Goal: Task Accomplishment & Management: Use online tool/utility

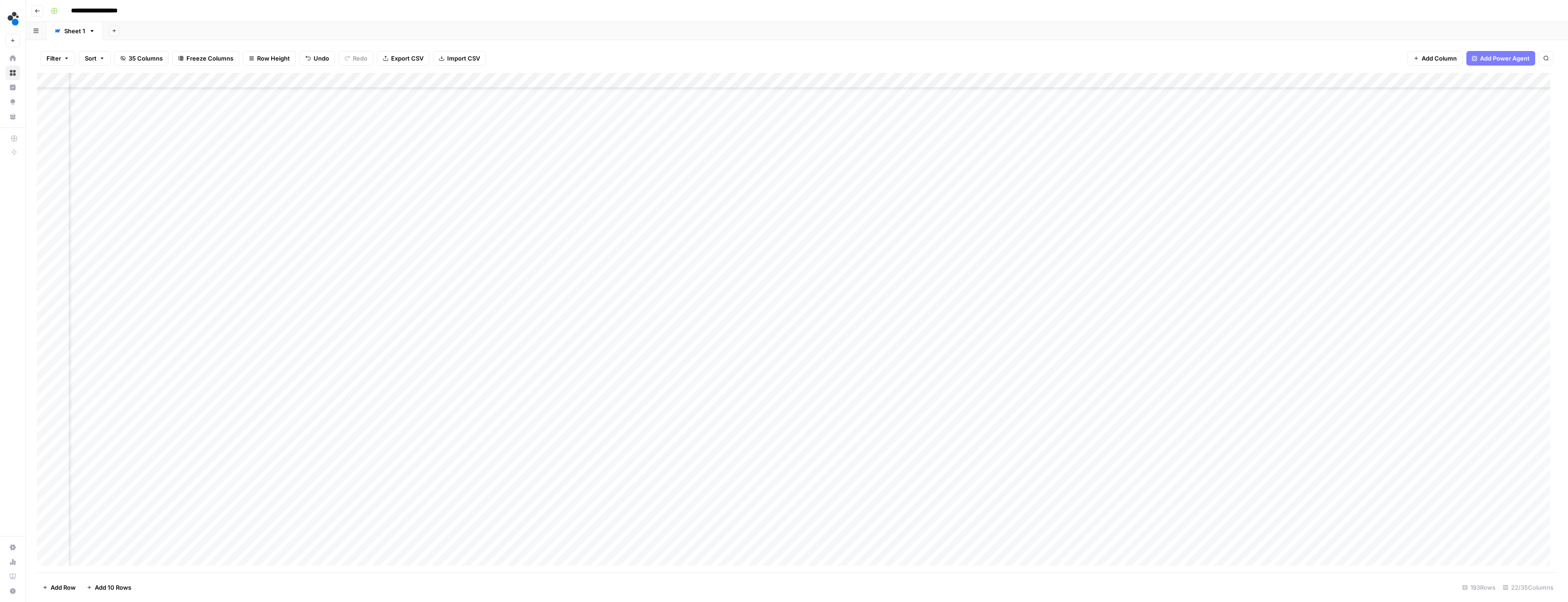
scroll to position [235, 686]
click at [112, 372] on div "Add Column" at bounding box center [797, 323] width 1520 height 500
click at [907, 373] on div "Add Column" at bounding box center [797, 323] width 1520 height 500
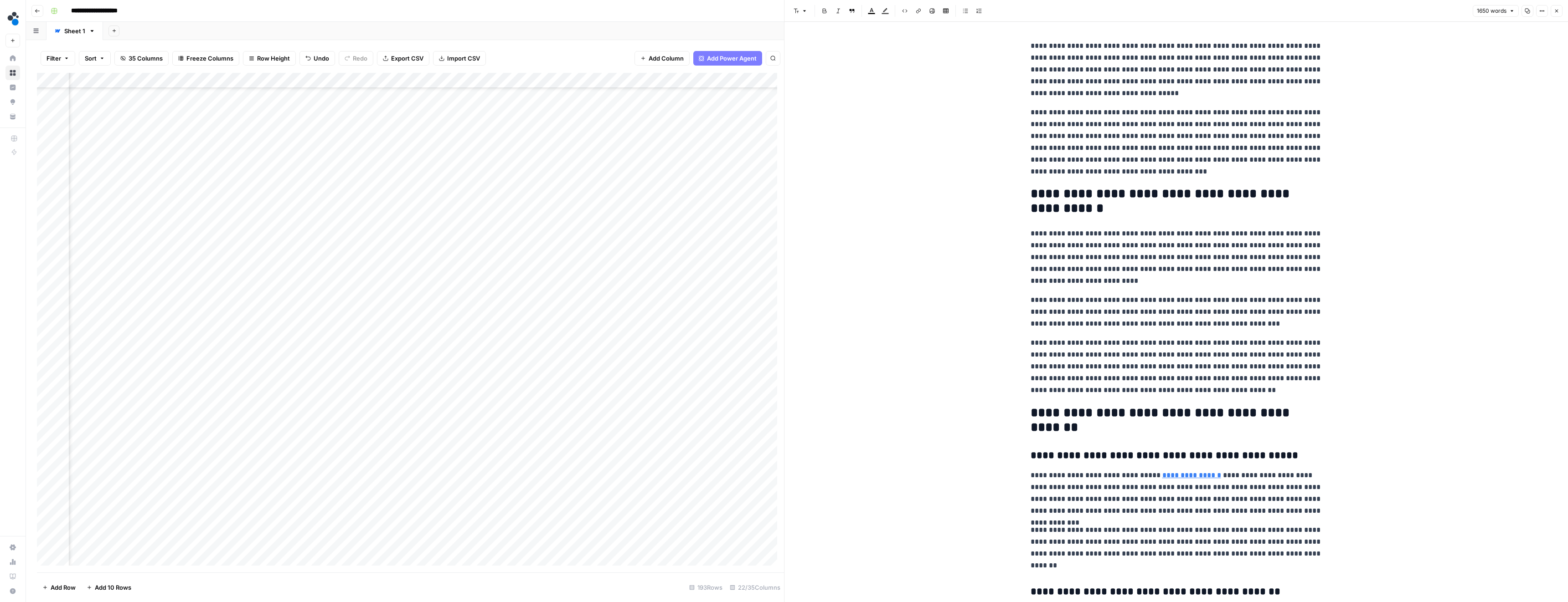
click at [1530, 10] on button "Copy" at bounding box center [1526, 10] width 12 height 12
click at [1506, 10] on button "1650 words" at bounding box center [1496, 10] width 46 height 12
click at [1540, 10] on icon "button" at bounding box center [1540, 11] width 2 height 2
click at [1511, 98] on span "Code" at bounding box center [1514, 97] width 44 height 9
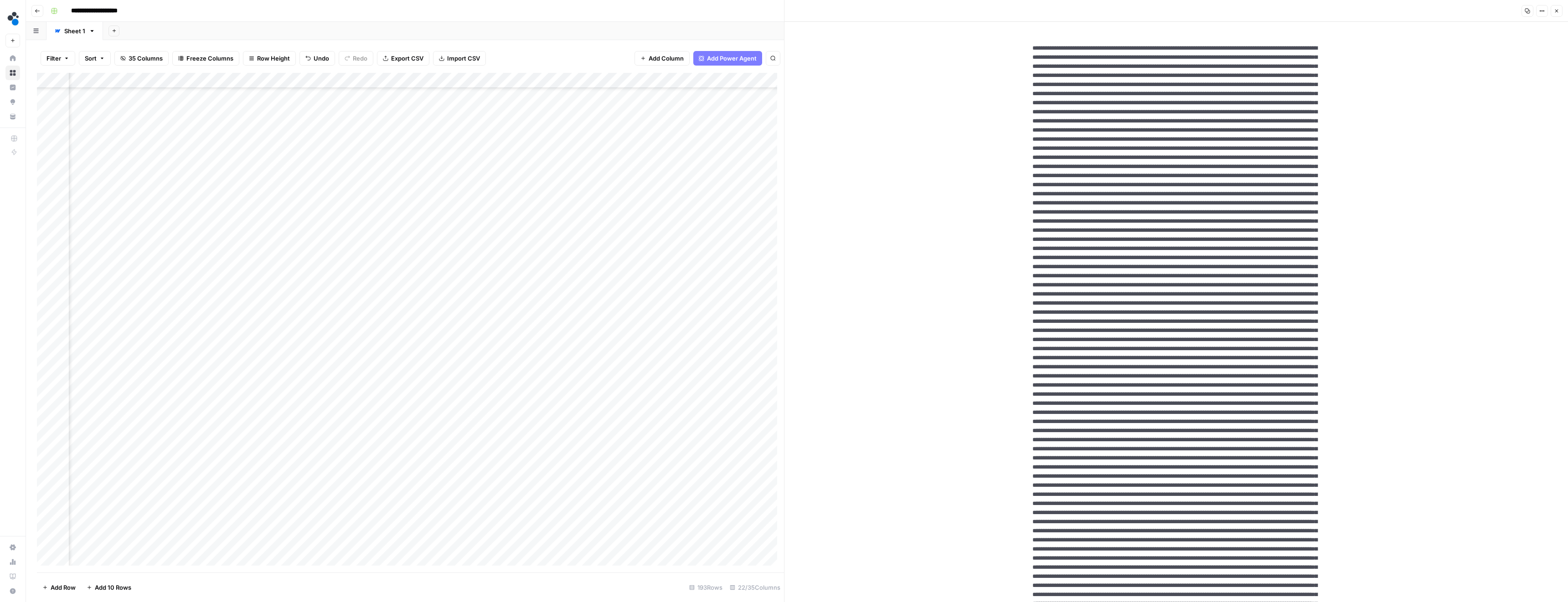
click at [1528, 9] on icon "button" at bounding box center [1527, 11] width 5 height 5
click at [749, 78] on span "Add Column" at bounding box center [763, 80] width 32 height 8
click at [1498, 28] on button "Workflow" at bounding box center [1496, 25] width 36 height 13
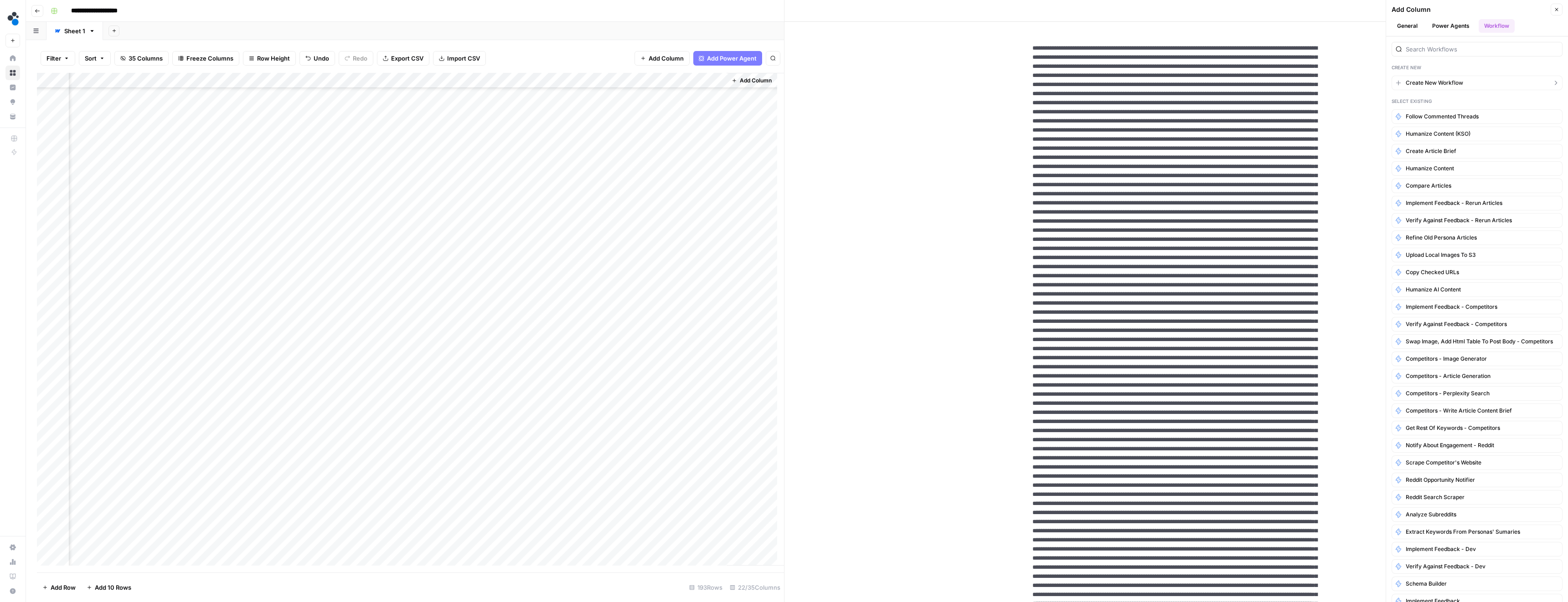
click at [1439, 82] on span "Create New Workflow" at bounding box center [1433, 83] width 57 height 8
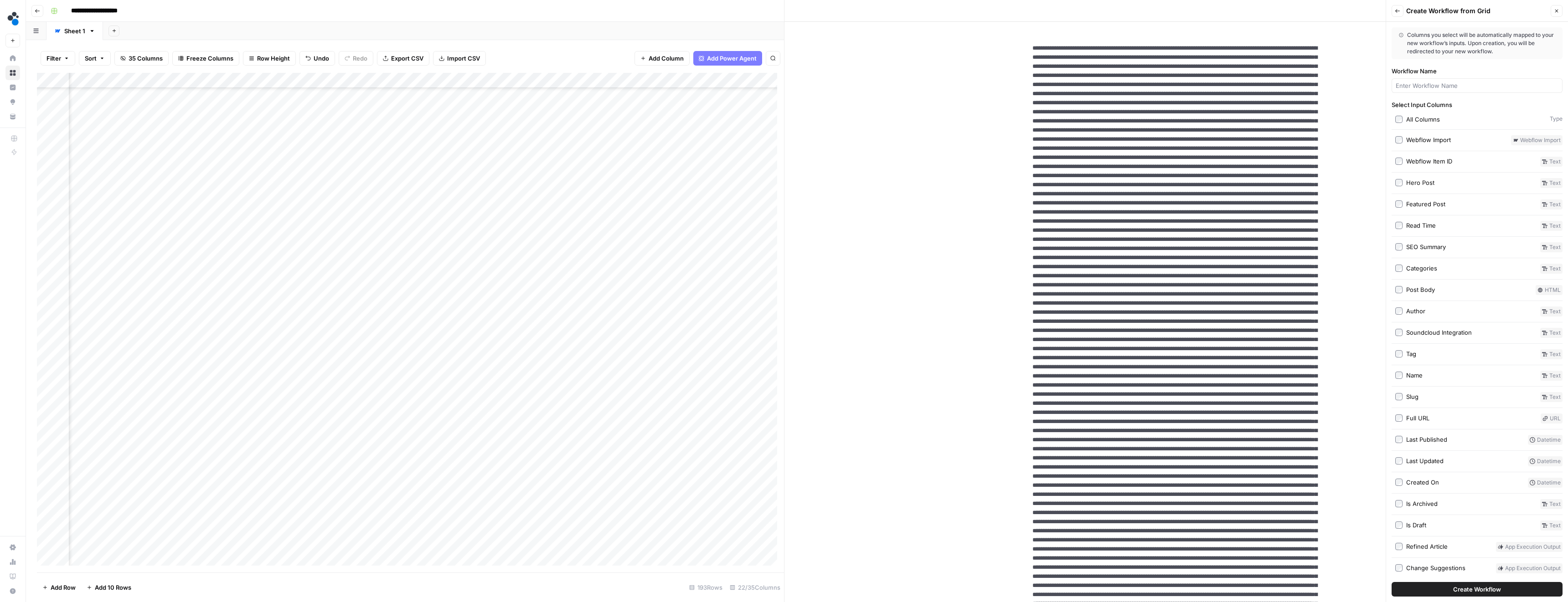
scroll to position [235, 887]
click at [654, 61] on span "Add Column" at bounding box center [666, 58] width 35 height 9
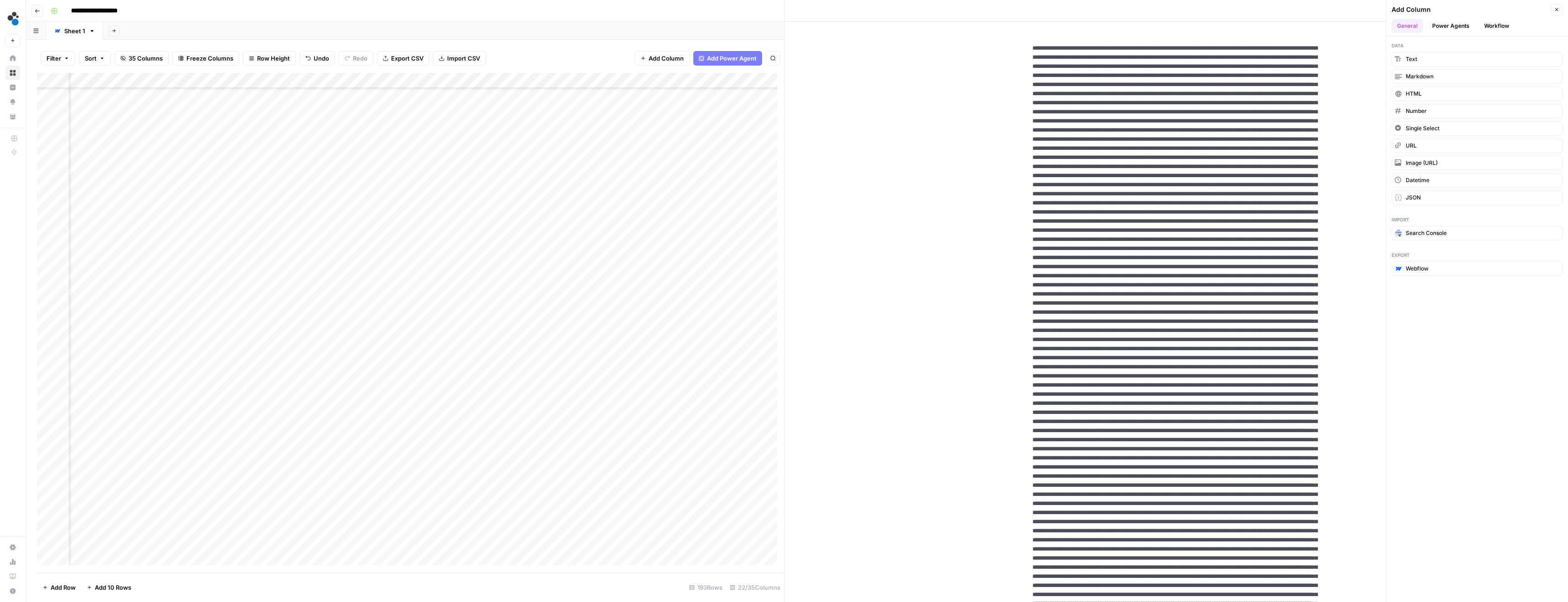
click at [1497, 22] on button "Workflow" at bounding box center [1496, 25] width 36 height 13
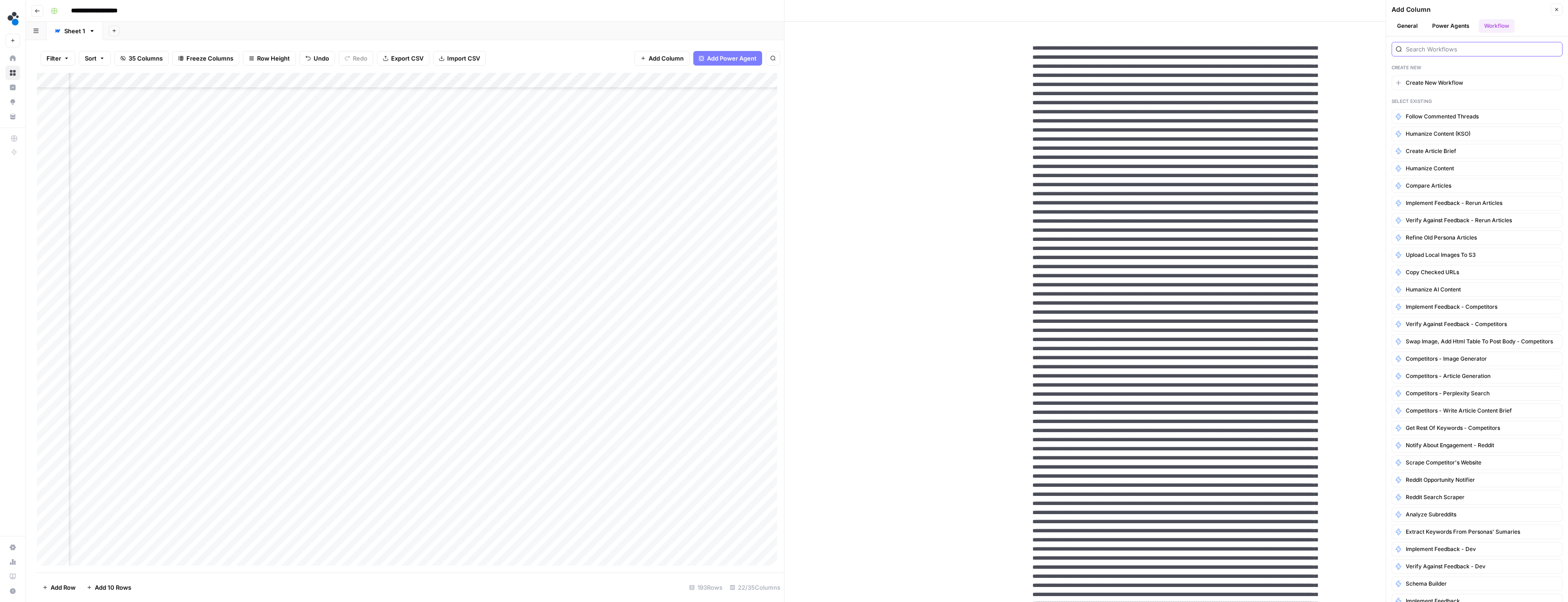
click at [1460, 45] on input "search" at bounding box center [1481, 50] width 153 height 9
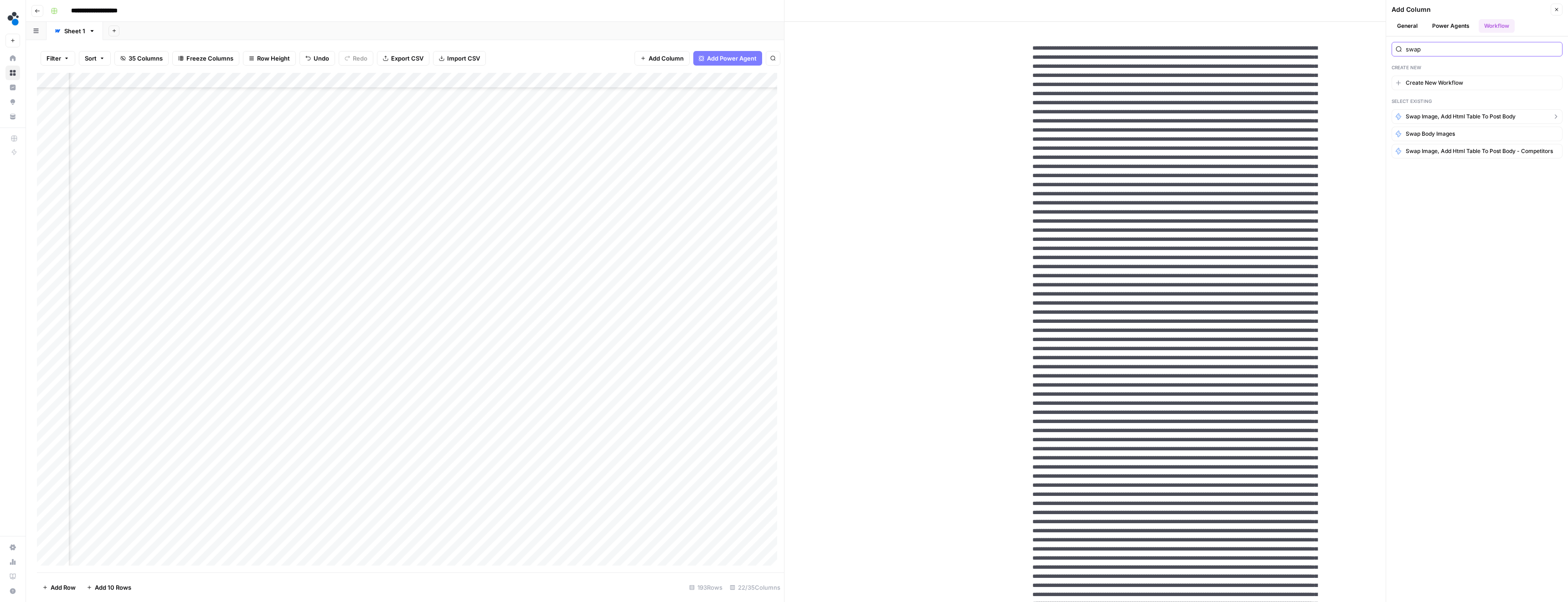
type input "swap"
click at [1431, 115] on span "swap image, add html table to post body" at bounding box center [1460, 116] width 110 height 8
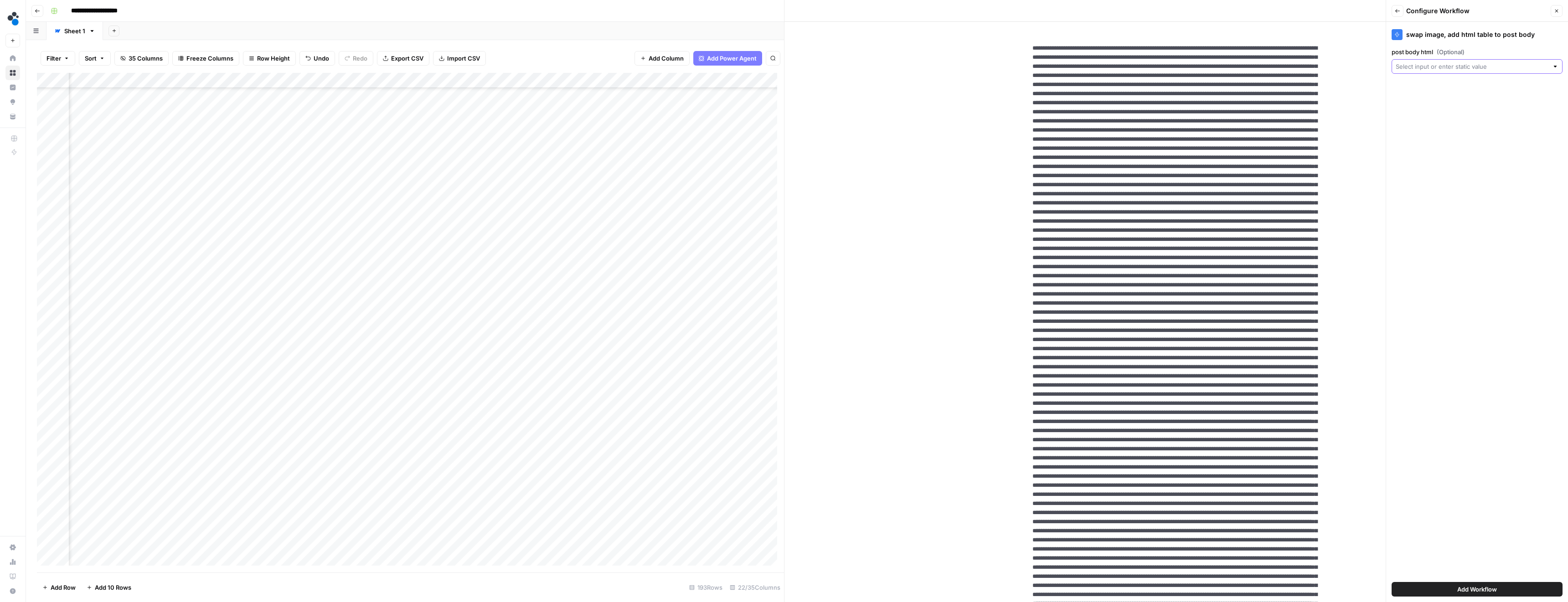
click at [1436, 65] on input "post body html (Optional)" at bounding box center [1472, 67] width 153 height 9
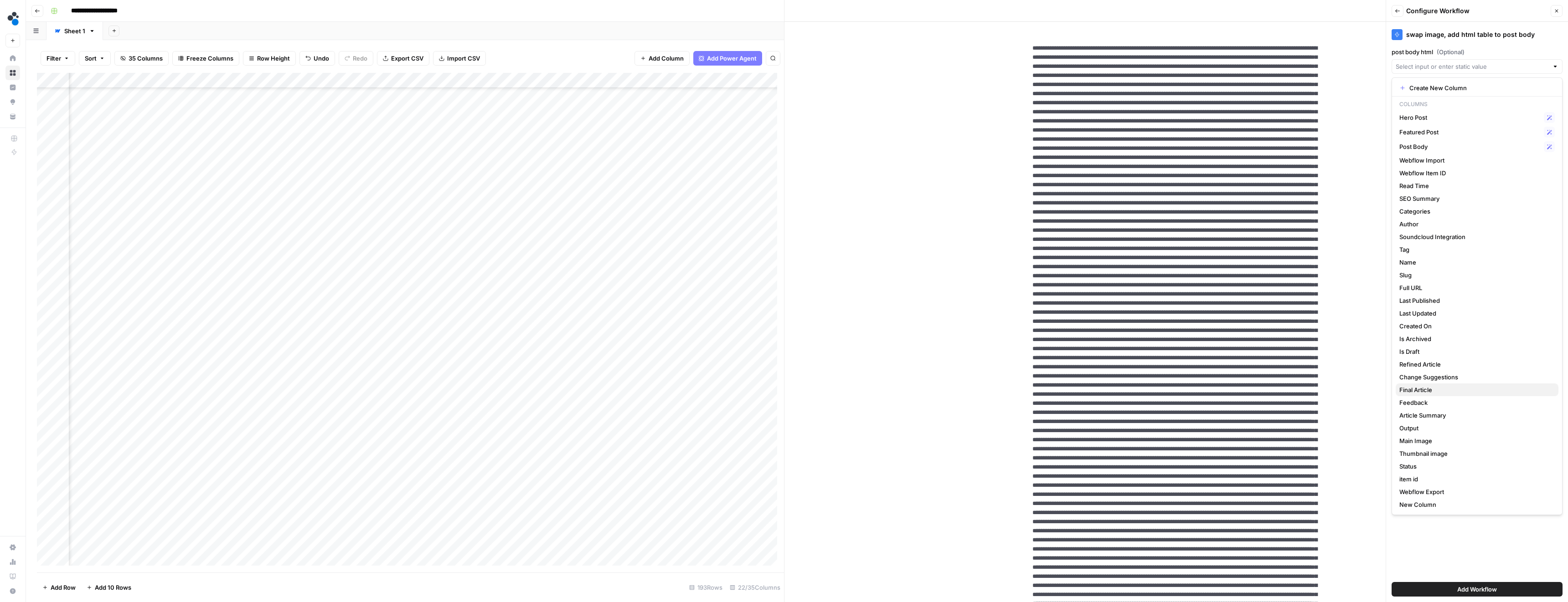
click at [1412, 390] on span "Final Article" at bounding box center [1474, 390] width 152 height 9
type input "Final Article"
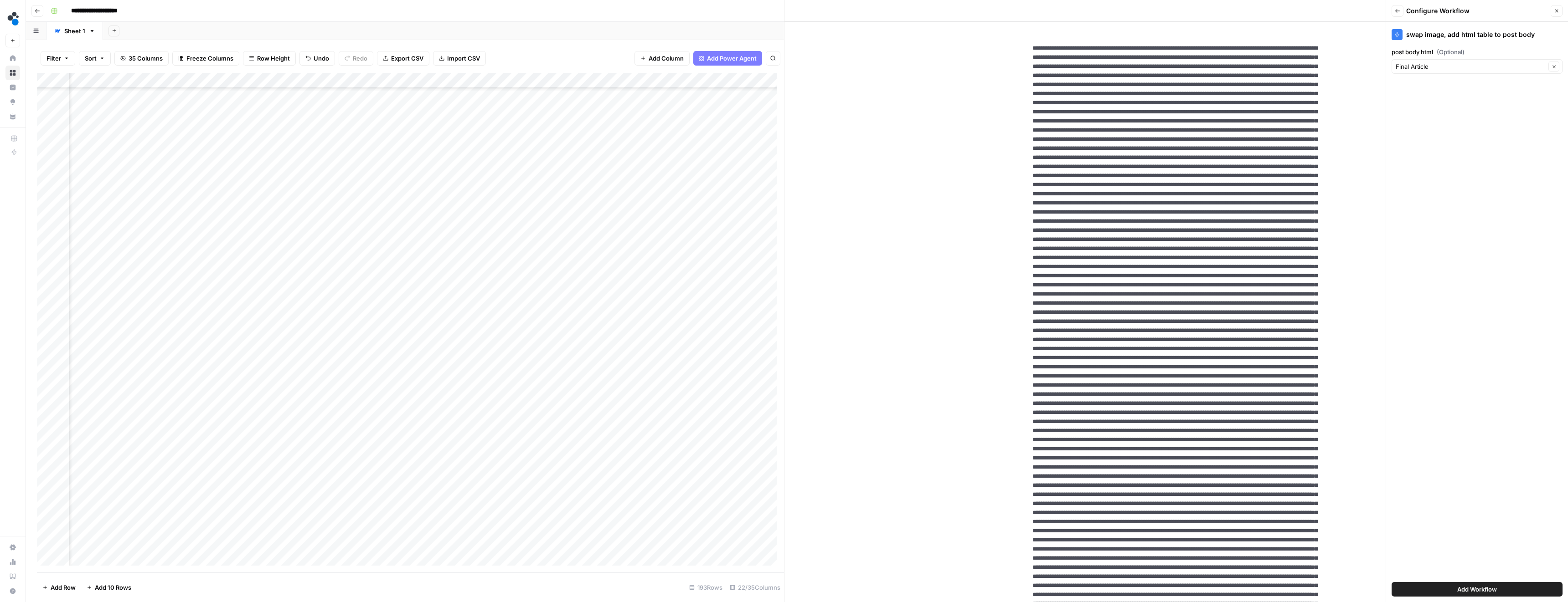
click at [1457, 589] on span "Add Workflow" at bounding box center [1477, 589] width 39 height 9
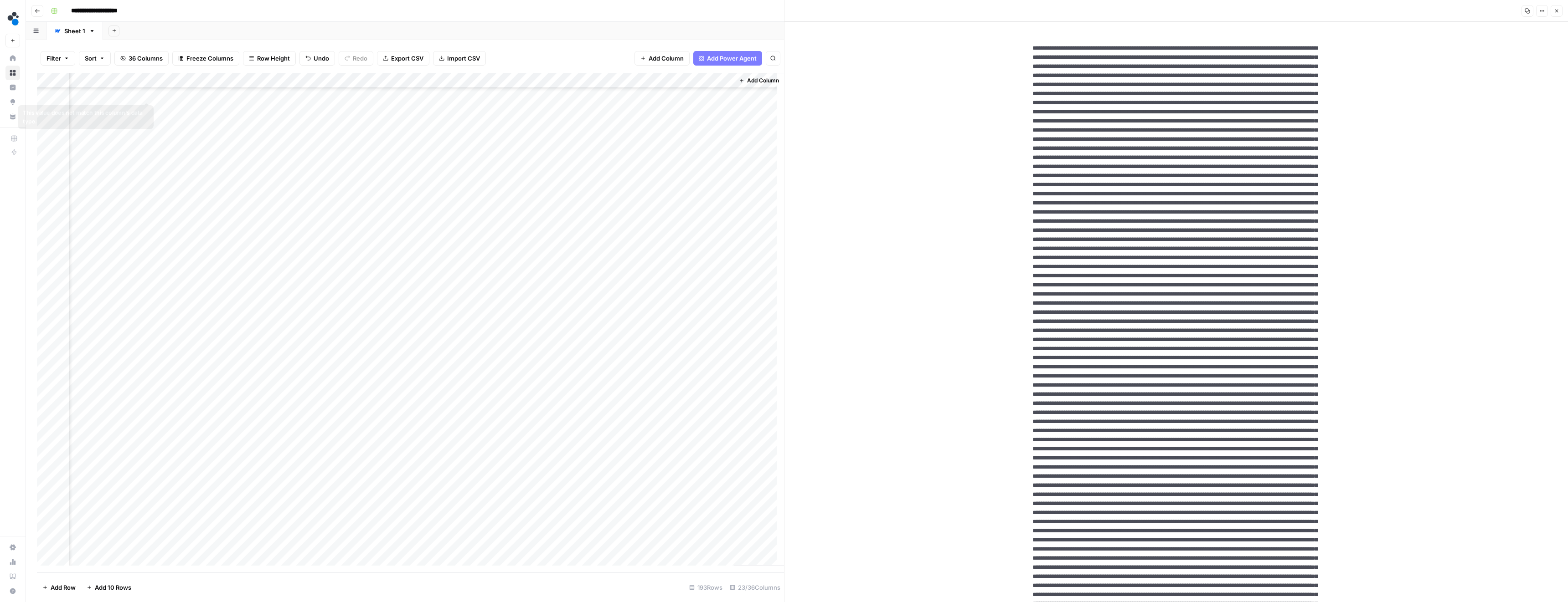
drag, startPoint x: 617, startPoint y: 79, endPoint x: 116, endPoint y: 94, distance: 501.2
click at [116, 94] on div "Add Column" at bounding box center [410, 323] width 747 height 500
drag, startPoint x: 576, startPoint y: 79, endPoint x: 224, endPoint y: 73, distance: 352.1
click at [224, 73] on div "Add Column" at bounding box center [410, 323] width 747 height 500
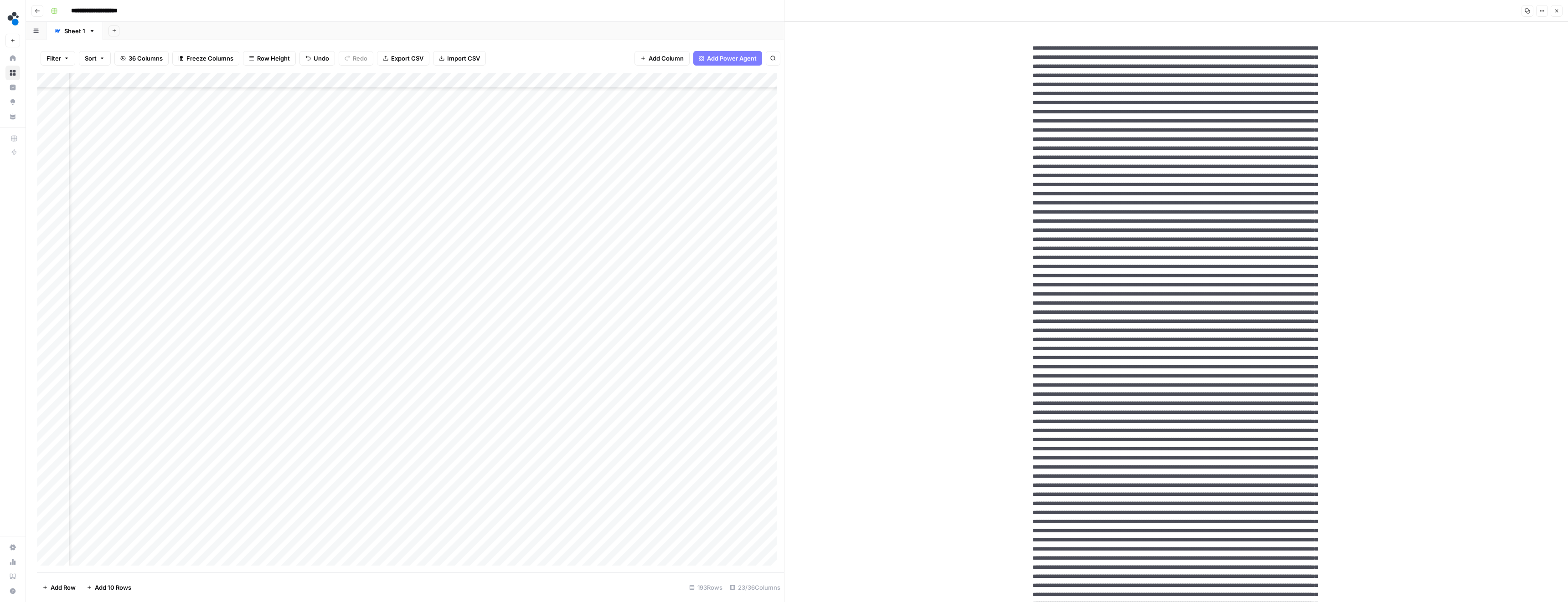
scroll to position [231, 1061]
click at [288, 375] on div "Add Column" at bounding box center [410, 323] width 747 height 500
click at [349, 77] on div "Add Column" at bounding box center [410, 323] width 747 height 500
click at [258, 160] on span "Configure Inputs" at bounding box center [268, 157] width 80 height 9
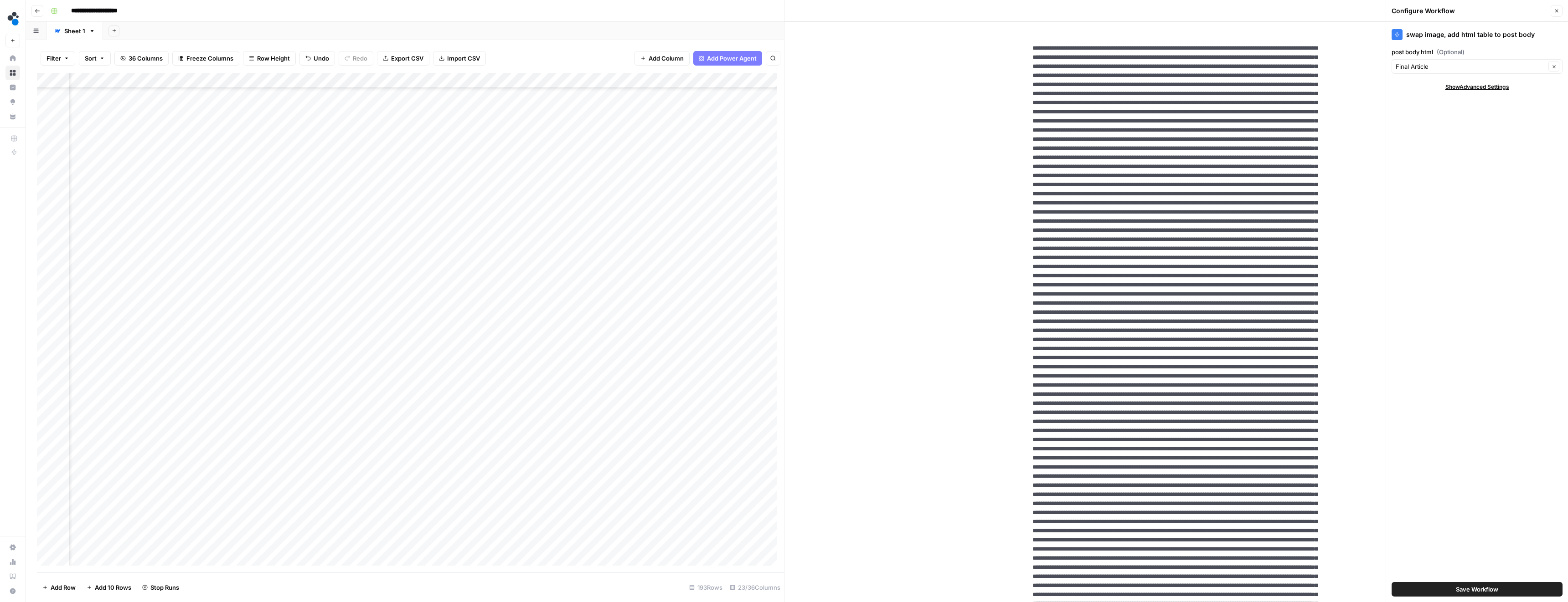
click at [1558, 9] on icon "button" at bounding box center [1556, 10] width 6 height 6
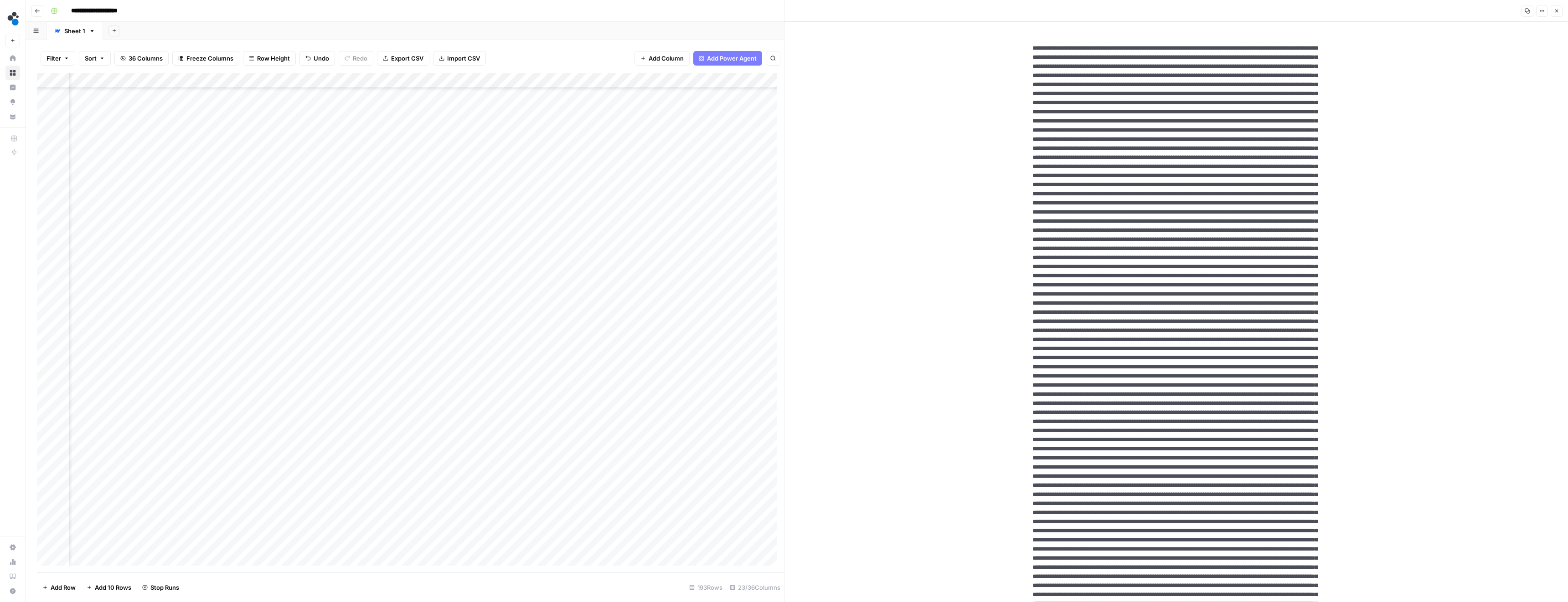
click at [1555, 10] on icon "button" at bounding box center [1556, 10] width 6 height 6
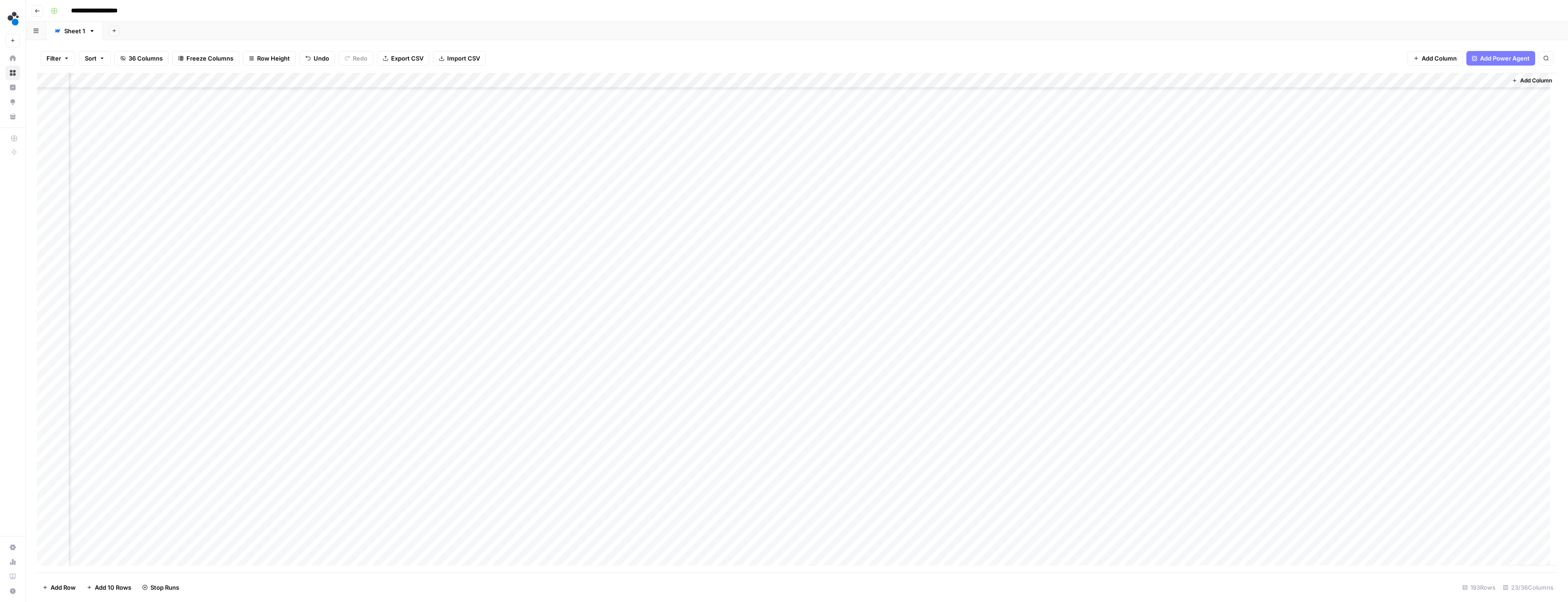
scroll to position [231, 844]
drag, startPoint x: 600, startPoint y: 82, endPoint x: 480, endPoint y: 81, distance: 120.0
click at [480, 81] on div "Add Column" at bounding box center [797, 323] width 1520 height 500
click at [250, 97] on div "Add Column" at bounding box center [797, 323] width 1520 height 500
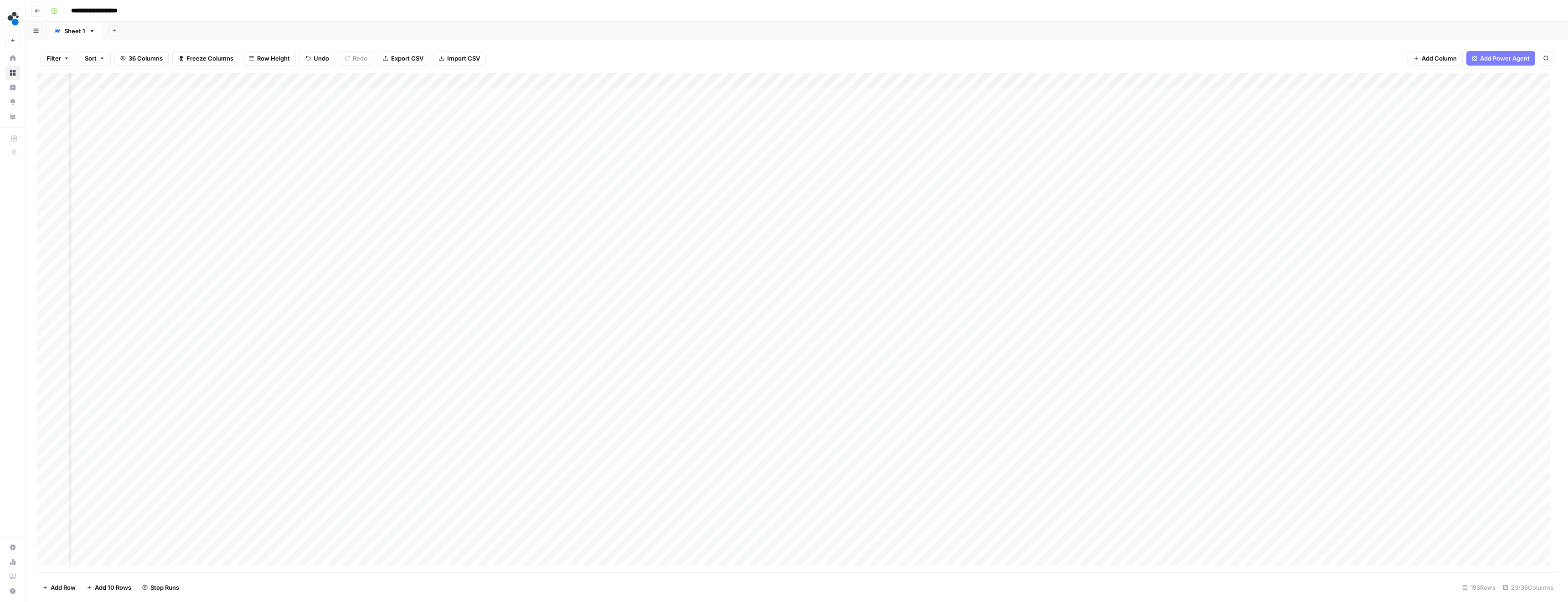
click at [250, 97] on div "Add Column" at bounding box center [797, 323] width 1520 height 500
click at [250, 97] on input "**********" at bounding box center [284, 98] width 146 height 11
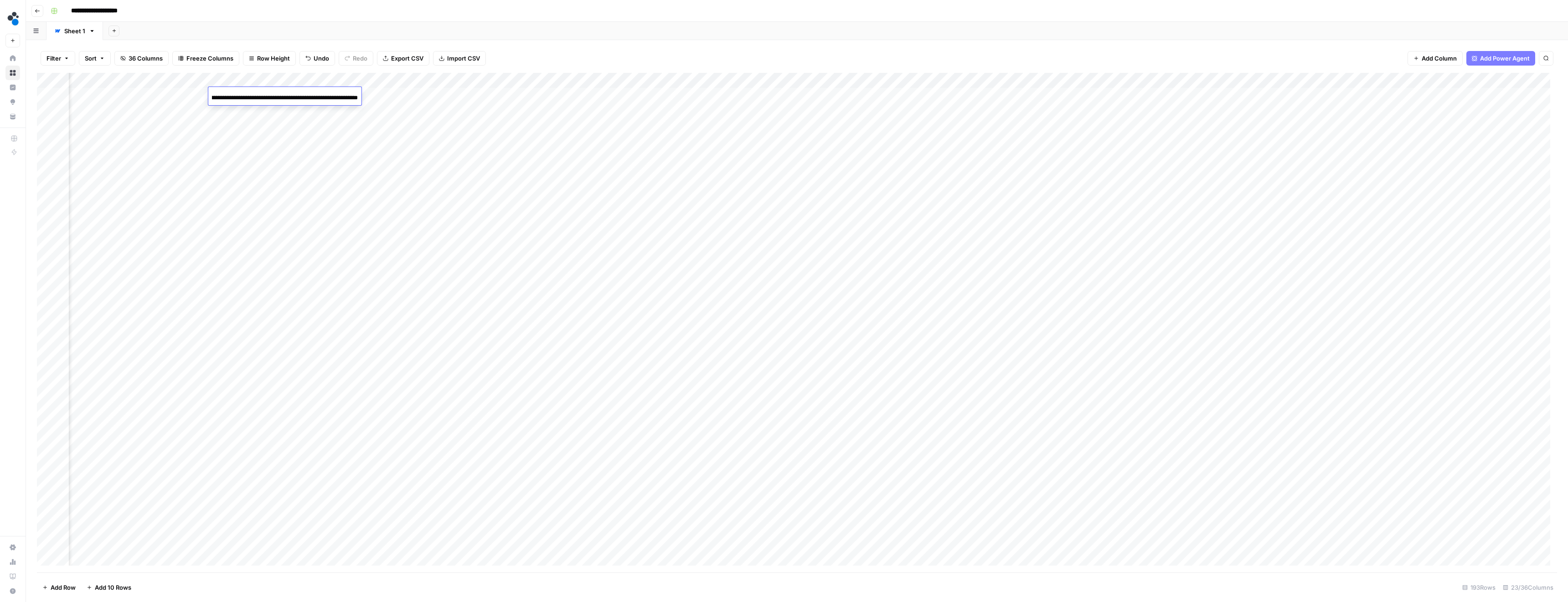
scroll to position [0, 0]
click at [1015, 96] on div "Add Column" at bounding box center [797, 323] width 1520 height 500
click at [1014, 110] on div "Add Column" at bounding box center [797, 323] width 1520 height 500
click at [1015, 125] on div "Add Column" at bounding box center [797, 323] width 1520 height 500
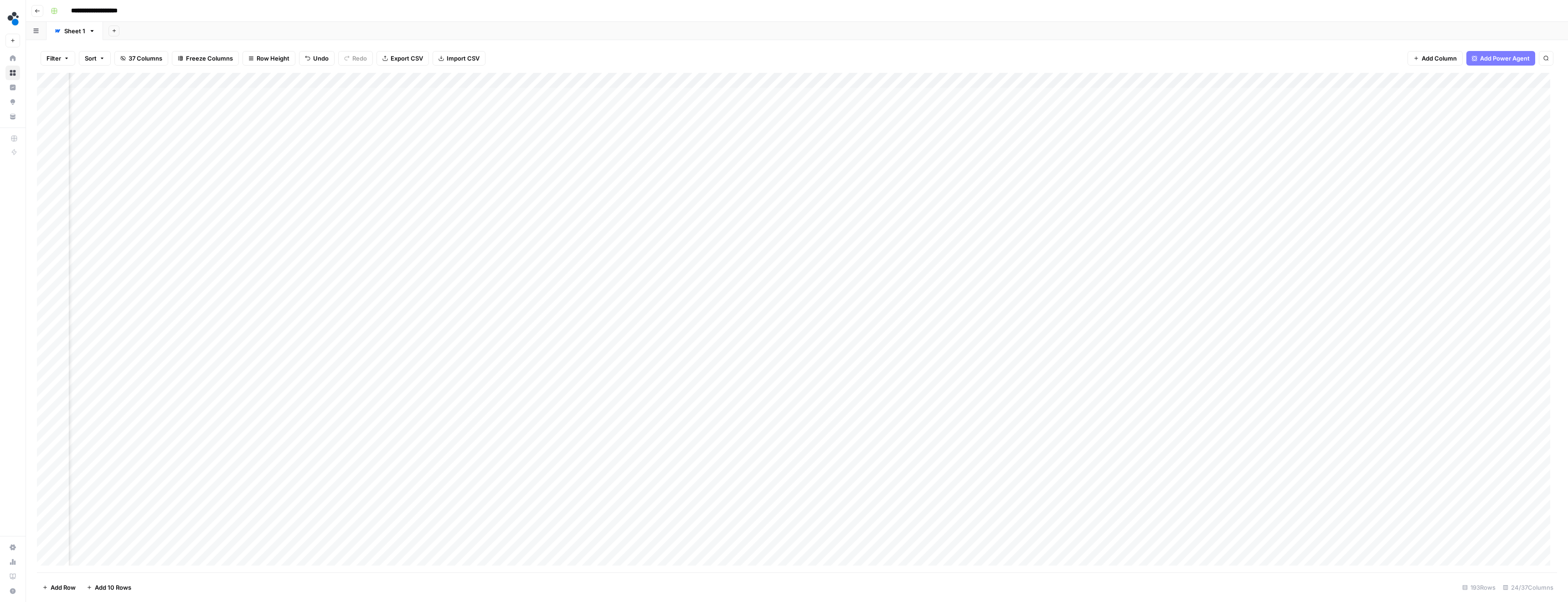
click at [1413, 93] on div "Add Column" at bounding box center [797, 323] width 1520 height 500
click at [1333, 94] on div "Add Column" at bounding box center [797, 323] width 1520 height 500
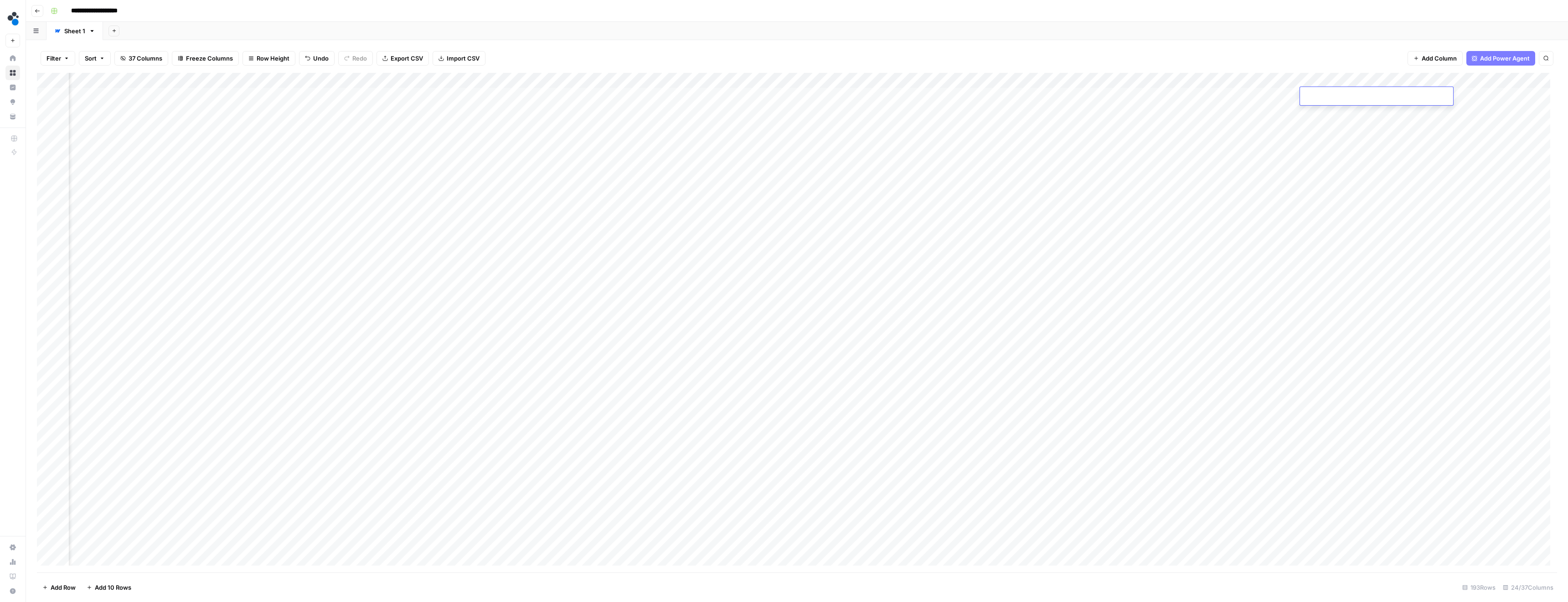
type input "**********"
click at [1329, 113] on div "Add Column" at bounding box center [797, 323] width 1520 height 500
click at [1415, 110] on div "Add Column" at bounding box center [797, 323] width 1520 height 500
click at [1415, 110] on input "**********" at bounding box center [1458, 113] width 146 height 11
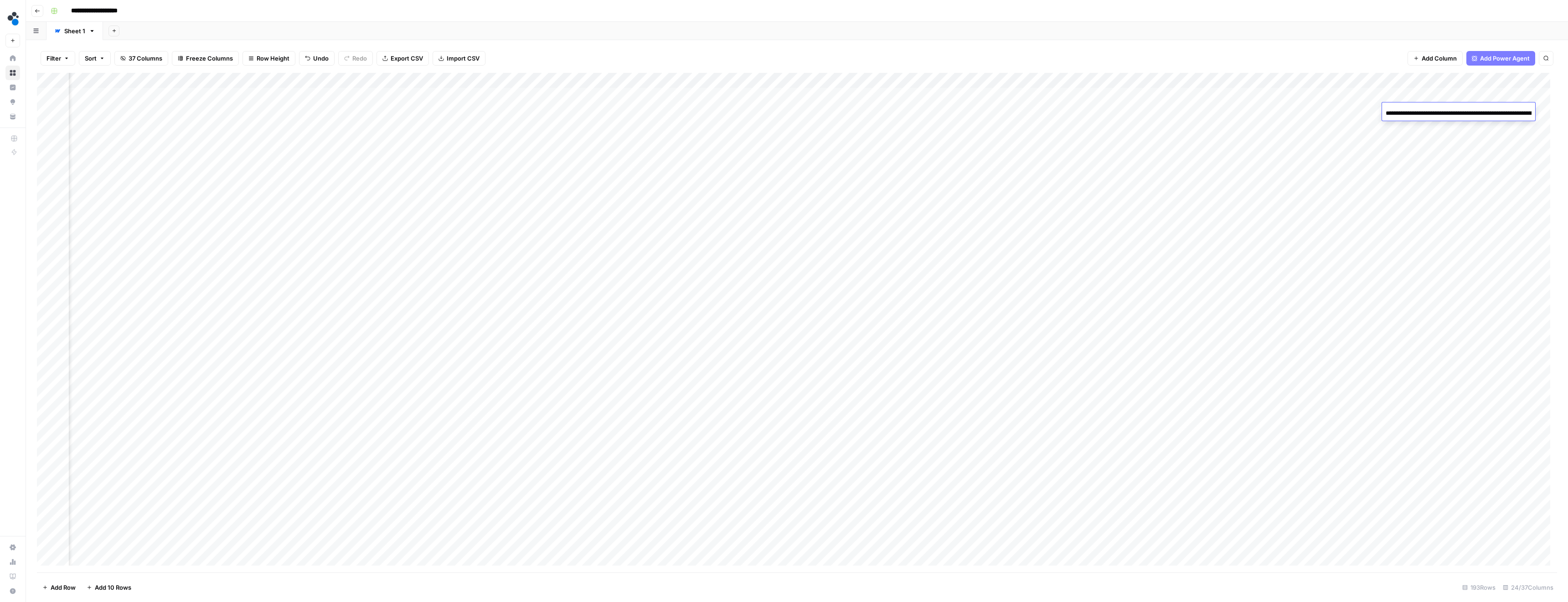
scroll to position [0, 263]
click at [1338, 111] on div "Add Column" at bounding box center [797, 323] width 1520 height 500
type input "**********"
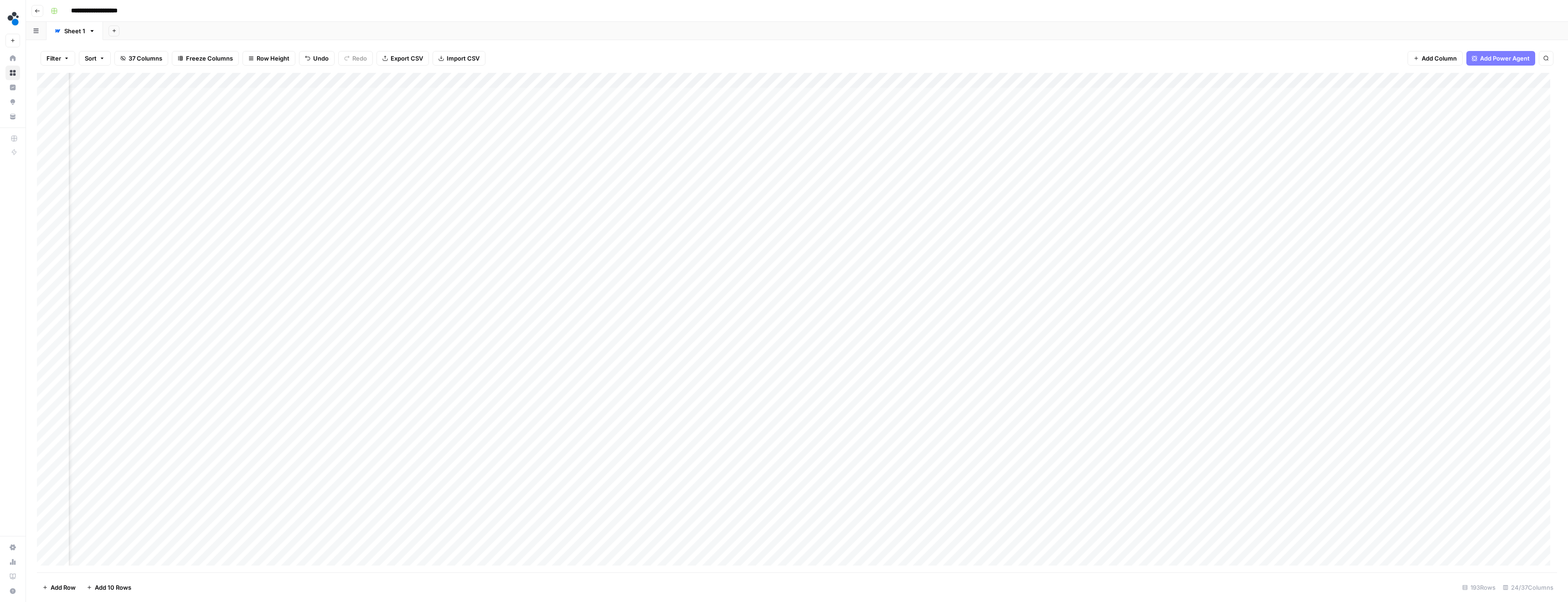
click at [1334, 125] on div "Add Column" at bounding box center [797, 323] width 1520 height 500
click at [1404, 122] on div "Add Column" at bounding box center [797, 323] width 1520 height 500
click at [1348, 123] on div "Add Column" at bounding box center [797, 323] width 1520 height 500
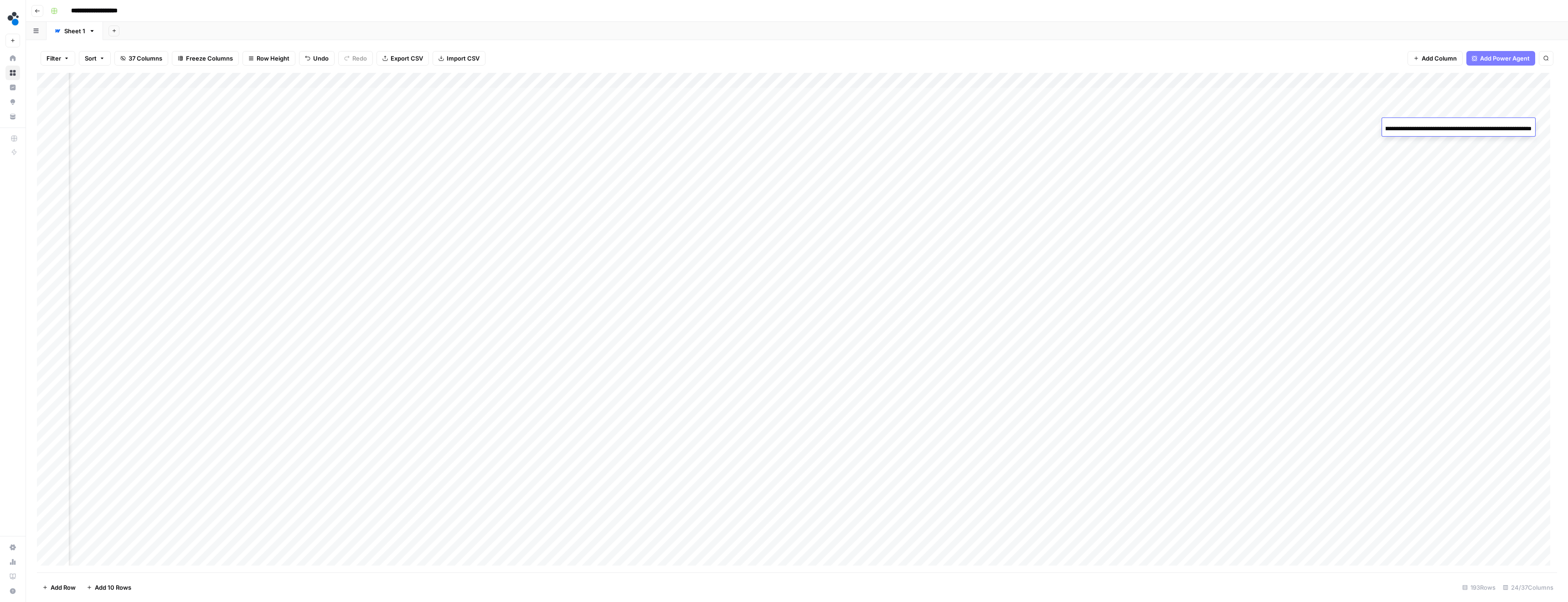
click at [1348, 123] on div "Add Column" at bounding box center [797, 323] width 1520 height 500
type input "**********"
click at [1329, 149] on div "Add Column" at bounding box center [797, 323] width 1520 height 500
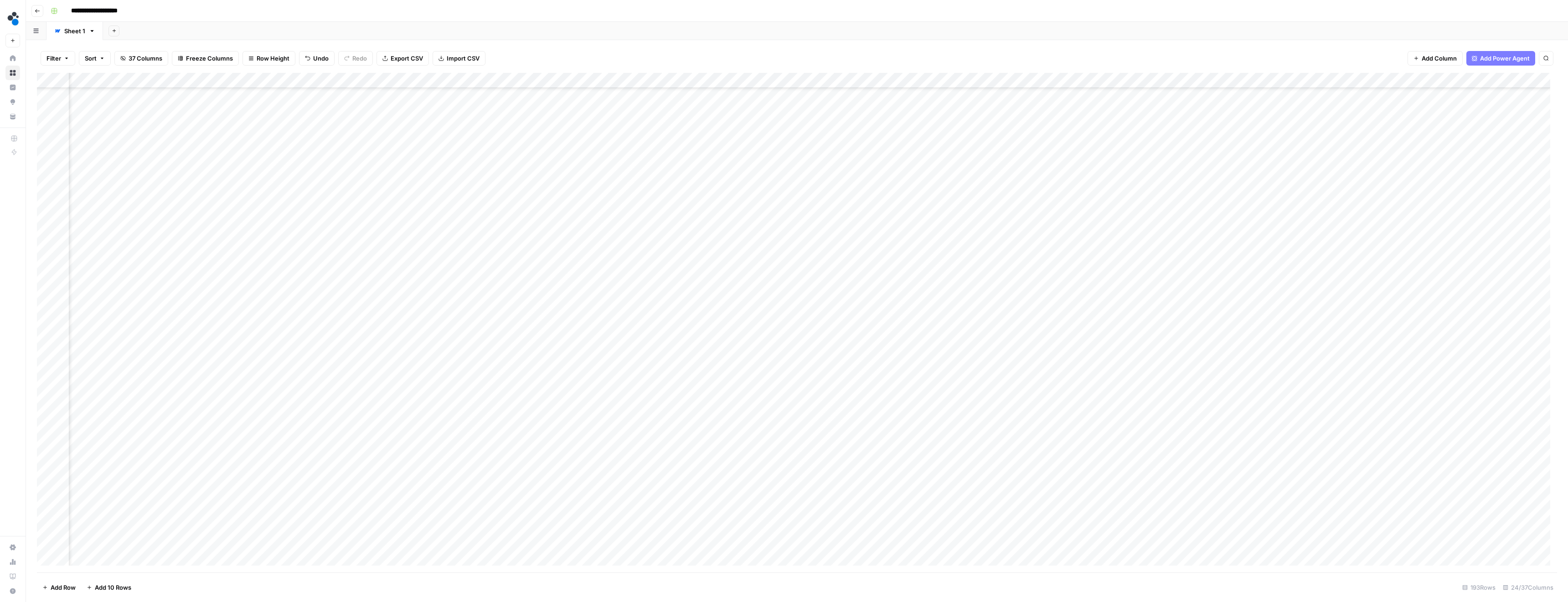
click at [991, 79] on div "Add Column" at bounding box center [797, 323] width 1520 height 500
click at [955, 102] on input "Output (1)" at bounding box center [972, 102] width 93 height 9
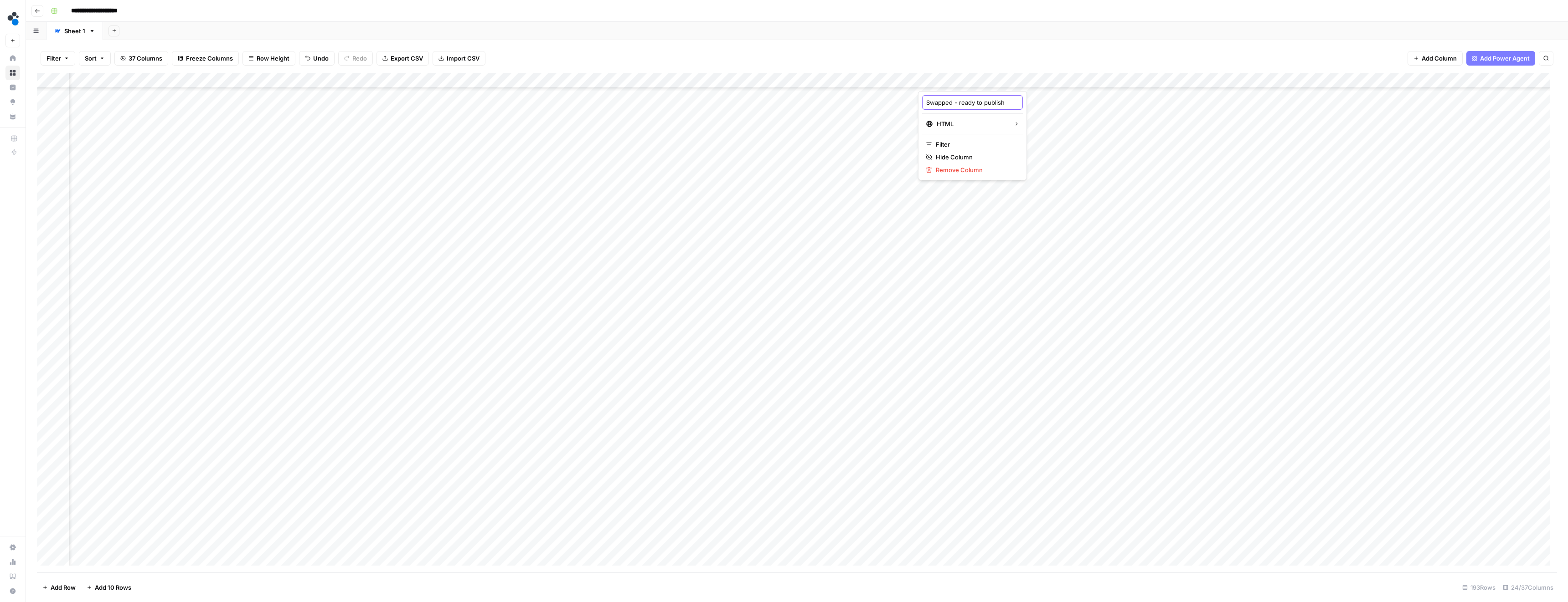
click at [938, 102] on input "Swapped - ready to publish" at bounding box center [972, 102] width 93 height 9
type input "Ready to publish"
click at [925, 56] on div "Filter Sort 37 Columns Freeze Columns Row Height Undo Redo Export CSV Import CS…" at bounding box center [797, 58] width 1520 height 29
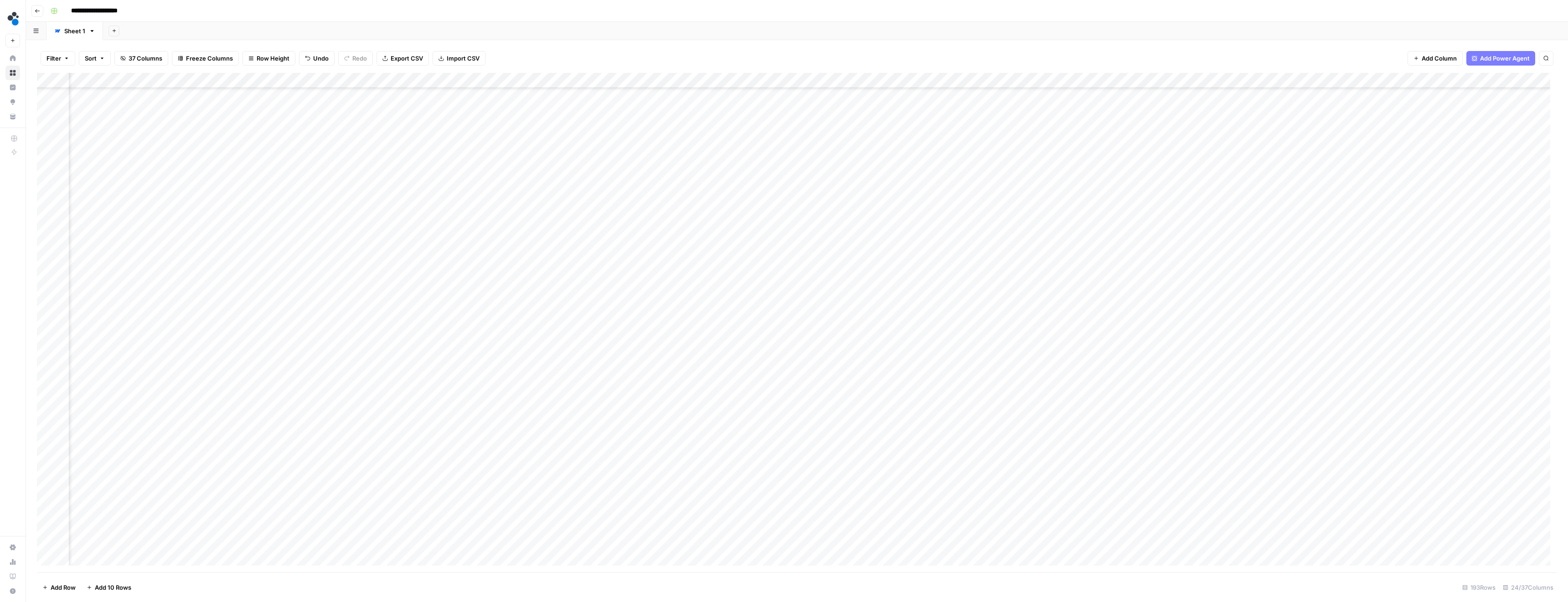
click at [990, 296] on div "Add Column" at bounding box center [797, 323] width 1520 height 500
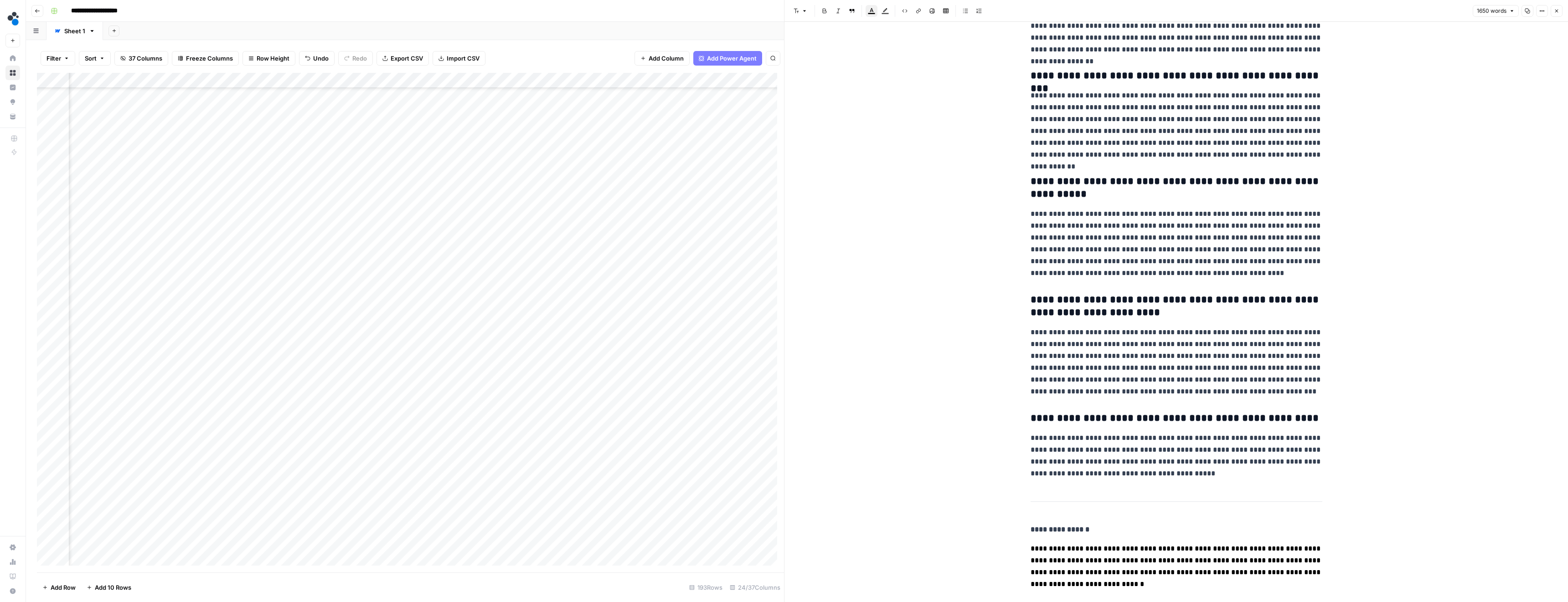
scroll to position [3506, 0]
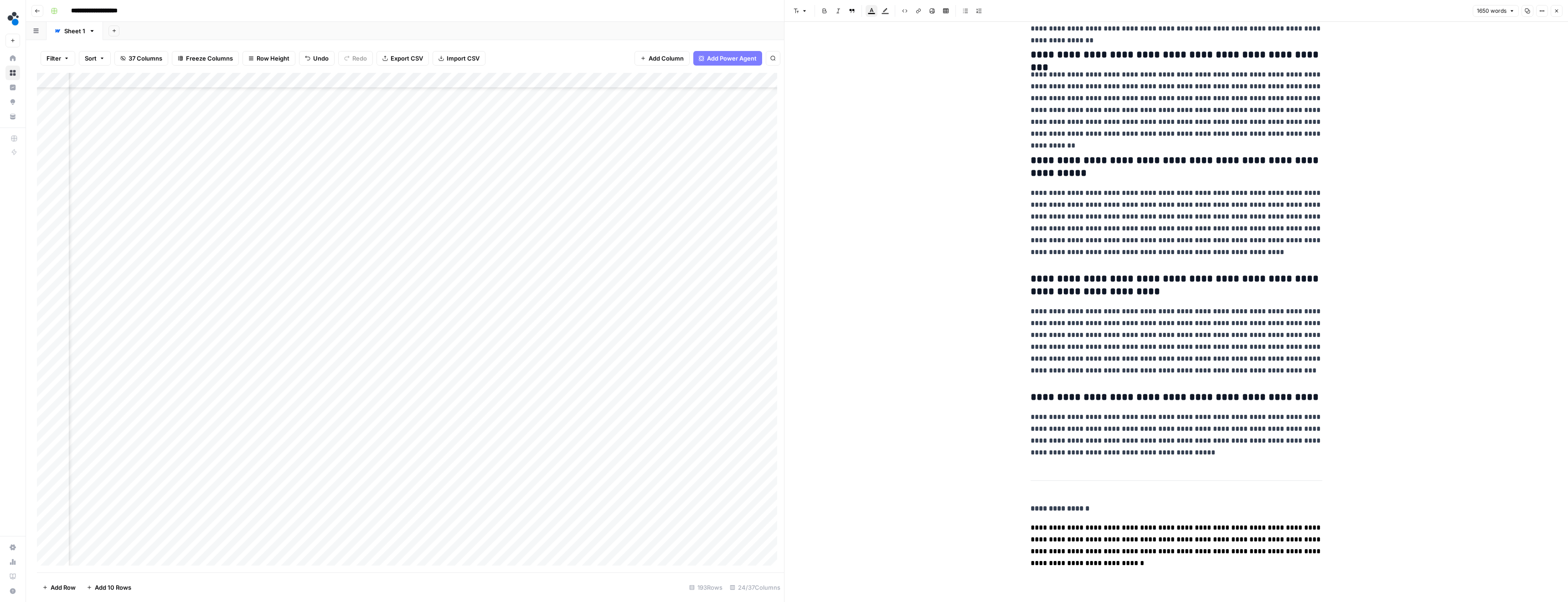
click at [1555, 12] on icon "button" at bounding box center [1556, 10] width 6 height 6
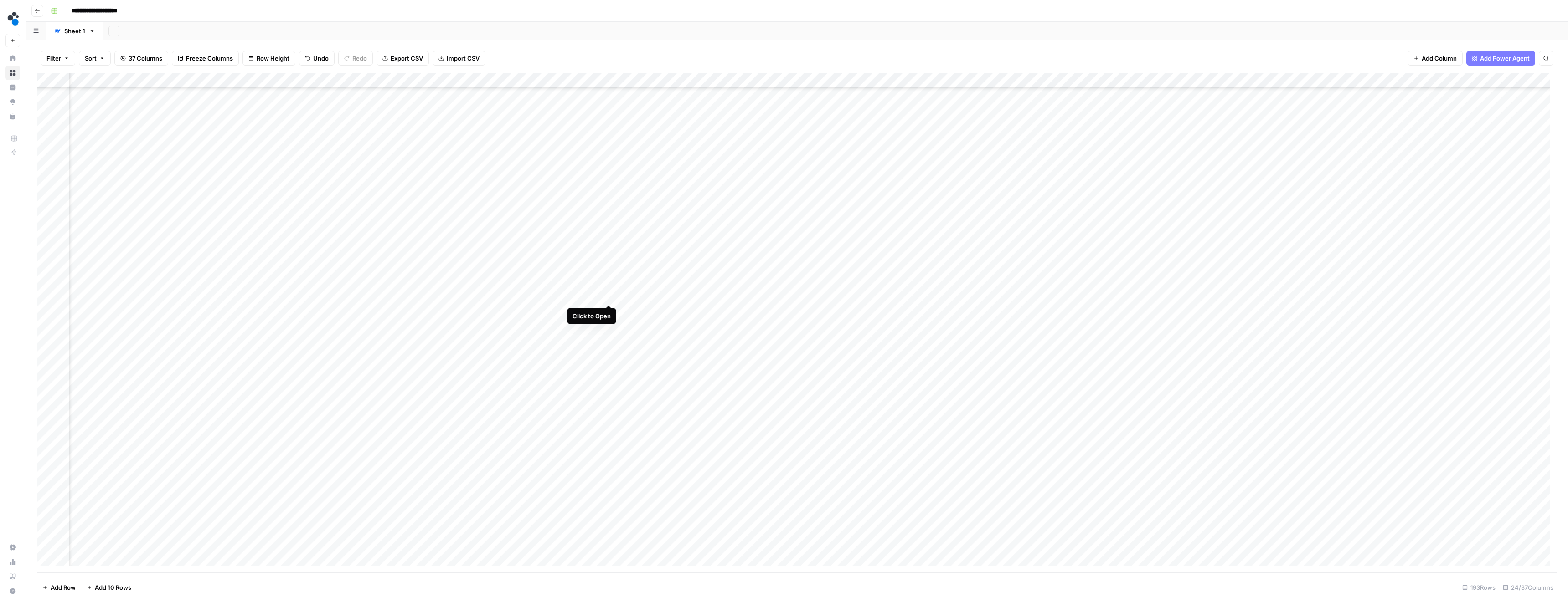
click at [608, 296] on div "Add Column" at bounding box center [797, 323] width 1520 height 500
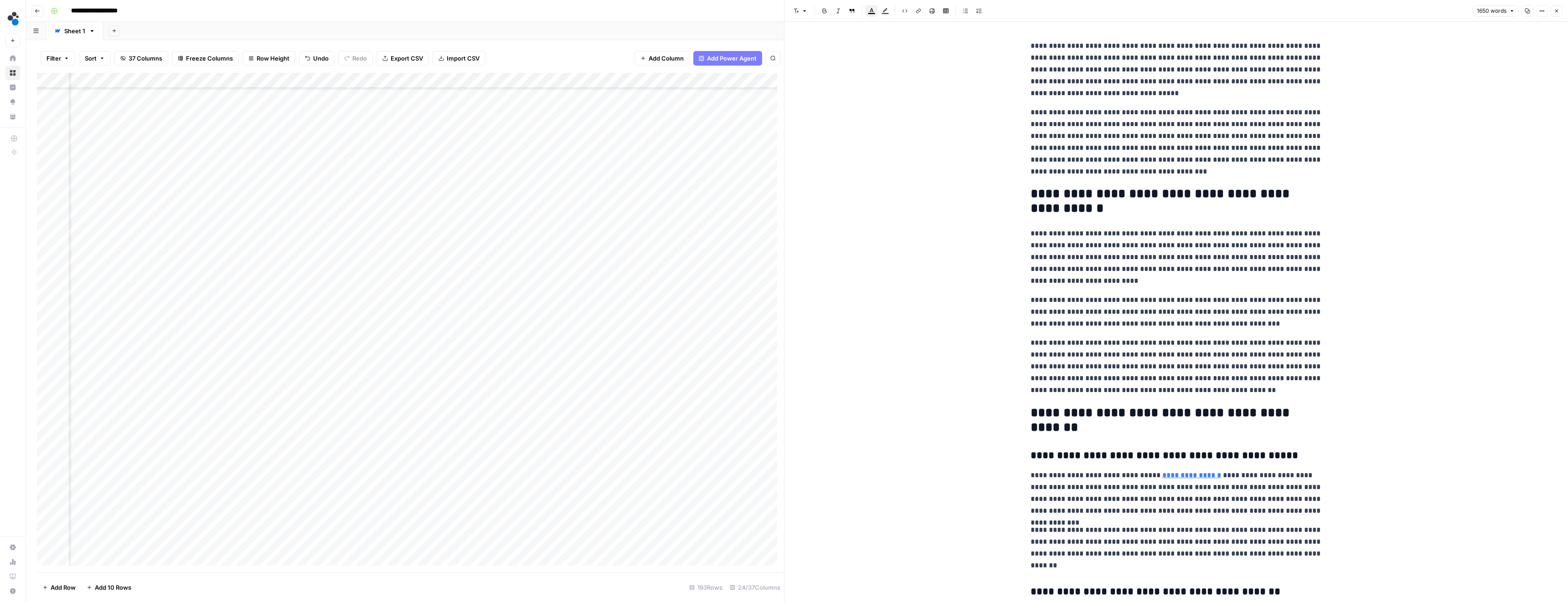
click at [1555, 12] on icon "button" at bounding box center [1556, 10] width 6 height 6
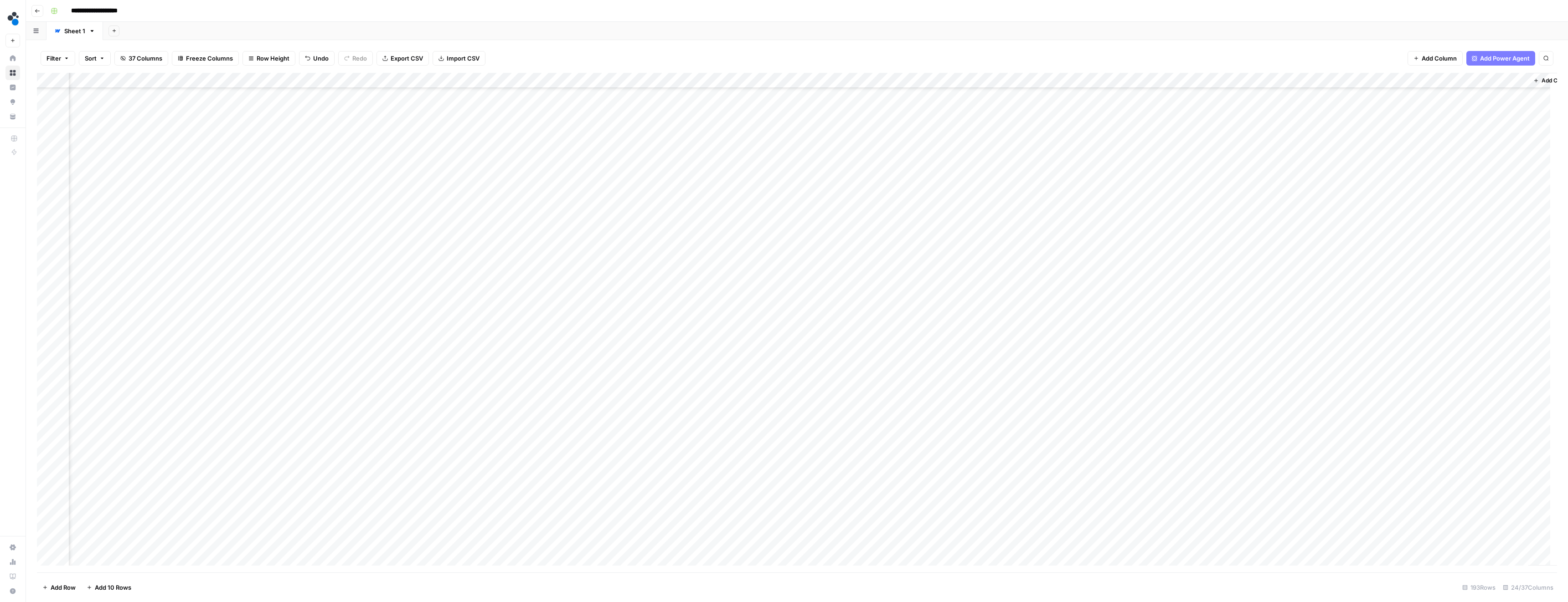
scroll to position [311, 932]
click at [1403, 79] on div "Add Column" at bounding box center [797, 323] width 1520 height 500
click at [1377, 135] on span "Edit" at bounding box center [1396, 137] width 80 height 9
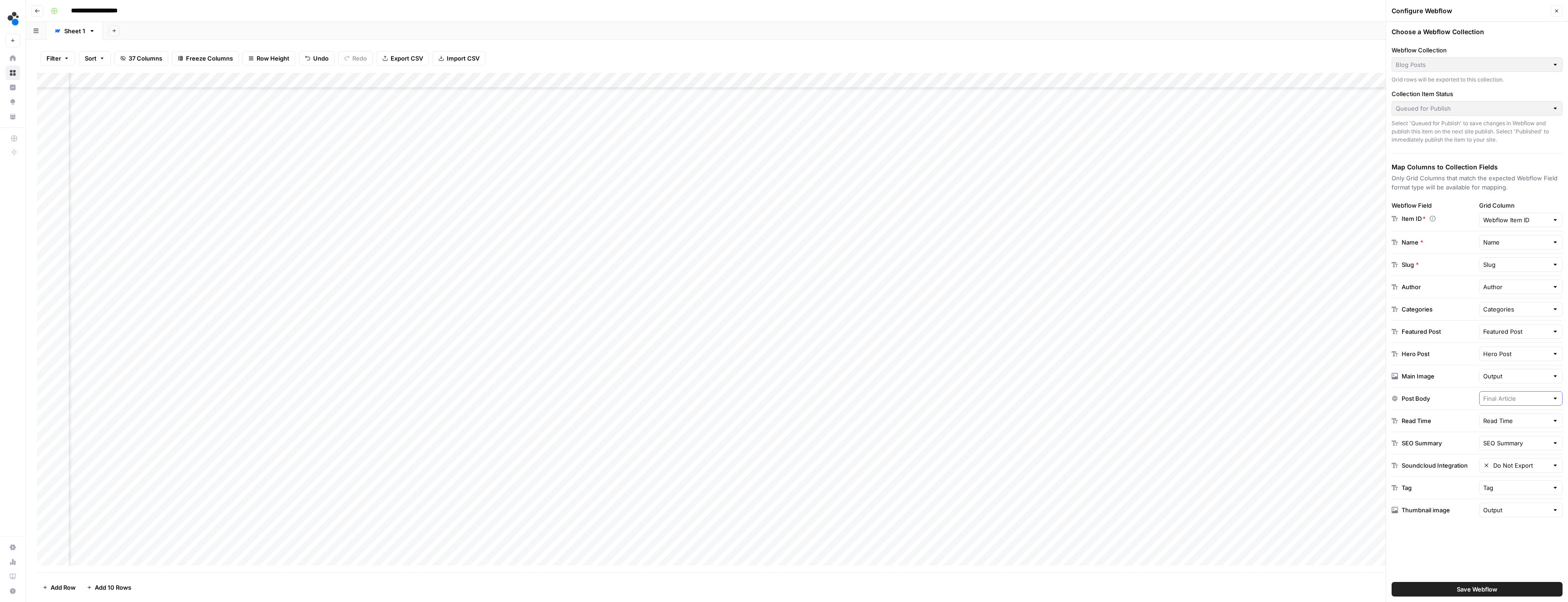
click at [1511, 401] on input "text" at bounding box center [1515, 399] width 65 height 9
click at [1520, 352] on span "Ready to publish" at bounding box center [1518, 352] width 65 height 9
type input "Ready to publish"
click at [1488, 589] on span "Save Webflow" at bounding box center [1477, 589] width 41 height 9
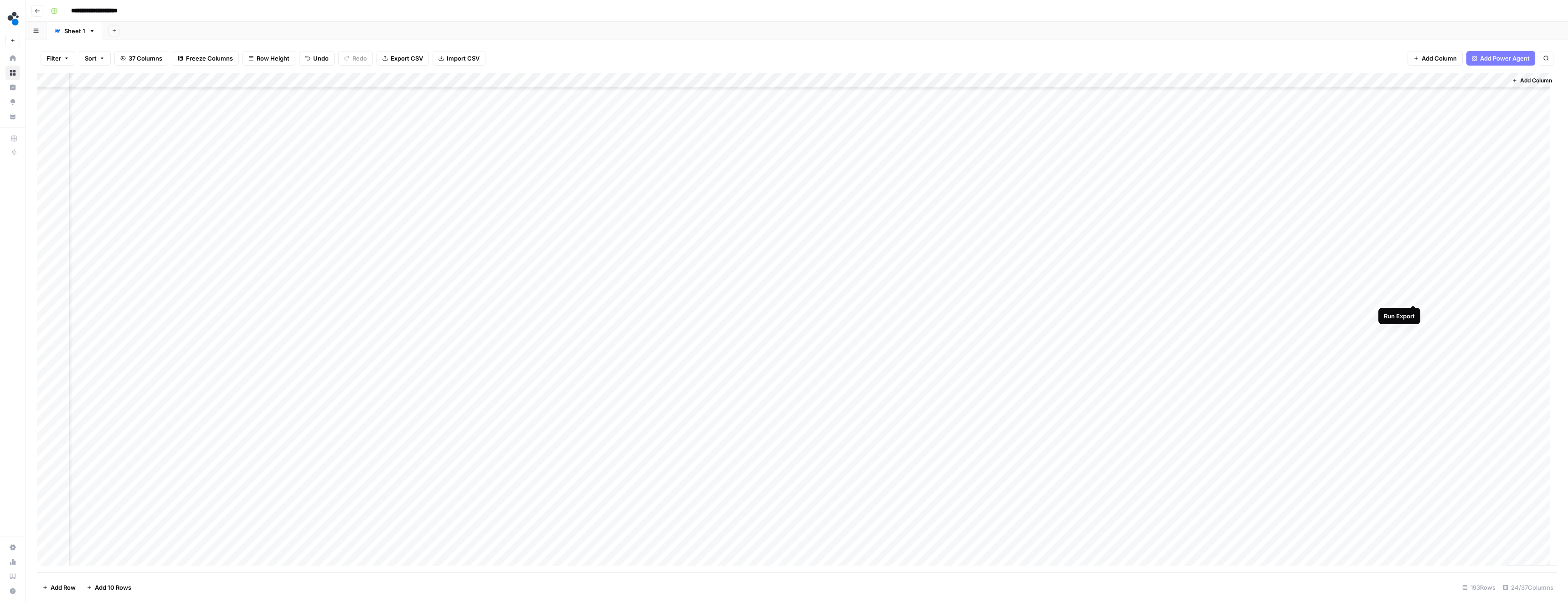
click at [1414, 297] on div "Add Column" at bounding box center [797, 323] width 1520 height 500
click at [702, 96] on div "Add Column" at bounding box center [797, 323] width 1520 height 500
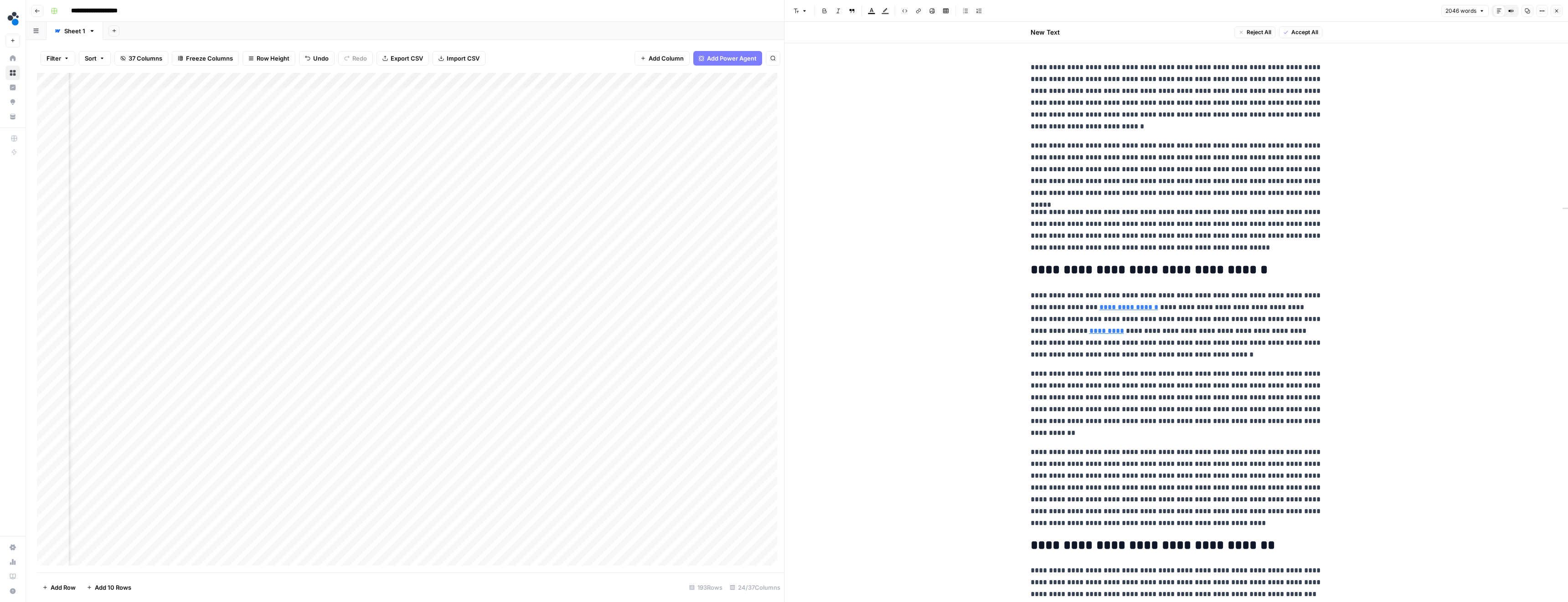
click at [1551, 12] on button "Close" at bounding box center [1556, 10] width 12 height 12
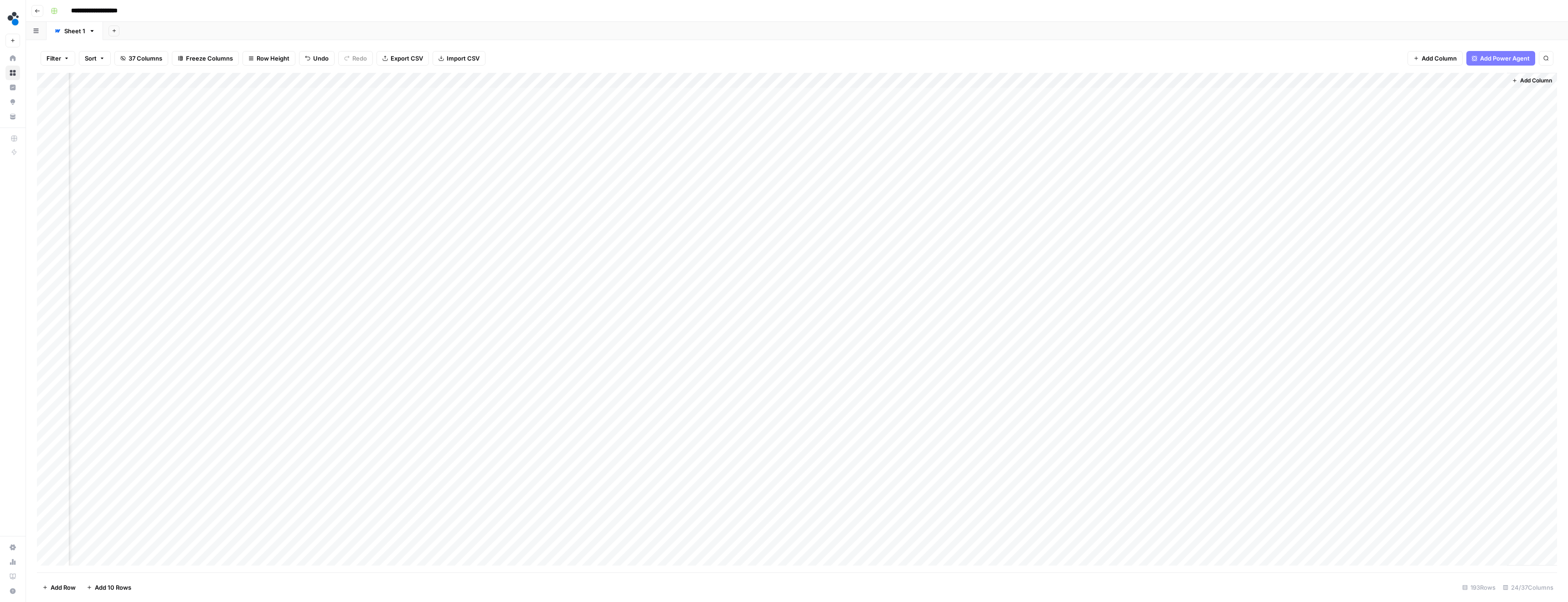
scroll to position [0, 926]
click at [1419, 96] on div "Add Column" at bounding box center [797, 323] width 1520 height 500
click at [556, 420] on div "Add Column" at bounding box center [797, 323] width 1520 height 500
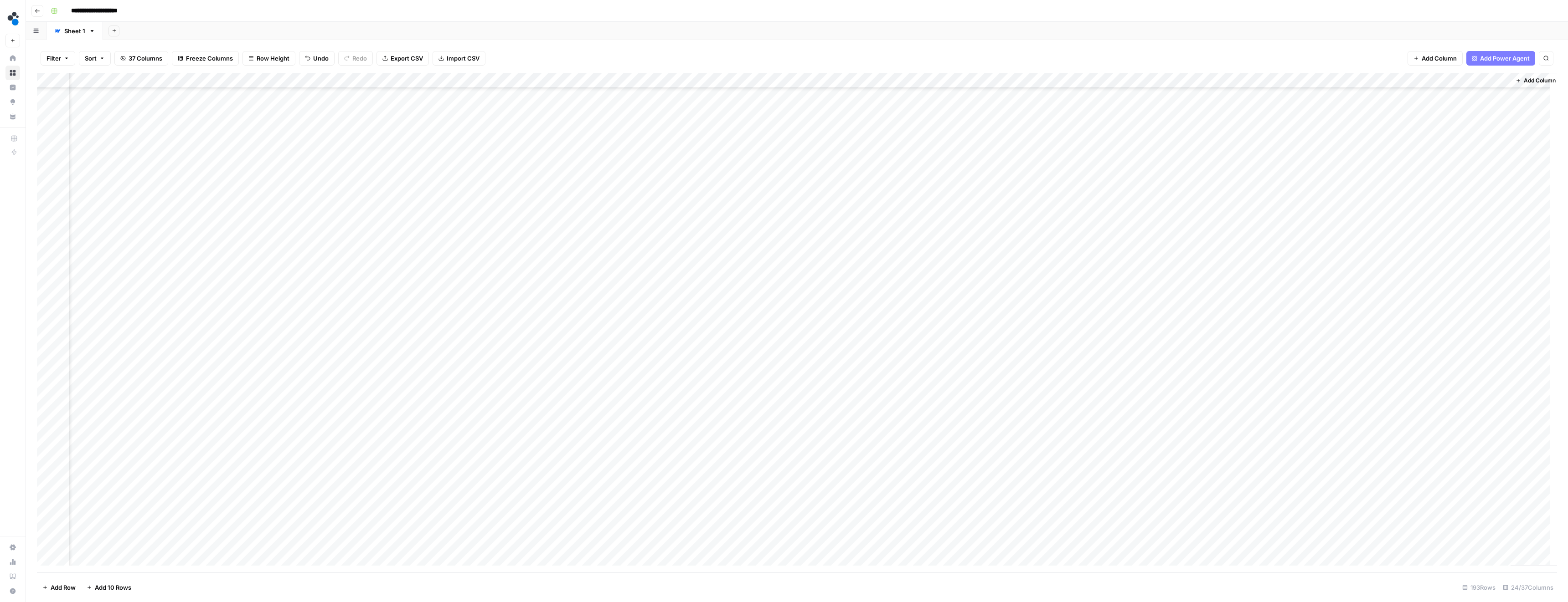
click at [1383, 264] on div "Add Column" at bounding box center [797, 323] width 1520 height 500
drag, startPoint x: 1427, startPoint y: 79, endPoint x: 1454, endPoint y: 80, distance: 27.0
click at [1454, 79] on div "Add Column" at bounding box center [797, 323] width 1520 height 500
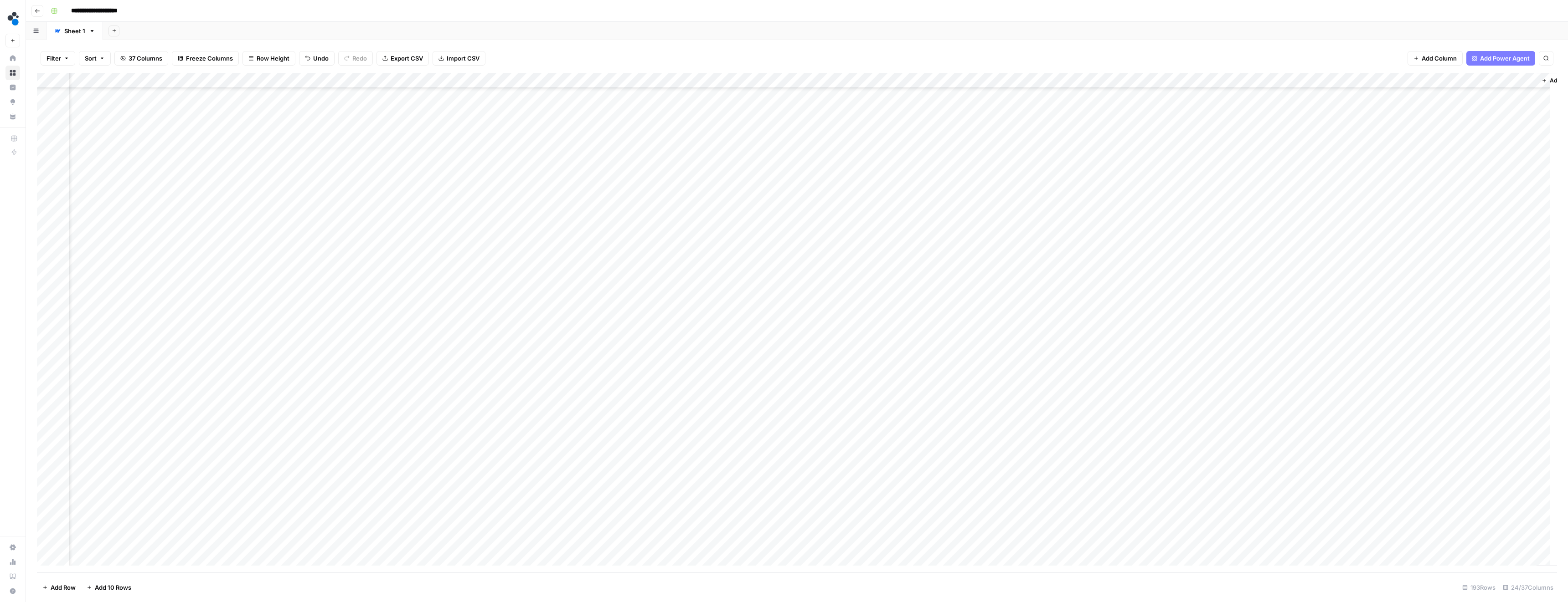
click at [683, 362] on div "Add Column" at bounding box center [797, 323] width 1520 height 500
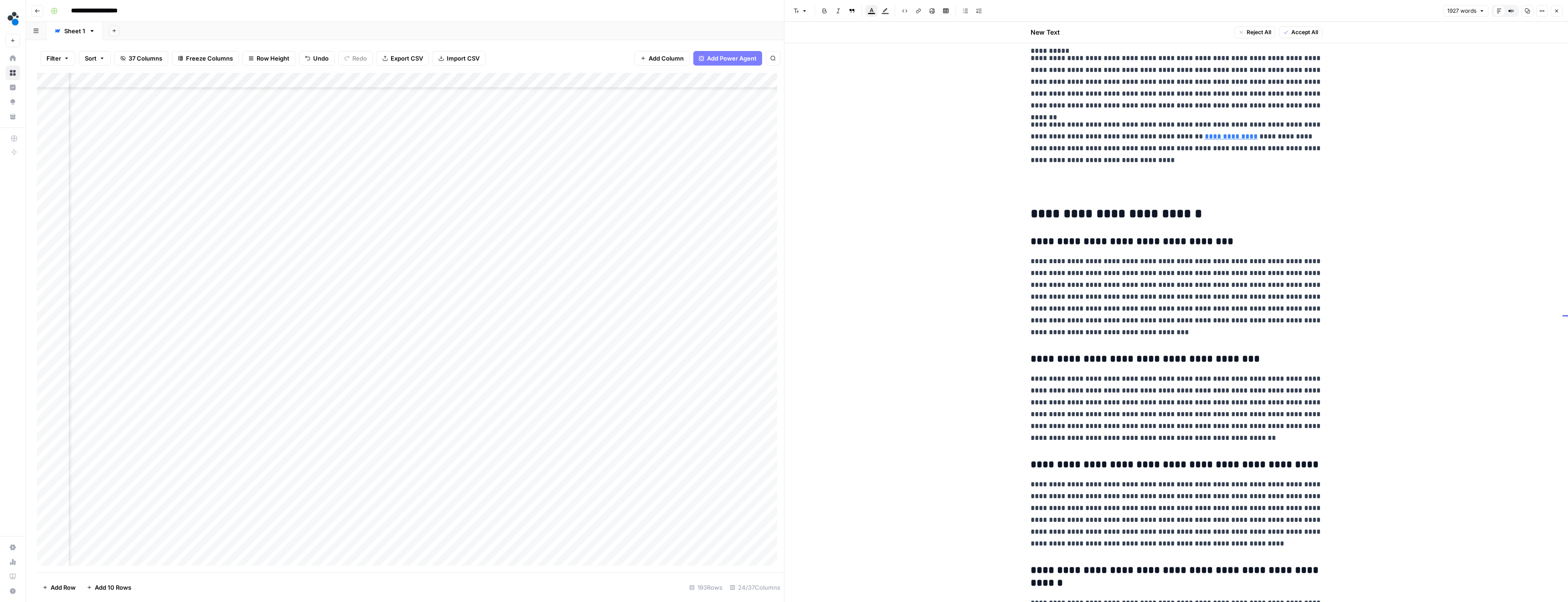
scroll to position [3119, 0]
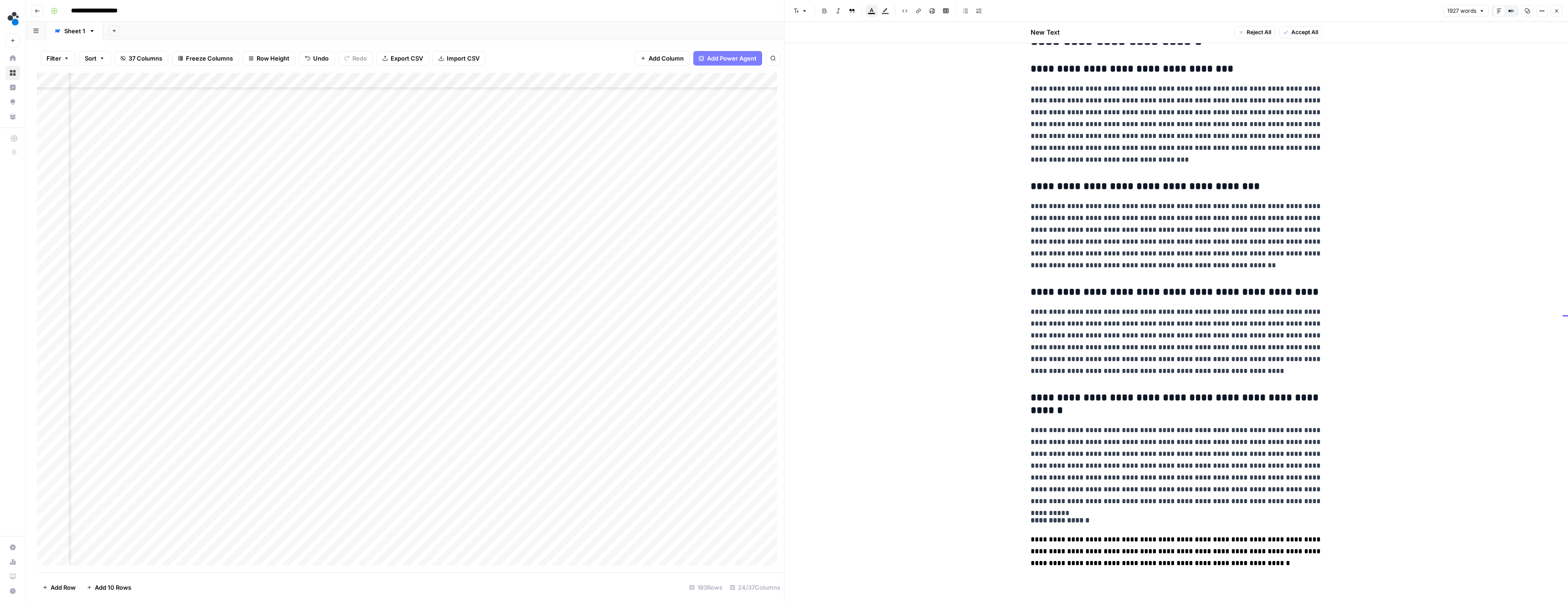
click at [1558, 11] on icon "button" at bounding box center [1556, 10] width 6 height 6
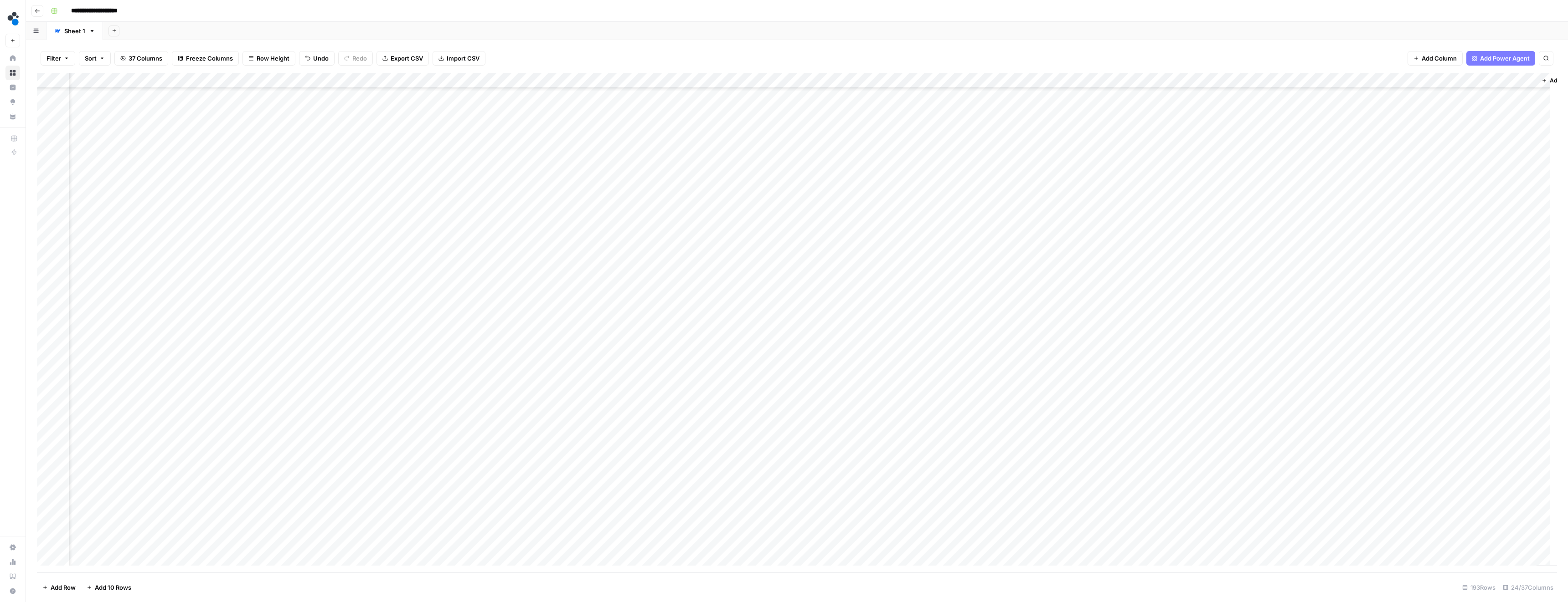
click at [1526, 361] on div "Add Column" at bounding box center [797, 323] width 1520 height 500
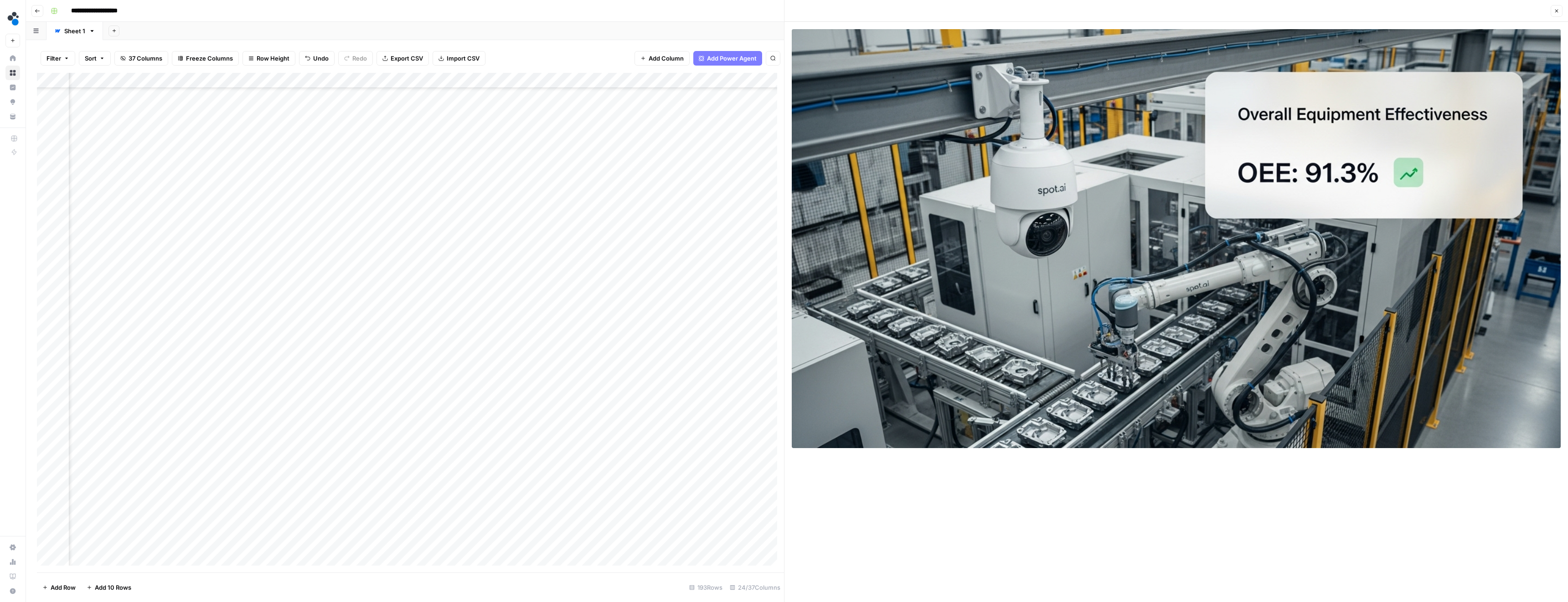
click at [1551, 9] on button "Close" at bounding box center [1556, 10] width 12 height 12
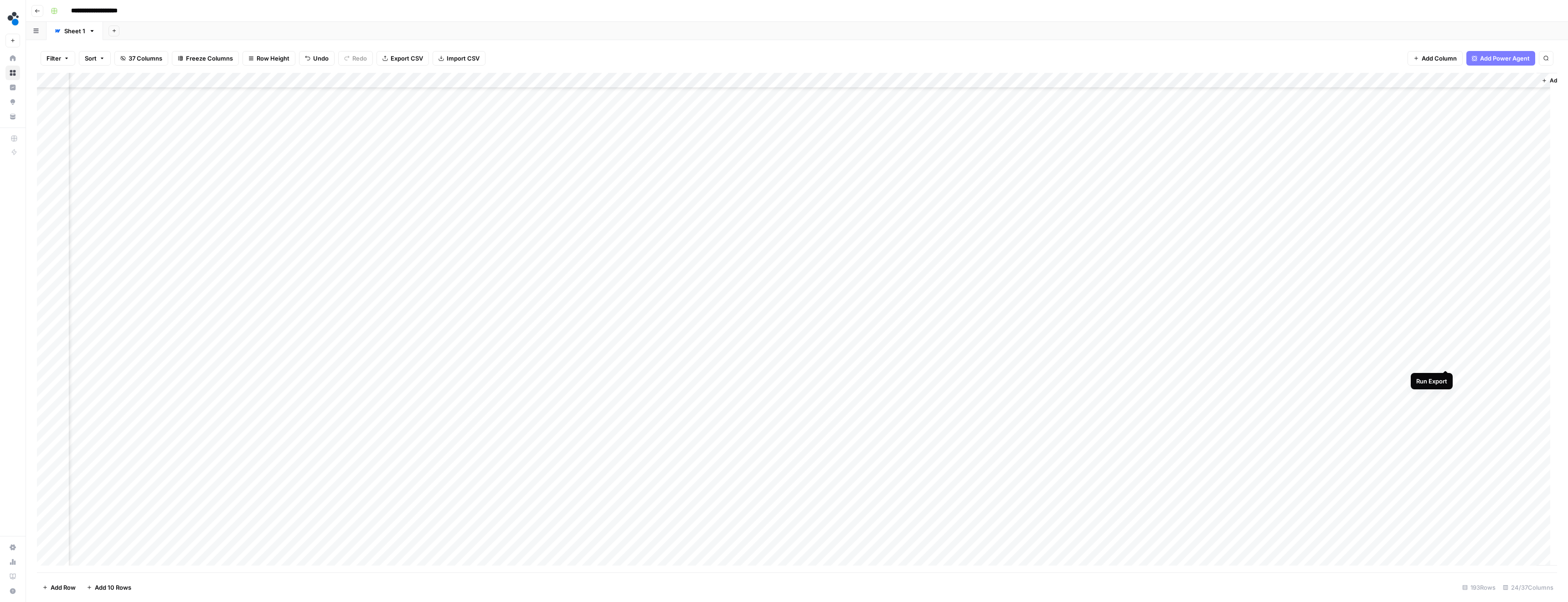
click at [1445, 361] on div "Add Column" at bounding box center [797, 323] width 1520 height 500
click at [327, 110] on div "Add Column" at bounding box center [797, 323] width 1520 height 500
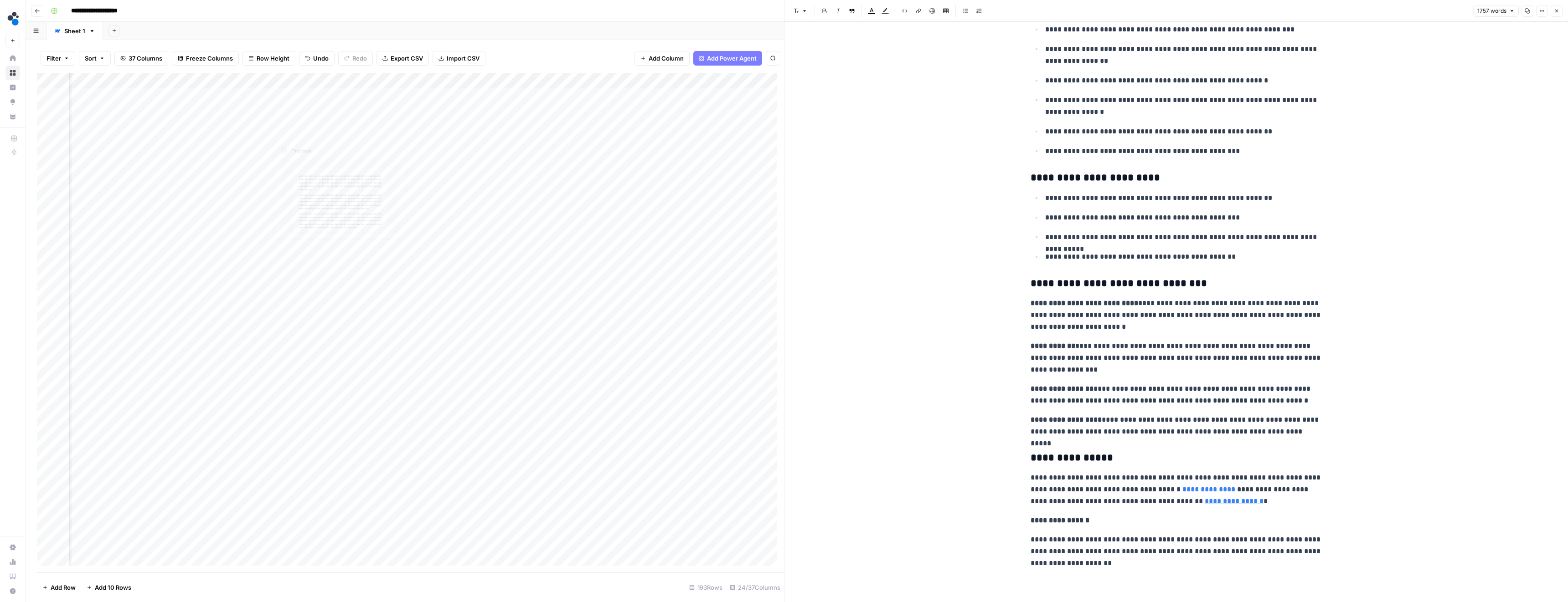
scroll to position [3382, 0]
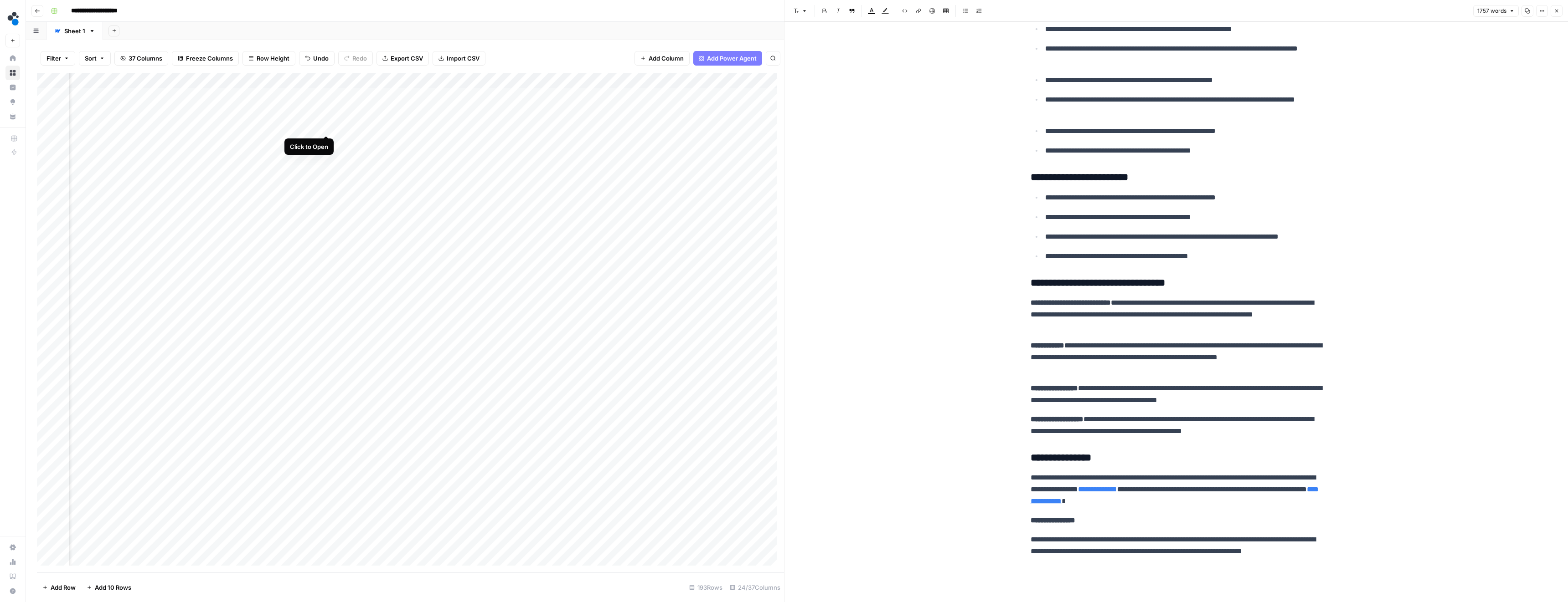
click at [326, 124] on div "Add Column" at bounding box center [410, 323] width 747 height 500
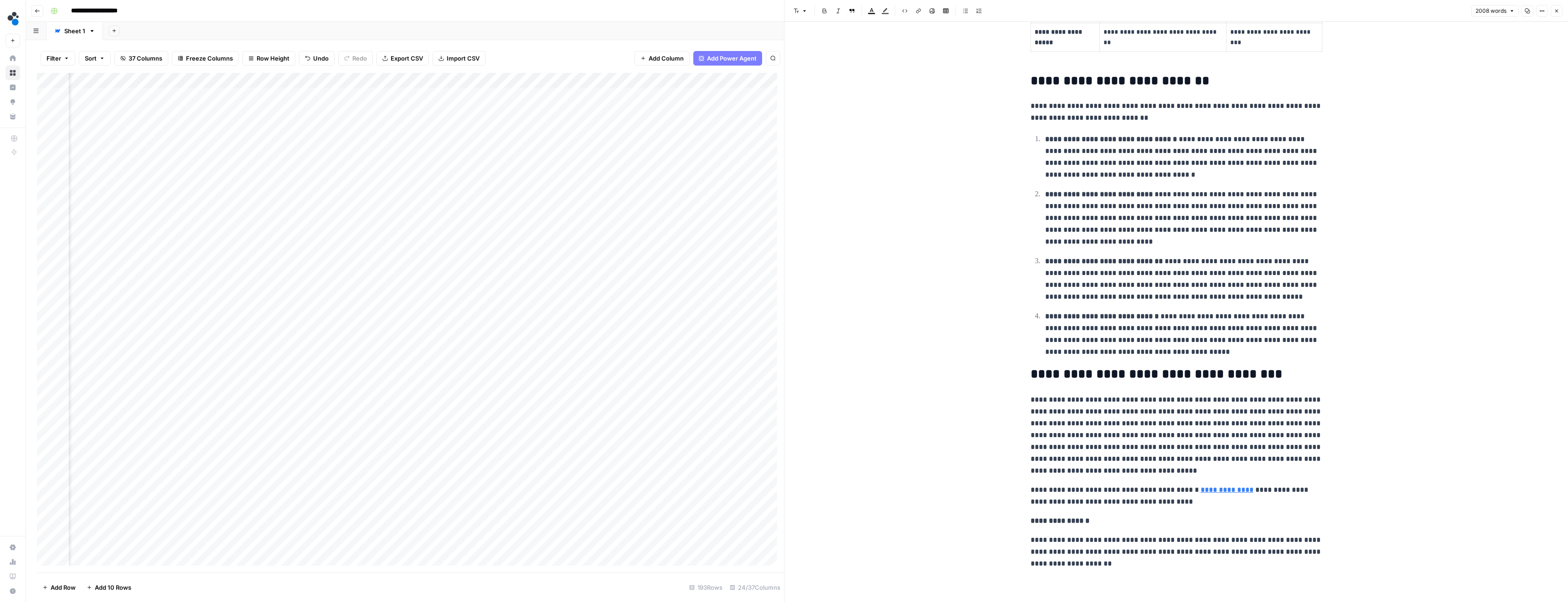
scroll to position [3569, 0]
click at [1555, 7] on button "Close" at bounding box center [1556, 10] width 12 height 12
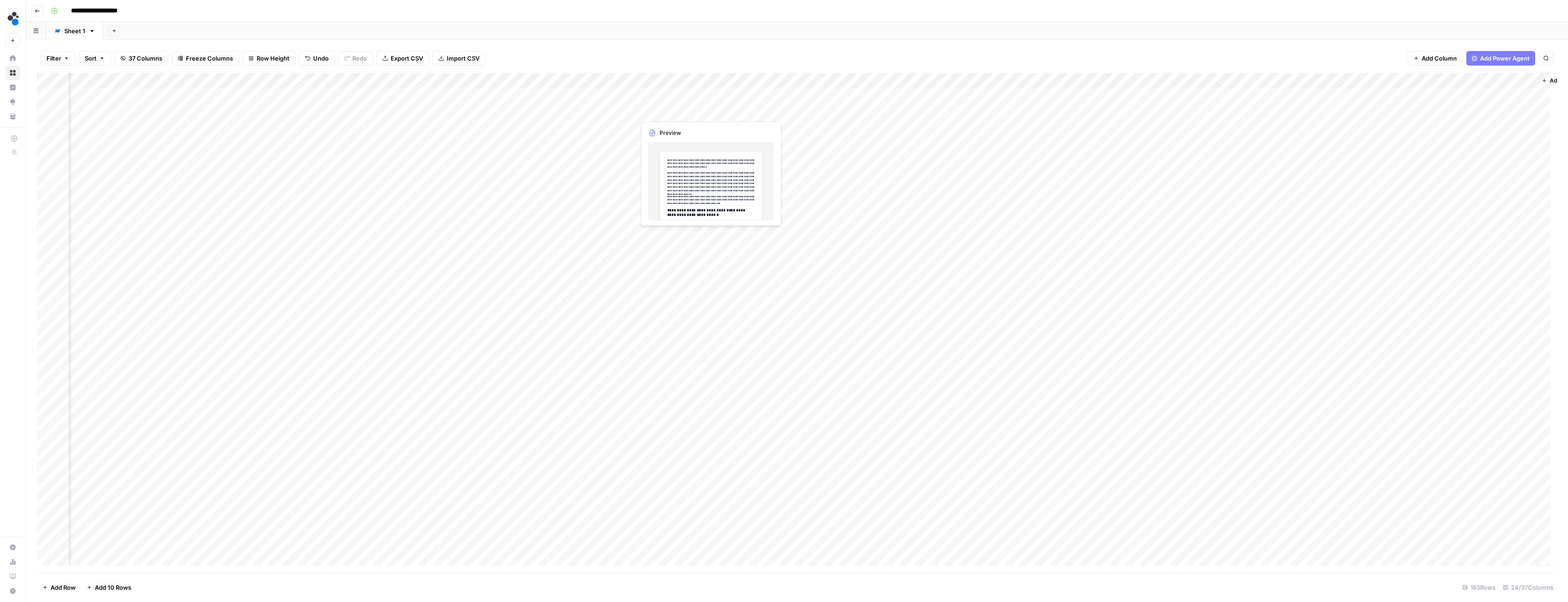
click at [696, 109] on div "Add Column" at bounding box center [797, 323] width 1520 height 500
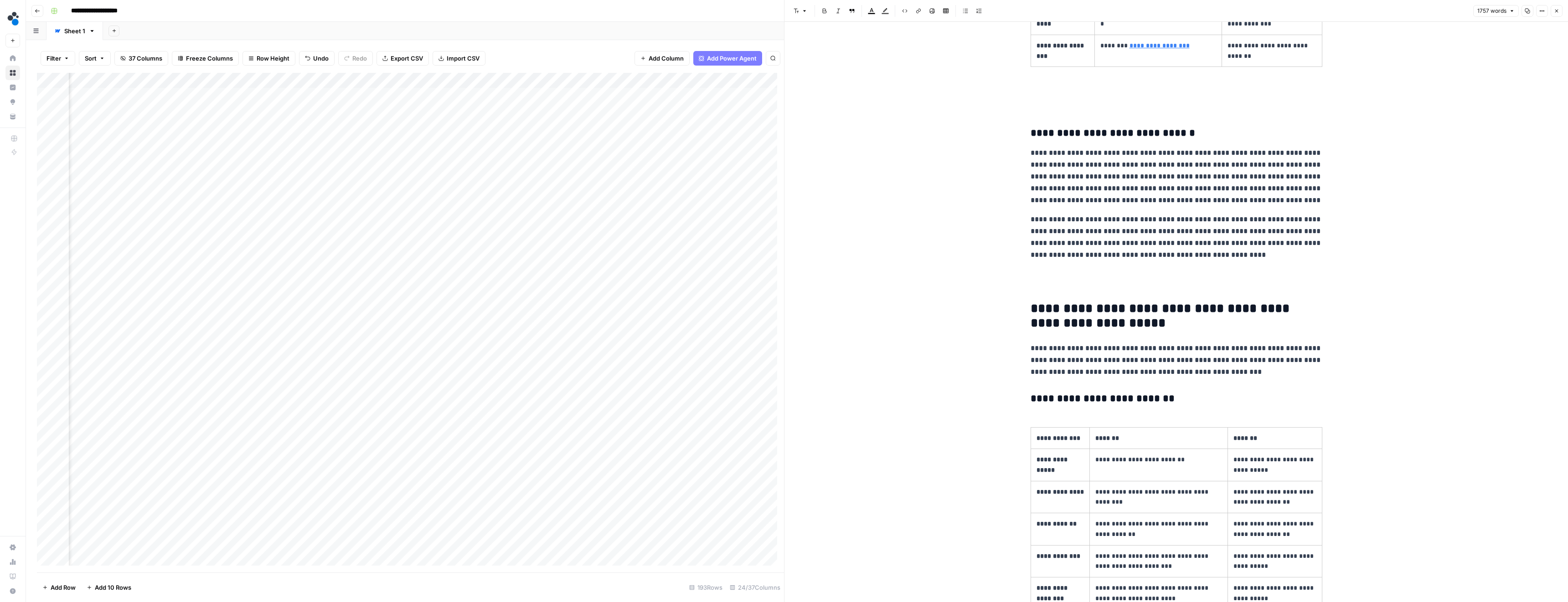
scroll to position [580, 0]
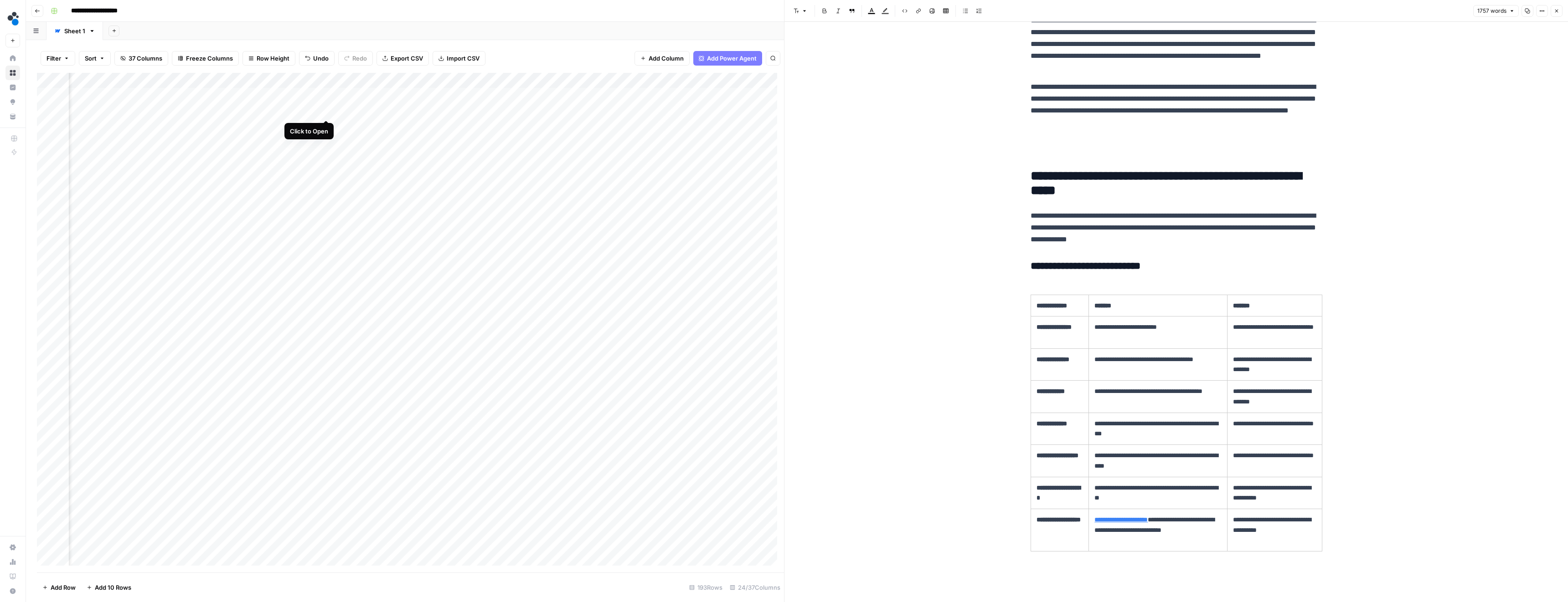
click at [324, 111] on div "Add Column" at bounding box center [410, 323] width 747 height 500
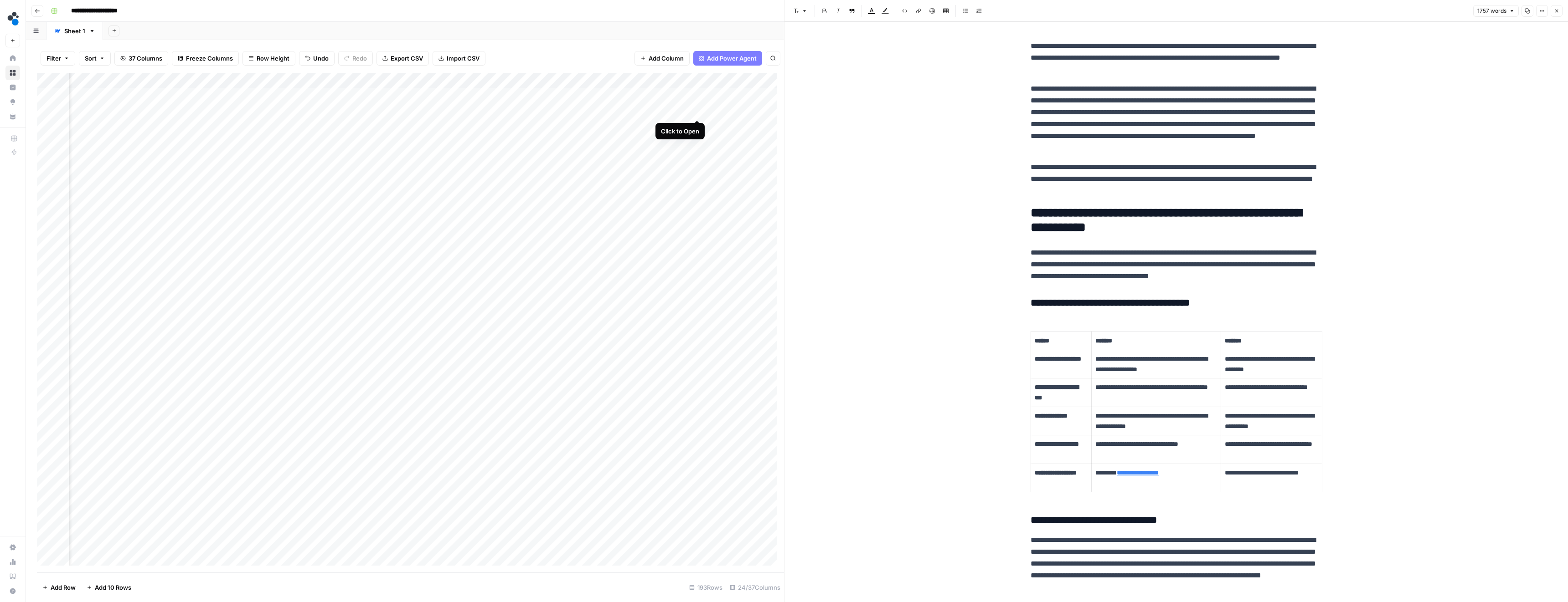
click at [695, 109] on div "Add Column" at bounding box center [410, 323] width 747 height 500
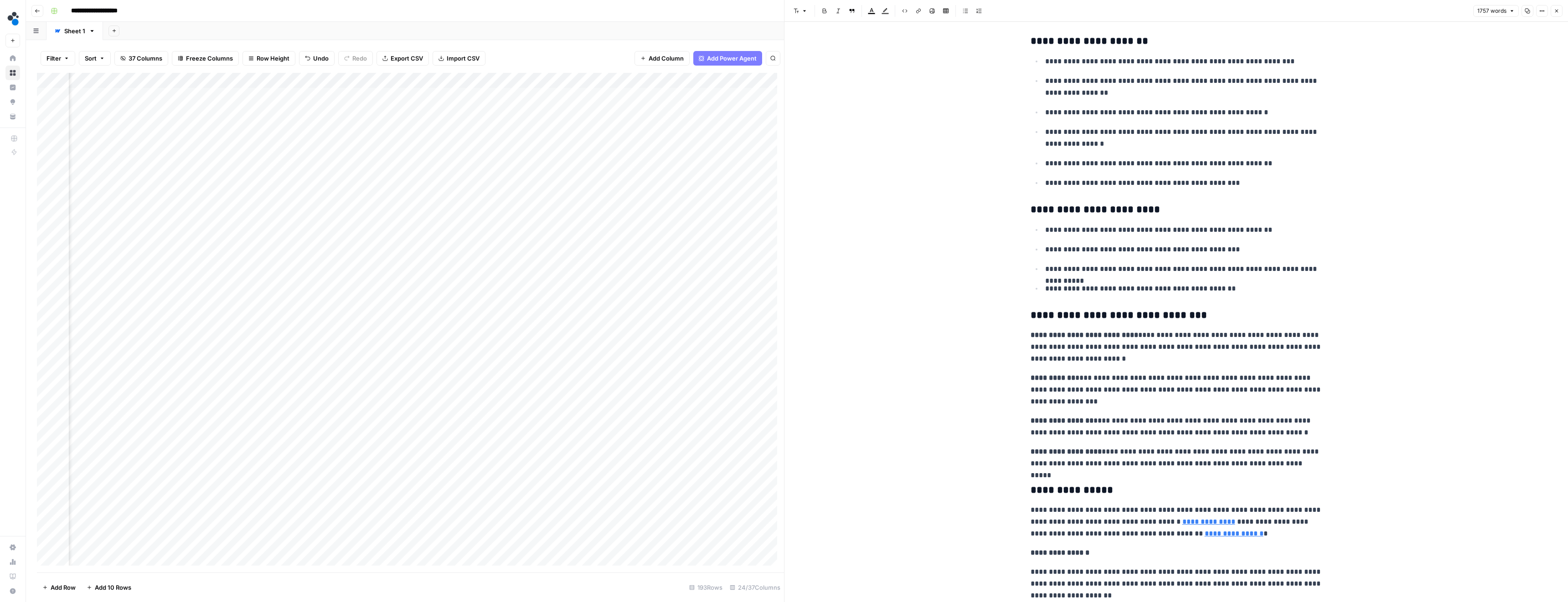
scroll to position [3967, 0]
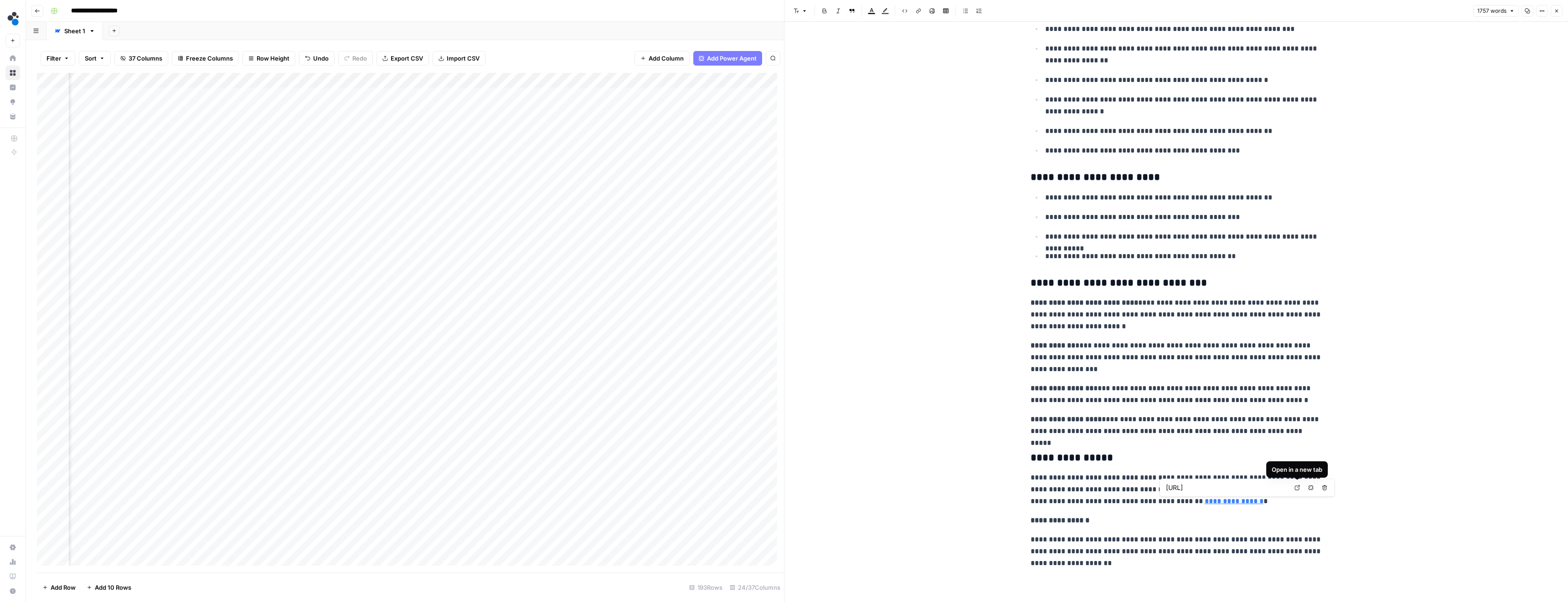
click at [1300, 488] on span "Open in a new tab" at bounding box center [1300, 488] width 1 height 1
click at [1552, 9] on button "Close" at bounding box center [1556, 10] width 12 height 12
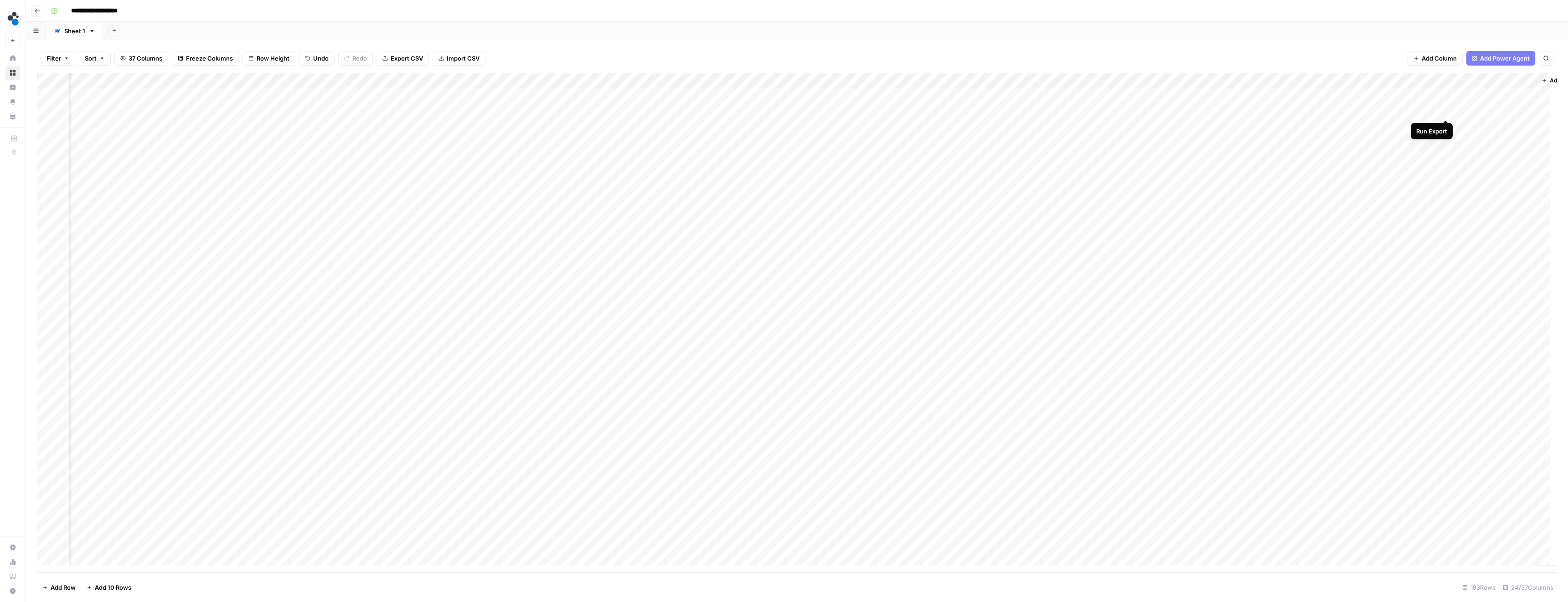
click at [1445, 109] on div "Add Column" at bounding box center [797, 323] width 1520 height 500
click at [697, 110] on div "Add Column" at bounding box center [797, 323] width 1520 height 500
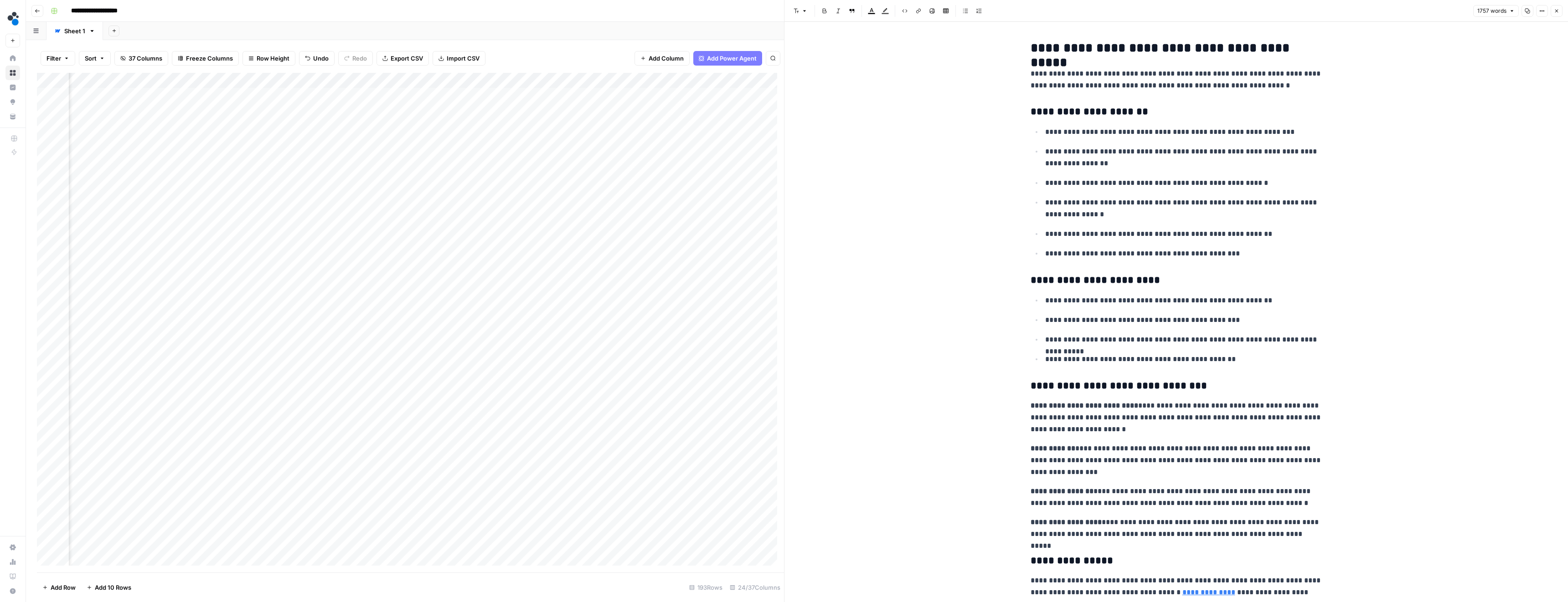
scroll to position [3967, 0]
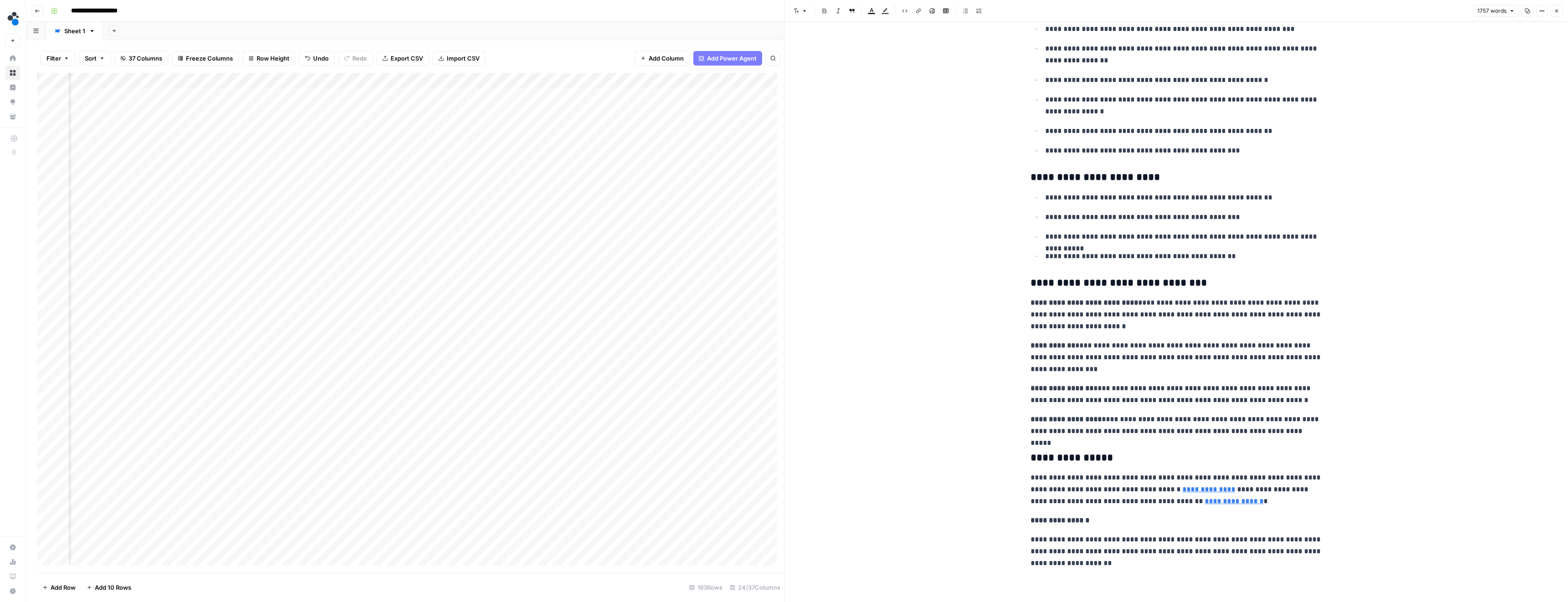
click at [1552, 11] on button "Close" at bounding box center [1556, 10] width 12 height 12
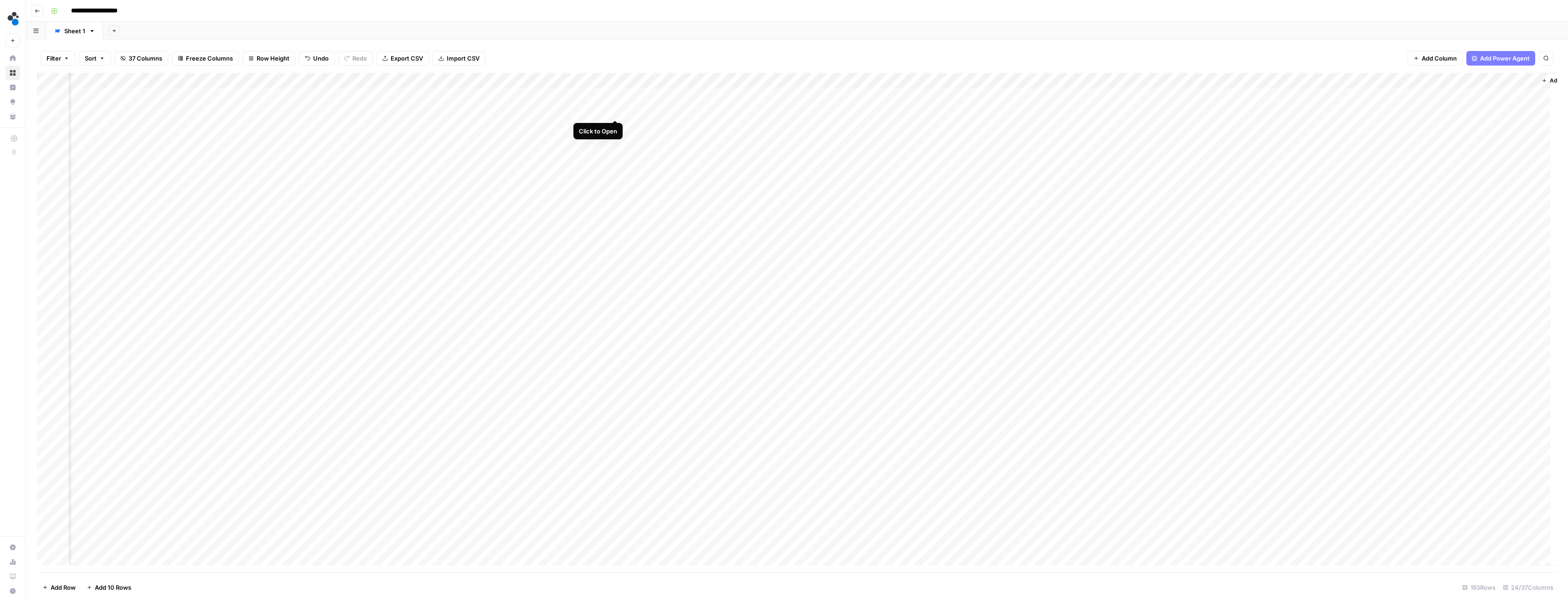
click at [615, 109] on div "Add Column" at bounding box center [797, 323] width 1520 height 500
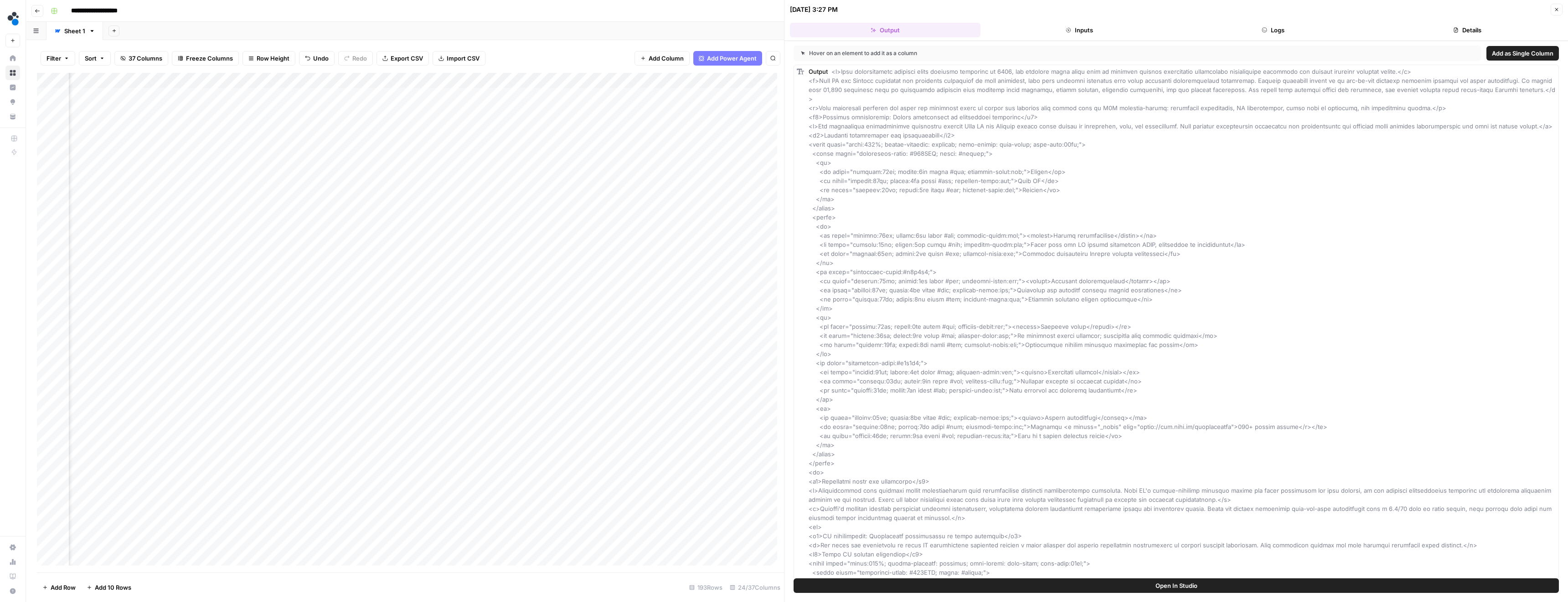
click at [1268, 30] on button "Logs" at bounding box center [1274, 30] width 190 height 15
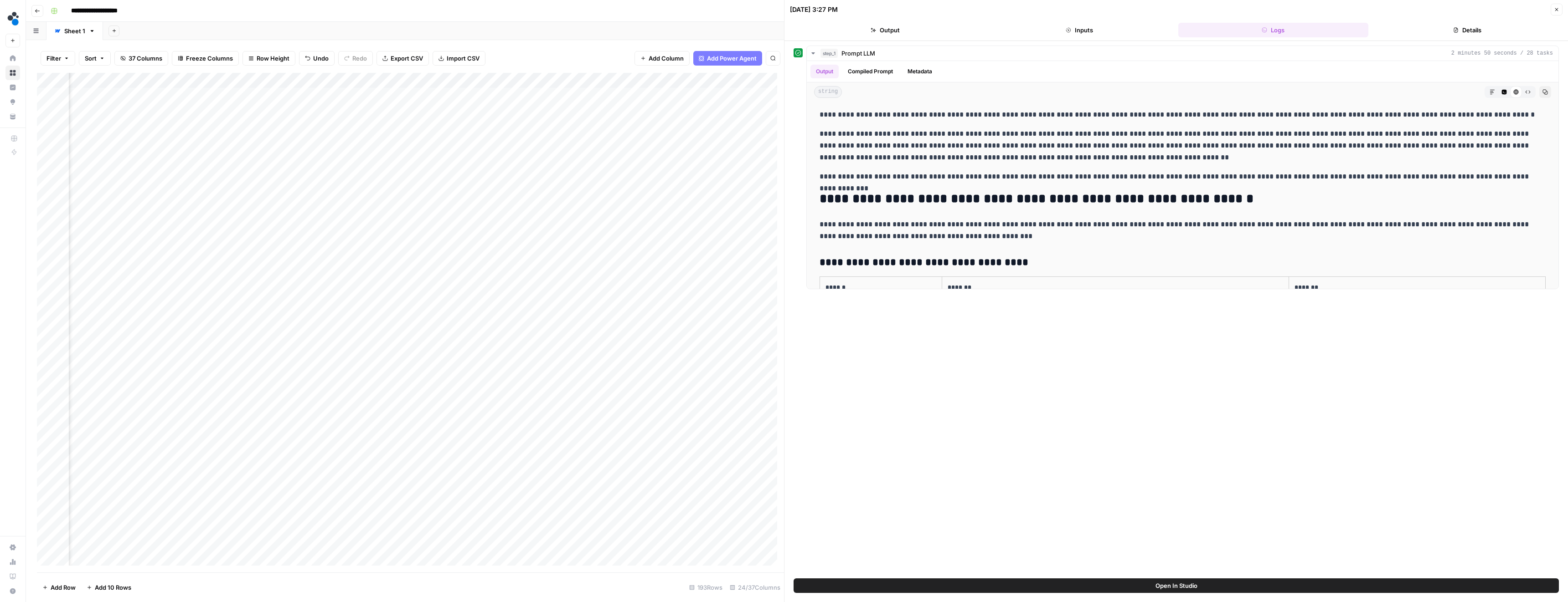
click at [1439, 24] on button "Details" at bounding box center [1467, 30] width 190 height 15
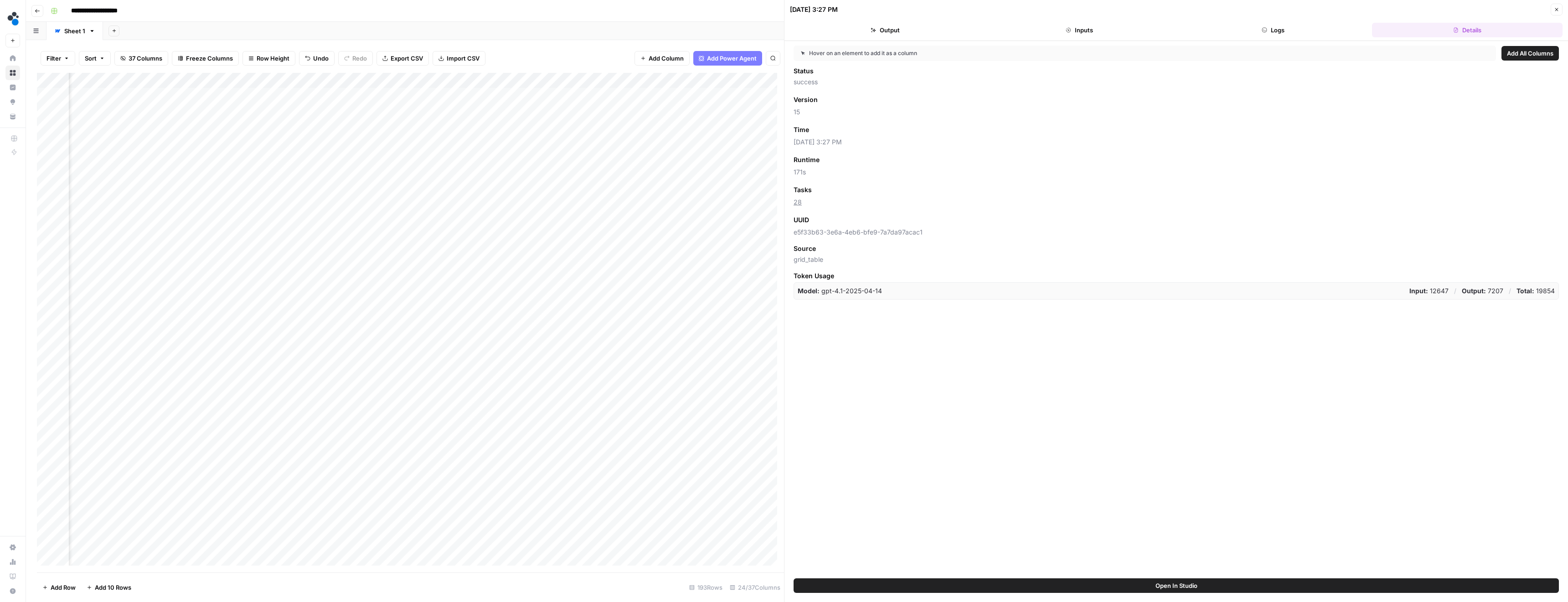
click at [1558, 7] on icon "button" at bounding box center [1556, 9] width 6 height 6
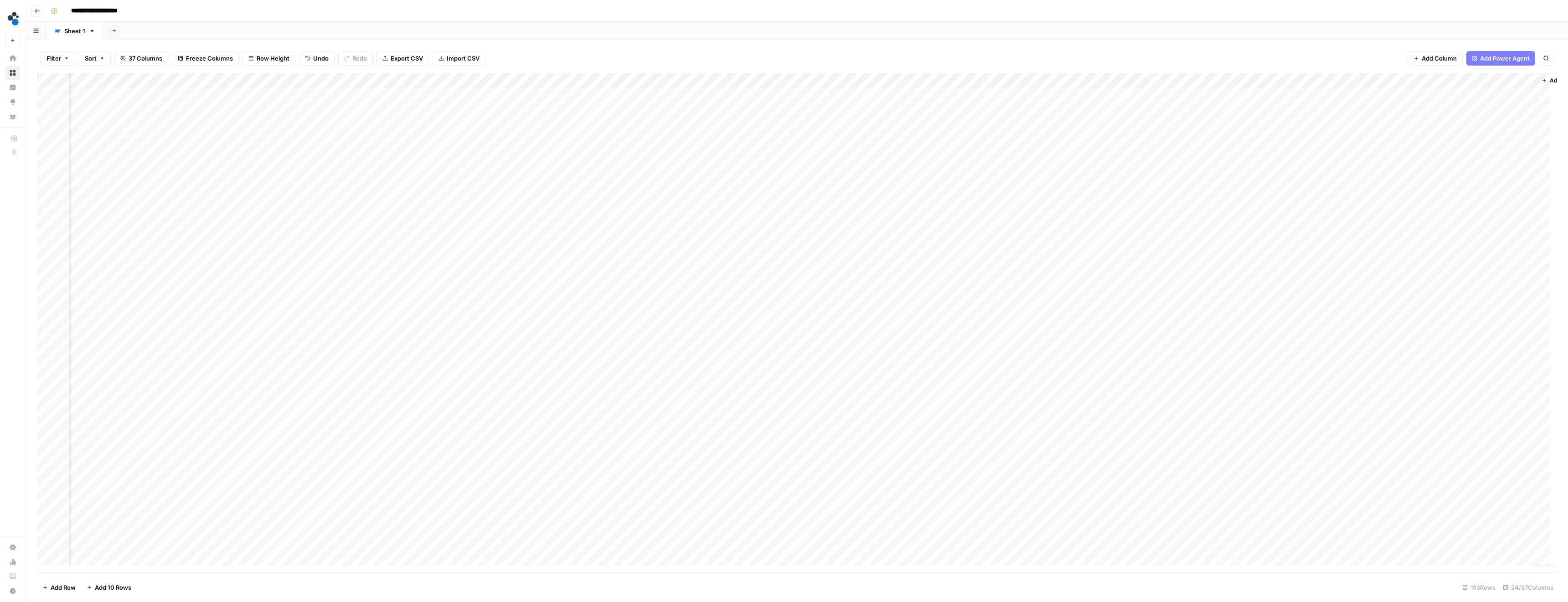
click at [697, 126] on div "Add Column" at bounding box center [797, 323] width 1520 height 500
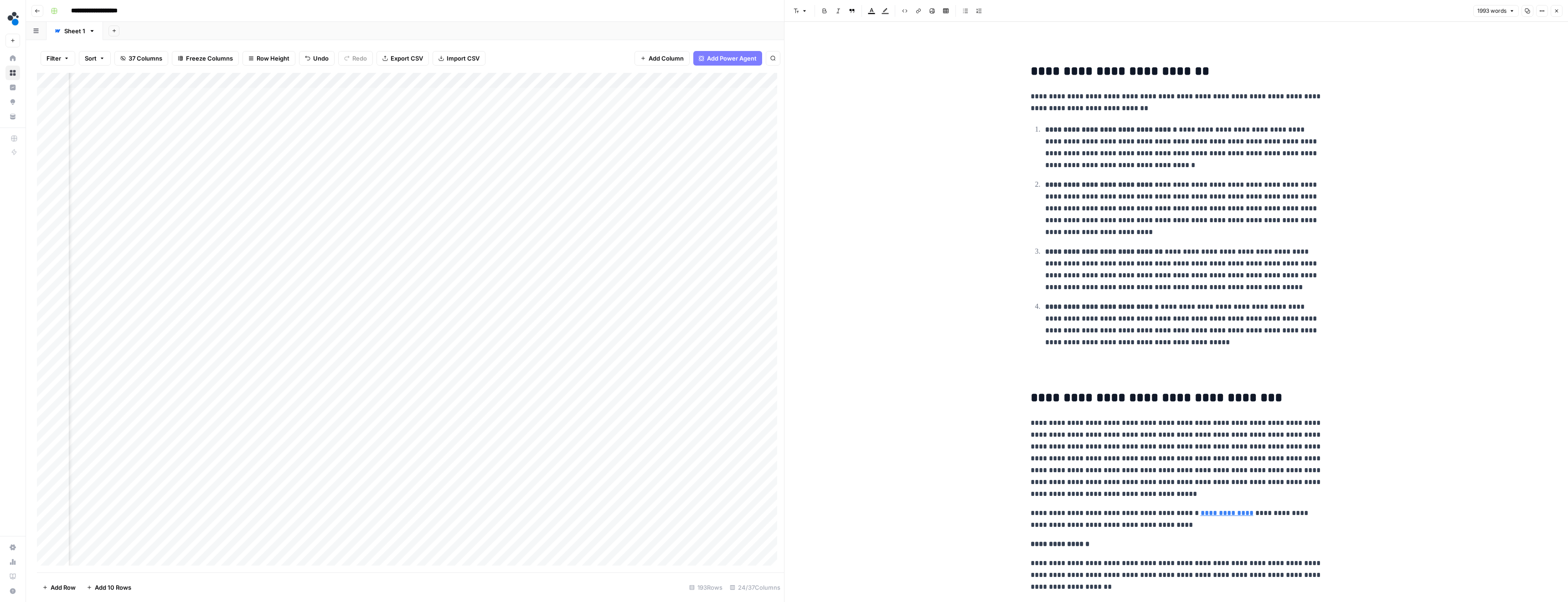
scroll to position [4169, 0]
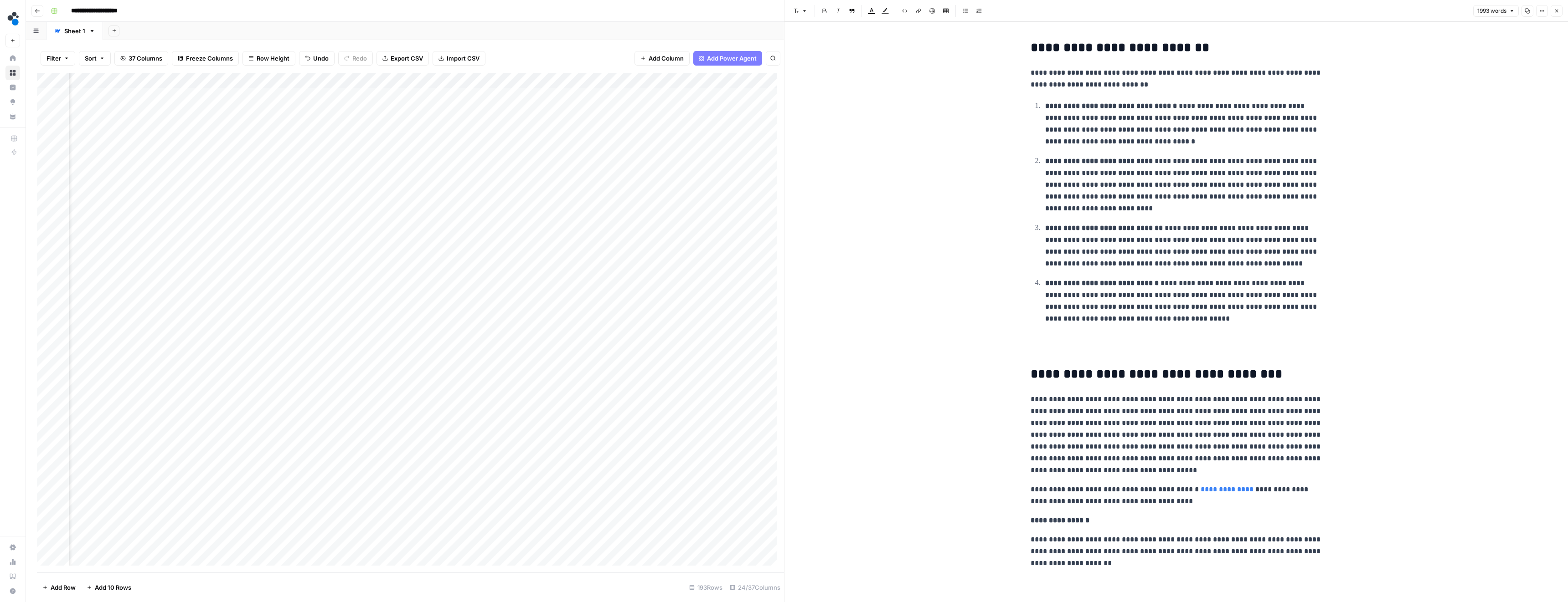
click at [1557, 13] on icon "button" at bounding box center [1556, 10] width 6 height 6
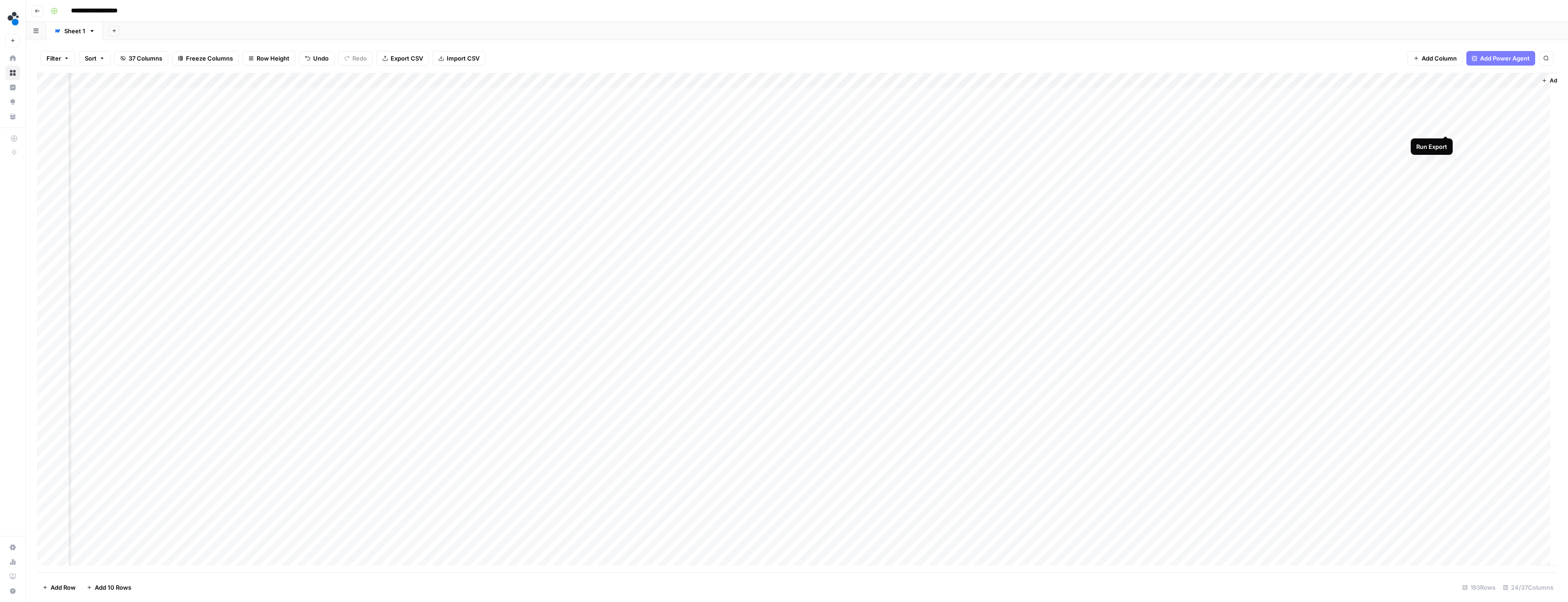
click at [1444, 124] on div "Add Column" at bounding box center [797, 323] width 1520 height 500
click at [225, 261] on div "Add Column" at bounding box center [797, 323] width 1520 height 500
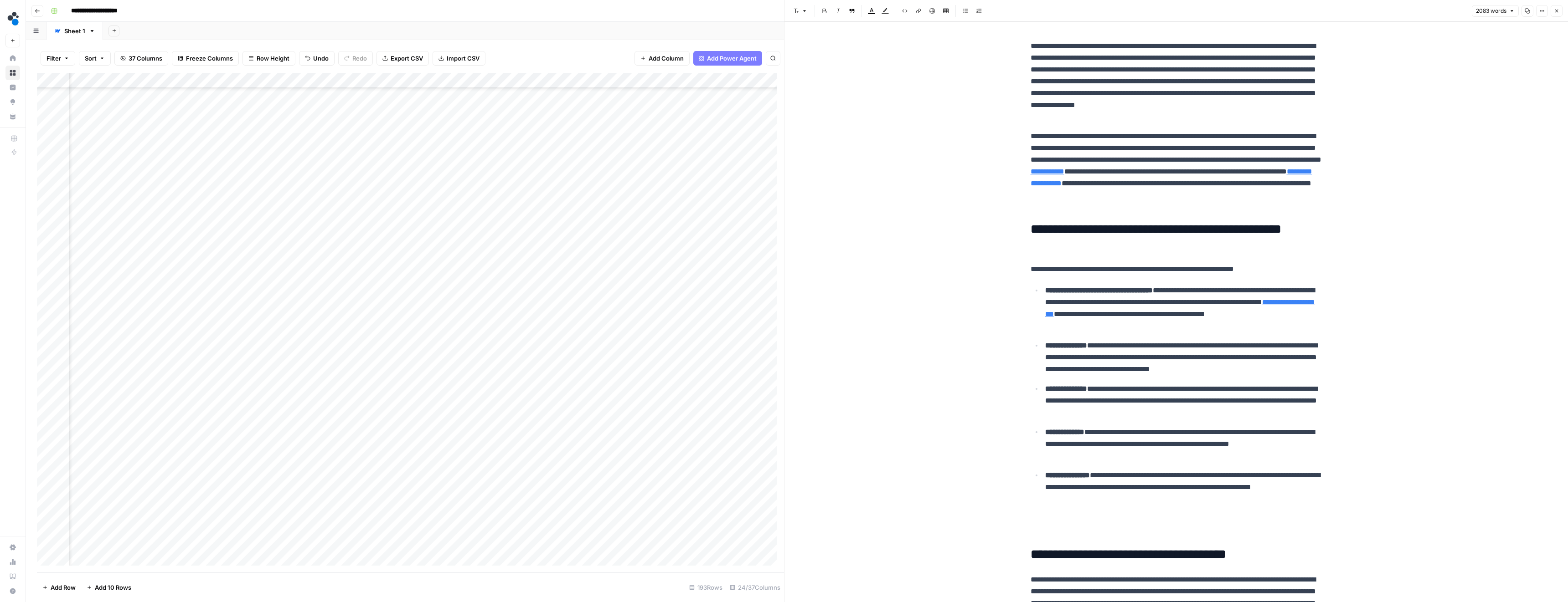
click at [229, 321] on div "Add Column" at bounding box center [410, 323] width 747 height 500
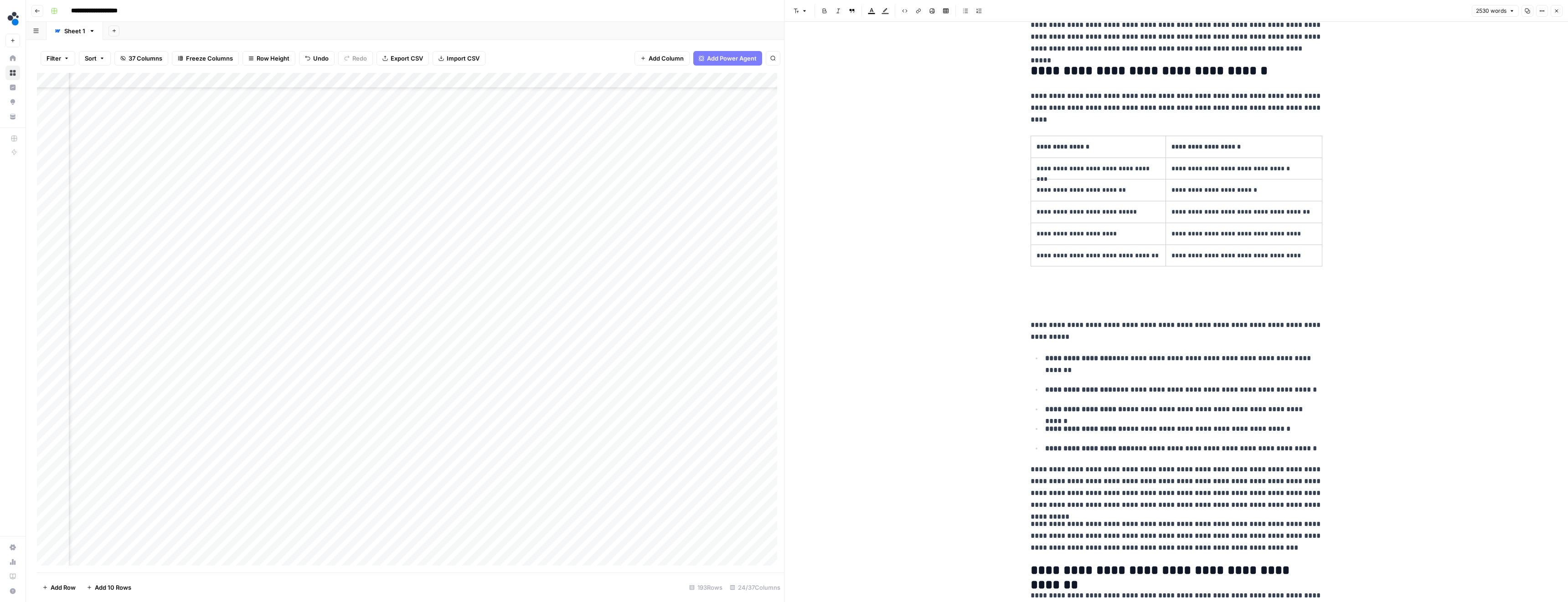
scroll to position [1972, 0]
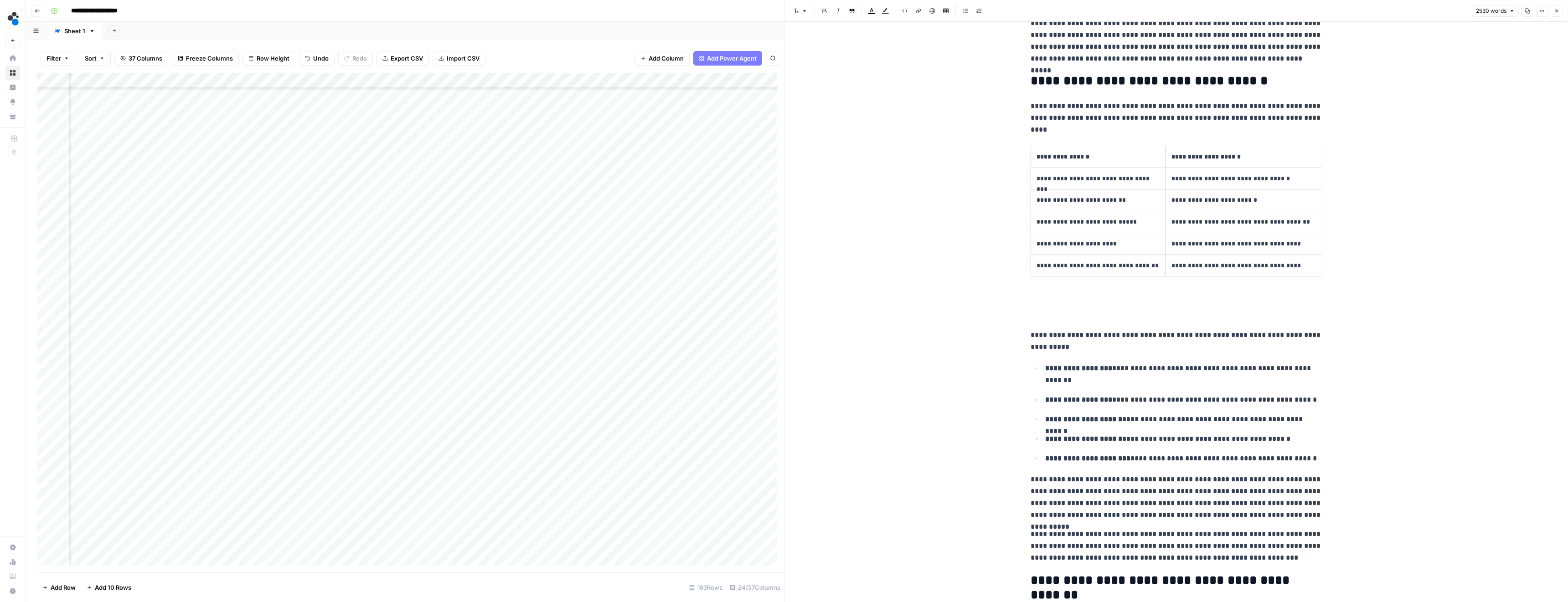
click at [275, 325] on div "Add Column" at bounding box center [410, 323] width 747 height 500
click at [708, 79] on div "Add Column" at bounding box center [410, 323] width 747 height 500
click at [612, 167] on span "Edit Workflow" at bounding box center [627, 170] width 80 height 9
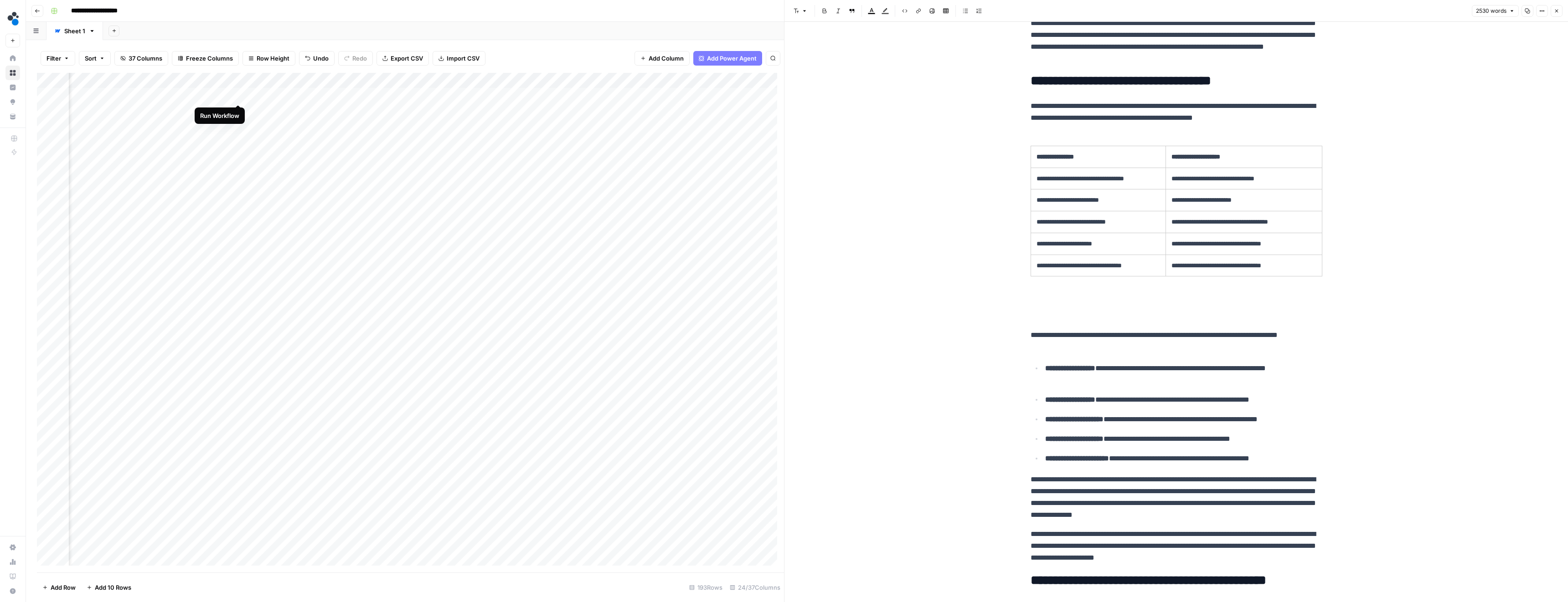
click at [239, 95] on div "Add Column" at bounding box center [410, 323] width 747 height 500
click at [226, 79] on div "Add Column" at bounding box center [410, 323] width 747 height 500
click at [215, 31] on div "Add Sheet" at bounding box center [835, 31] width 1465 height 18
click at [297, 96] on div "Add Column" at bounding box center [410, 323] width 747 height 500
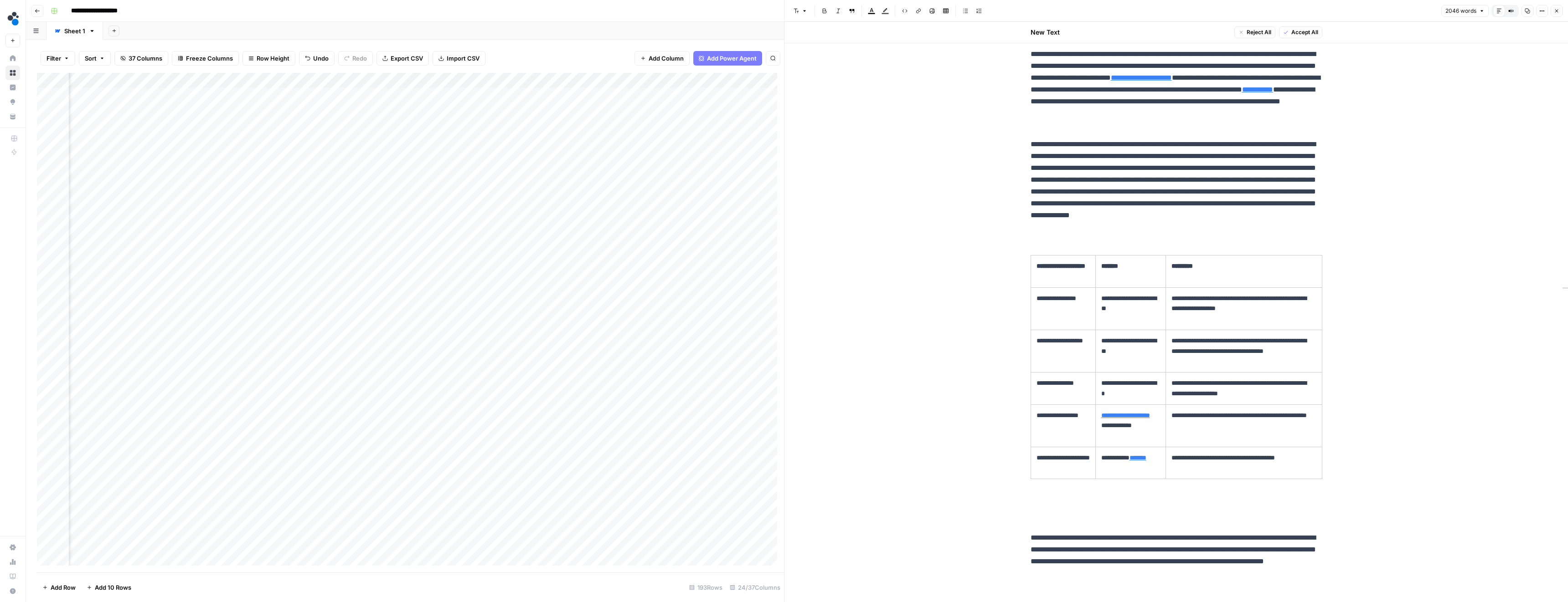
scroll to position [0, 1078]
click at [161, 94] on div "Add Column" at bounding box center [410, 323] width 747 height 500
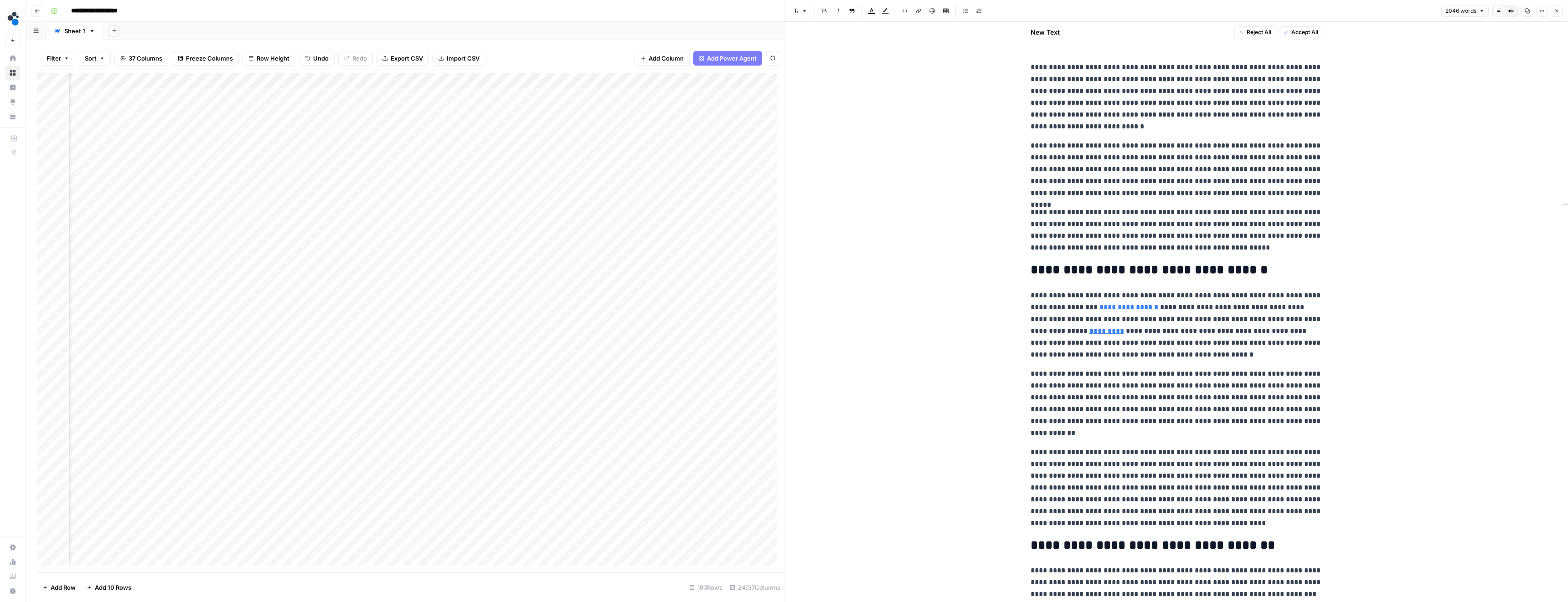
click at [1557, 8] on icon "button" at bounding box center [1556, 10] width 6 height 6
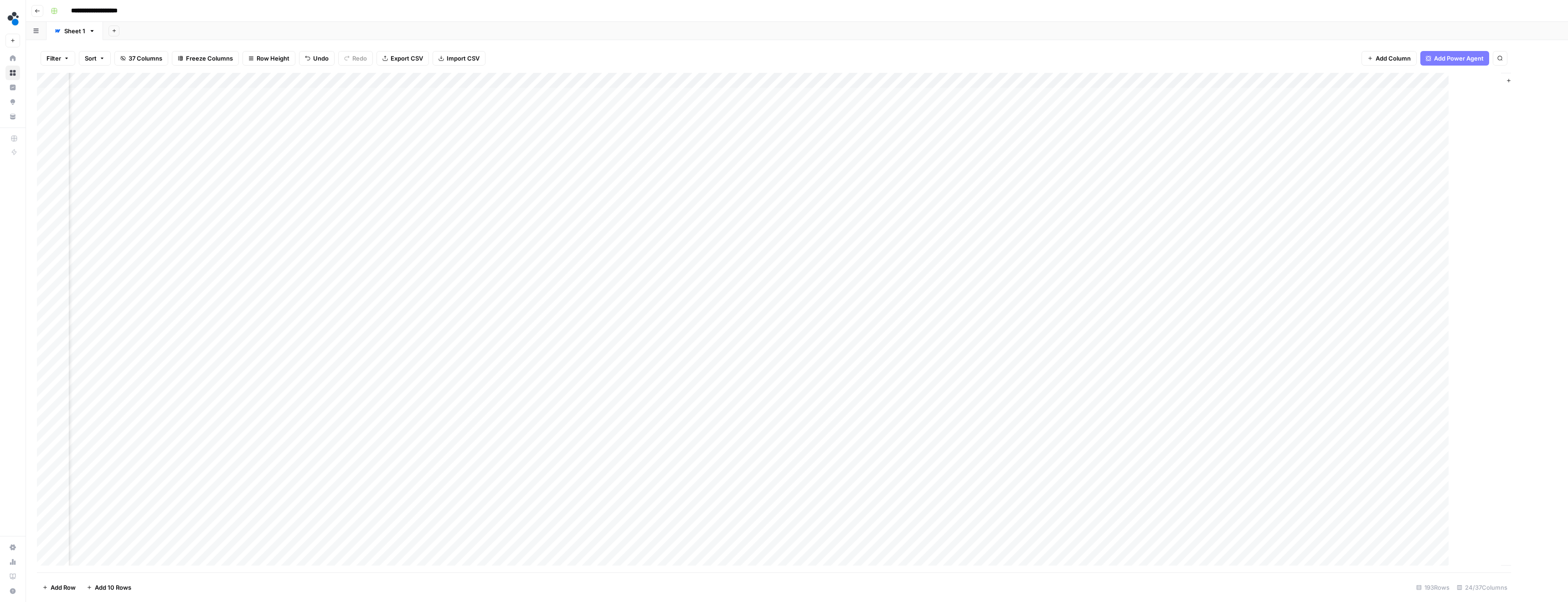
scroll to position [0, 952]
click at [1418, 94] on div "Add Column" at bounding box center [797, 323] width 1520 height 500
click at [588, 80] on div "Add Column" at bounding box center [797, 323] width 1520 height 500
click at [601, 94] on div "Add Column" at bounding box center [797, 323] width 1520 height 500
click at [1420, 94] on div "Add Column" at bounding box center [797, 323] width 1520 height 500
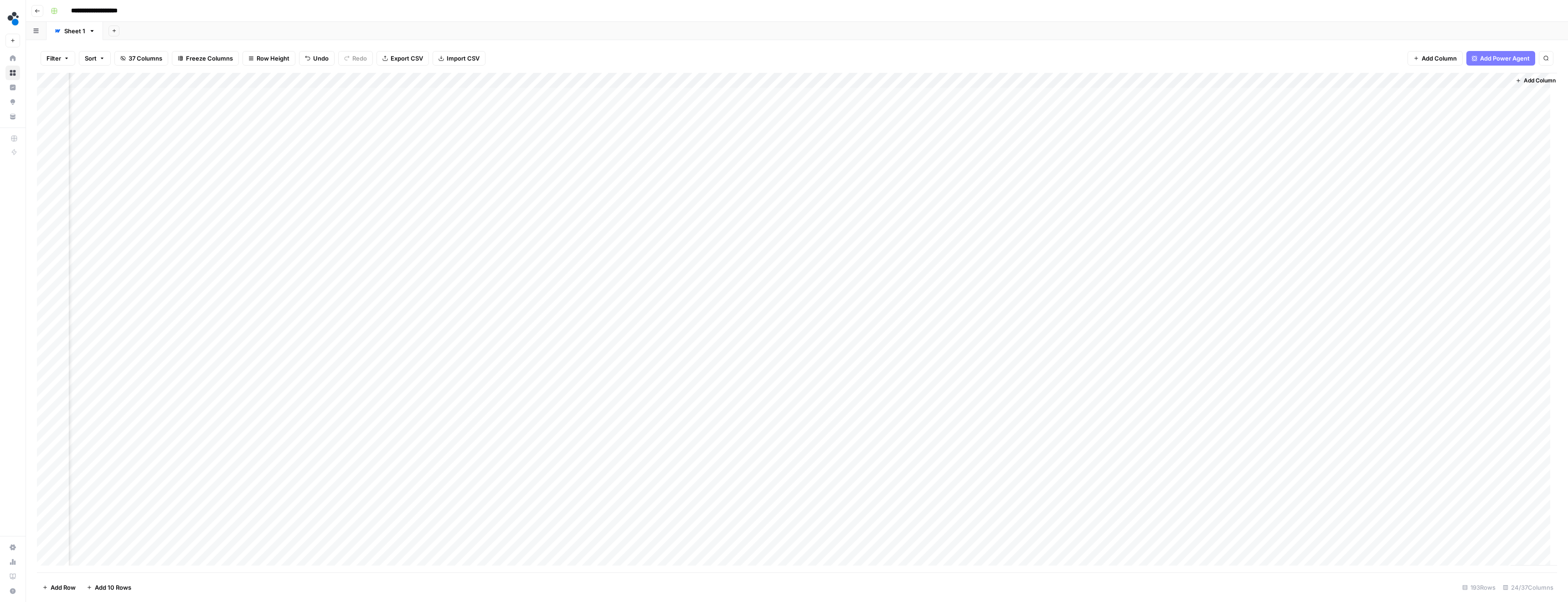
click at [660, 94] on div "Add Column" at bounding box center [797, 323] width 1520 height 500
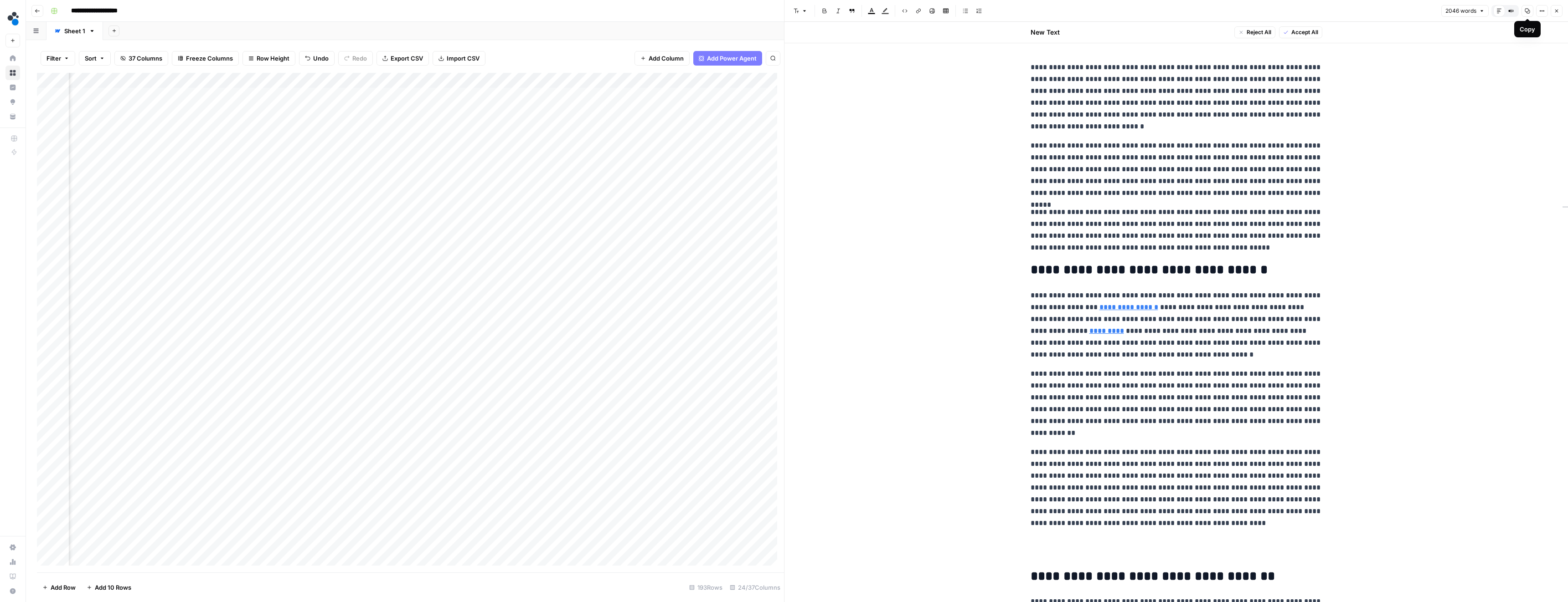
click at [1539, 11] on icon "button" at bounding box center [1541, 10] width 6 height 6
click at [1505, 91] on button "Code" at bounding box center [1511, 97] width 65 height 13
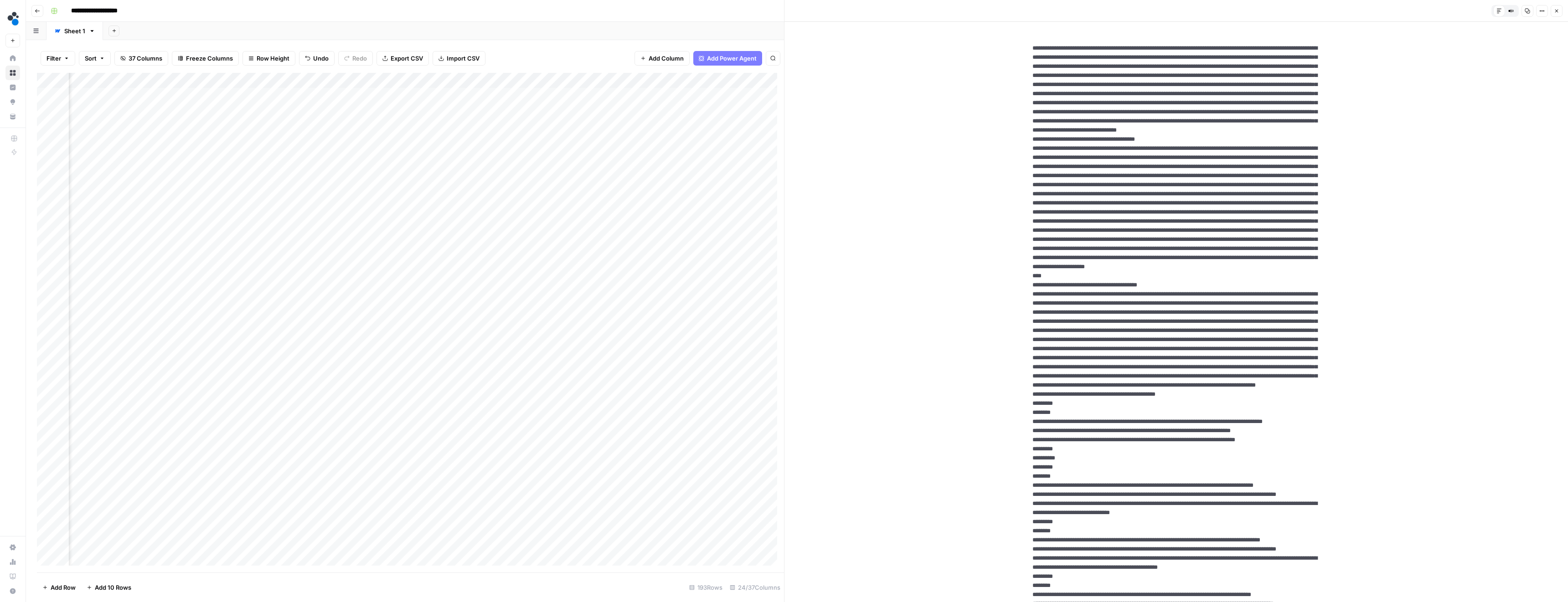
click at [765, 82] on icon "Close Search" at bounding box center [764, 83] width 7 height 7
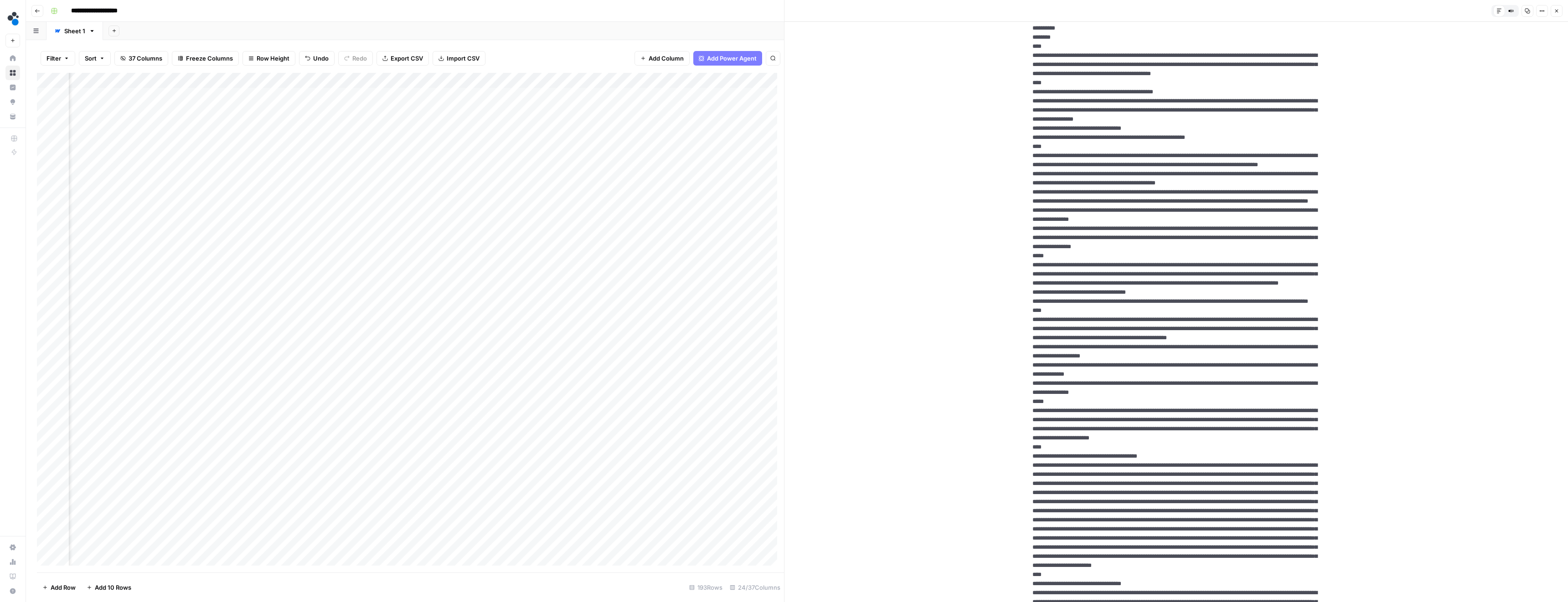
scroll to position [731, 0]
drag, startPoint x: 1026, startPoint y: 153, endPoint x: 1144, endPoint y: 372, distance: 248.8
click at [601, 94] on div "Add Column" at bounding box center [410, 323] width 747 height 500
click at [1555, 13] on icon "button" at bounding box center [1556, 10] width 6 height 6
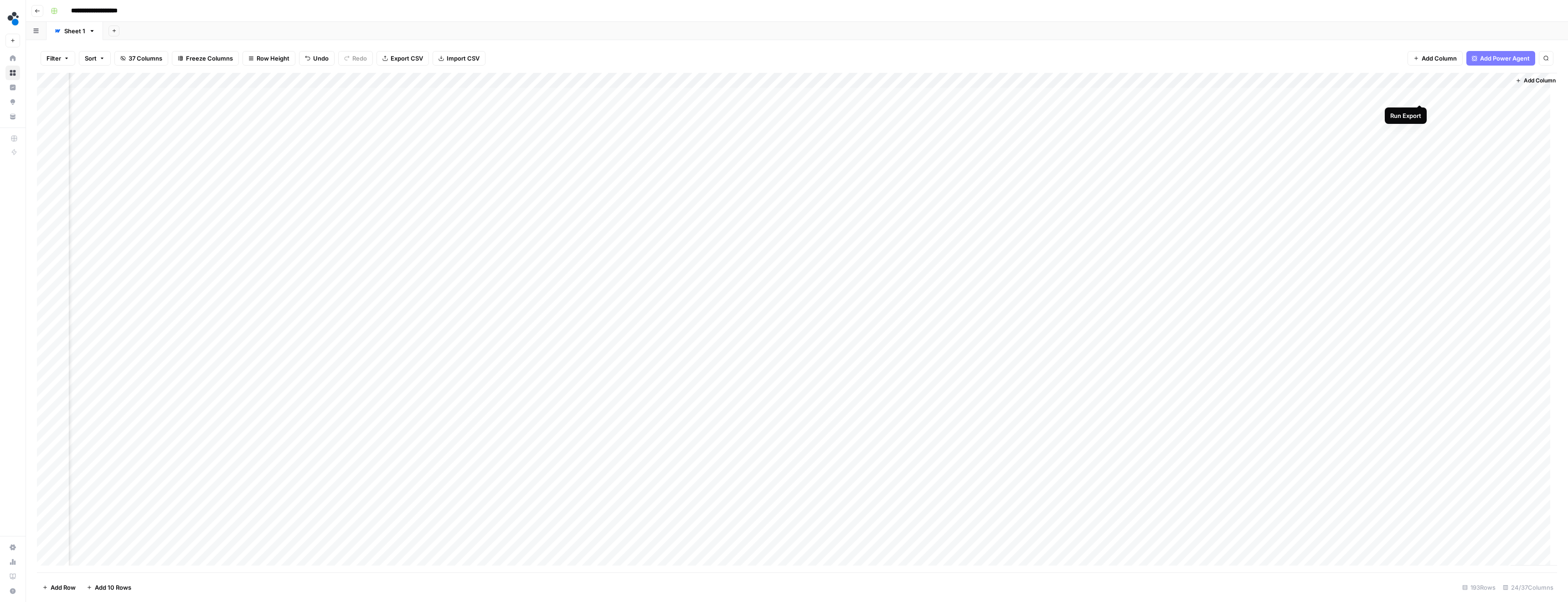
click at [1418, 94] on div "Add Column" at bounding box center [797, 323] width 1520 height 500
click at [600, 110] on div "Add Column" at bounding box center [797, 323] width 1520 height 500
click at [601, 126] on div "Add Column" at bounding box center [797, 323] width 1520 height 500
click at [600, 151] on div "Add Column" at bounding box center [797, 323] width 1520 height 500
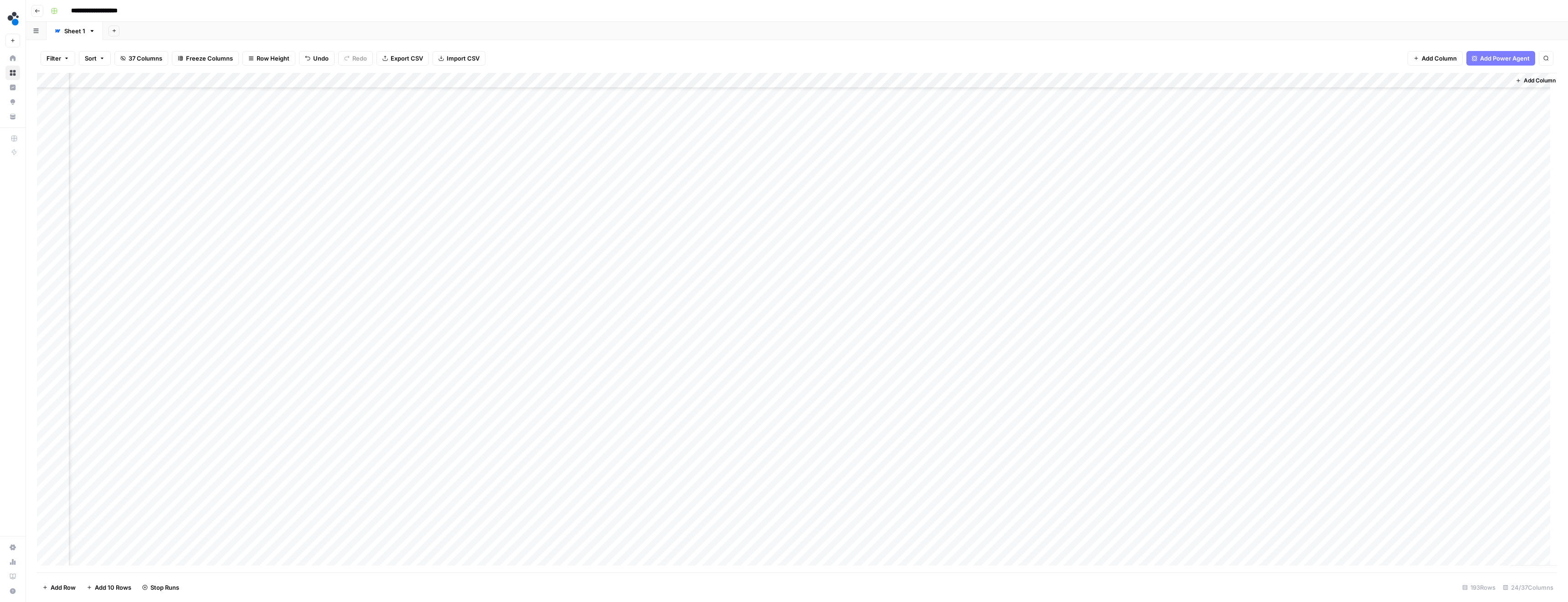
scroll to position [809, 952]
click at [601, 264] on div "Add Column" at bounding box center [797, 323] width 1520 height 500
click at [1419, 260] on div "Add Column" at bounding box center [797, 323] width 1520 height 500
click at [1418, 379] on div "Add Column" at bounding box center [797, 323] width 1520 height 500
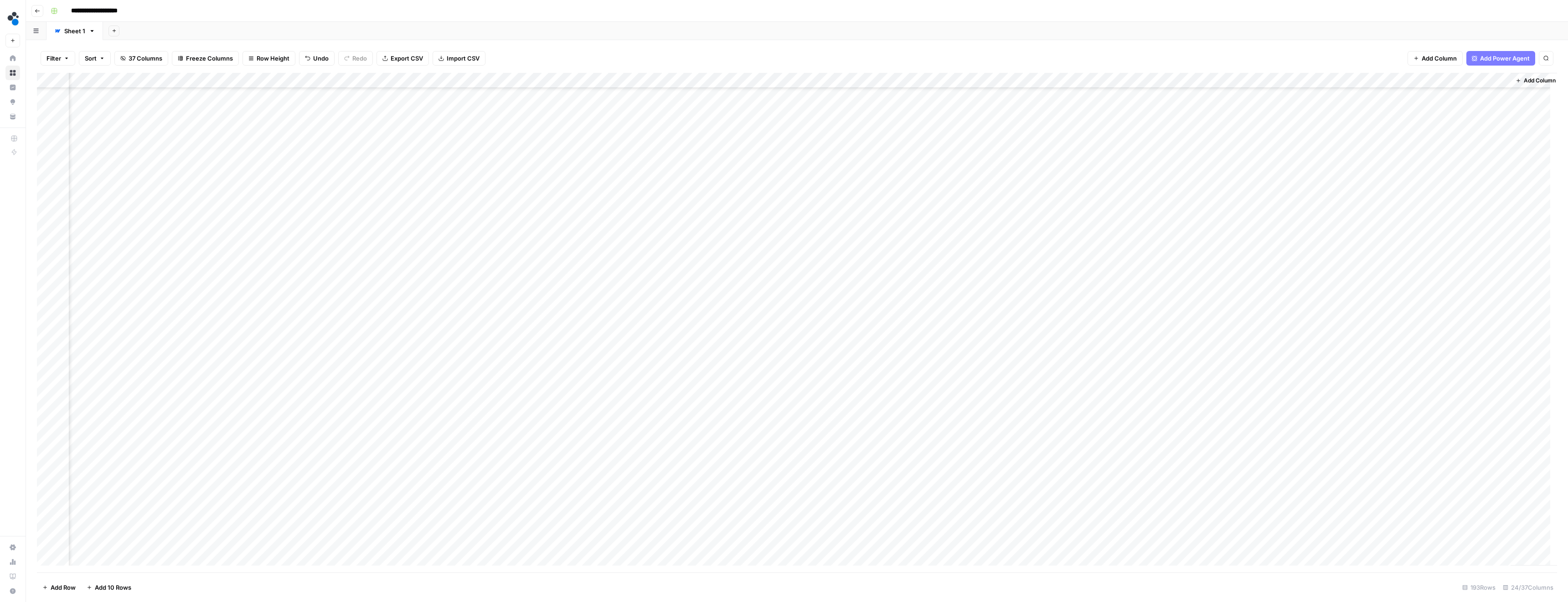
scroll to position [0, 952]
click at [1420, 111] on div "Add Column" at bounding box center [797, 323] width 1520 height 500
click at [1419, 127] on div "Add Column" at bounding box center [797, 323] width 1520 height 500
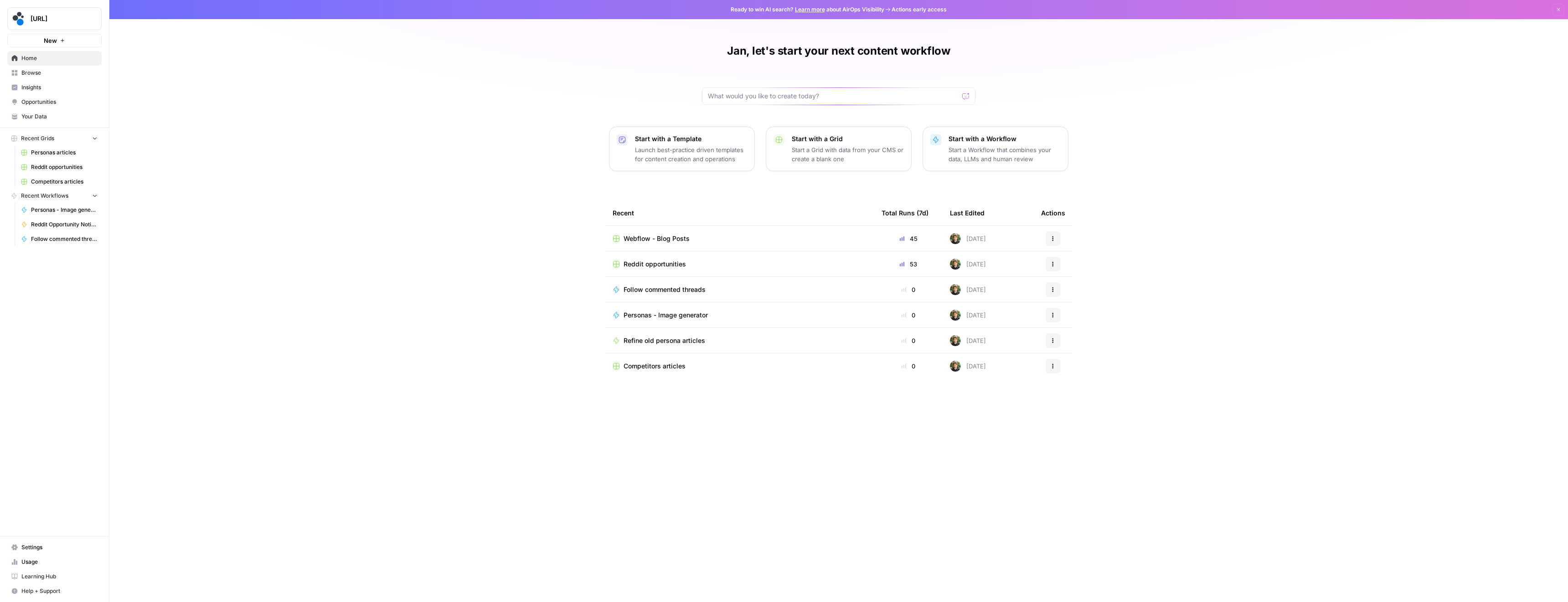
click at [42, 76] on span "Browse" at bounding box center [59, 72] width 76 height 8
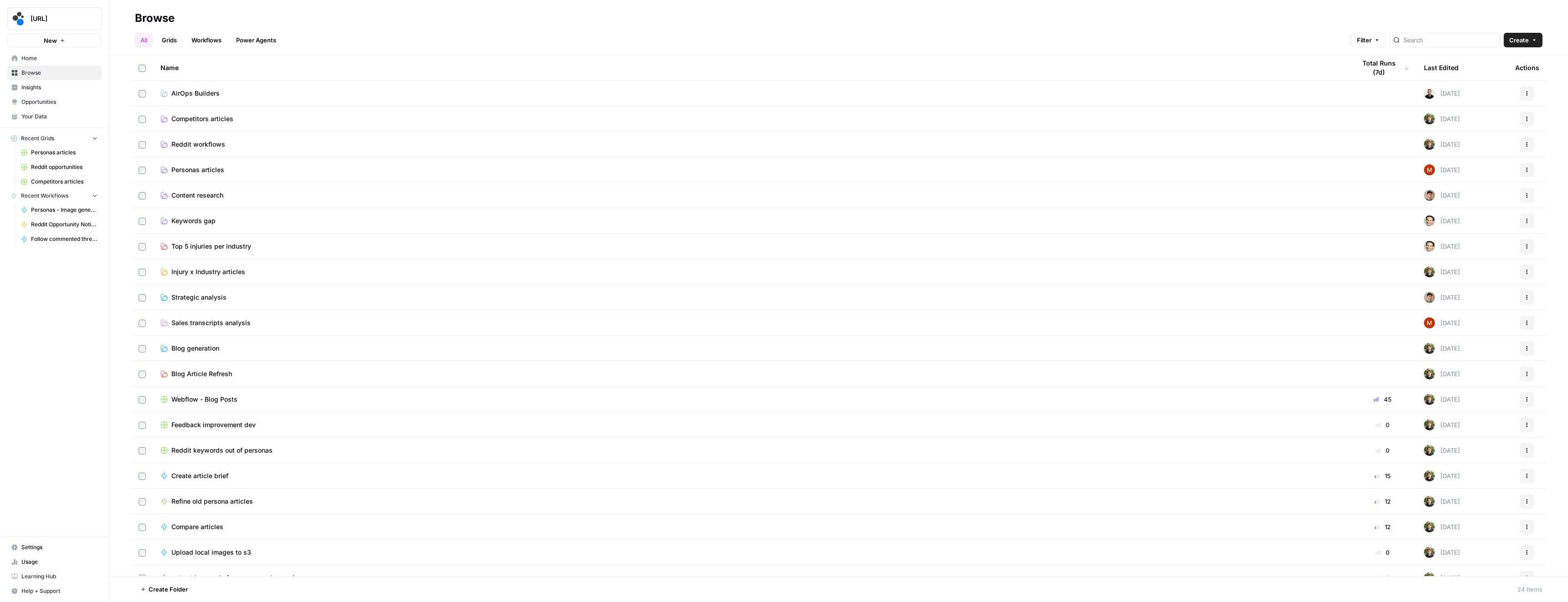
click at [207, 39] on link "Workflows" at bounding box center [206, 40] width 41 height 15
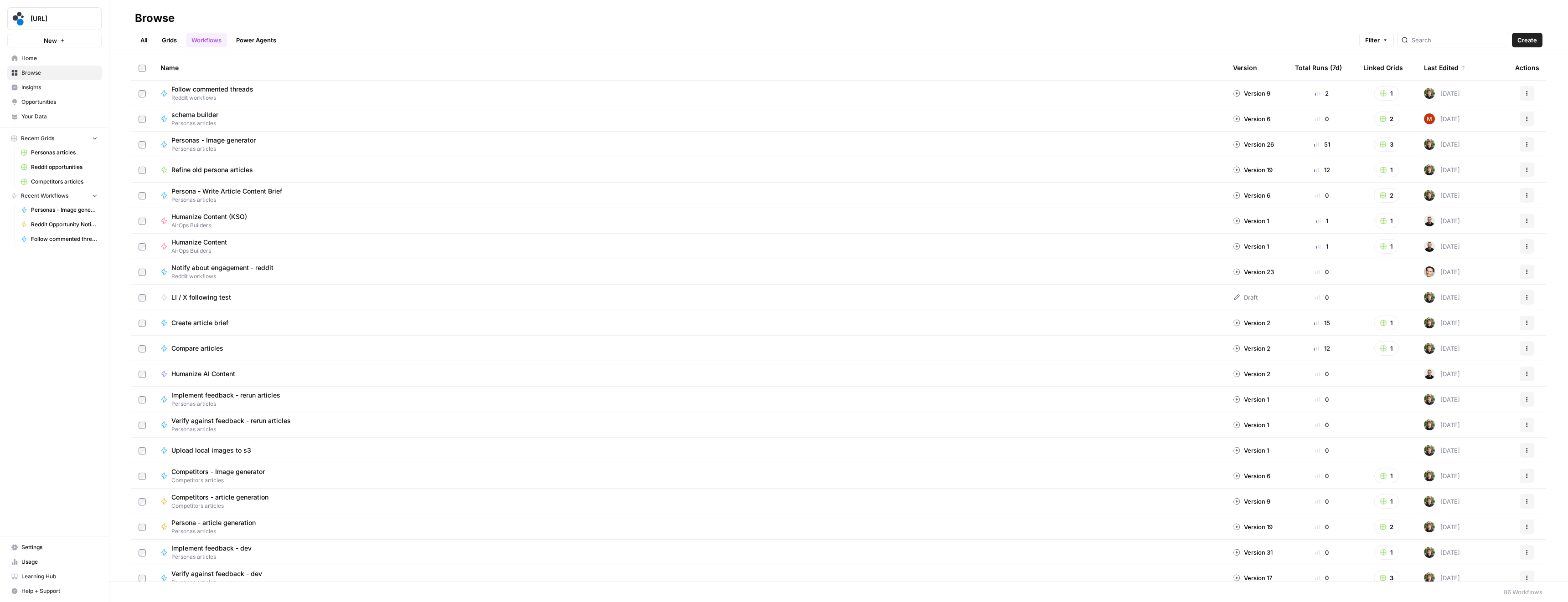
click at [1493, 46] on div at bounding box center [1452, 40] width 111 height 15
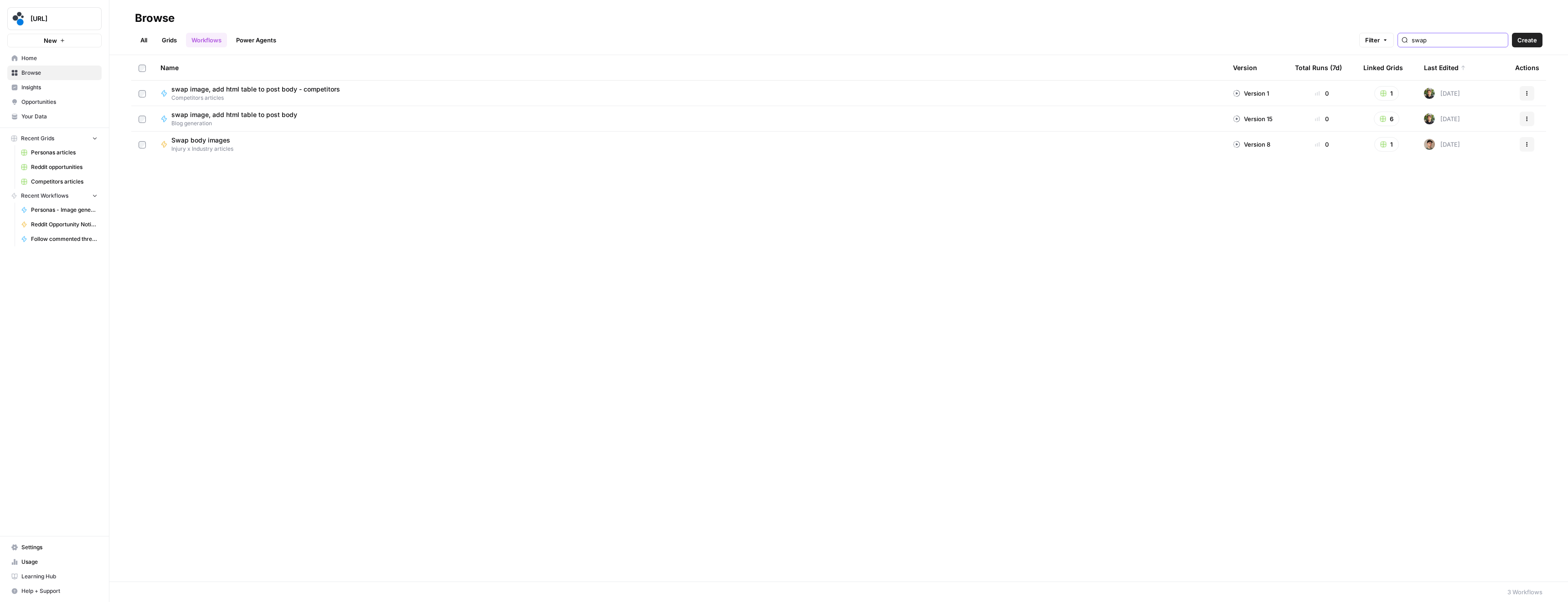
type input "swap"
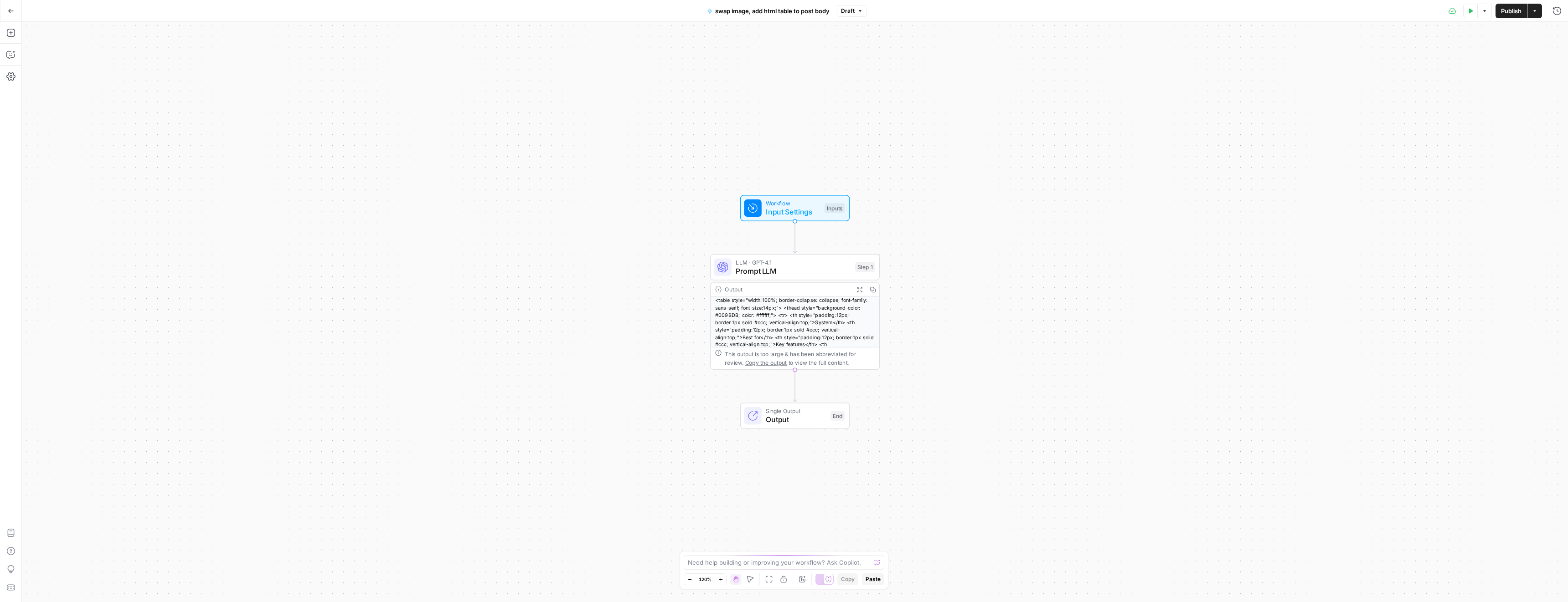
click at [856, 286] on icon "button" at bounding box center [860, 290] width 6 height 6
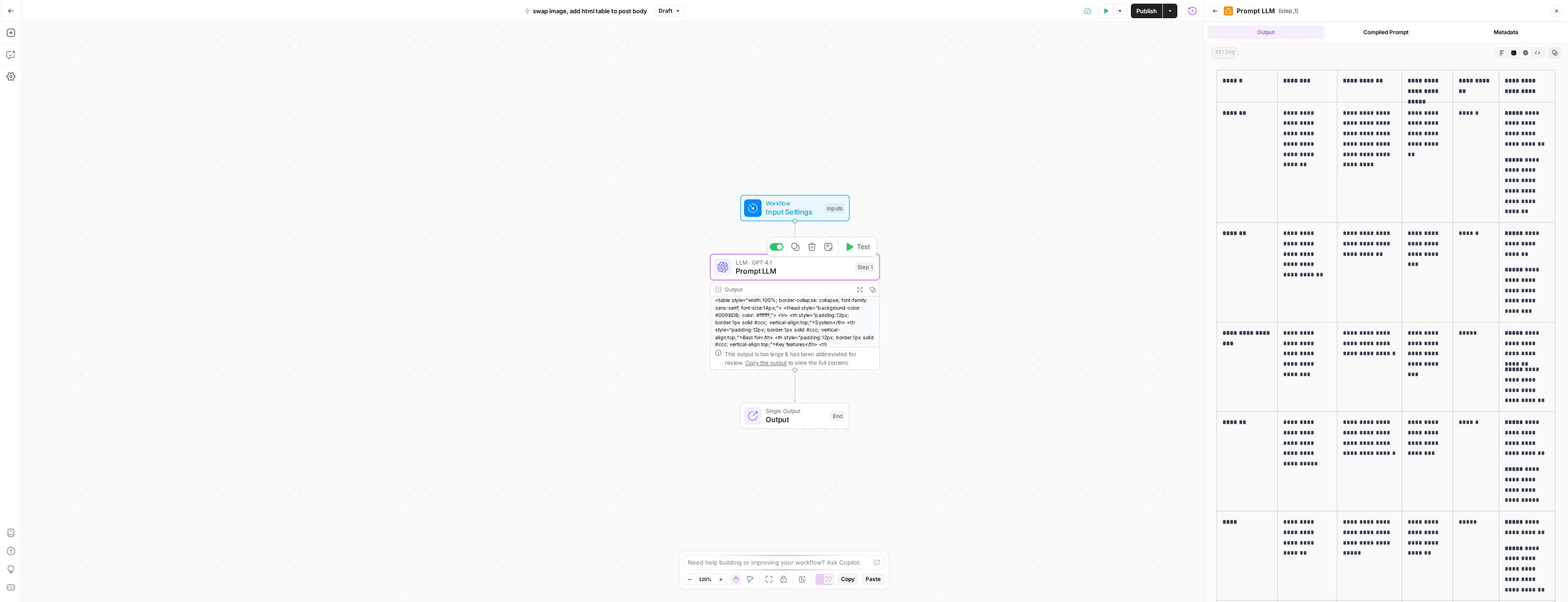
click at [806, 269] on span "Prompt LLM" at bounding box center [793, 271] width 115 height 11
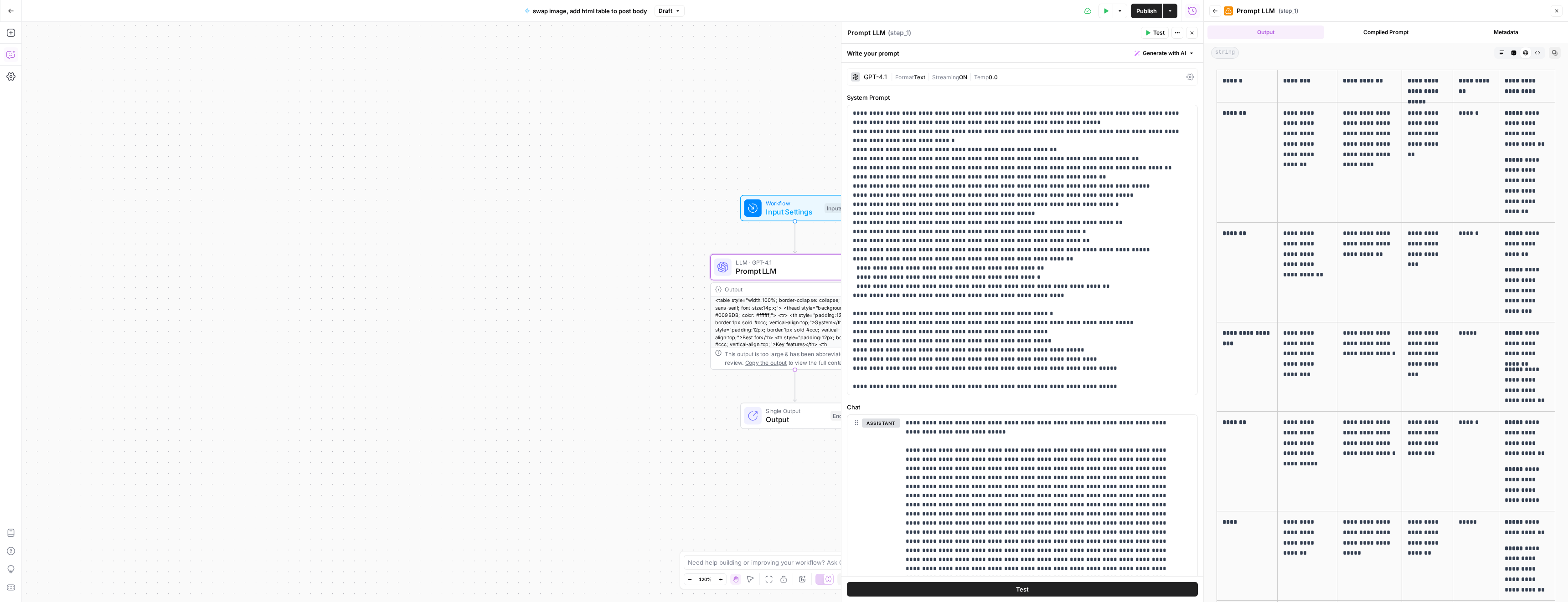
click at [4, 53] on button "Copilot" at bounding box center [11, 54] width 15 height 15
click at [83, 578] on div "Auto Mode Send" at bounding box center [126, 584] width 181 height 20
paste textarea "<table style="min-width: 50px"><colgroup><col style="min-width: 25px"><col styl…"
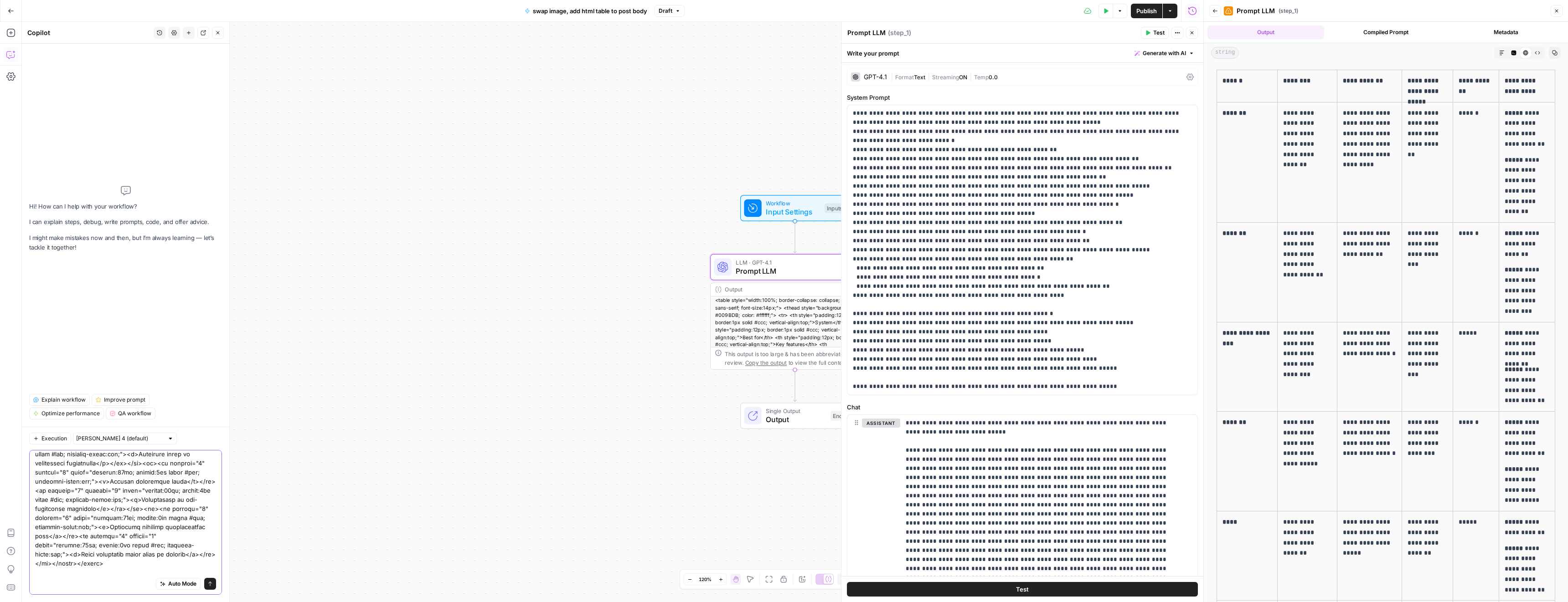
scroll to position [217, 0]
type textarea "<table style="min-width: 50px"><colgroup><col style="min-width: 25px"><col styl…"
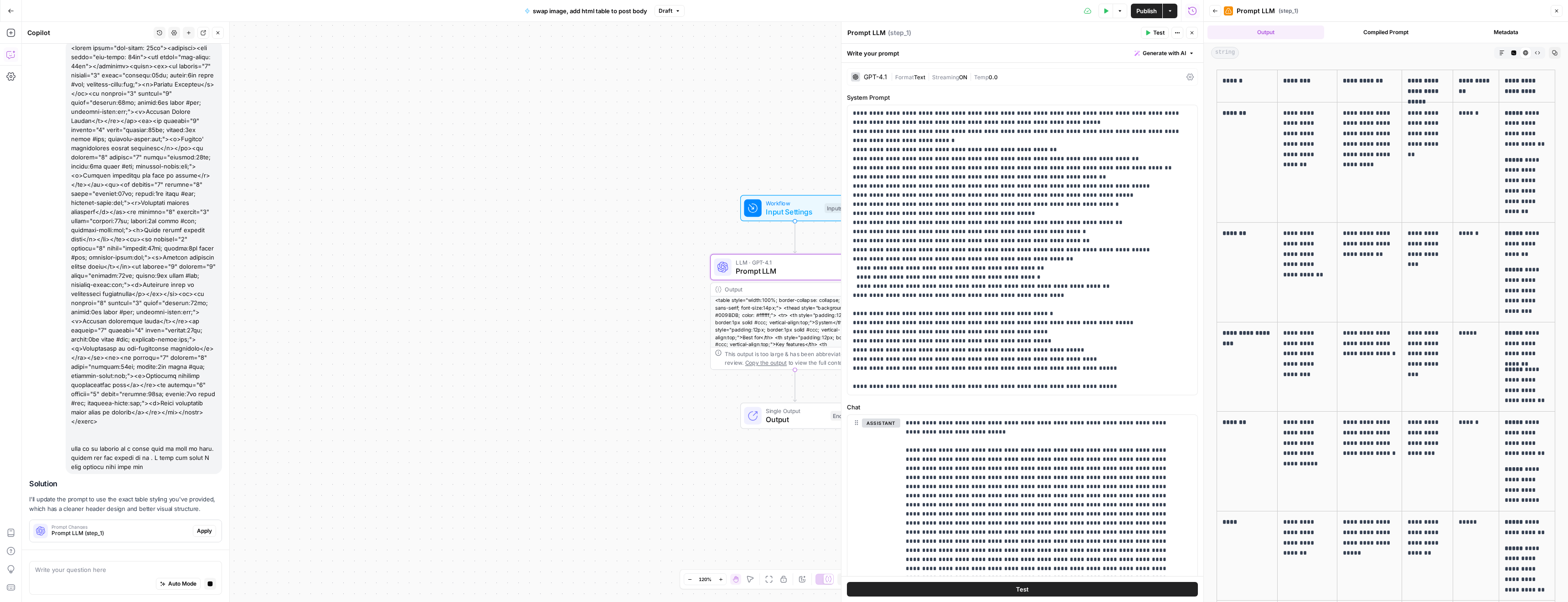
scroll to position [102, 0]
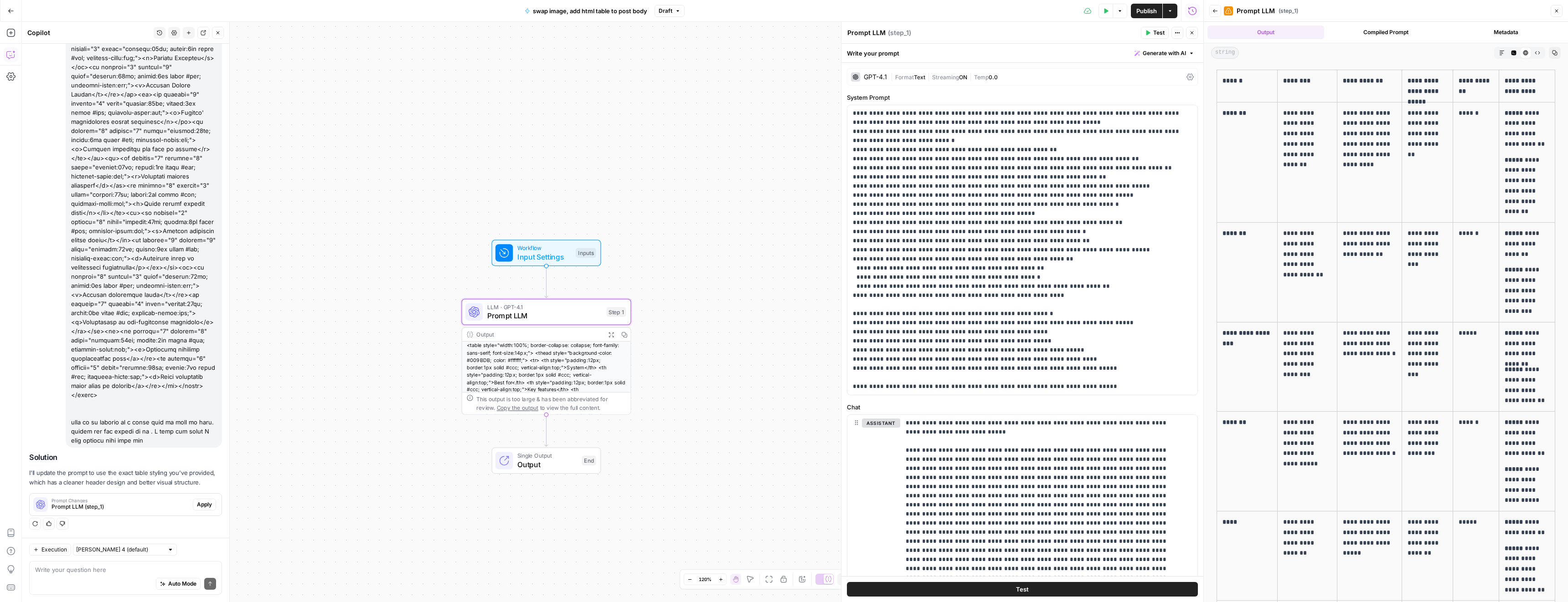
click at [197, 505] on span "Apply" at bounding box center [204, 504] width 15 height 8
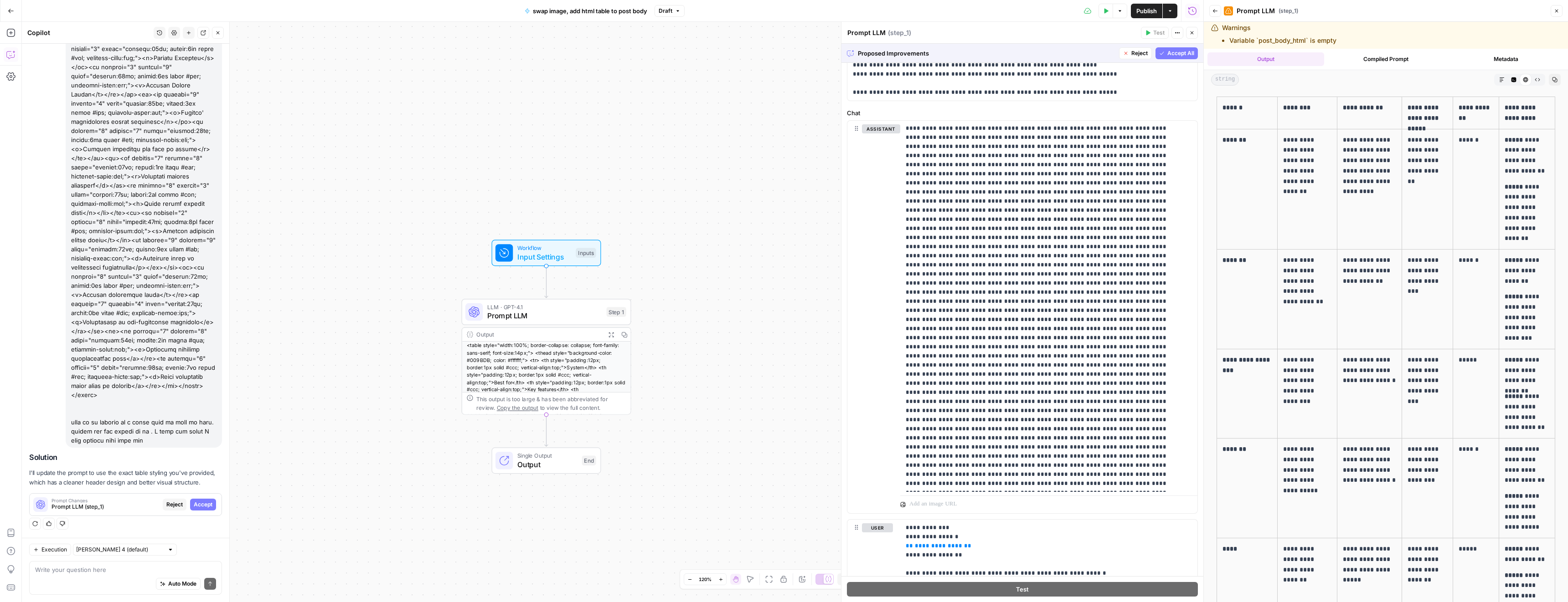
scroll to position [0, 0]
click at [197, 507] on span "Accept" at bounding box center [203, 504] width 19 height 8
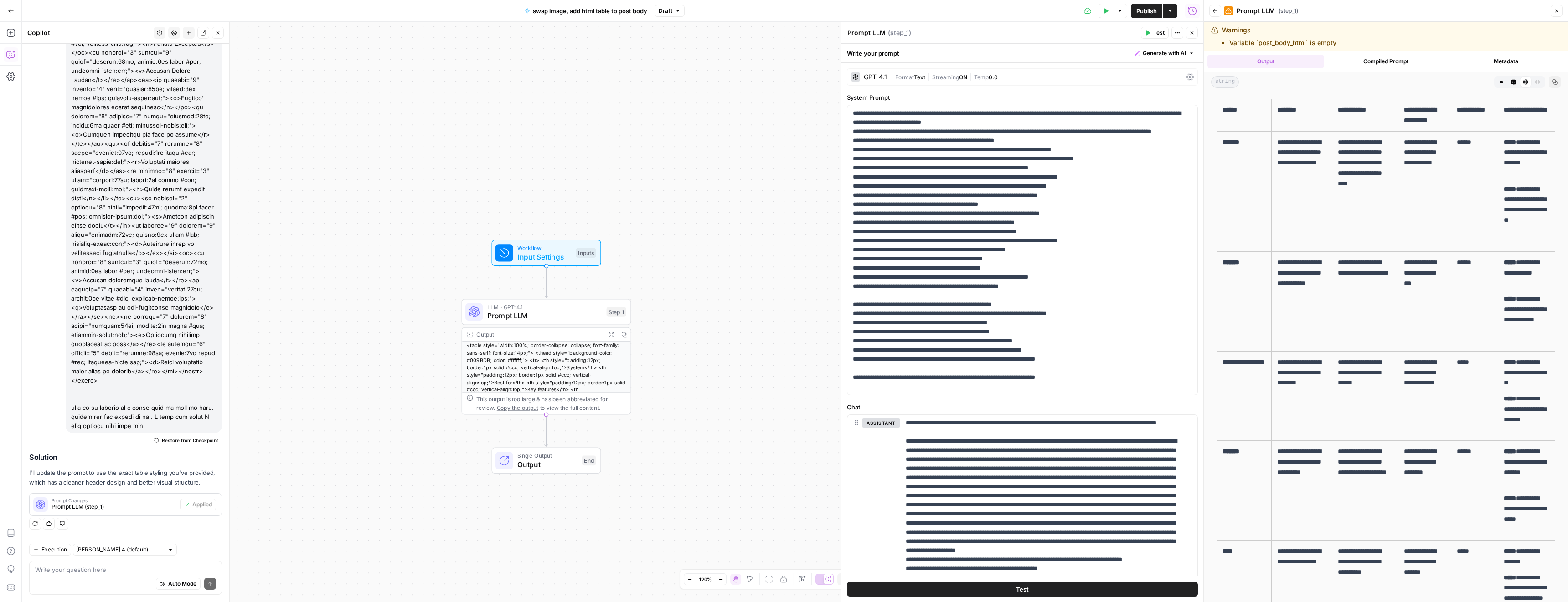
click at [1144, 9] on span "Publish" at bounding box center [1146, 11] width 20 height 9
click at [105, 571] on textarea at bounding box center [126, 570] width 181 height 9
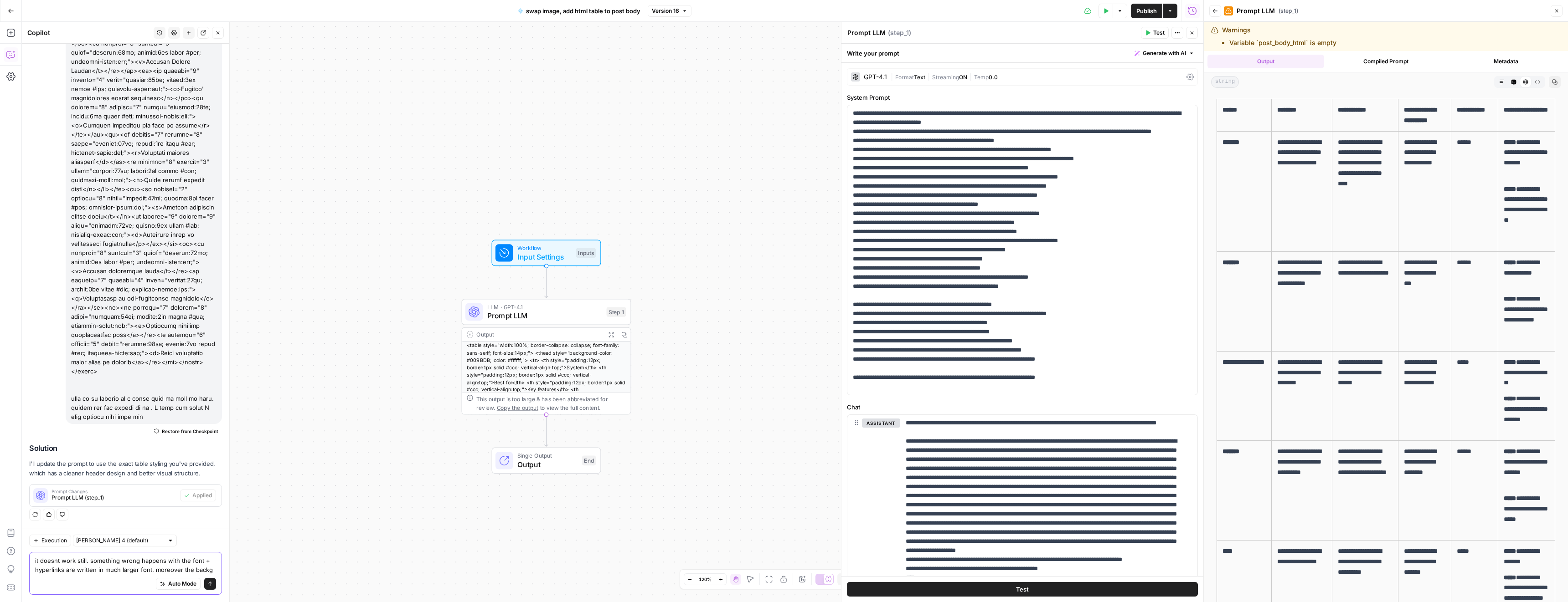
scroll to position [135, 0]
type textarea "it doesnt work still. something wrong happens with the font + hyperlinks are wr…"
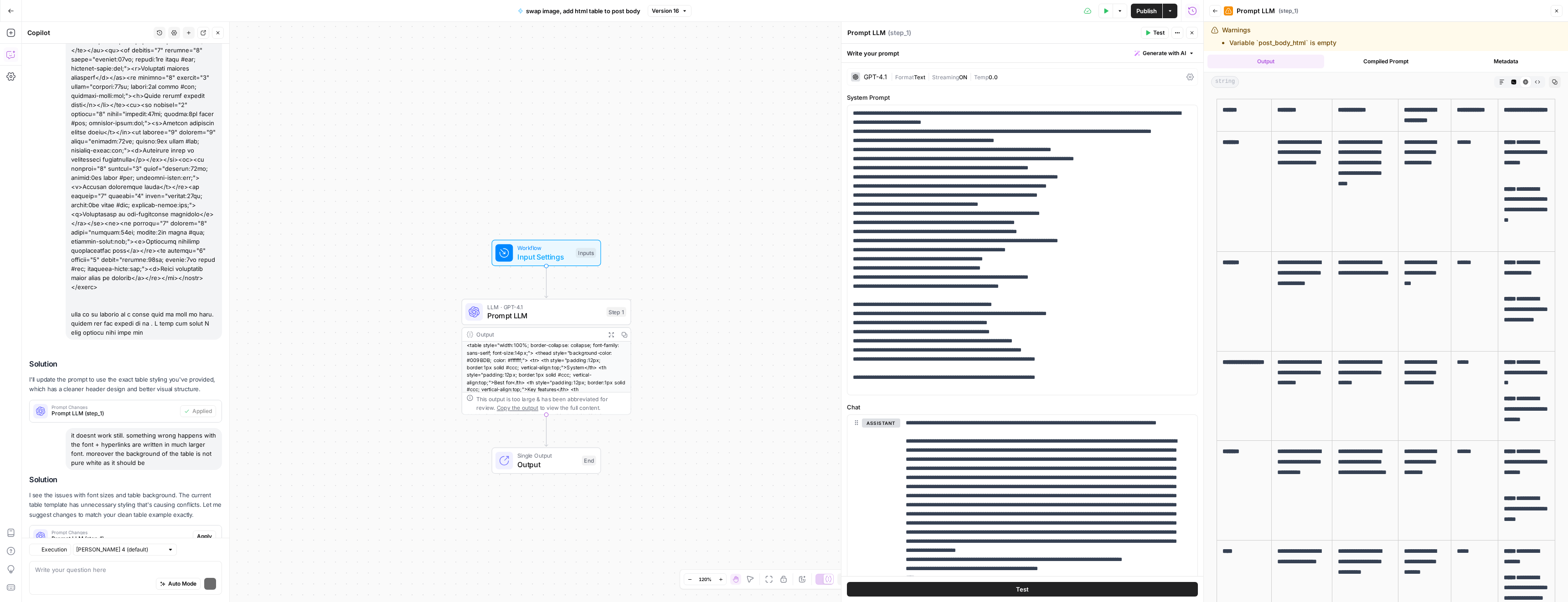
scroll to position [242, 0]
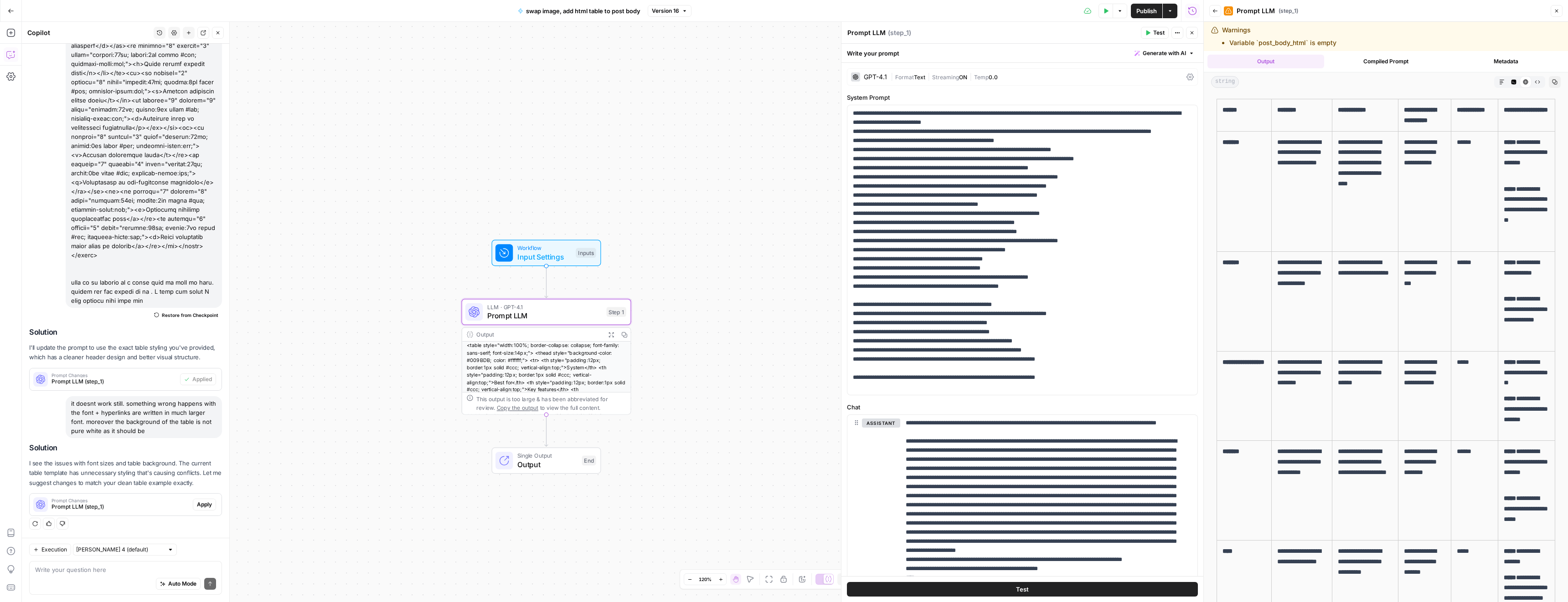
click at [197, 504] on span "Apply" at bounding box center [204, 504] width 15 height 8
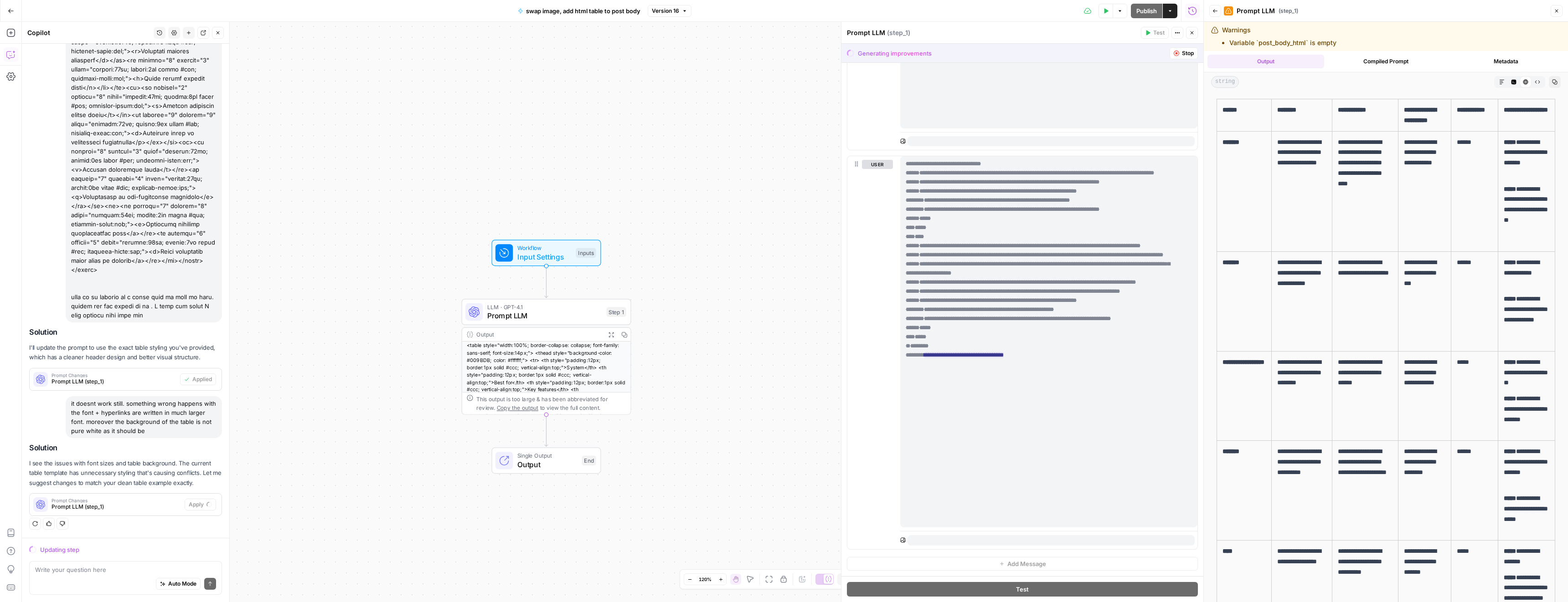
scroll to position [839, 0]
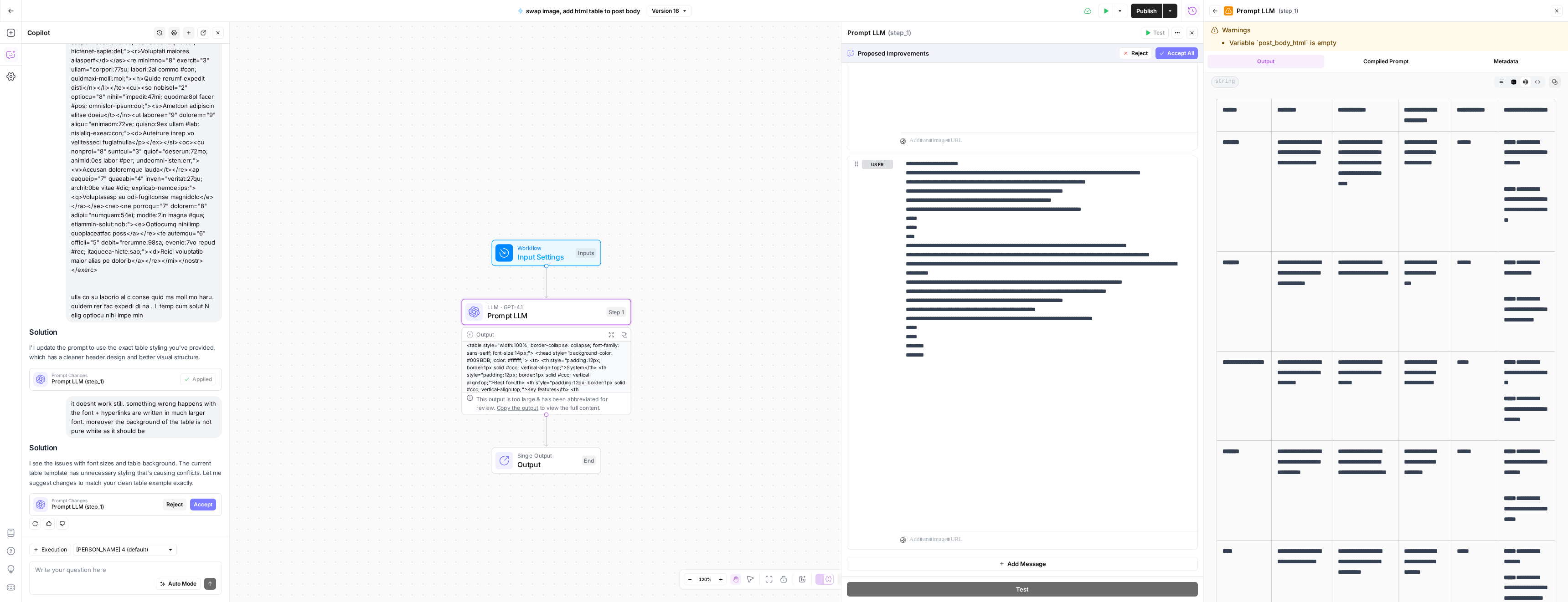
click at [198, 505] on span "Accept" at bounding box center [203, 504] width 19 height 8
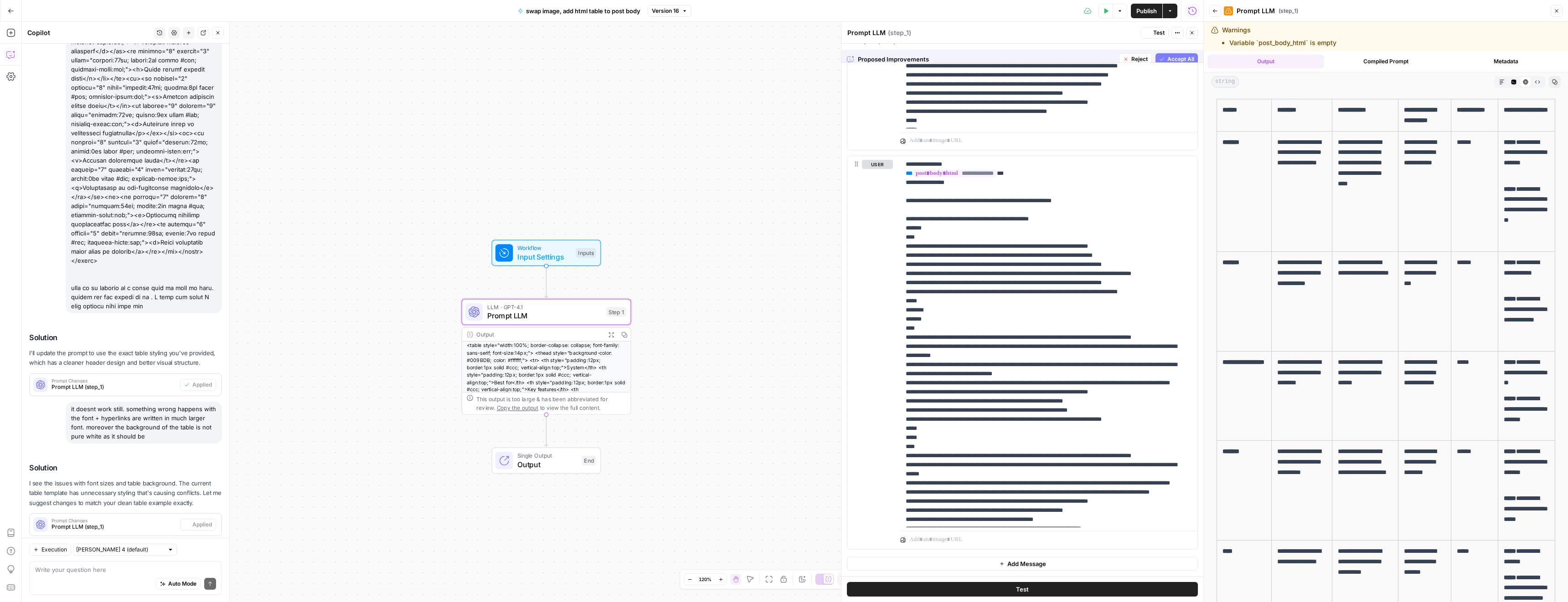
scroll to position [0, 0]
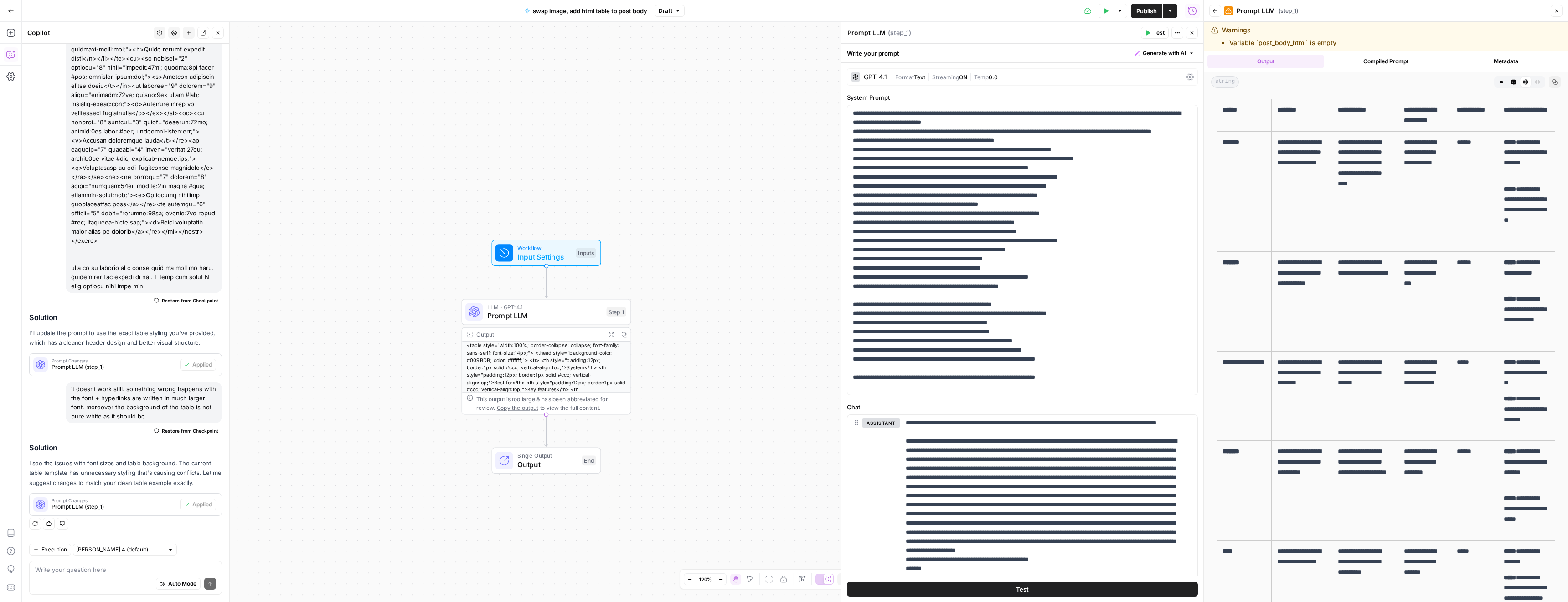
click at [1141, 11] on span "Publish" at bounding box center [1146, 11] width 20 height 9
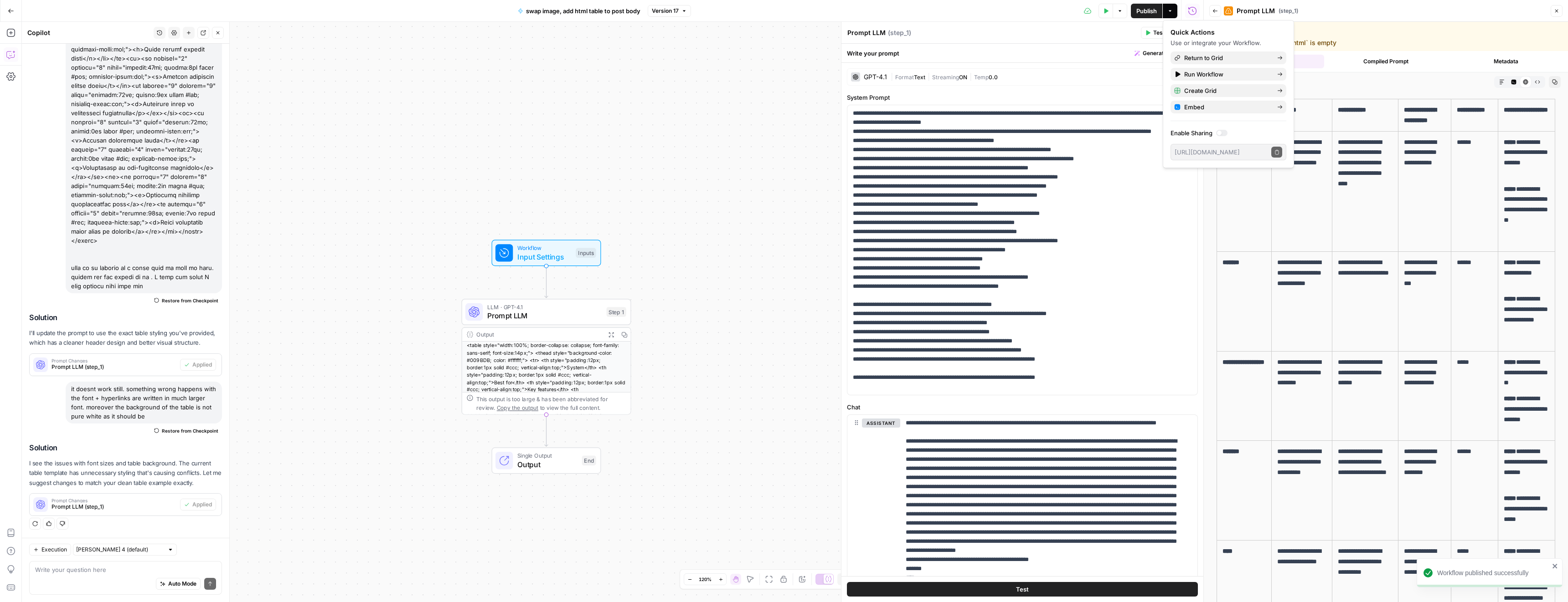
click at [671, 14] on span "Version 17" at bounding box center [665, 11] width 27 height 8
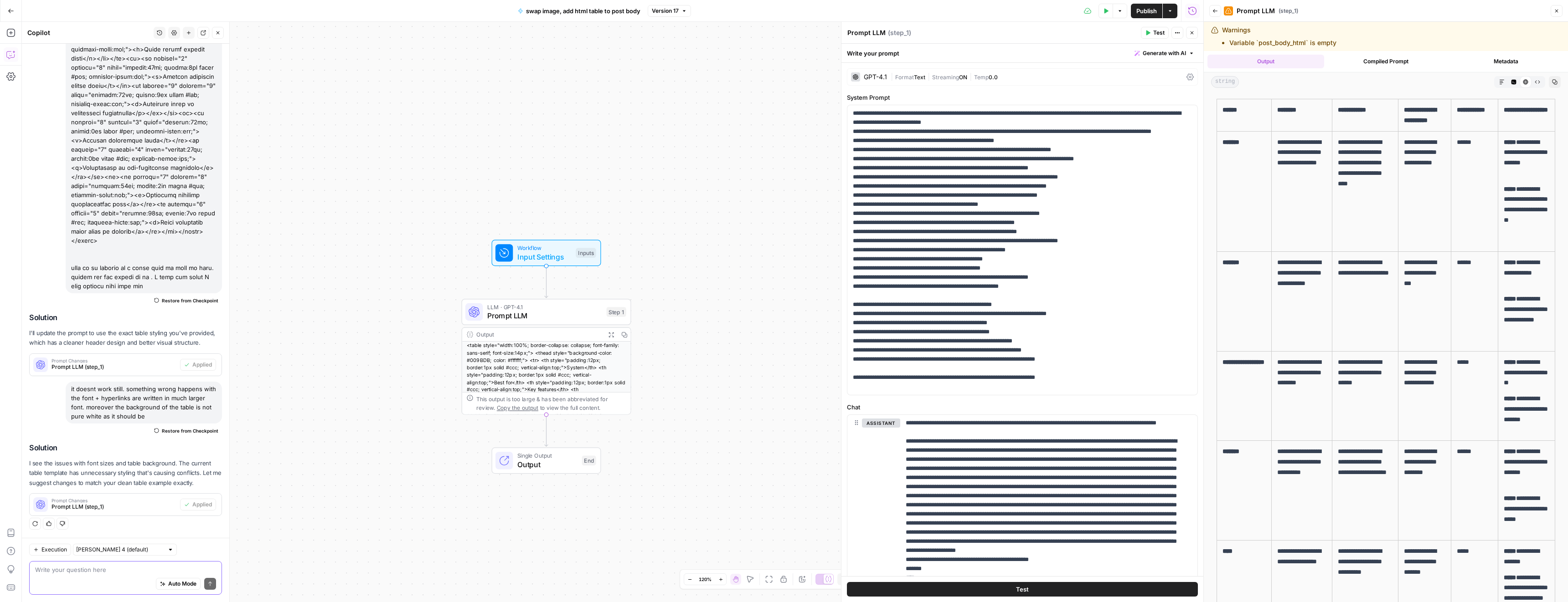
click at [111, 571] on textarea at bounding box center [126, 570] width 181 height 9
click at [105, 572] on textarea at bounding box center [126, 570] width 181 height 9
paste textarea "<table style="width:100%; border-collapse: collapse;"> <thead> <tr> <th style="…"
click at [113, 585] on div "Auto Mode Send" at bounding box center [126, 584] width 181 height 20
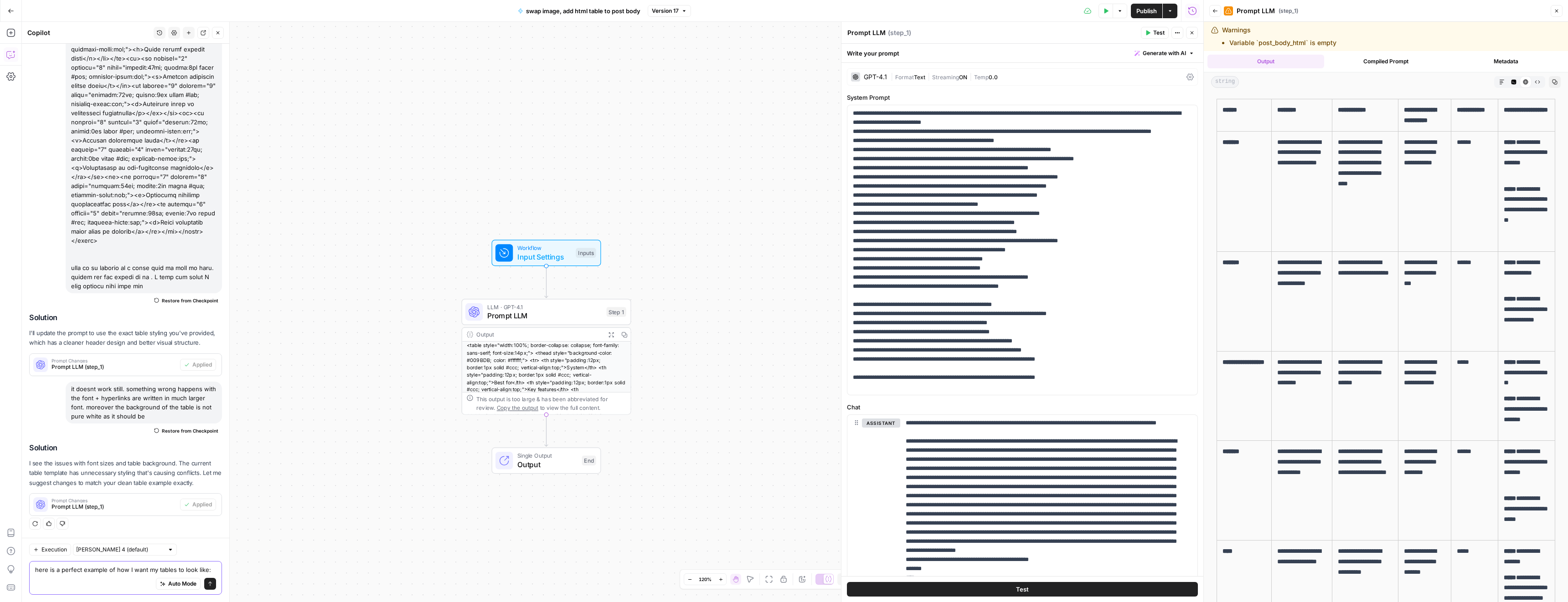
paste textarea "<table style="width:100%; border-collapse: collapse;"> <thead> <tr> <th style="…"
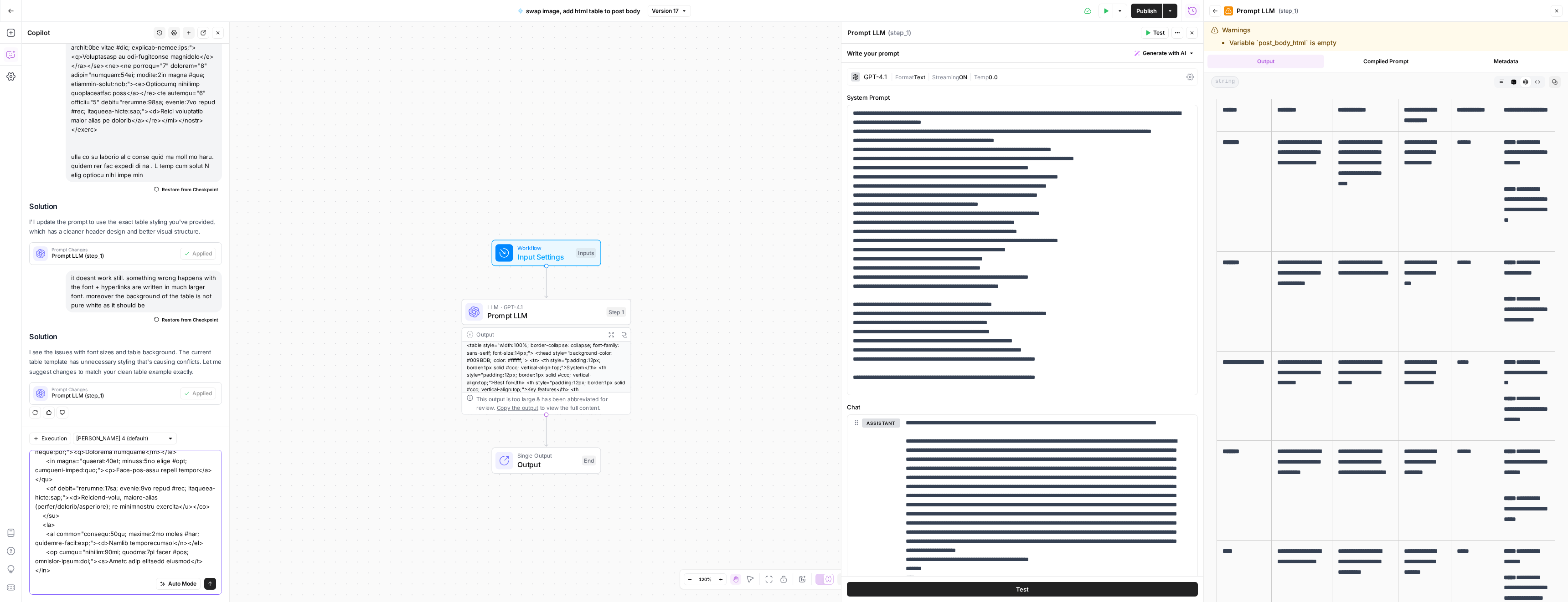
scroll to position [0, 0]
type textarea "here is a perfect example of how I want my tables to look like: <table style="w…"
click at [204, 581] on button "Send" at bounding box center [209, 584] width 12 height 12
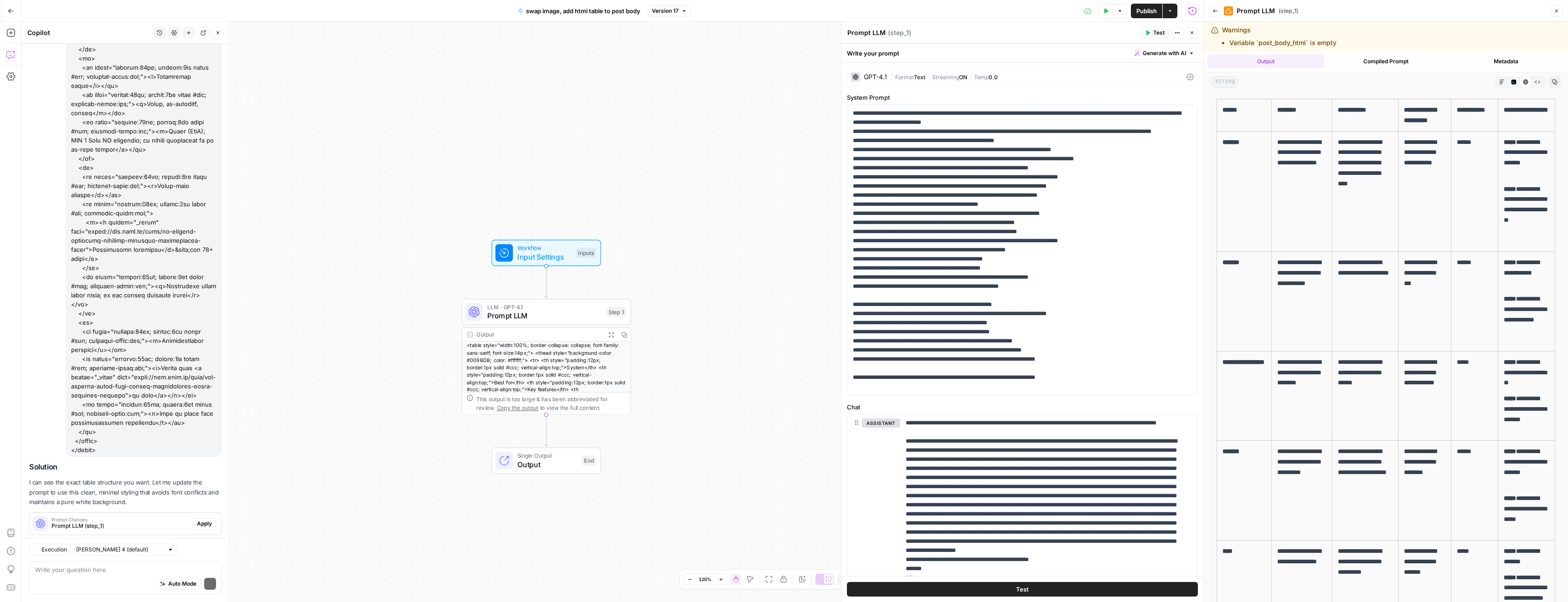
scroll to position [1147, 0]
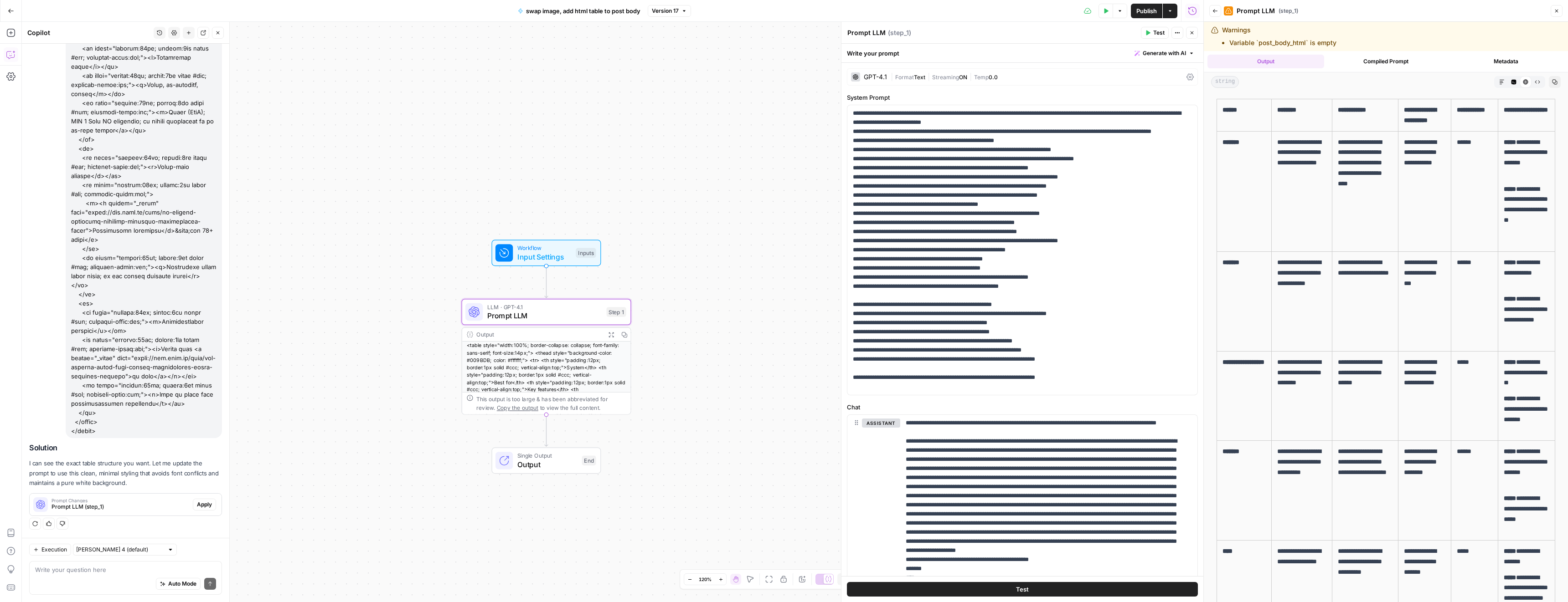
click at [198, 504] on span "Apply" at bounding box center [204, 504] width 15 height 8
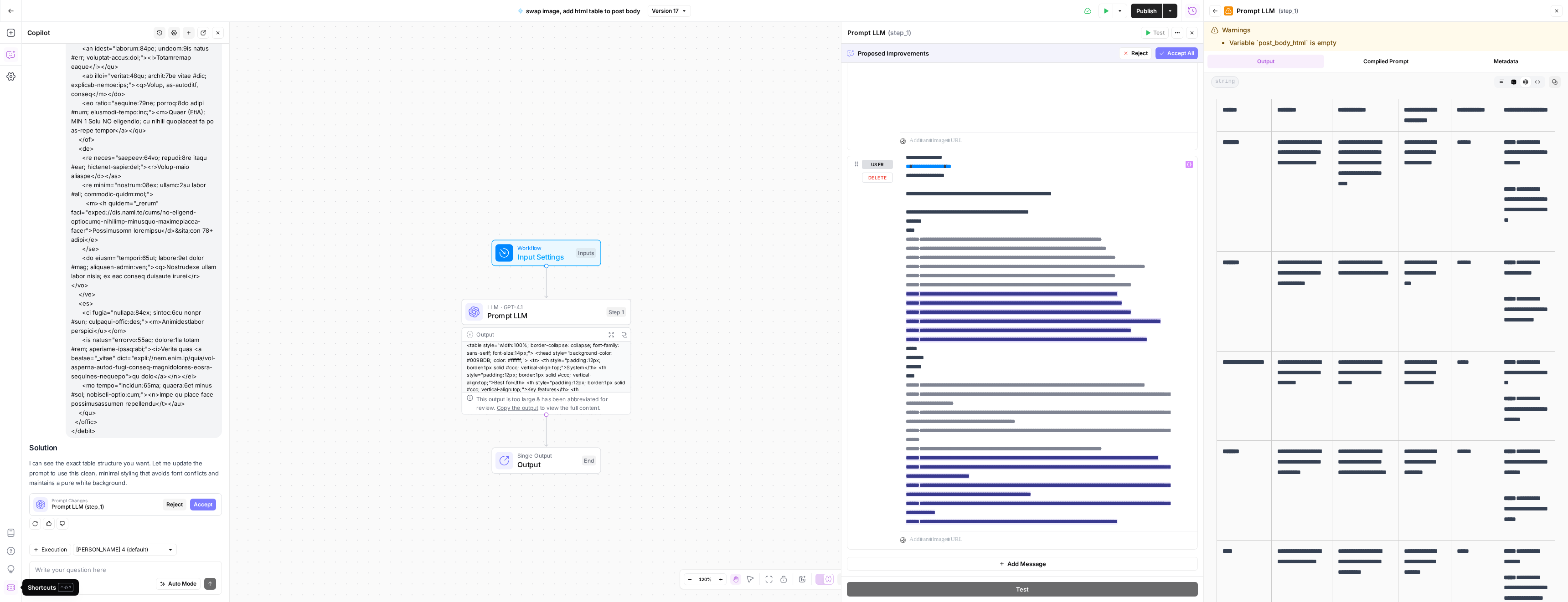
scroll to position [15, 0]
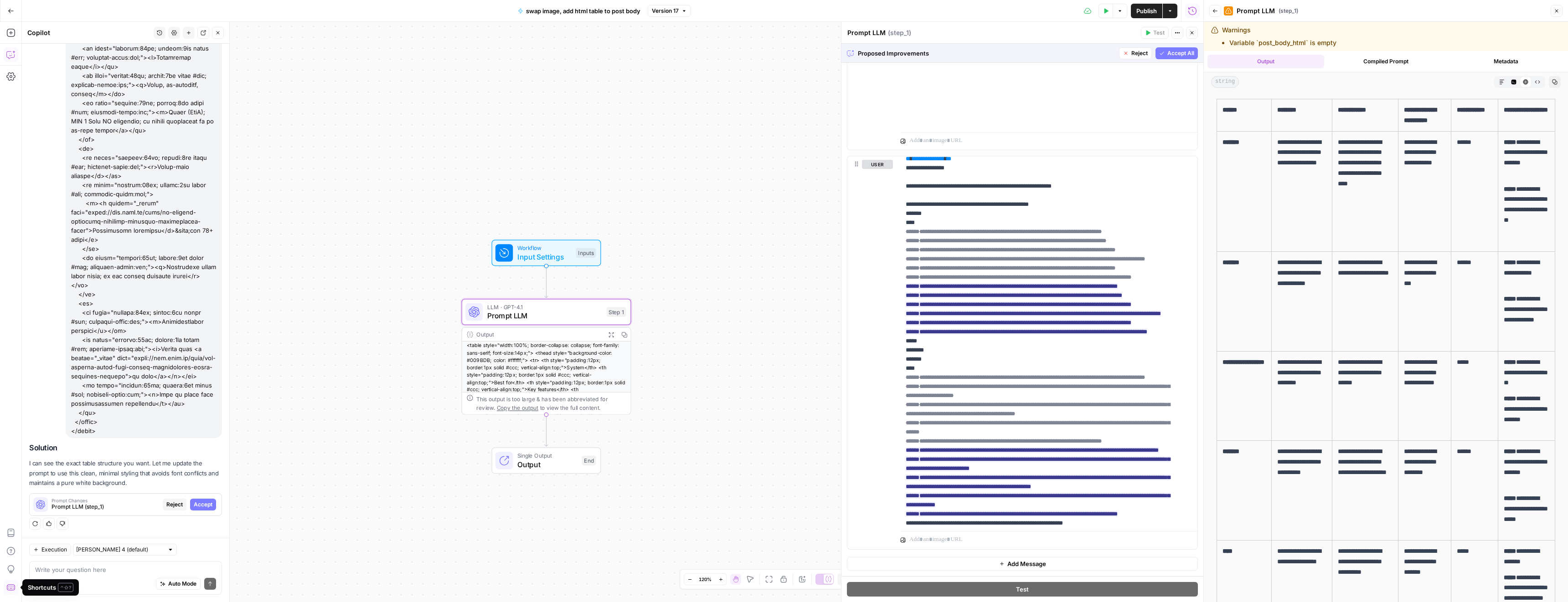
click at [194, 506] on span "Accept" at bounding box center [203, 504] width 19 height 8
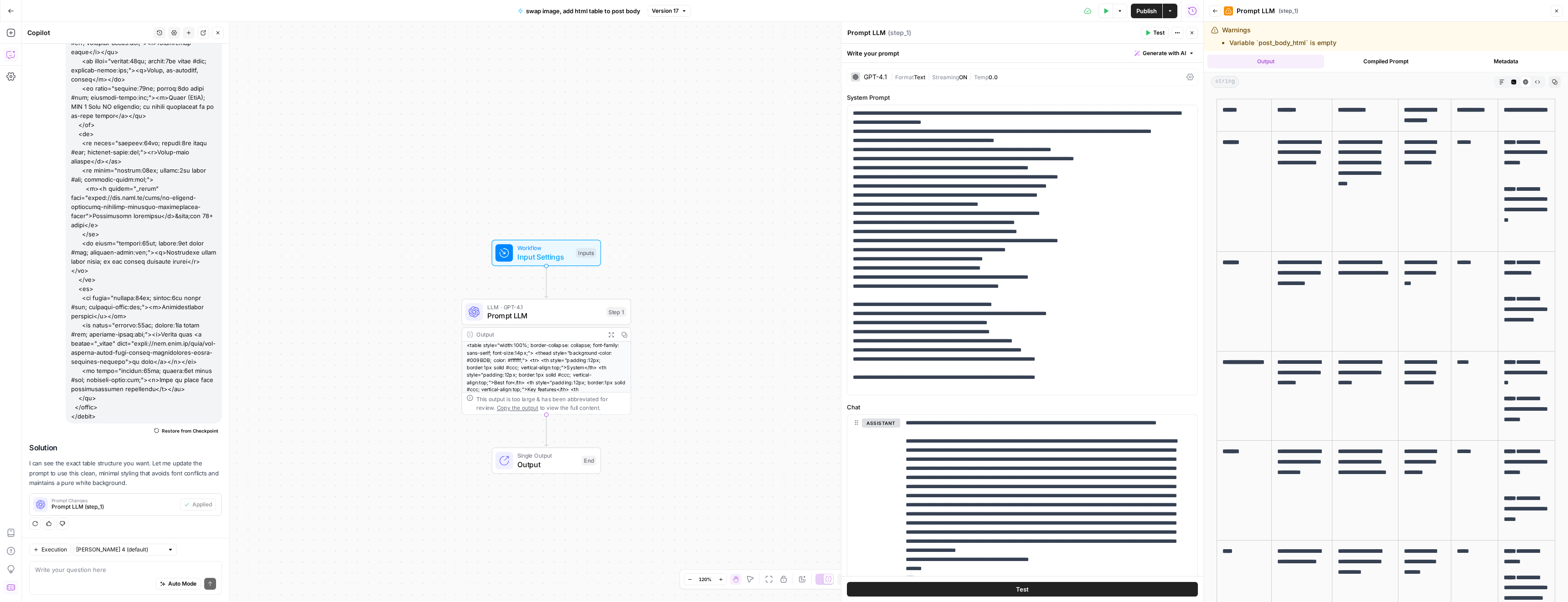
click at [1142, 9] on span "Publish" at bounding box center [1146, 11] width 20 height 9
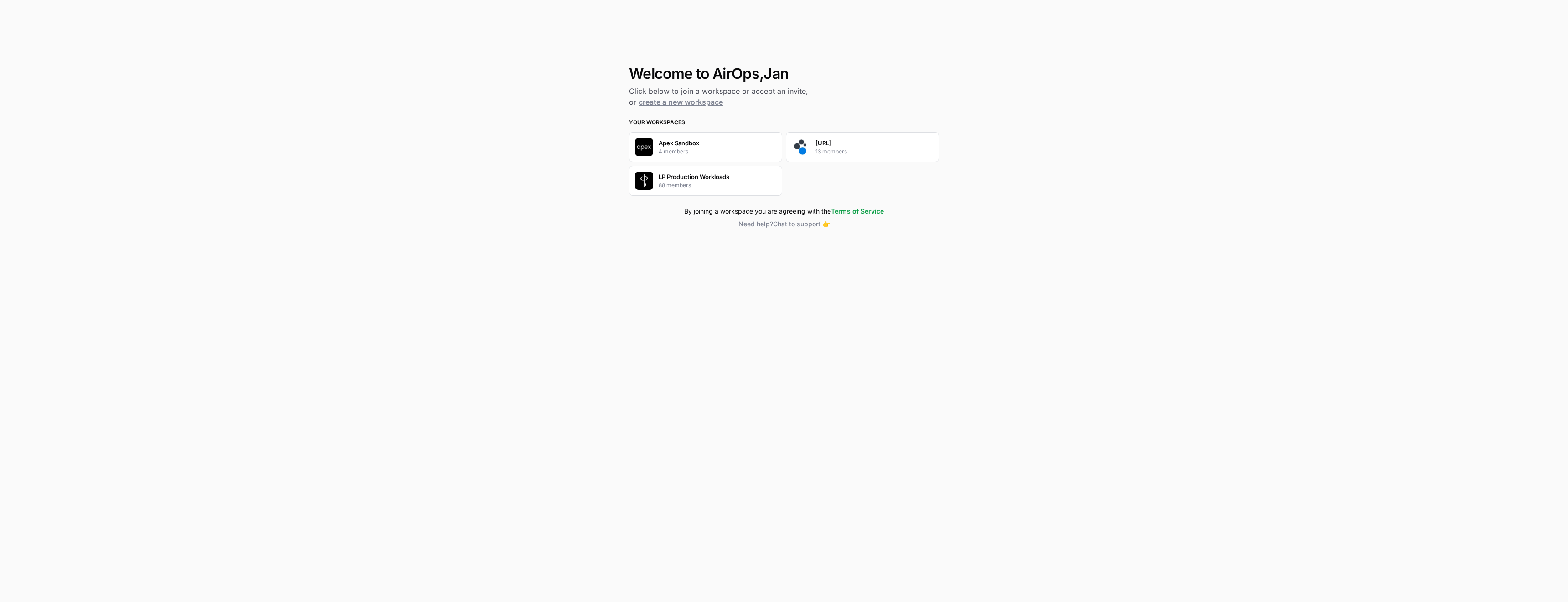
click at [693, 184] on div "LP Production Workloads 88 members" at bounding box center [694, 181] width 71 height 17
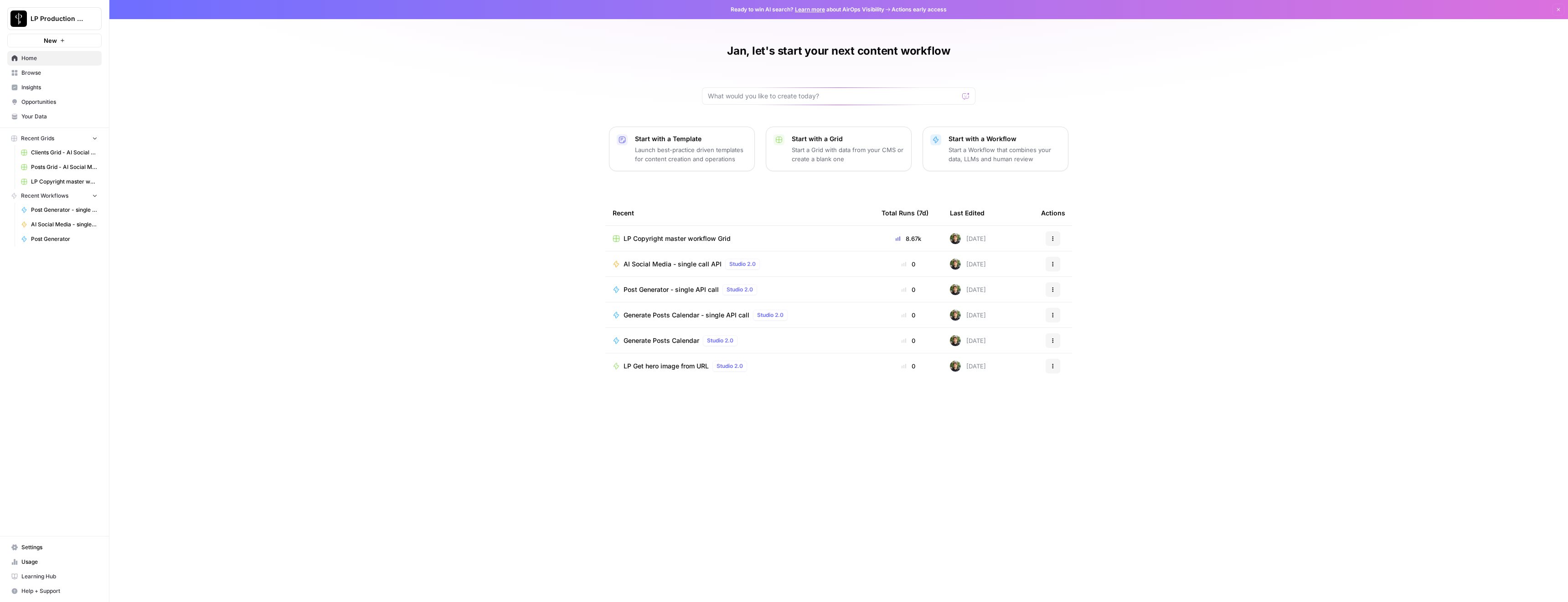
click at [668, 240] on span "LP Copyright master workflow Grid" at bounding box center [677, 239] width 107 height 9
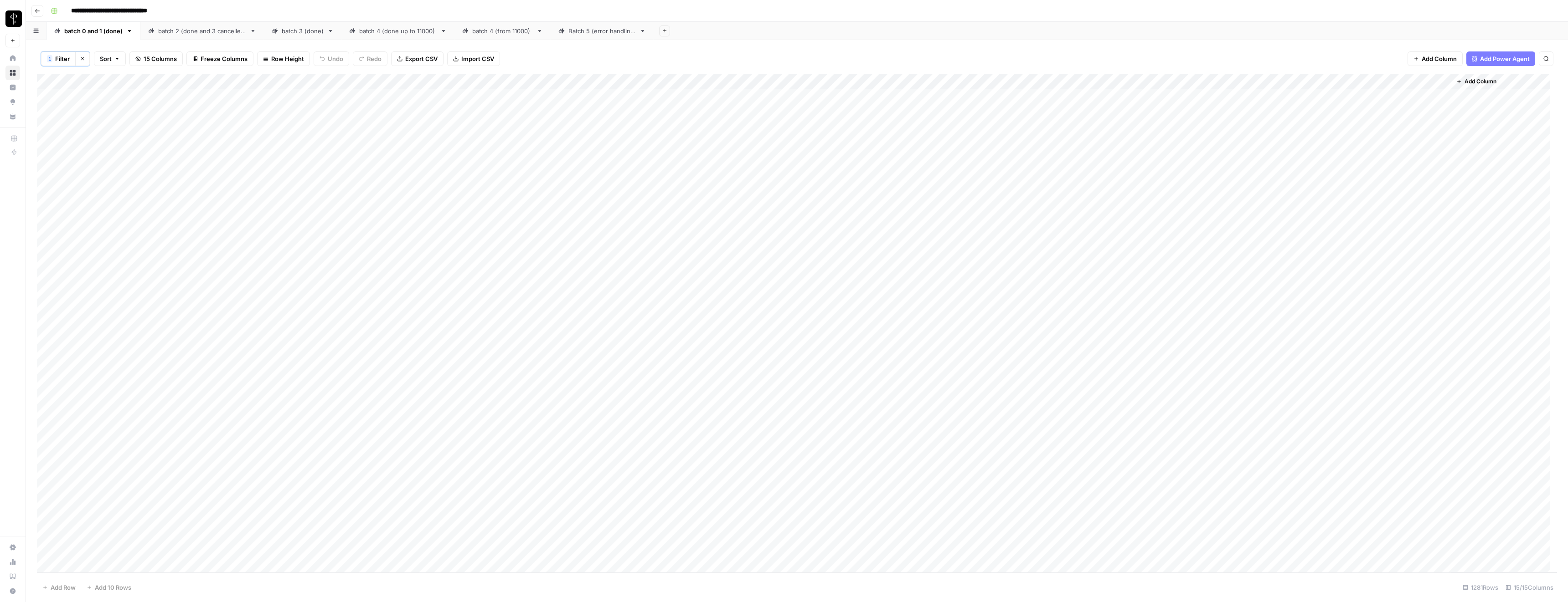
click at [577, 30] on div "Batch 5 (error handling)" at bounding box center [602, 31] width 68 height 9
click at [67, 58] on span "Filter" at bounding box center [62, 59] width 15 height 9
type input "Cms Url"
type input "Found"
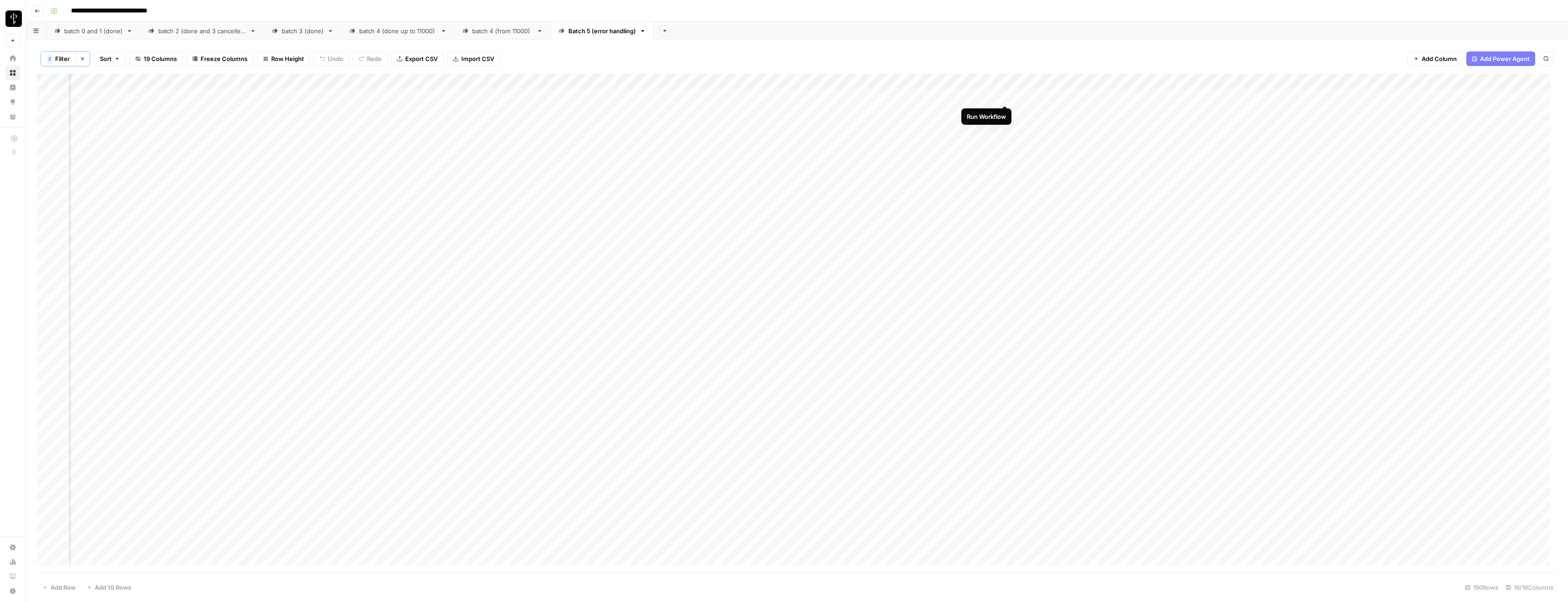
click at [1005, 96] on div "Add Column" at bounding box center [797, 323] width 1520 height 499
click at [1005, 112] on div "Add Column" at bounding box center [797, 323] width 1520 height 499
click at [1005, 128] on div "Add Column" at bounding box center [797, 323] width 1520 height 499
click at [665, 127] on div "Add Column" at bounding box center [797, 323] width 1520 height 499
click at [665, 112] on div "Add Column" at bounding box center [797, 323] width 1520 height 499
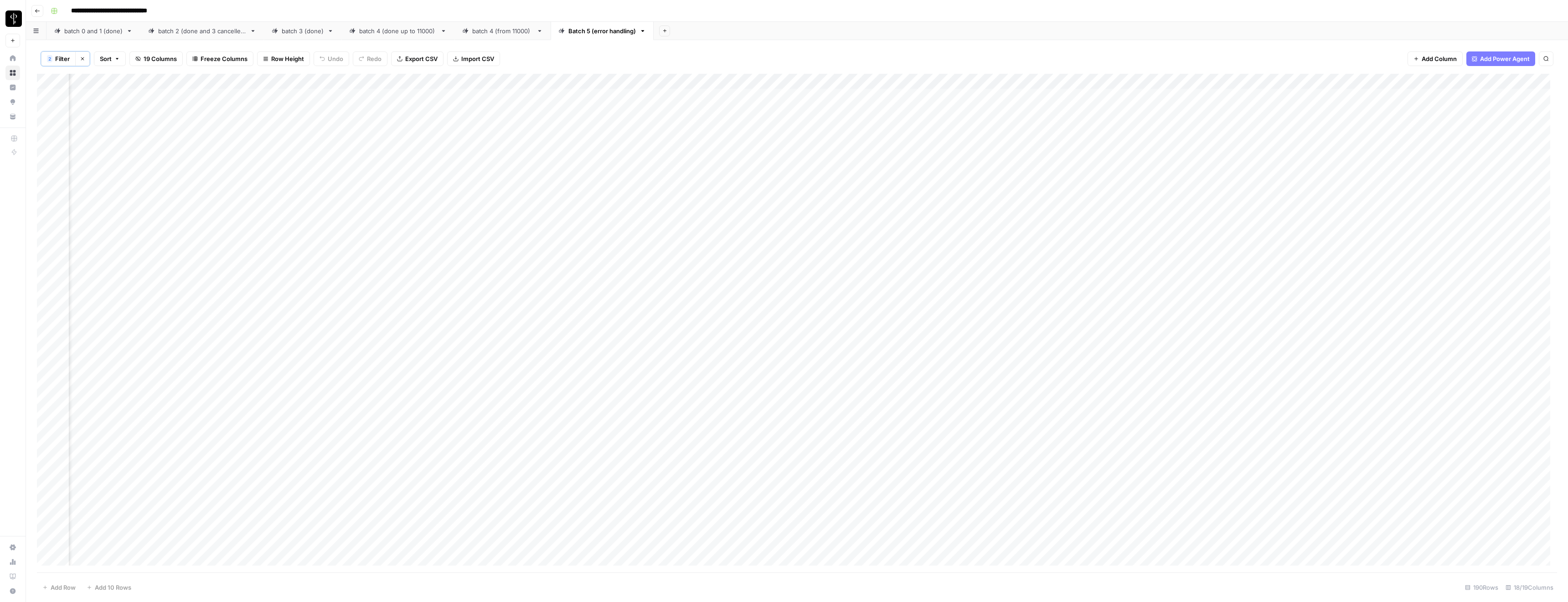
click at [1217, 126] on div "Add Column" at bounding box center [797, 323] width 1520 height 499
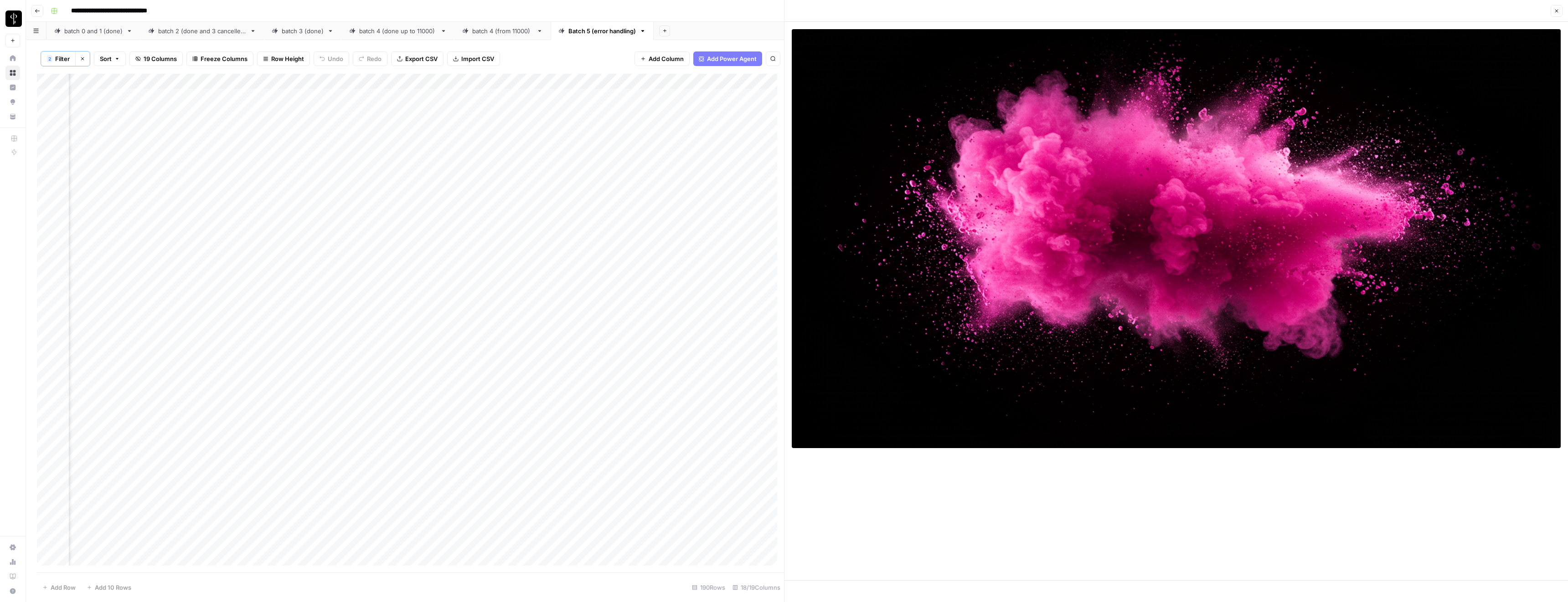
click at [1555, 13] on icon "button" at bounding box center [1556, 10] width 6 height 6
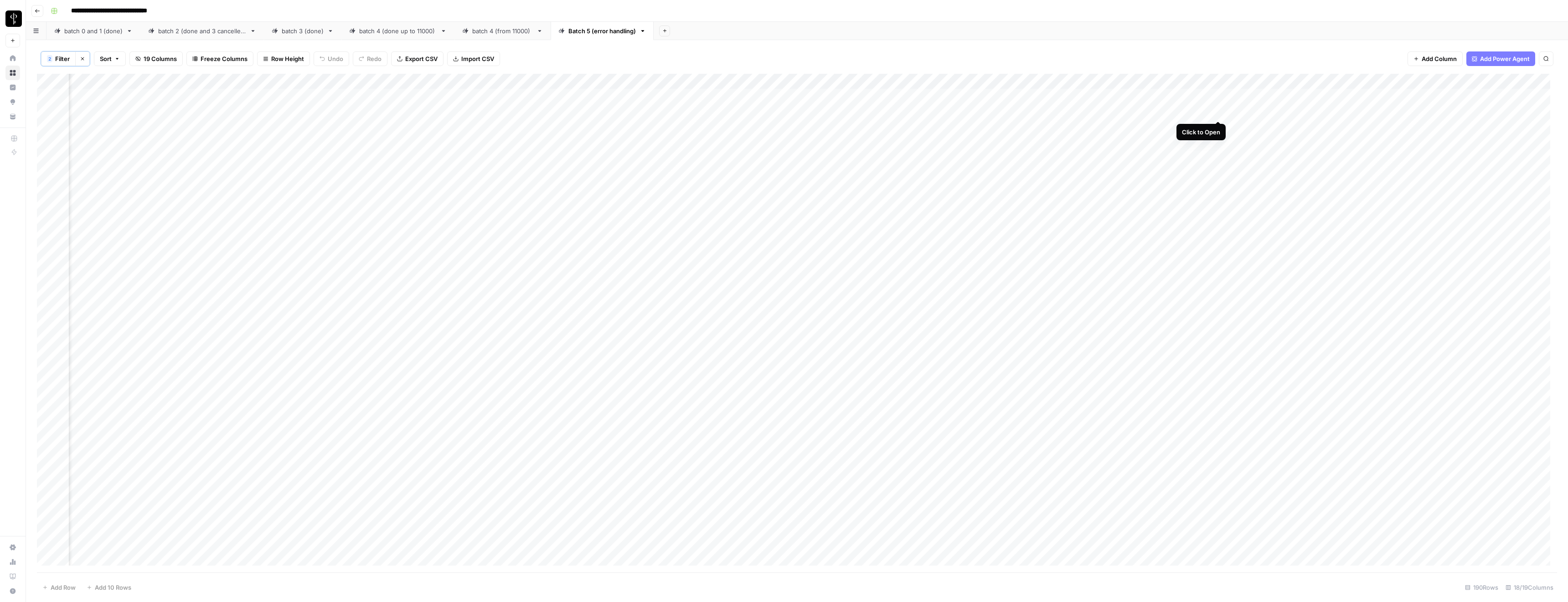
click at [1218, 113] on div "Add Column" at bounding box center [797, 323] width 1520 height 499
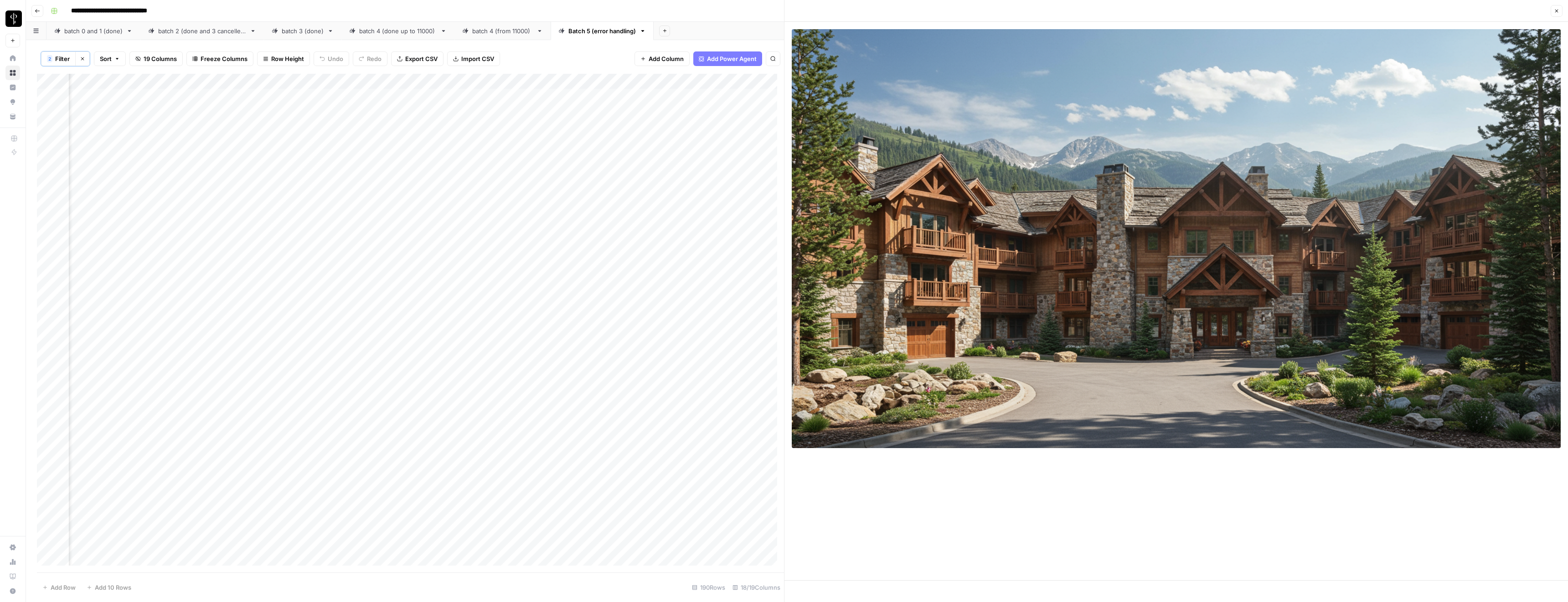
click at [1554, 12] on icon "button" at bounding box center [1556, 10] width 6 height 6
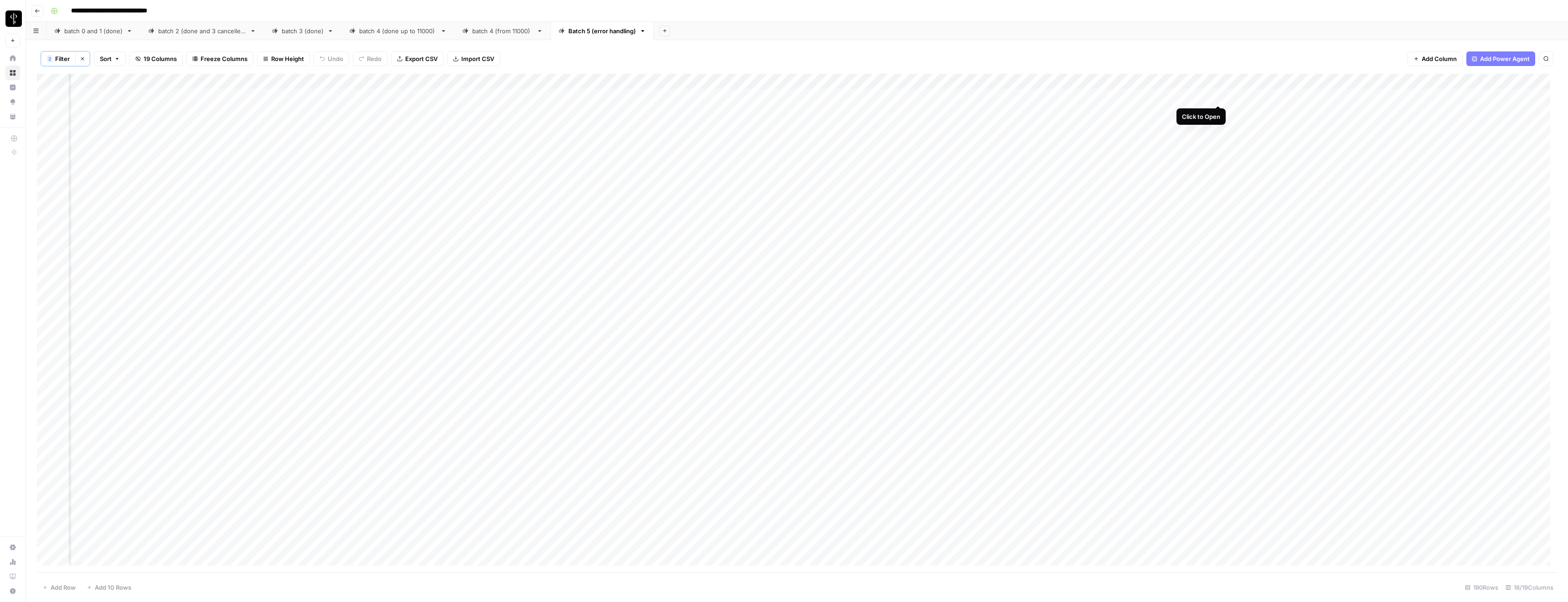
click at [1218, 94] on div "Add Column" at bounding box center [797, 323] width 1520 height 499
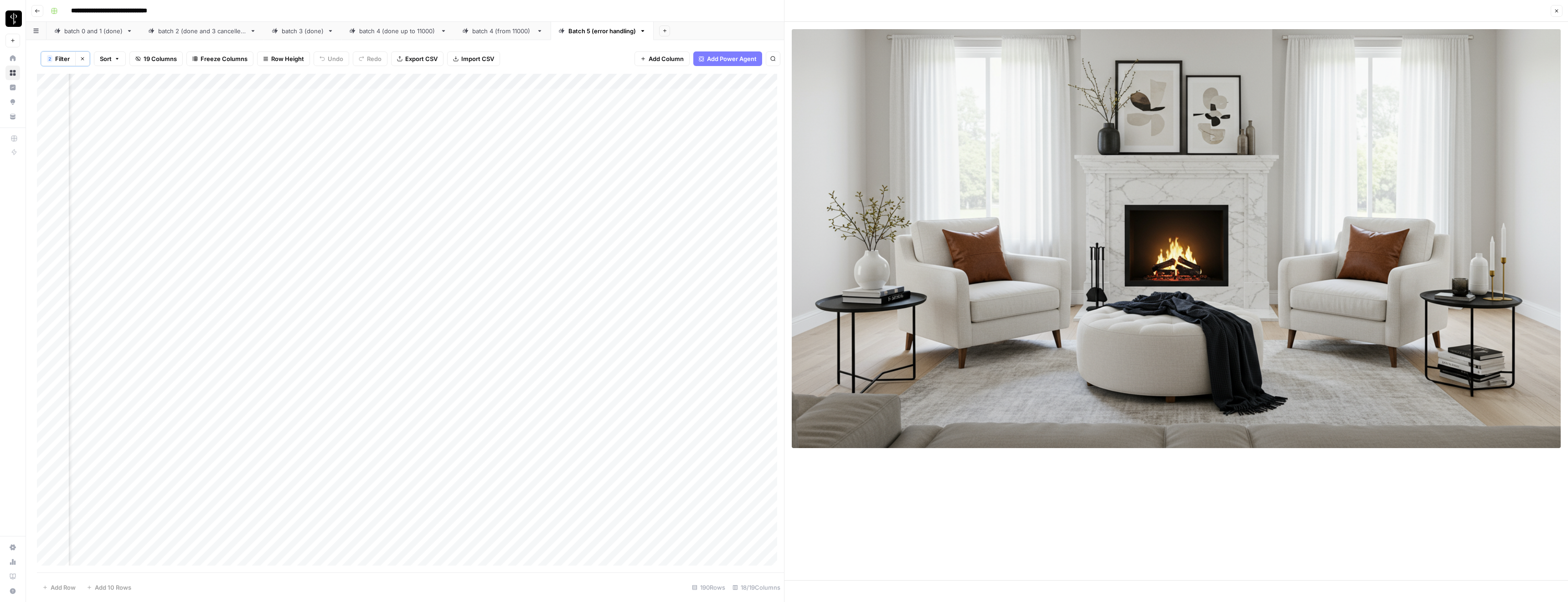
click at [1555, 10] on icon "button" at bounding box center [1556, 10] width 6 height 6
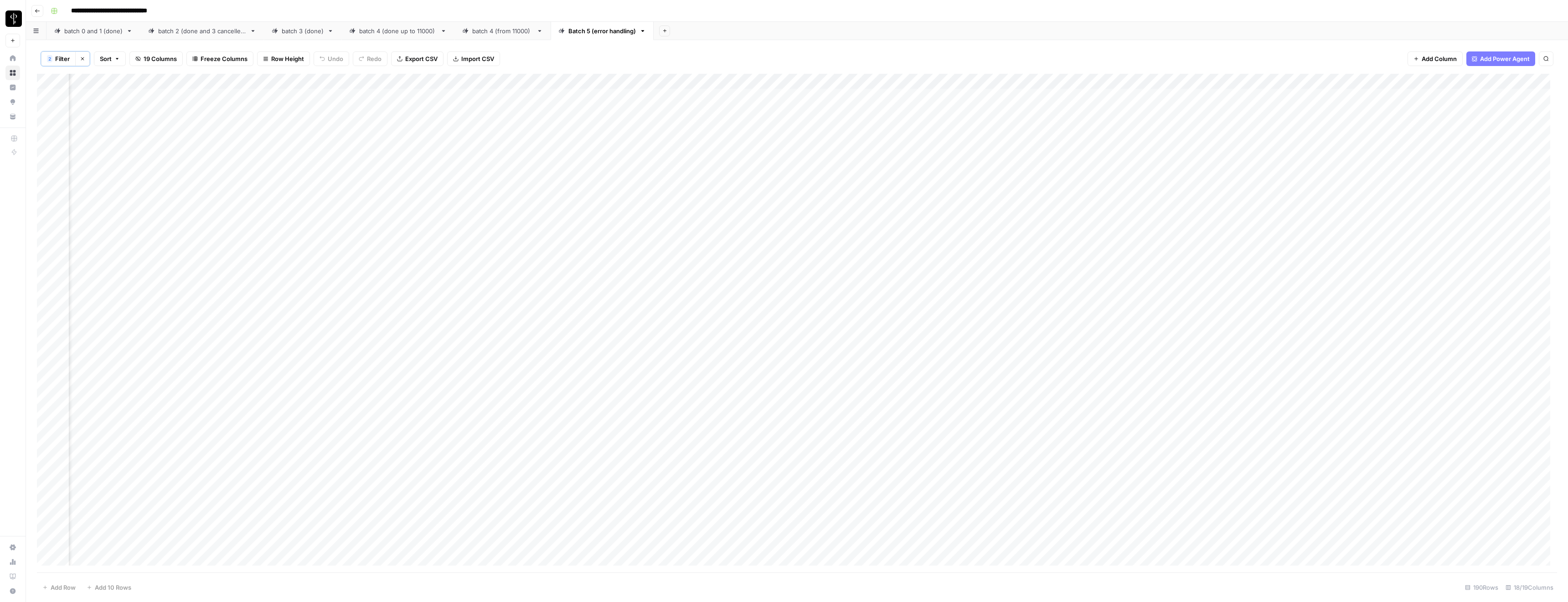
click at [58, 57] on span "Filter" at bounding box center [62, 59] width 15 height 9
click at [61, 169] on span "Save" at bounding box center [62, 169] width 13 height 8
click at [57, 61] on span "Filter" at bounding box center [62, 59] width 15 height 9
click at [312, 45] on div "2 Filter Clear filters Sort 19 Columns Freeze Columns Row Height Undo Redo Expo…" at bounding box center [797, 59] width 1520 height 30
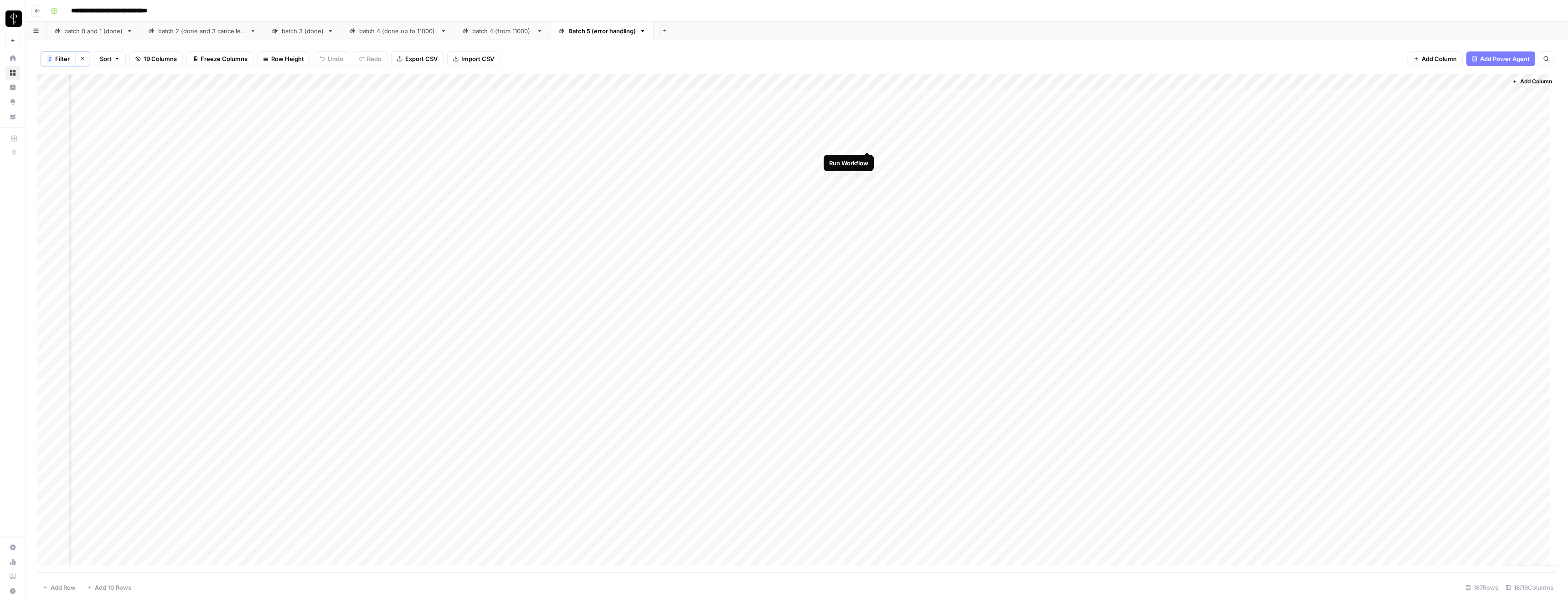
click at [869, 142] on div "Add Column" at bounding box center [797, 323] width 1520 height 499
click at [867, 112] on div "Add Column" at bounding box center [797, 323] width 1520 height 499
click at [867, 126] on div "Add Column" at bounding box center [797, 323] width 1520 height 499
click at [284, 128] on div "Add Column" at bounding box center [797, 323] width 1520 height 499
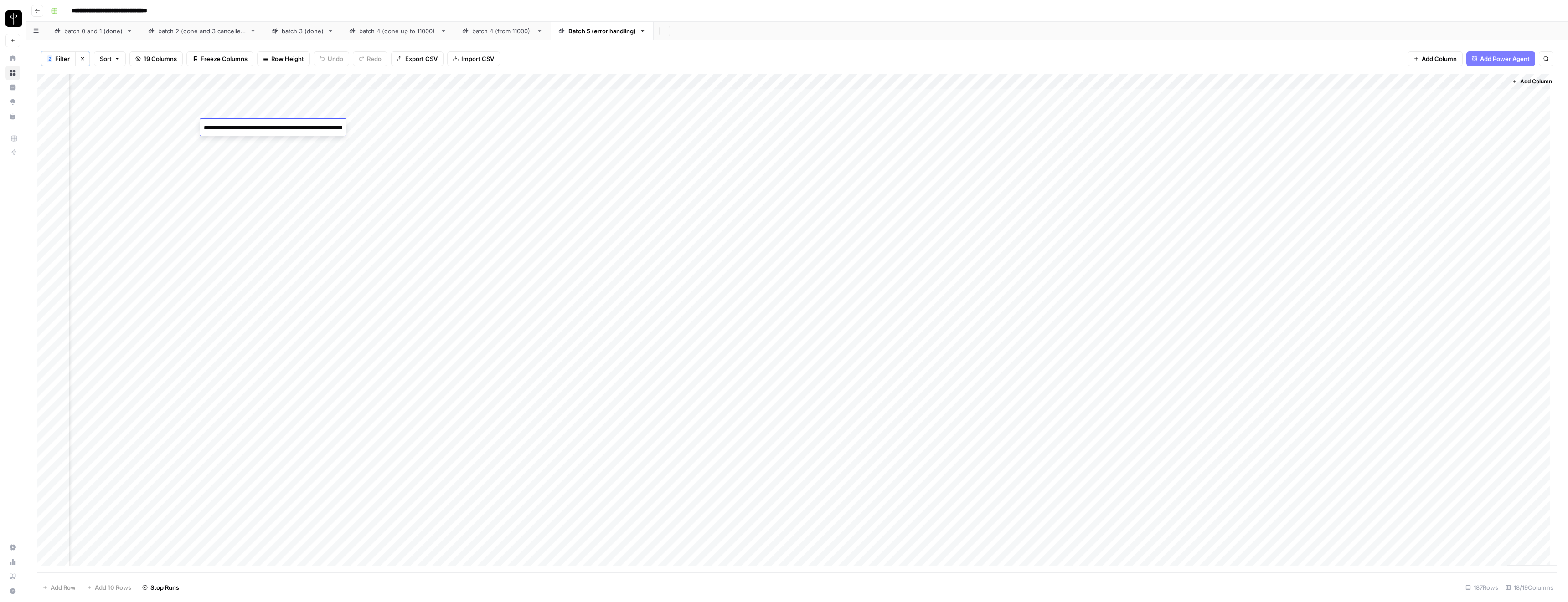
click at [284, 128] on textarea "**********" at bounding box center [291, 133] width 183 height 22
click at [1079, 112] on div "Add Column" at bounding box center [797, 323] width 1520 height 499
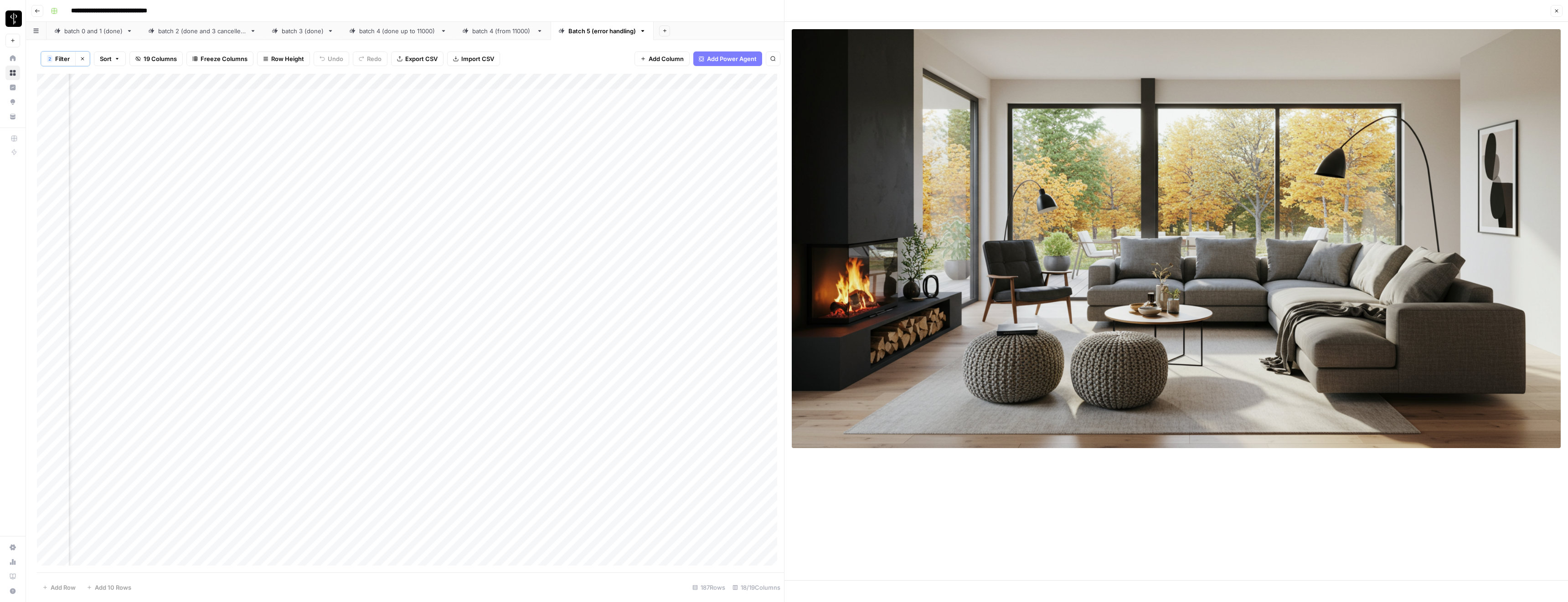
click at [1554, 8] on icon "button" at bounding box center [1556, 10] width 6 height 6
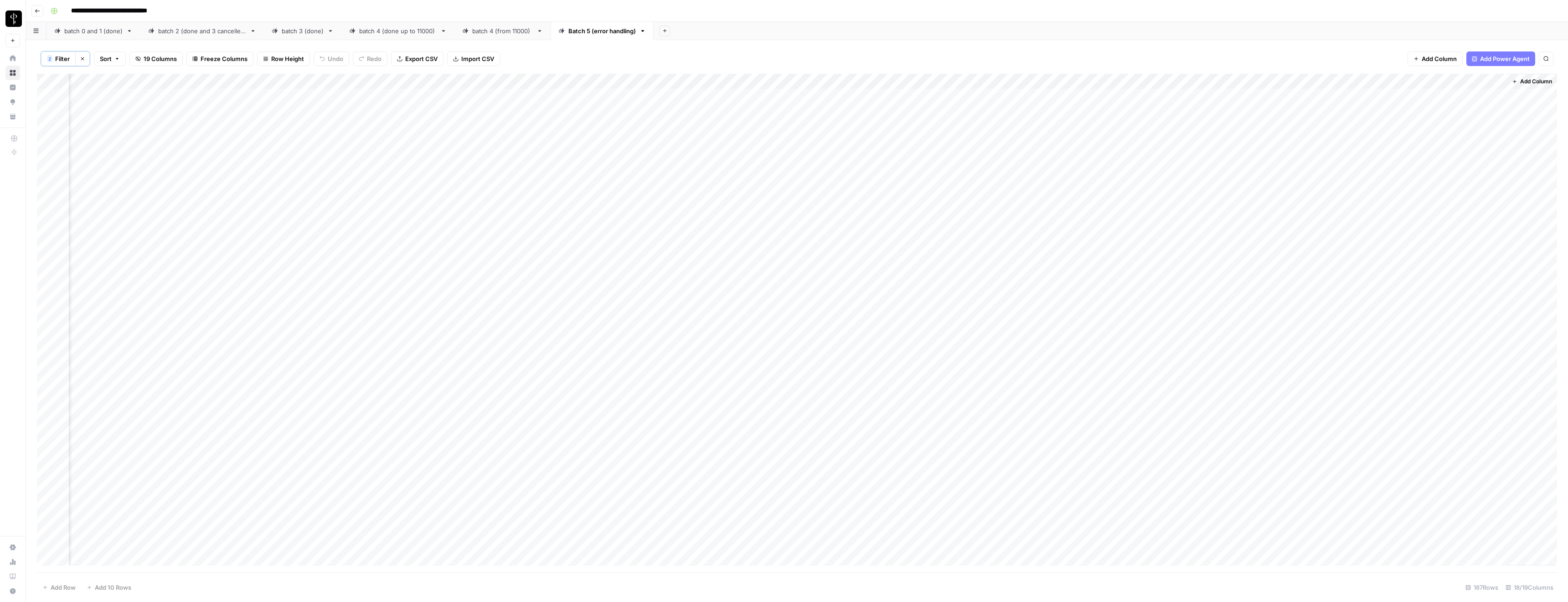
scroll to position [0, 464]
click at [867, 80] on div "Add Column" at bounding box center [797, 323] width 1520 height 499
click at [829, 128] on span "All Rows" at bounding box center [828, 127] width 57 height 9
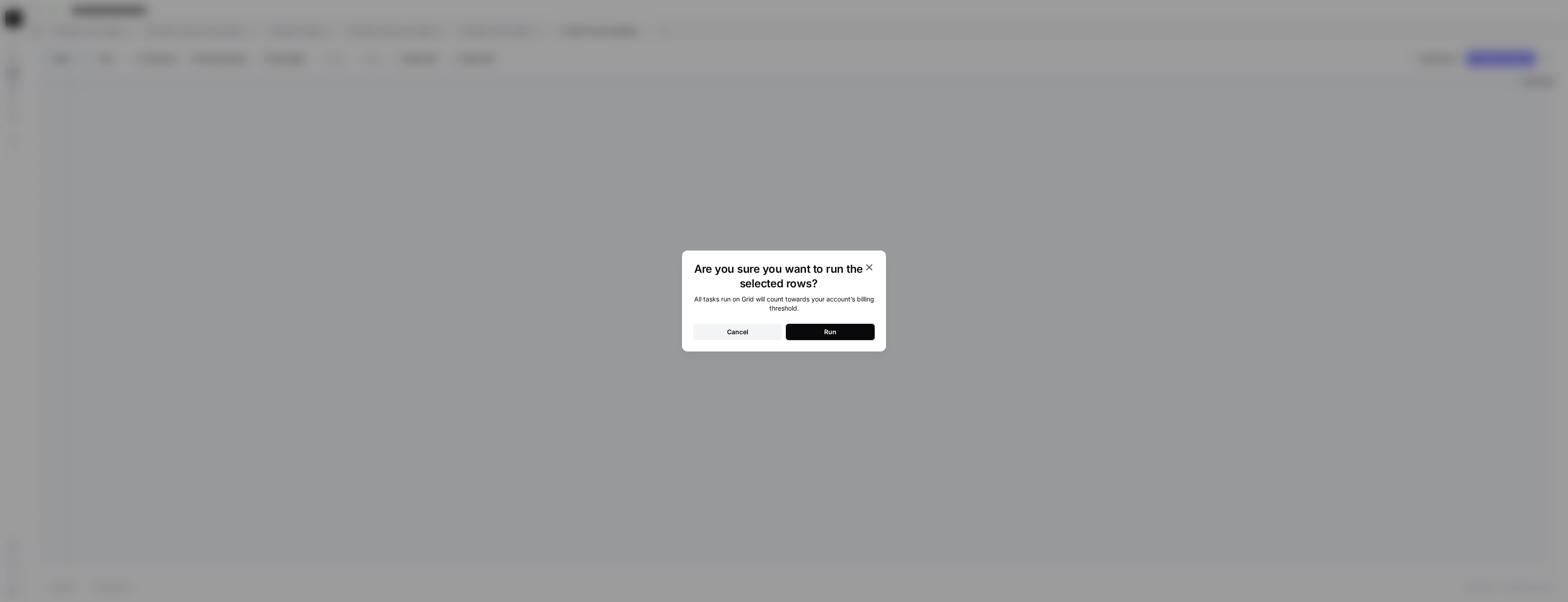
click at [819, 333] on button "Run" at bounding box center [830, 332] width 89 height 17
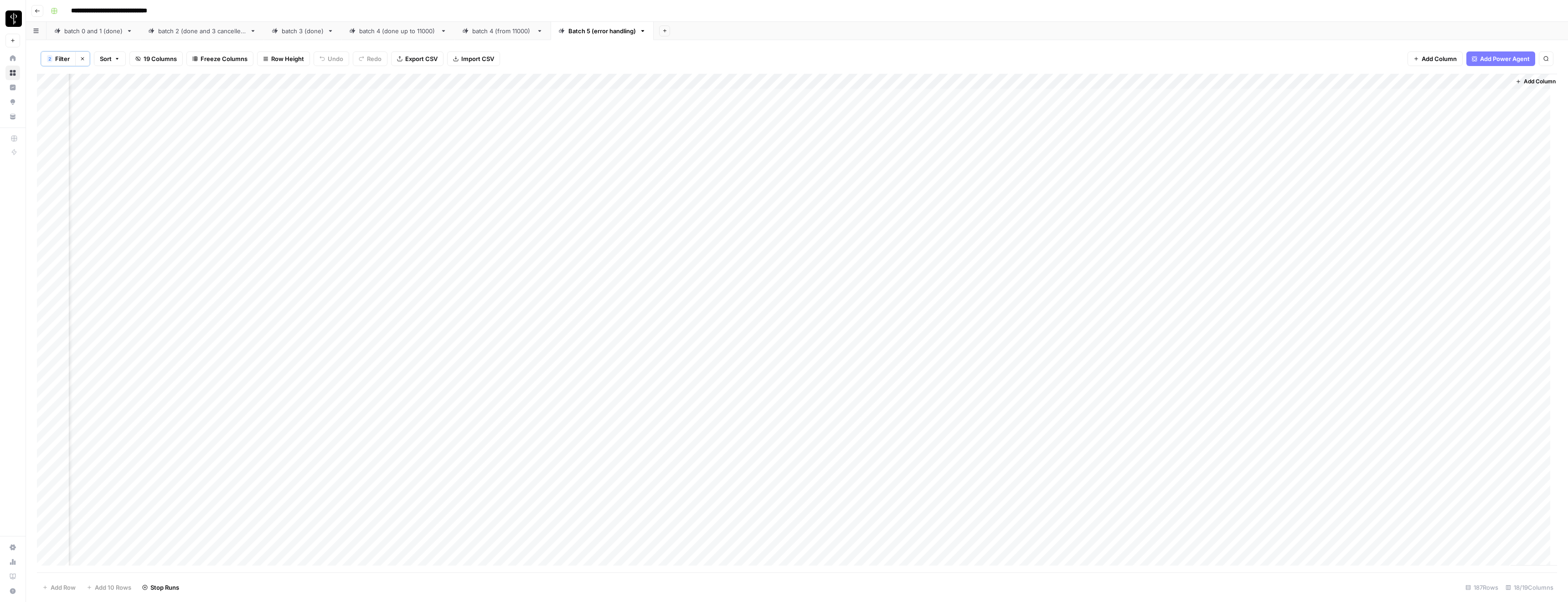
click at [1089, 112] on div "Add Column" at bounding box center [797, 323] width 1520 height 499
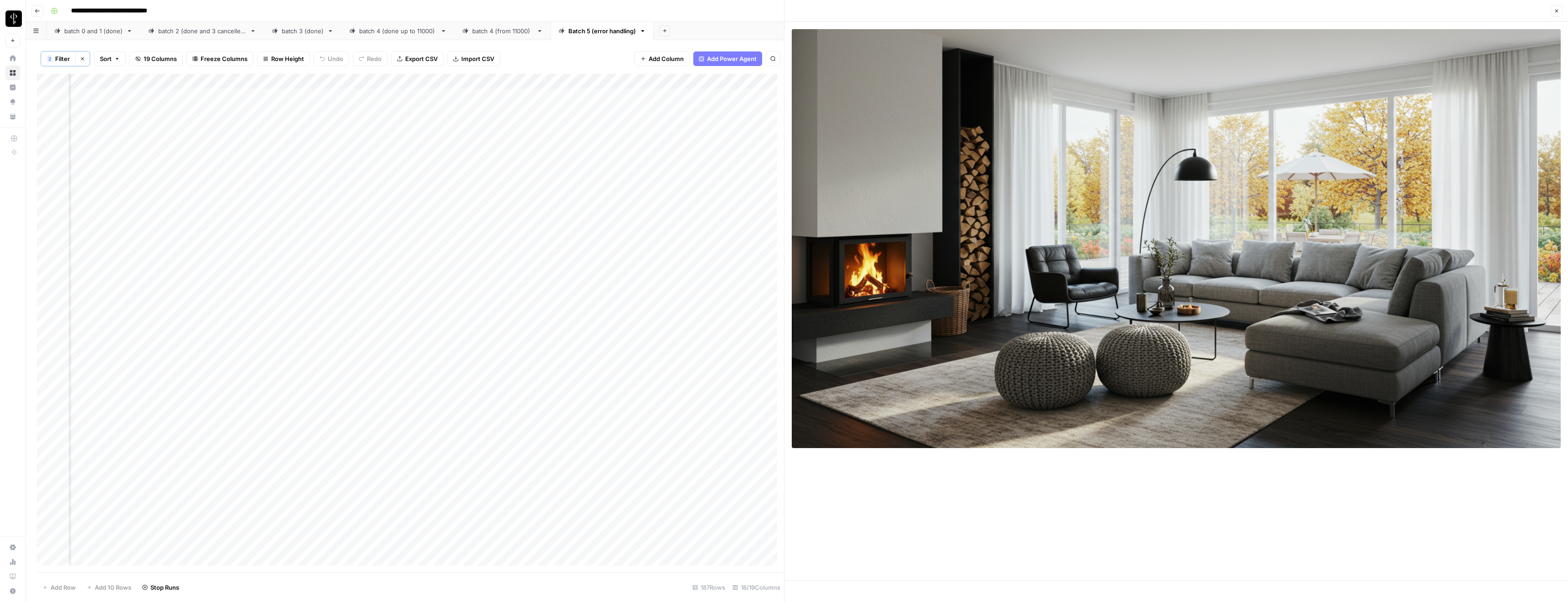
click at [1558, 9] on icon "button" at bounding box center [1556, 10] width 6 height 6
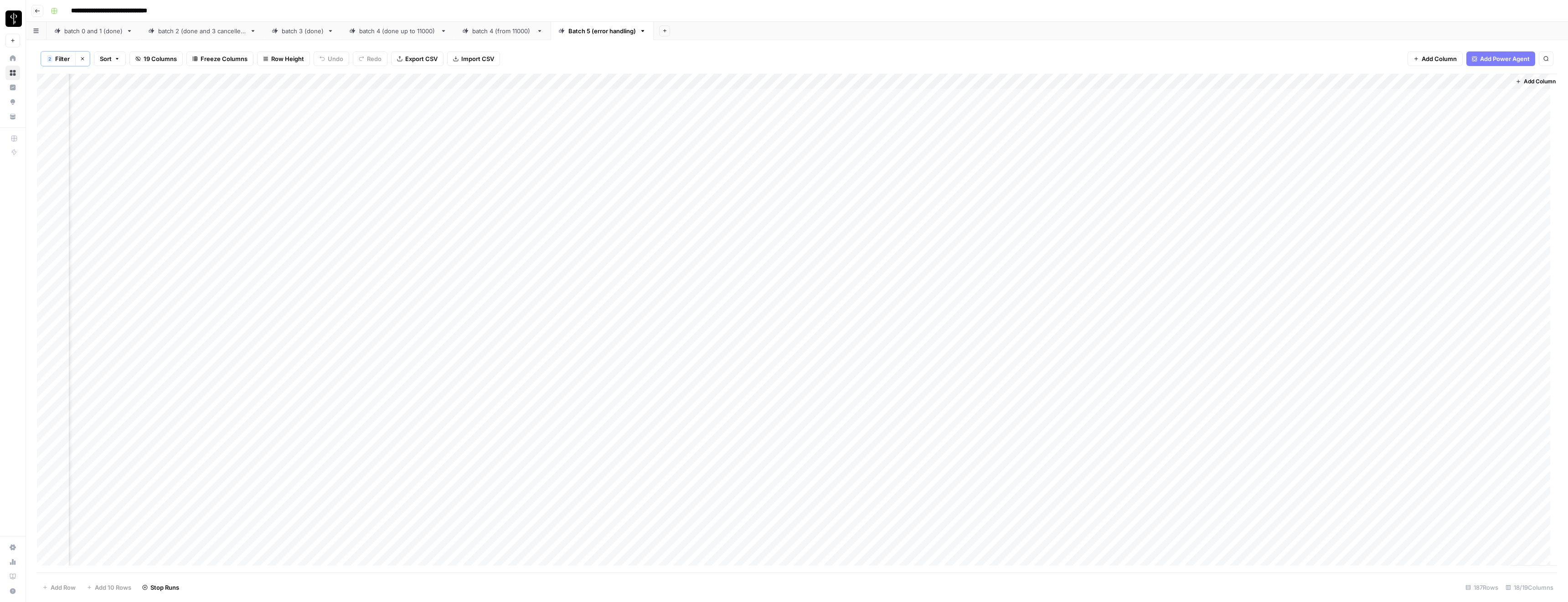
click at [1090, 127] on div "Add Column" at bounding box center [797, 323] width 1520 height 499
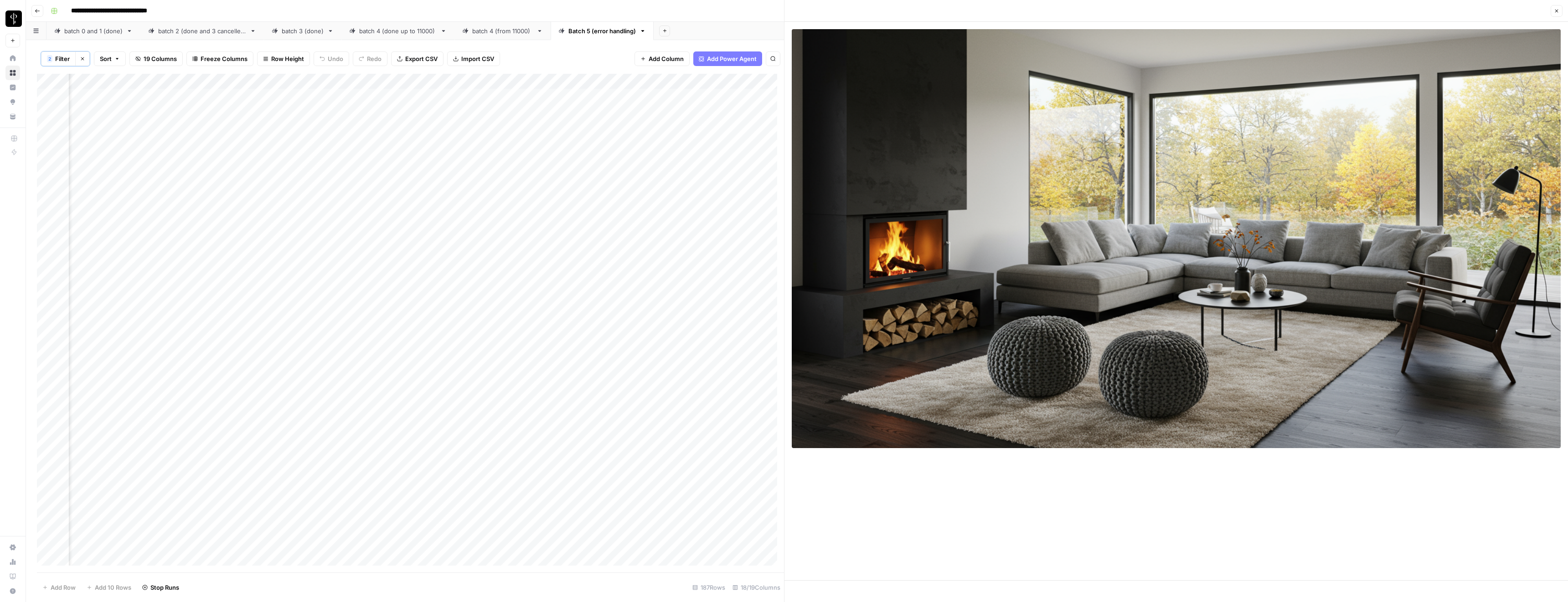
click at [1551, 10] on button "Close" at bounding box center [1556, 10] width 12 height 12
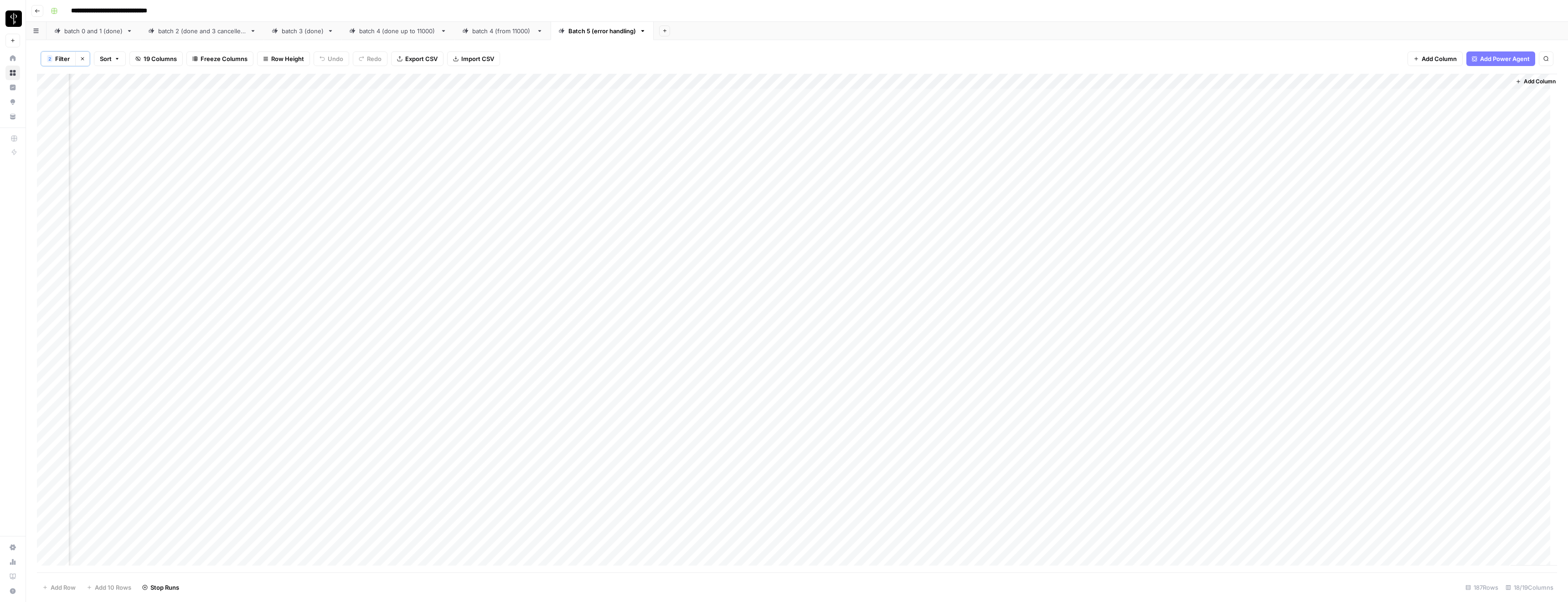
click at [1011, 80] on div "Add Column" at bounding box center [797, 323] width 1520 height 499
click at [934, 205] on span "Remove Column" at bounding box center [944, 205] width 80 height 9
click at [752, 94] on span "Delete" at bounding box center [751, 94] width 20 height 9
click at [866, 83] on div "Add Column" at bounding box center [797, 323] width 1520 height 499
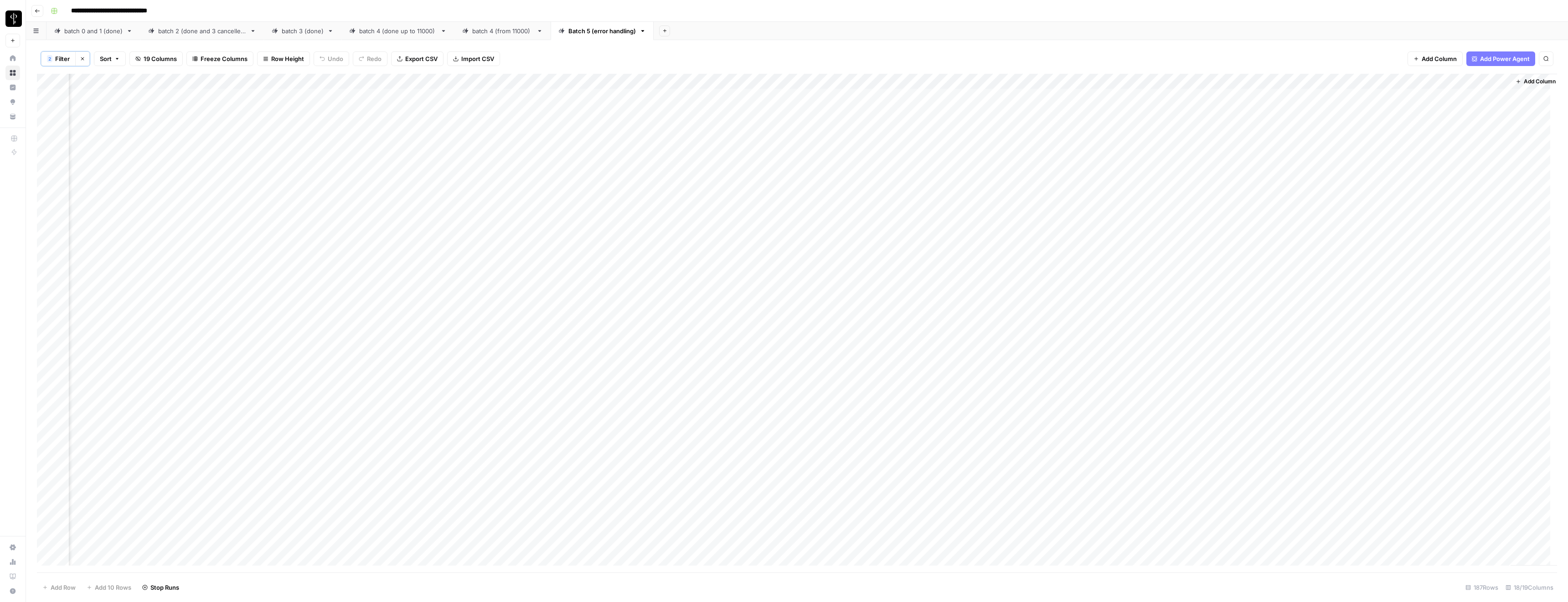
click at [864, 57] on div "2 Filter Clear filters Sort 19 Columns Freeze Columns Row Height Undo Redo Expo…" at bounding box center [797, 59] width 1520 height 30
click at [83, 57] on icon "button" at bounding box center [83, 59] width 3 height 3
click at [50, 56] on span "Filter" at bounding box center [54, 58] width 15 height 9
click at [86, 107] on input "text" at bounding box center [108, 106] width 100 height 9
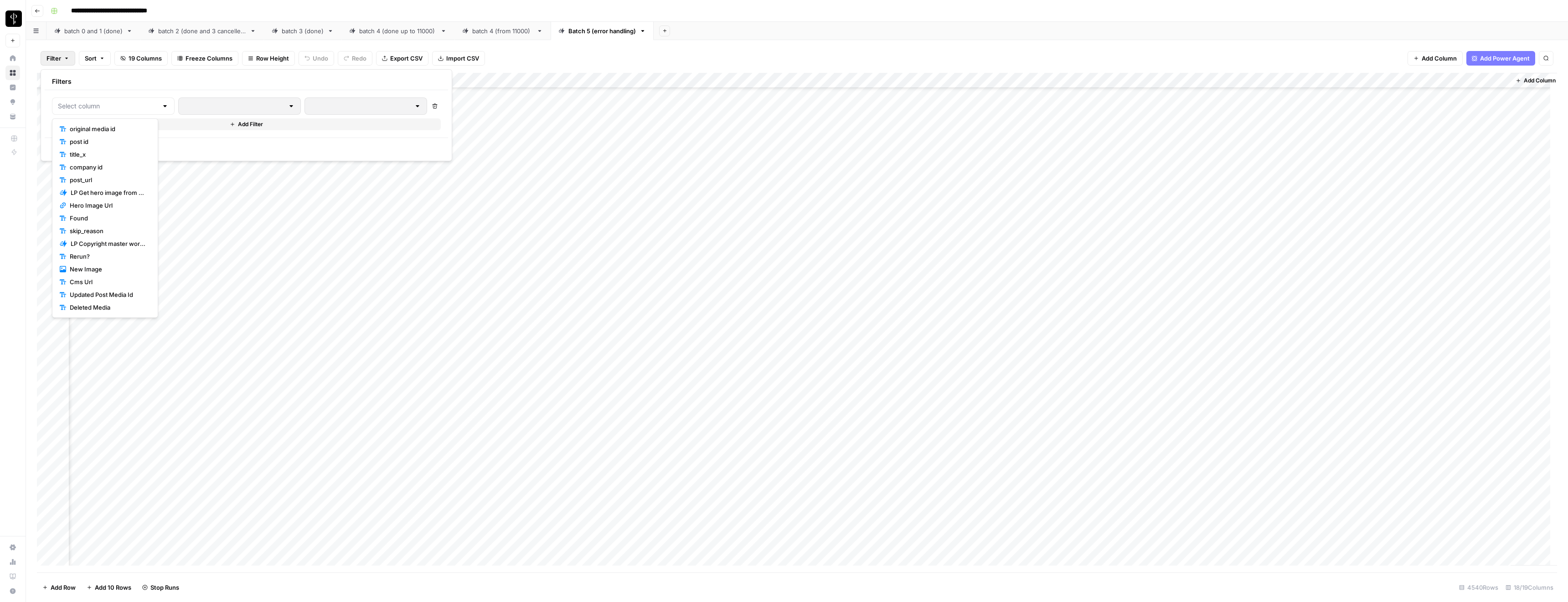
click at [128, 79] on div "Filters" at bounding box center [246, 81] width 403 height 17
click at [864, 77] on div "Add Column" at bounding box center [797, 323] width 1520 height 500
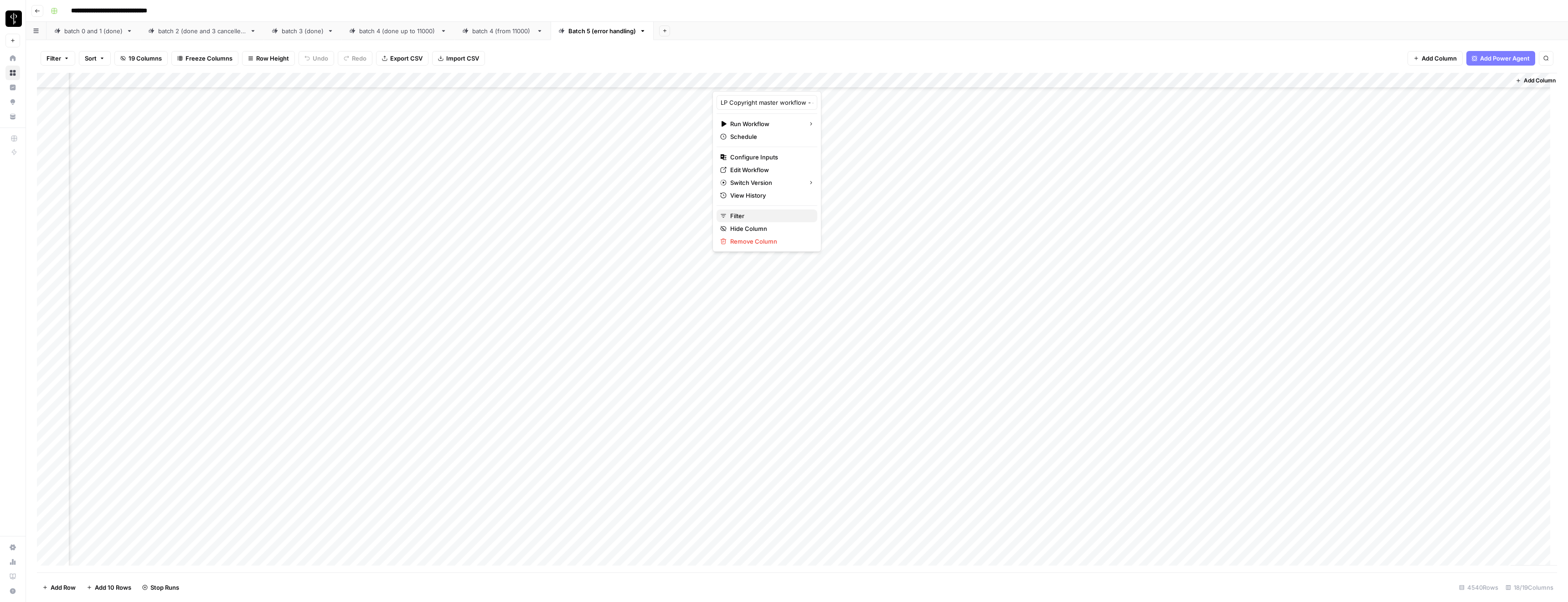
click at [748, 217] on span "Filter" at bounding box center [769, 216] width 80 height 9
click at [332, 102] on input "text" at bounding box center [387, 106] width 111 height 9
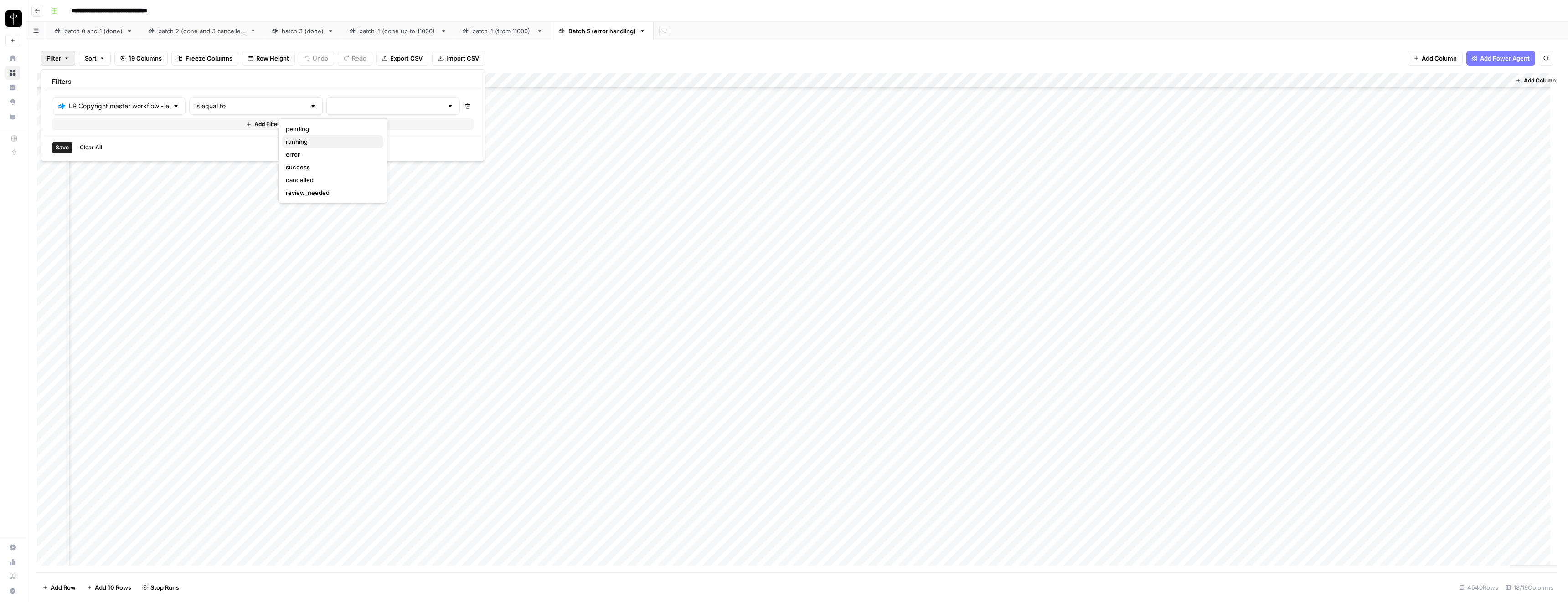
click at [301, 141] on span "running" at bounding box center [331, 142] width 91 height 9
click at [342, 155] on span "error" at bounding box center [389, 154] width 113 height 9
click at [399, 132] on span "pending" at bounding box center [460, 129] width 142 height 9
click at [55, 142] on button "Save" at bounding box center [62, 147] width 20 height 12
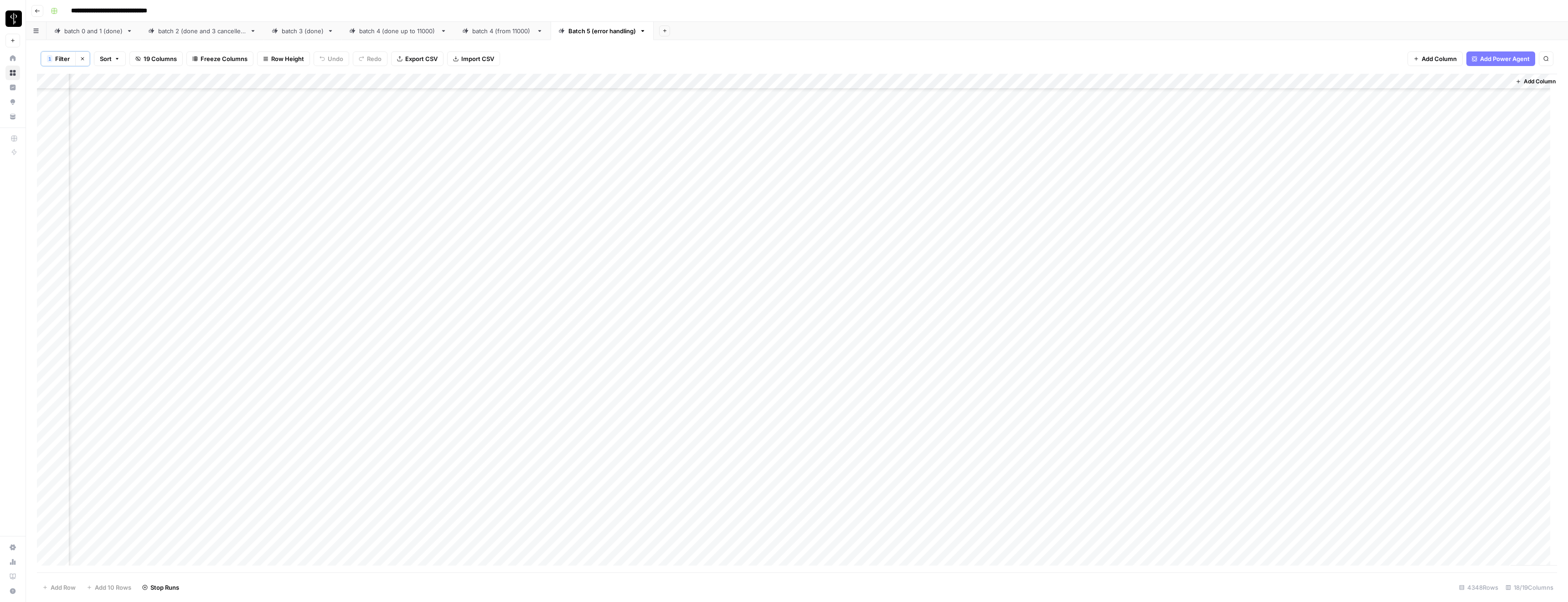
click at [879, 82] on div "Add Column" at bounding box center [797, 323] width 1520 height 499
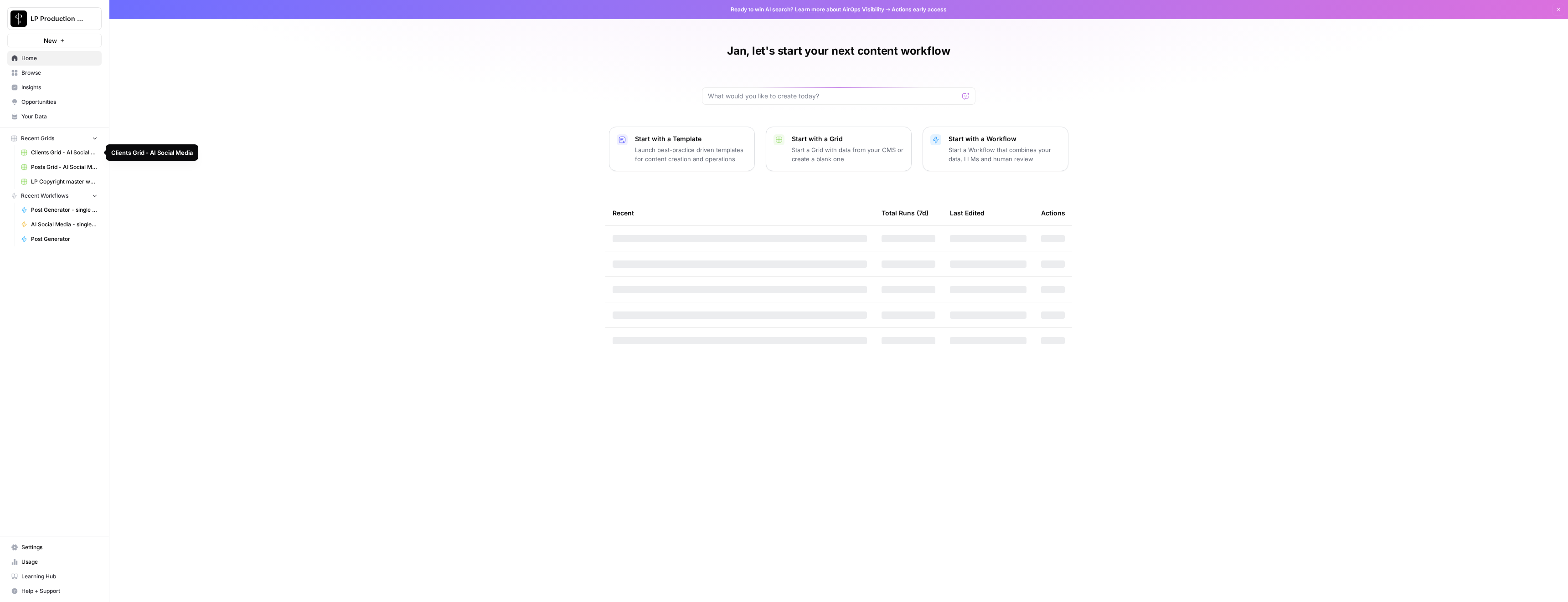
click at [51, 178] on span "LP Copyright master workflow Grid" at bounding box center [64, 182] width 67 height 8
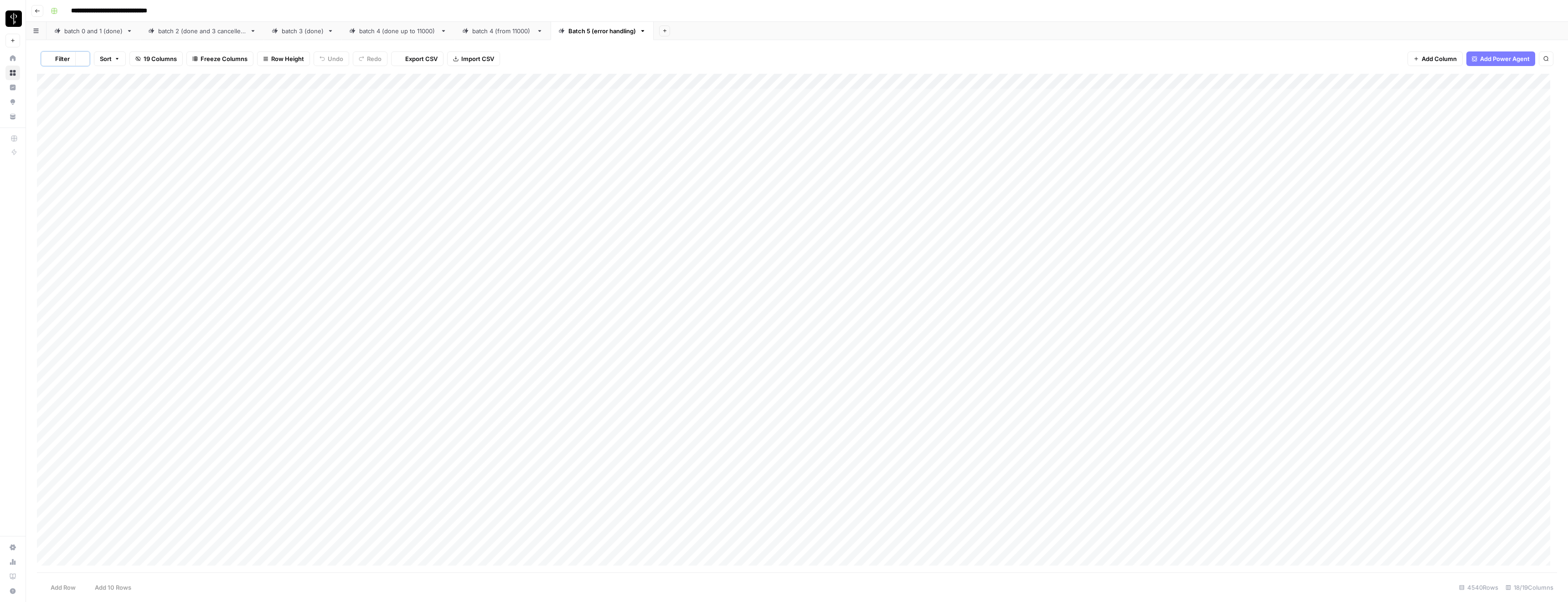
click at [590, 31] on div "Batch 5 (error handling)" at bounding box center [602, 31] width 68 height 9
click at [53, 61] on button "1 Filter" at bounding box center [58, 58] width 35 height 15
type input "LP Copyright master workflow - error handling"
click at [569, 47] on div "1 Filter Clear filters Sort 19 Columns Freeze Columns Row Height Undo Redo Expo…" at bounding box center [797, 59] width 1520 height 30
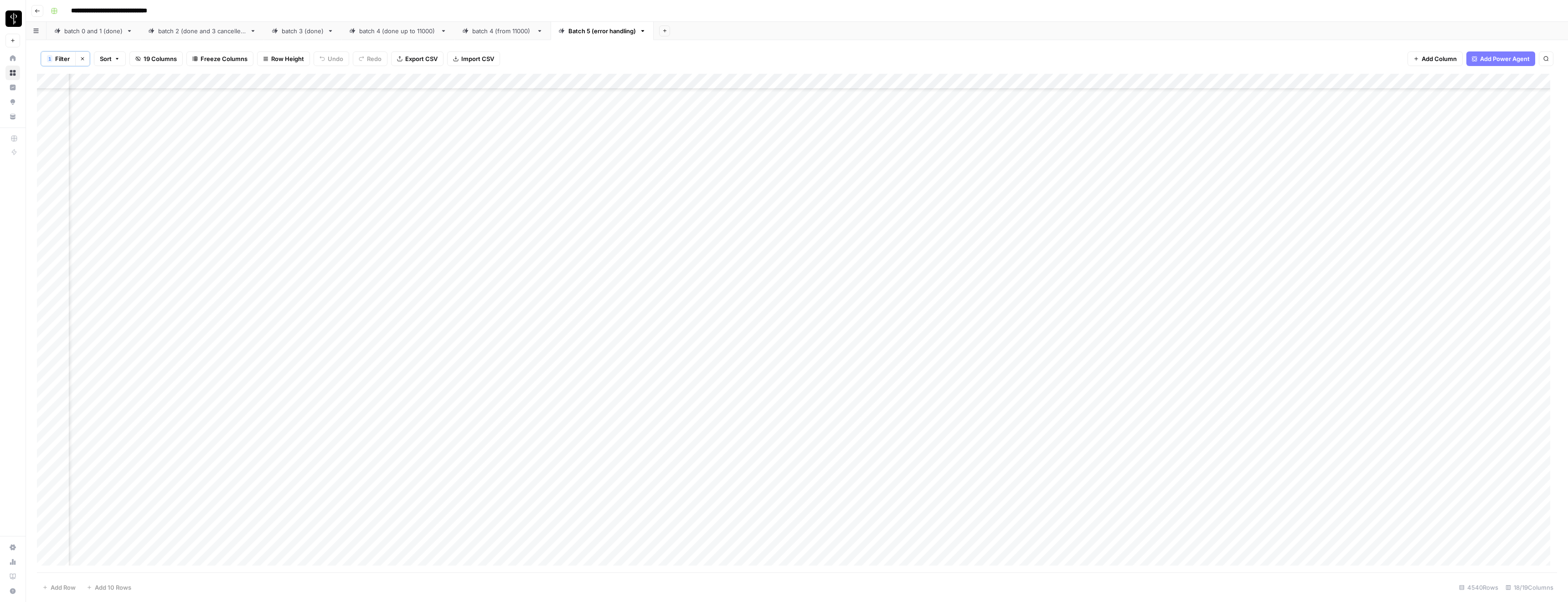
scroll to position [17181, 365]
click at [53, 59] on button "1 Filter" at bounding box center [58, 58] width 35 height 15
click at [333, 106] on input "text" at bounding box center [388, 107] width 111 height 9
click at [307, 178] on span "cancelled" at bounding box center [331, 180] width 91 height 9
click at [57, 151] on span "Save" at bounding box center [62, 148] width 13 height 8
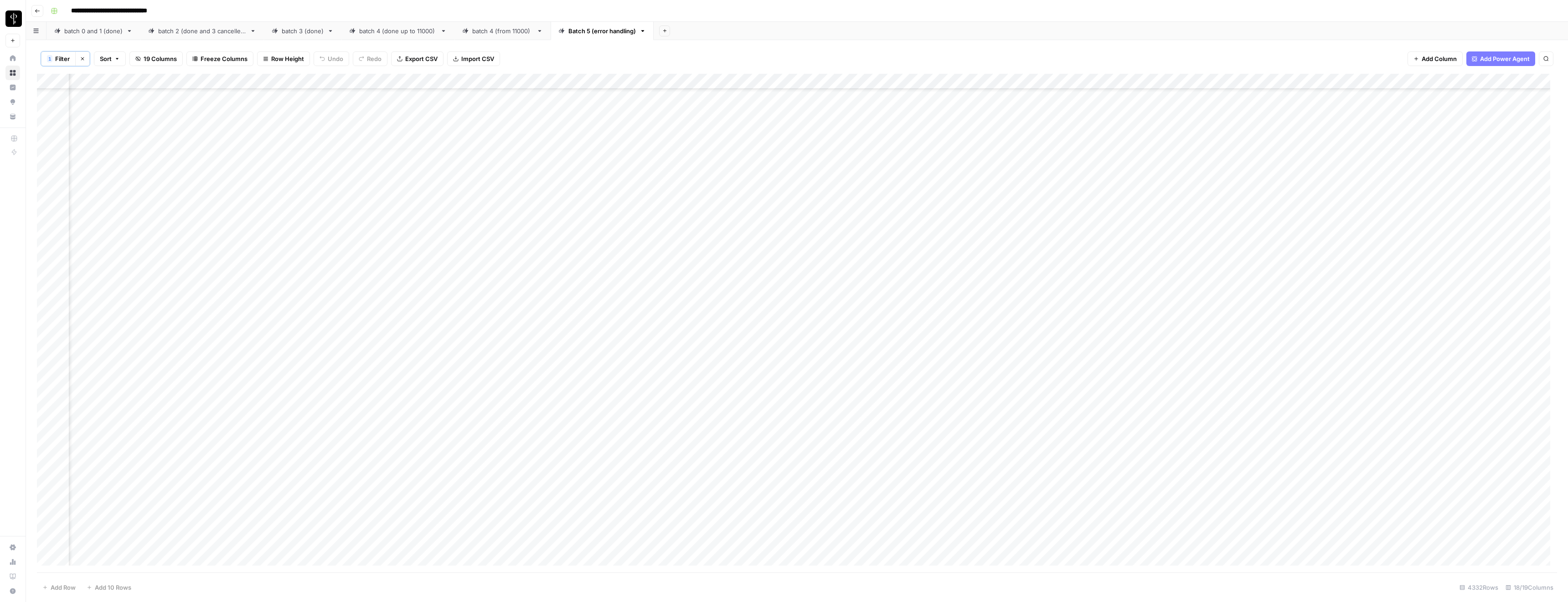
scroll to position [16106, 365]
click at [967, 82] on div "Add Column" at bounding box center [797, 323] width 1520 height 499
click at [861, 198] on span "View History" at bounding box center [869, 197] width 80 height 9
click at [65, 58] on span "Filter" at bounding box center [62, 59] width 15 height 9
click at [427, 105] on input "text" at bounding box center [476, 107] width 100 height 9
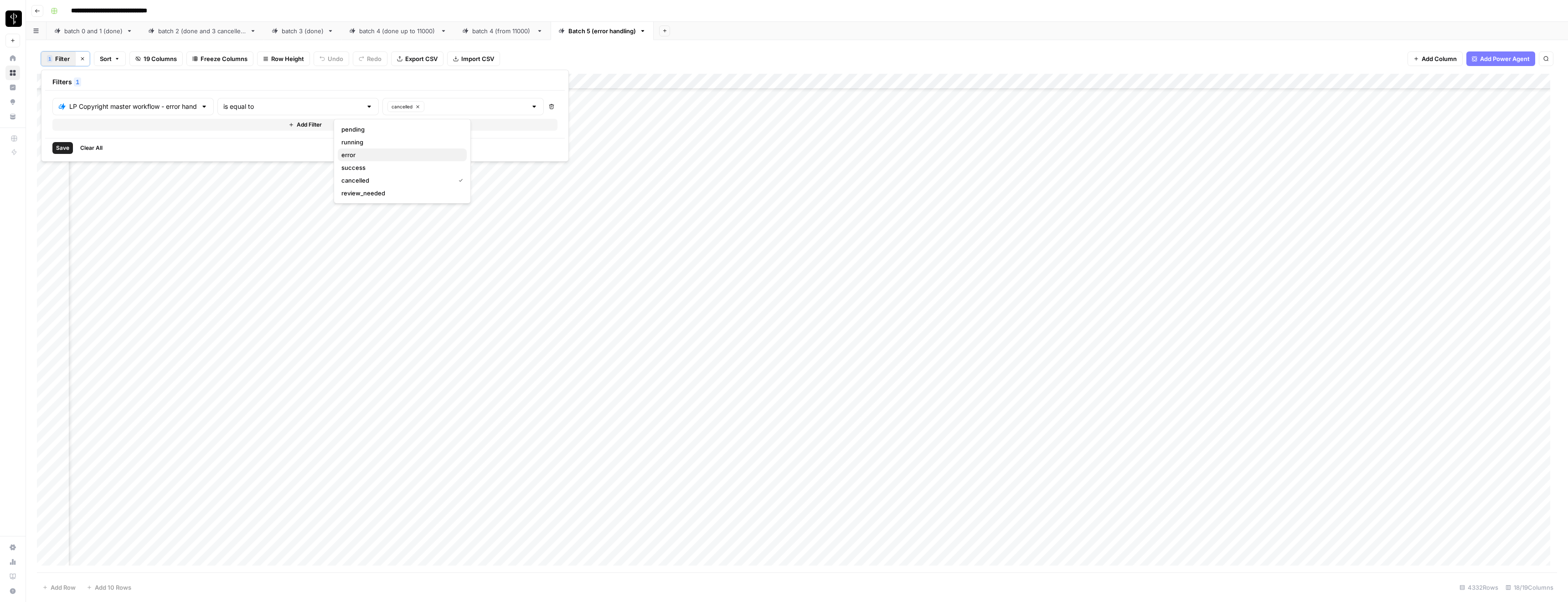
click at [375, 153] on span "error" at bounding box center [401, 155] width 118 height 9
click at [501, 106] on icon "button" at bounding box center [504, 107] width 5 height 5
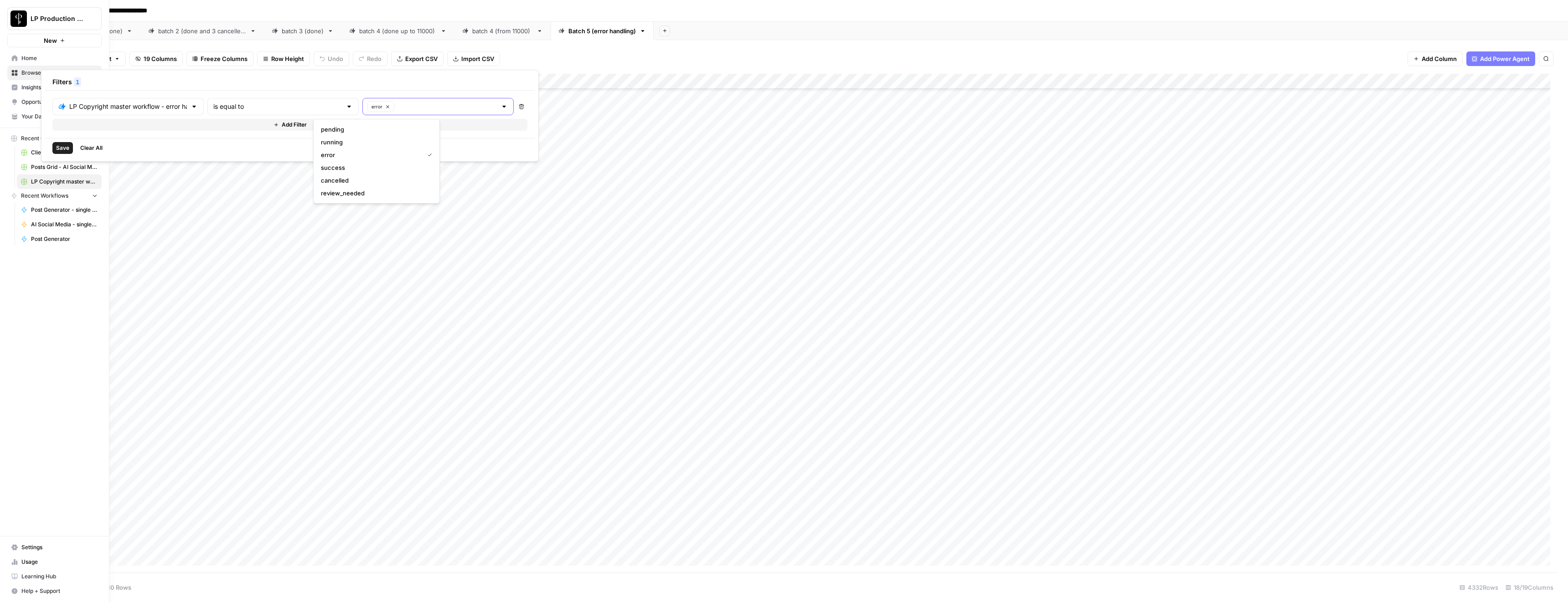
click at [57, 149] on span "Save" at bounding box center [62, 148] width 13 height 8
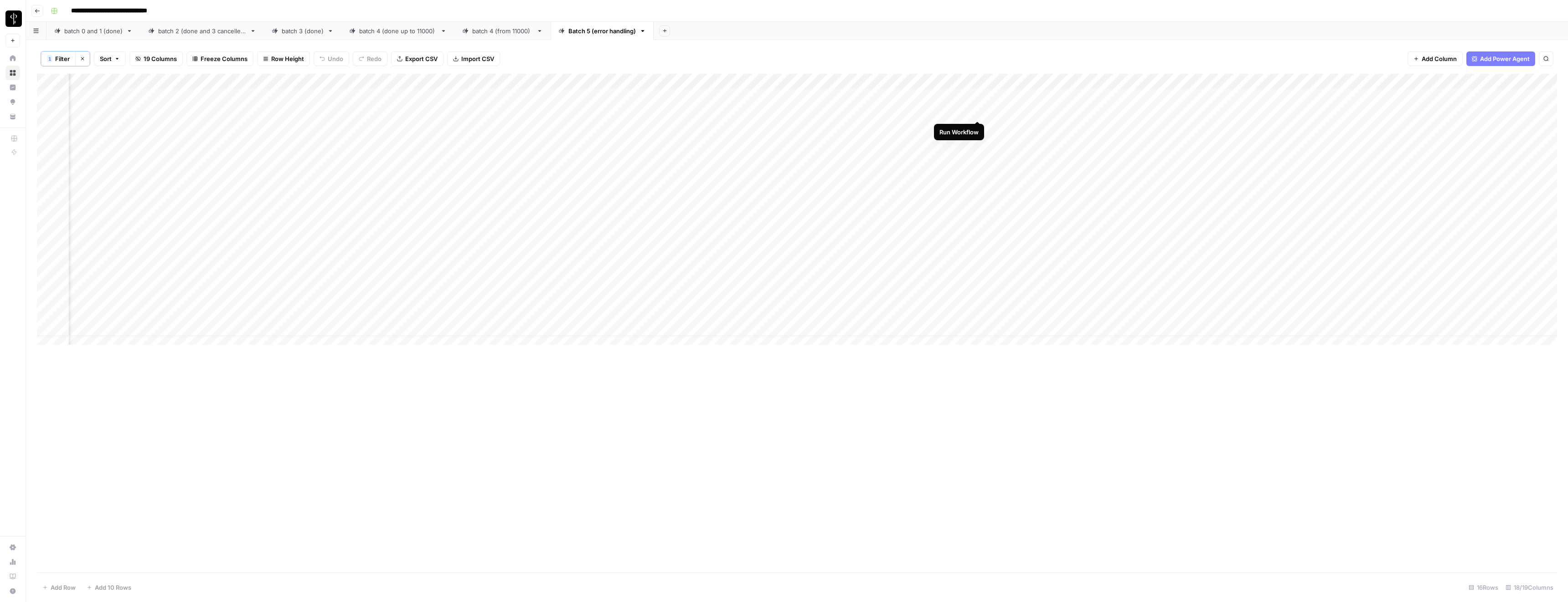
click at [978, 112] on div "Add Column" at bounding box center [797, 212] width 1520 height 278
click at [977, 141] on div "Add Column" at bounding box center [797, 212] width 1520 height 278
click at [978, 284] on div "Add Column" at bounding box center [797, 212] width 1520 height 278
click at [979, 295] on div "Add Column" at bounding box center [797, 212] width 1520 height 278
click at [626, 235] on div "Add Column" at bounding box center [797, 212] width 1520 height 278
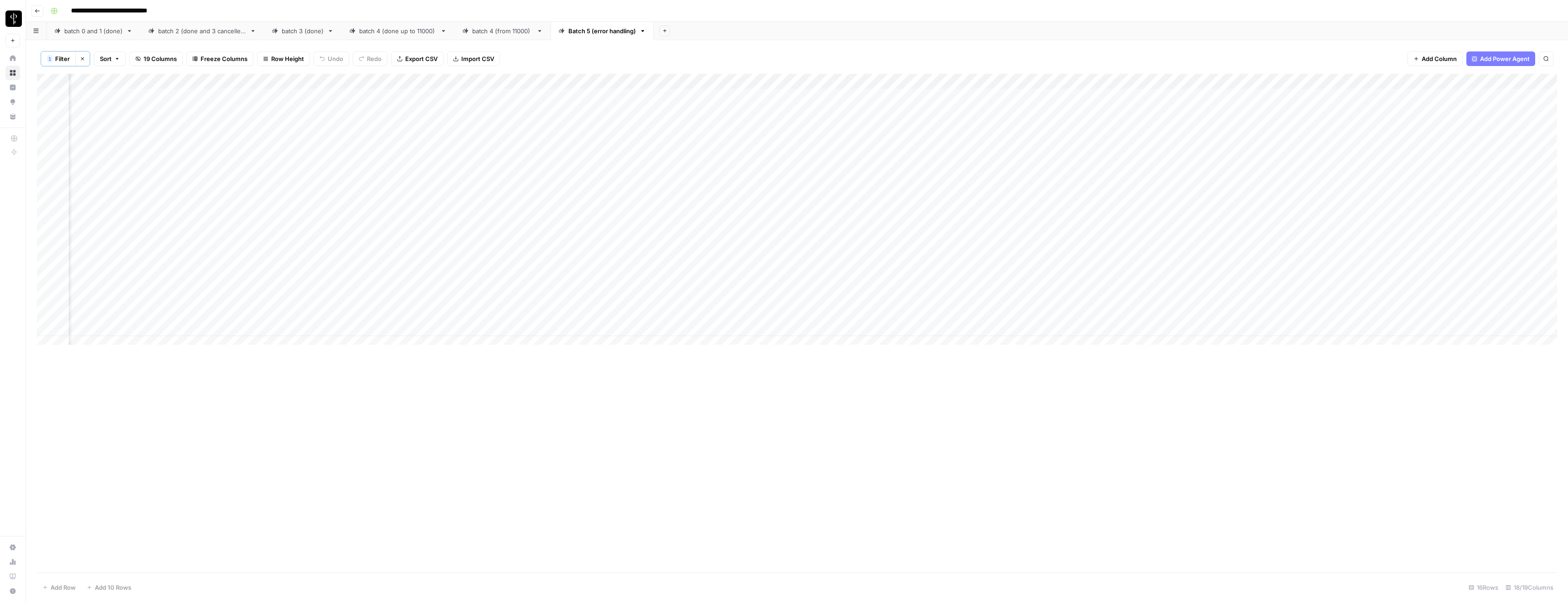
click at [1190, 298] on div "Add Column" at bounding box center [797, 212] width 1520 height 278
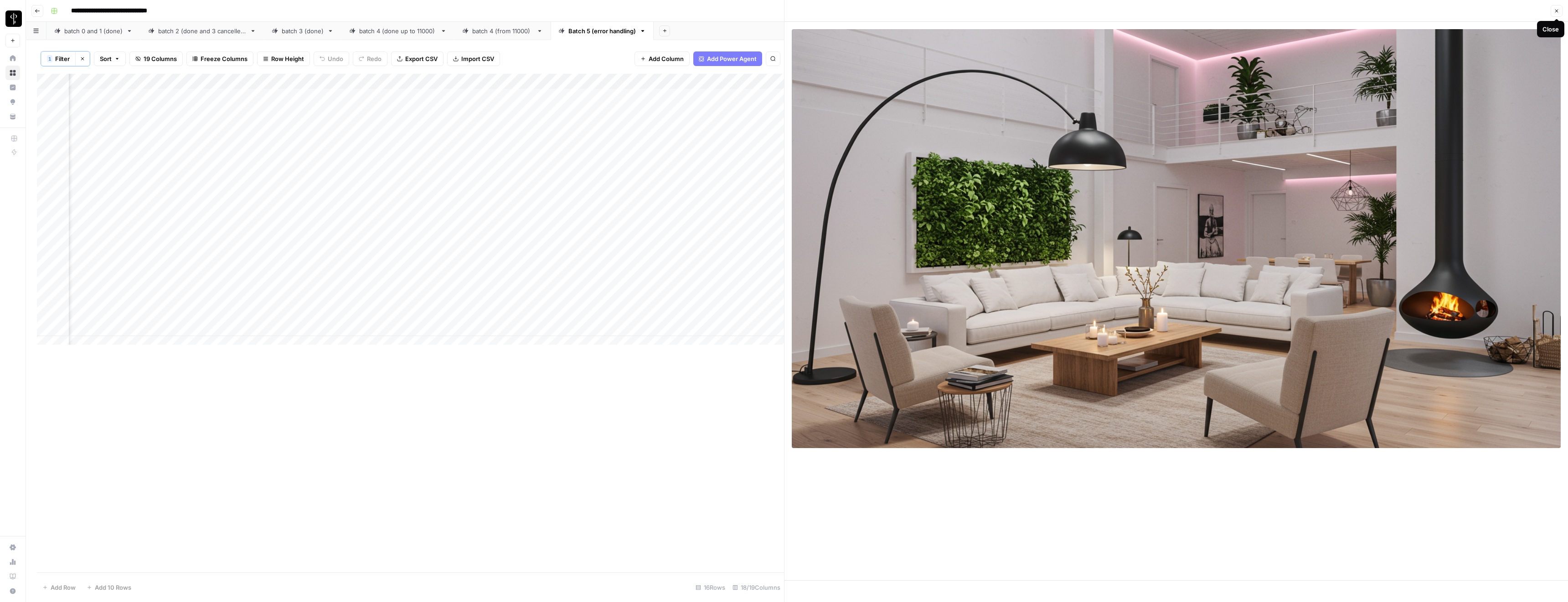
click at [1558, 10] on icon "button" at bounding box center [1556, 10] width 6 height 6
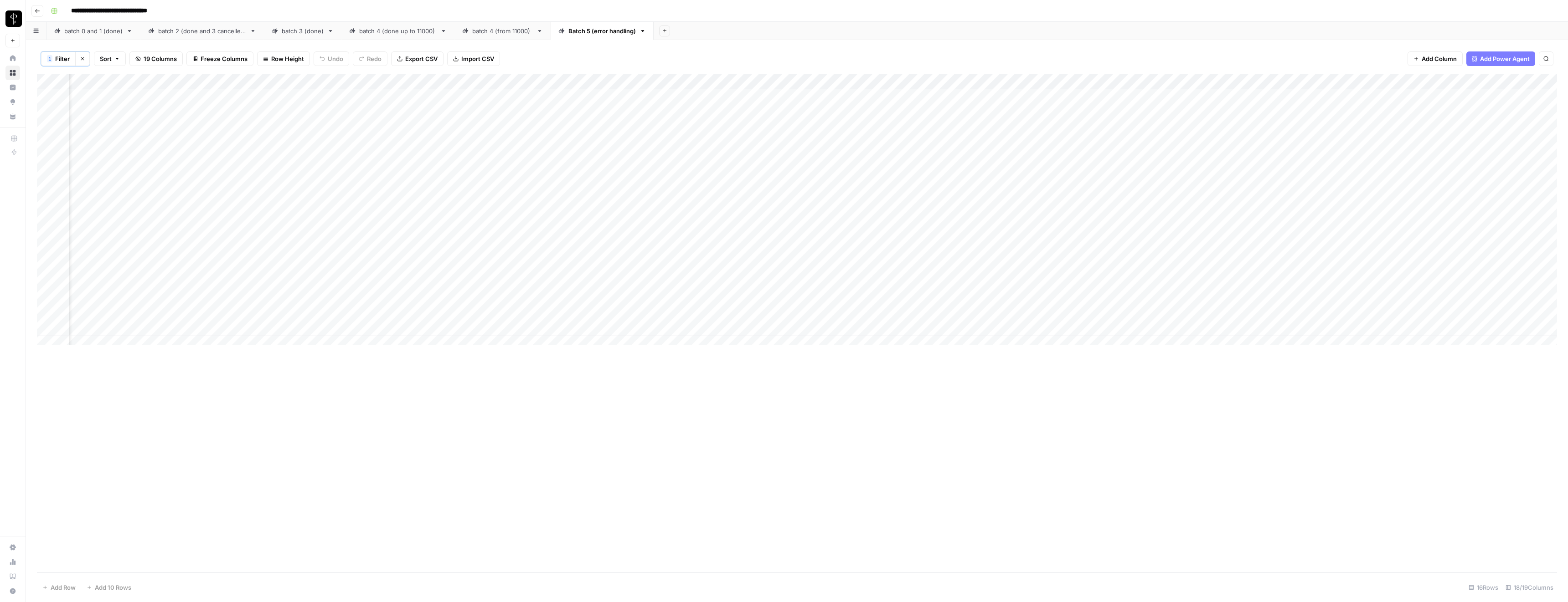
click at [1111, 79] on div "Add Column" at bounding box center [797, 212] width 1520 height 278
click at [1029, 205] on span "Remove Column" at bounding box center [1043, 205] width 80 height 9
click at [757, 94] on span "Delete" at bounding box center [751, 94] width 20 height 9
drag, startPoint x: 982, startPoint y: 351, endPoint x: 1037, endPoint y: 350, distance: 55.0
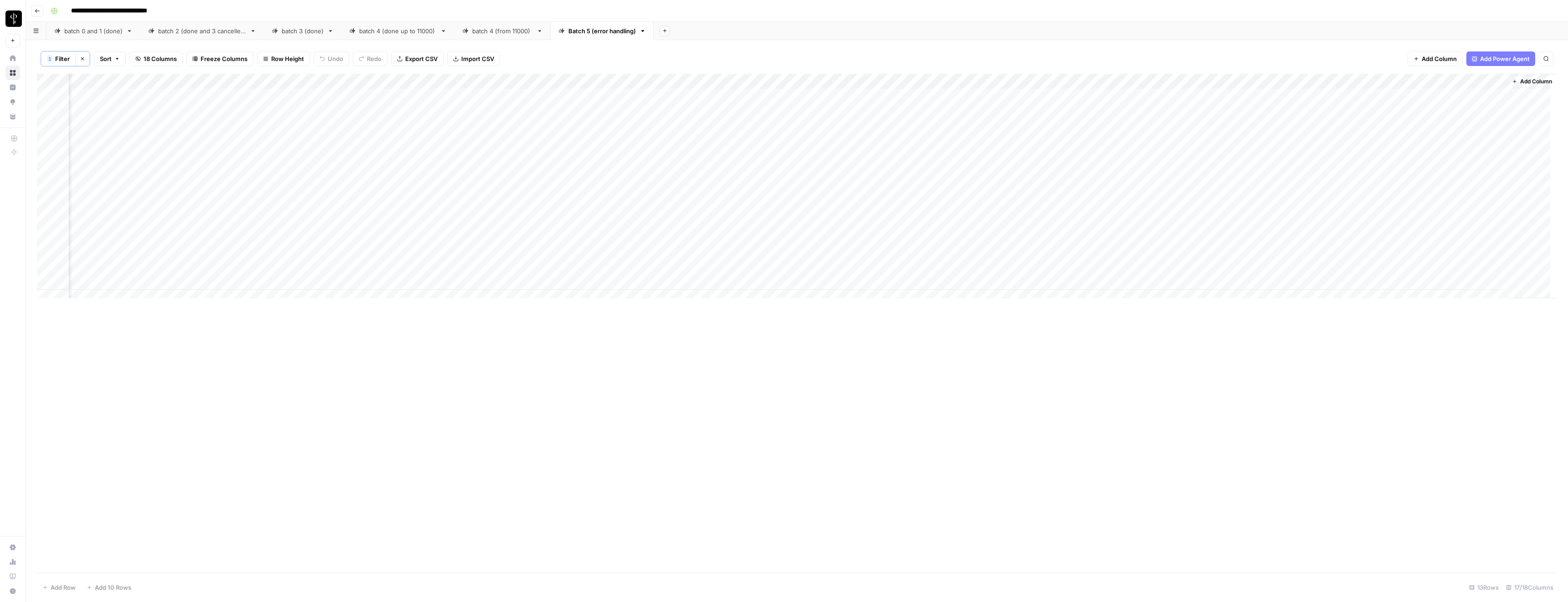
click at [1037, 350] on div "Add Column" at bounding box center [797, 323] width 1520 height 499
click at [59, 58] on span "Filter" at bounding box center [62, 59] width 15 height 9
click at [99, 102] on input "text" at bounding box center [128, 107] width 117 height 9
click at [529, 57] on div "1 Filter Clear filters Sort 18 Columns Freeze Columns Row Height Undo Redo Expo…" at bounding box center [797, 59] width 1520 height 30
click at [55, 57] on span "Filter" at bounding box center [62, 59] width 15 height 9
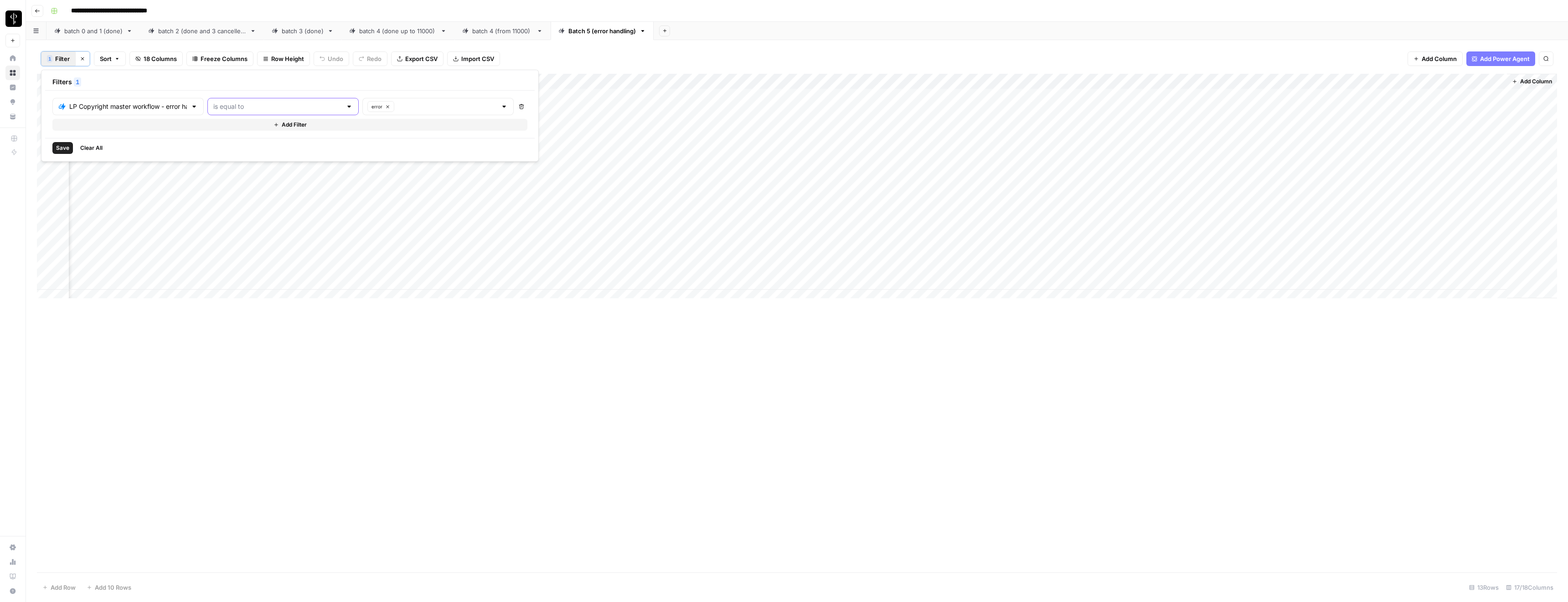
click at [283, 109] on input "text" at bounding box center [277, 107] width 128 height 9
click at [247, 139] on span "is not equal to" at bounding box center [244, 142] width 108 height 9
type input "is not equal to"
click at [385, 105] on icon "button" at bounding box center [387, 107] width 5 height 5
click at [356, 106] on input "text" at bounding box center [388, 107] width 111 height 9
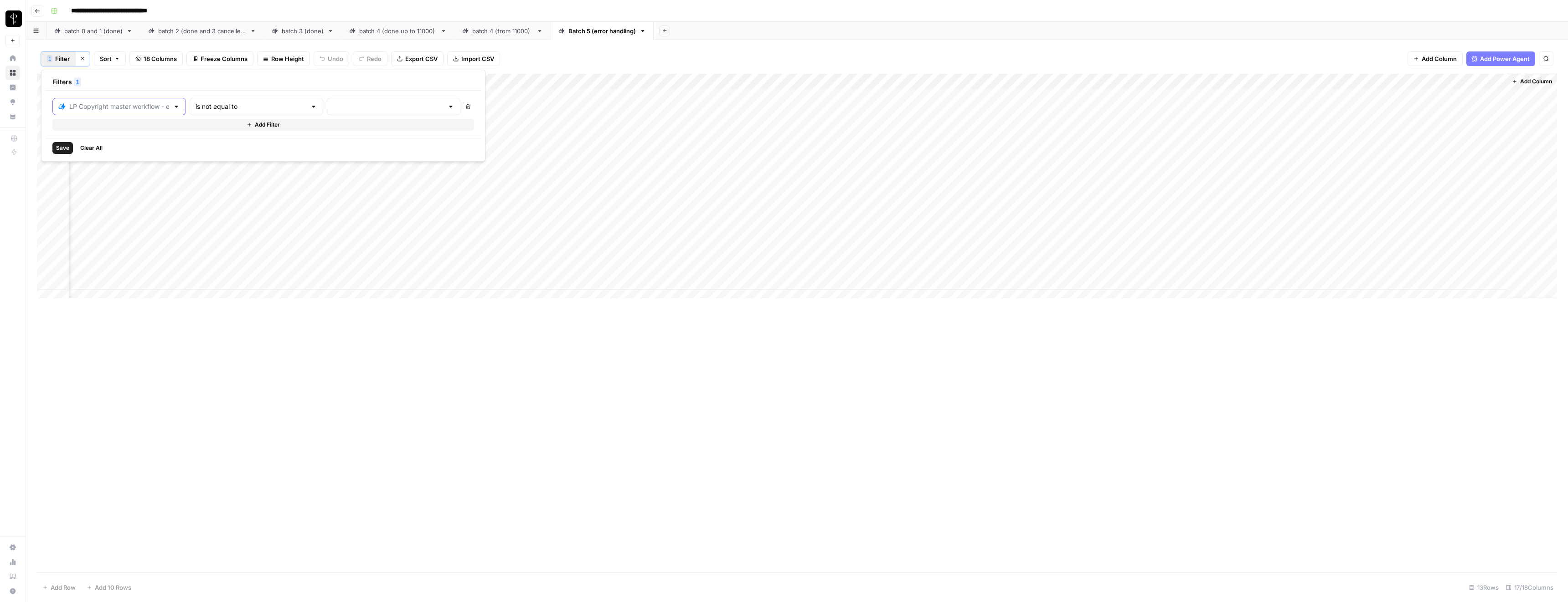
click at [98, 109] on input "text" at bounding box center [119, 107] width 100 height 9
click at [103, 205] on span "Hero Image Url" at bounding box center [110, 206] width 80 height 9
click at [212, 109] on input "text" at bounding box center [250, 107] width 110 height 9
click at [183, 191] on span "is not equal to" at bounding box center [216, 194] width 89 height 9
type input "is not equal to"
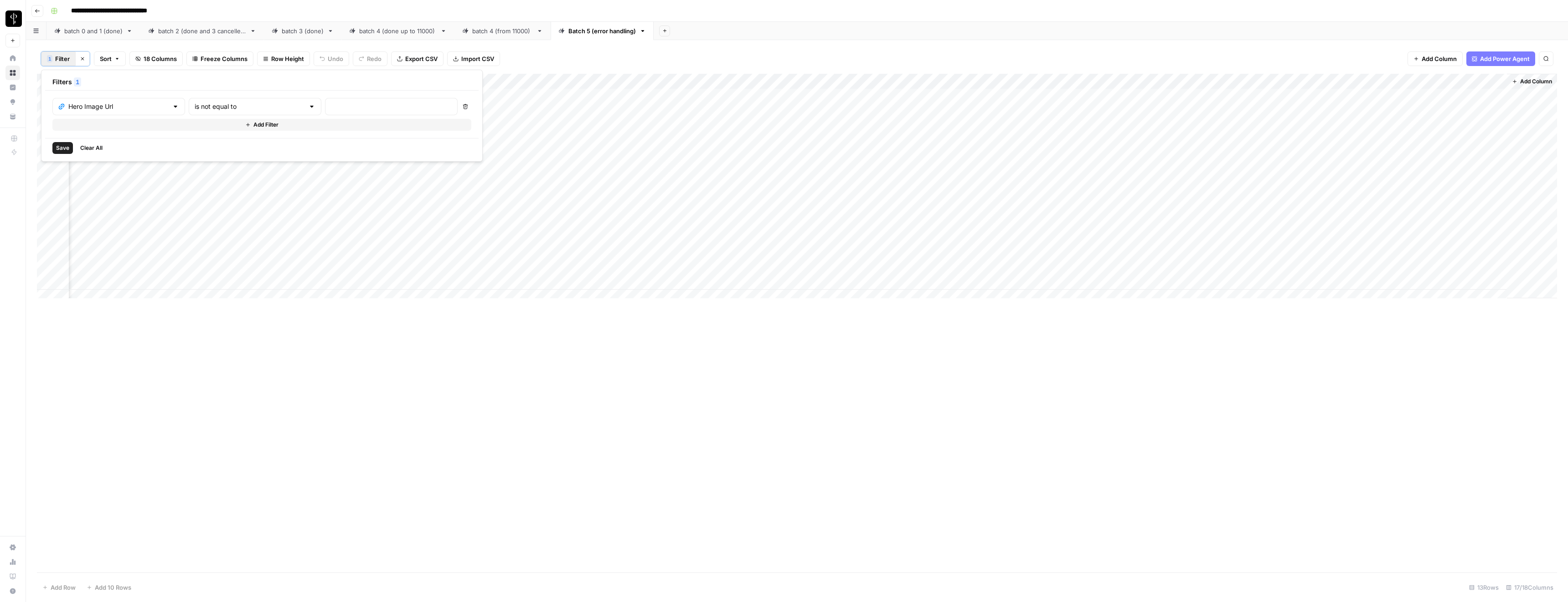
click at [325, 102] on div at bounding box center [391, 106] width 132 height 17
click at [945, 347] on div "Add Column" at bounding box center [797, 323] width 1520 height 499
click at [84, 58] on icon "button" at bounding box center [82, 58] width 6 height 6
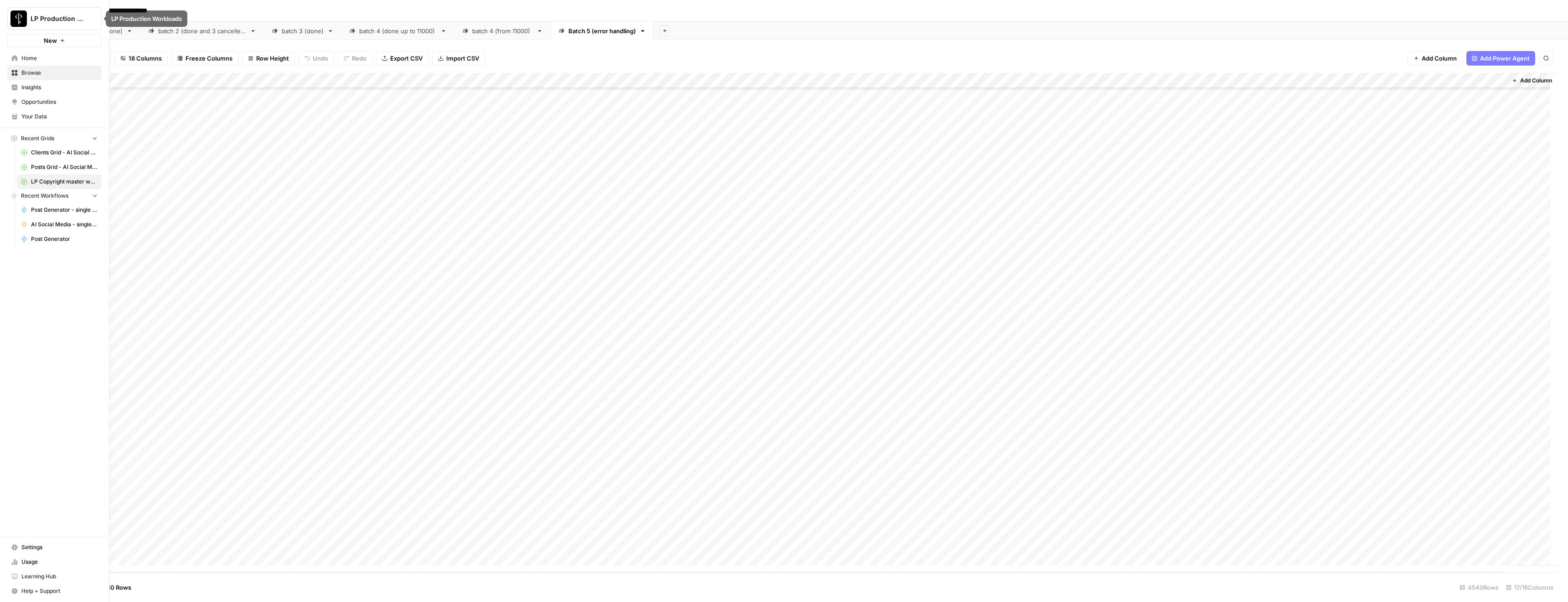
click at [24, 60] on span "Home" at bounding box center [59, 58] width 76 height 8
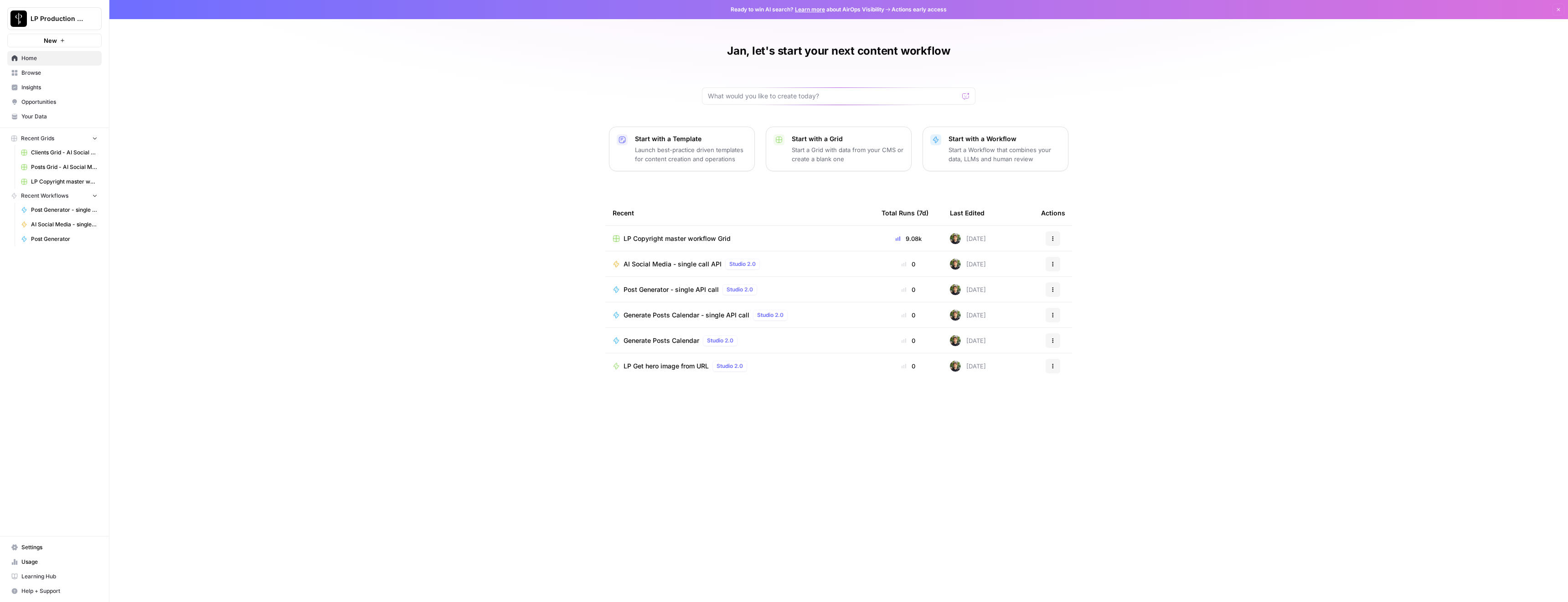
click at [652, 266] on span "AI Social Media - single call API" at bounding box center [672, 264] width 98 height 9
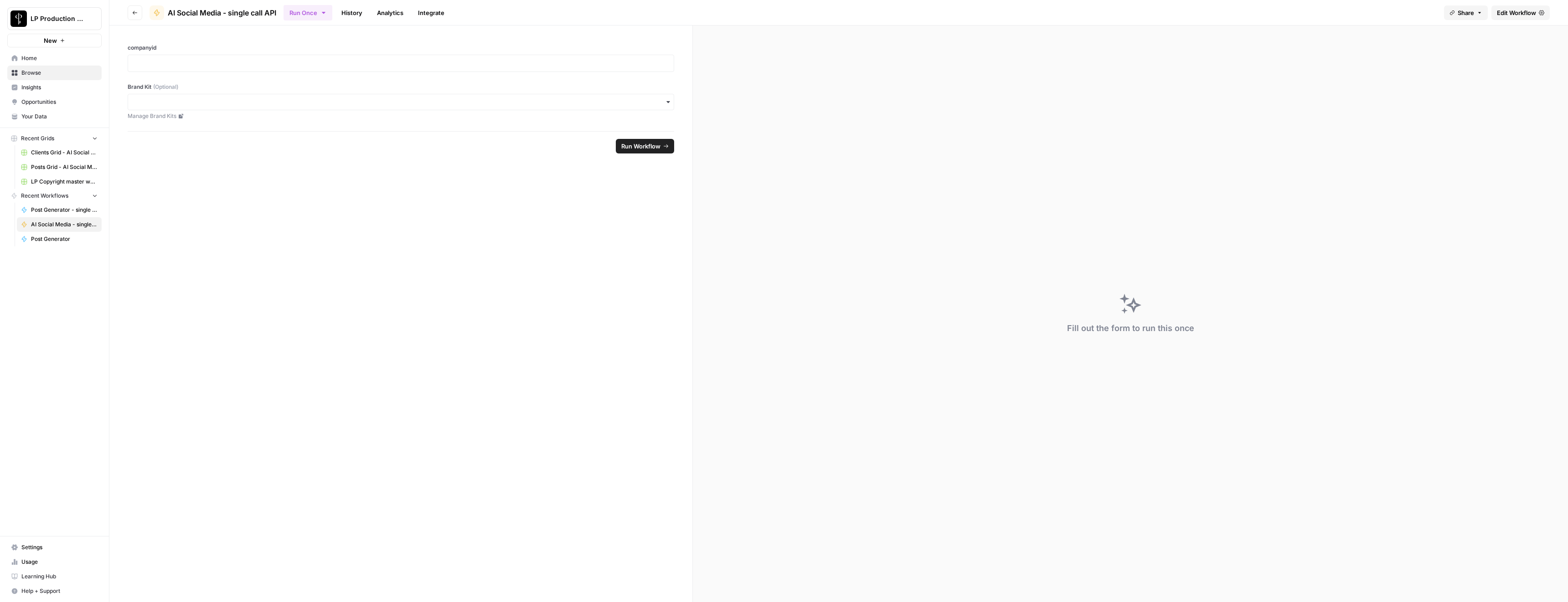
click at [1507, 12] on span "Edit Workflow" at bounding box center [1516, 13] width 39 height 9
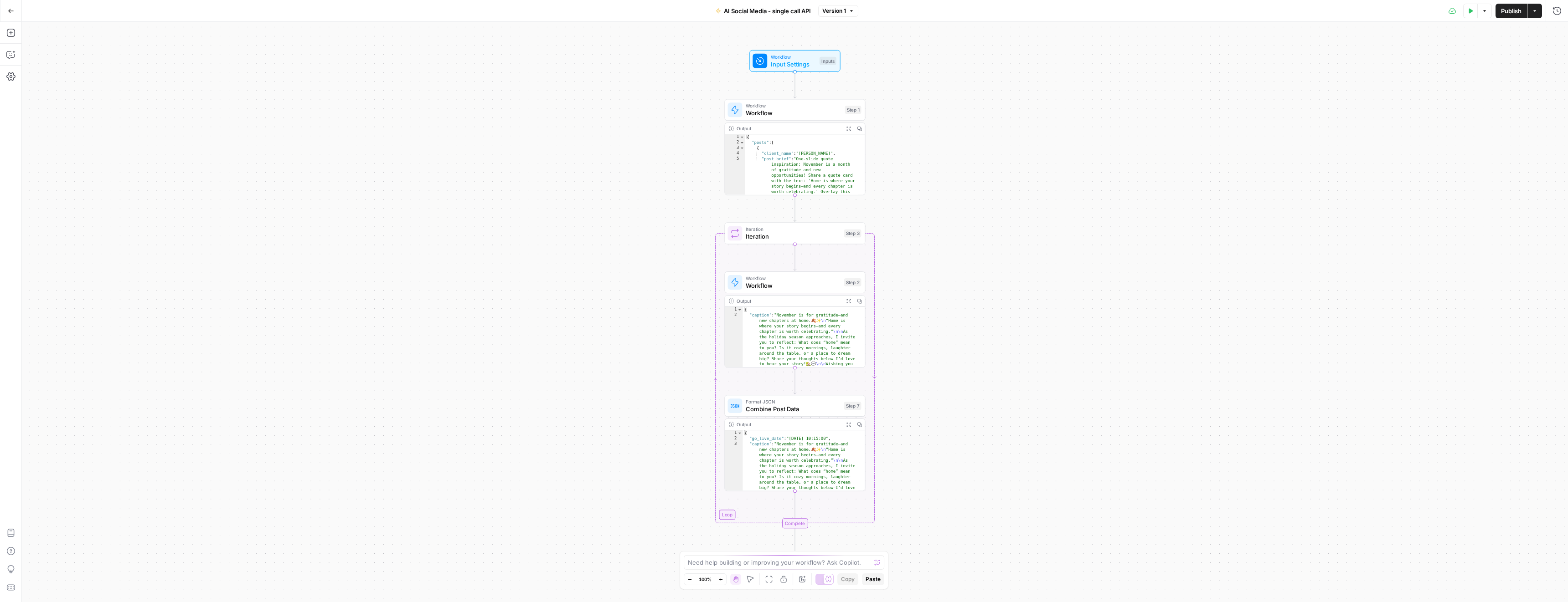
click at [767, 110] on span "Workflow" at bounding box center [793, 113] width 95 height 9
type input "Generate Posts Calendar - single API call"
click at [1471, 9] on icon "button" at bounding box center [1470, 10] width 6 height 6
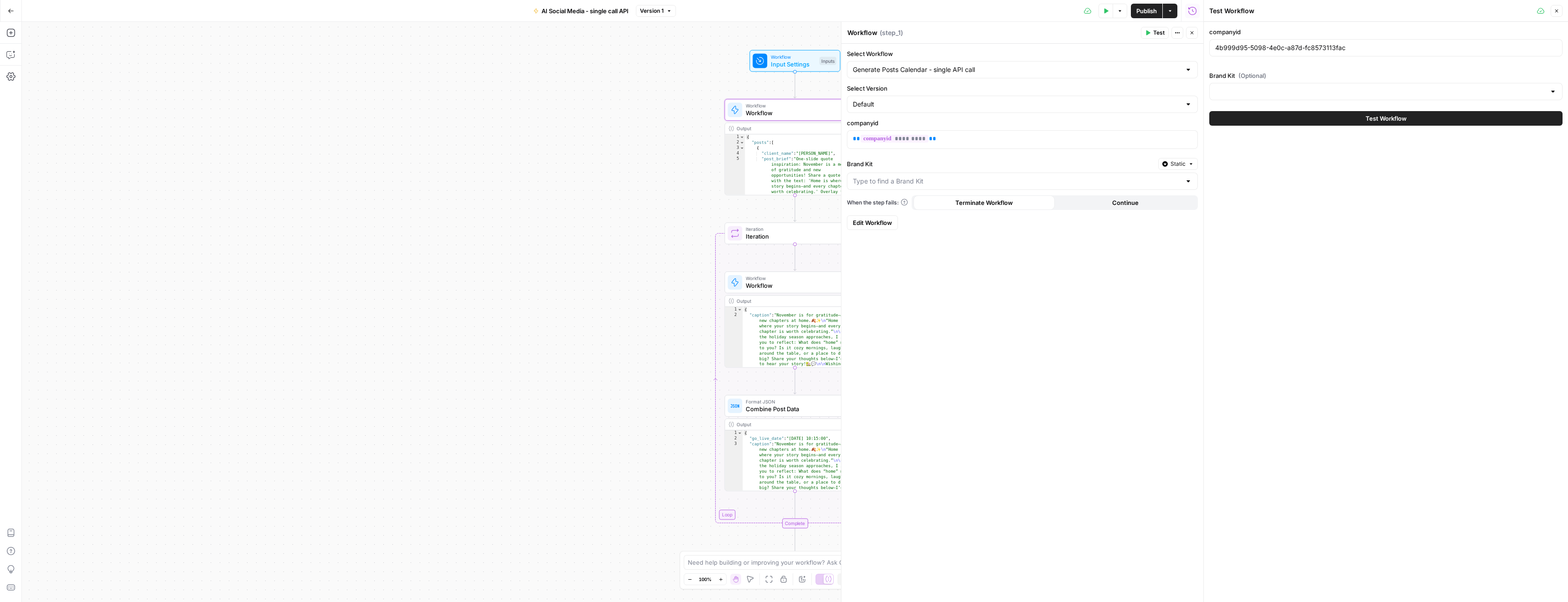
click at [1274, 83] on div at bounding box center [1385, 91] width 353 height 17
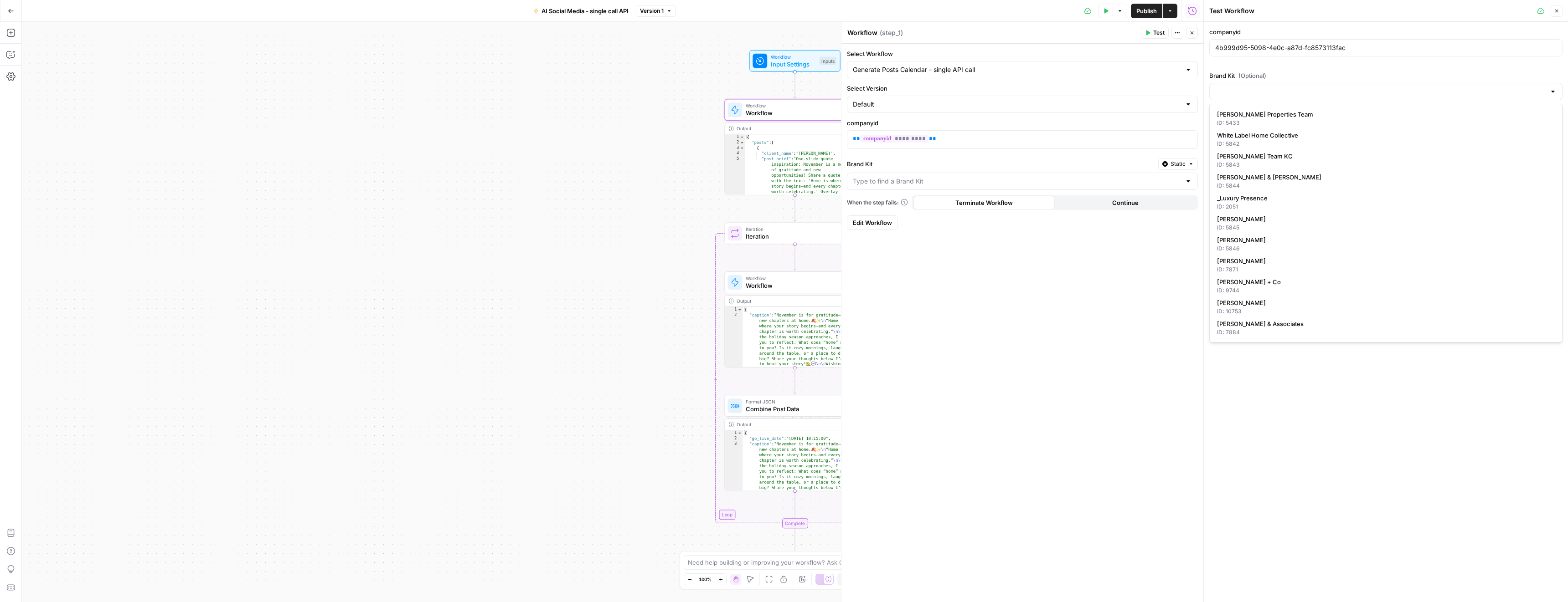
click at [1263, 65] on div "companyid 4b999d95-5098-4e0c-a87d-fc8573113fac Brand Kit (Optional)" at bounding box center [1385, 64] width 353 height 73
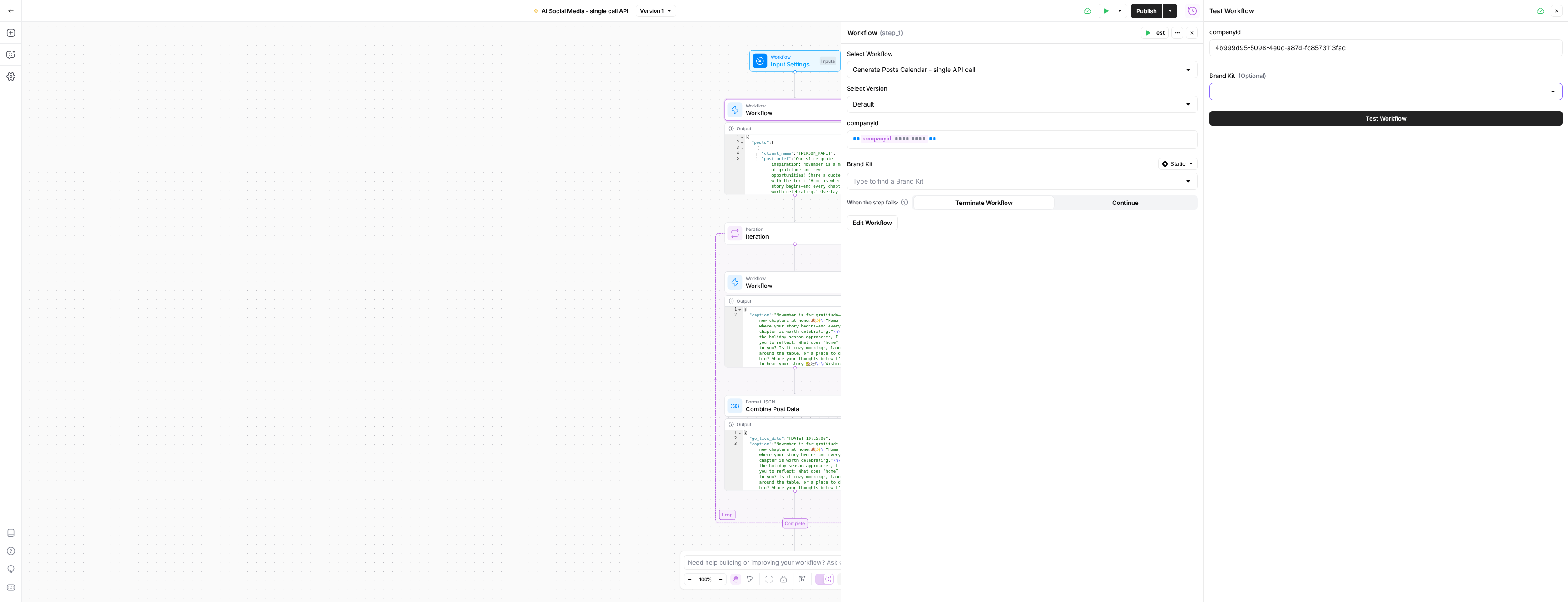
click at [1267, 91] on input "Brand Kit (Optional)" at bounding box center [1380, 92] width 331 height 9
click at [1259, 64] on div "companyid 4b999d95-5098-4e0c-a87d-fc8573113fac Brand Kit (Optional)" at bounding box center [1385, 64] width 353 height 73
click at [1281, 116] on button "Test Workflow" at bounding box center [1385, 118] width 353 height 15
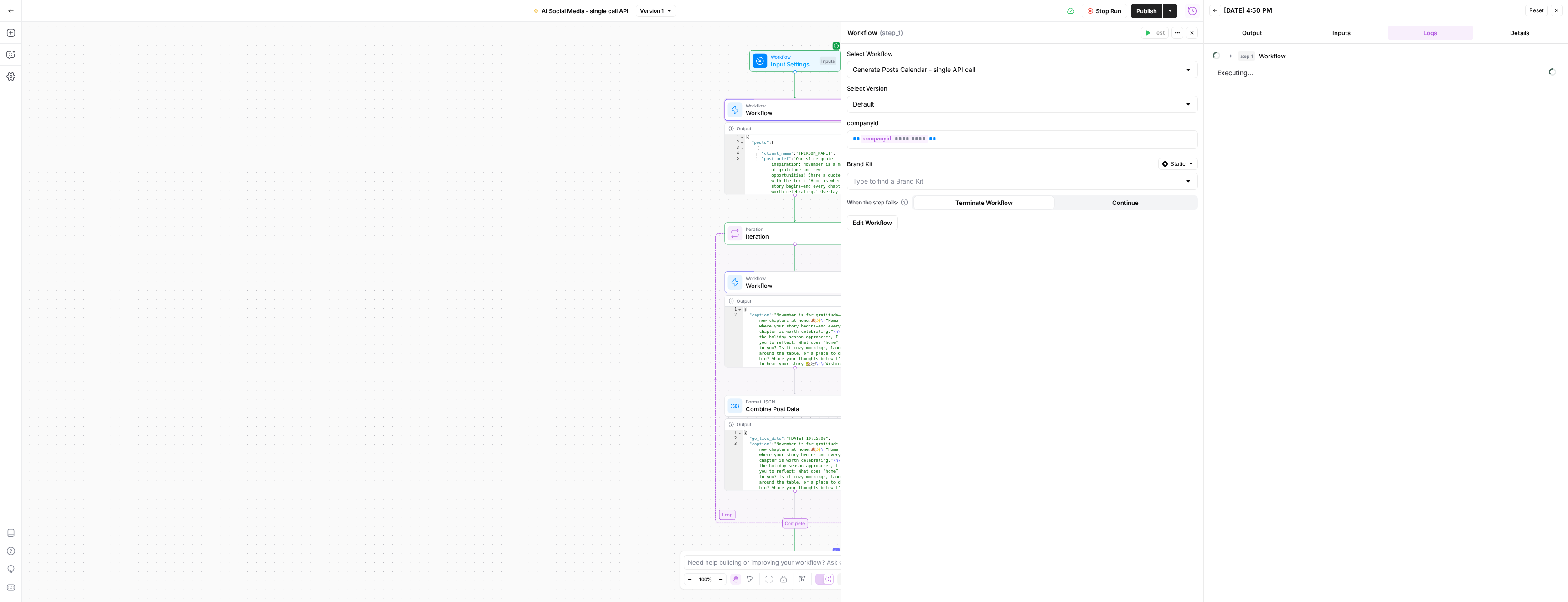
click at [1192, 31] on icon "button" at bounding box center [1191, 32] width 6 height 6
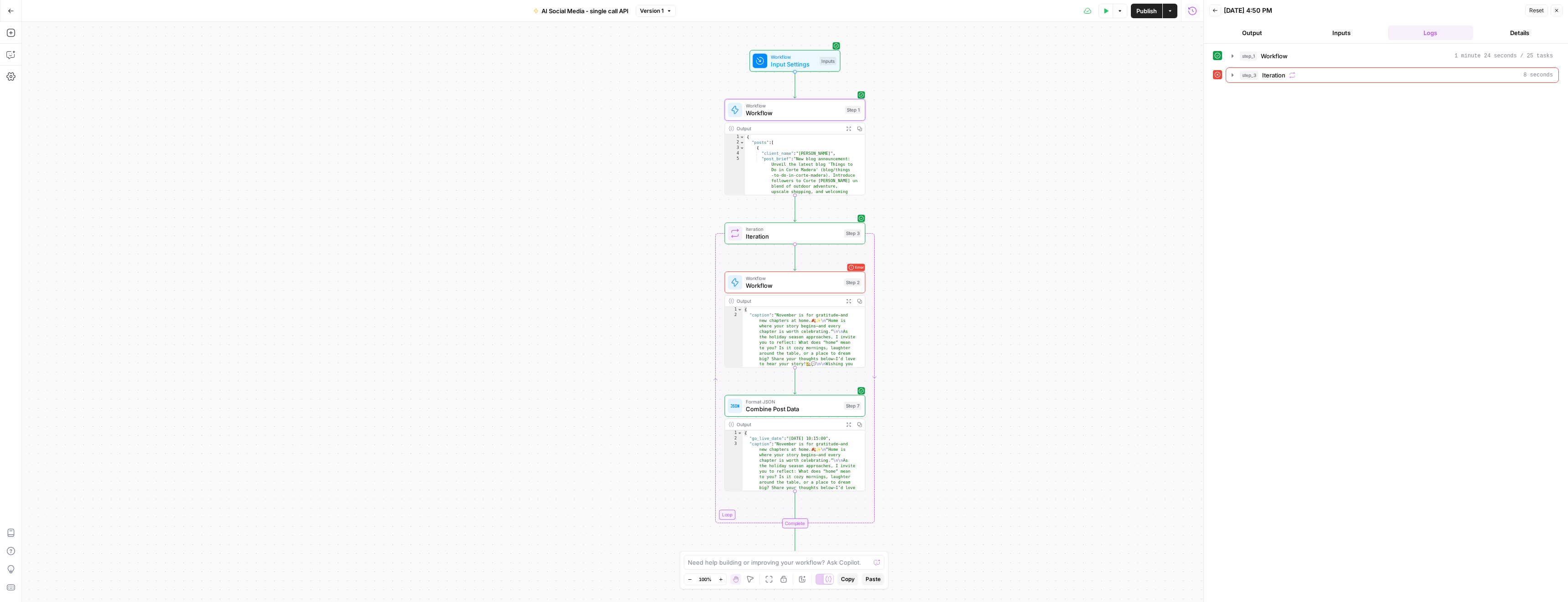
click at [846, 129] on icon "button" at bounding box center [848, 128] width 4 height 4
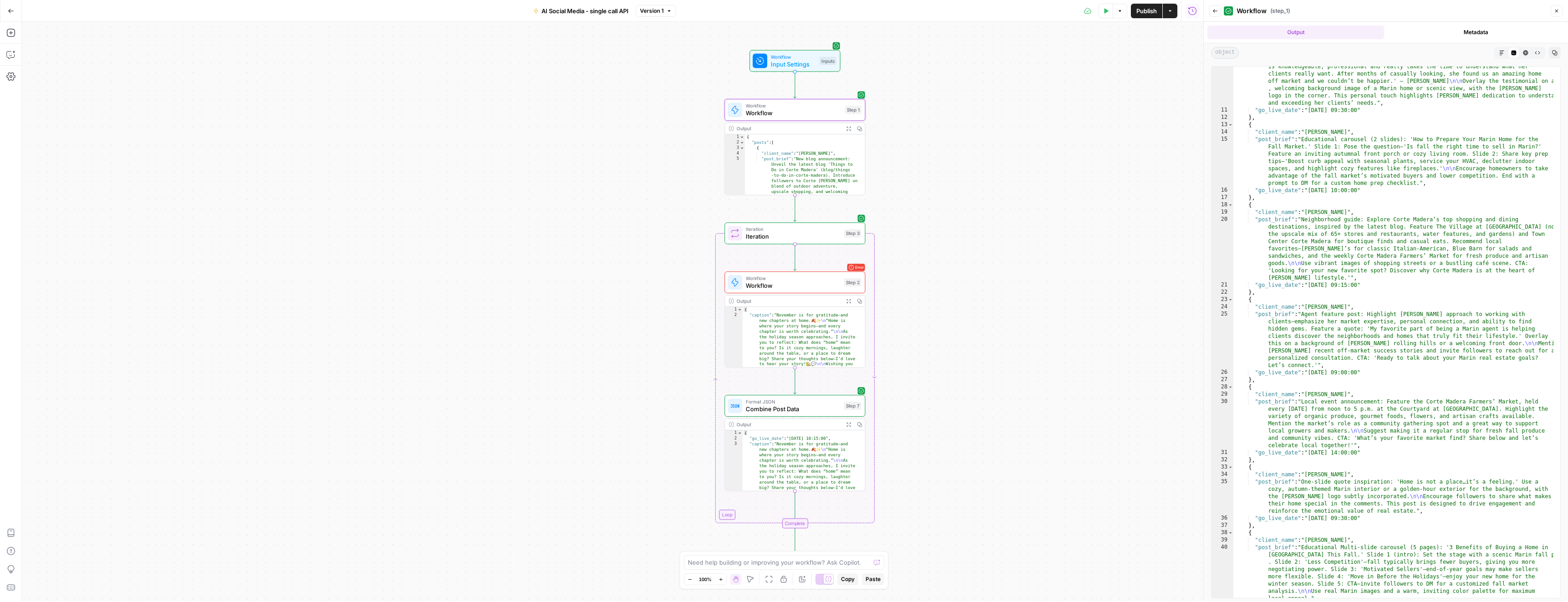
scroll to position [157, 0]
click at [1213, 14] on button "Back" at bounding box center [1215, 10] width 12 height 12
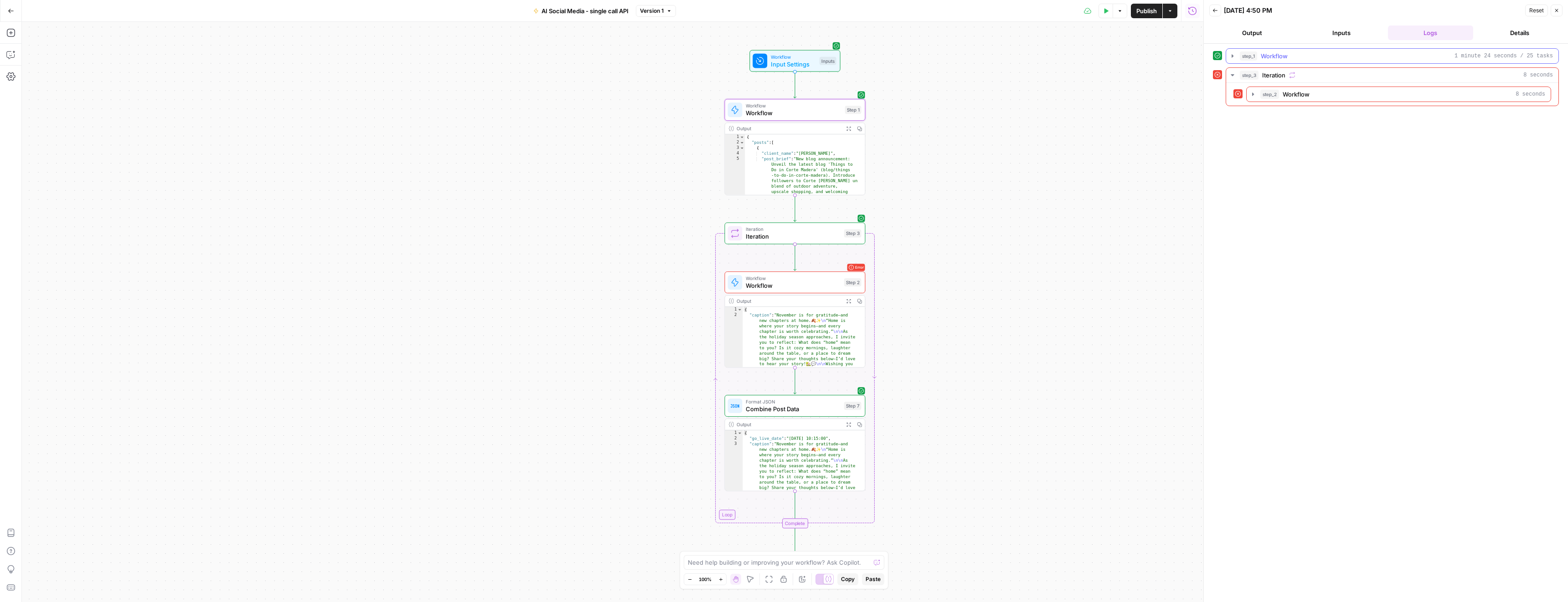
click at [1247, 53] on span "step_1" at bounding box center [1248, 56] width 17 height 9
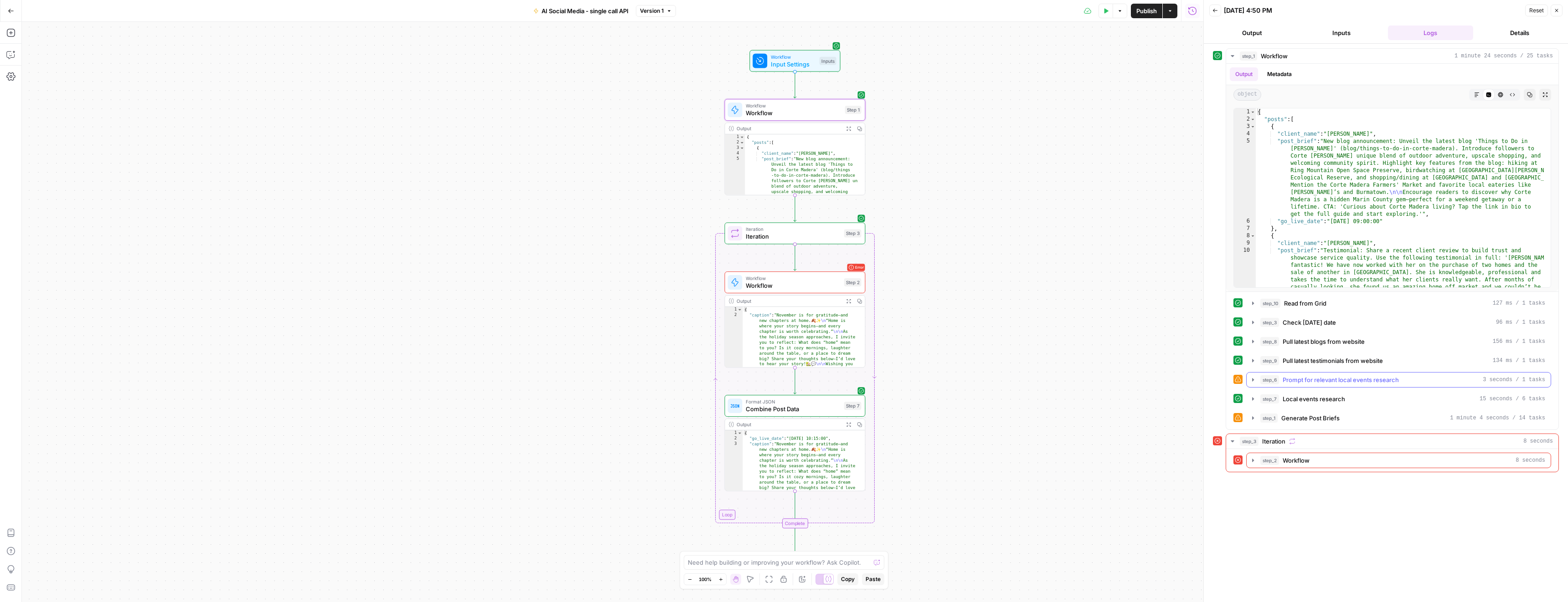
click at [1274, 379] on span "step_6" at bounding box center [1270, 380] width 19 height 9
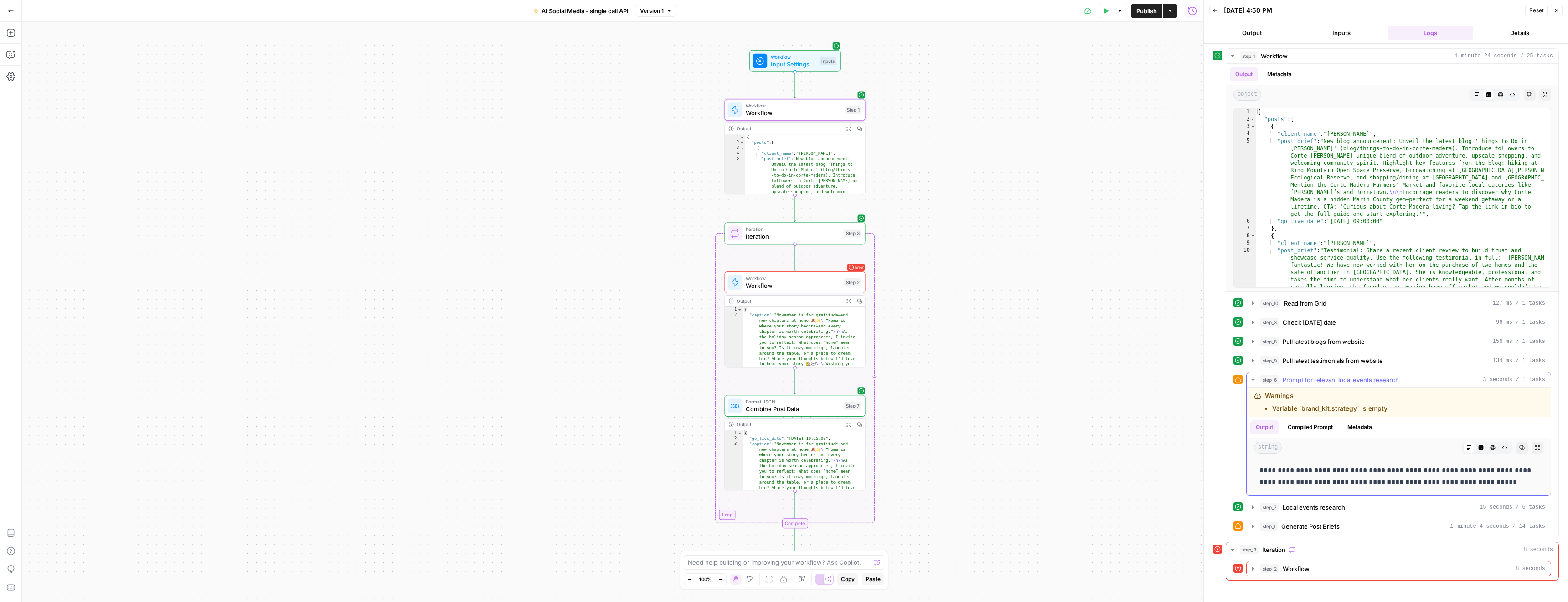
click at [1252, 379] on icon "button" at bounding box center [1252, 380] width 3 height 2
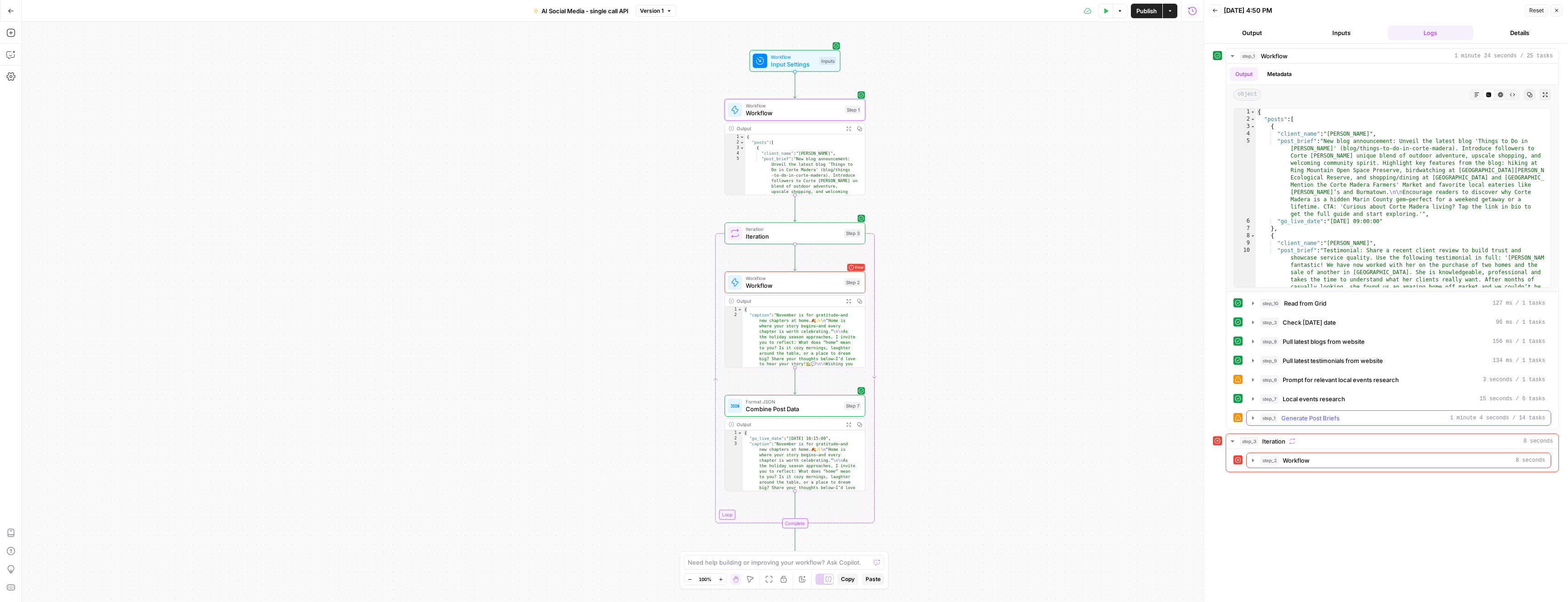
click at [1256, 414] on button "step_1 Generate Post Briefs 1 minute 4 seconds / 14 tasks" at bounding box center [1398, 418] width 304 height 15
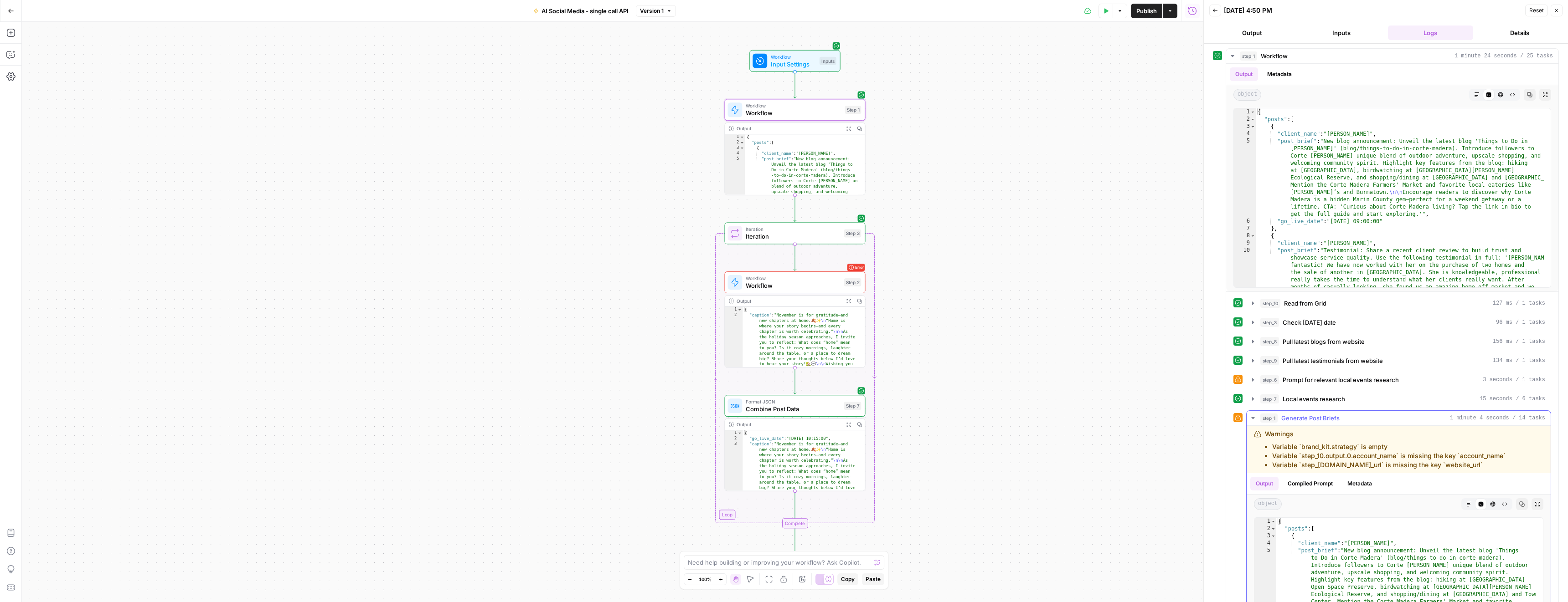
click at [1256, 416] on icon "button" at bounding box center [1252, 418] width 7 height 7
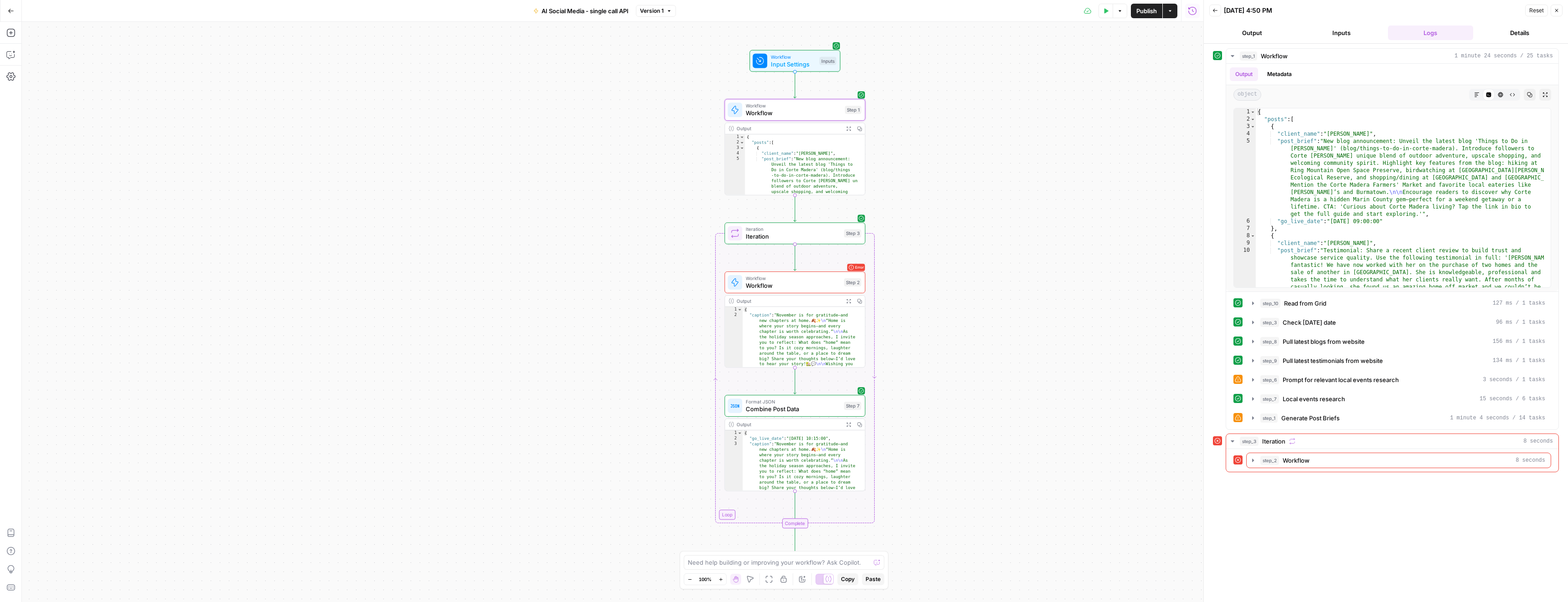
click at [828, 286] on span "Workflow" at bounding box center [793, 286] width 94 height 9
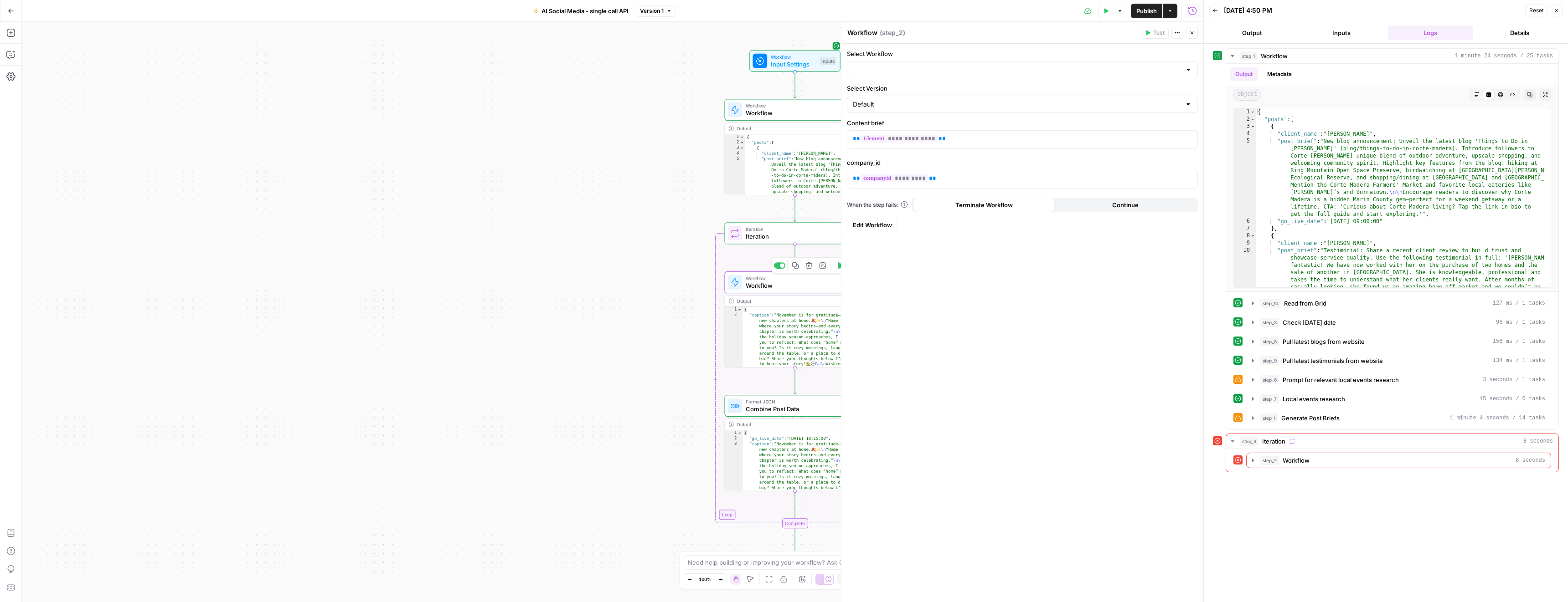
type input "Post Generator - single API call"
click at [1261, 458] on span "step_2" at bounding box center [1270, 461] width 19 height 9
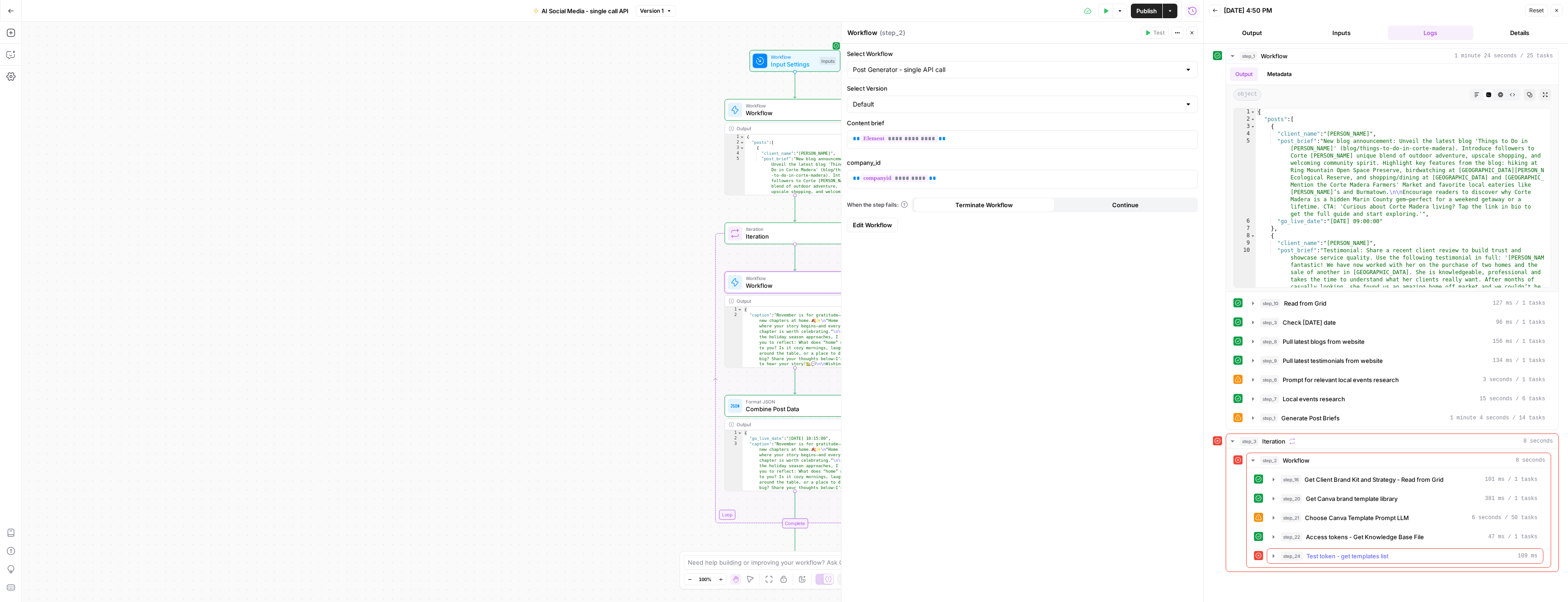
click at [1307, 555] on span "Test token - get templates list" at bounding box center [1347, 556] width 82 height 9
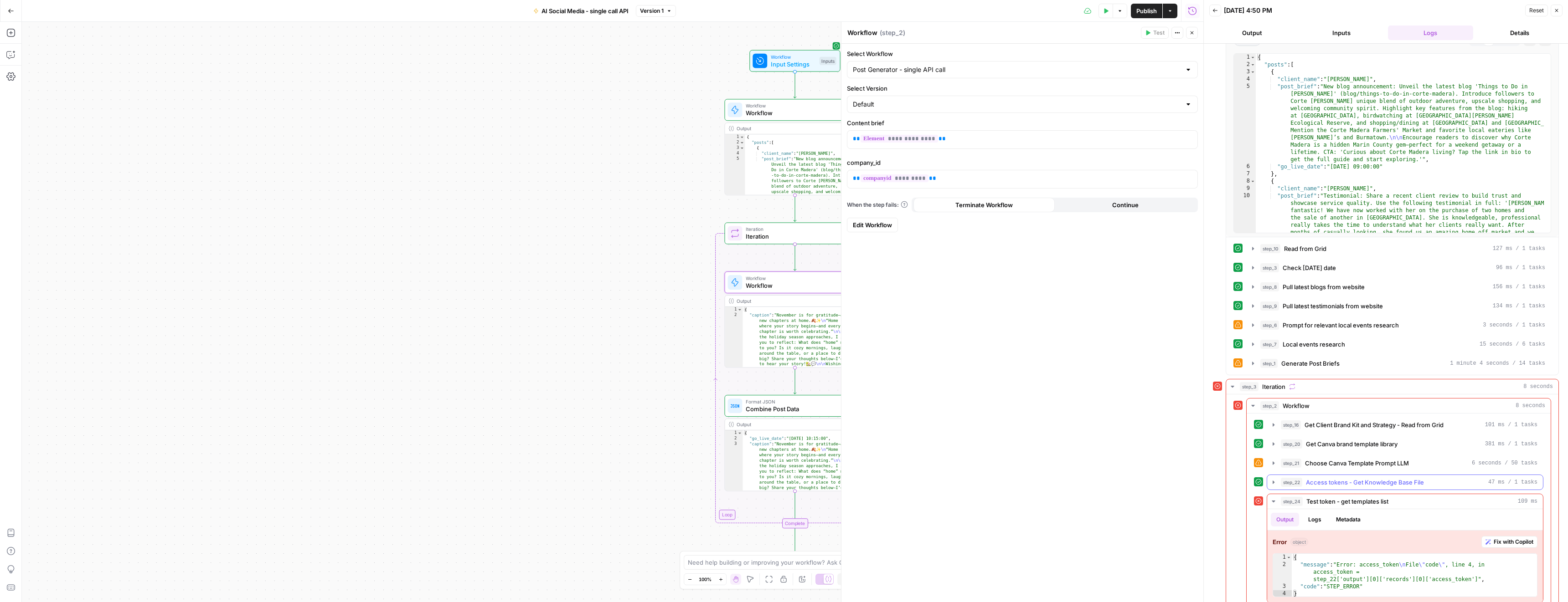
scroll to position [68, 0]
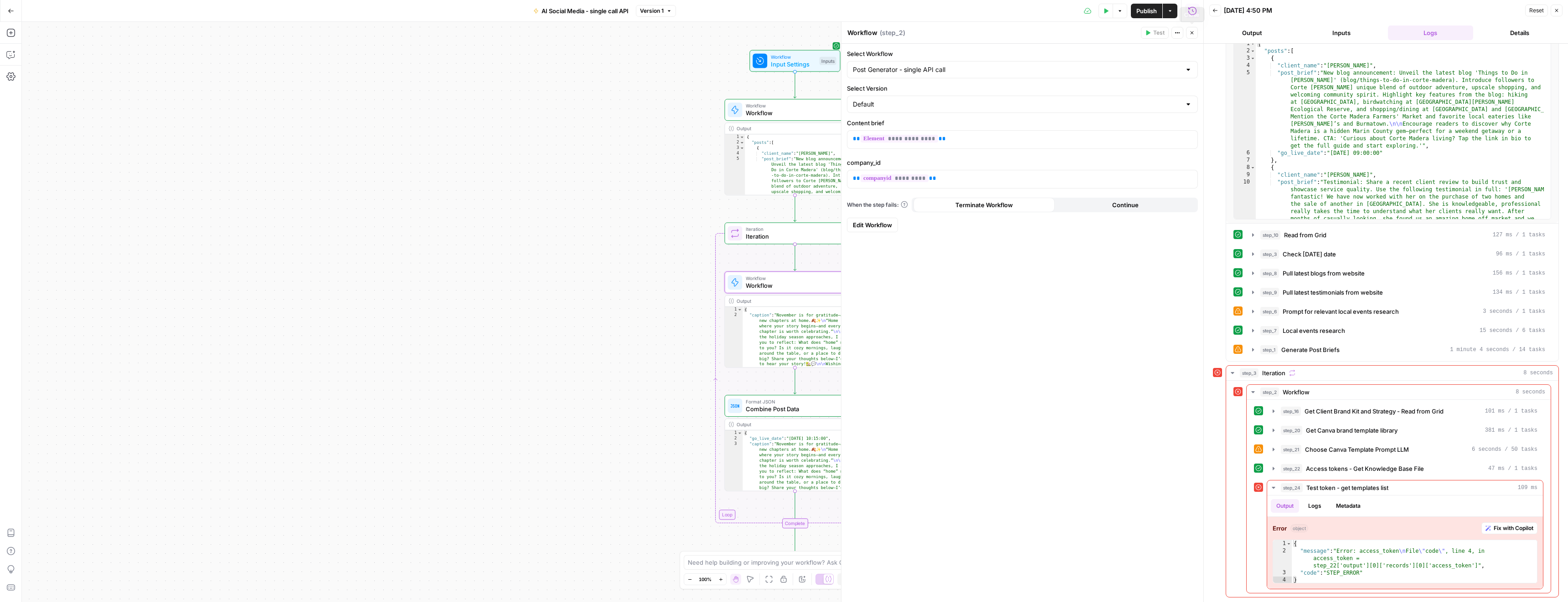
click at [1187, 35] on button "Close" at bounding box center [1191, 32] width 12 height 12
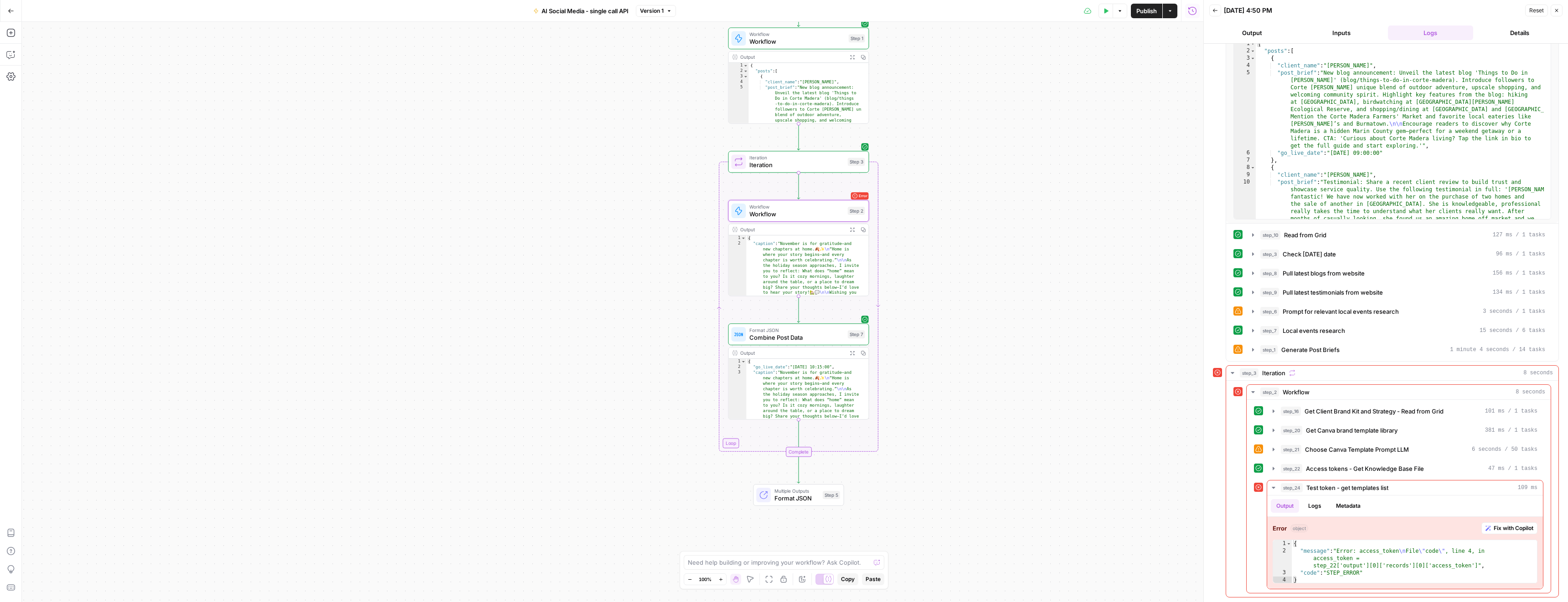
drag, startPoint x: 947, startPoint y: 254, endPoint x: 949, endPoint y: 189, distance: 65.0
click at [949, 189] on div "Workflow Input Settings Inputs Workflow Workflow Step 1 Output Expand Output Co…" at bounding box center [612, 312] width 1182 height 581
click at [1285, 467] on span "step_22" at bounding box center [1291, 469] width 21 height 9
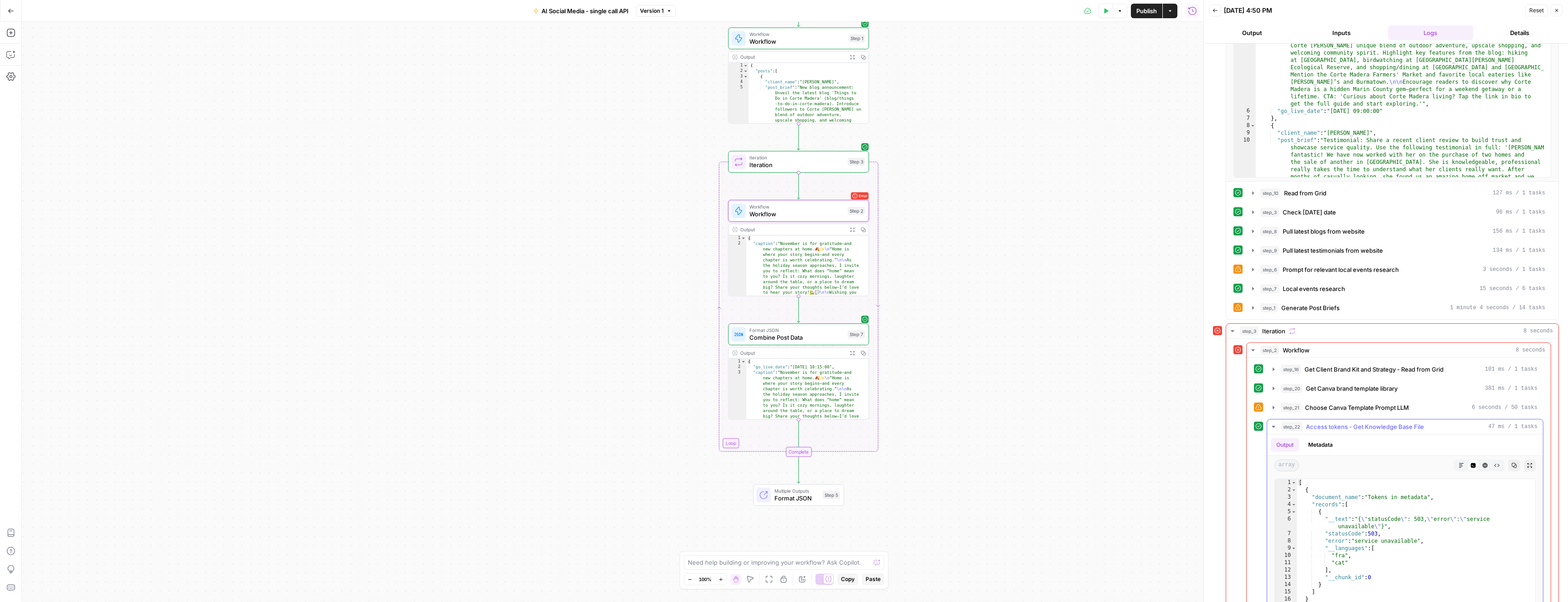
scroll to position [288, 0]
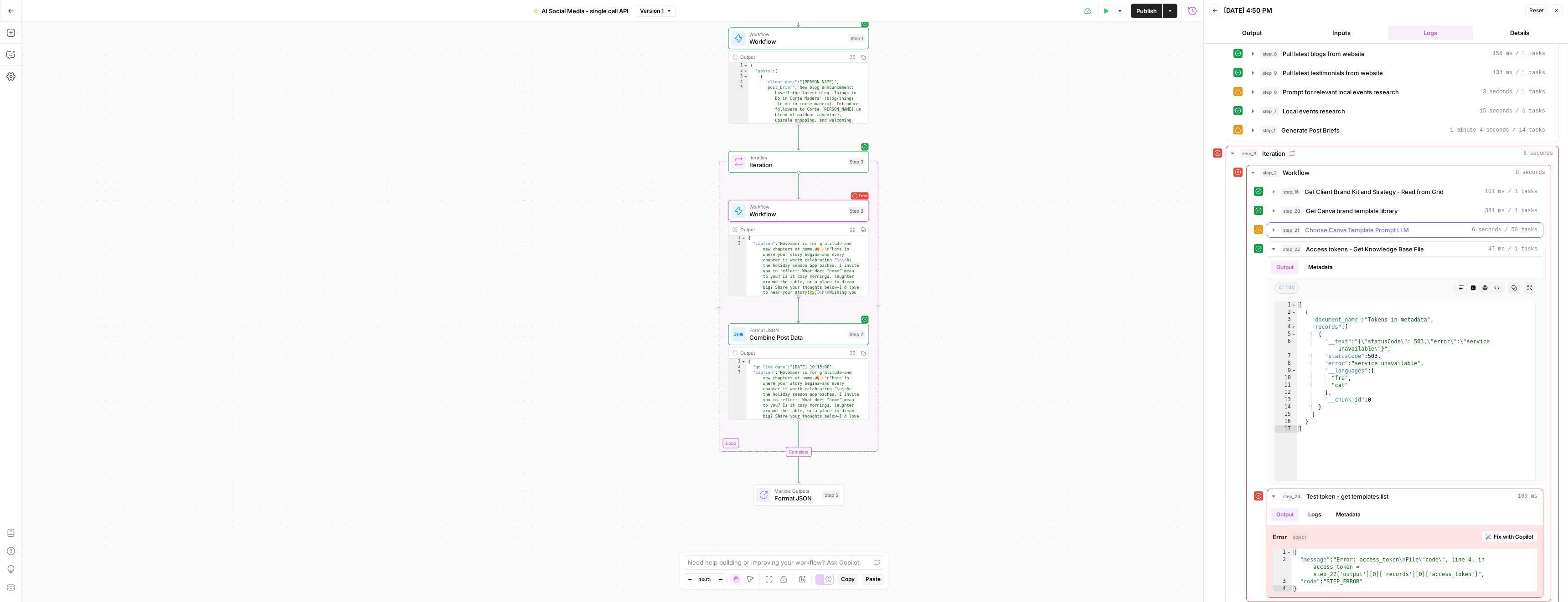
click at [1285, 231] on span "step_21" at bounding box center [1291, 231] width 20 height 9
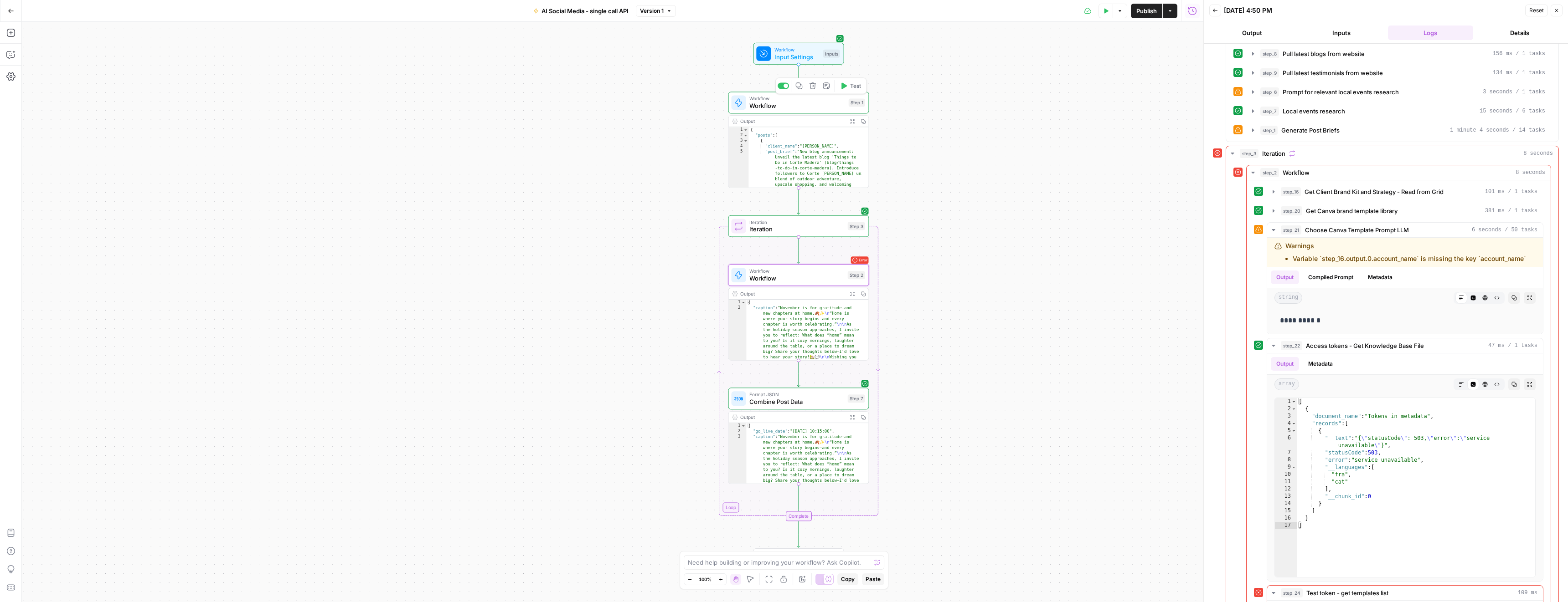
click at [793, 108] on span "Workflow" at bounding box center [797, 106] width 95 height 9
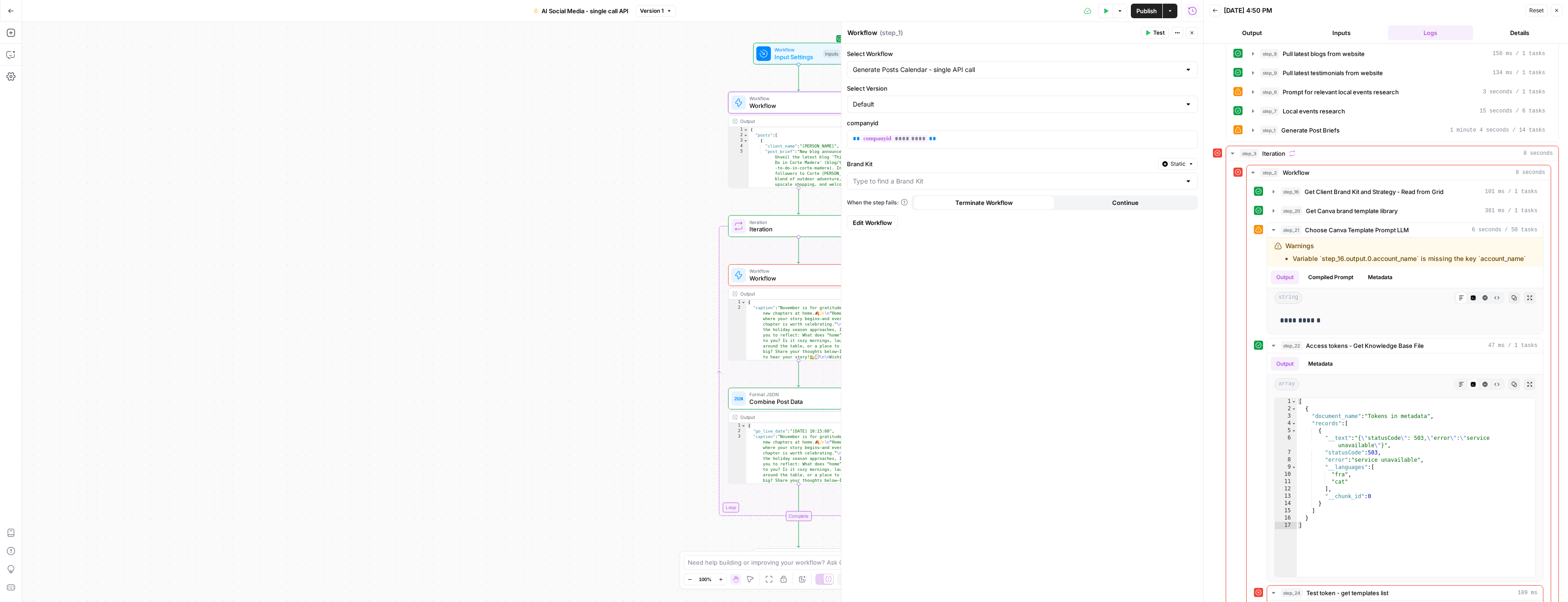
click at [1194, 35] on icon "button" at bounding box center [1191, 32] width 6 height 6
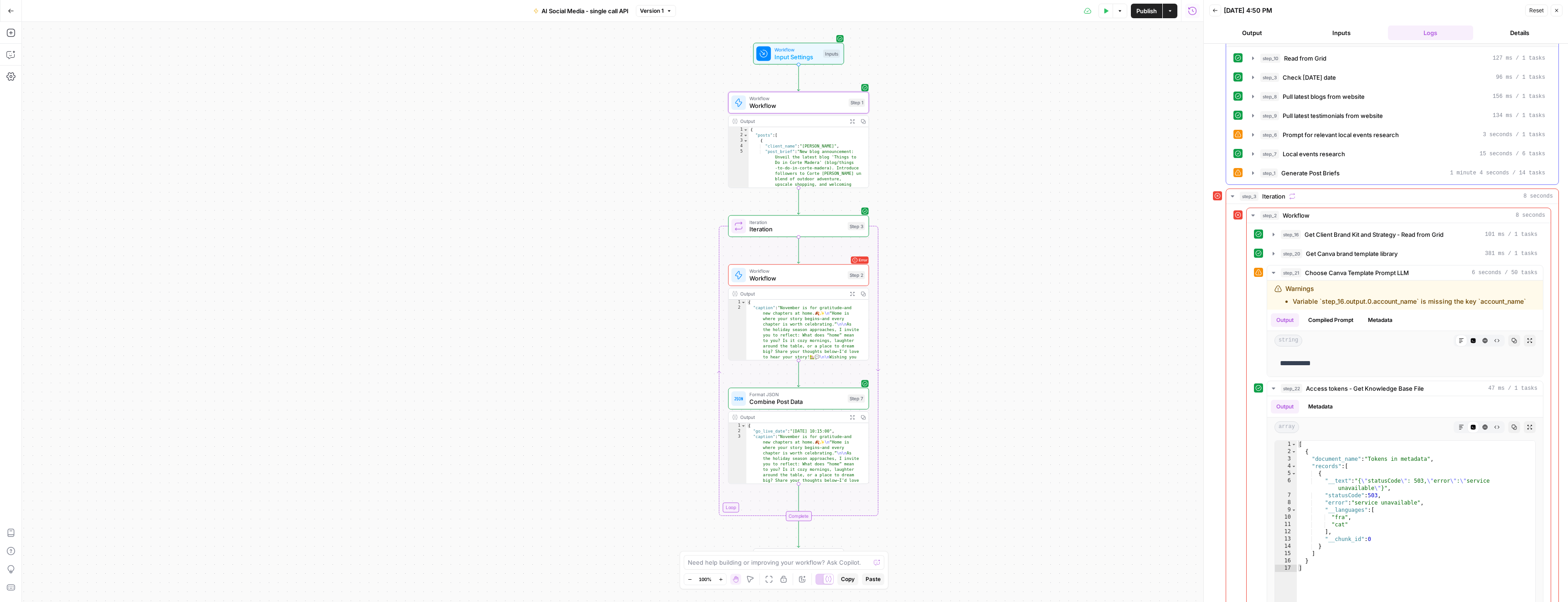
scroll to position [192, 0]
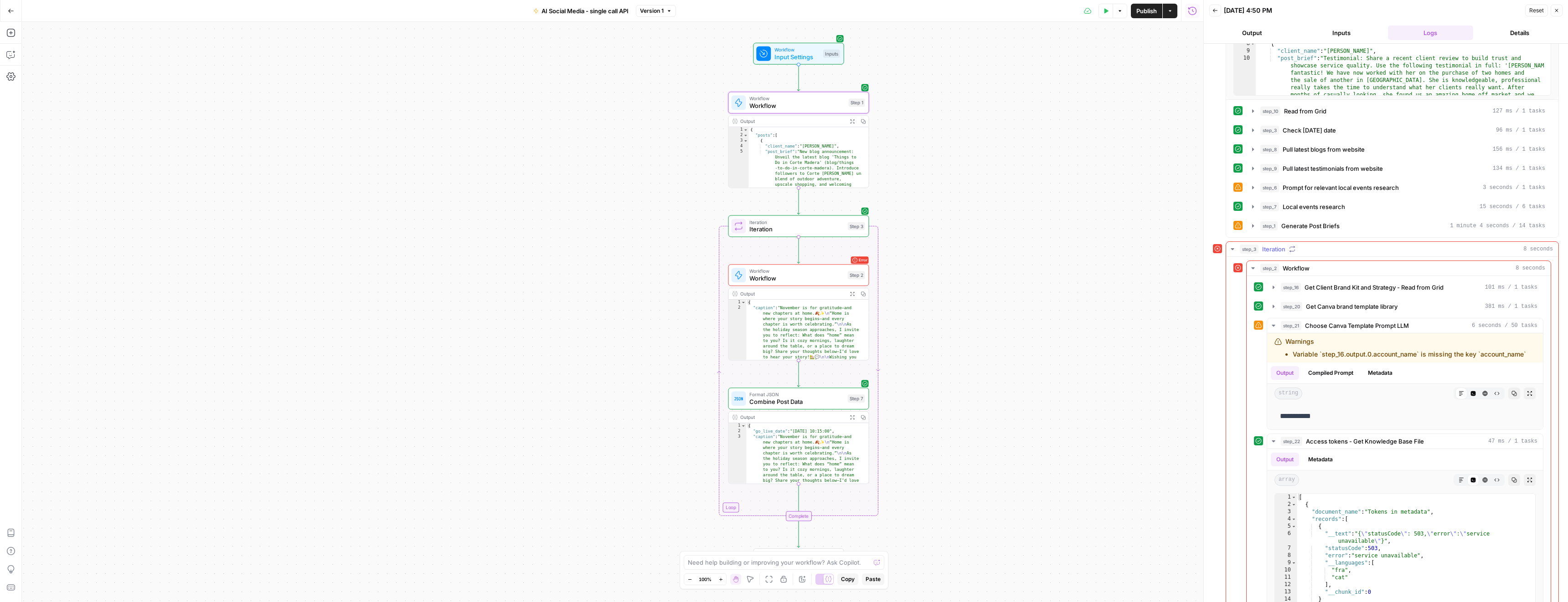
click at [1245, 253] on span "step_3" at bounding box center [1249, 249] width 19 height 9
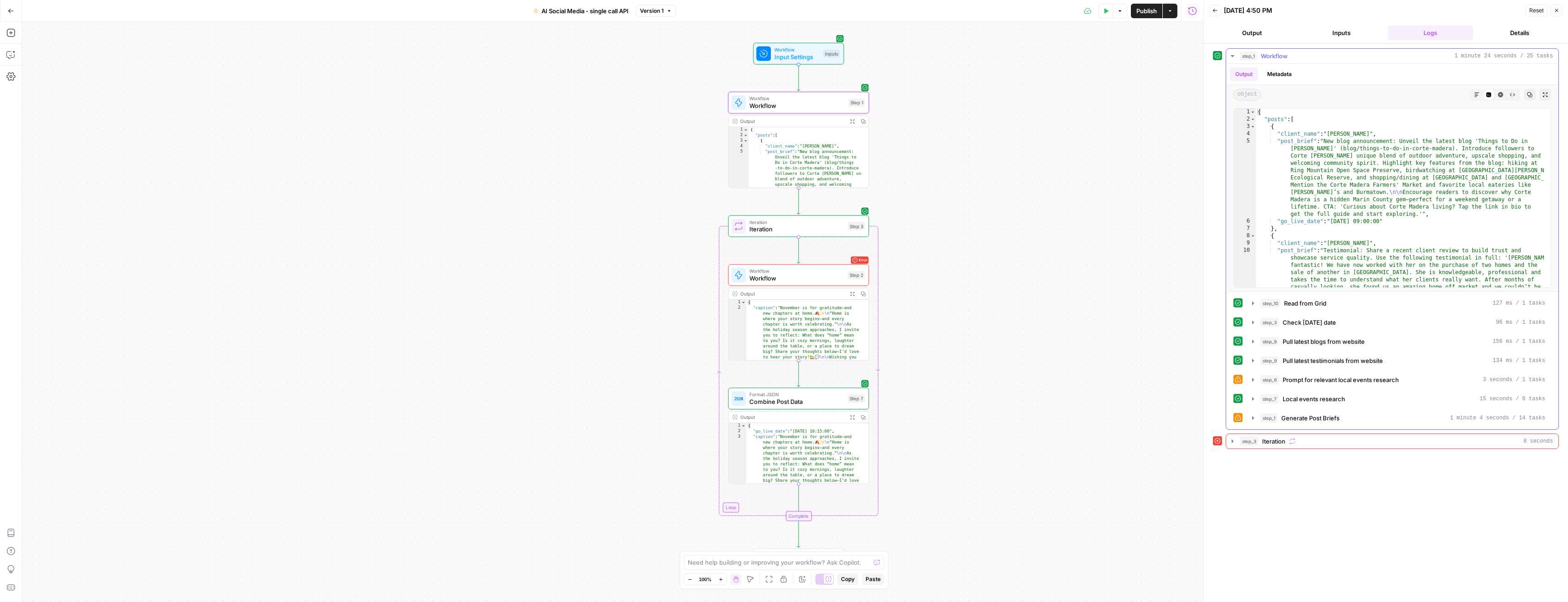
scroll to position [0, 0]
click at [1249, 443] on span "step_3" at bounding box center [1249, 441] width 19 height 9
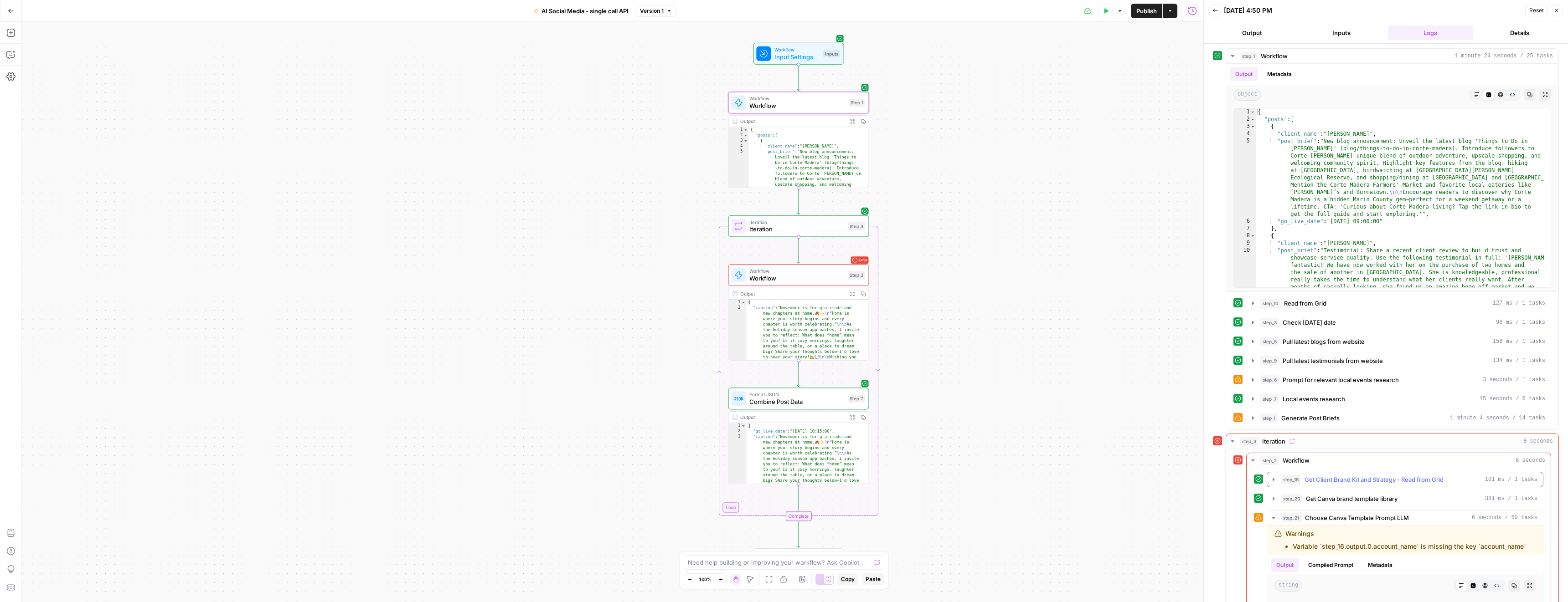
click at [1304, 476] on span "Get Client Brand Kit and Strategy - Read from Grid" at bounding box center [1374, 480] width 139 height 9
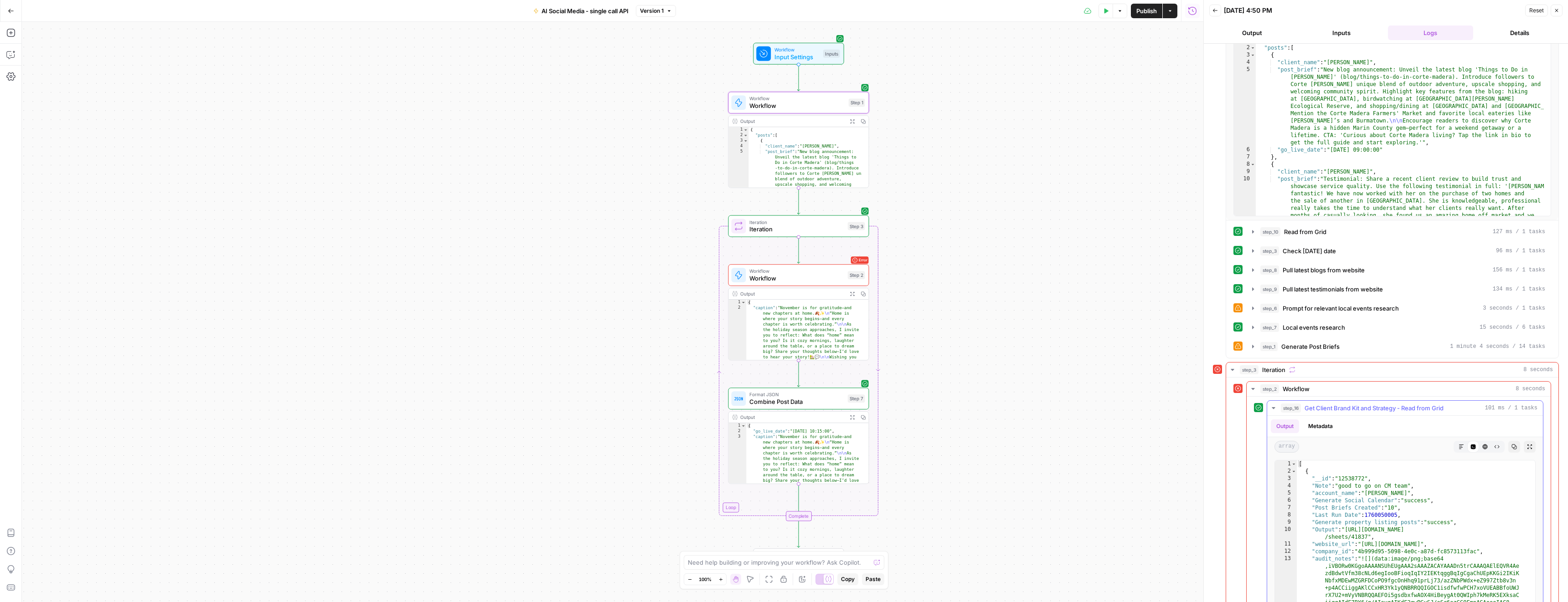
scroll to position [70, 0]
click at [1281, 313] on div "step_6 Prompt for relevant local events research 3 seconds / 1 tasks" at bounding box center [1403, 310] width 285 height 9
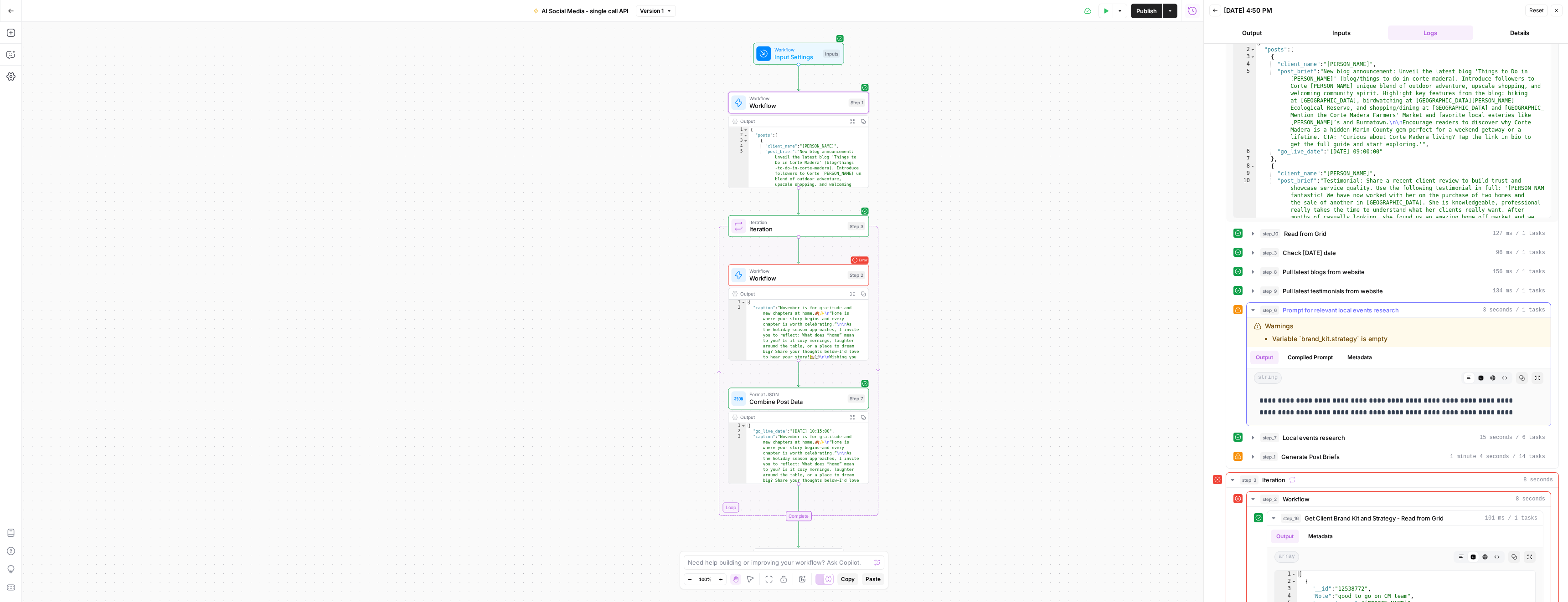
scroll to position [0, 0]
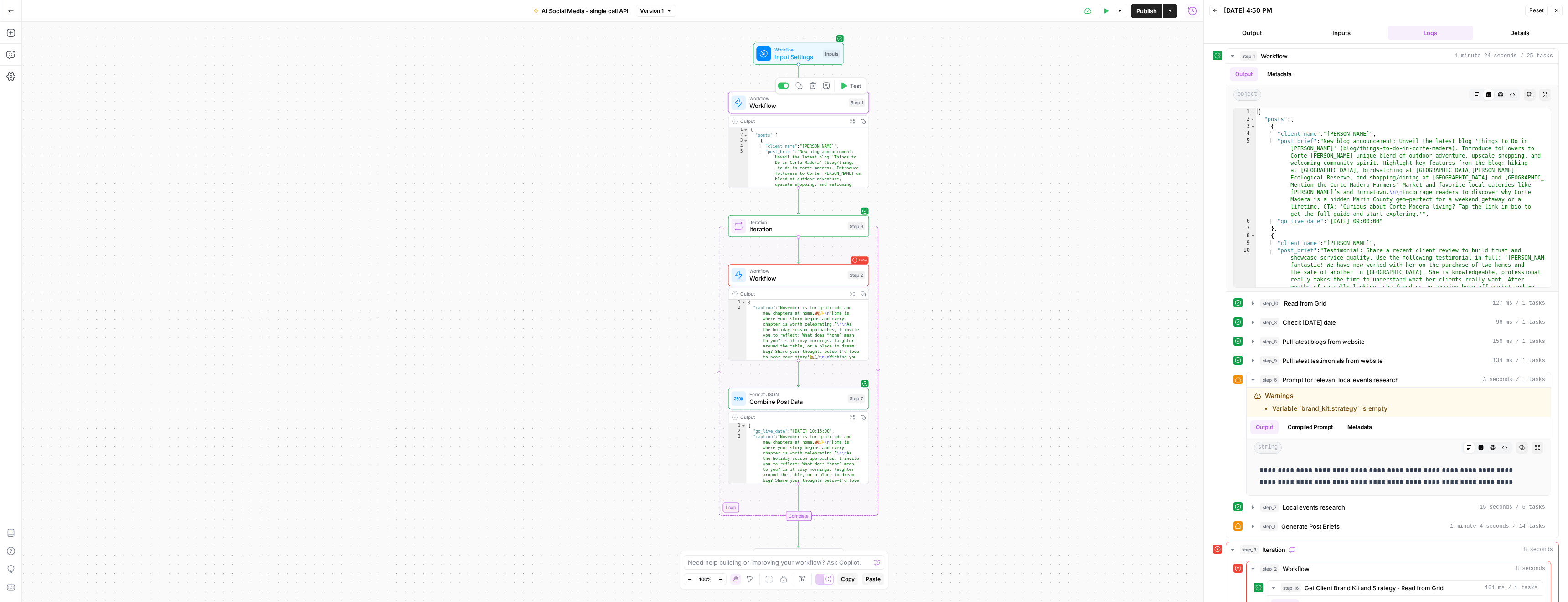
click at [758, 103] on span "Workflow" at bounding box center [797, 106] width 95 height 9
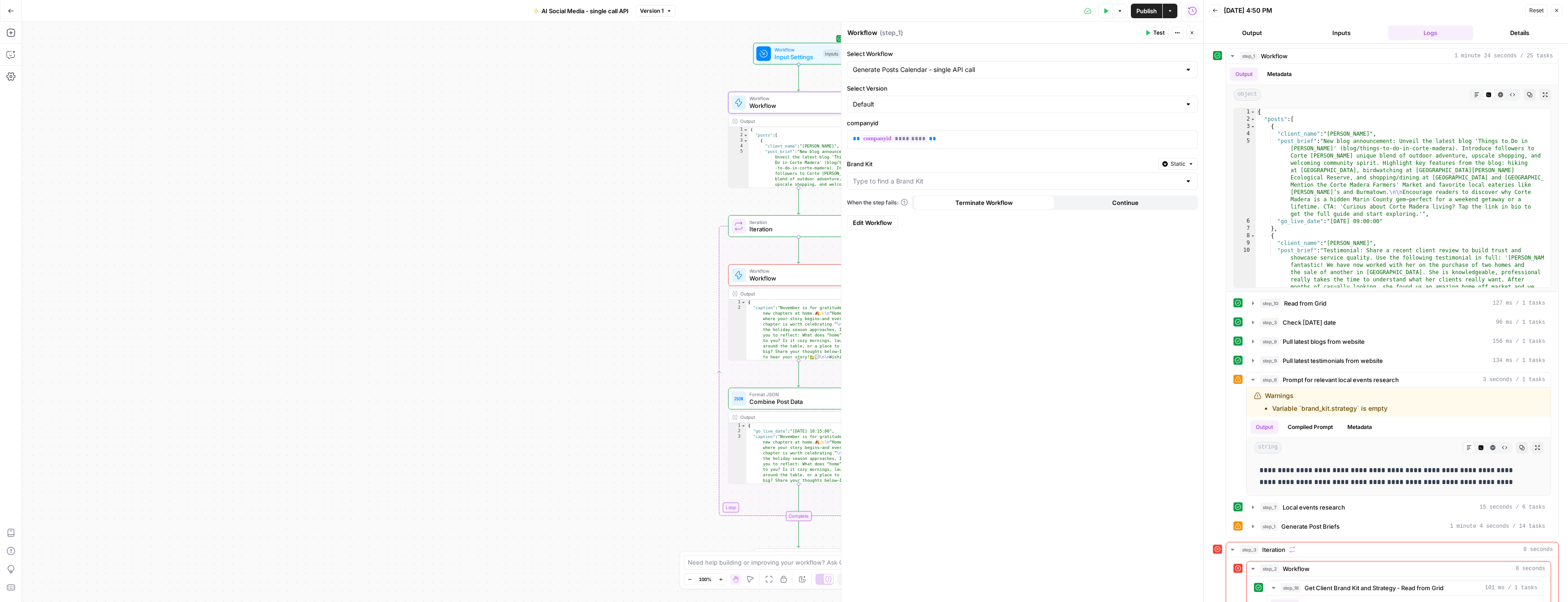
click at [874, 223] on span "Edit Workflow" at bounding box center [872, 223] width 39 height 9
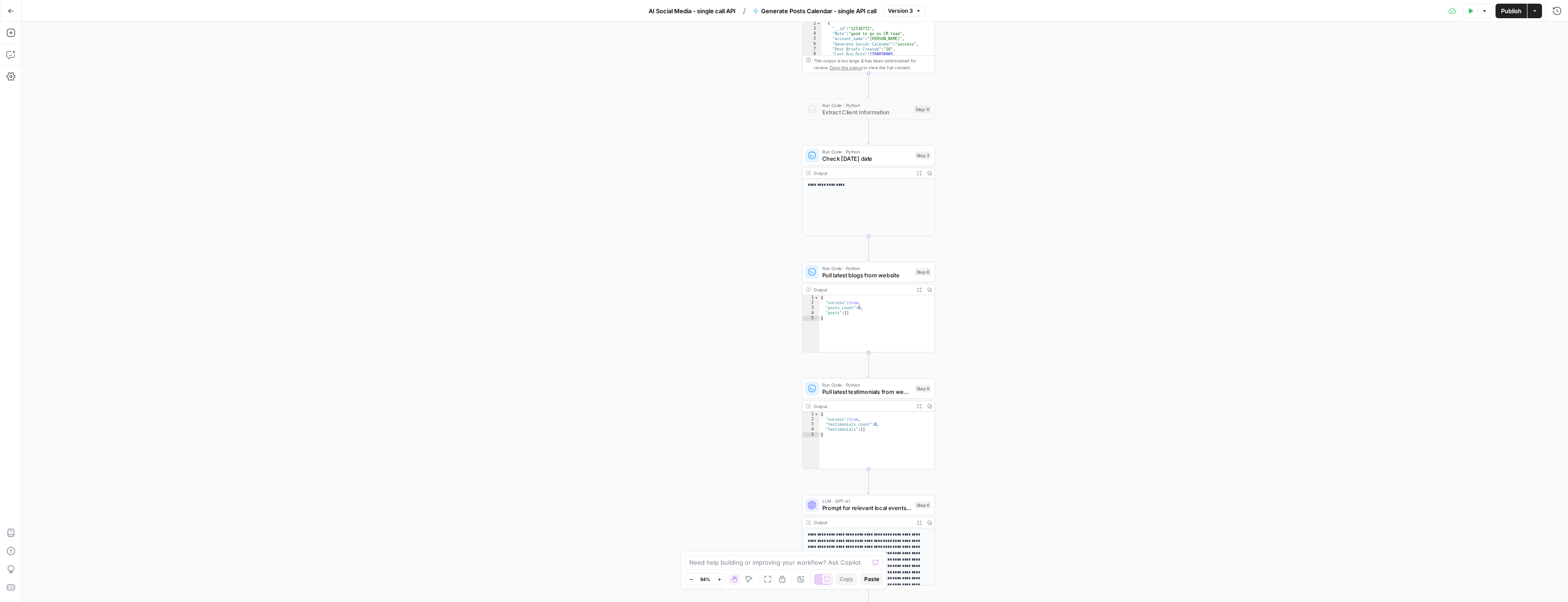
drag, startPoint x: 709, startPoint y: 149, endPoint x: 605, endPoint y: 269, distance: 158.8
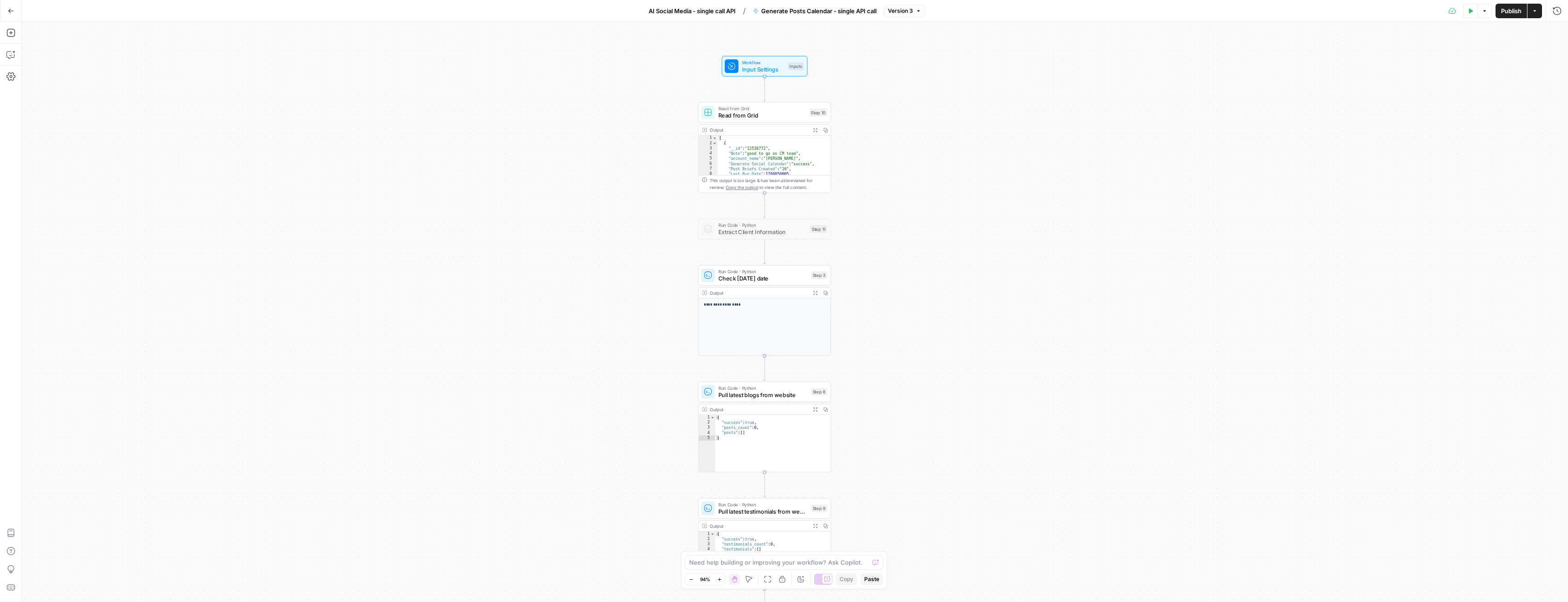
click at [725, 115] on span "Read from Grid" at bounding box center [761, 115] width 87 height 9
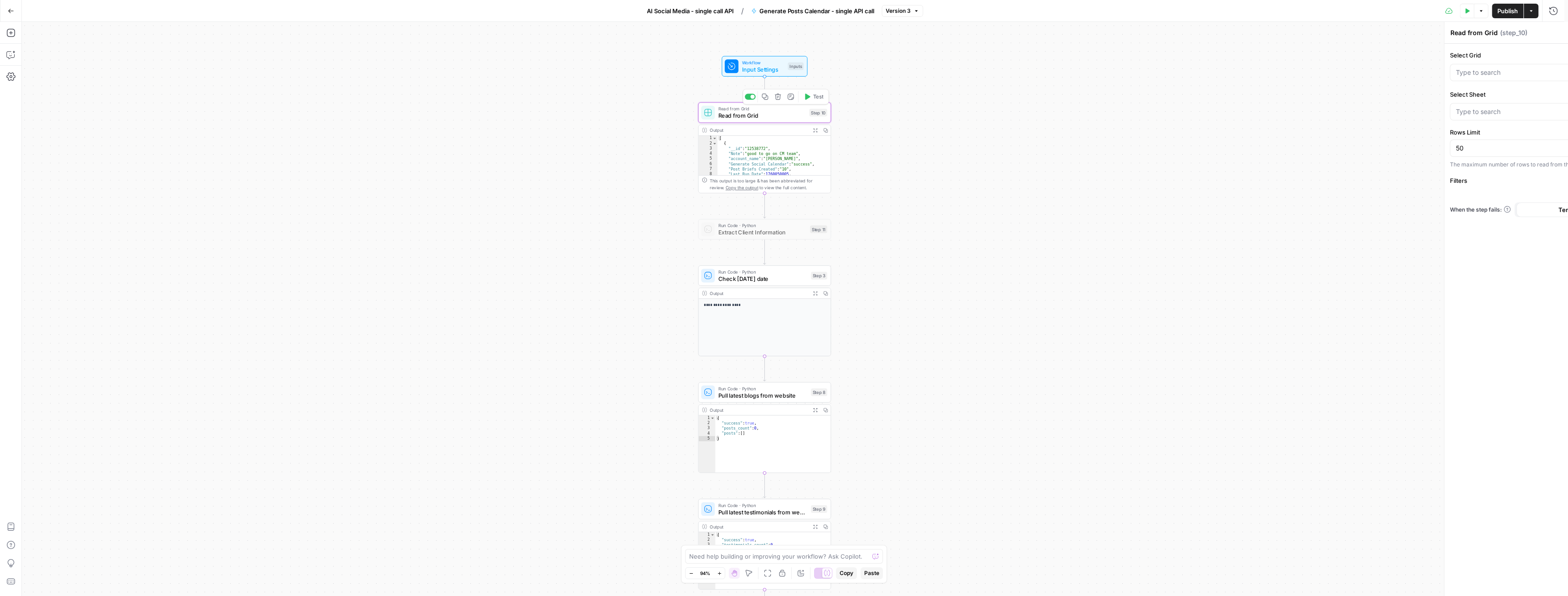
type input "Clients Grid - AI Social Media"
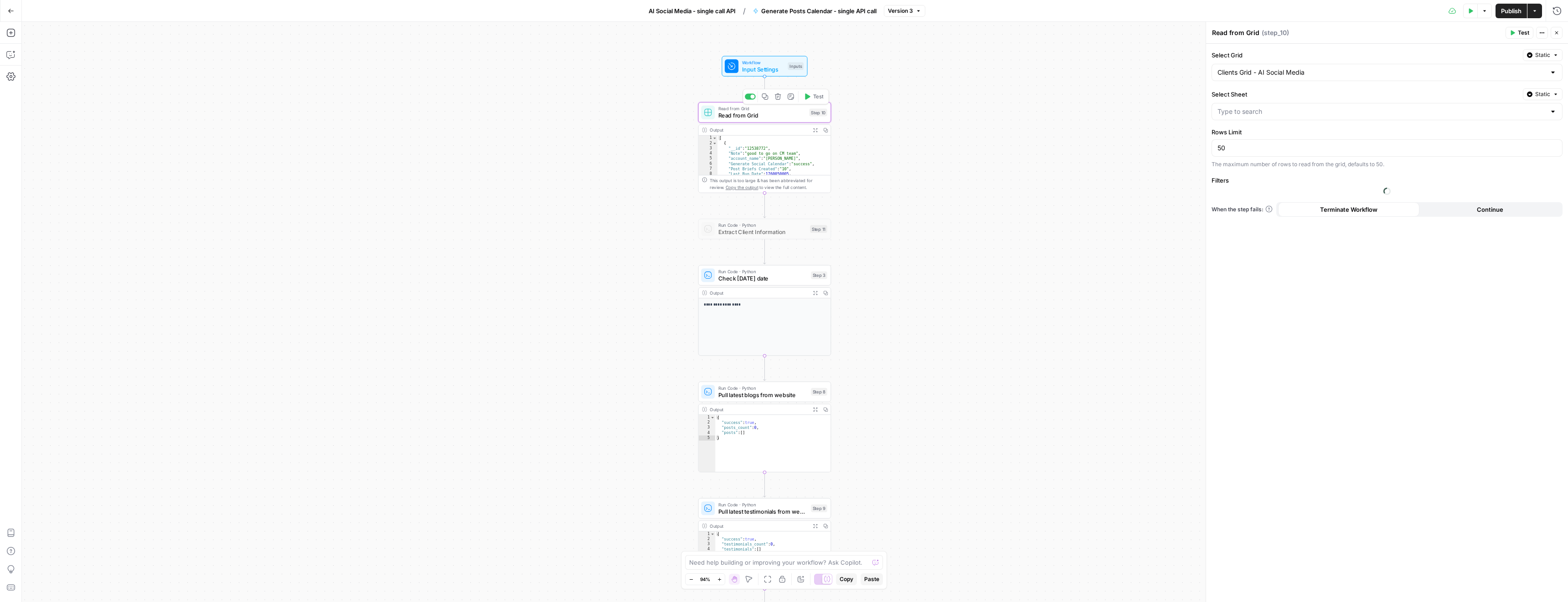
type input "GRID - Sheet1.csv"
type input "company_id"
click at [819, 131] on button "Expand Output" at bounding box center [815, 130] width 10 height 10
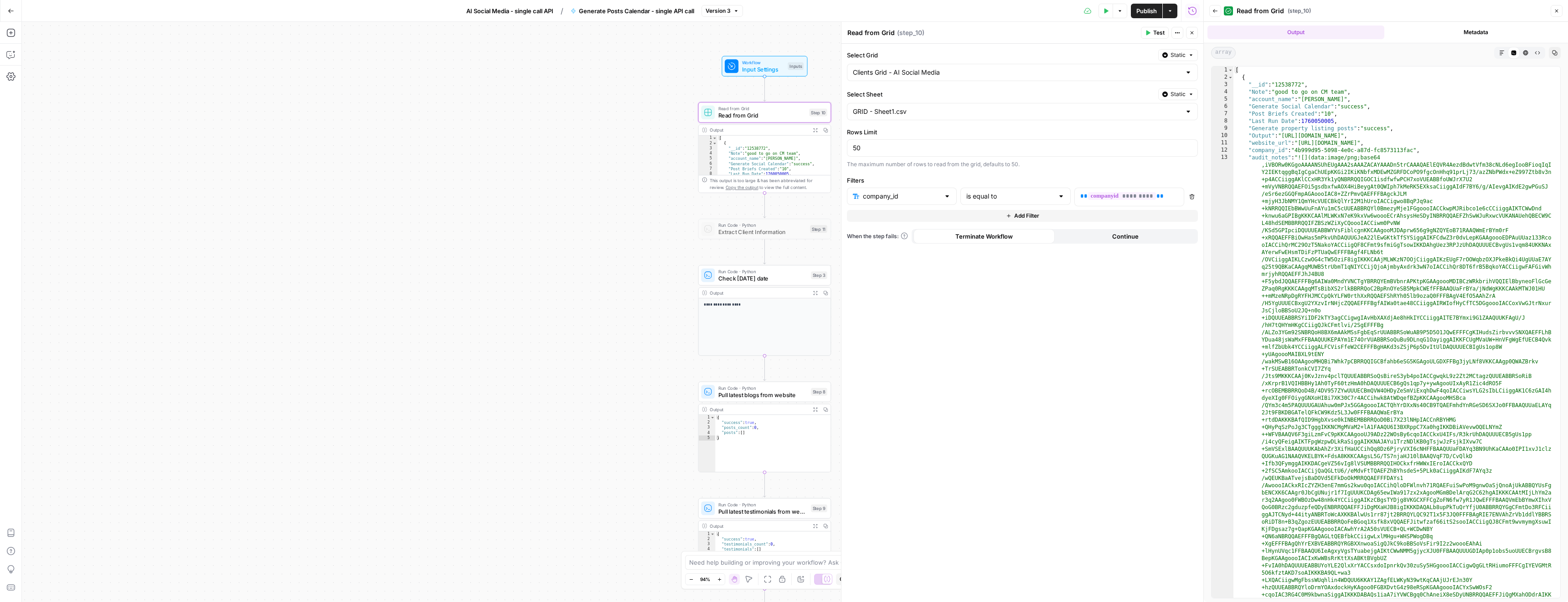
click at [1191, 28] on button "Close" at bounding box center [1191, 32] width 12 height 12
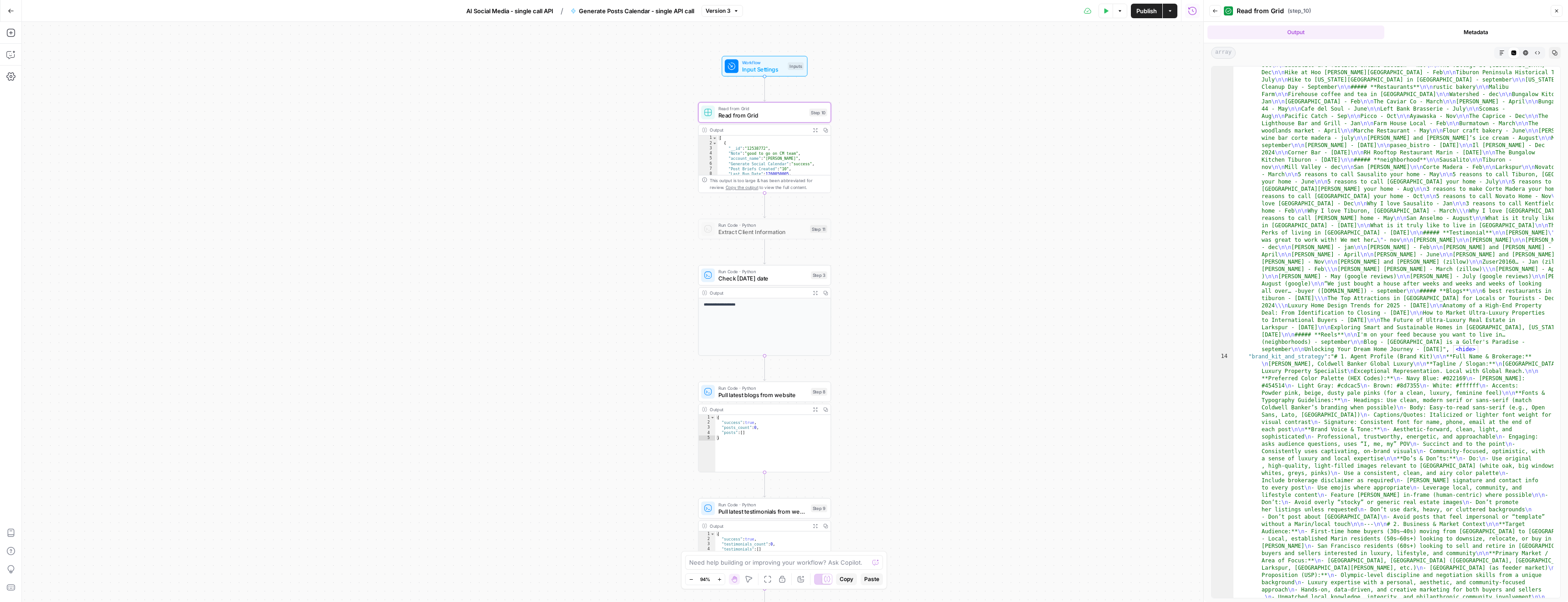
scroll to position [9498, 0]
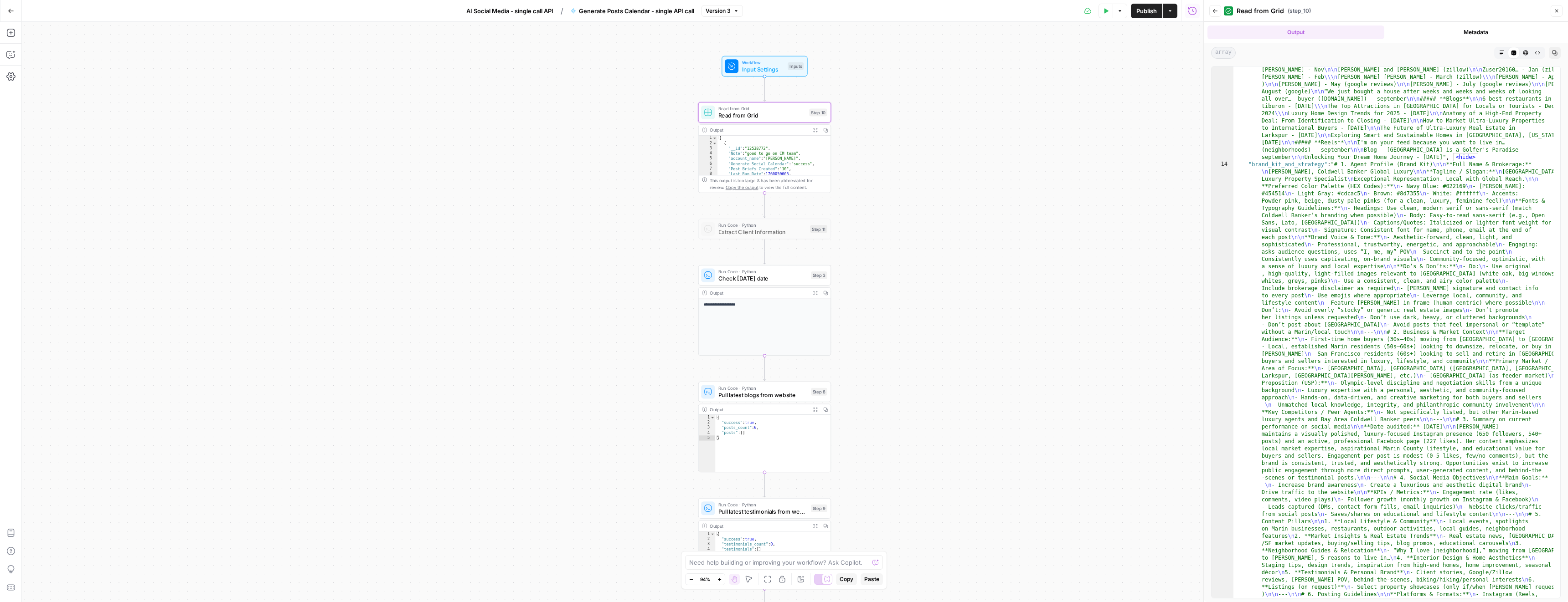
type textarea "**********"
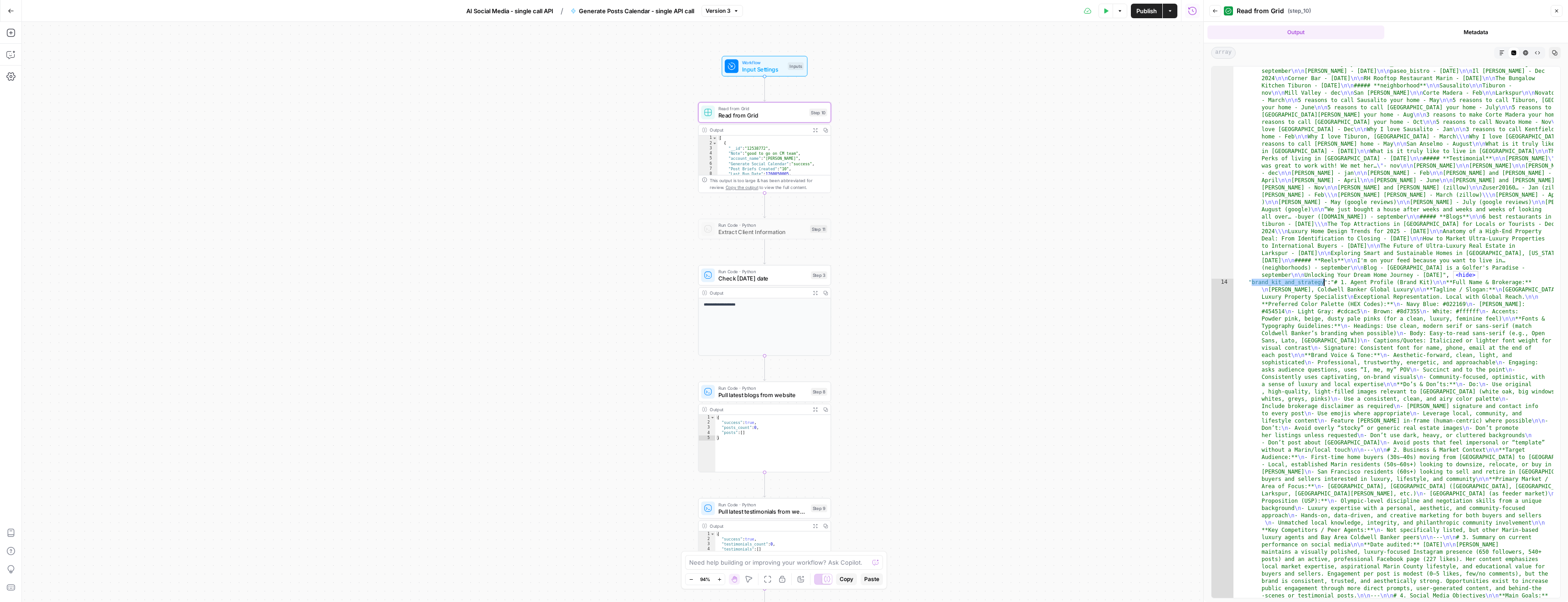
scroll to position [9380, 0]
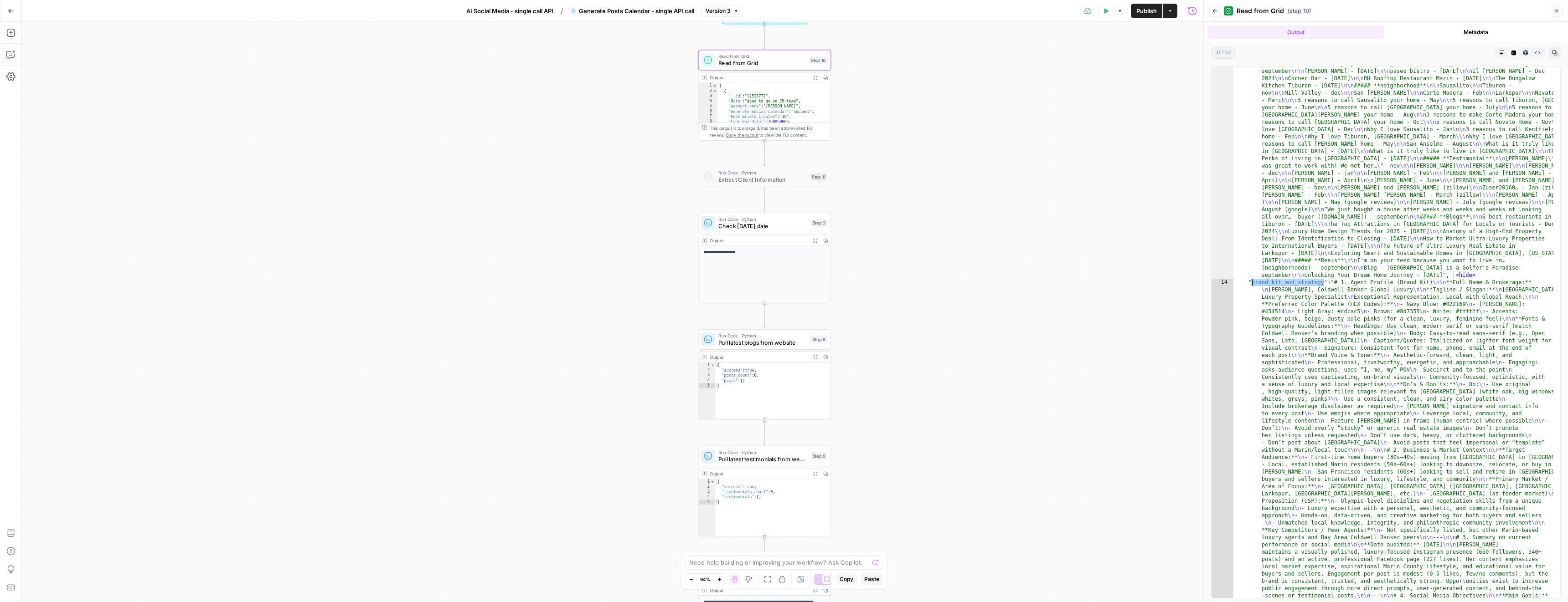
click at [747, 227] on span "Check today's date" at bounding box center [762, 226] width 89 height 9
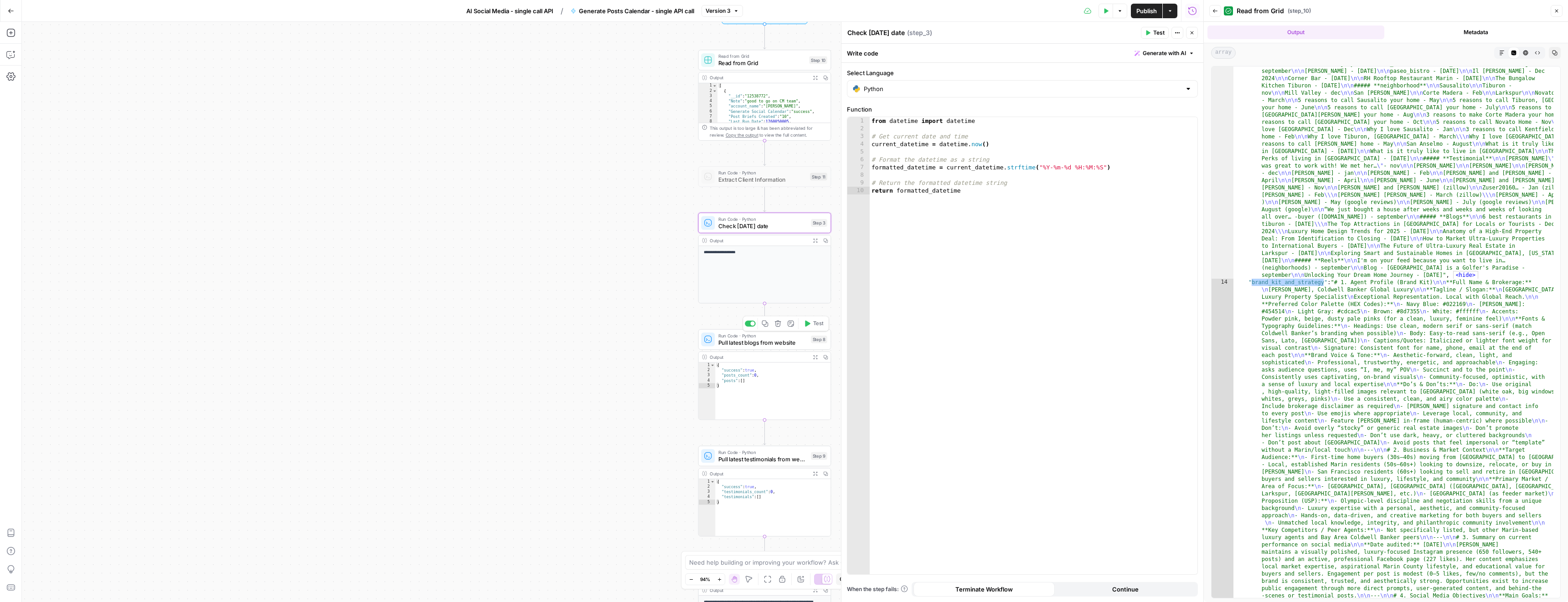
click at [755, 344] on span "Pull latest blogs from website" at bounding box center [762, 342] width 89 height 9
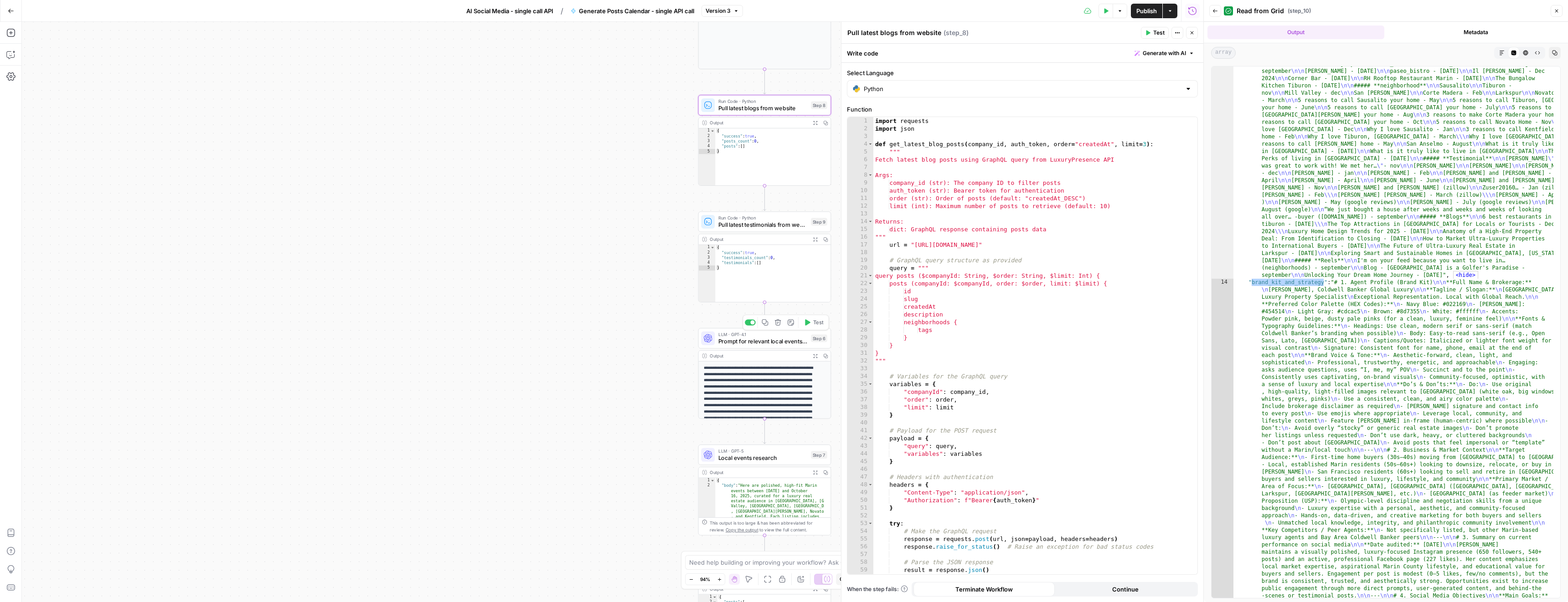
click at [759, 339] on span "Prompt for relevant local events research" at bounding box center [762, 341] width 89 height 9
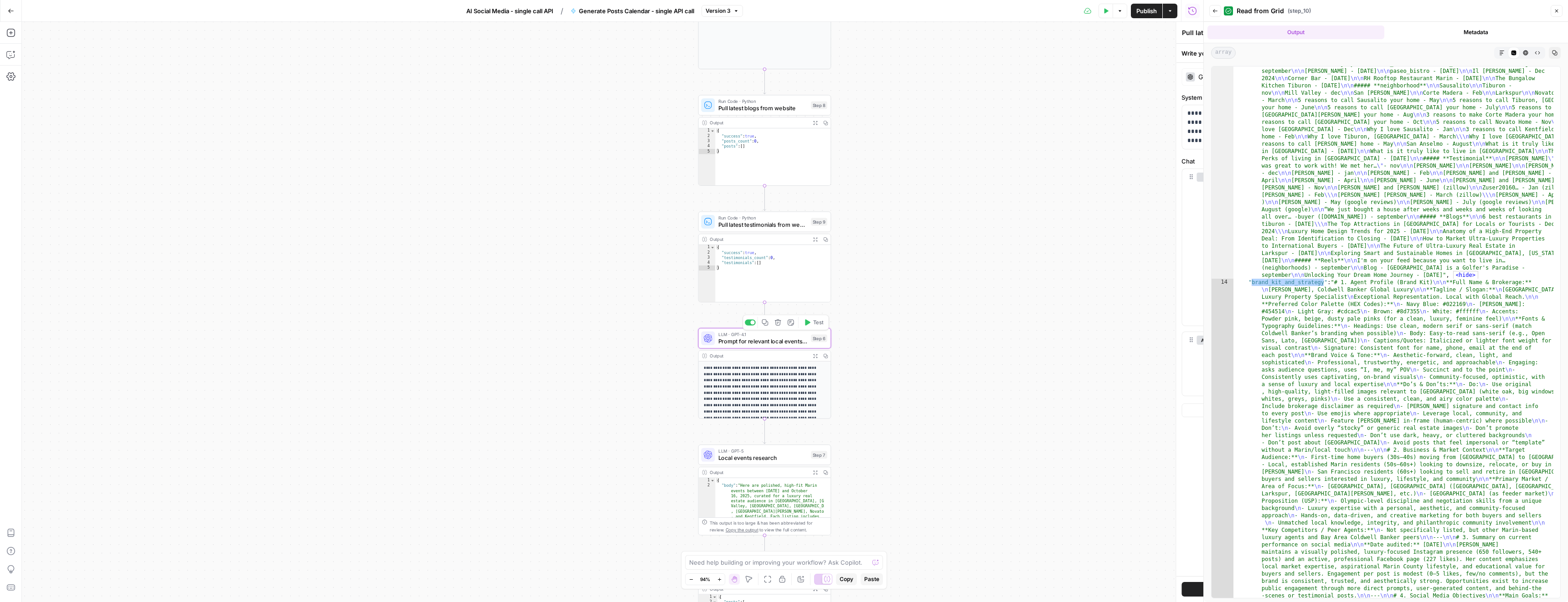
type textarea "Prompt for relevant local events research"
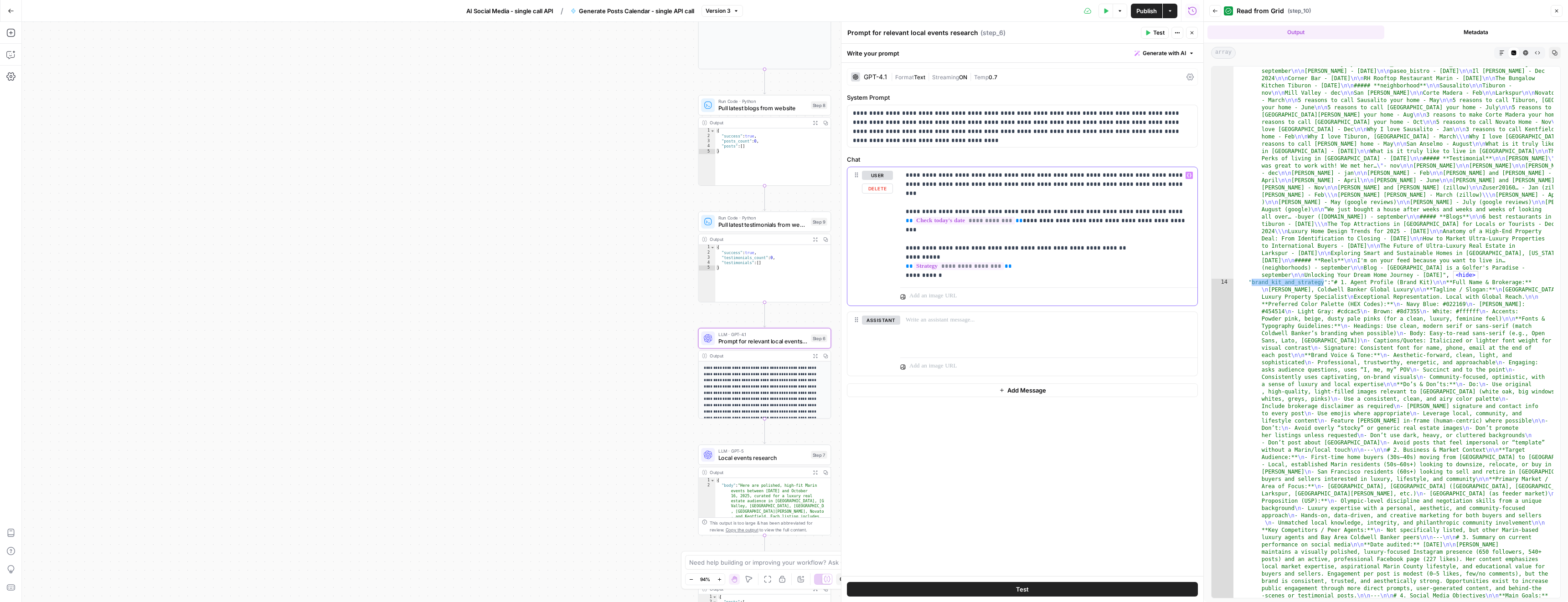
click at [1004, 248] on p "**********" at bounding box center [1048, 225] width 287 height 109
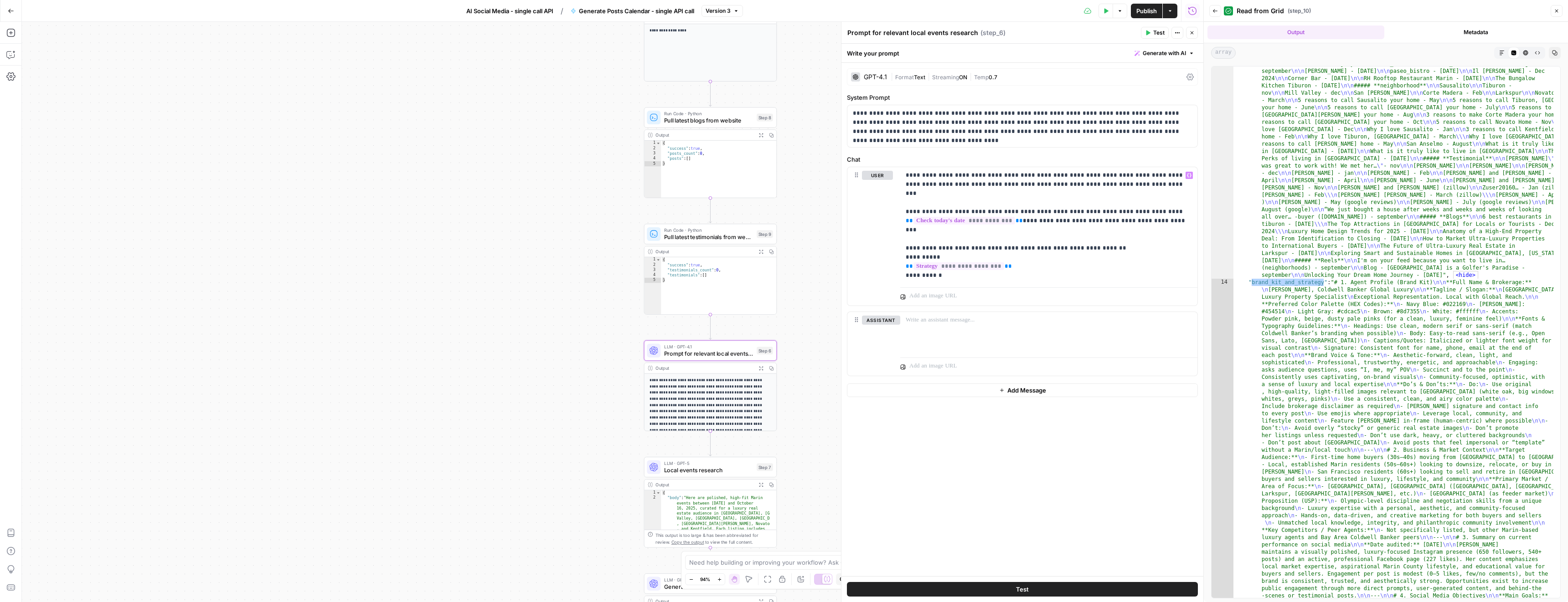
drag, startPoint x: 583, startPoint y: 305, endPoint x: 544, endPoint y: 313, distance: 39.8
drag, startPoint x: 1004, startPoint y: 247, endPoint x: 905, endPoint y: 249, distance: 99.0
click at [905, 249] on p "**********" at bounding box center [1048, 225] width 287 height 109
click at [1191, 177] on icon "button" at bounding box center [1189, 175] width 5 height 5
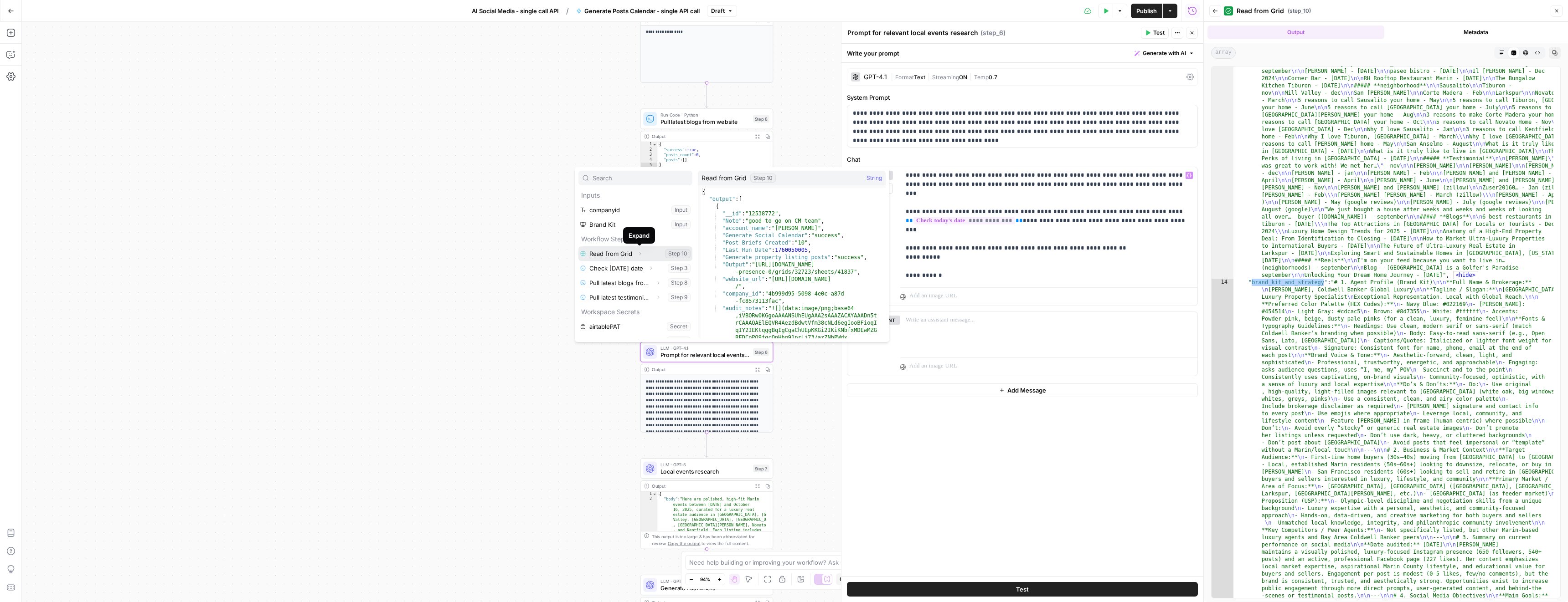
click at [640, 255] on icon "button" at bounding box center [639, 253] width 6 height 6
click at [616, 268] on icon "button" at bounding box center [616, 268] width 6 height 6
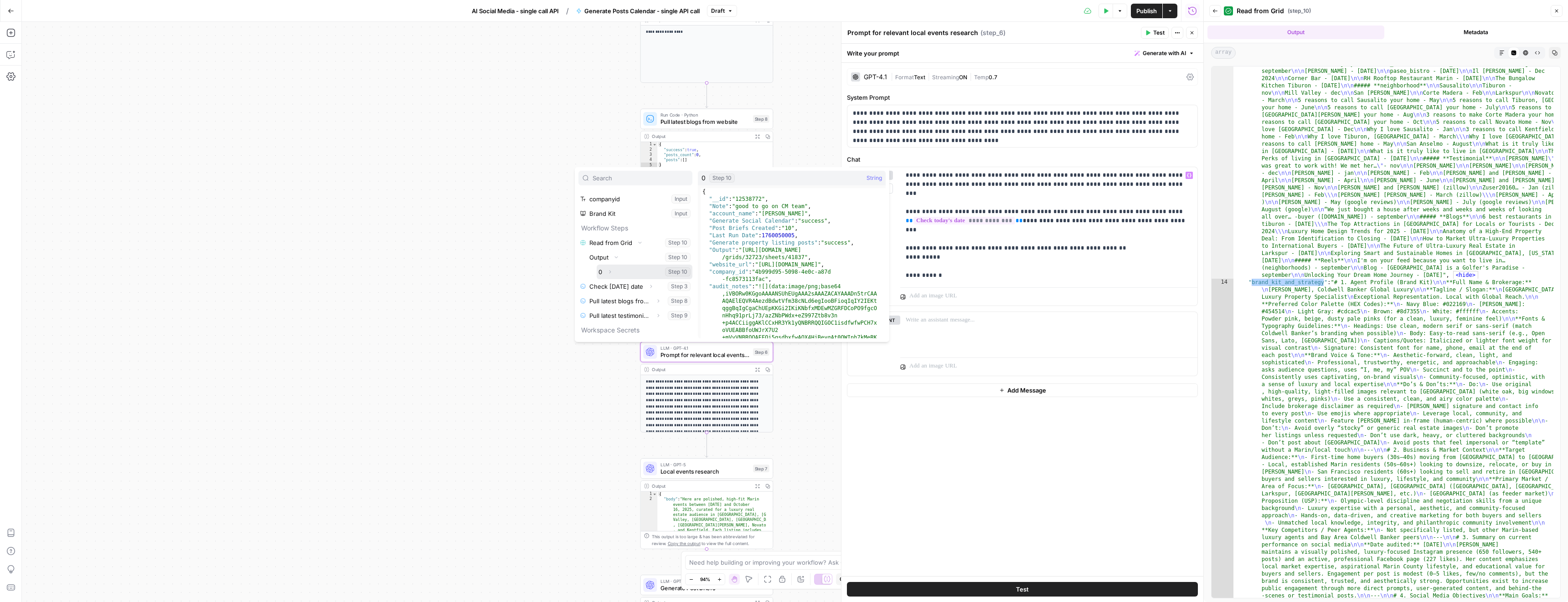
click at [610, 271] on icon "button" at bounding box center [609, 271] width 6 height 6
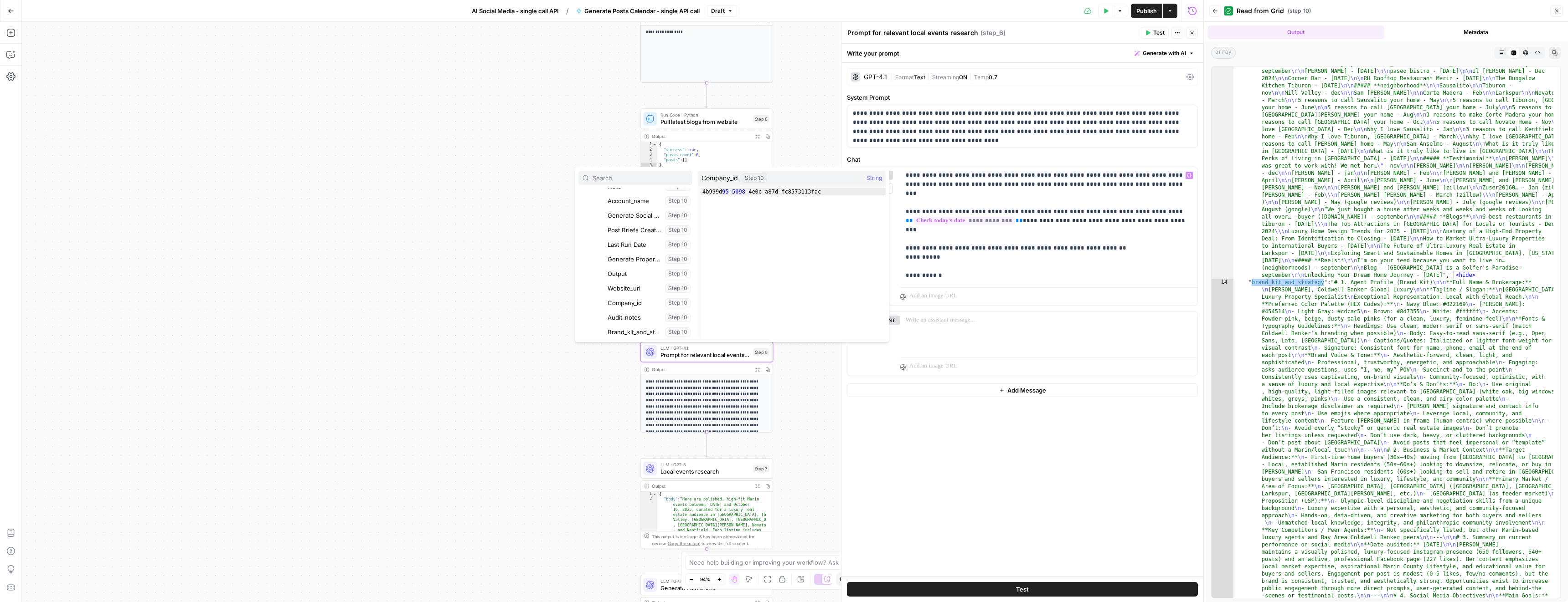
scroll to position [146, 0]
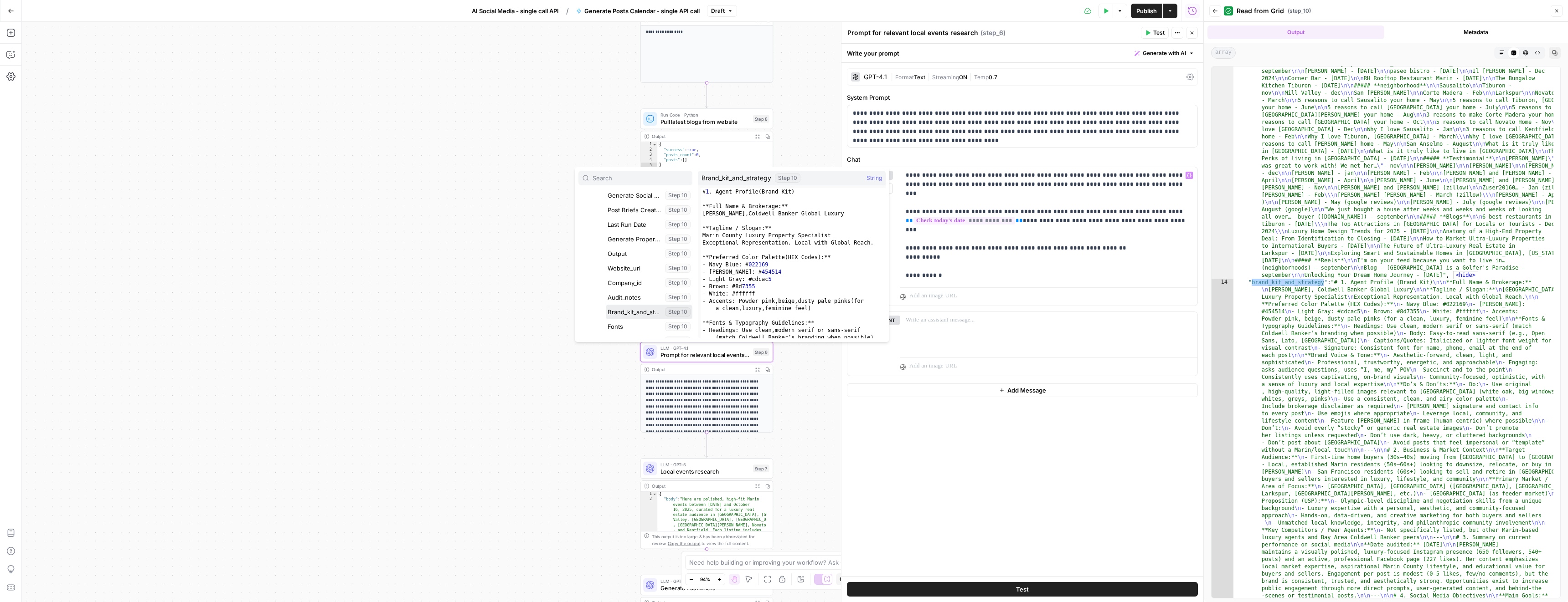
click at [642, 312] on button "Select variable Brand_kit_and_strategy" at bounding box center [649, 312] width 87 height 15
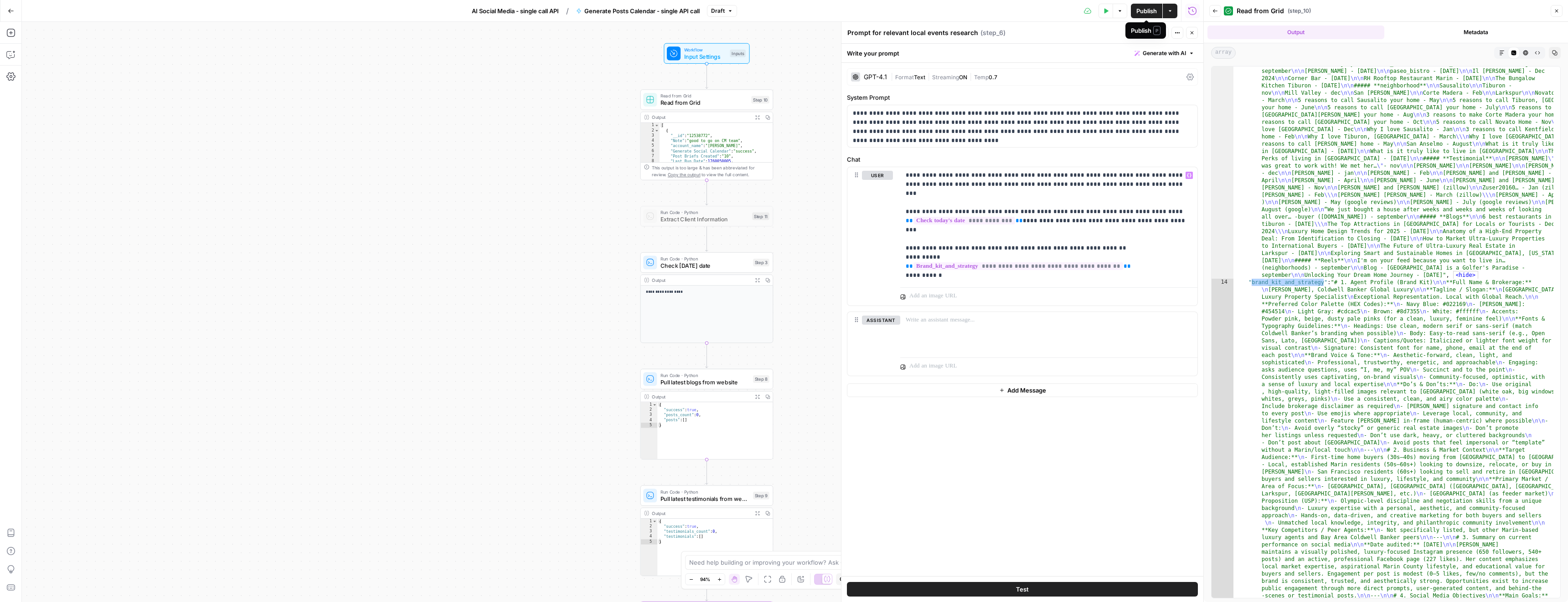
click at [1147, 13] on span "Publish" at bounding box center [1146, 11] width 20 height 9
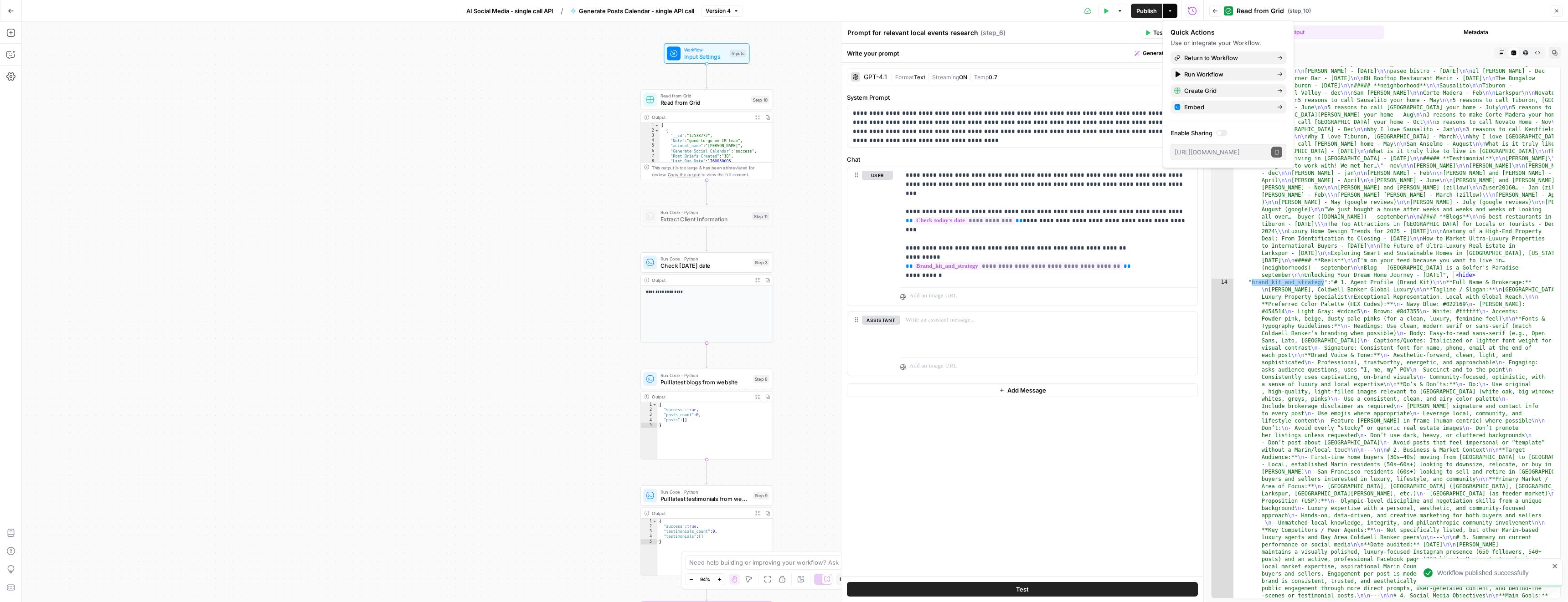
click at [536, 13] on span "AI Social Media - single call API" at bounding box center [509, 11] width 87 height 9
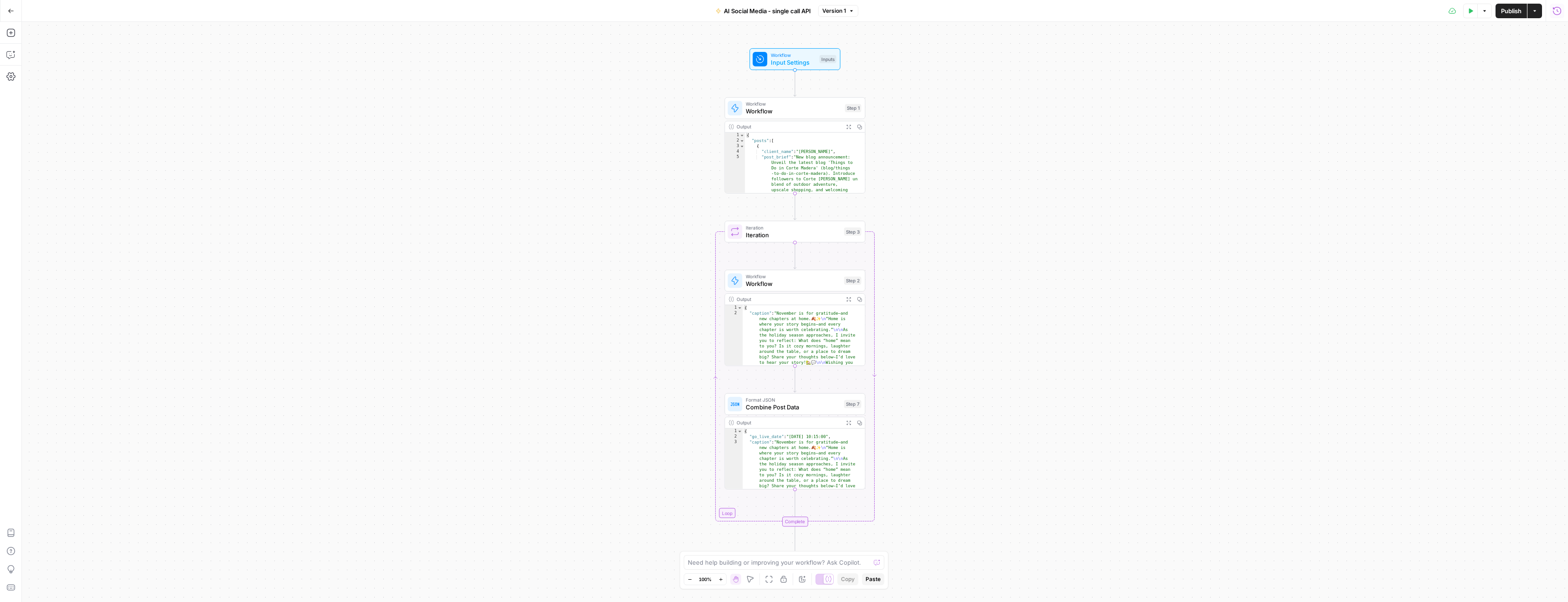
click at [1559, 10] on icon "button" at bounding box center [1557, 11] width 9 height 9
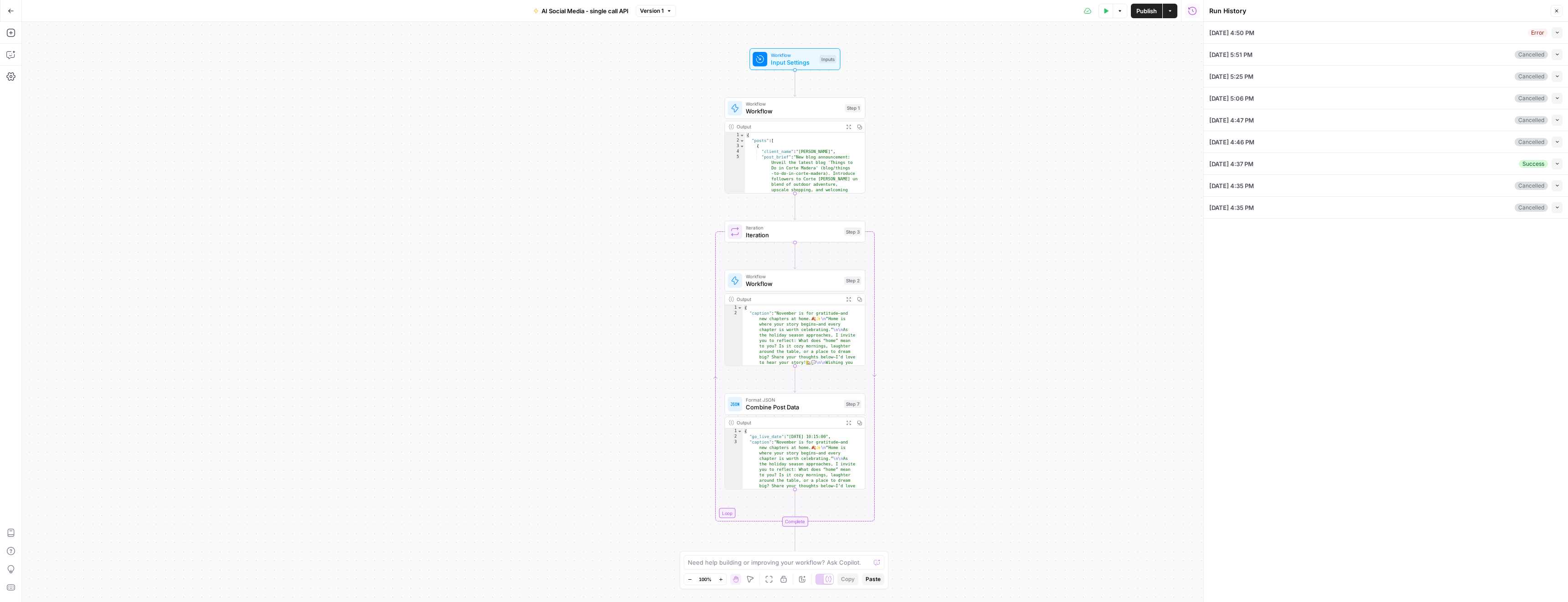
click at [1365, 32] on div "10/14/25 at 4:50 PM Error Collapse" at bounding box center [1385, 32] width 353 height 21
click at [1561, 35] on button "Collapse" at bounding box center [1557, 33] width 11 height 11
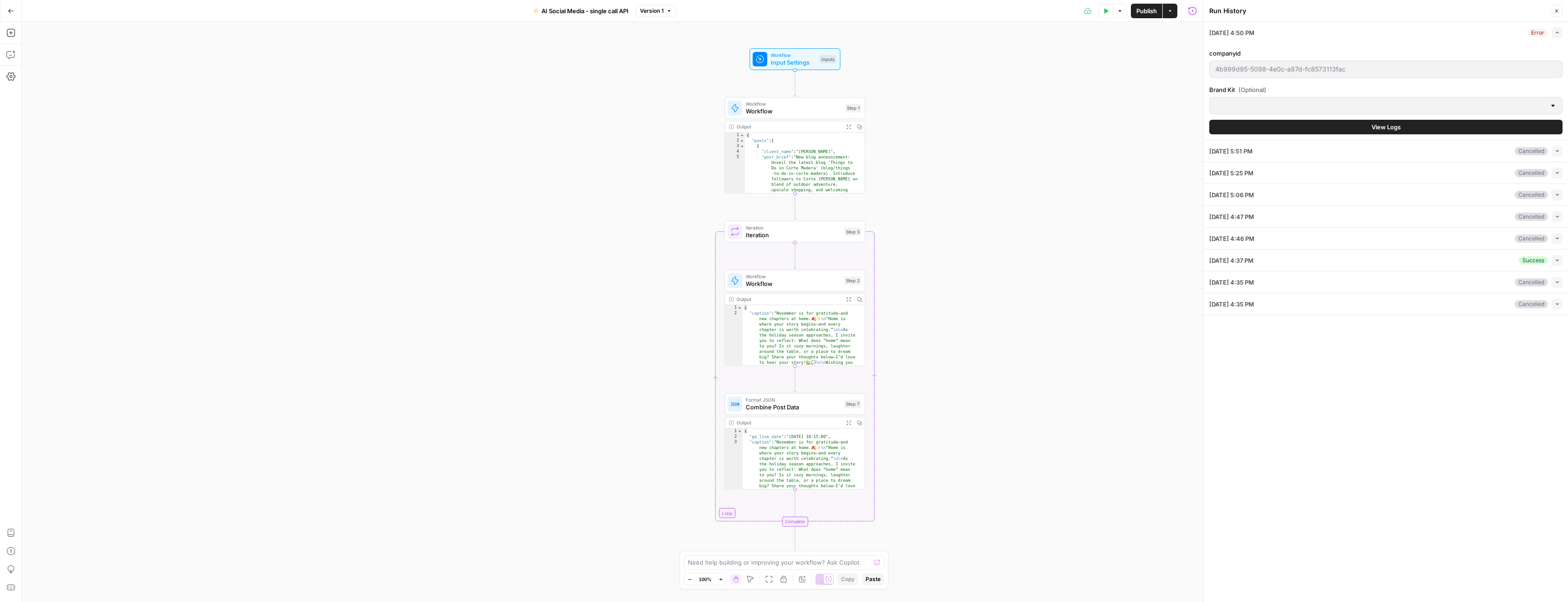
click at [1304, 121] on button "View Logs" at bounding box center [1385, 127] width 353 height 15
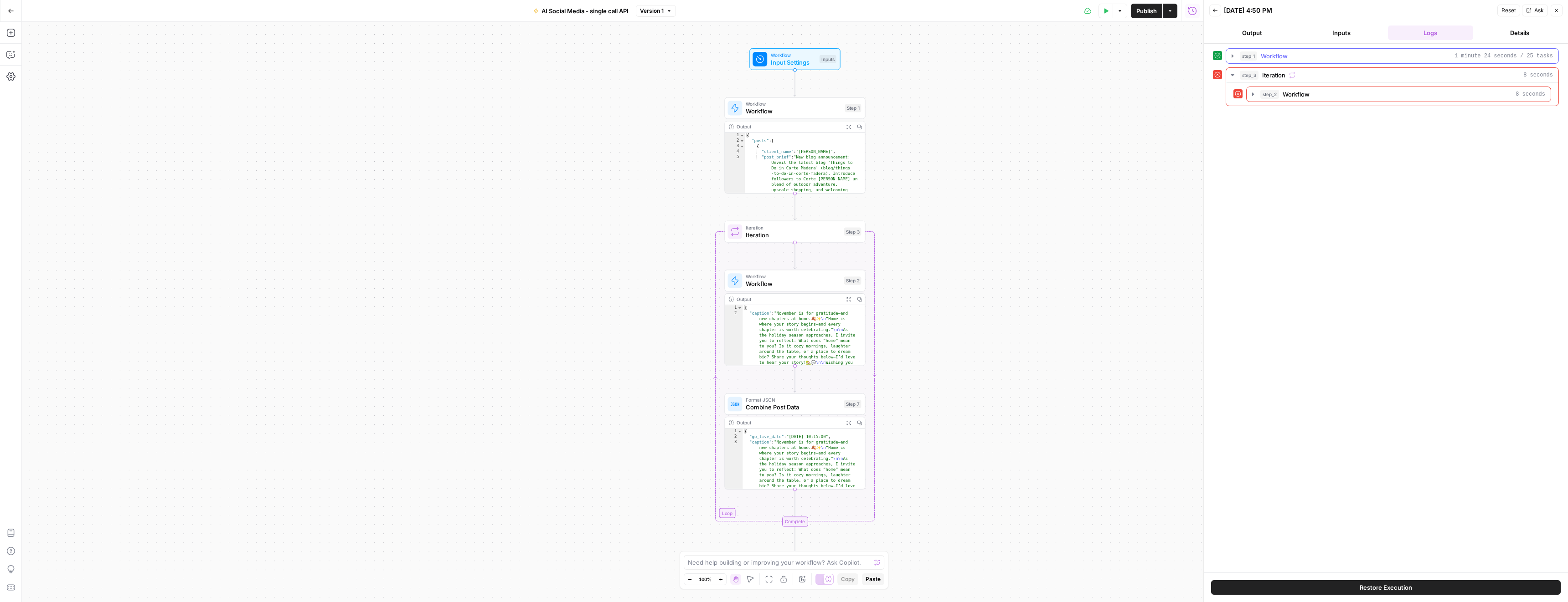
click at [1266, 55] on span "Workflow" at bounding box center [1274, 56] width 27 height 9
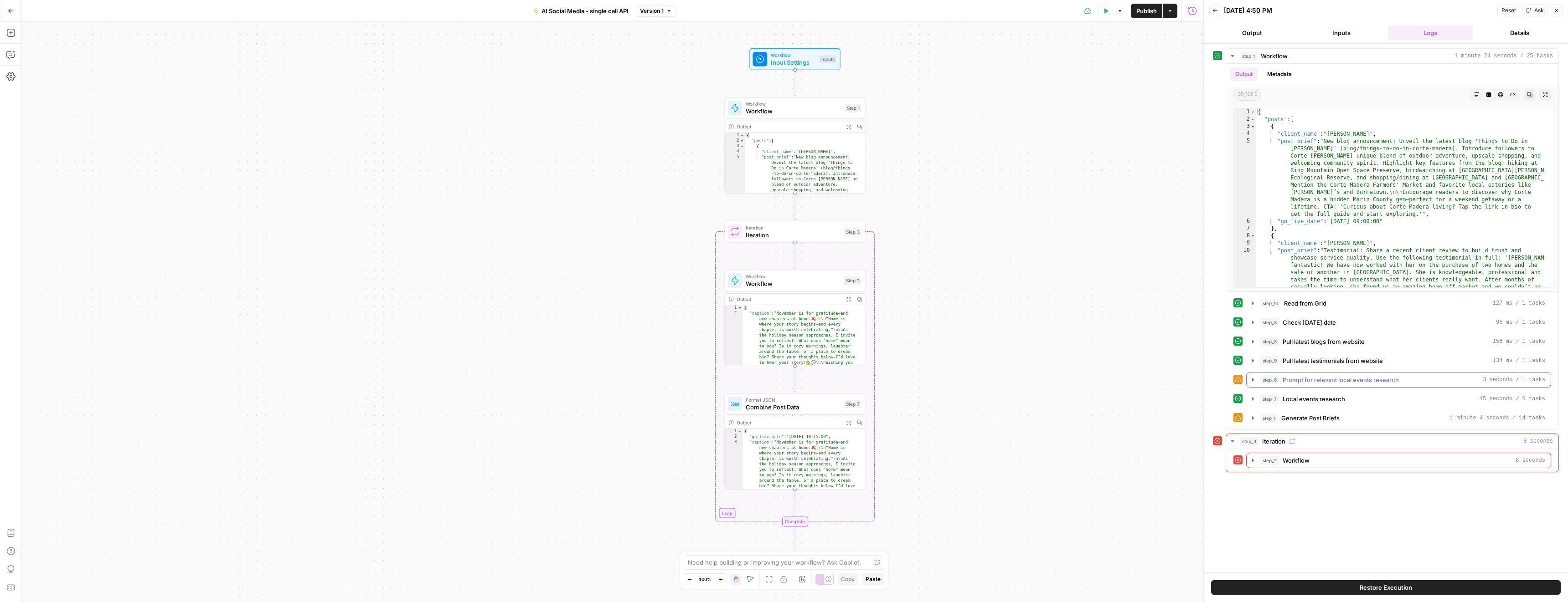
click at [1292, 380] on span "Prompt for relevant local events research" at bounding box center [1341, 380] width 116 height 9
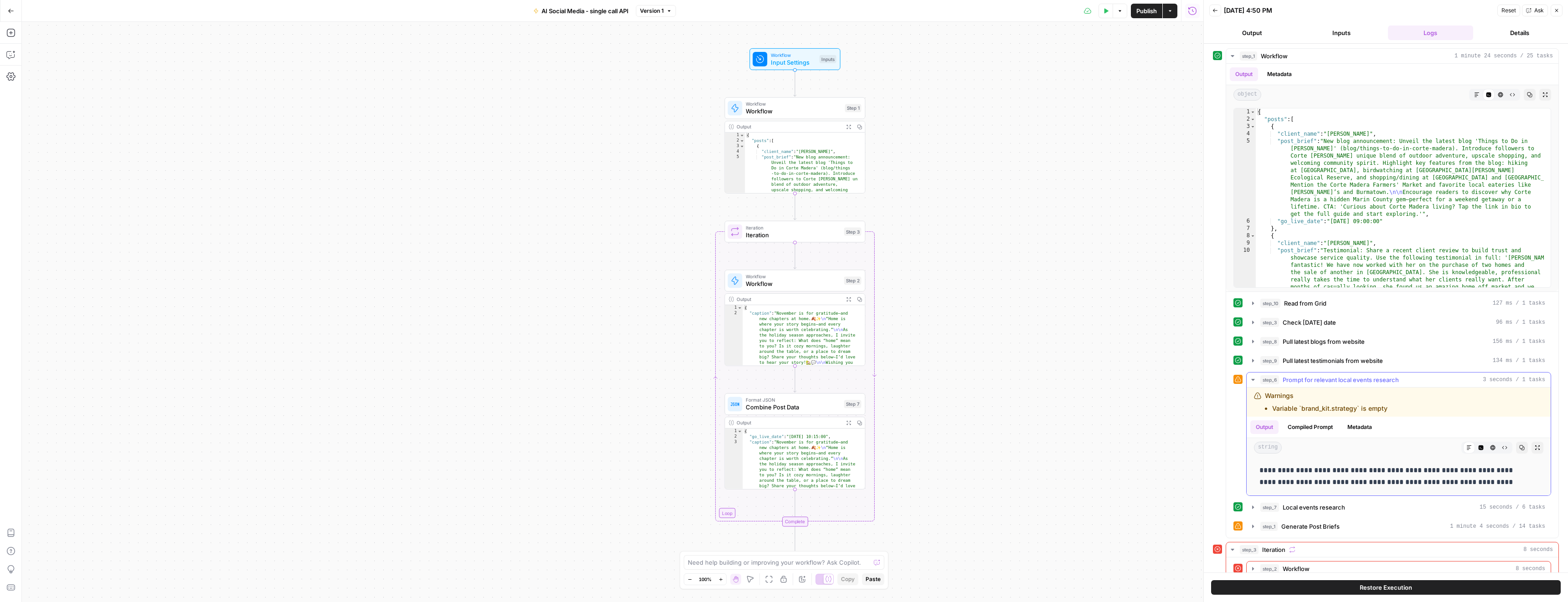
click at [1288, 379] on span "Prompt for relevant local events research" at bounding box center [1341, 380] width 116 height 9
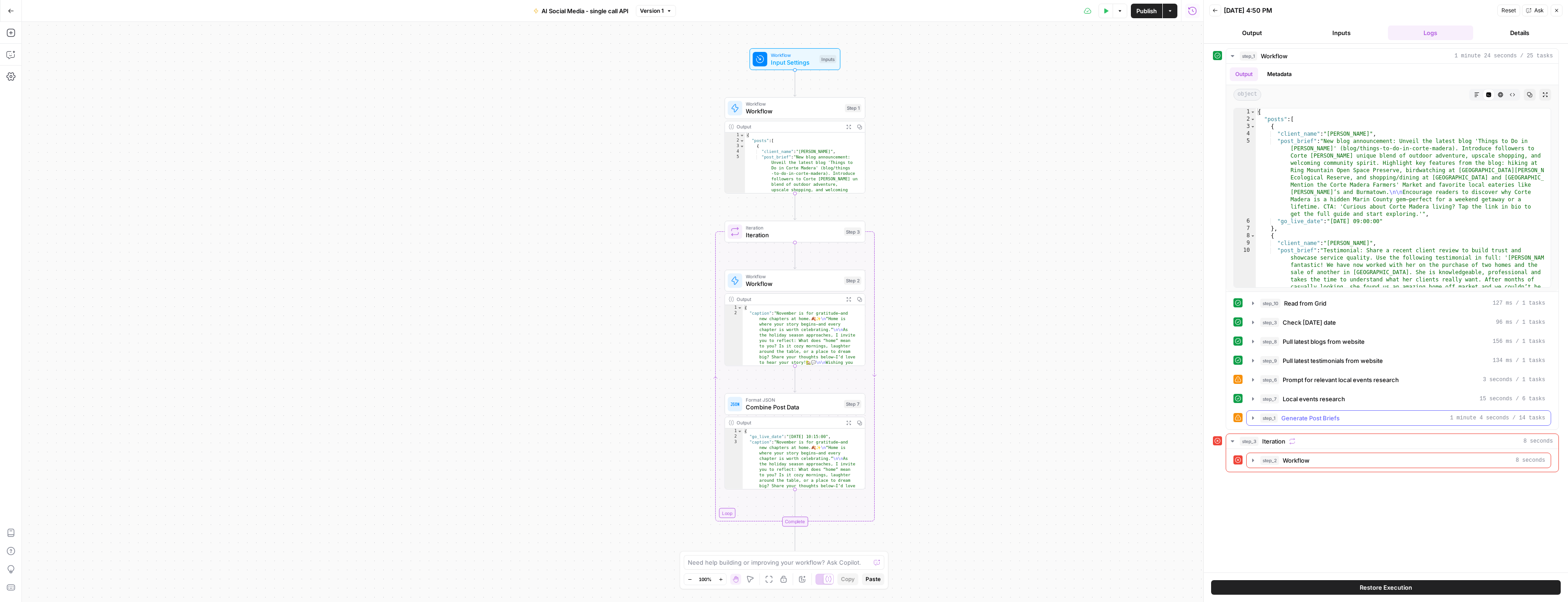
click at [1281, 418] on span "Generate Post Briefs" at bounding box center [1310, 419] width 58 height 9
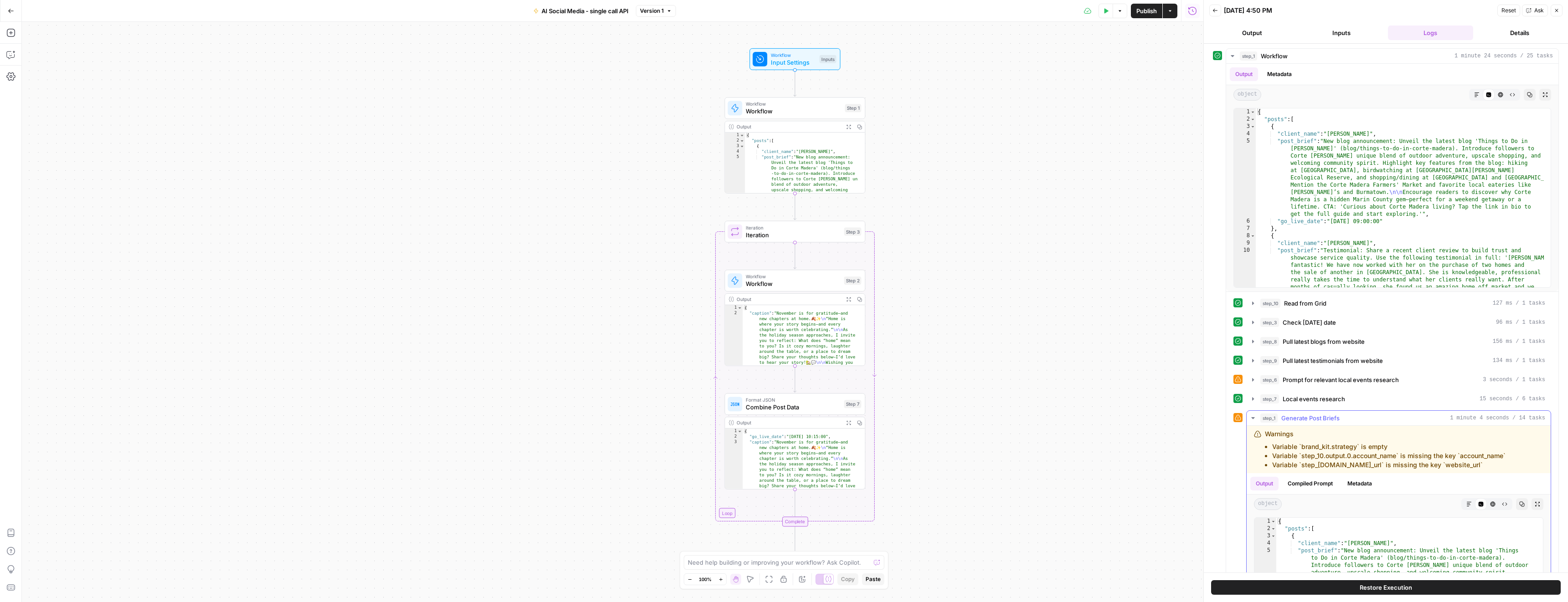
click at [1283, 416] on span "Generate Post Briefs" at bounding box center [1310, 419] width 58 height 9
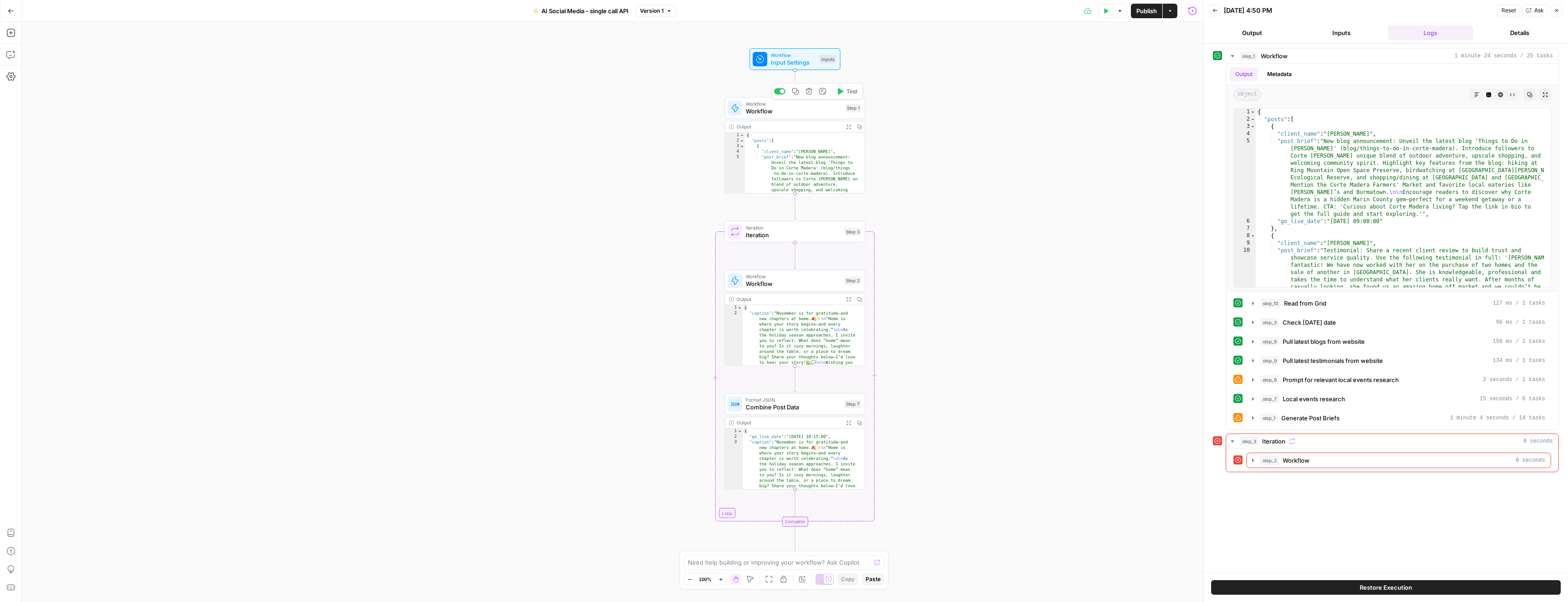
click at [850, 93] on span "Test" at bounding box center [852, 91] width 11 height 8
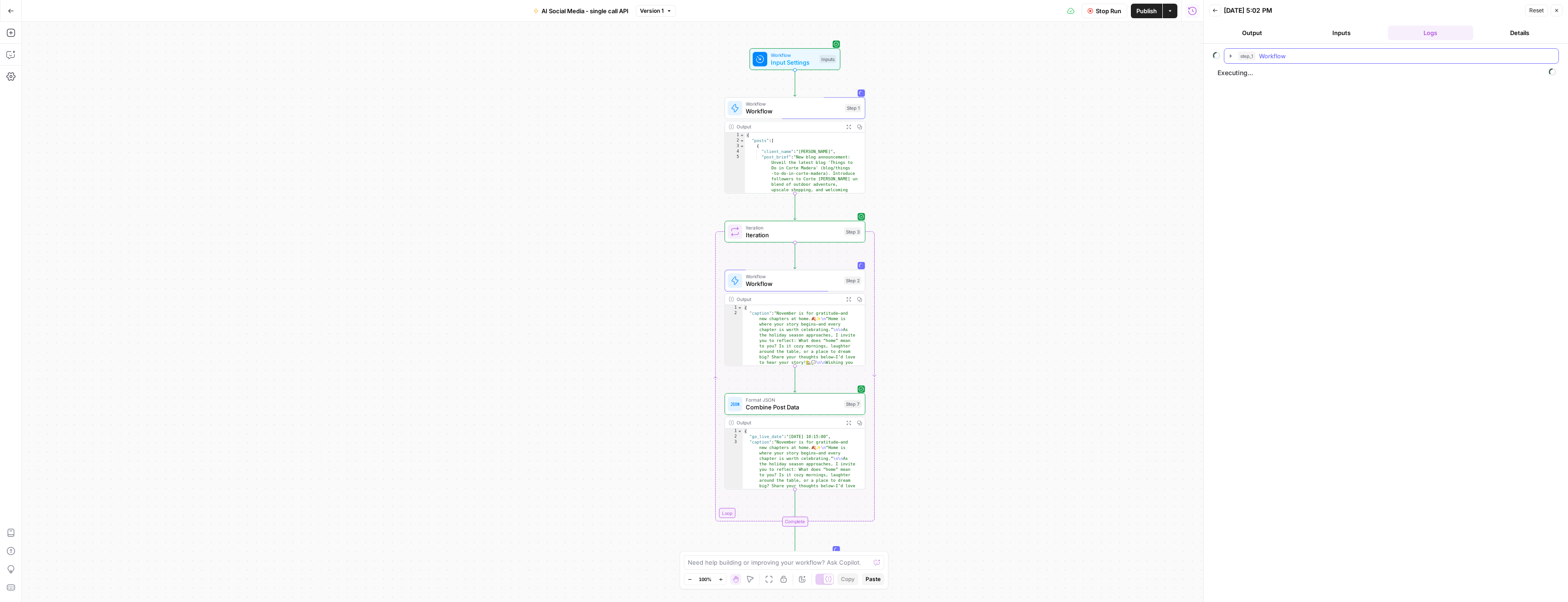
click at [1237, 57] on button "step_1 Workflow" at bounding box center [1391, 56] width 334 height 15
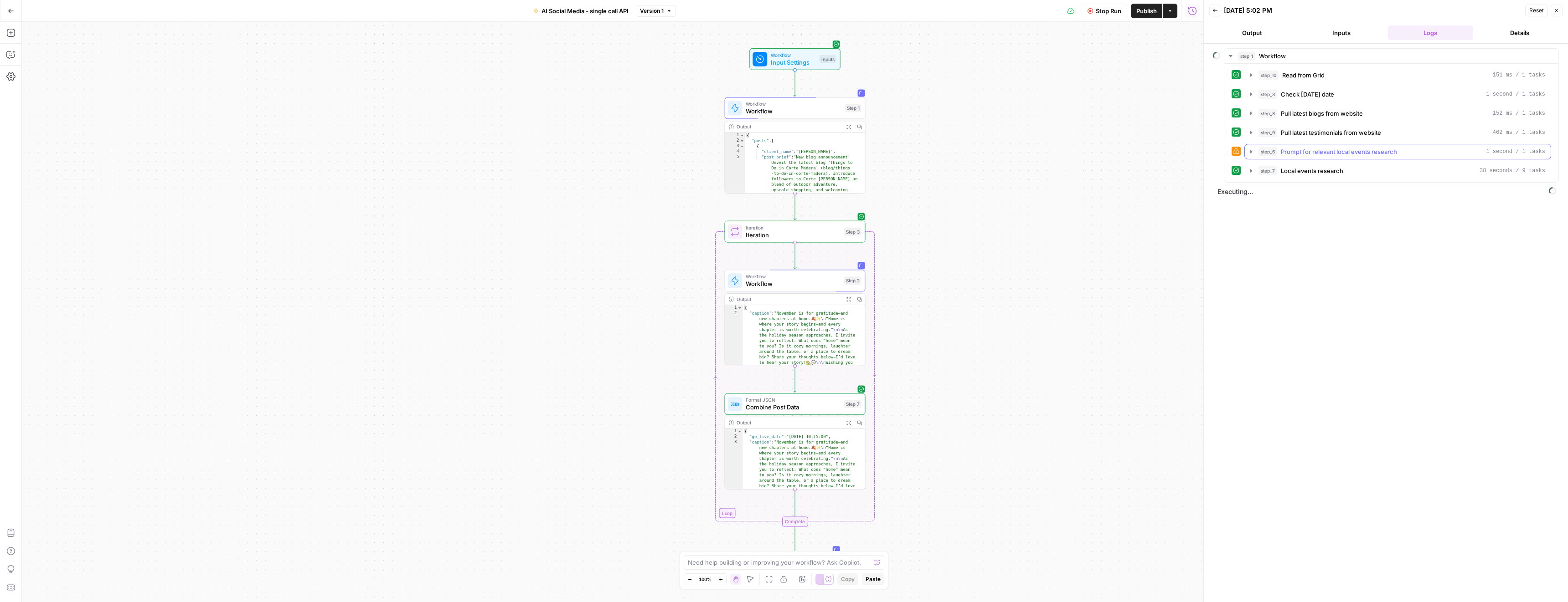
click at [1278, 153] on div "step_6 Prompt for relevant local events research 1 second / 1 tasks" at bounding box center [1401, 152] width 287 height 9
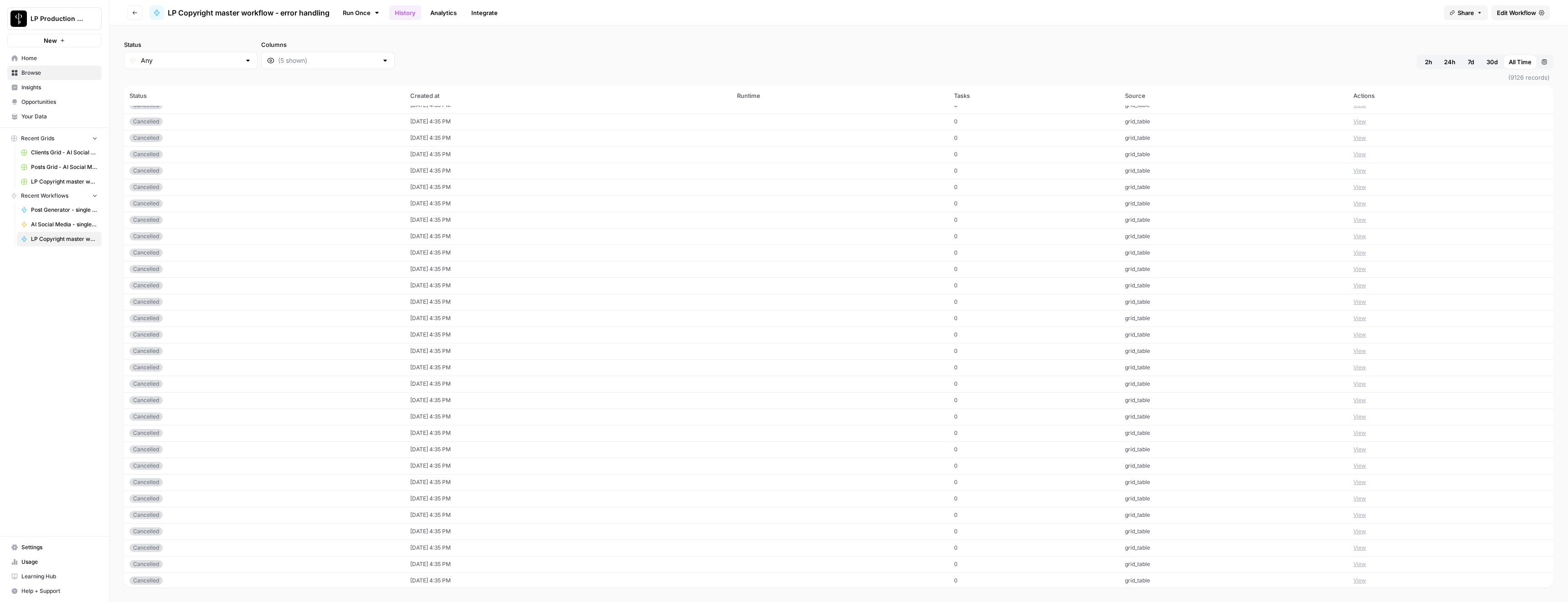
scroll to position [1505, 0]
click at [319, 68] on div at bounding box center [328, 61] width 134 height 17
click at [189, 38] on div "Status Any Columns 2h 24h 7d 30d All Time Custom range (9126 records) Status Cr…" at bounding box center [838, 313] width 1459 height 577
click at [188, 59] on input "Status" at bounding box center [190, 61] width 100 height 9
type input "Any"
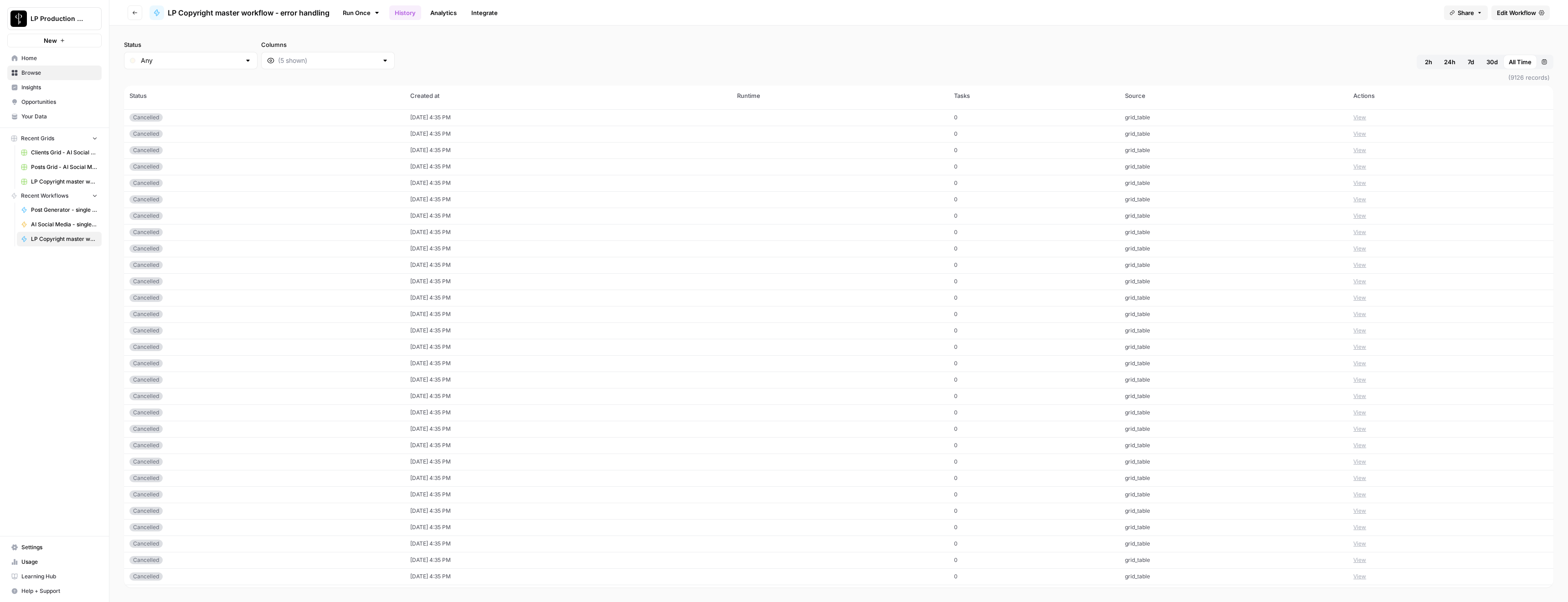
click at [188, 36] on div "Status Any Columns 2h 24h 7d 30d All Time Custom range (9126 records) Status Cr…" at bounding box center [838, 313] width 1459 height 577
click at [134, 13] on icon "button" at bounding box center [135, 13] width 5 height 4
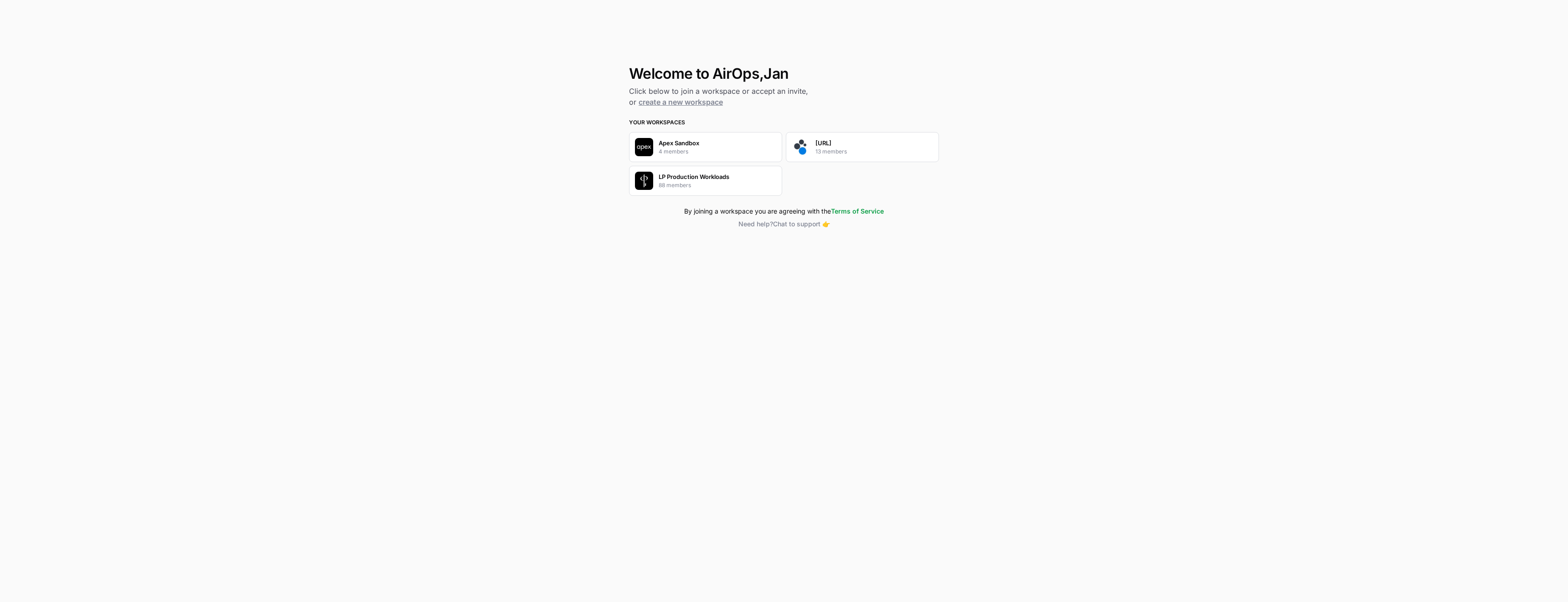
click at [679, 177] on p "LP Production Workloads" at bounding box center [694, 177] width 71 height 9
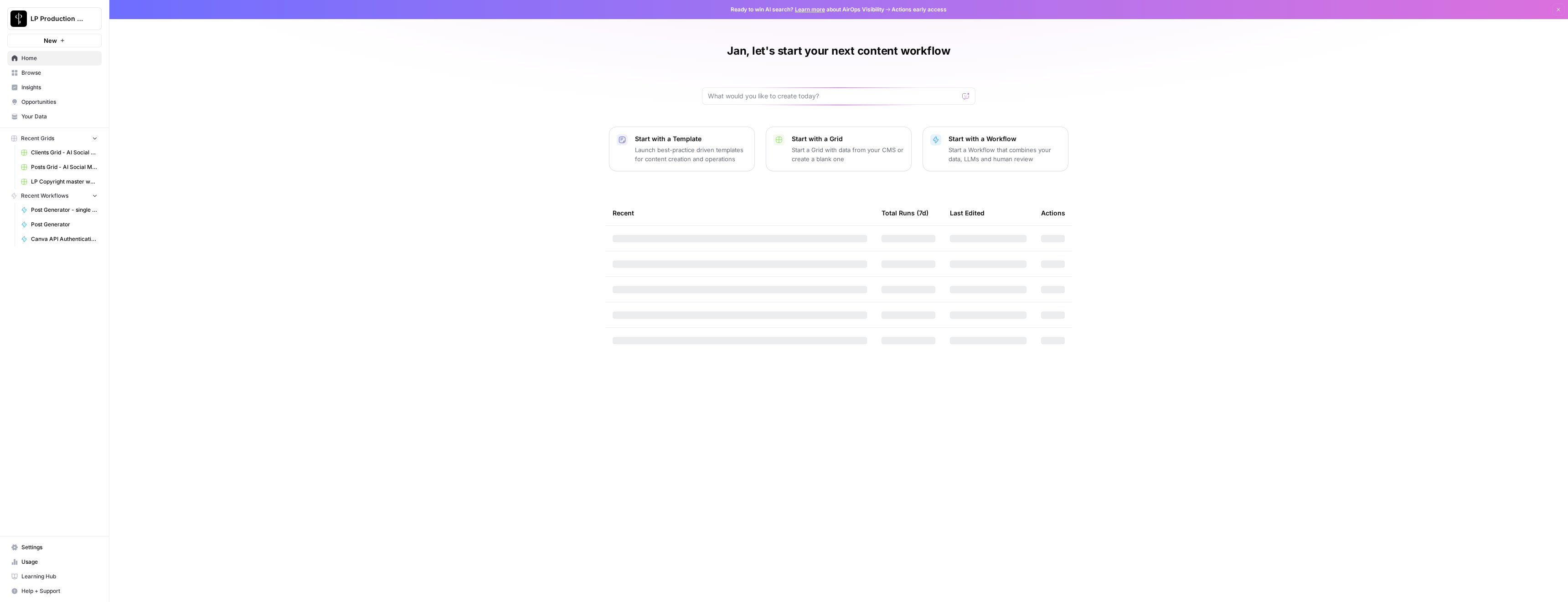
click at [28, 120] on span "Your Data" at bounding box center [59, 116] width 76 height 8
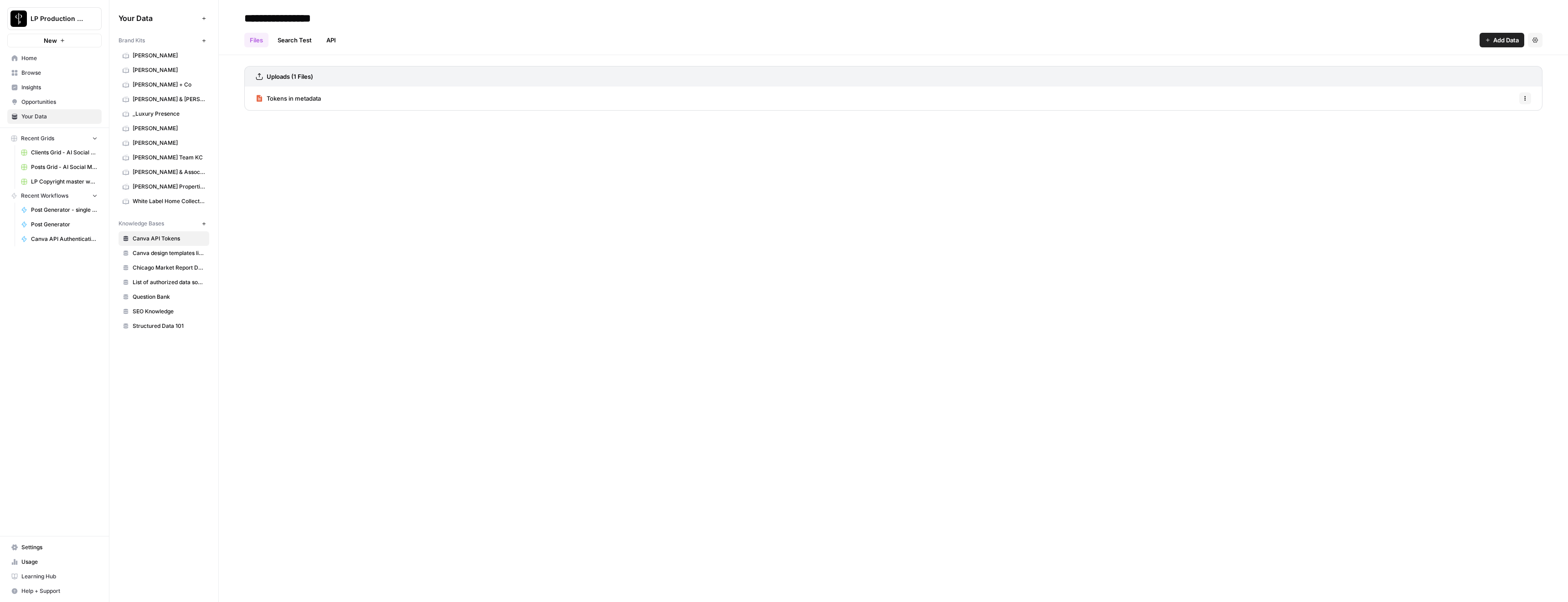
click at [151, 113] on span "_Luxury Presence" at bounding box center [168, 114] width 72 height 8
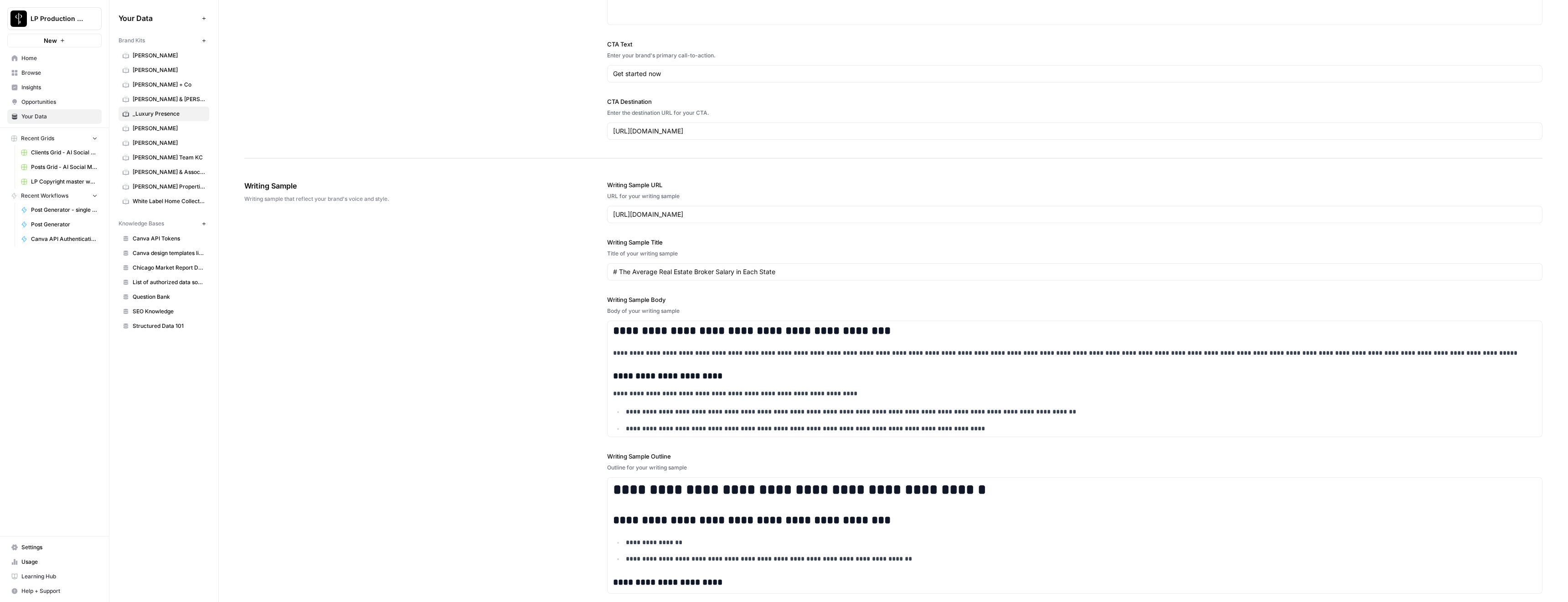
scroll to position [914, 0]
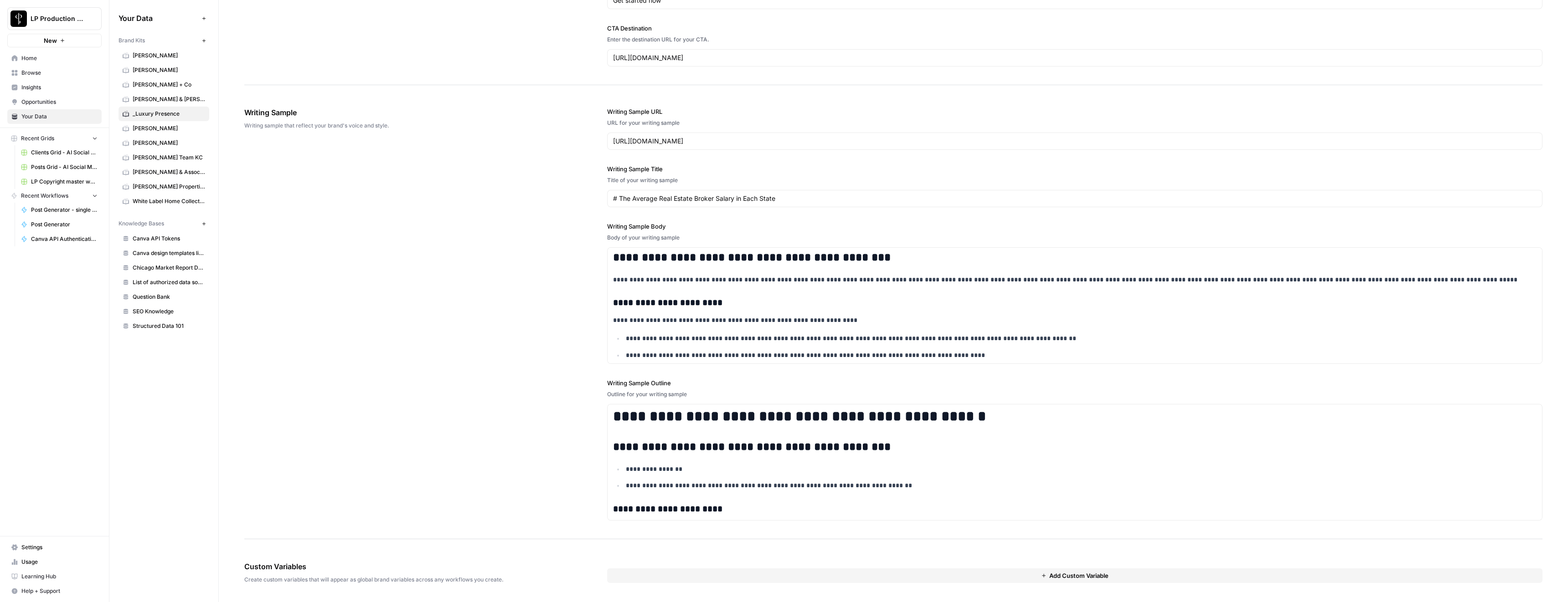
click at [144, 54] on span "[PERSON_NAME]" at bounding box center [168, 55] width 72 height 8
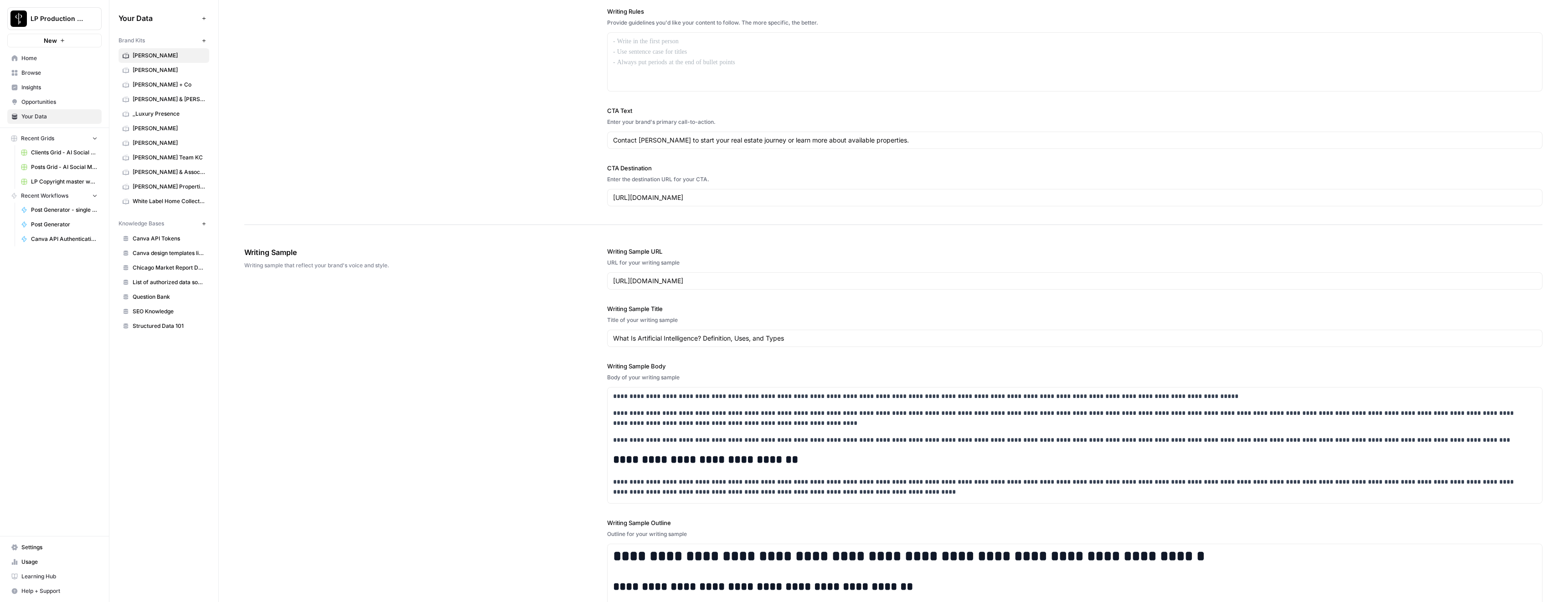
scroll to position [914, 0]
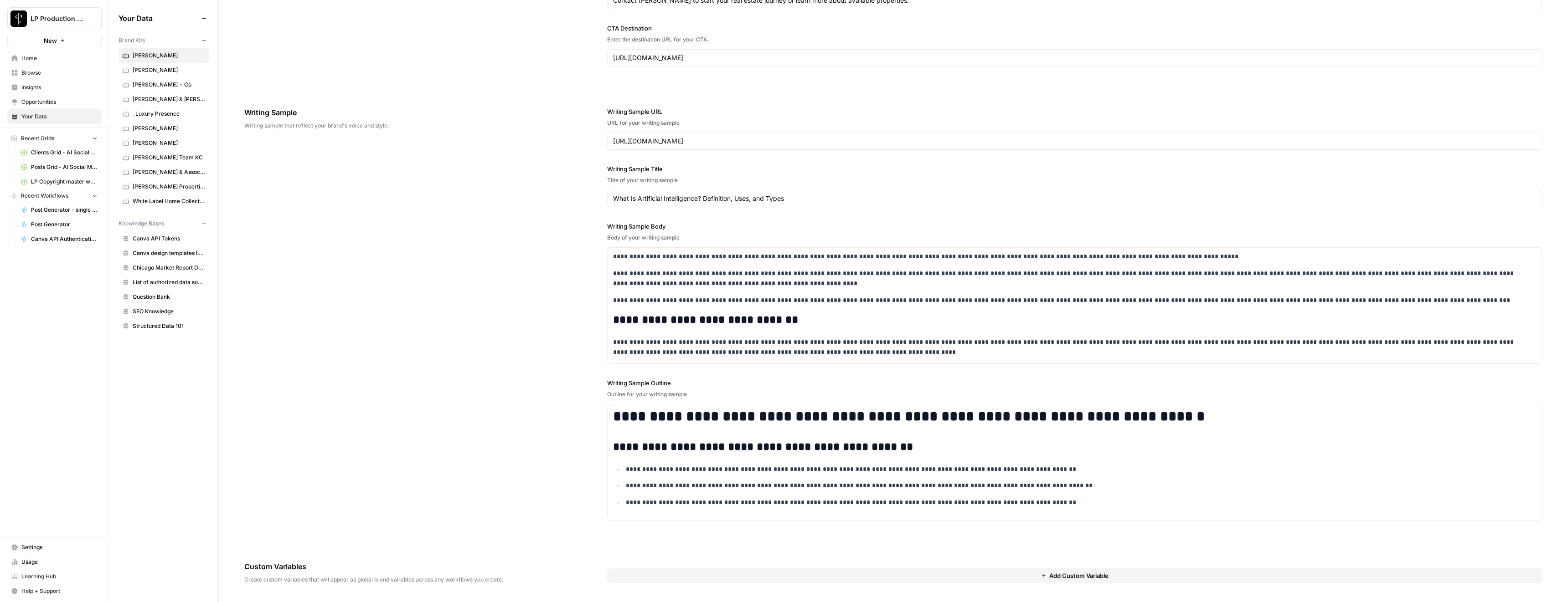
click at [166, 68] on span "Clayton Wolfe" at bounding box center [168, 70] width 72 height 8
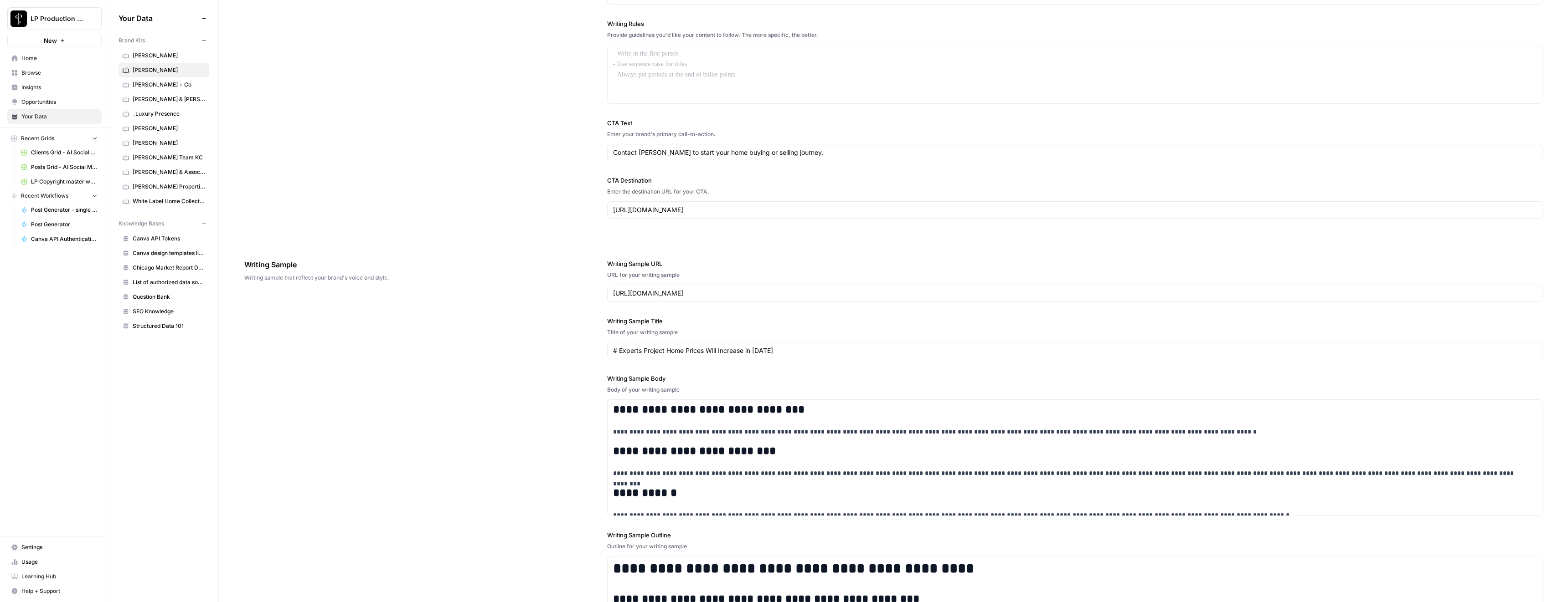
scroll to position [914, 0]
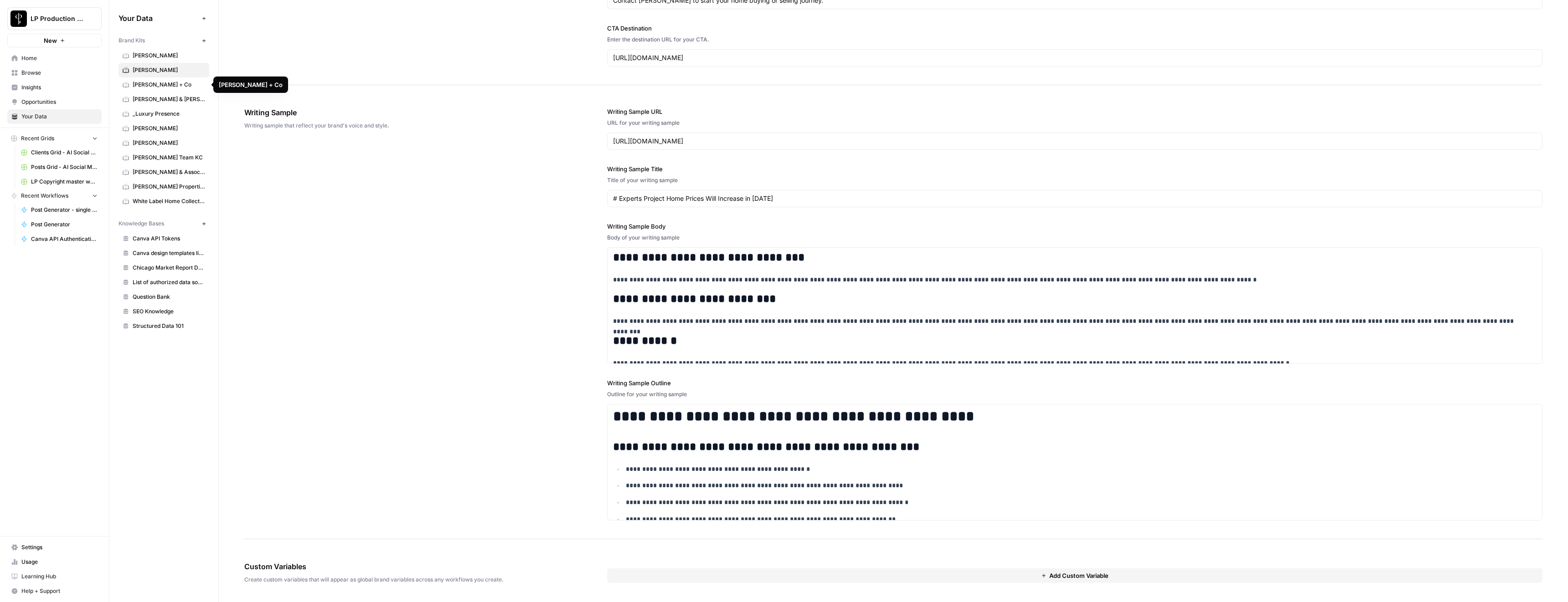
click at [165, 129] on span "Renee Rosen" at bounding box center [168, 128] width 72 height 8
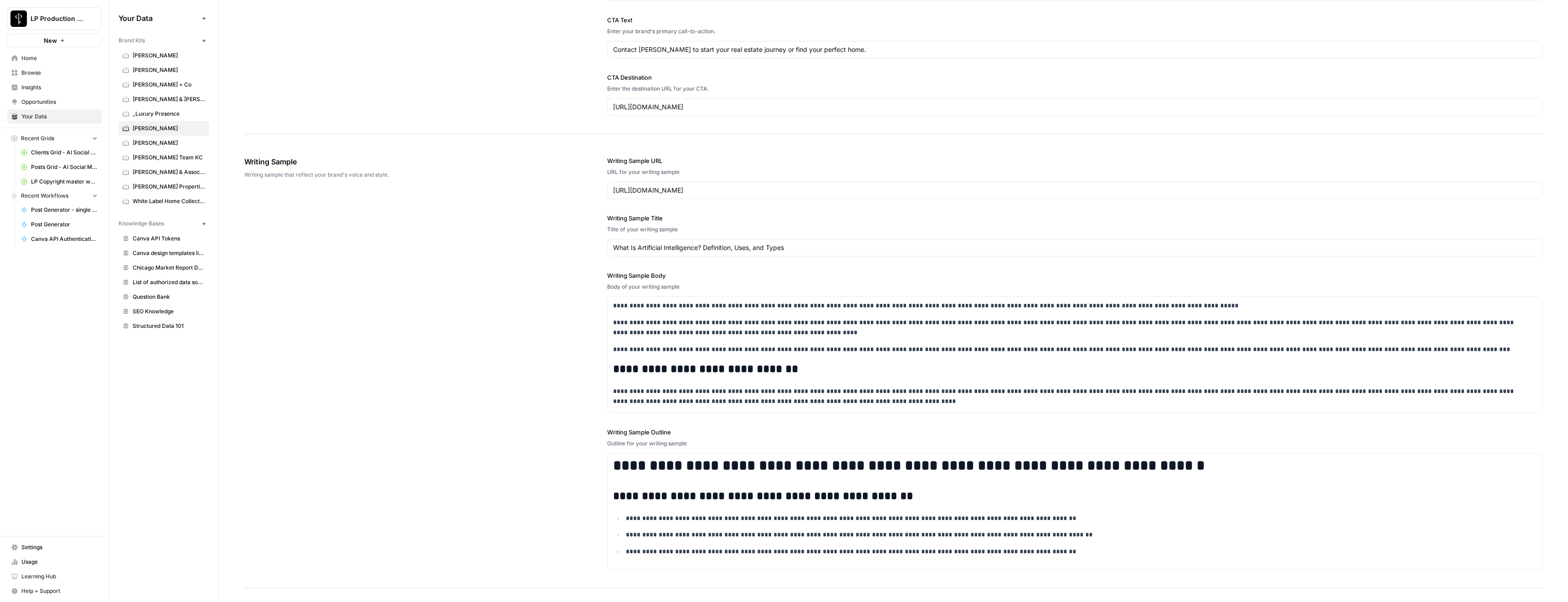
scroll to position [914, 0]
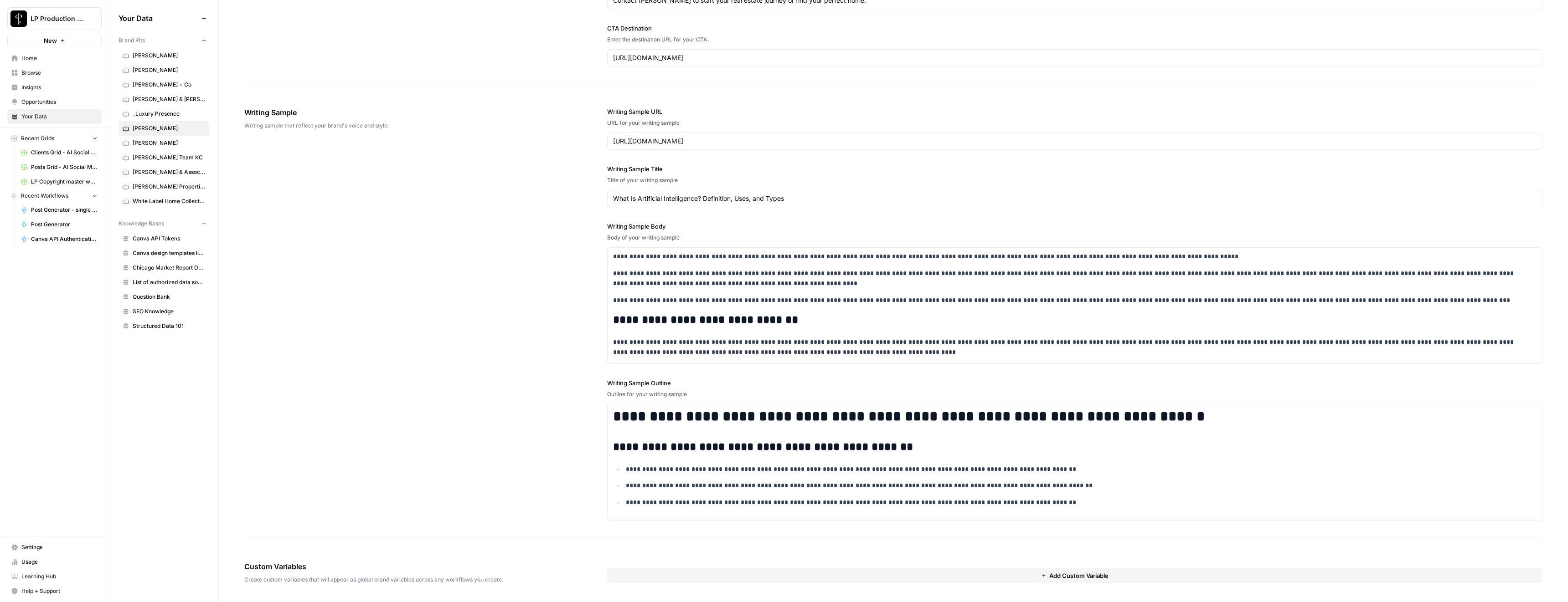
click at [177, 162] on link "Sweeney Team KC" at bounding box center [164, 157] width 91 height 15
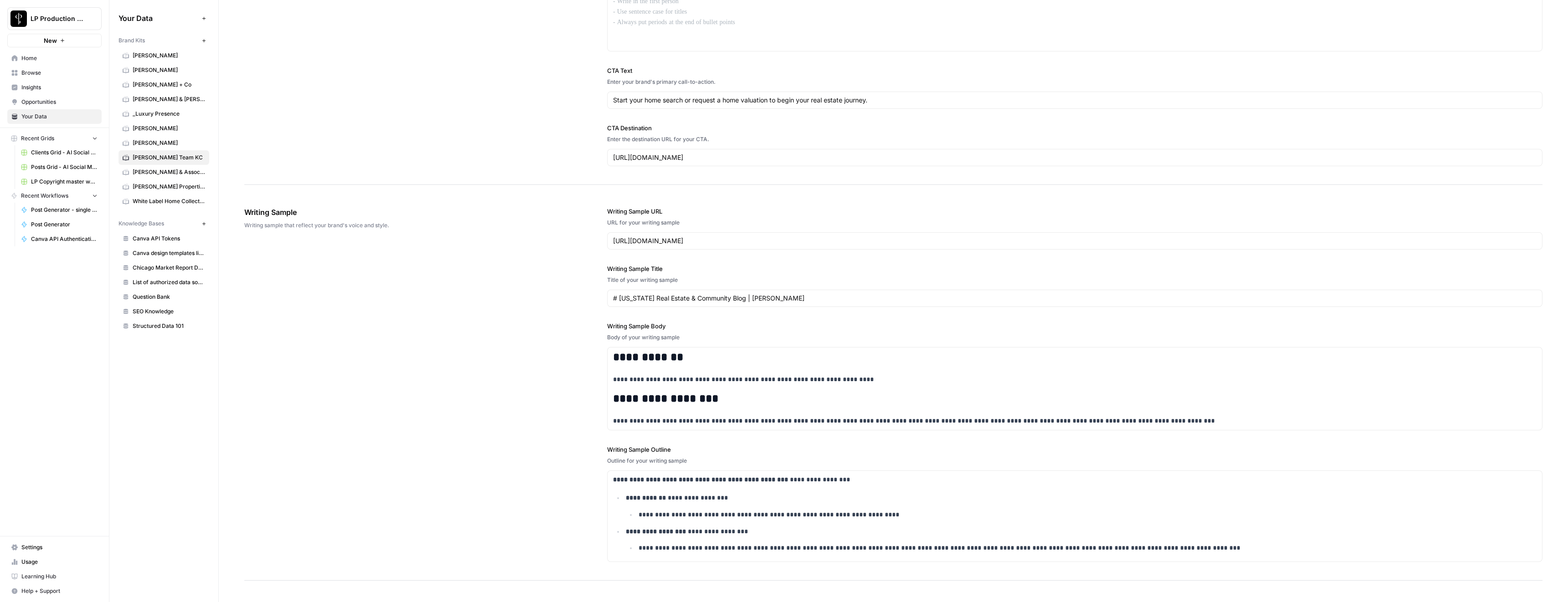
scroll to position [856, 0]
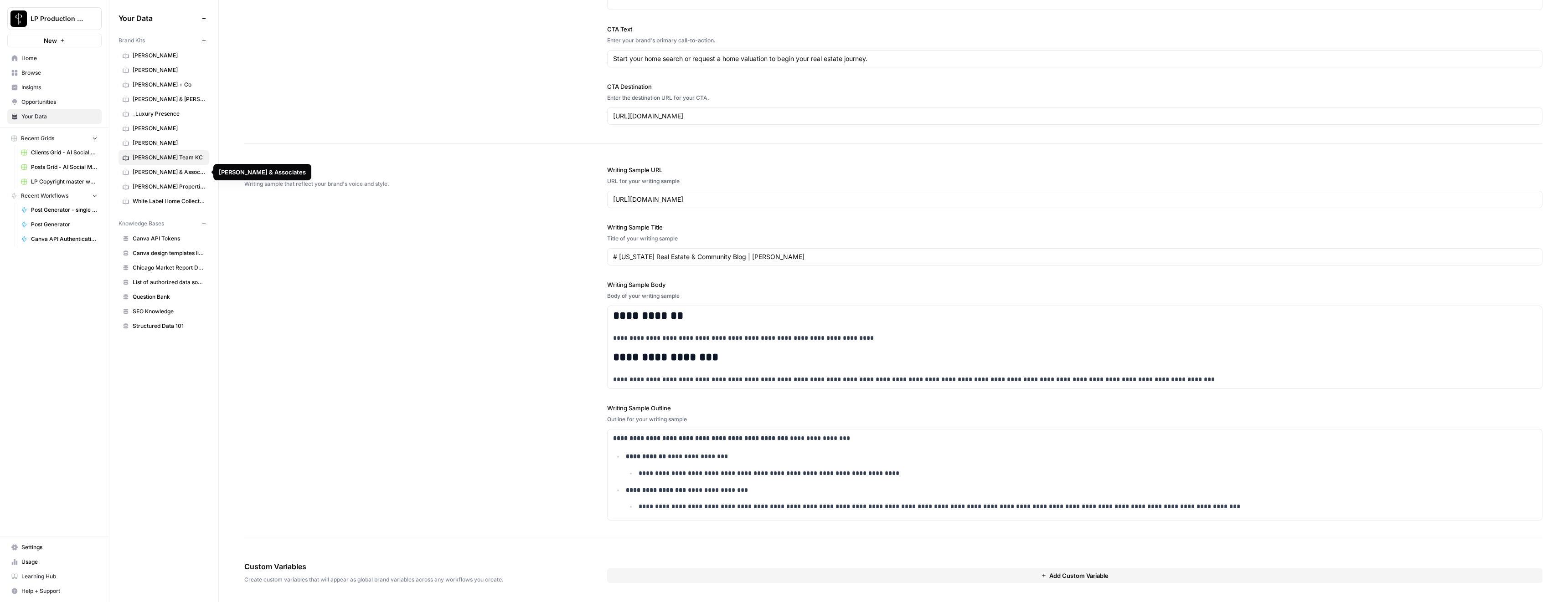
click at [181, 175] on span "Tami Fuller & Associates" at bounding box center [168, 172] width 72 height 8
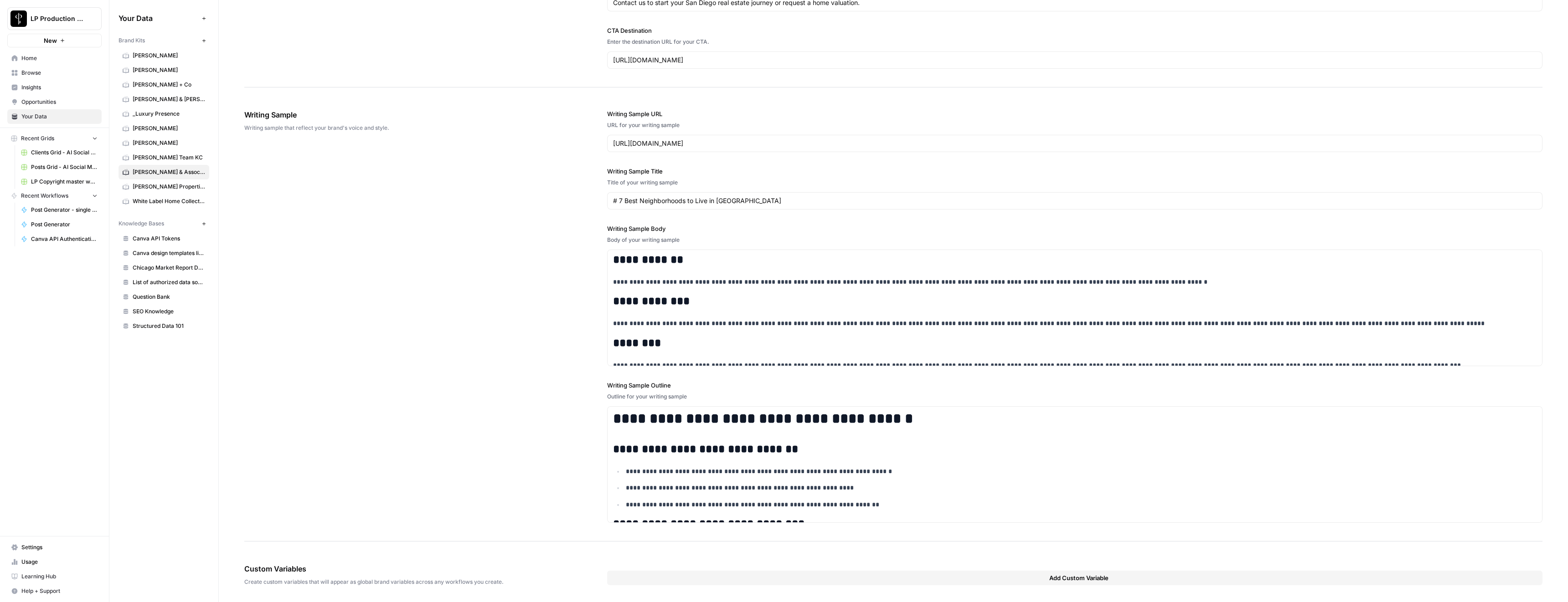
scroll to position [914, 0]
click at [143, 191] on link "Tim Allen Properties Team" at bounding box center [164, 187] width 91 height 15
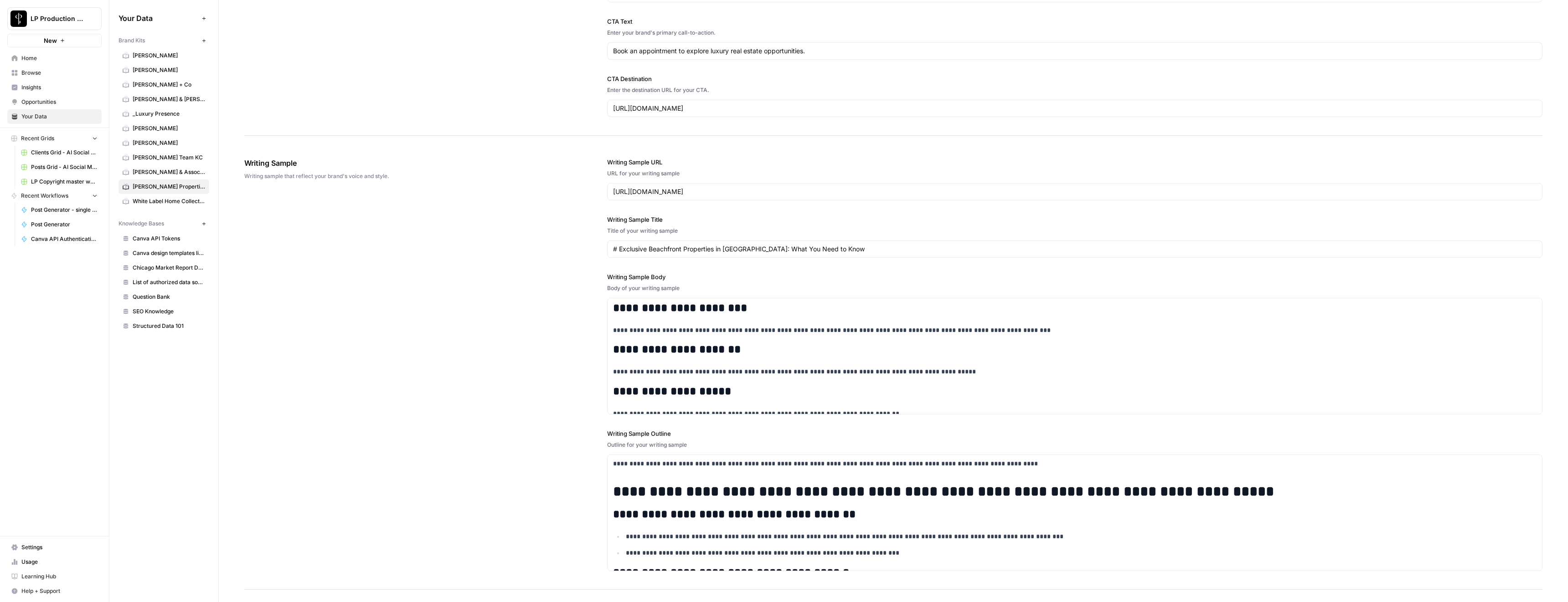
scroll to position [914, 0]
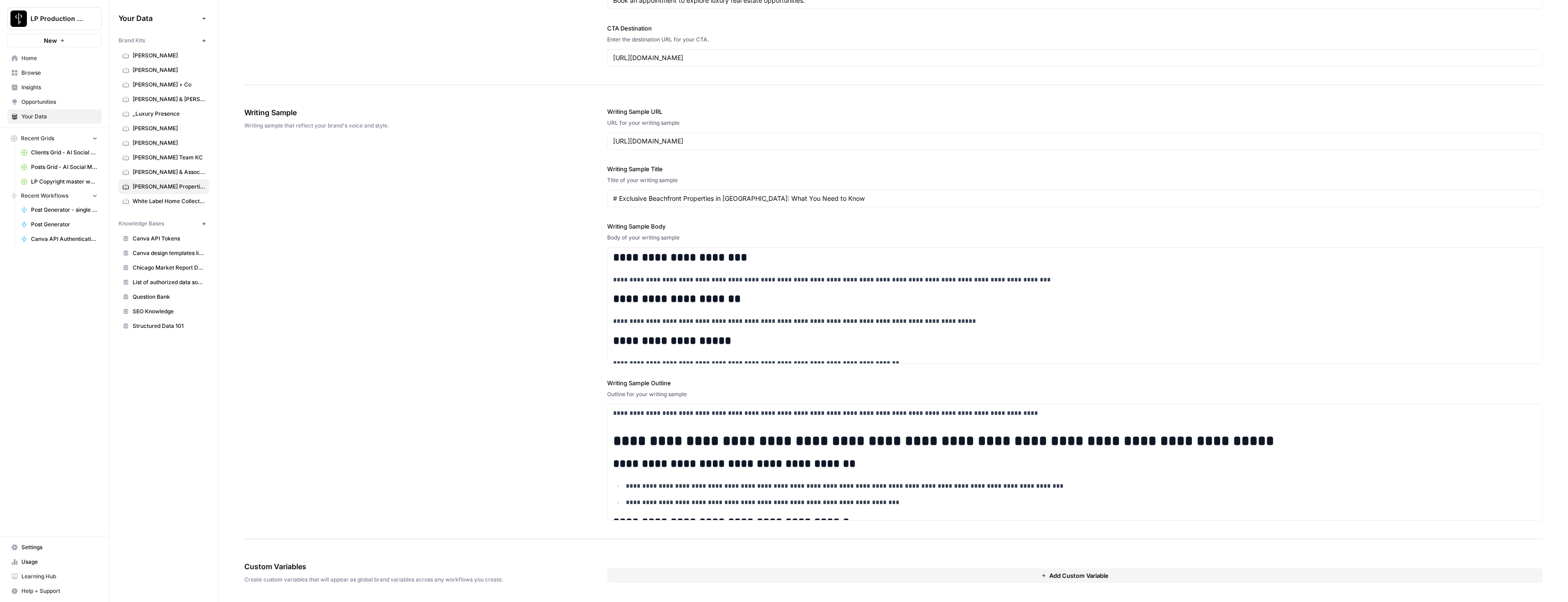
click at [177, 206] on link "White Label Home Collective" at bounding box center [164, 201] width 91 height 15
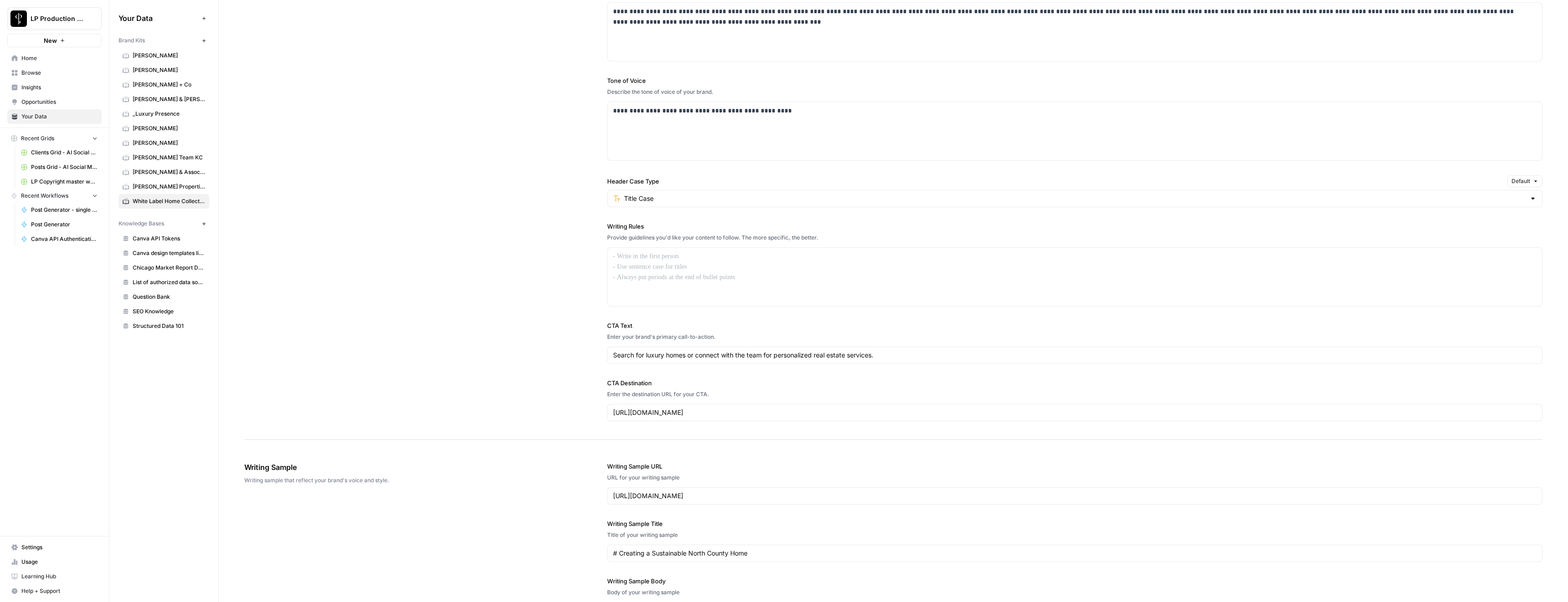
scroll to position [914, 0]
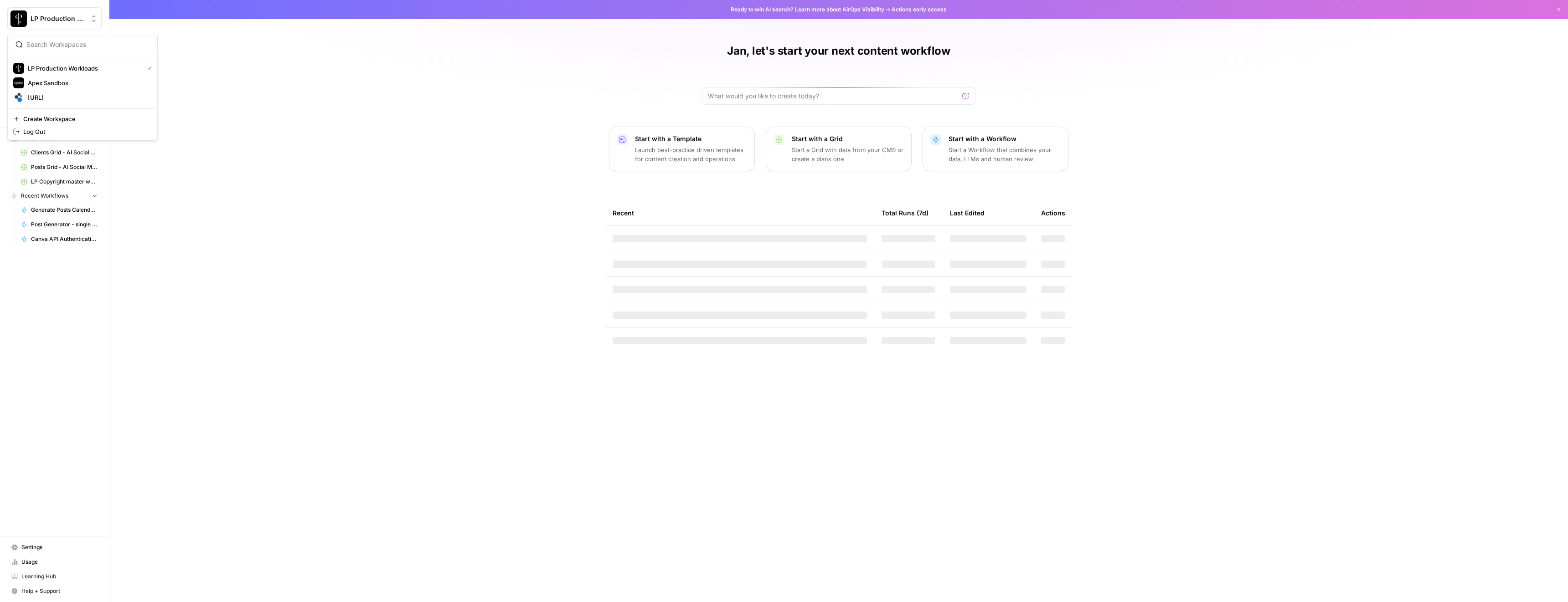
click at [53, 19] on span "LP Production Workloads" at bounding box center [58, 19] width 55 height 9
click at [49, 98] on span "[URL]" at bounding box center [87, 98] width 120 height 9
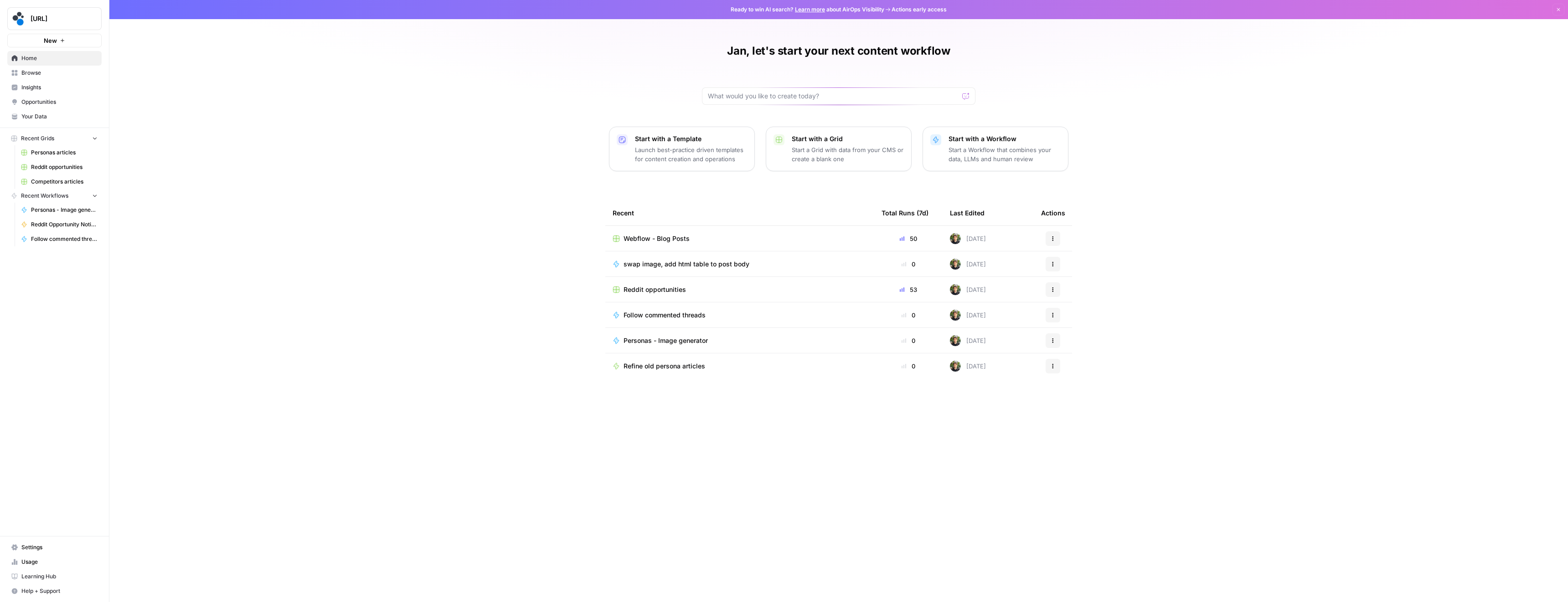
click at [648, 236] on span "Webflow - Blog Posts" at bounding box center [656, 239] width 66 height 9
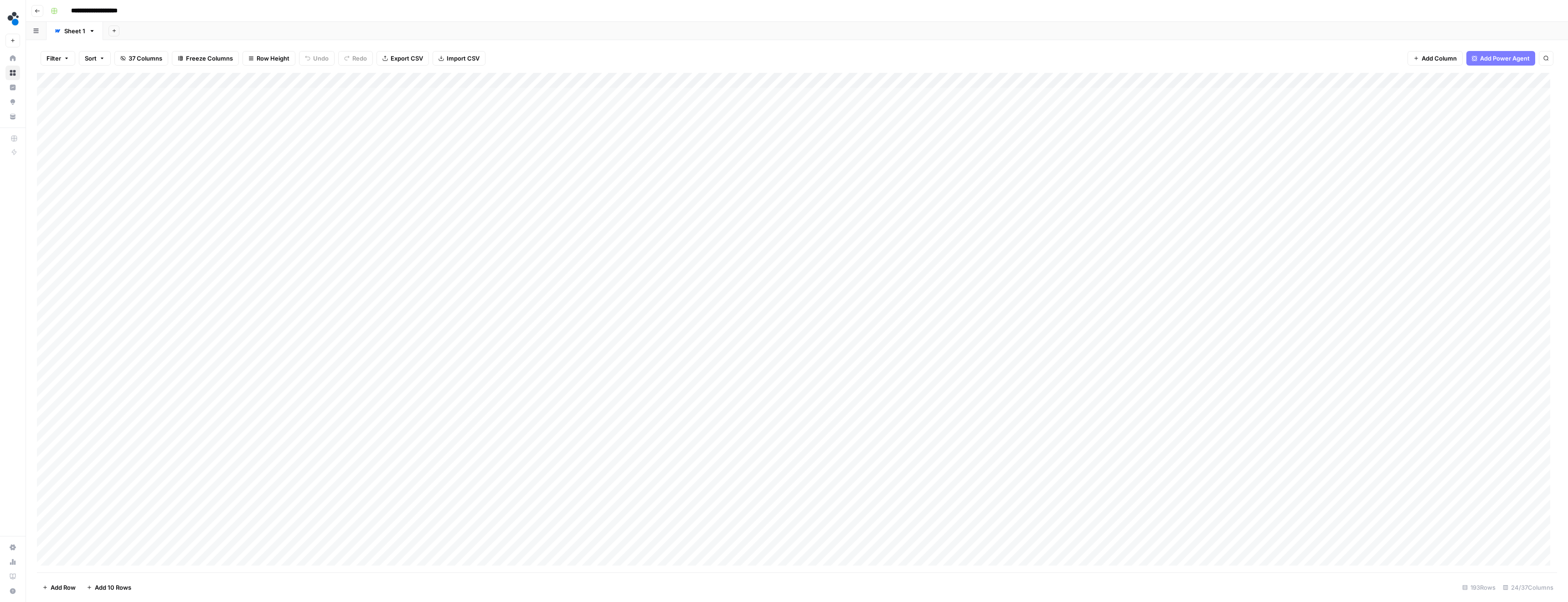
click at [97, 54] on button "Sort" at bounding box center [94, 58] width 32 height 15
click at [131, 105] on button "Add Sort" at bounding box center [188, 107] width 196 height 12
click at [130, 105] on input "text" at bounding box center [163, 105] width 93 height 9
click at [142, 290] on span "Status" at bounding box center [158, 292] width 54 height 9
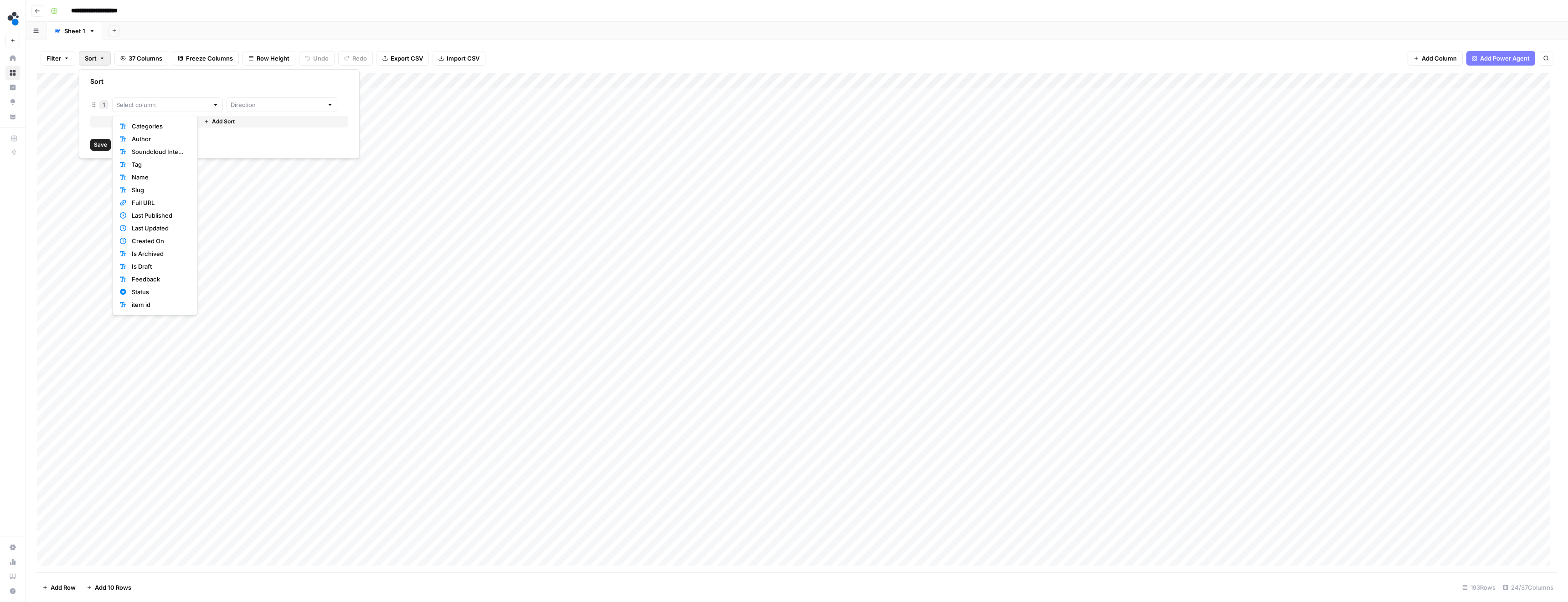
type input "Status"
click at [242, 102] on input "text" at bounding box center [294, 105] width 105 height 9
click at [239, 123] on span "Ascending" at bounding box center [261, 127] width 79 height 9
type input "Ascending"
click at [102, 146] on span "Save" at bounding box center [100, 145] width 13 height 8
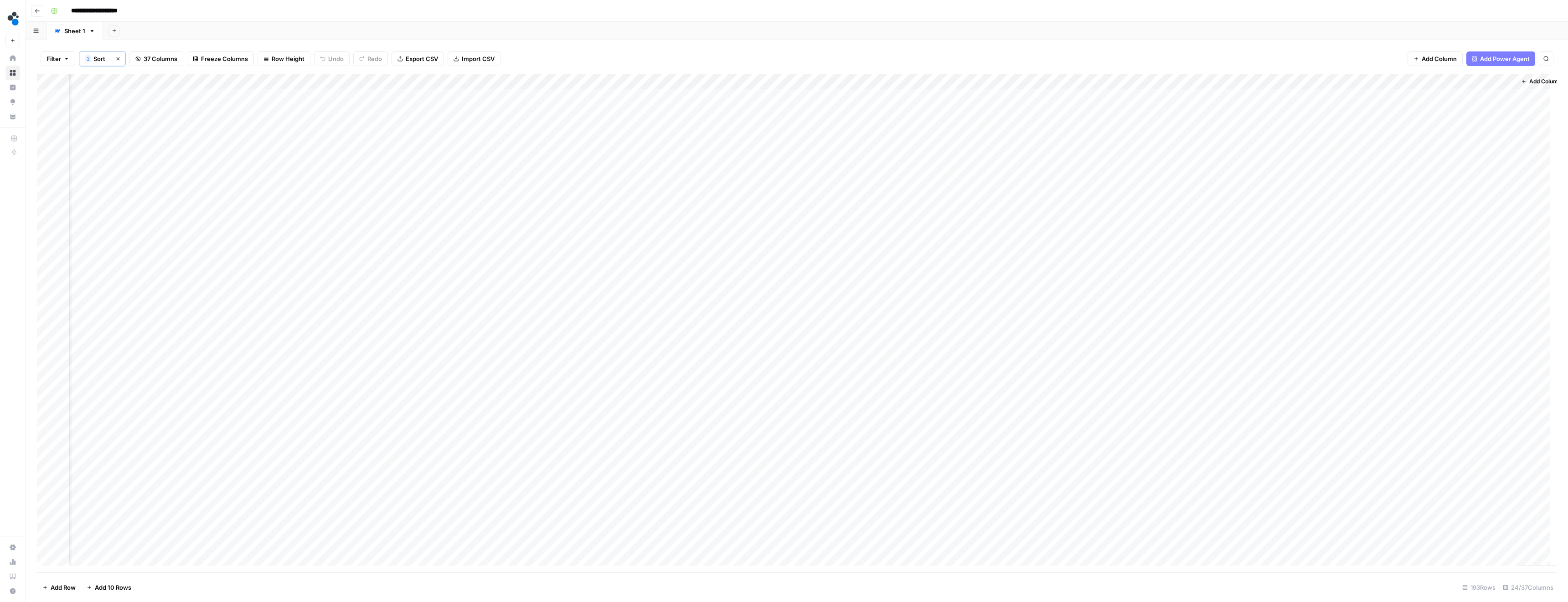
scroll to position [0, 963]
click at [1010, 111] on div "Add Column" at bounding box center [797, 323] width 1520 height 499
click at [1010, 111] on input "**********" at bounding box center [1056, 114] width 146 height 11
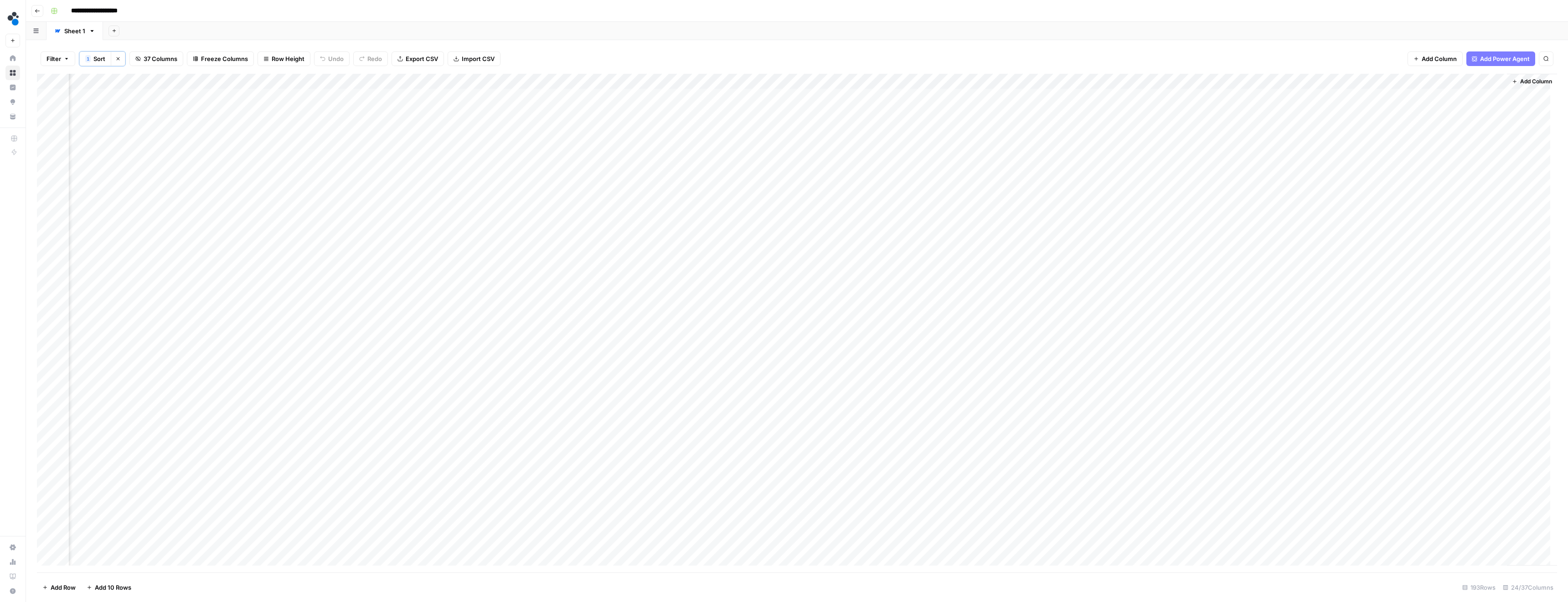
click at [1445, 110] on div "Add Column" at bounding box center [797, 323] width 1520 height 499
click at [1445, 110] on input "**********" at bounding box center [1486, 114] width 146 height 11
type input "**********"
click at [1015, 131] on div "Add Column" at bounding box center [797, 323] width 1520 height 499
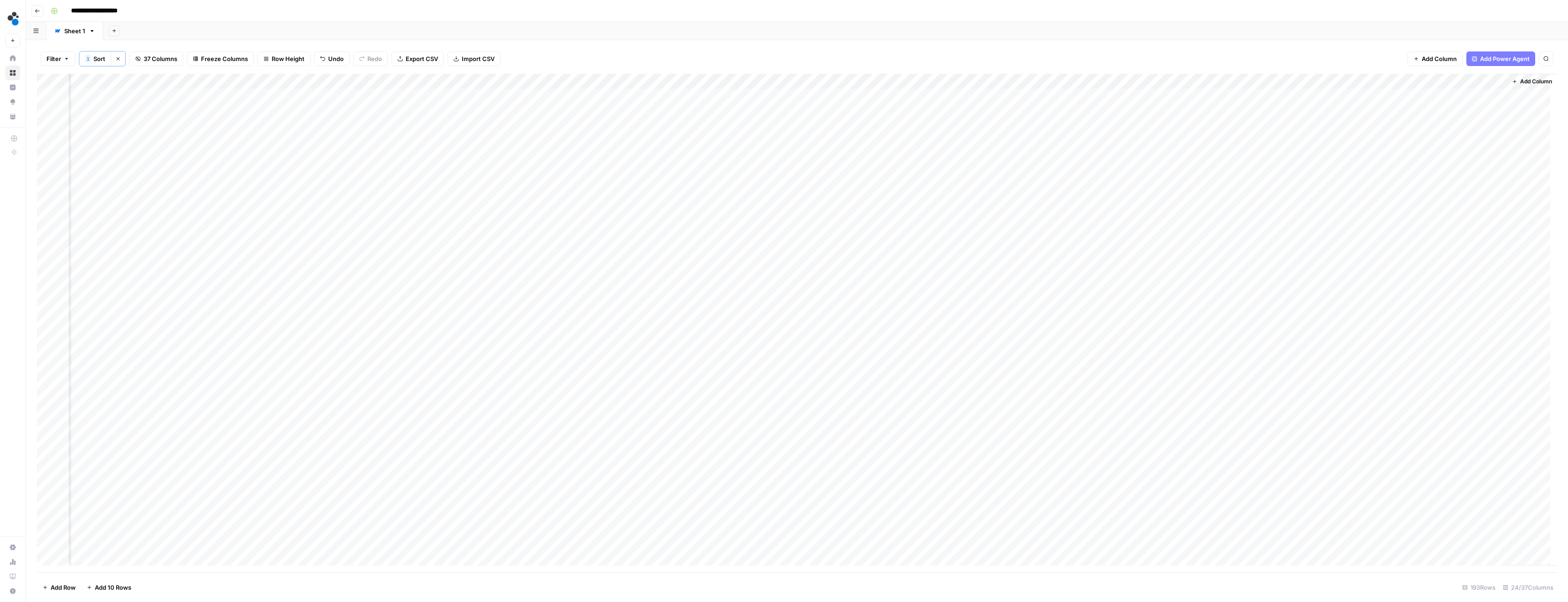
click at [1015, 131] on div "Add Column" at bounding box center [797, 323] width 1520 height 499
click at [1015, 131] on input "**********" at bounding box center [1056, 130] width 146 height 11
click at [1448, 131] on div "Add Column" at bounding box center [797, 323] width 1520 height 499
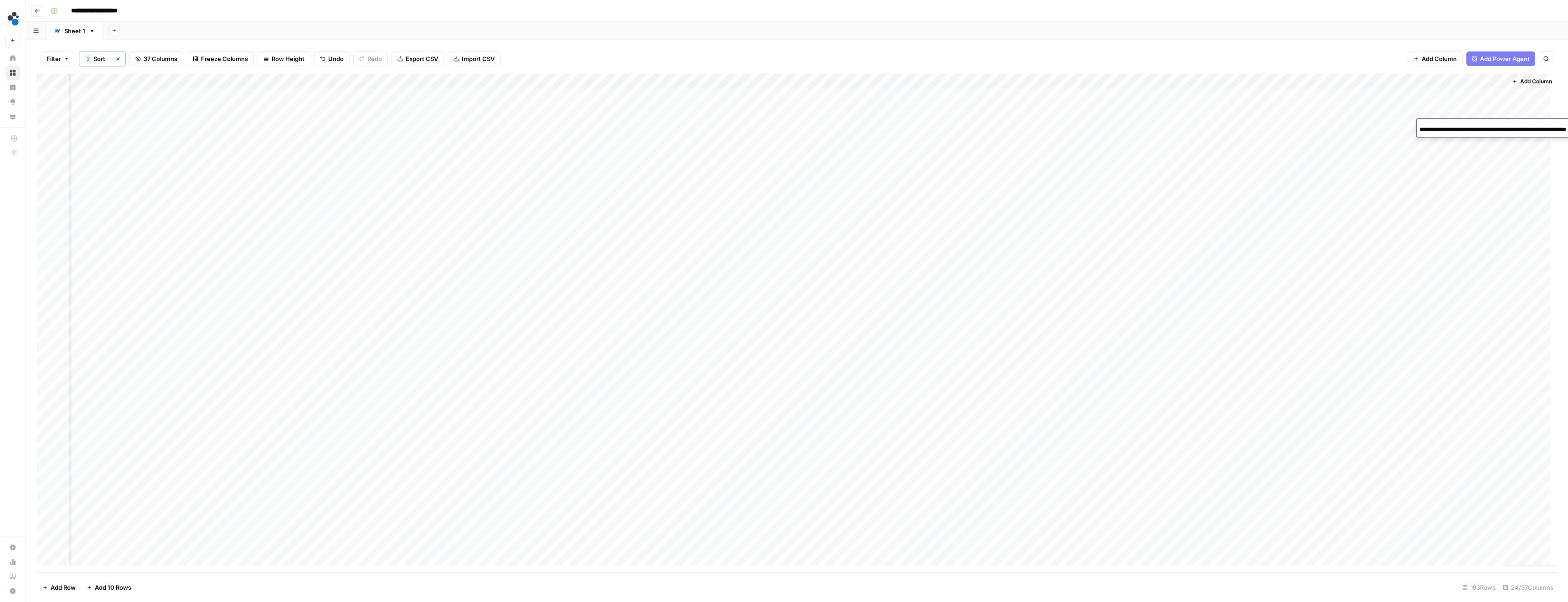
click at [1448, 131] on input "**********" at bounding box center [1492, 130] width 146 height 11
click at [1443, 144] on div "Add Column" at bounding box center [797, 323] width 1520 height 499
click at [972, 111] on div "Add Column" at bounding box center [797, 323] width 1520 height 499
click at [974, 128] on div "Add Column" at bounding box center [797, 323] width 1520 height 499
click at [1056, 112] on div "Add Column" at bounding box center [797, 323] width 1520 height 499
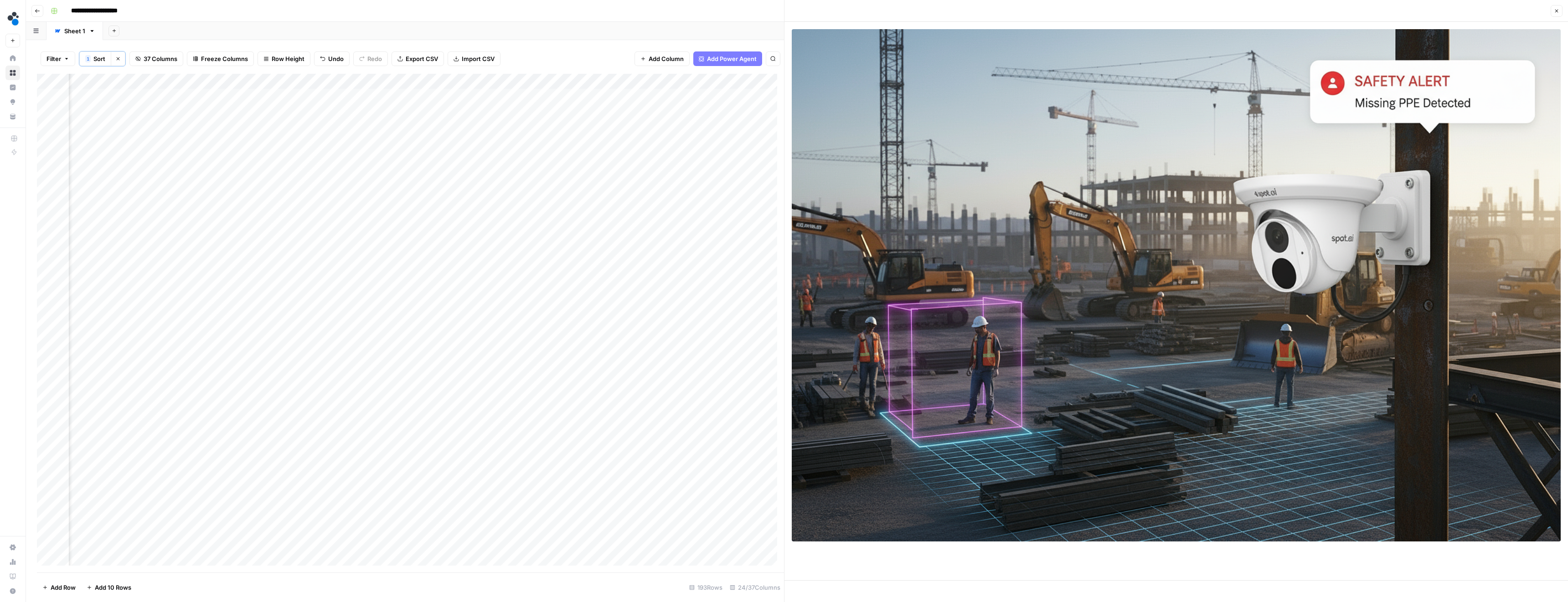
click at [1554, 11] on icon "button" at bounding box center [1556, 10] width 6 height 6
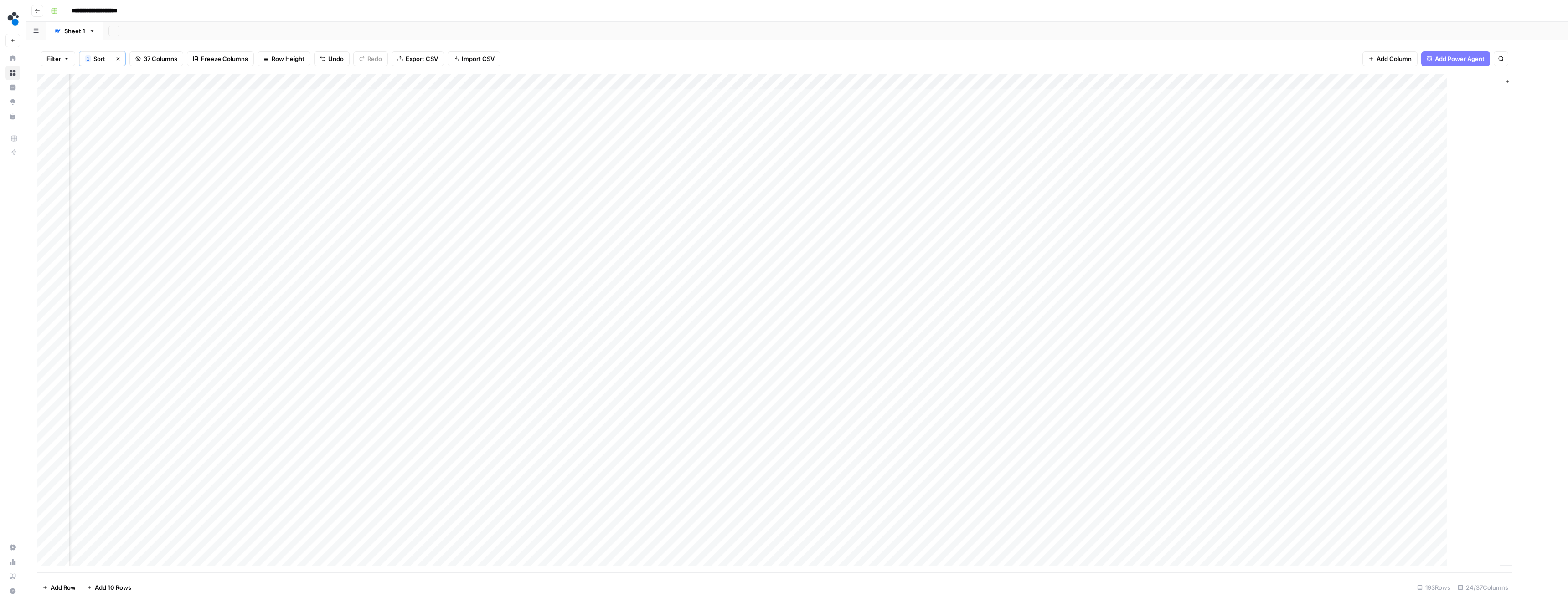
scroll to position [0, 952]
click at [1064, 127] on div "Add Column" at bounding box center [797, 323] width 1520 height 499
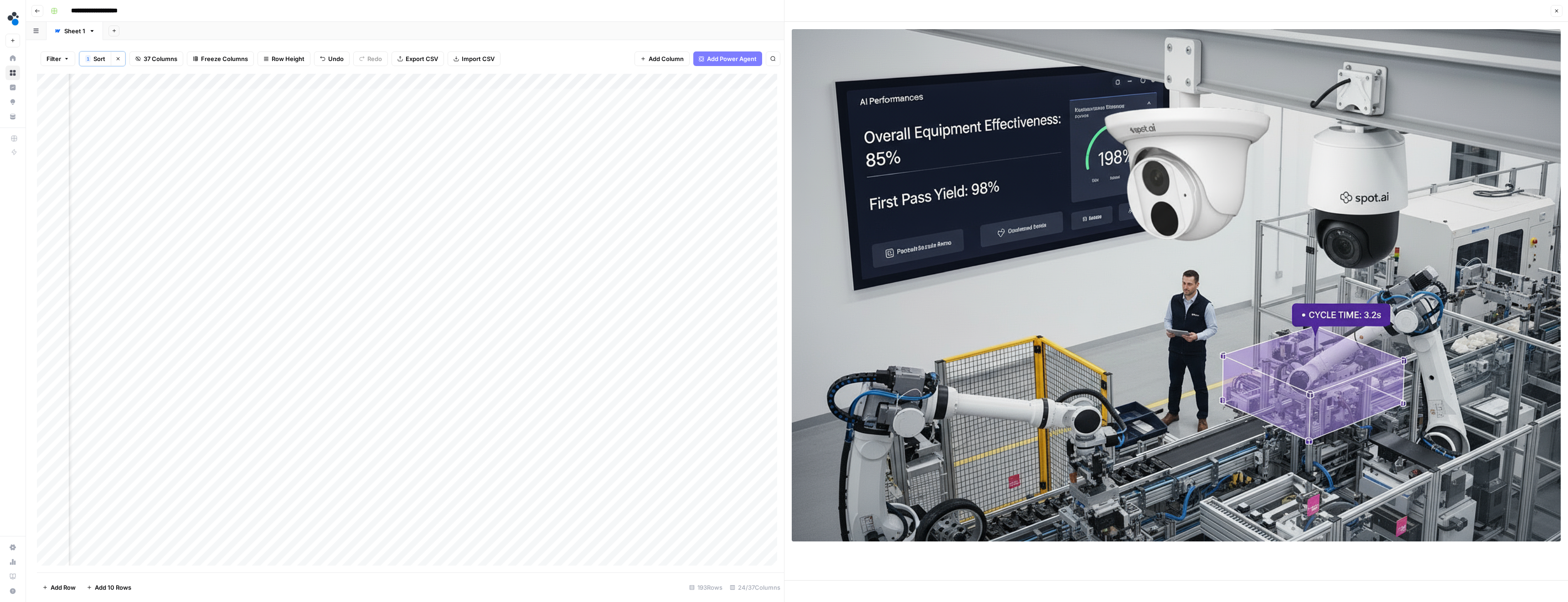
click at [1560, 13] on button "Close" at bounding box center [1556, 10] width 12 height 12
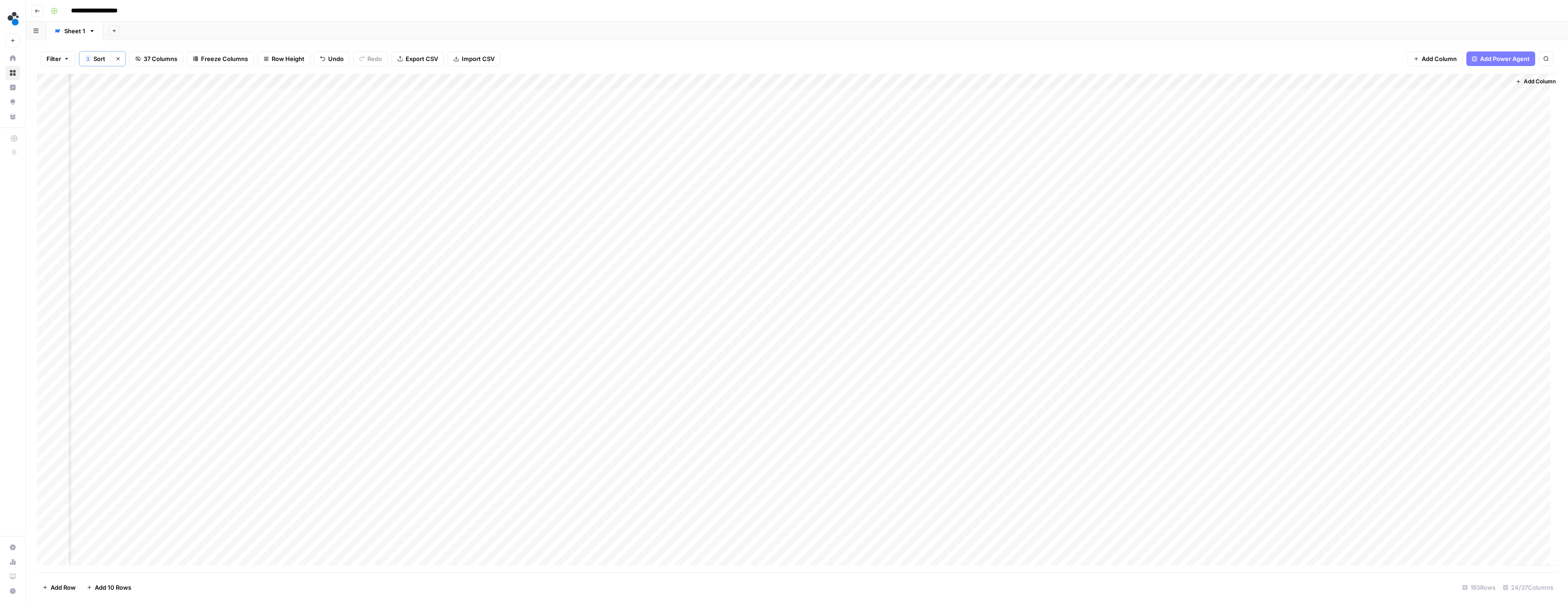
click at [972, 80] on div "Add Column" at bounding box center [797, 323] width 1520 height 499
click at [915, 168] on span "Edit Workflow" at bounding box center [926, 171] width 80 height 9
click at [986, 112] on div "Add Column" at bounding box center [797, 323] width 1520 height 499
click at [983, 129] on div "Add Column" at bounding box center [797, 323] width 1520 height 499
click at [1066, 111] on div "Add Column" at bounding box center [797, 323] width 1520 height 499
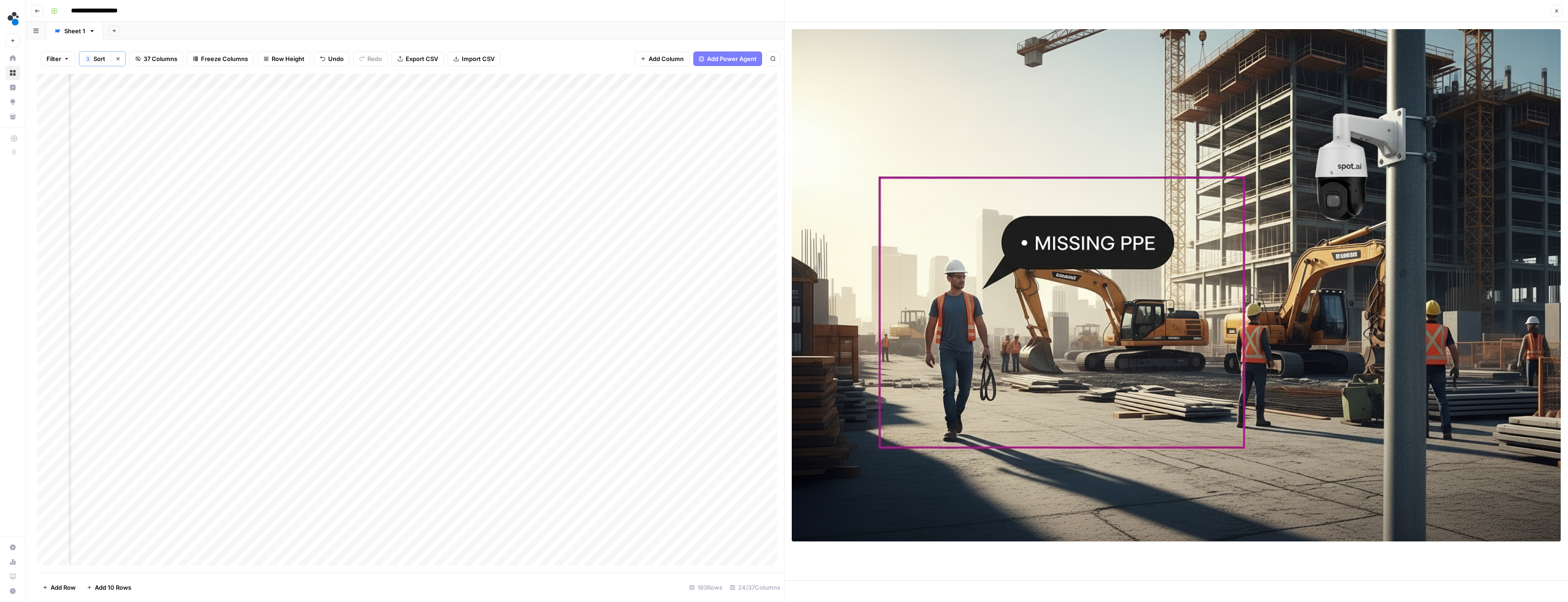
click at [1554, 11] on icon "button" at bounding box center [1556, 10] width 6 height 6
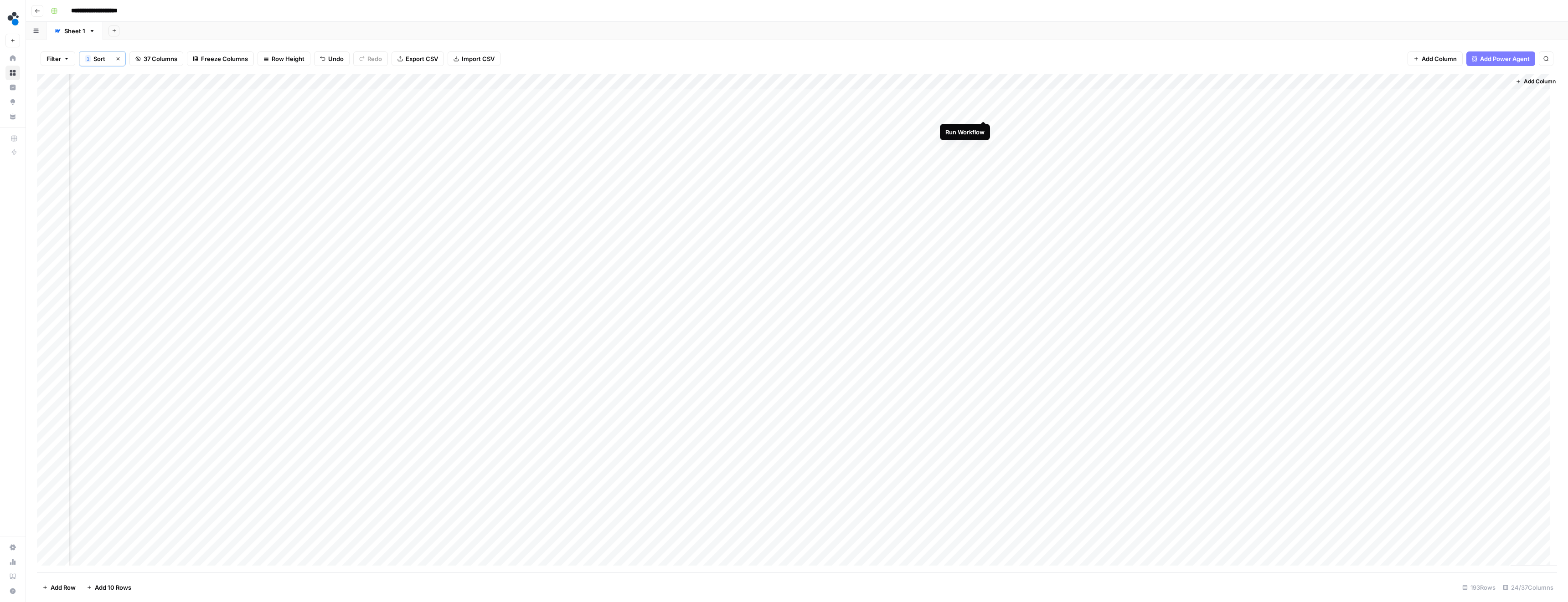
click at [982, 111] on div "Add Column" at bounding box center [797, 323] width 1520 height 499
click at [1064, 127] on div "Add Column" at bounding box center [797, 323] width 1520 height 499
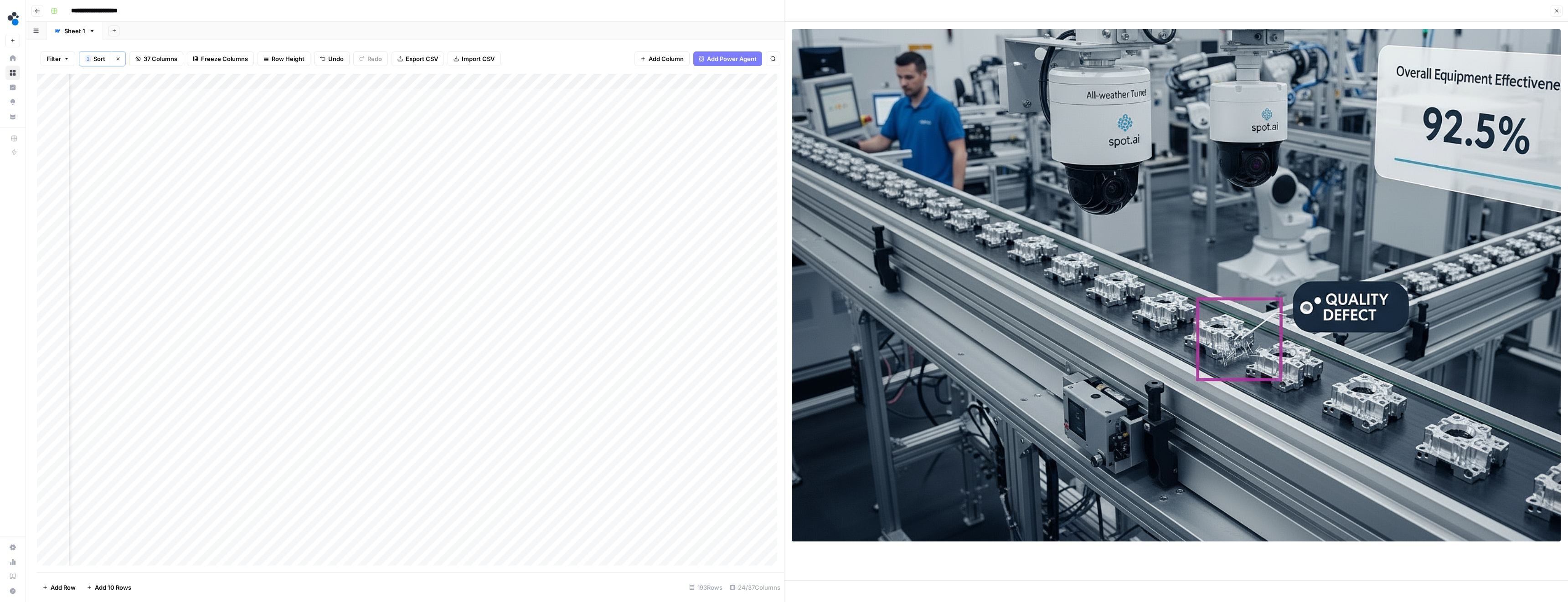
click at [1552, 10] on button "Close" at bounding box center [1556, 10] width 12 height 12
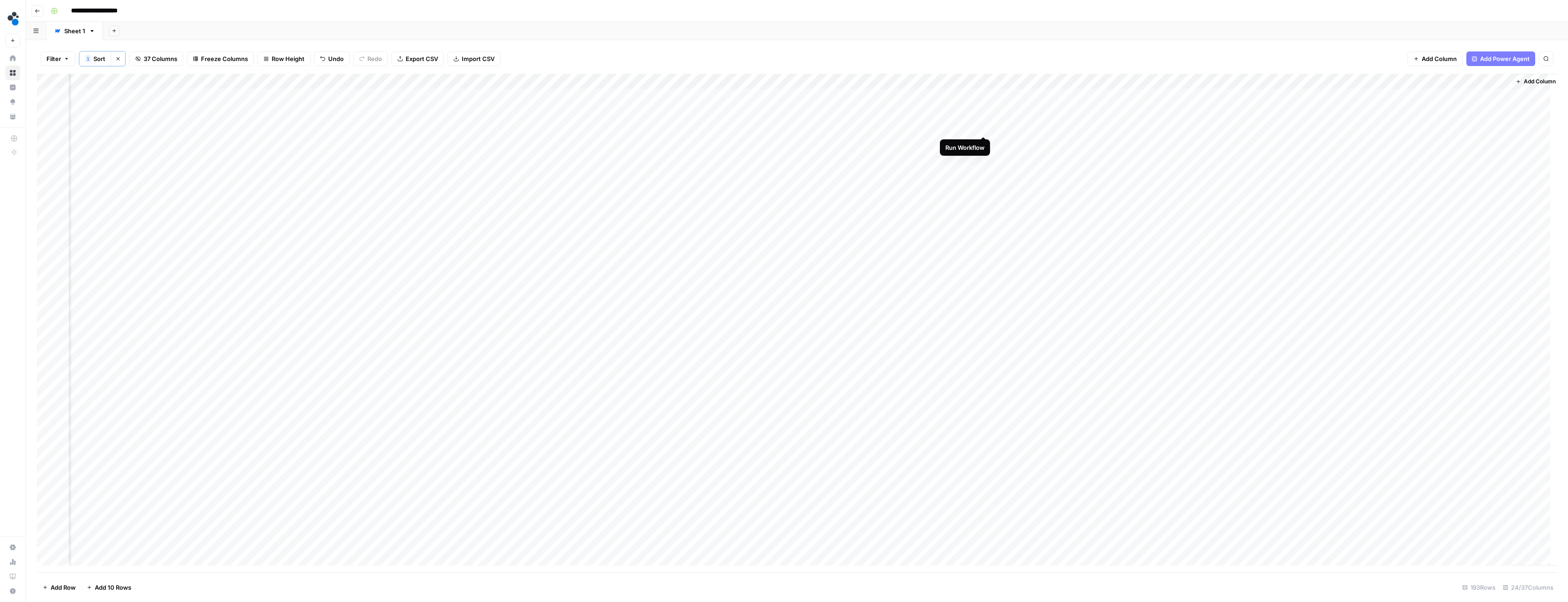
click at [983, 128] on div "Add Column" at bounding box center [797, 323] width 1520 height 499
click at [814, 39] on div "Add Sheet" at bounding box center [835, 31] width 1465 height 18
click at [1066, 111] on div "Add Column" at bounding box center [797, 323] width 1520 height 499
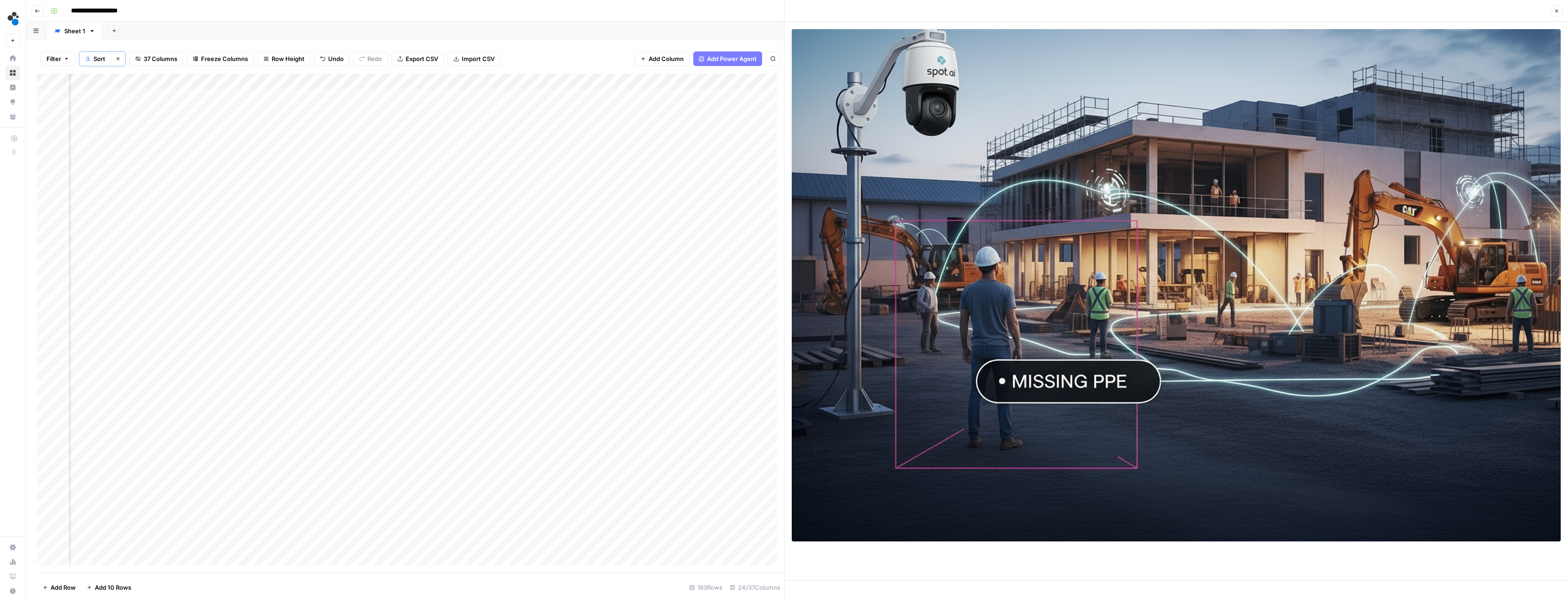
click at [1555, 11] on icon "button" at bounding box center [1556, 10] width 6 height 6
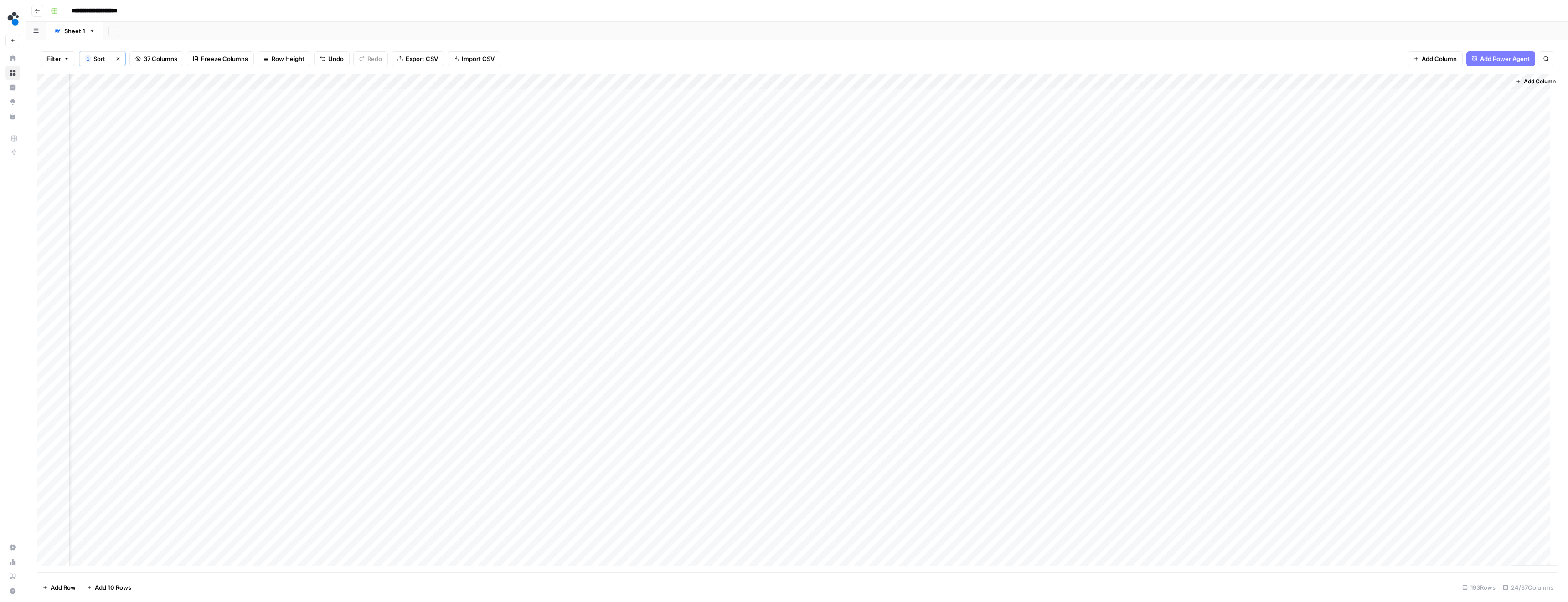
click at [1067, 127] on div "Add Column" at bounding box center [797, 323] width 1520 height 499
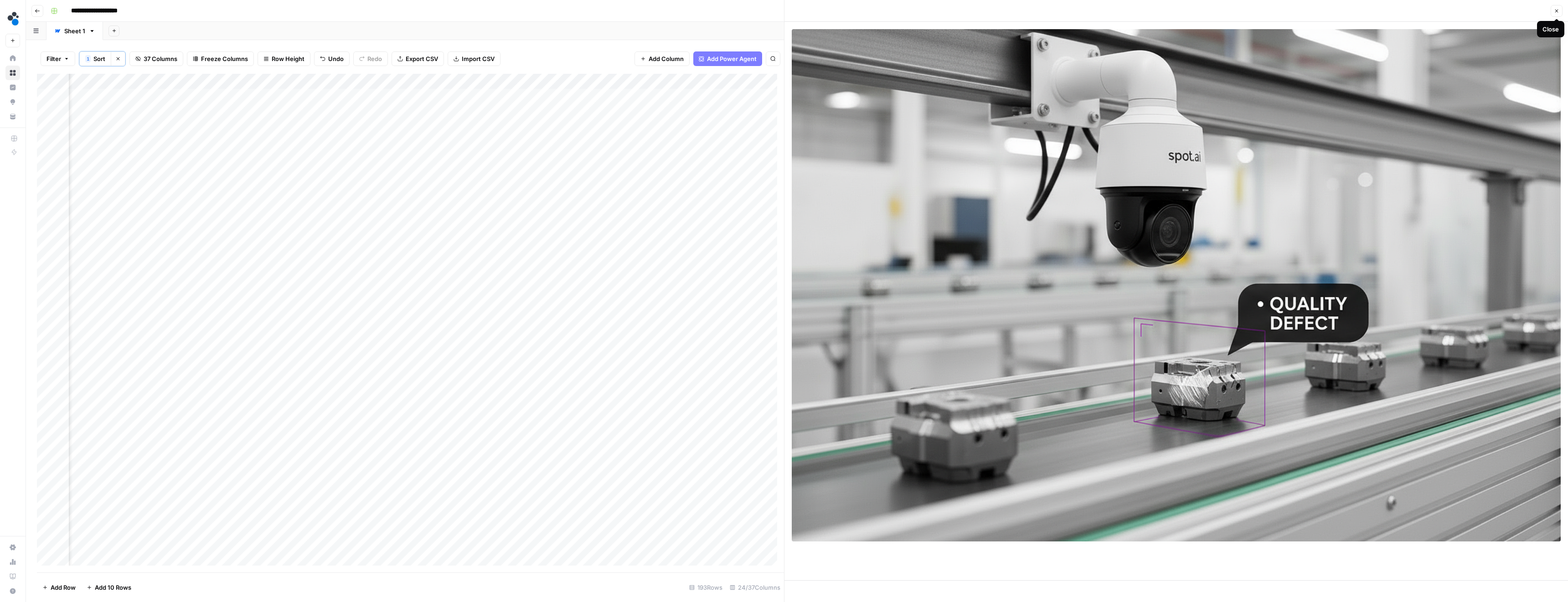
click at [1556, 10] on icon "button" at bounding box center [1556, 11] width 3 height 3
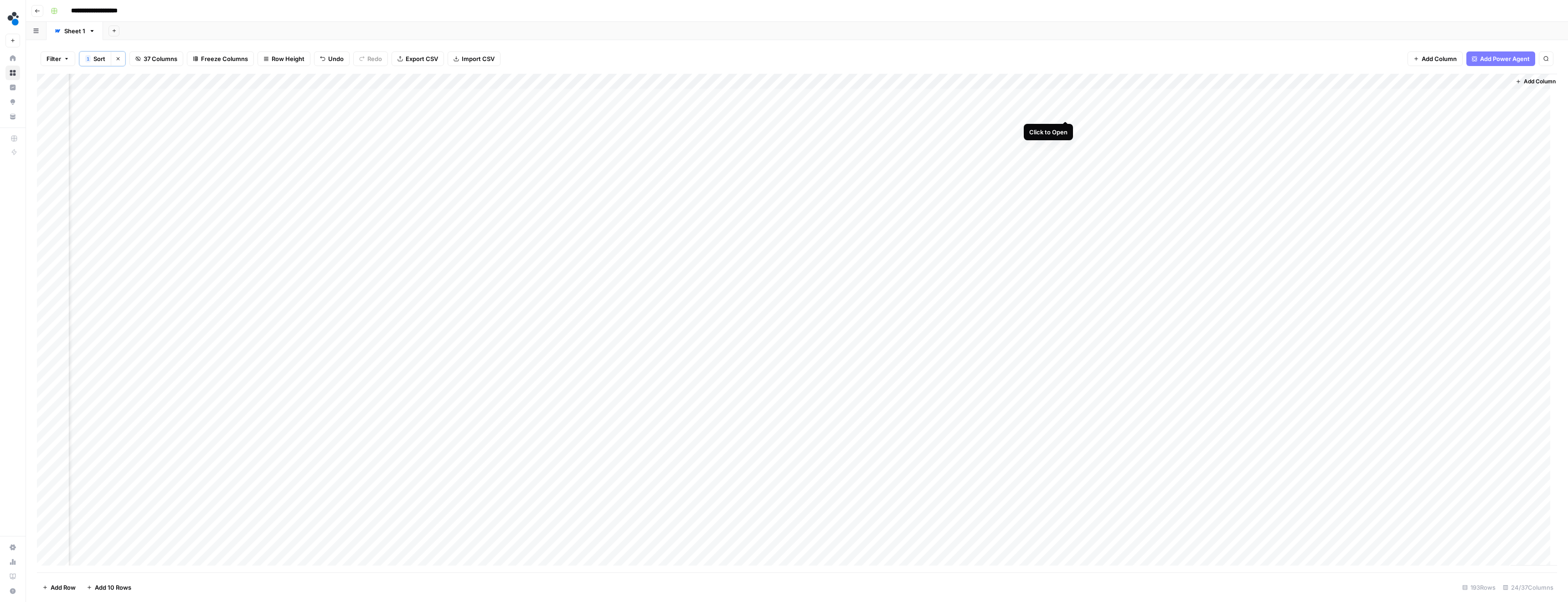
click at [1066, 113] on div "Add Column" at bounding box center [797, 323] width 1520 height 499
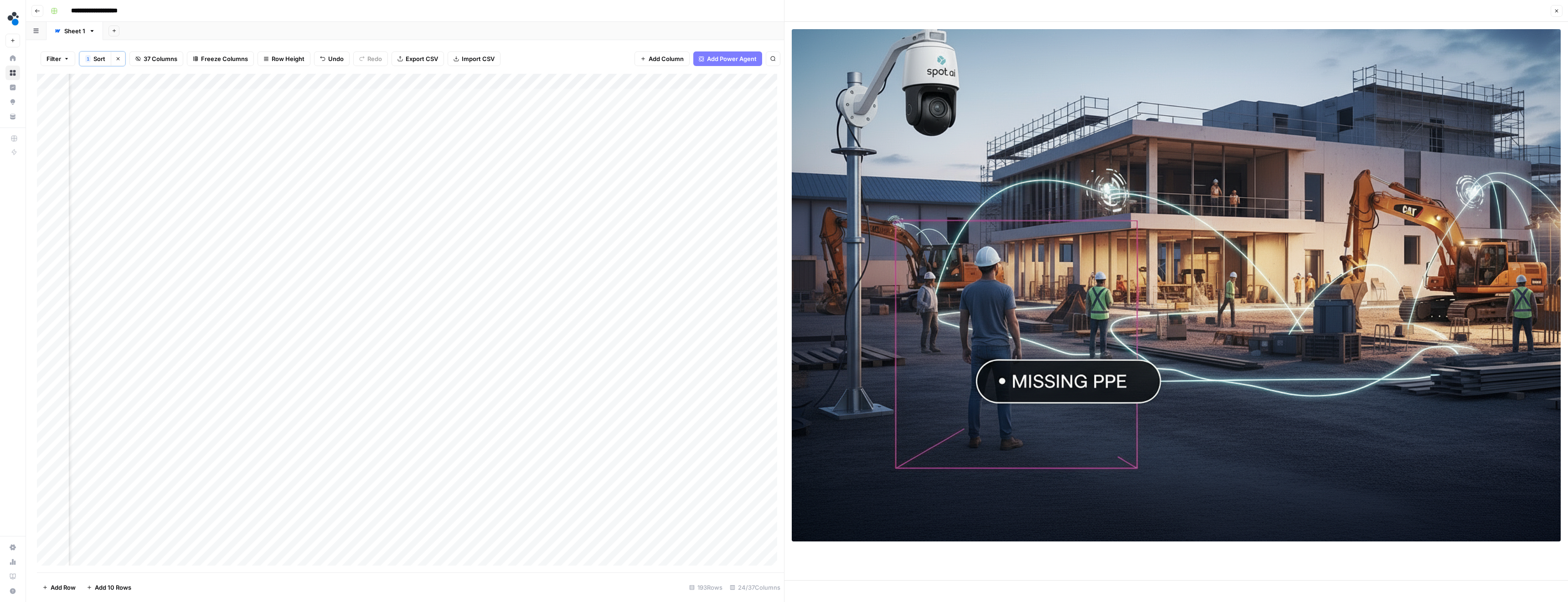
click at [1555, 11] on icon "button" at bounding box center [1556, 10] width 6 height 6
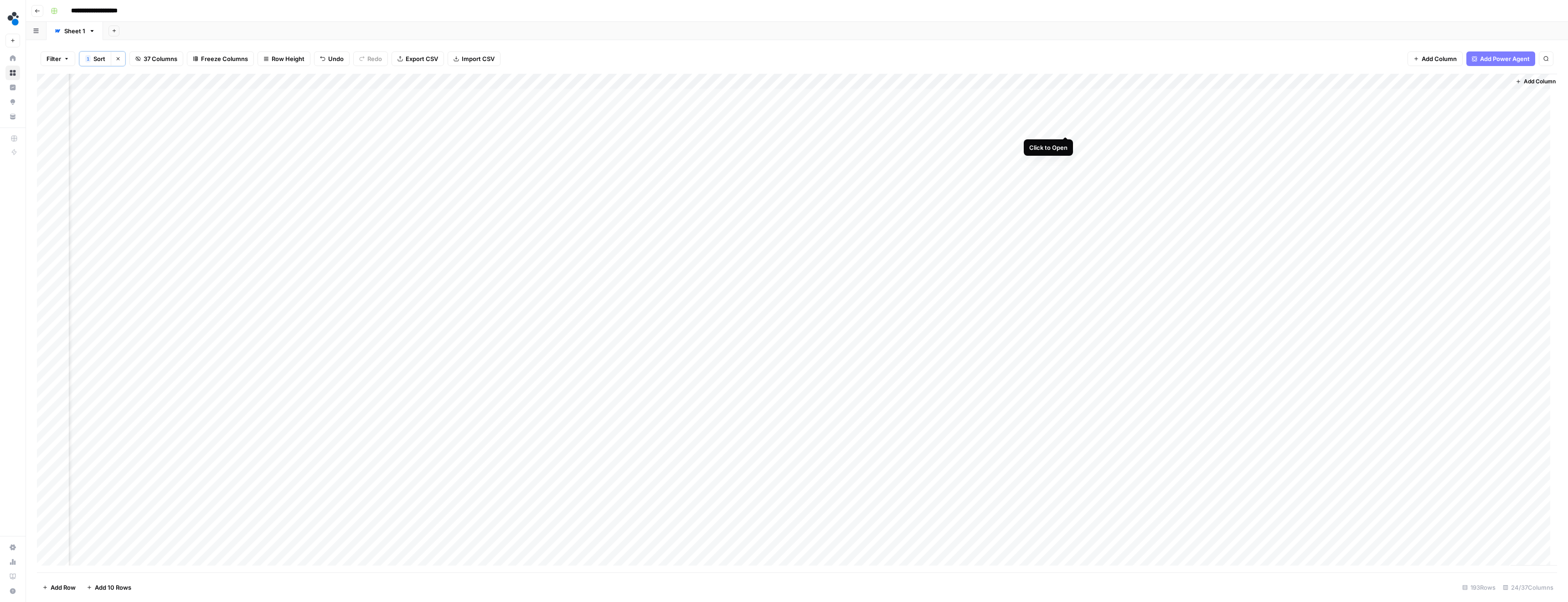
click at [1066, 127] on div "Add Column" at bounding box center [797, 323] width 1520 height 499
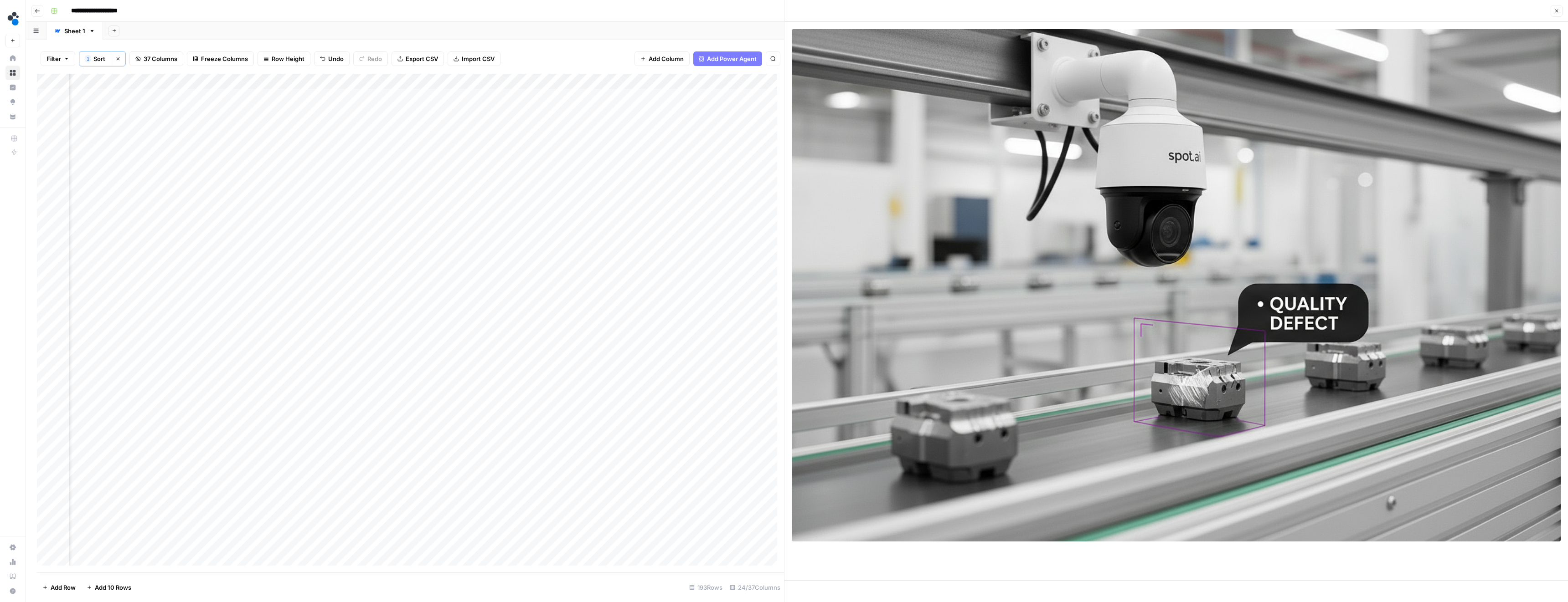
click at [1555, 8] on icon "button" at bounding box center [1556, 10] width 6 height 6
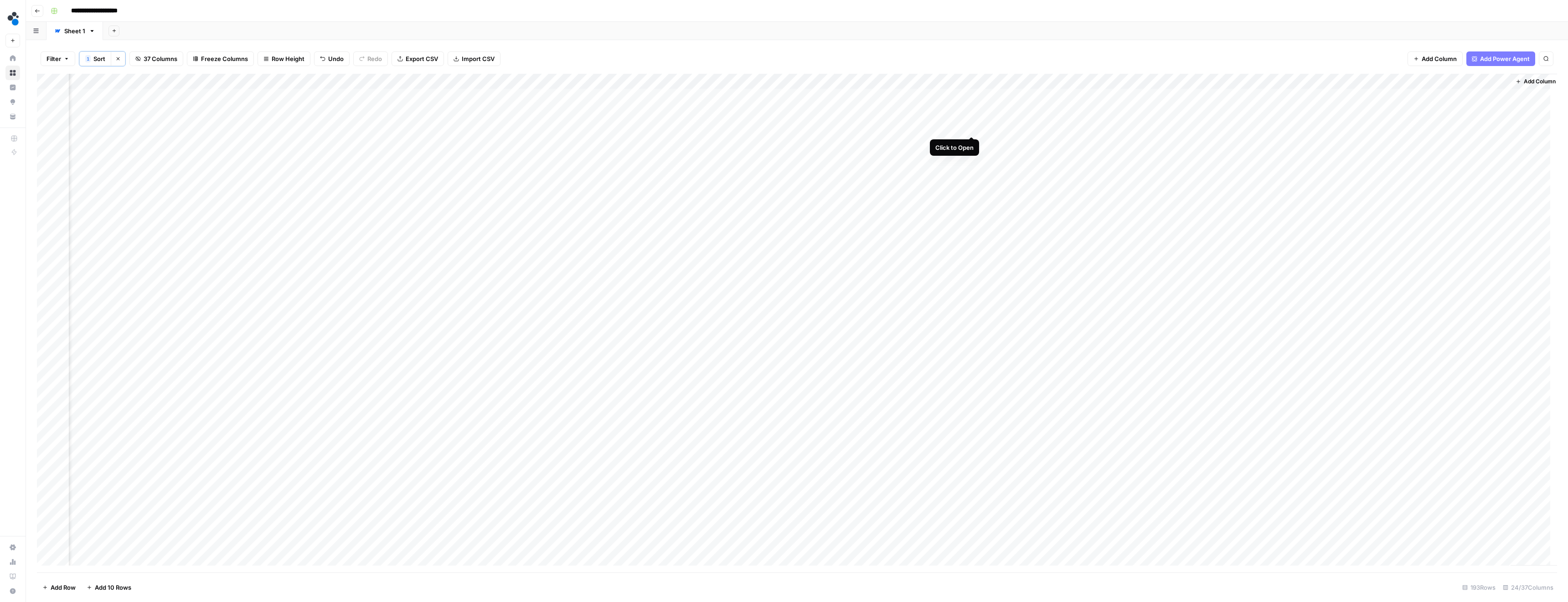
click at [972, 127] on div "Add Column" at bounding box center [797, 323] width 1520 height 499
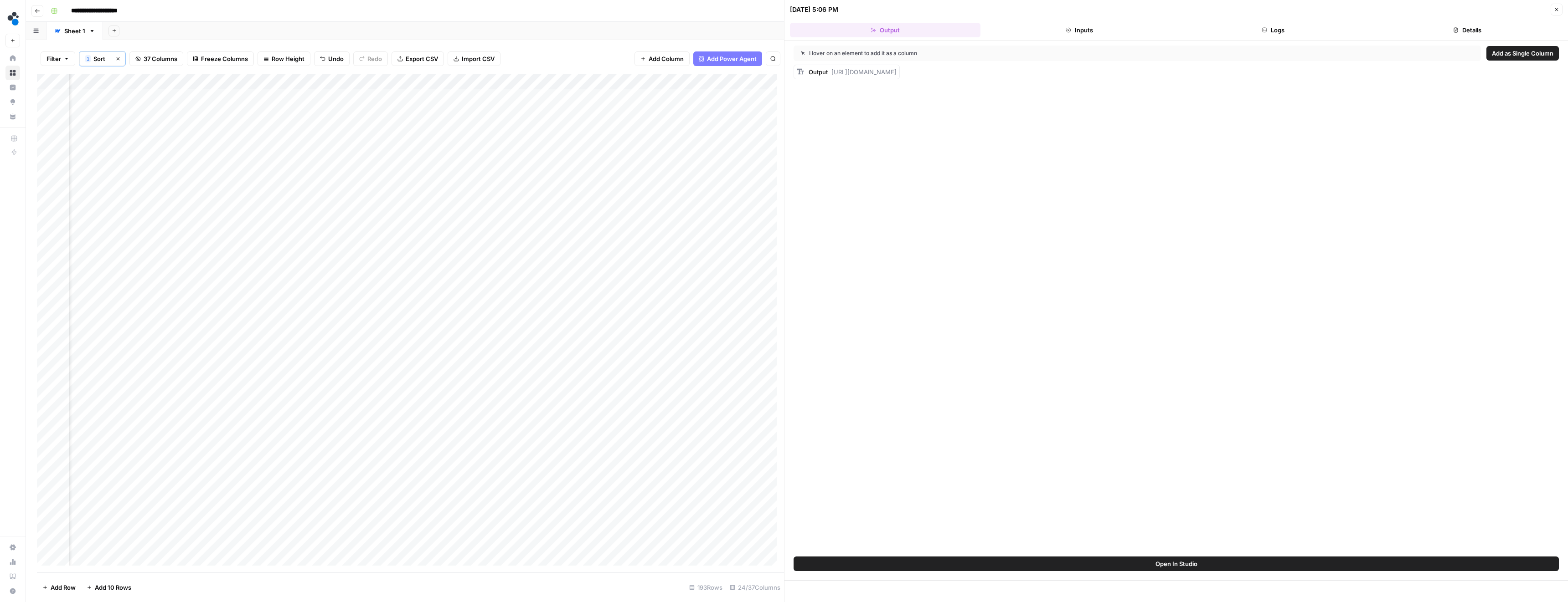
click at [1285, 28] on button "Logs" at bounding box center [1274, 30] width 190 height 15
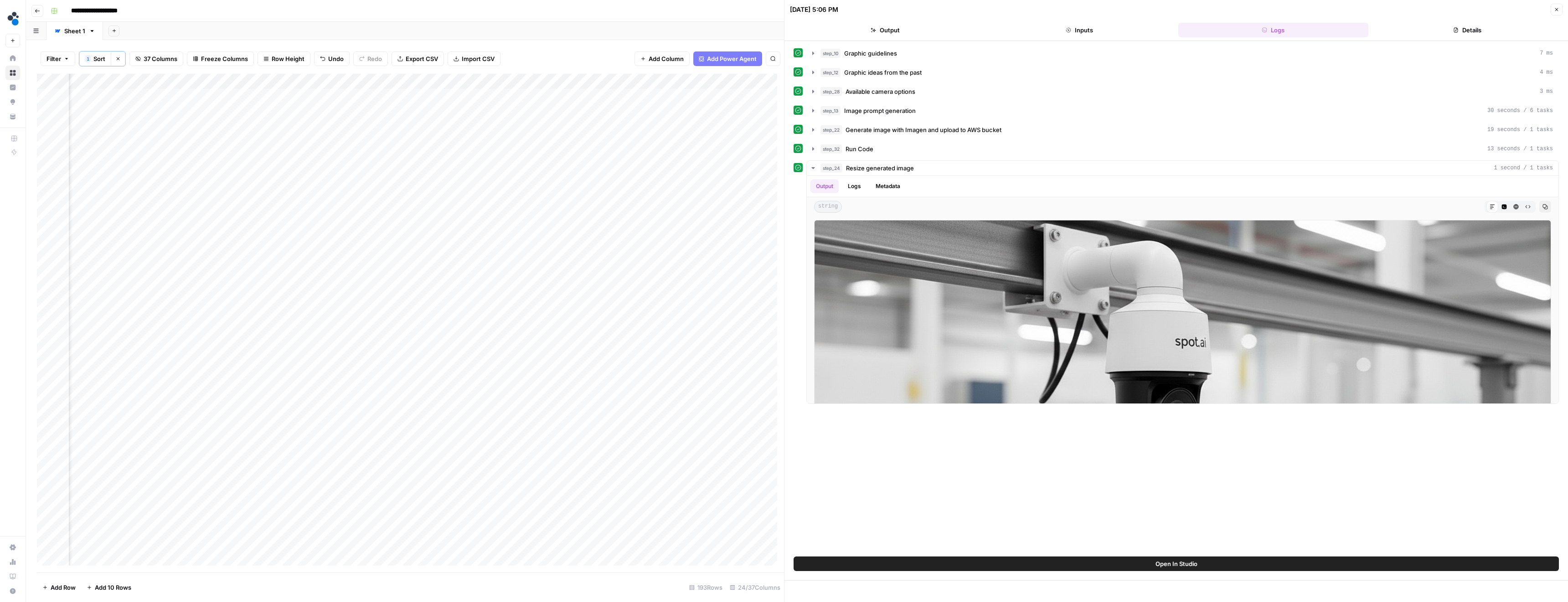
click at [912, 113] on span "Image prompt generation" at bounding box center [879, 111] width 72 height 9
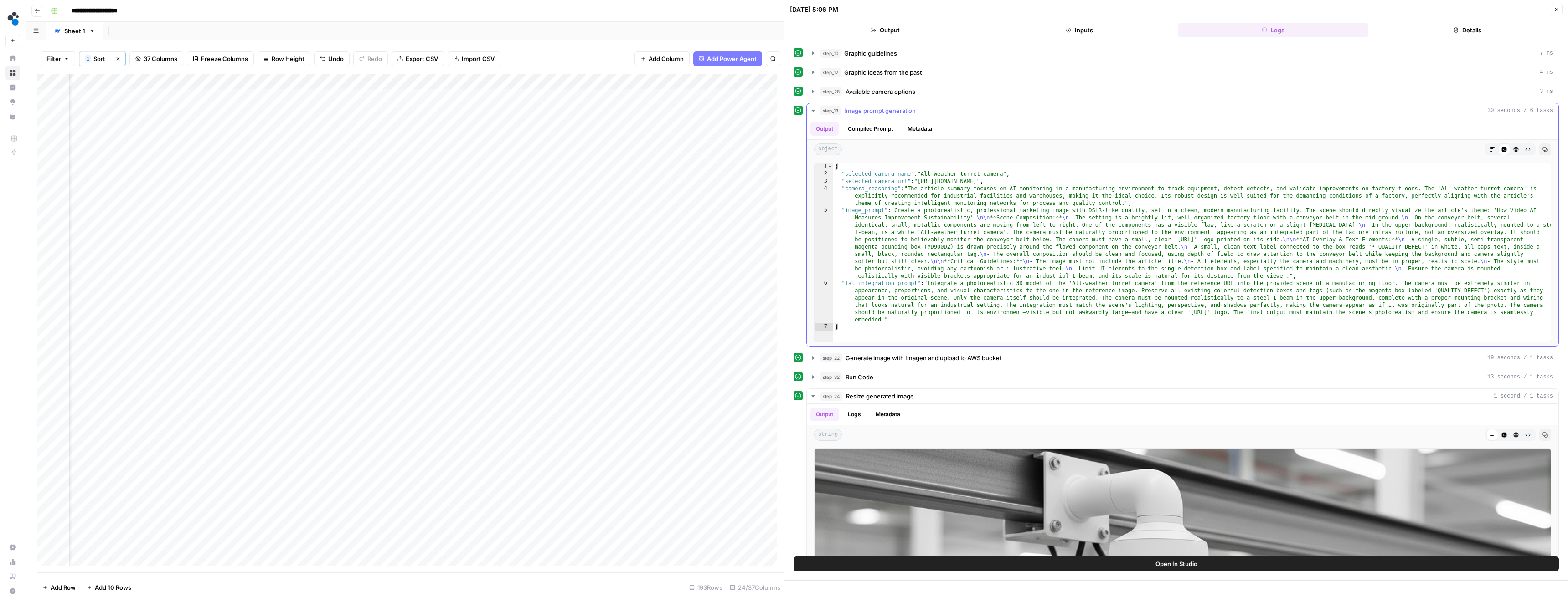
click at [912, 113] on span "Image prompt generation" at bounding box center [879, 111] width 72 height 9
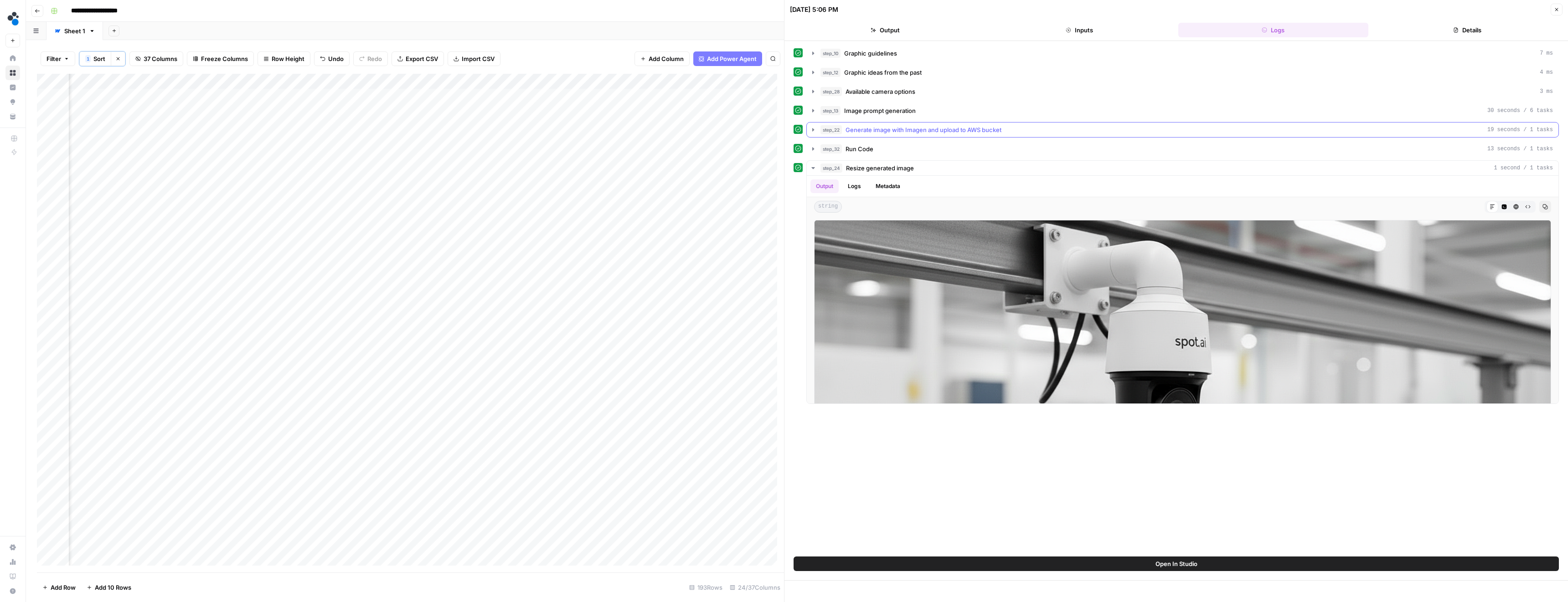
click at [903, 125] on span "Generate image with Imagen and upload to AWS bucket" at bounding box center [923, 130] width 156 height 9
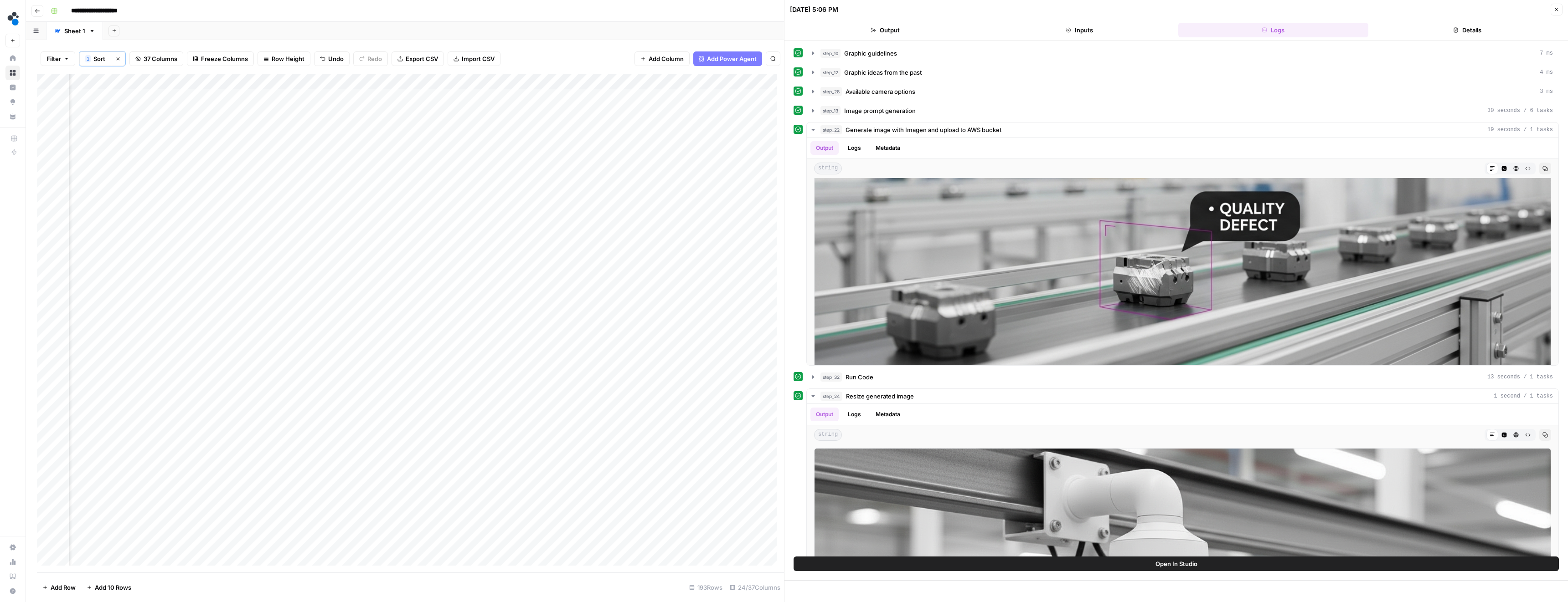
click at [1552, 17] on header "10/14/25 at 5:06 PM Close Output Inputs Logs Details" at bounding box center [1175, 20] width 783 height 41
click at [1555, 12] on icon "button" at bounding box center [1556, 9] width 6 height 6
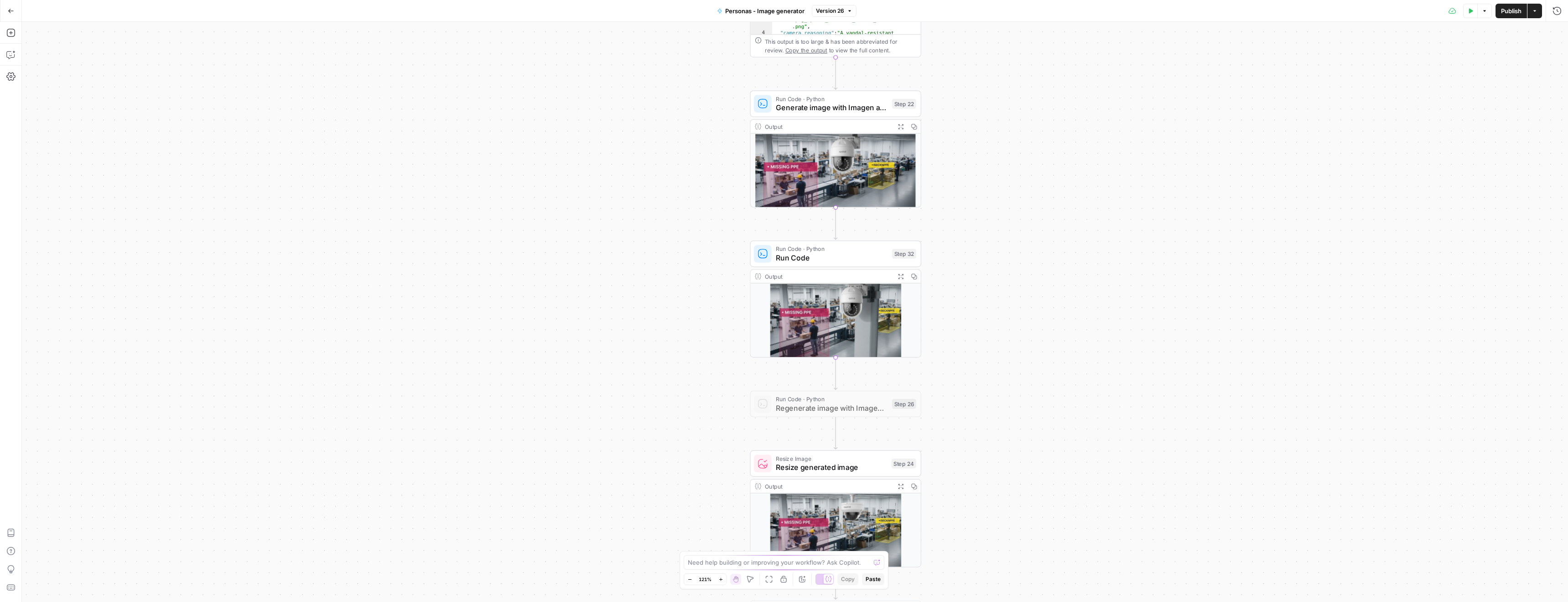
drag, startPoint x: 852, startPoint y: 366, endPoint x: 1082, endPoint y: 322, distance: 234.2
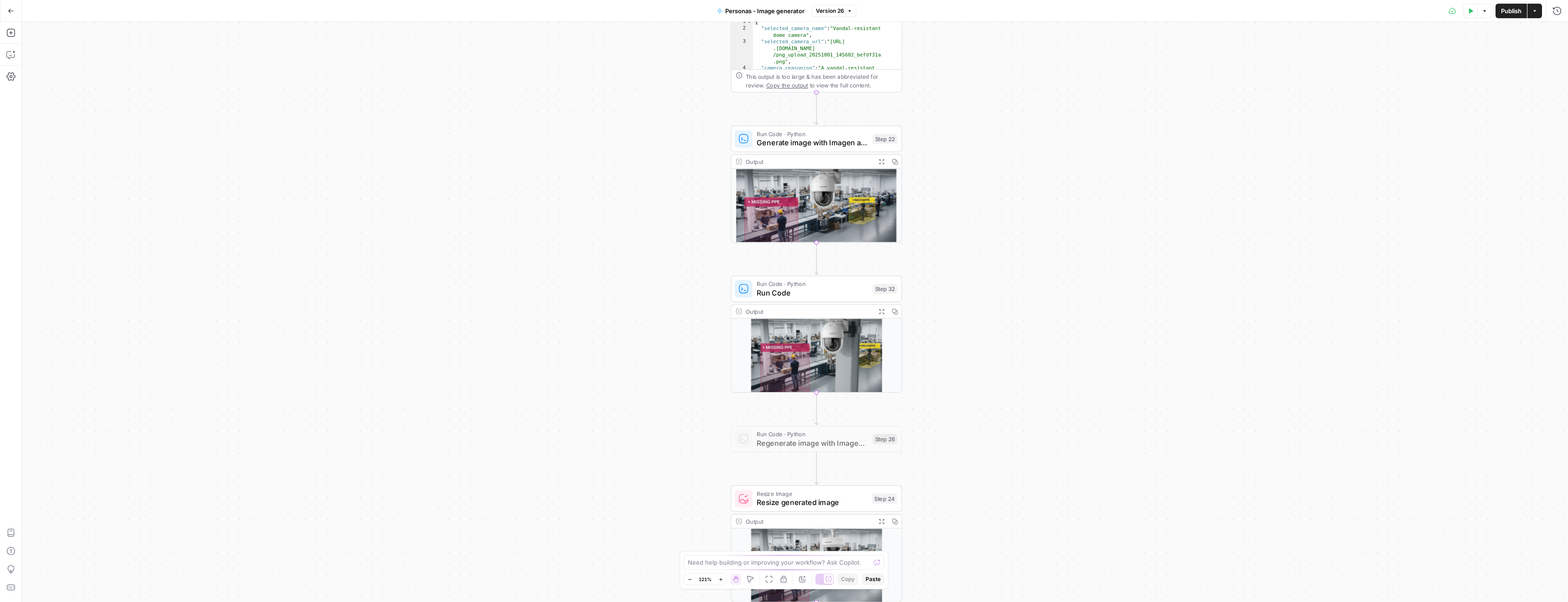
drag, startPoint x: 1093, startPoint y: 394, endPoint x: 1059, endPoint y: 436, distance: 54.0
click at [826, 290] on span "Run Code" at bounding box center [812, 295] width 112 height 11
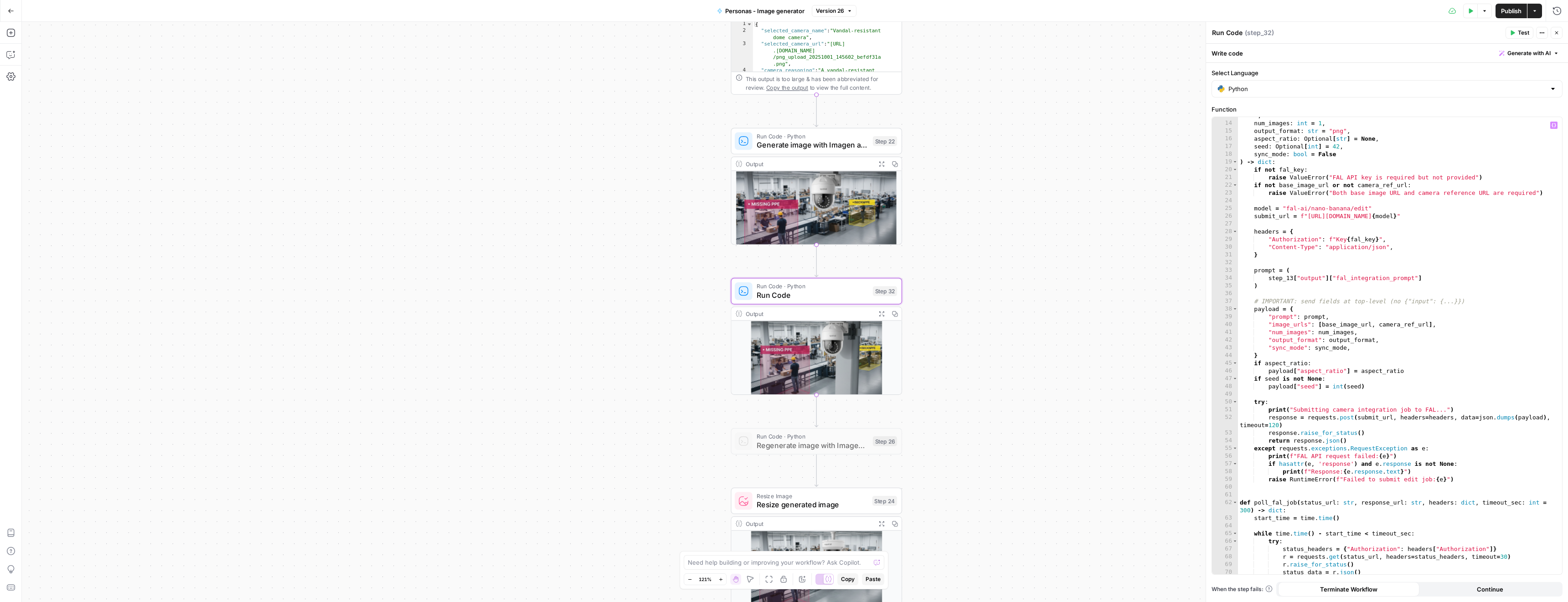
scroll to position [61, 0]
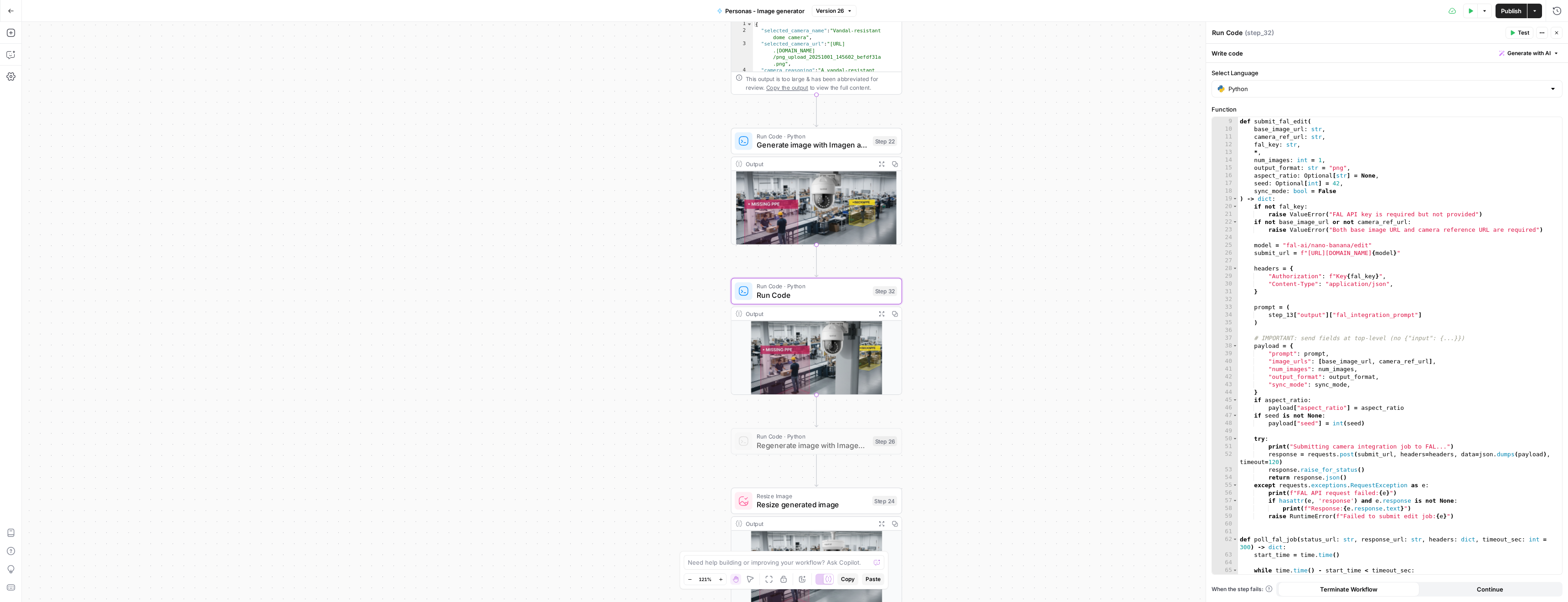
click at [793, 143] on span "Generate image with Imagen and upload to AWS bucket" at bounding box center [812, 145] width 112 height 11
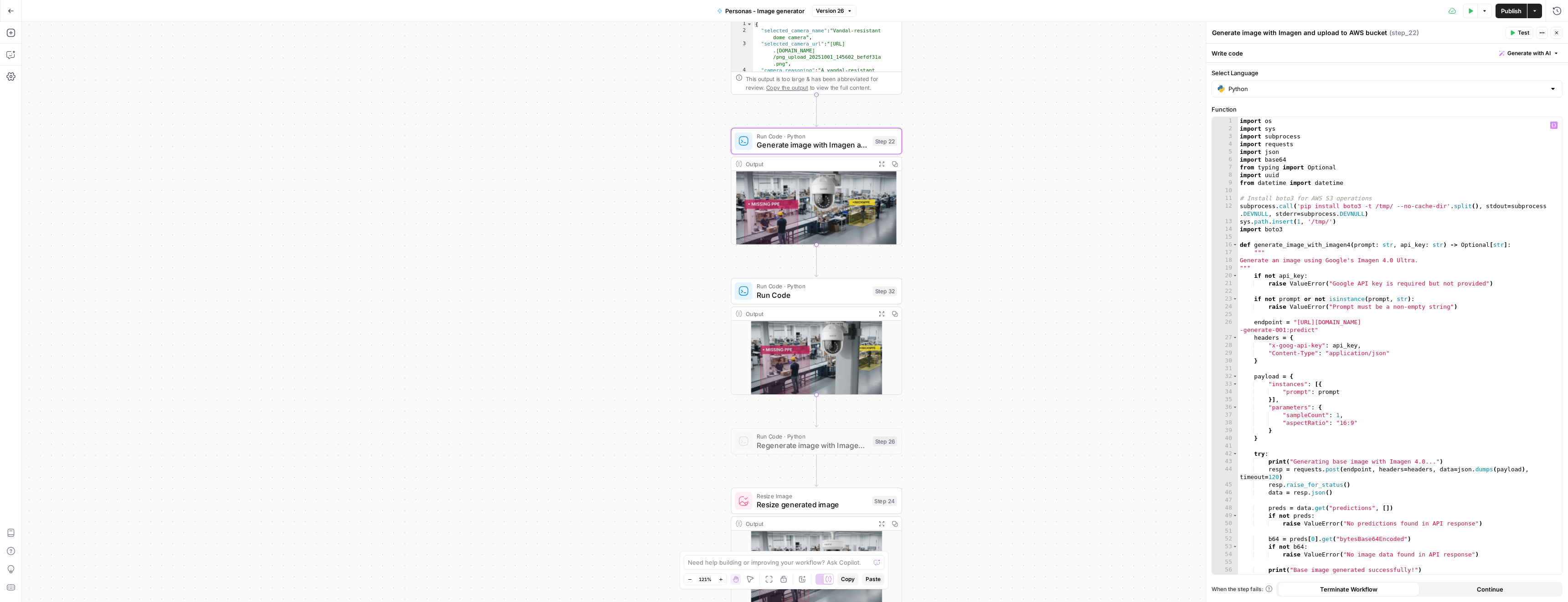
click at [1540, 323] on div "import os import sys import subprocess import requests import json import base6…" at bounding box center [1396, 353] width 317 height 473
click at [1530, 321] on div "import os import sys import subprocess import requests import json import base6…" at bounding box center [1396, 353] width 317 height 473
click at [1533, 321] on div "import os import sys import subprocess import requests import json import base6…" at bounding box center [1396, 353] width 317 height 473
type textarea "**********"
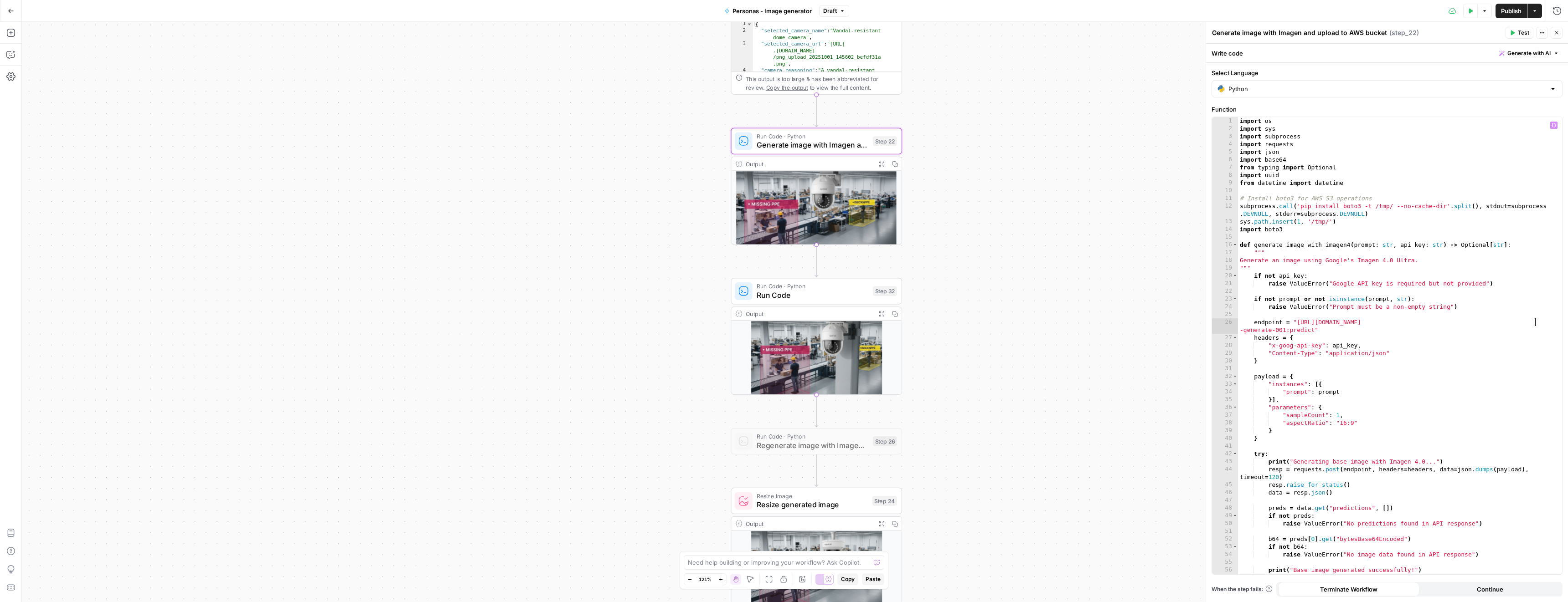
click at [1505, 7] on span "Publish" at bounding box center [1511, 11] width 20 height 9
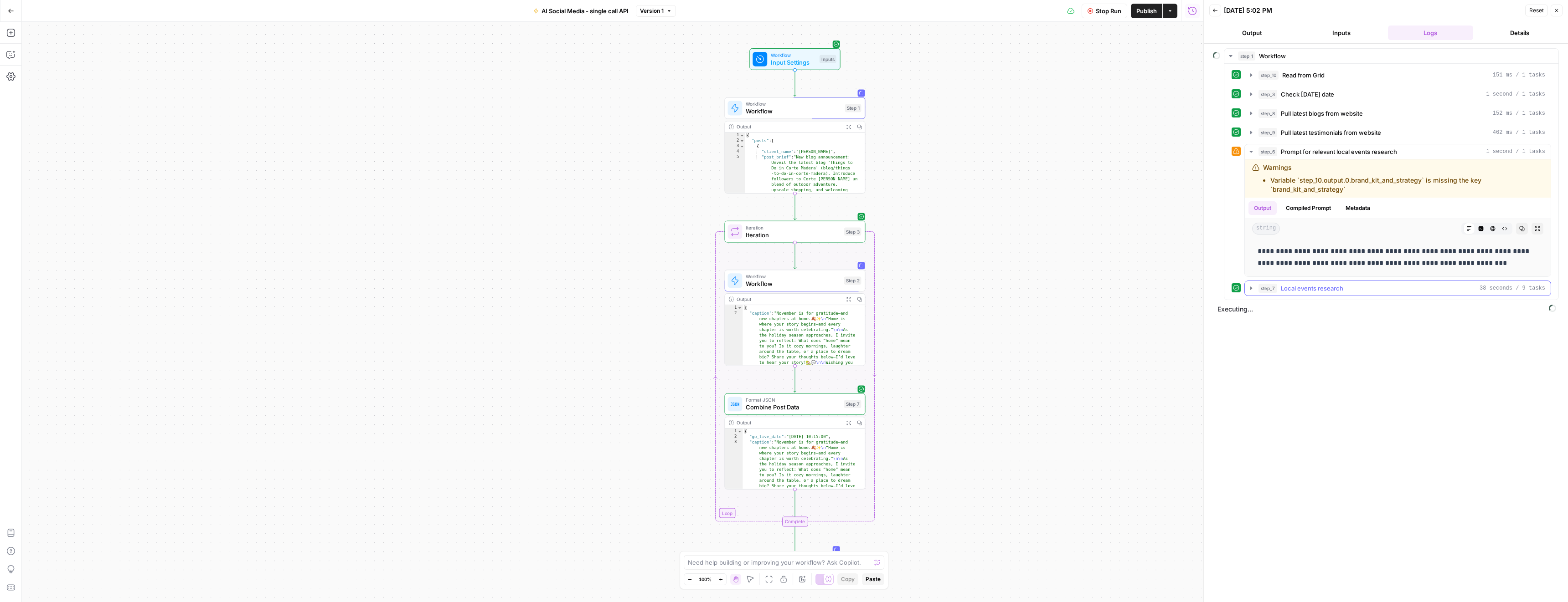
click at [1281, 286] on span "Local events research" at bounding box center [1311, 289] width 62 height 9
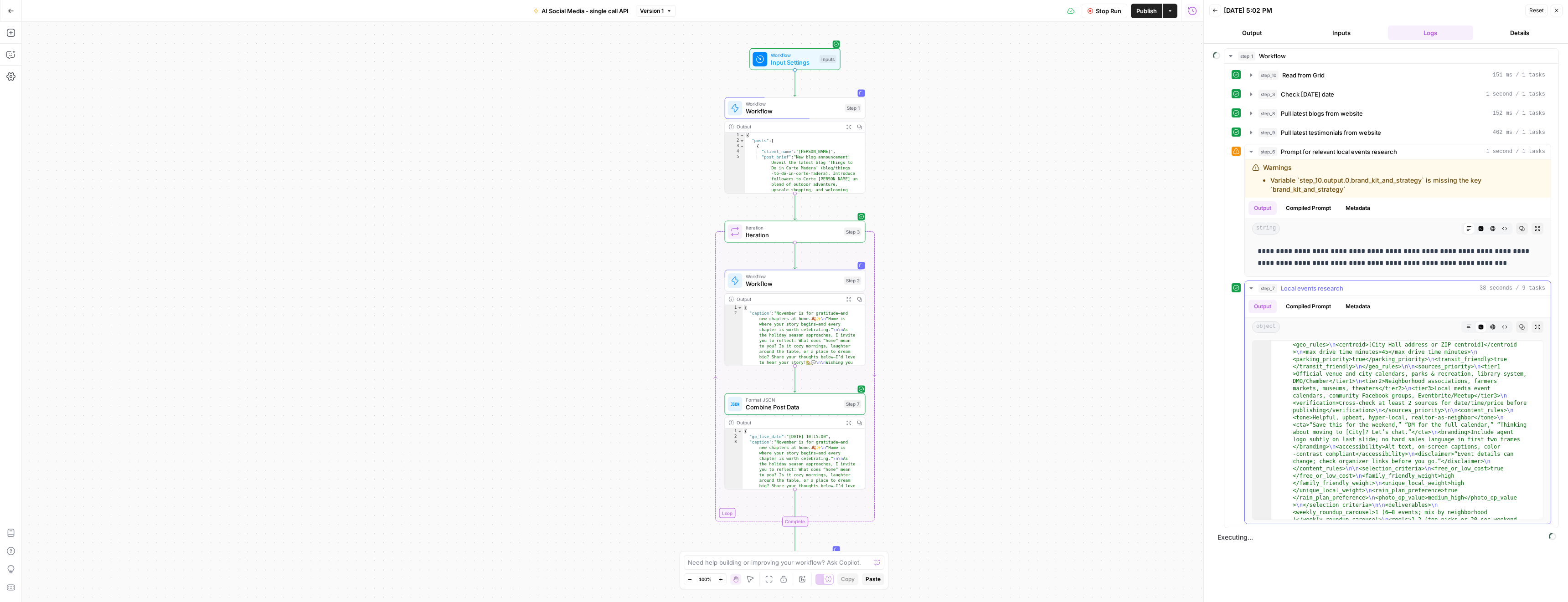
scroll to position [419, 0]
click at [1300, 286] on span "Local events research" at bounding box center [1311, 289] width 62 height 9
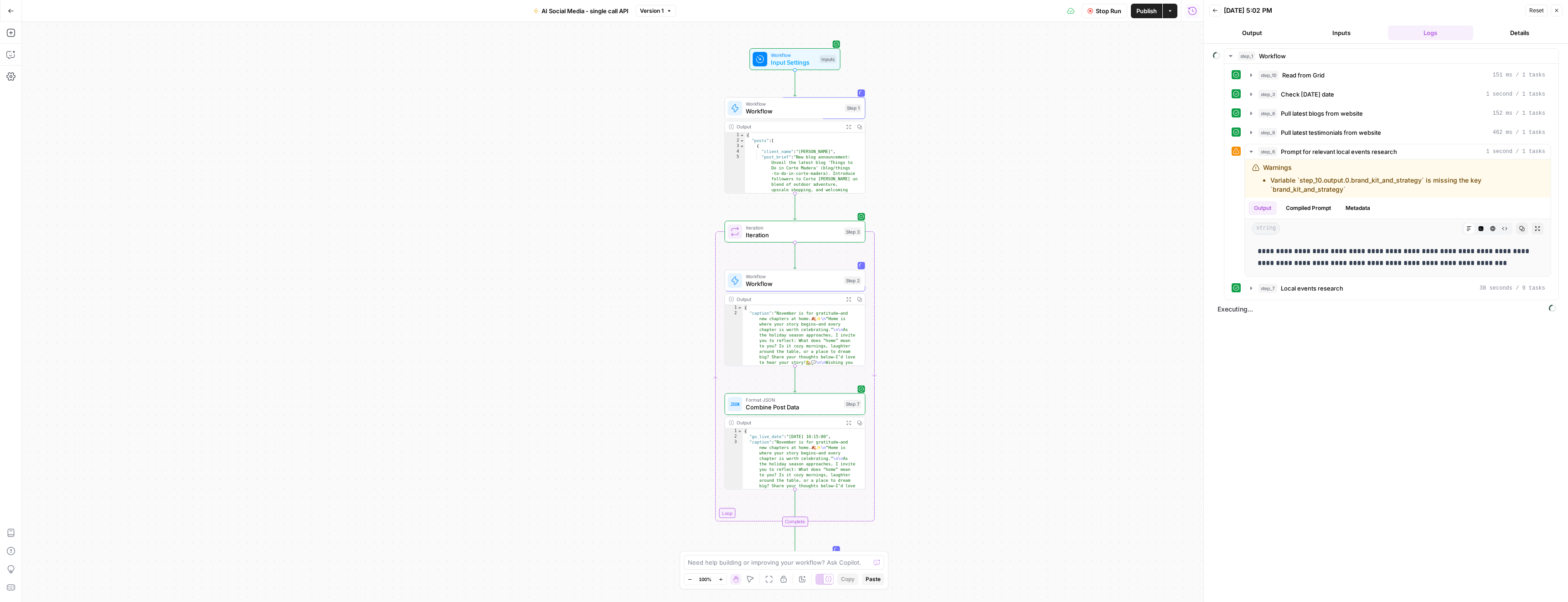
click at [1108, 12] on span "Stop Run" at bounding box center [1108, 11] width 25 height 9
click at [771, 105] on span "Workflow" at bounding box center [793, 104] width 95 height 7
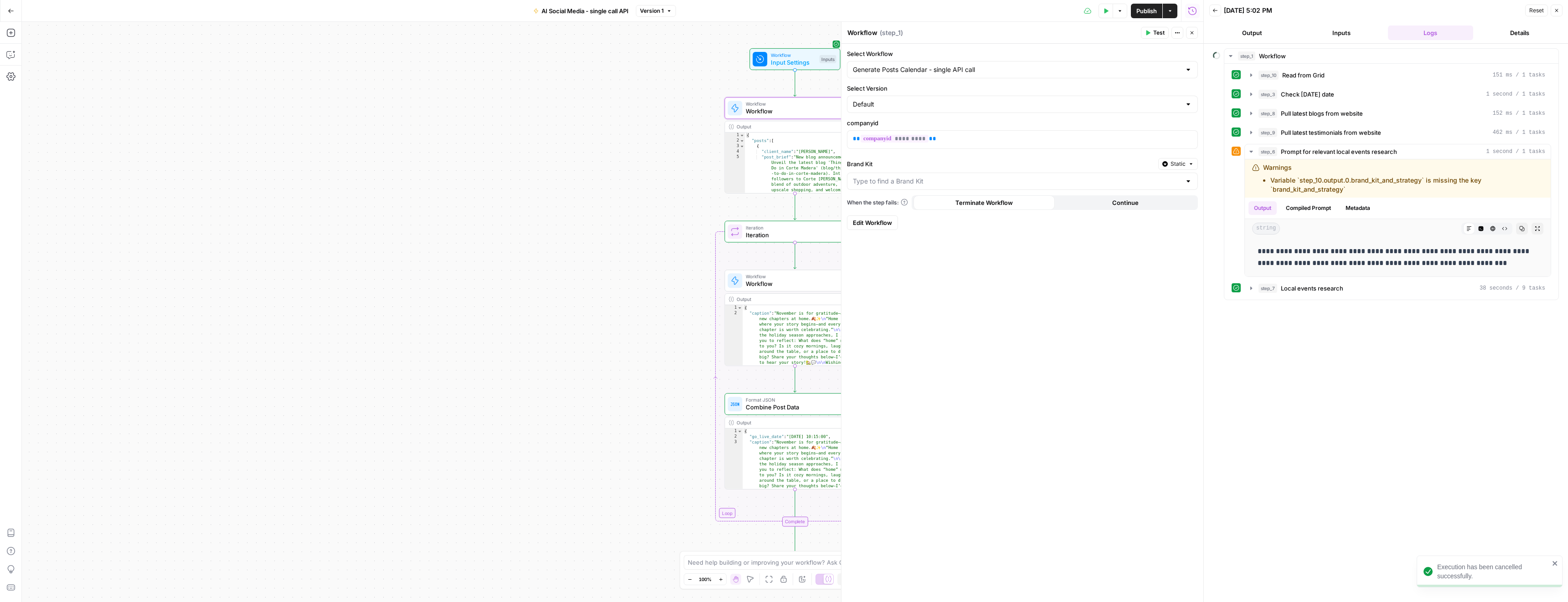
click at [870, 227] on link "Edit Workflow" at bounding box center [872, 223] width 51 height 15
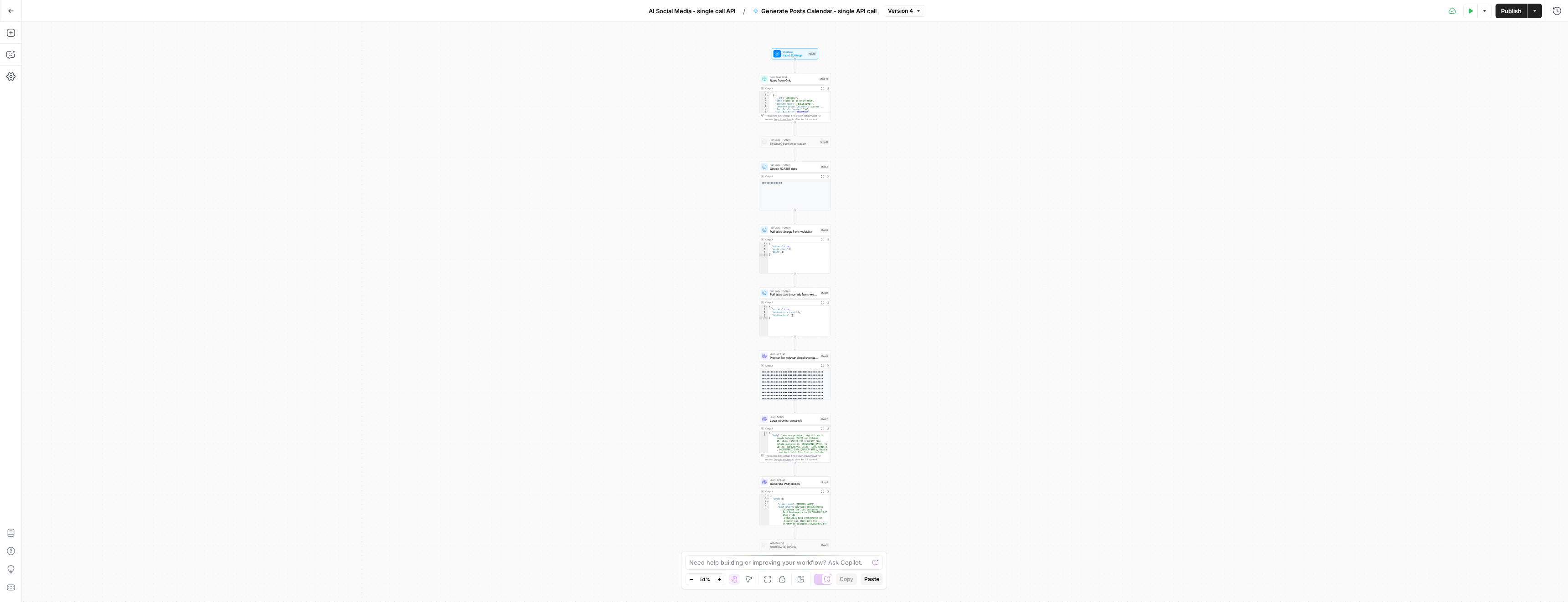
click at [1469, 10] on icon "button" at bounding box center [1470, 10] width 4 height 5
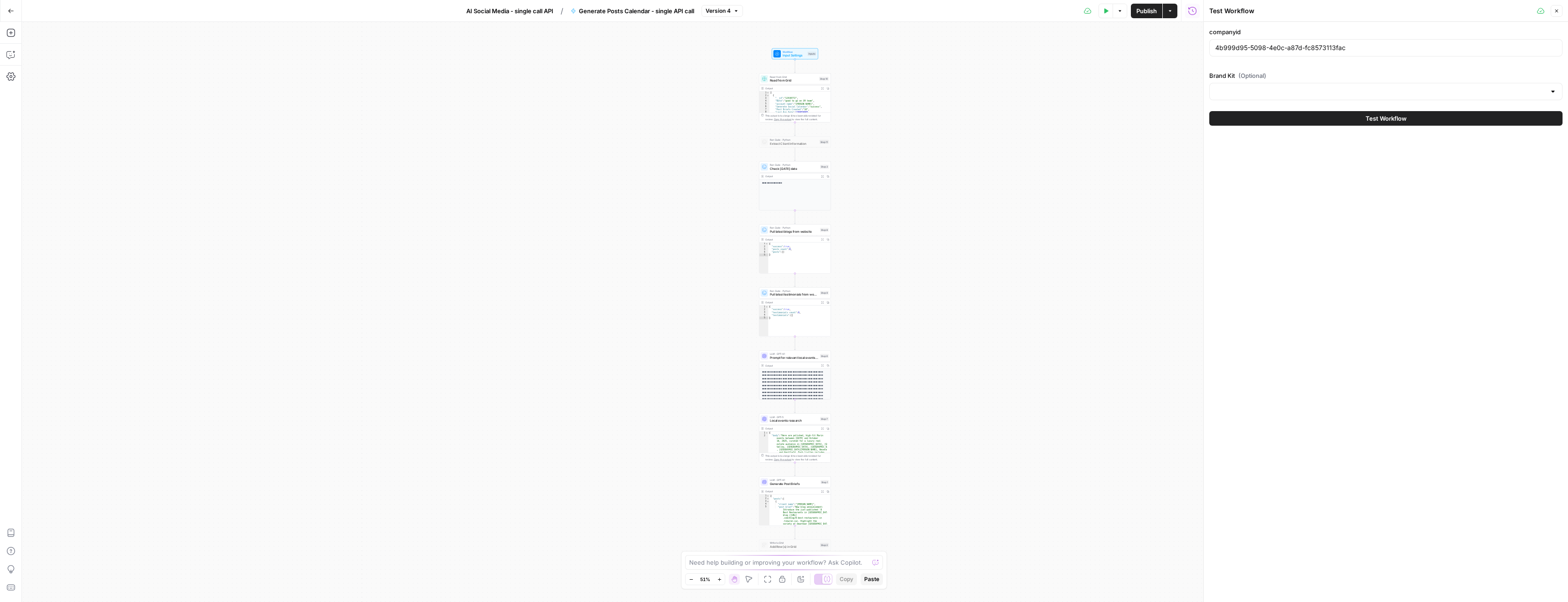
click at [1373, 123] on button "Test Workflow" at bounding box center [1385, 118] width 353 height 15
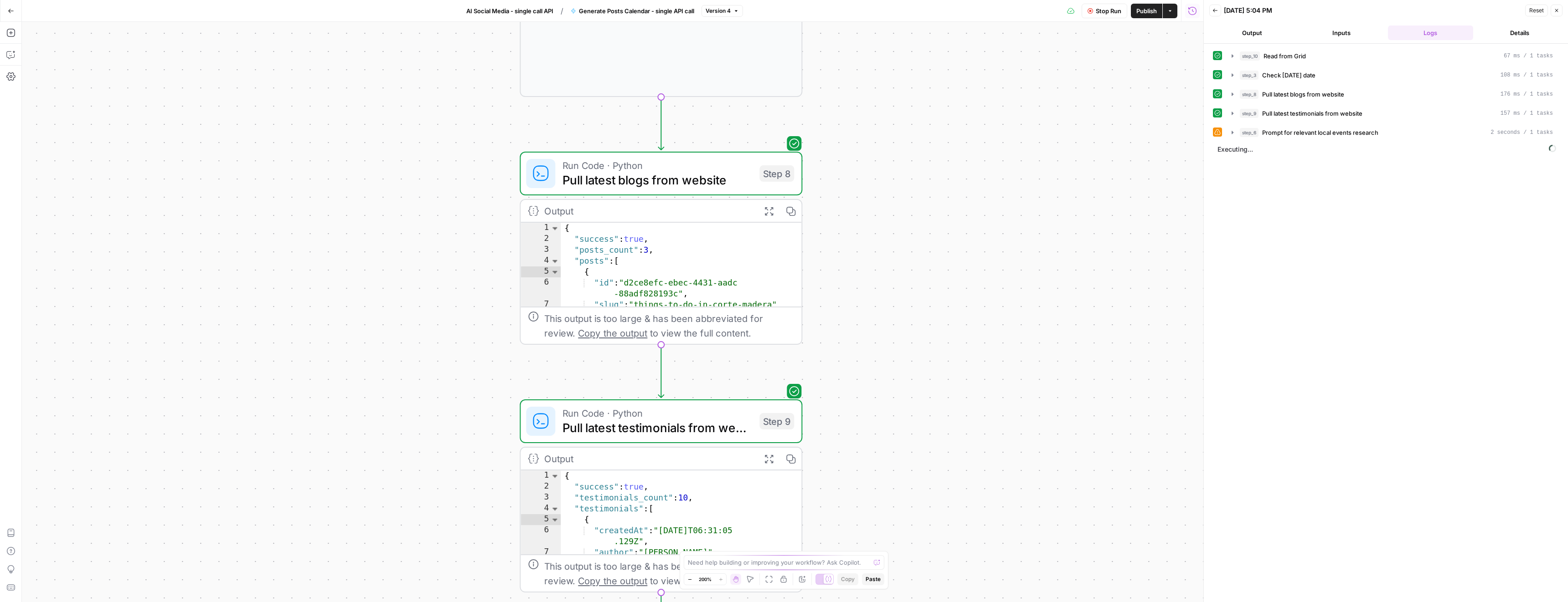
drag, startPoint x: 793, startPoint y: 227, endPoint x: 959, endPoint y: 353, distance: 208.4
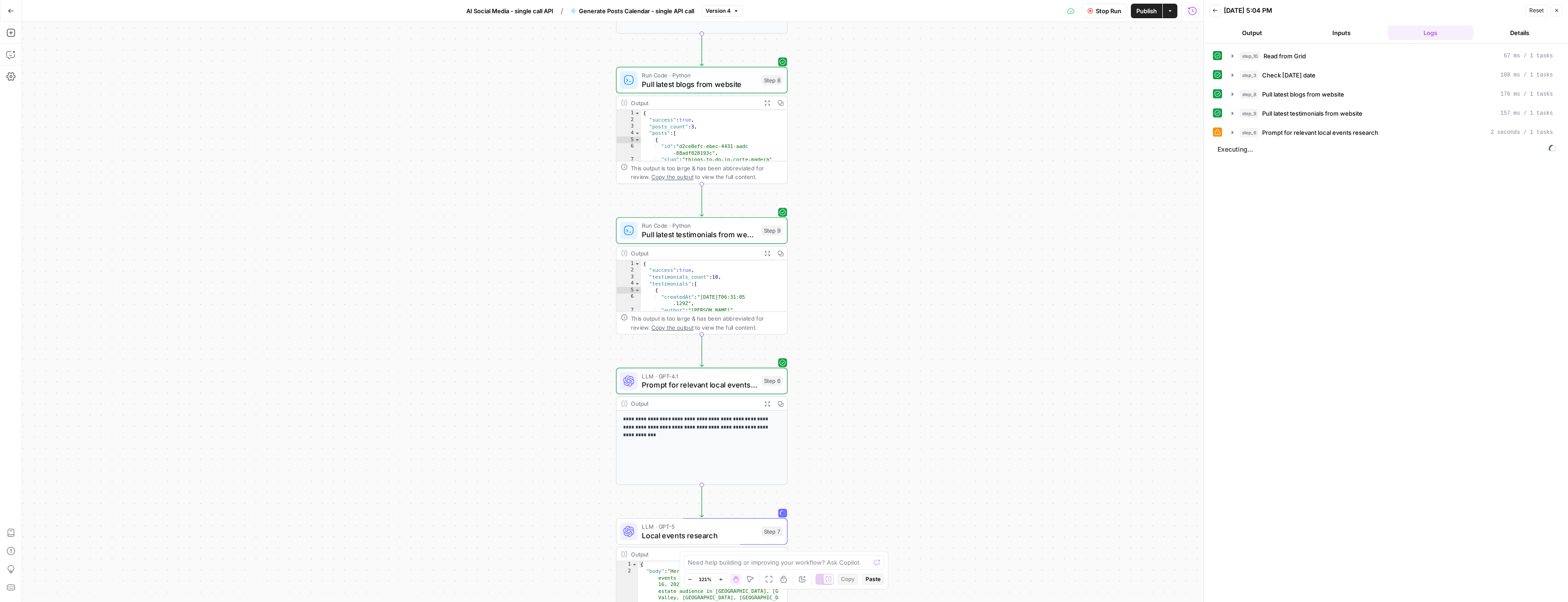
drag, startPoint x: 993, startPoint y: 361, endPoint x: 927, endPoint y: 202, distance: 172.2
drag, startPoint x: 1003, startPoint y: 413, endPoint x: 978, endPoint y: 280, distance: 135.3
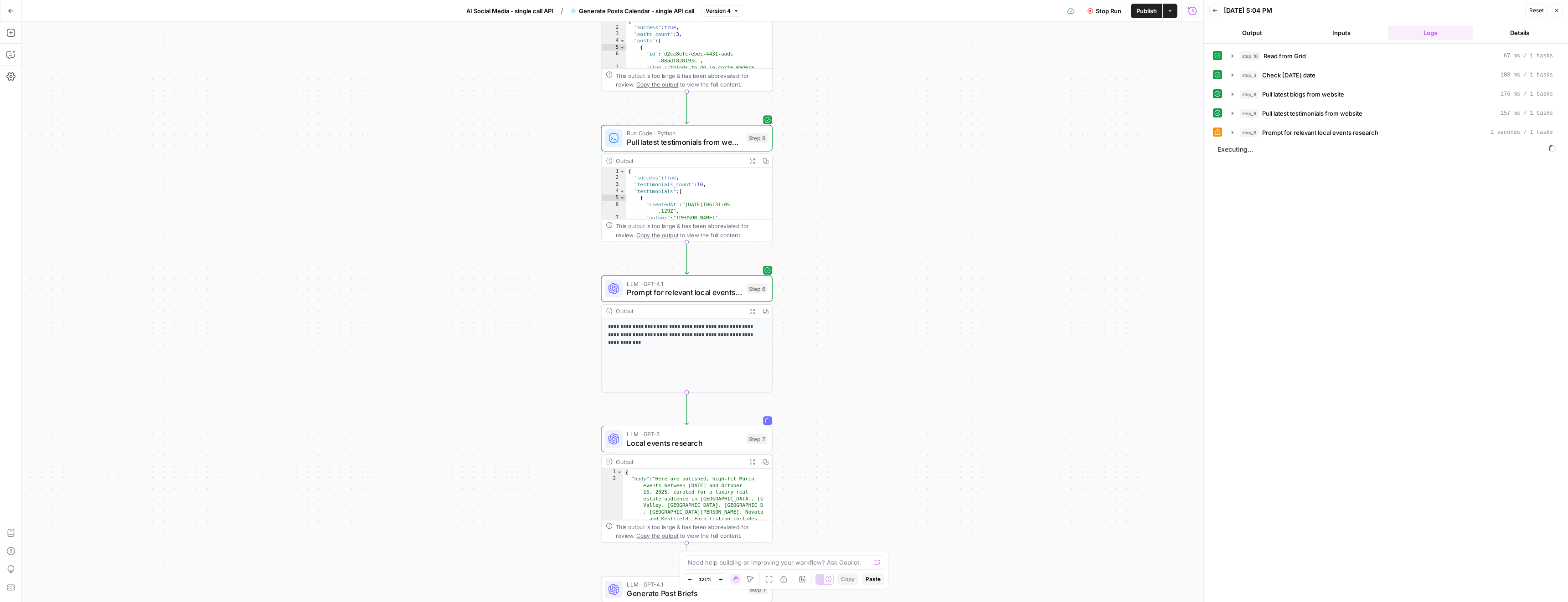
click at [1104, 13] on span "Stop Run" at bounding box center [1108, 11] width 25 height 9
click at [697, 287] on span "Prompt for relevant local events research" at bounding box center [684, 293] width 115 height 11
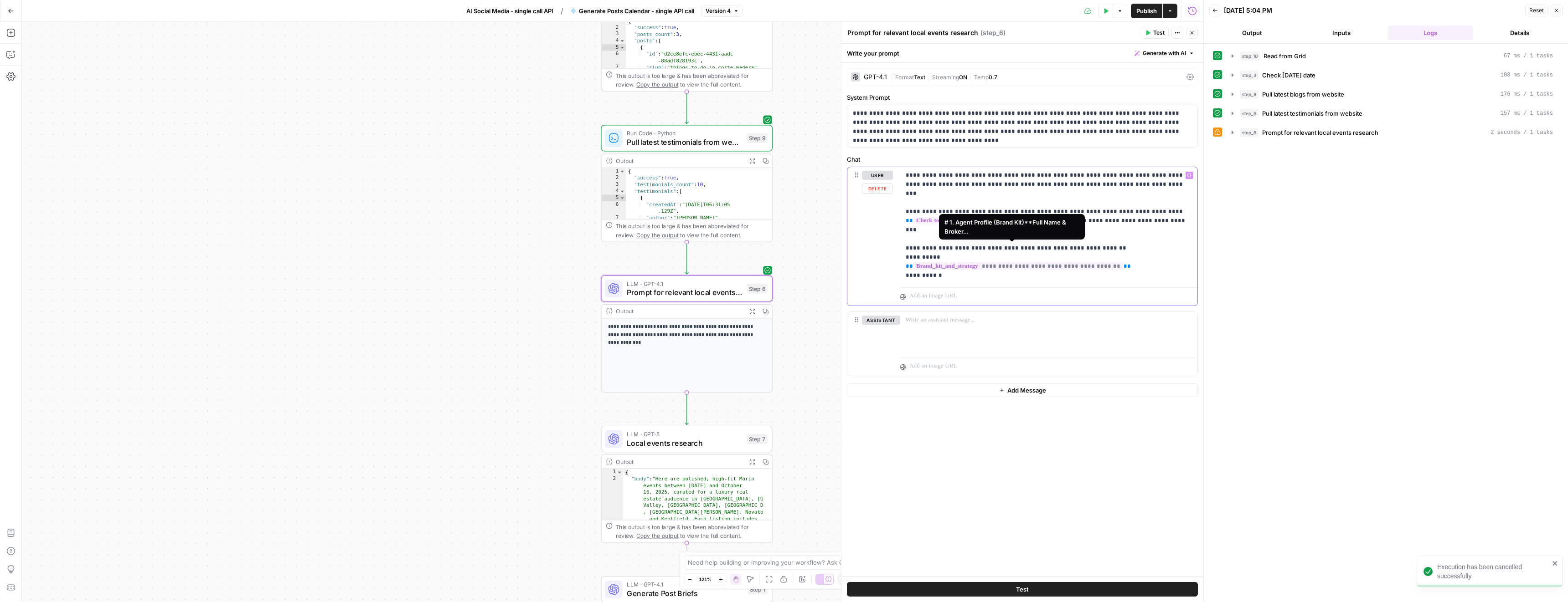
click at [1039, 262] on span "**********" at bounding box center [1018, 266] width 209 height 8
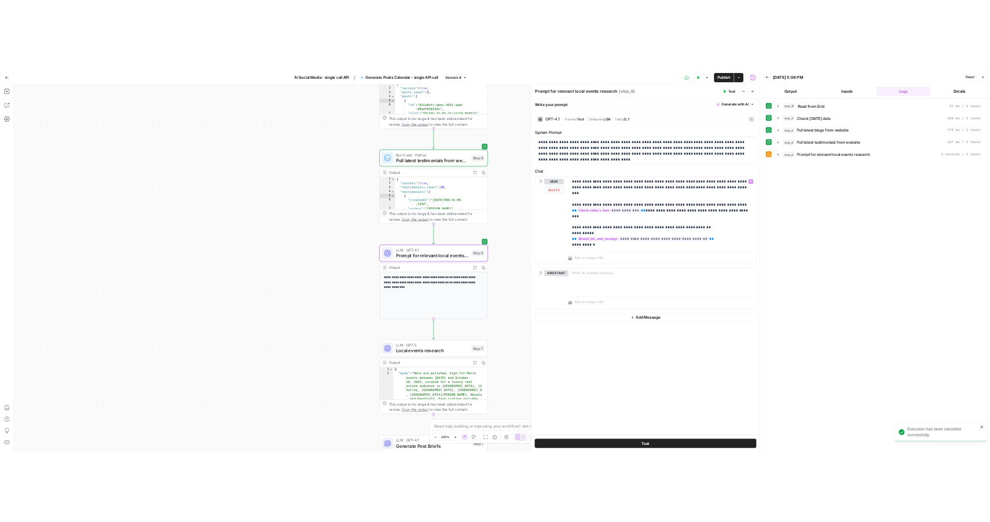
scroll to position [247, 0]
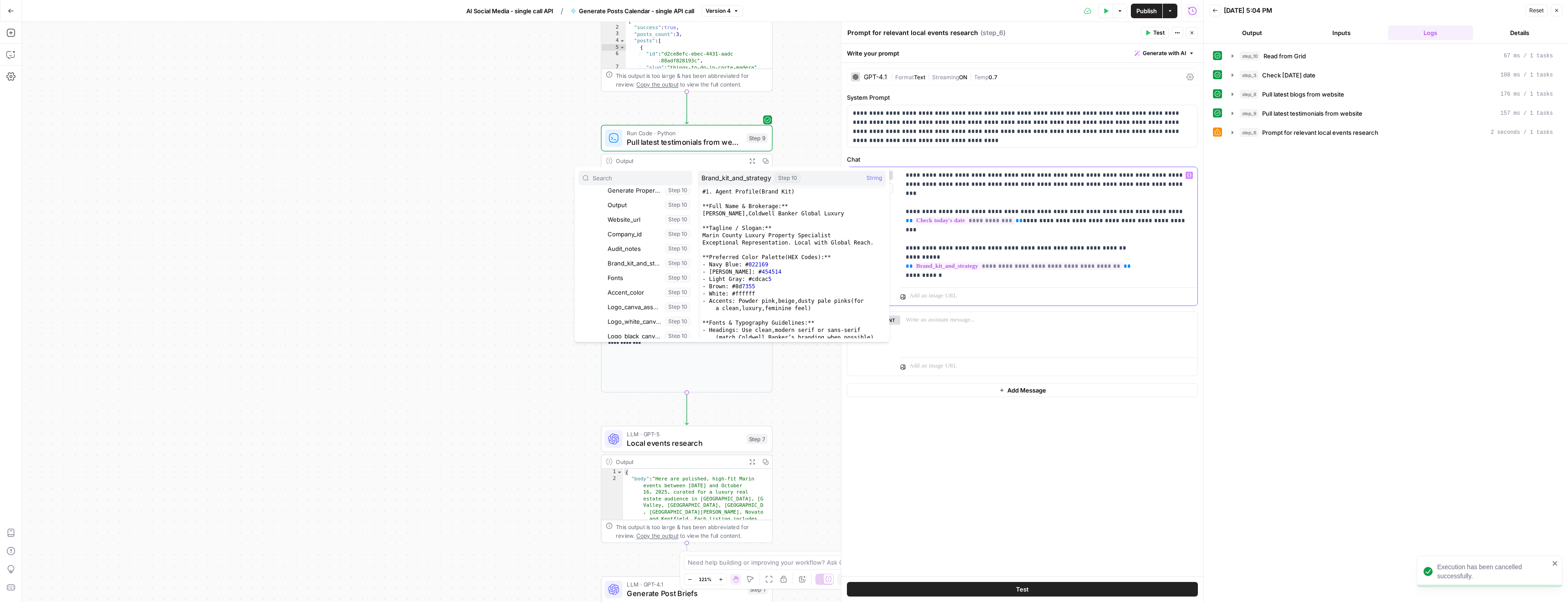
click at [1039, 262] on span "**********" at bounding box center [1018, 266] width 209 height 8
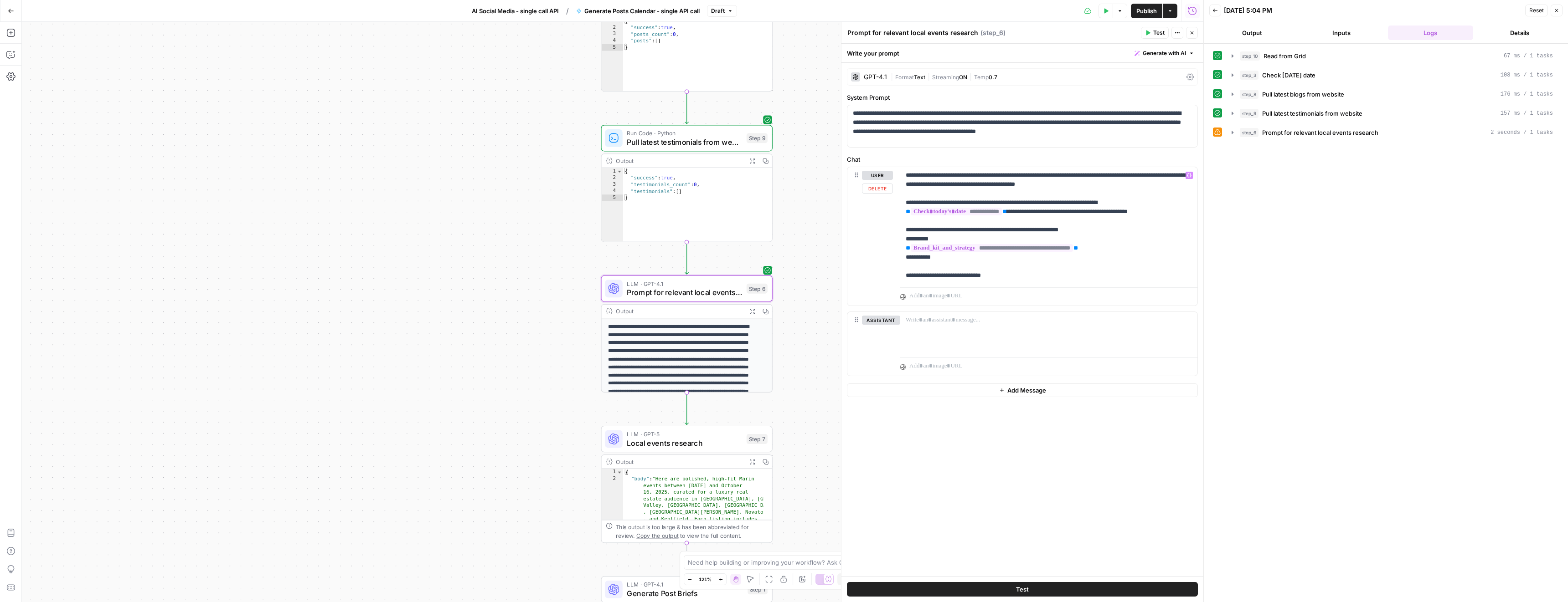
click at [1093, 290] on div at bounding box center [1048, 295] width 297 height 22
click at [1148, 28] on button "Test" at bounding box center [1154, 32] width 28 height 12
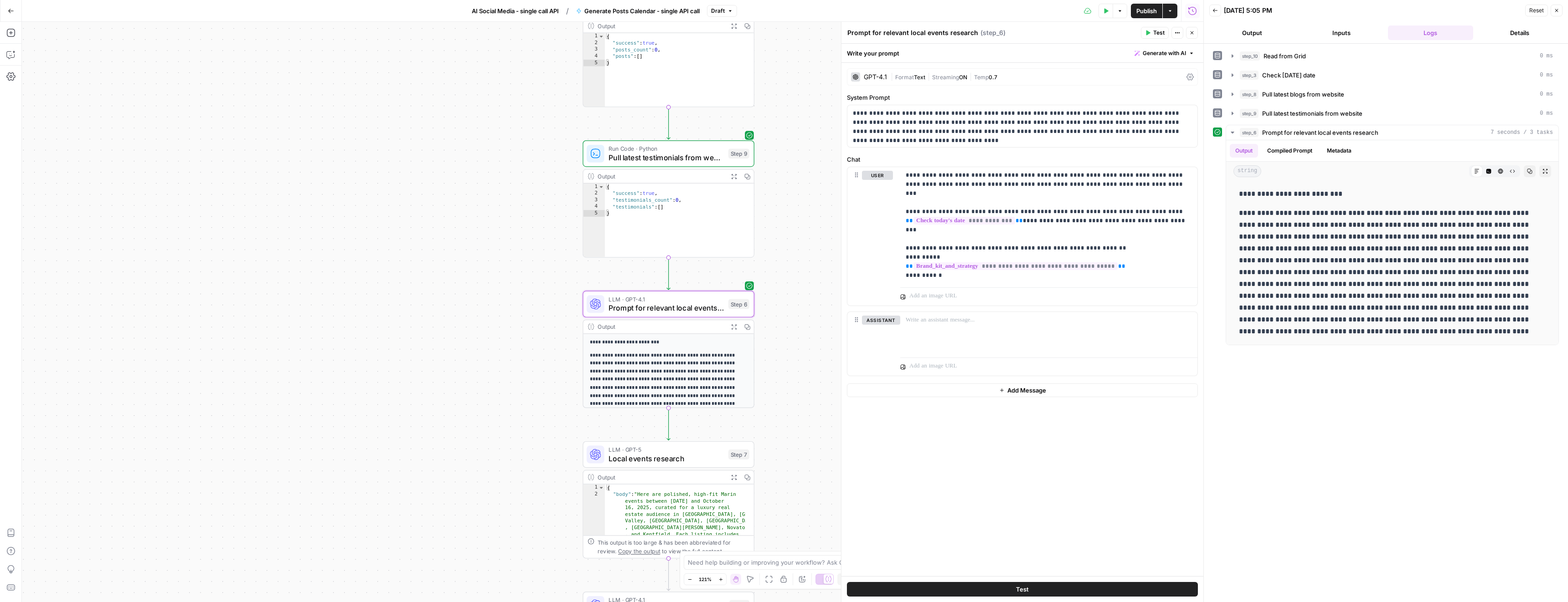
drag, startPoint x: 813, startPoint y: 243, endPoint x: 794, endPoint y: 259, distance: 24.8
click at [1136, 9] on span "Publish" at bounding box center [1146, 11] width 20 height 9
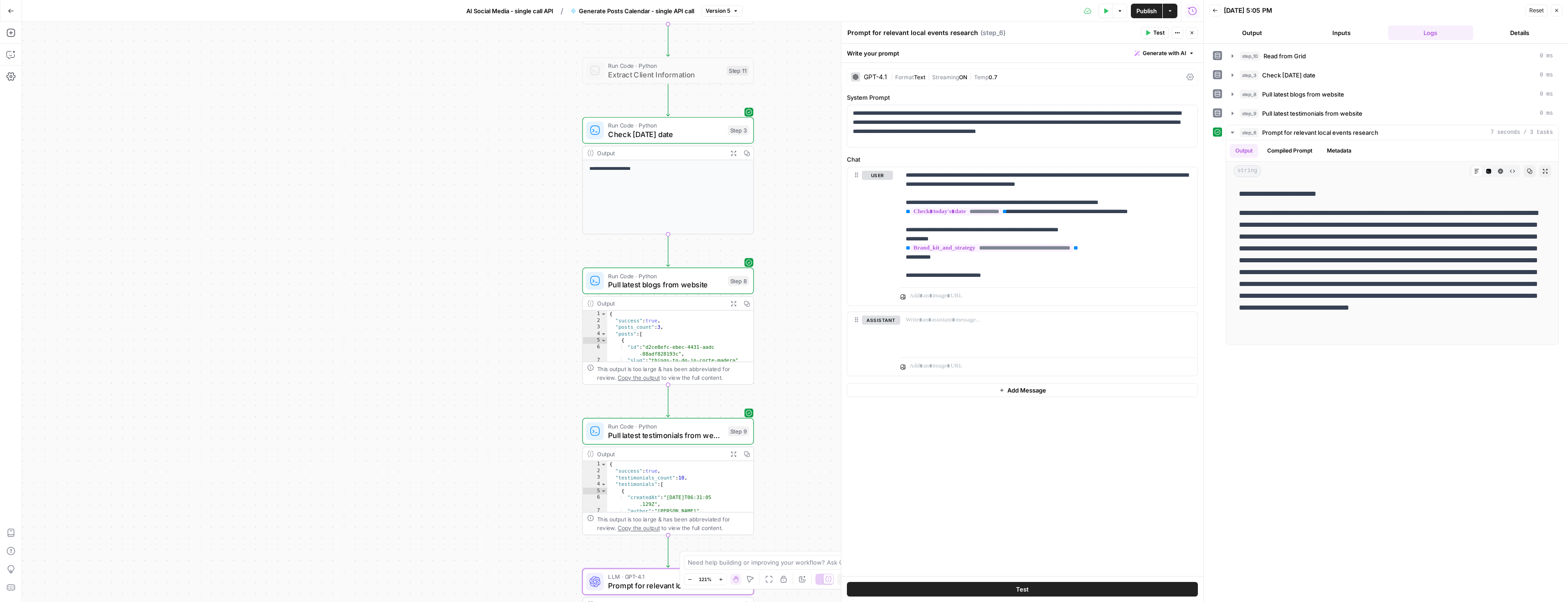
click at [521, 13] on span "AI Social Media - single call API" at bounding box center [509, 11] width 87 height 9
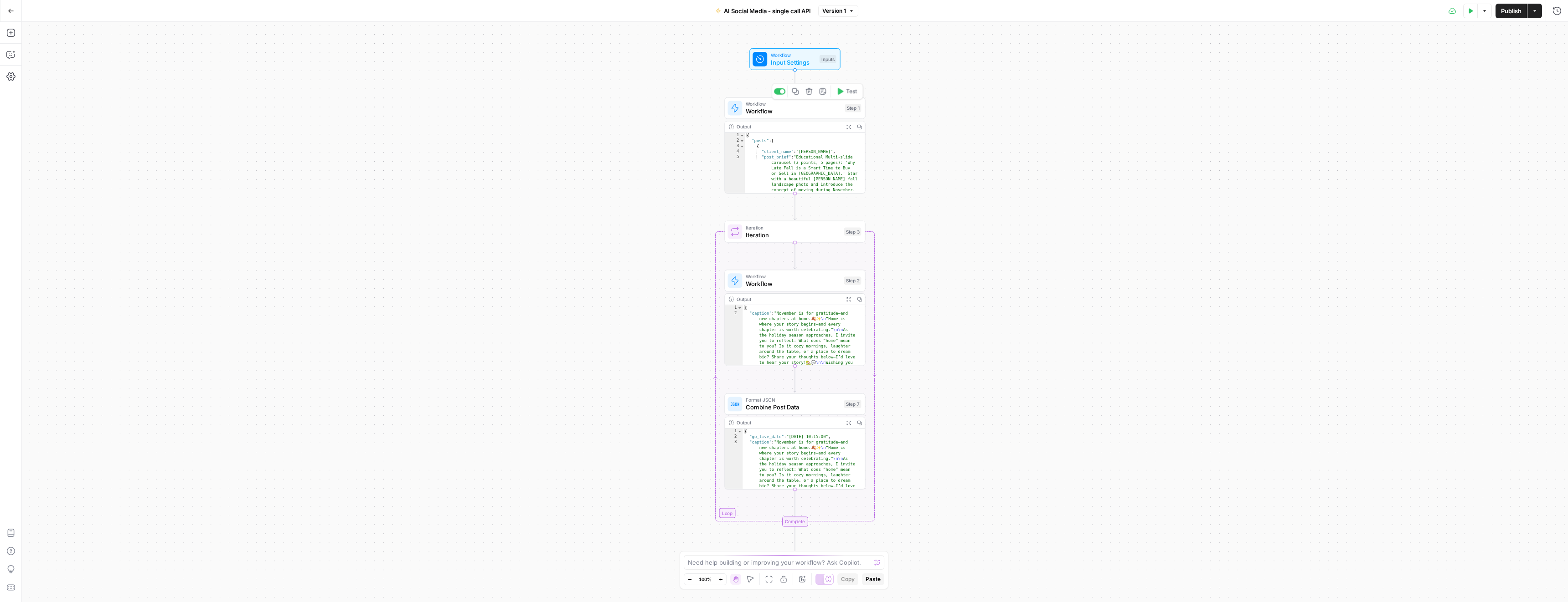
click at [778, 109] on span "Workflow" at bounding box center [793, 111] width 95 height 9
click at [850, 90] on span "Test" at bounding box center [852, 91] width 11 height 8
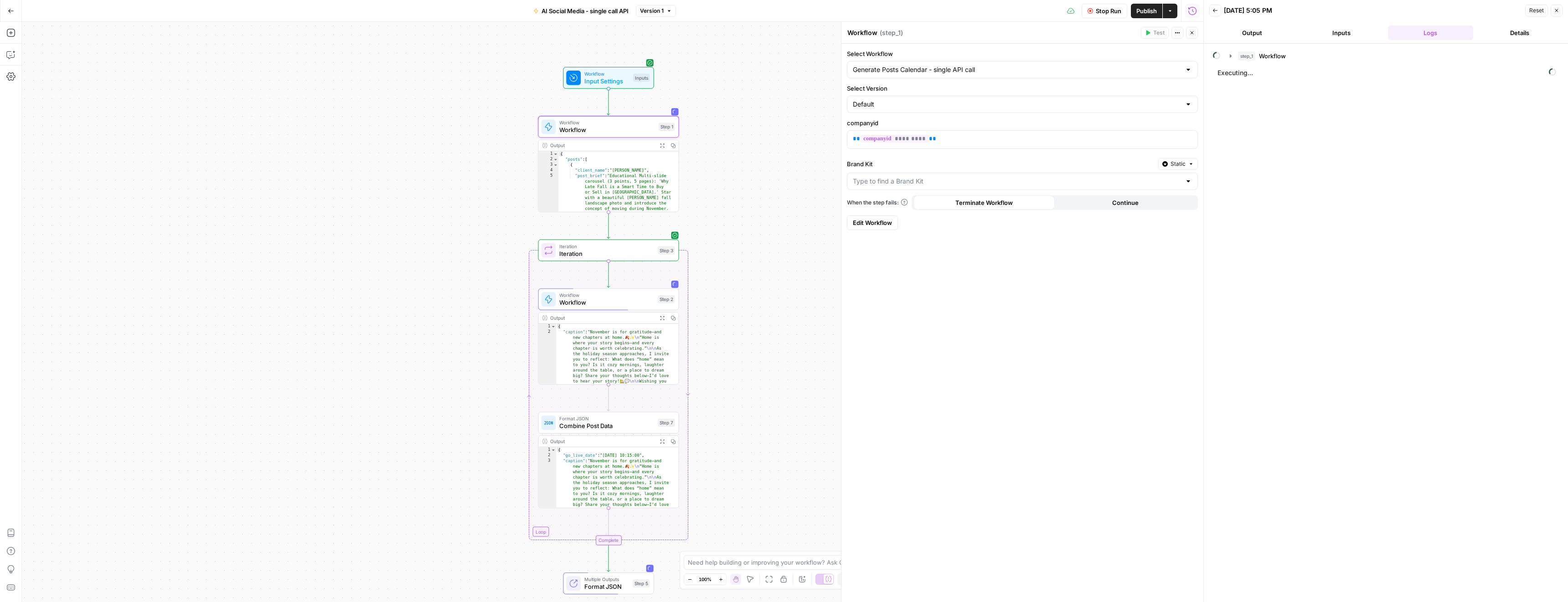
drag, startPoint x: 648, startPoint y: 284, endPoint x: 457, endPoint y: 276, distance: 191.2
click at [457, 276] on div "Workflow Input Settings Inputs Workflow Workflow Step 1 Output Expand Output Co…" at bounding box center [612, 312] width 1182 height 581
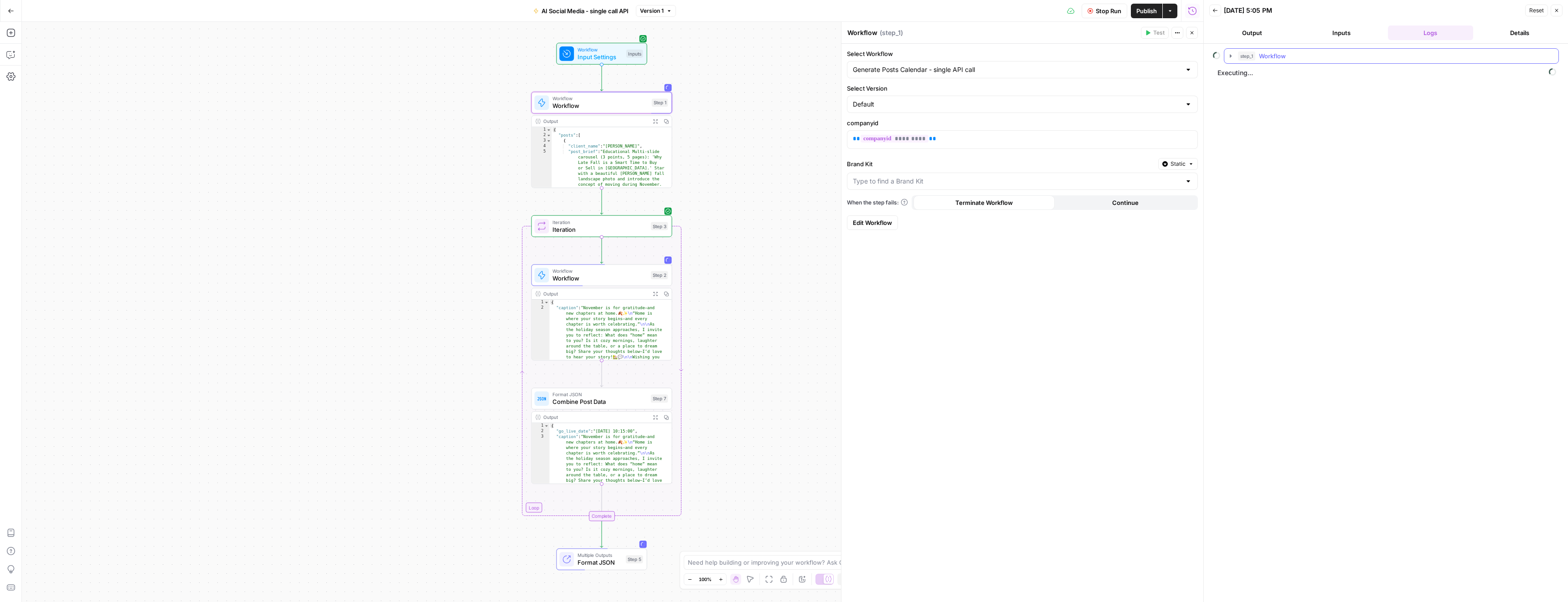
click at [1230, 54] on icon "button" at bounding box center [1230, 56] width 7 height 7
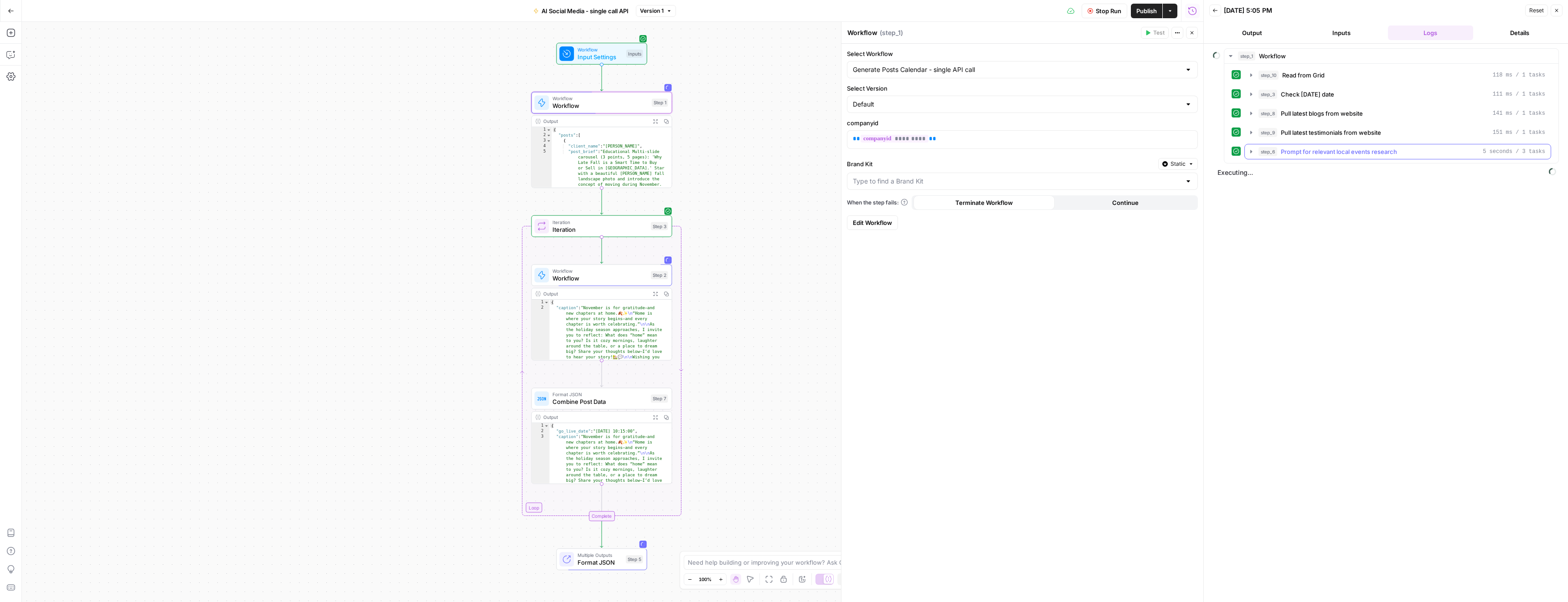
click at [1279, 150] on div "step_6 Prompt for relevant local events research 5 seconds / 3 tasks" at bounding box center [1401, 152] width 287 height 9
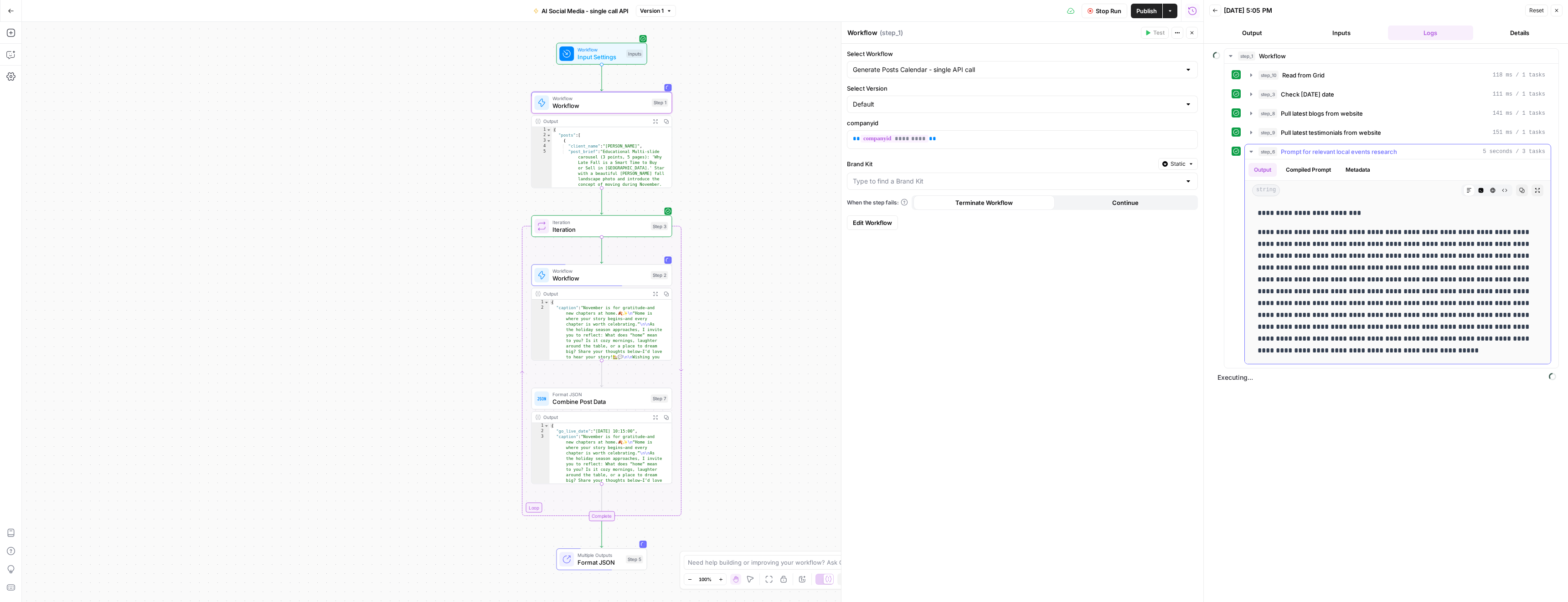
click at [1279, 150] on div "step_6 Prompt for relevant local events research 5 seconds / 3 tasks" at bounding box center [1401, 152] width 287 height 9
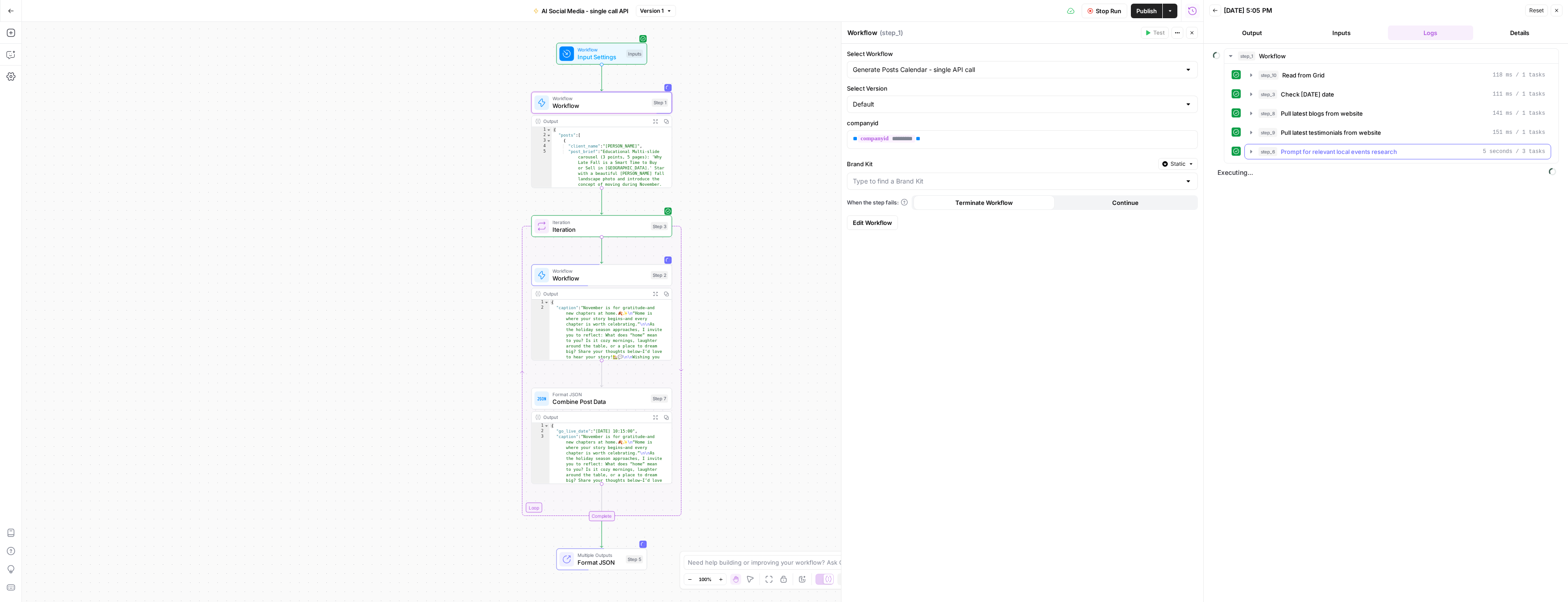
click at [1274, 150] on span "step_6" at bounding box center [1267, 152] width 19 height 9
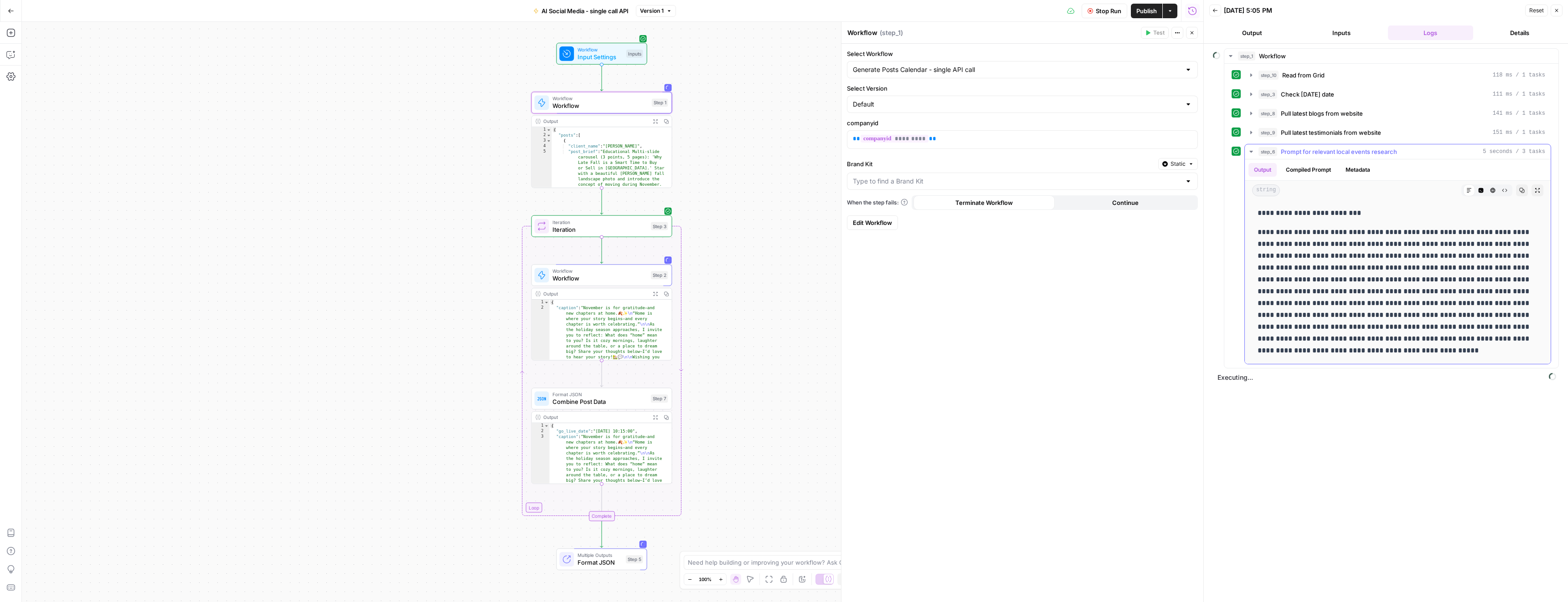
click at [1274, 150] on span "step_6" at bounding box center [1267, 152] width 19 height 9
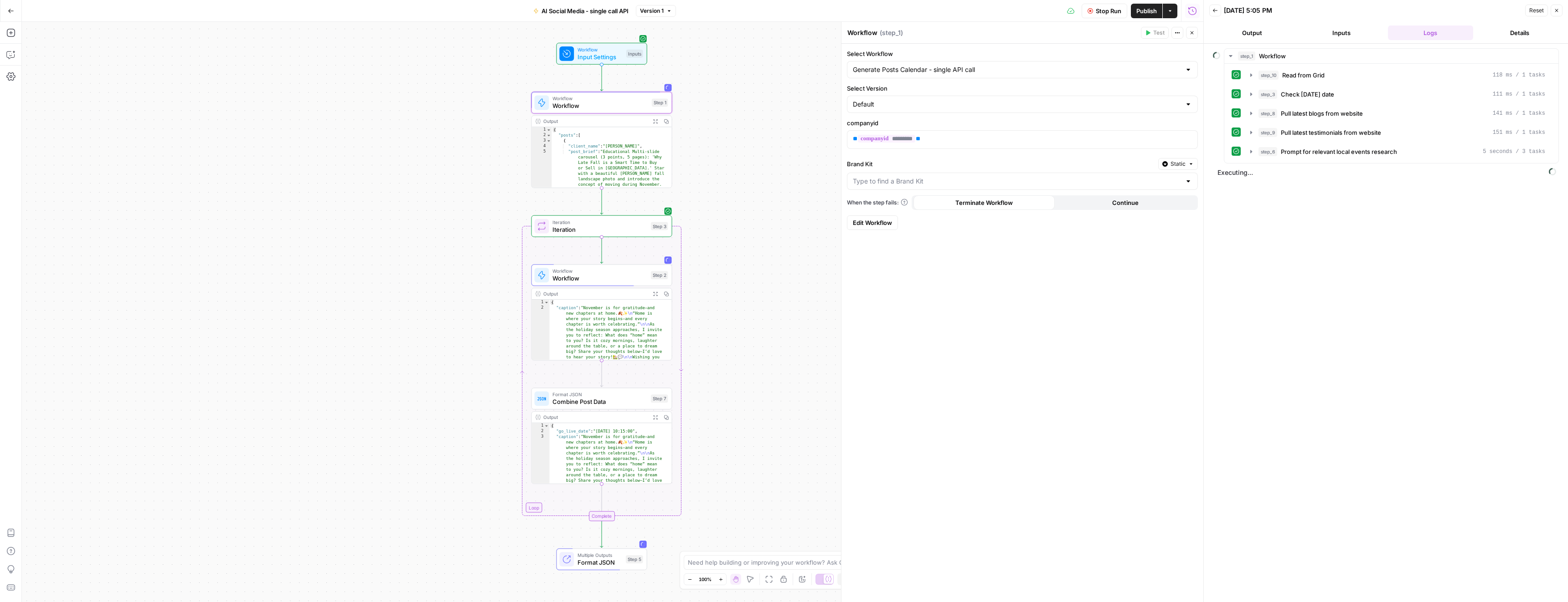
click at [627, 233] on span "Iteration" at bounding box center [600, 230] width 94 height 9
click at [727, 242] on div "Workflow Input Settings Inputs Workflow Workflow Step 1 Output Expand Output Co…" at bounding box center [612, 312] width 1182 height 581
click at [1289, 150] on span "Prompt for relevant local events research" at bounding box center [1339, 152] width 116 height 9
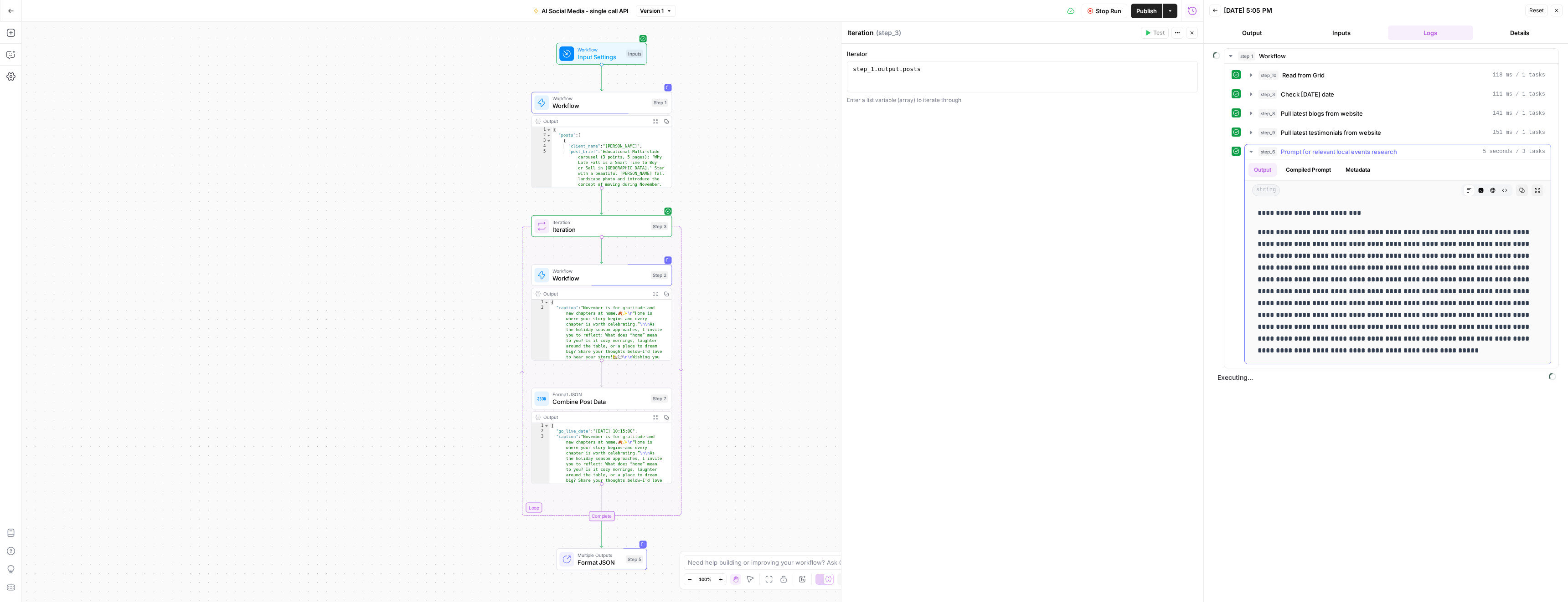
click at [1289, 150] on span "Prompt for relevant local events research" at bounding box center [1339, 152] width 116 height 9
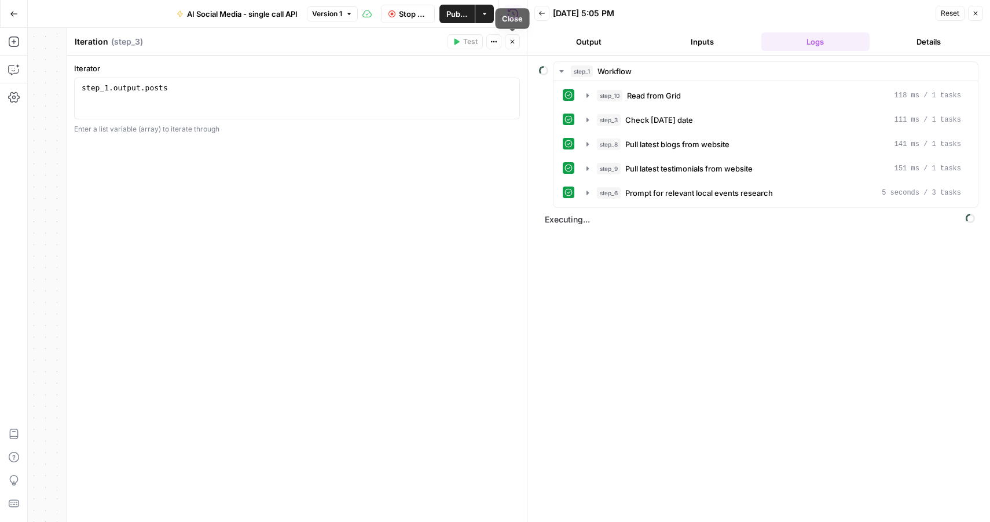
click at [518, 42] on button "Close" at bounding box center [512, 41] width 15 height 15
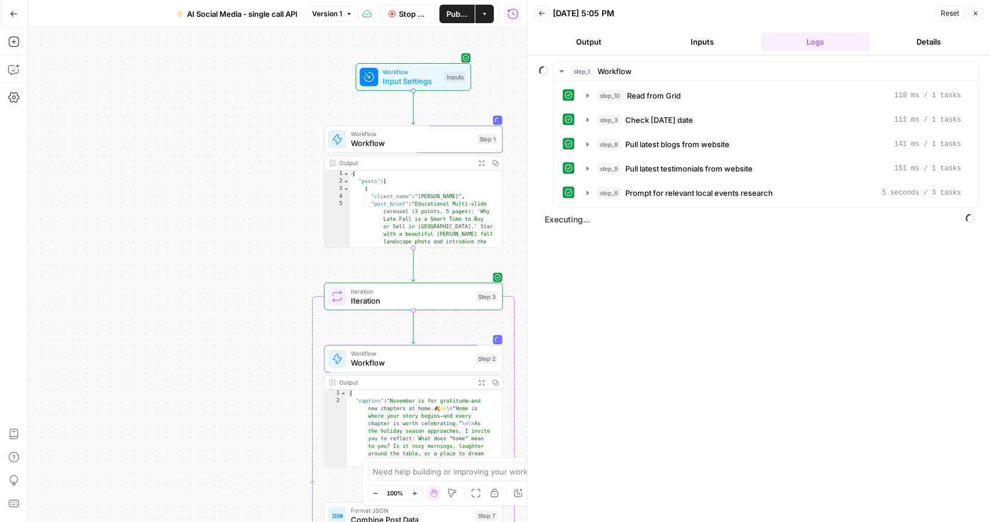
drag, startPoint x: 459, startPoint y: 127, endPoint x: 175, endPoint y: 133, distance: 283.7
click at [109, 135] on div "Workflow Input Settings Inputs Workflow Workflow Step 1 Output Expand Output Co…" at bounding box center [277, 275] width 499 height 494
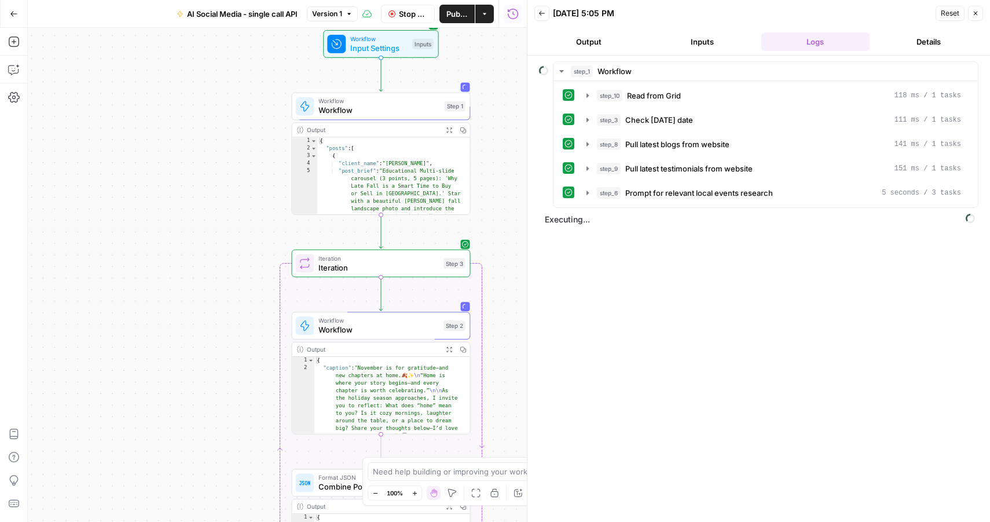
drag, startPoint x: 219, startPoint y: 148, endPoint x: 181, endPoint y: 110, distance: 54.0
click at [181, 110] on div "Workflow Input Settings Inputs Workflow Workflow Step 1 Output Expand Output Co…" at bounding box center [277, 275] width 499 height 494
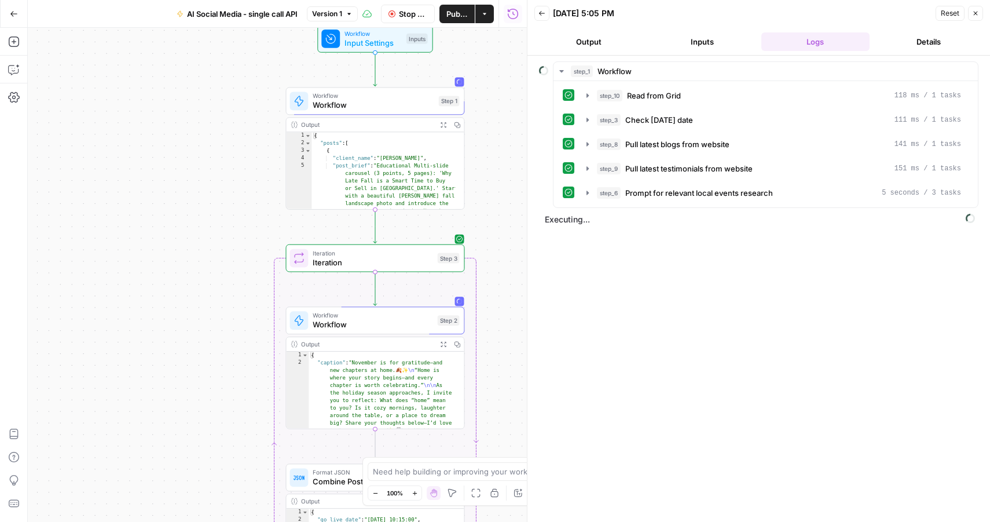
click at [720, 41] on button "Inputs" at bounding box center [702, 41] width 109 height 19
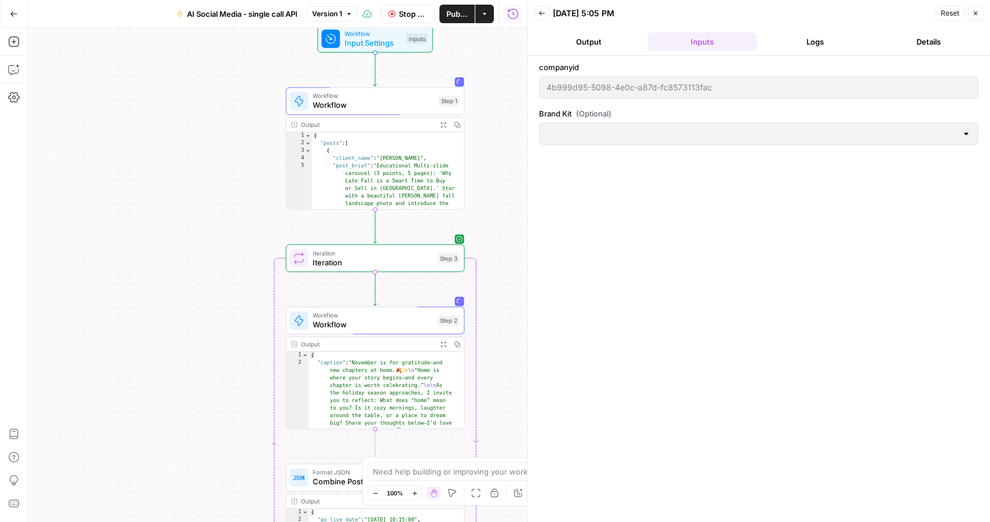
click at [591, 44] on button "Output" at bounding box center [588, 41] width 109 height 19
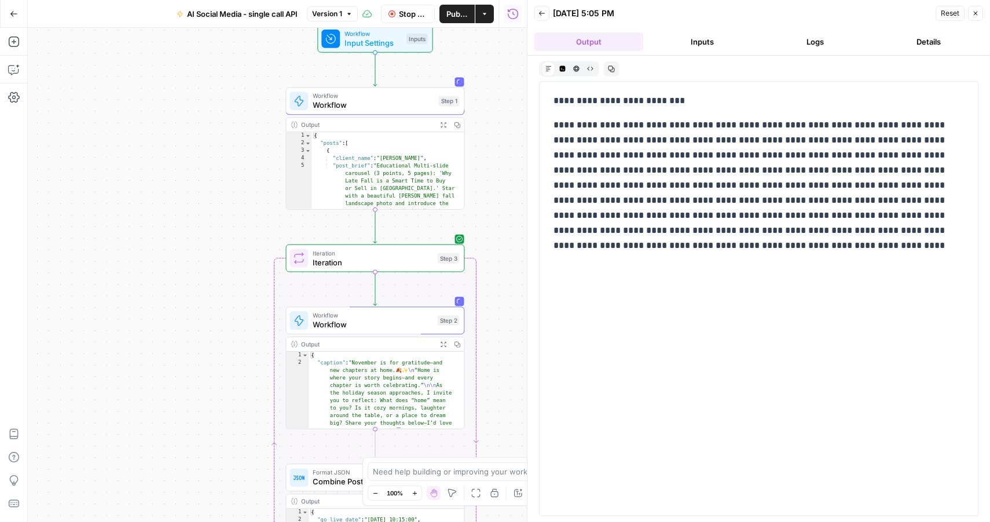
click at [669, 47] on button "Inputs" at bounding box center [702, 41] width 109 height 19
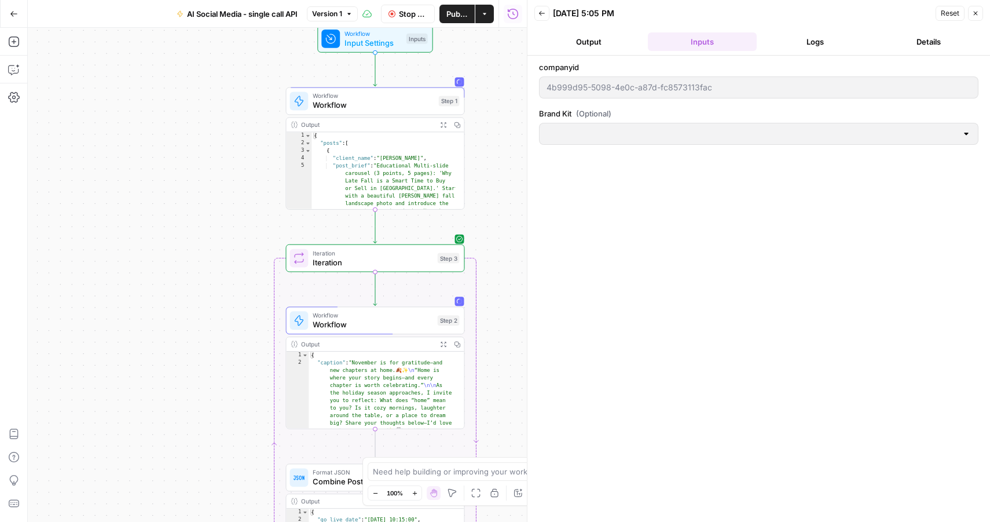
click at [790, 46] on button "Logs" at bounding box center [815, 41] width 109 height 19
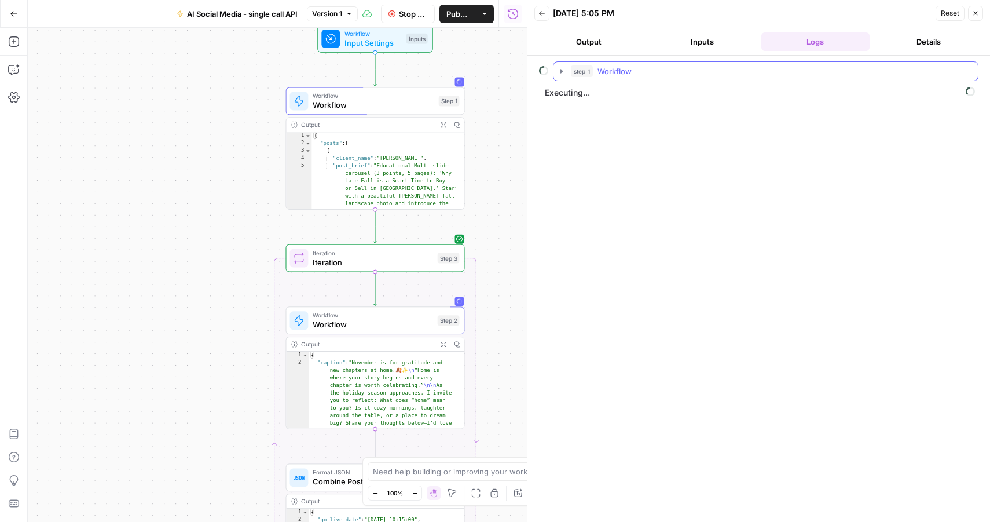
click at [622, 68] on span "Workflow" at bounding box center [614, 71] width 34 height 12
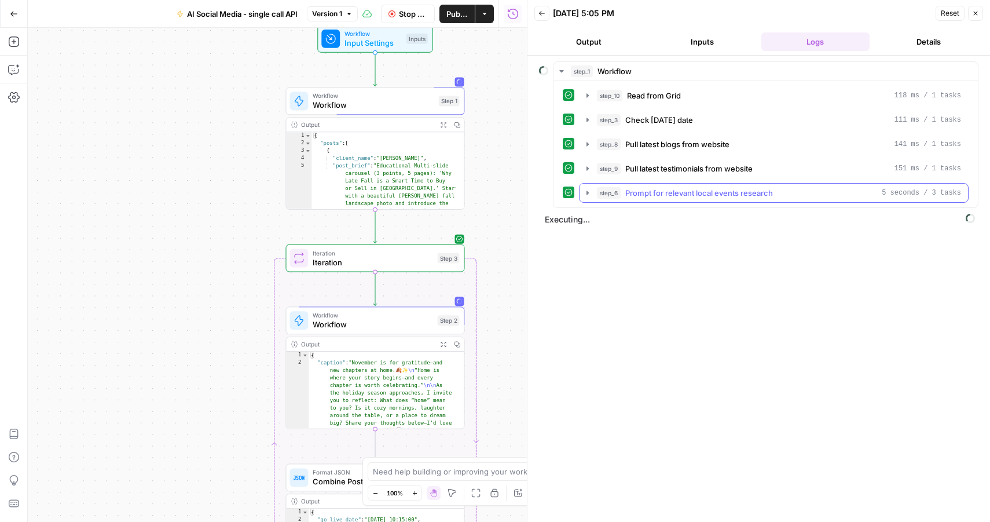
click at [602, 192] on span "step_6" at bounding box center [609, 193] width 24 height 12
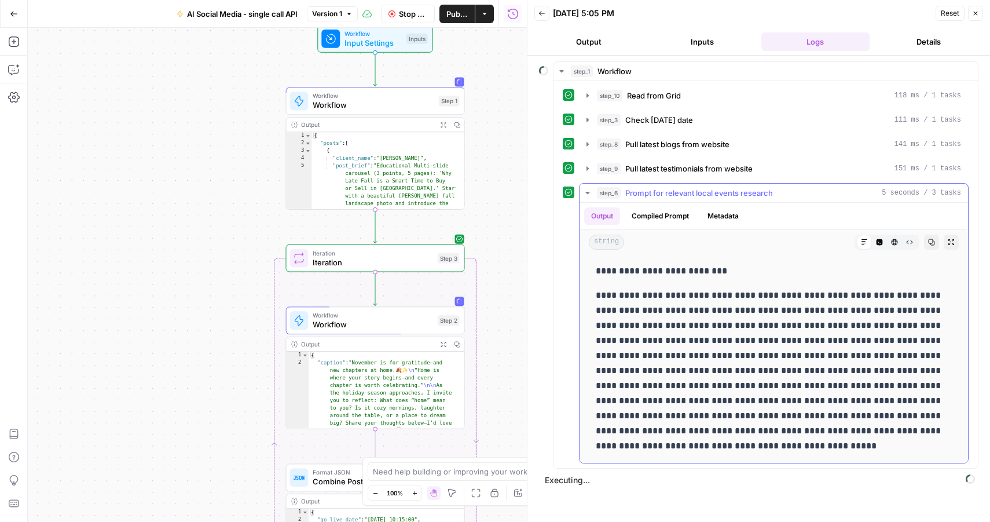
click at [602, 192] on span "step_6" at bounding box center [609, 193] width 24 height 12
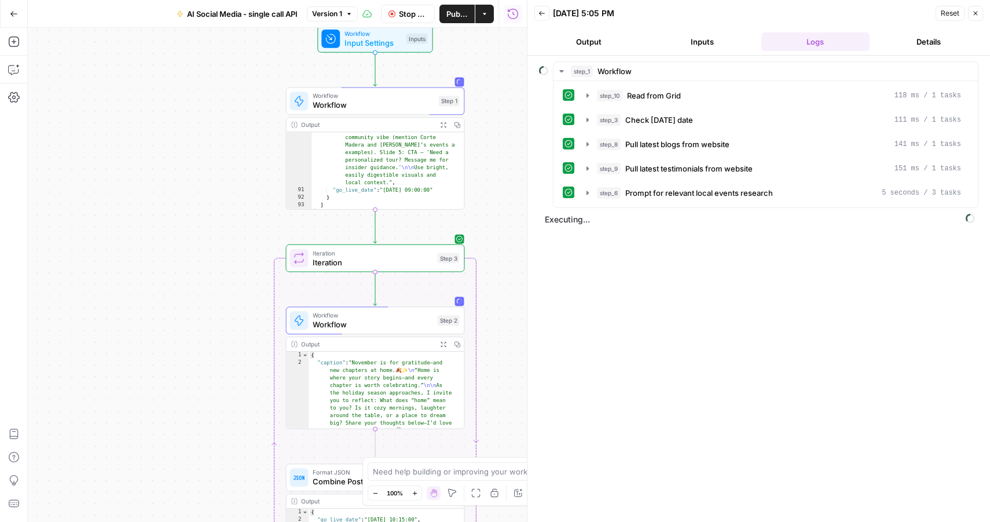
scroll to position [2865, 0]
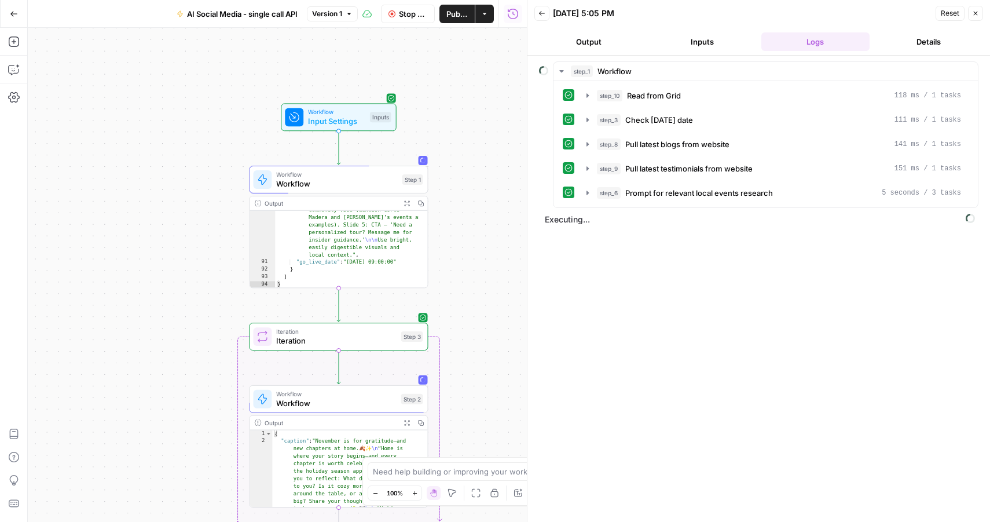
click at [489, 387] on div "Workflow Input Settings Inputs Workflow Workflow Step 1 Output Expand Output Co…" at bounding box center [277, 275] width 499 height 494
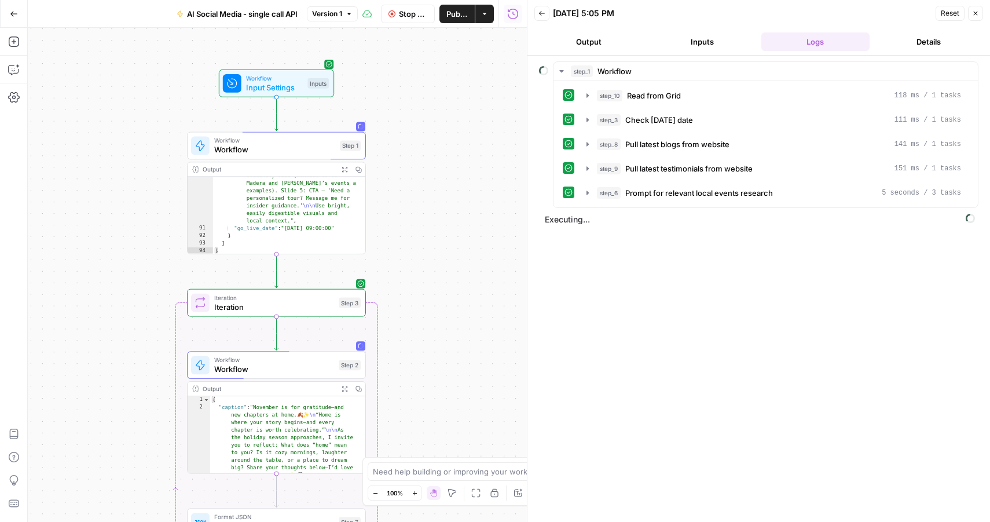
click at [545, 16] on button "Back" at bounding box center [541, 13] width 15 height 15
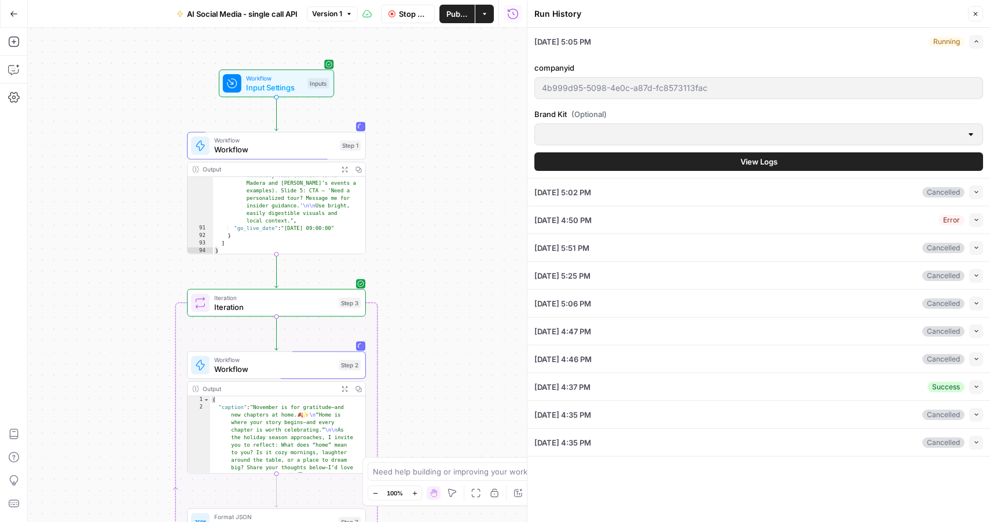
click at [821, 160] on button "View Logs" at bounding box center [758, 161] width 449 height 19
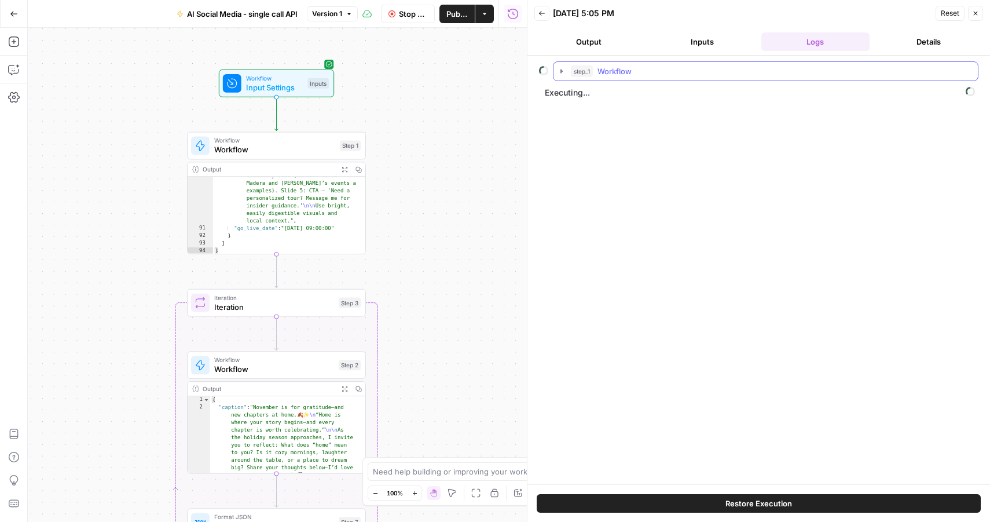
click at [608, 75] on span "Workflow" at bounding box center [614, 71] width 34 height 12
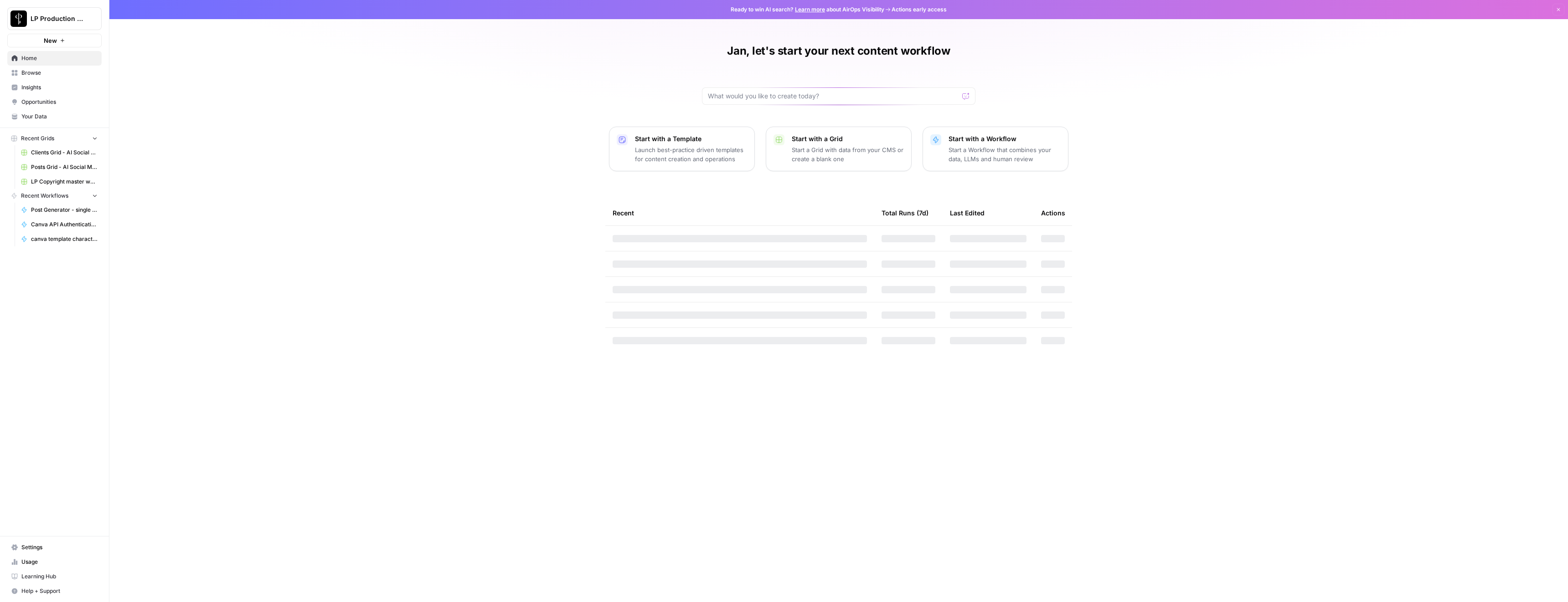
click at [60, 181] on span "LP Copyright master workflow Grid" at bounding box center [64, 182] width 67 height 8
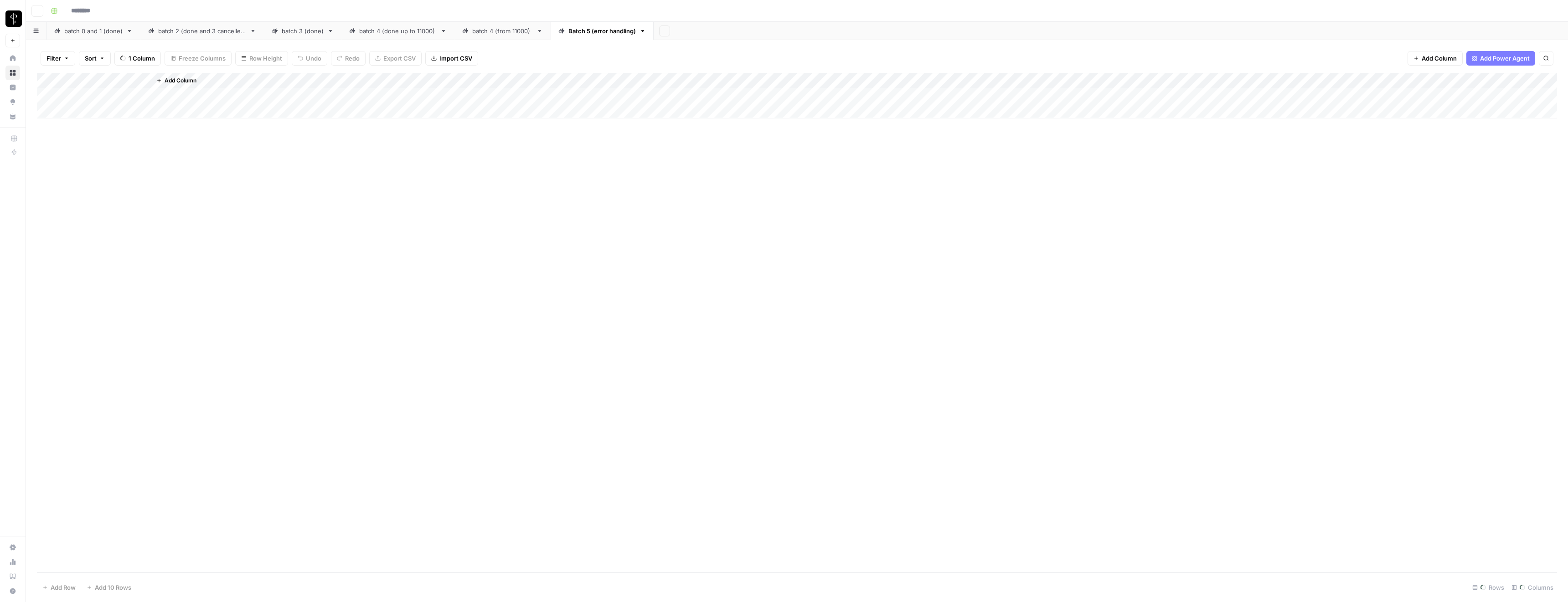
type input "**********"
click at [582, 31] on div "Batch 5 (error handling)" at bounding box center [602, 31] width 68 height 9
click at [1329, 94] on div "Add Column" at bounding box center [797, 323] width 1520 height 500
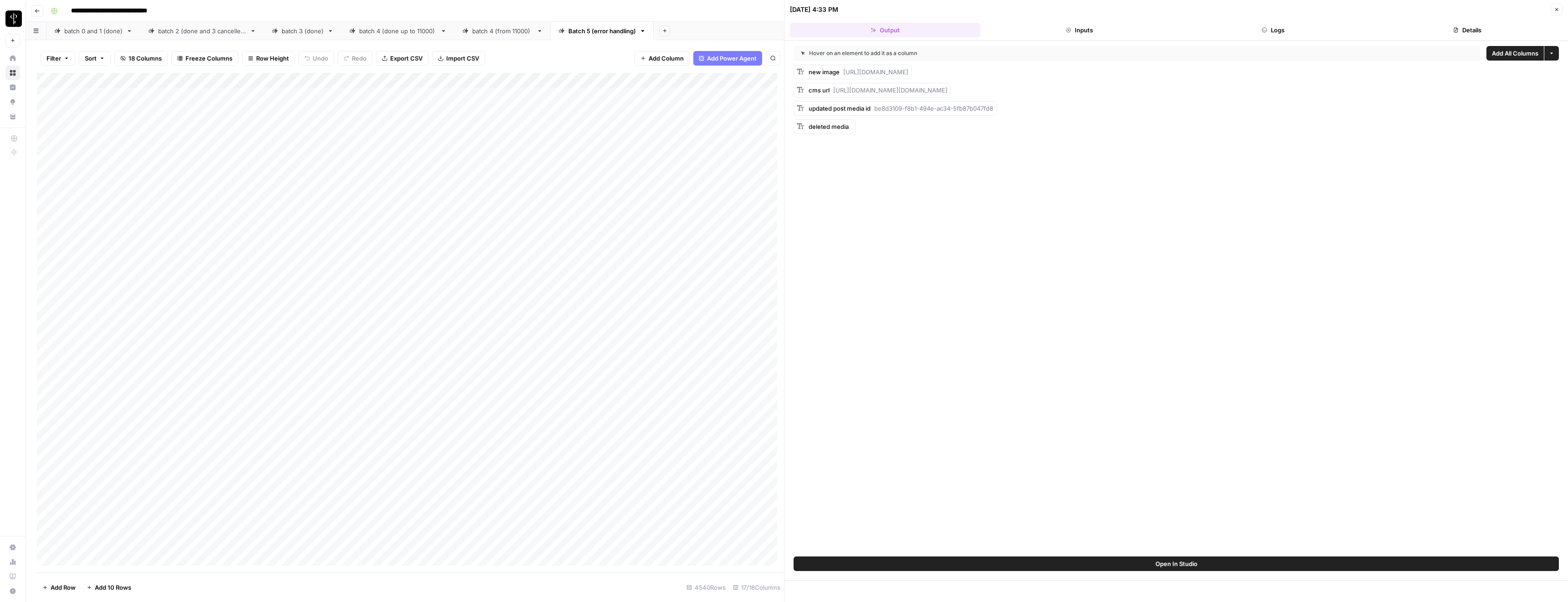
click at [1467, 31] on button "Details" at bounding box center [1467, 30] width 190 height 15
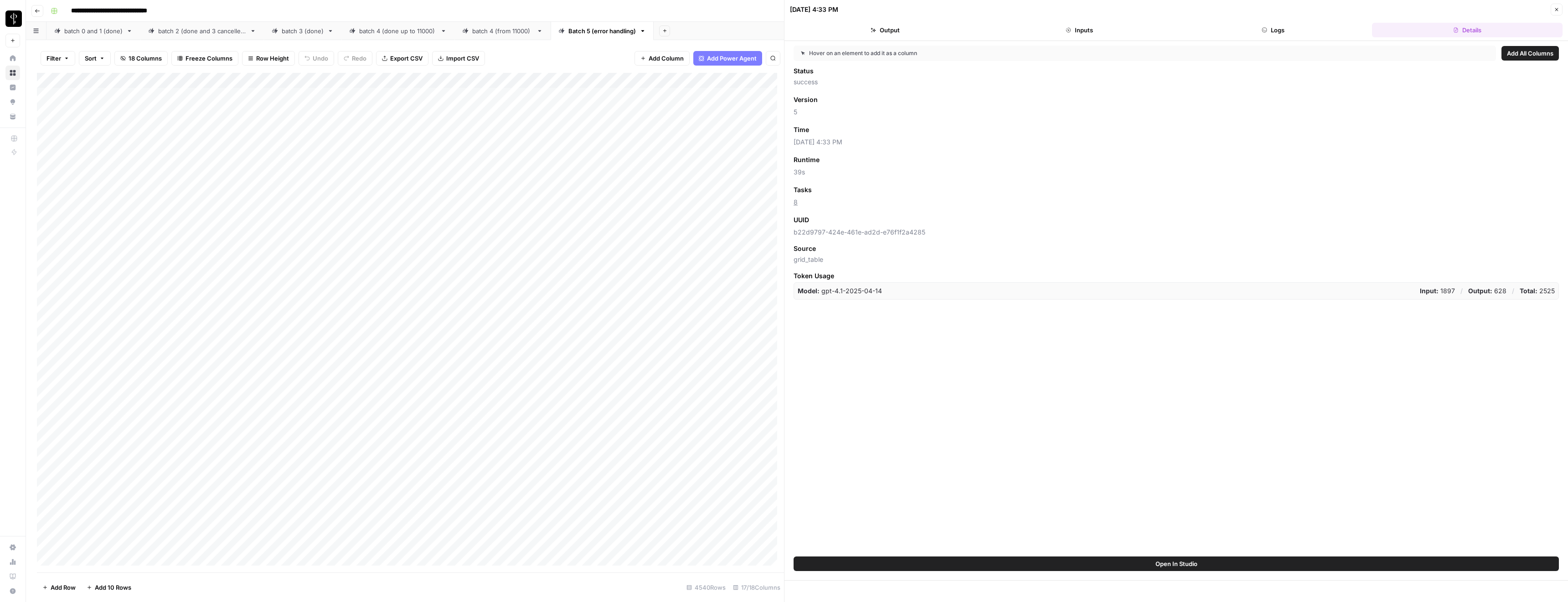
drag, startPoint x: 801, startPoint y: 201, endPoint x: 790, endPoint y: 205, distance: 11.7
click at [790, 205] on div "Hover on an element to add it as a column Add All Columns Status success Versio…" at bounding box center [1175, 298] width 783 height 515
click at [1557, 11] on icon "button" at bounding box center [1556, 9] width 6 height 6
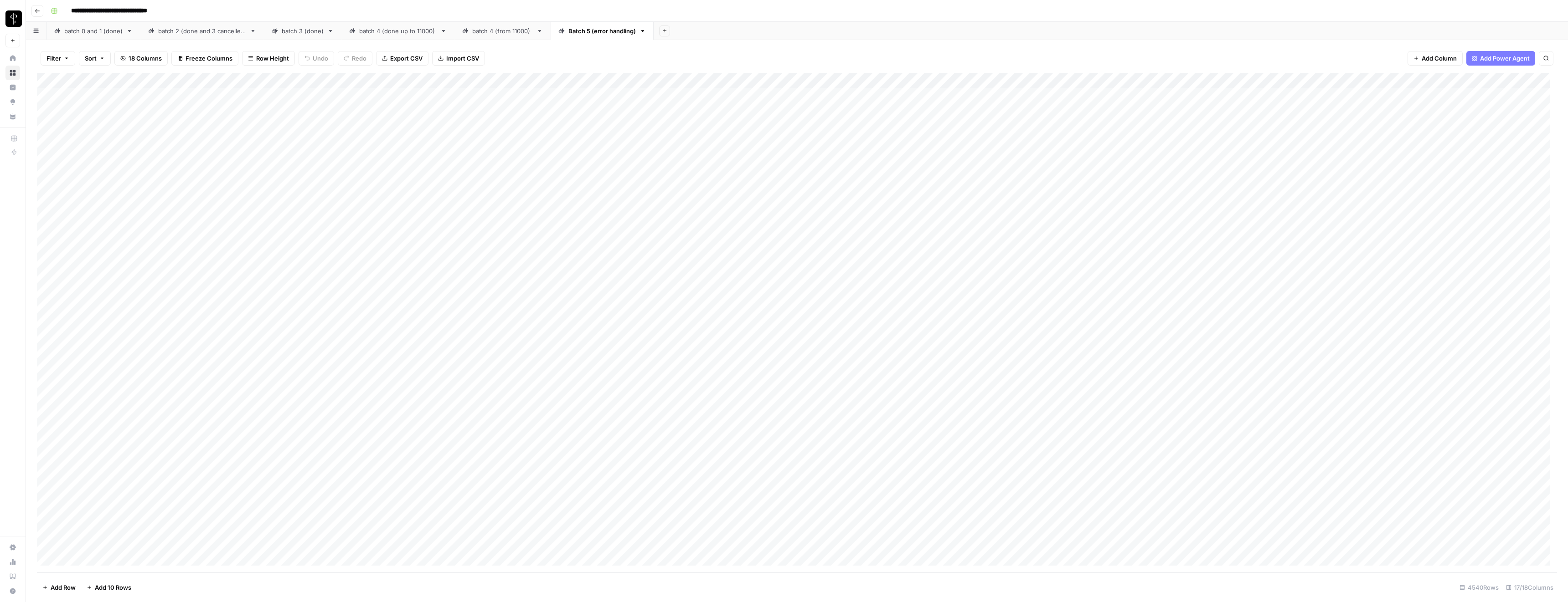
click at [901, 31] on div "Add Sheet" at bounding box center [1110, 31] width 914 height 18
click at [579, 34] on div "Batch 5 (error handling)" at bounding box center [602, 31] width 68 height 9
click at [1332, 79] on div "Add Column" at bounding box center [797, 323] width 1520 height 500
click at [1221, 194] on span "View History" at bounding box center [1233, 196] width 80 height 9
click at [1330, 79] on div "Add Column" at bounding box center [797, 323] width 1520 height 500
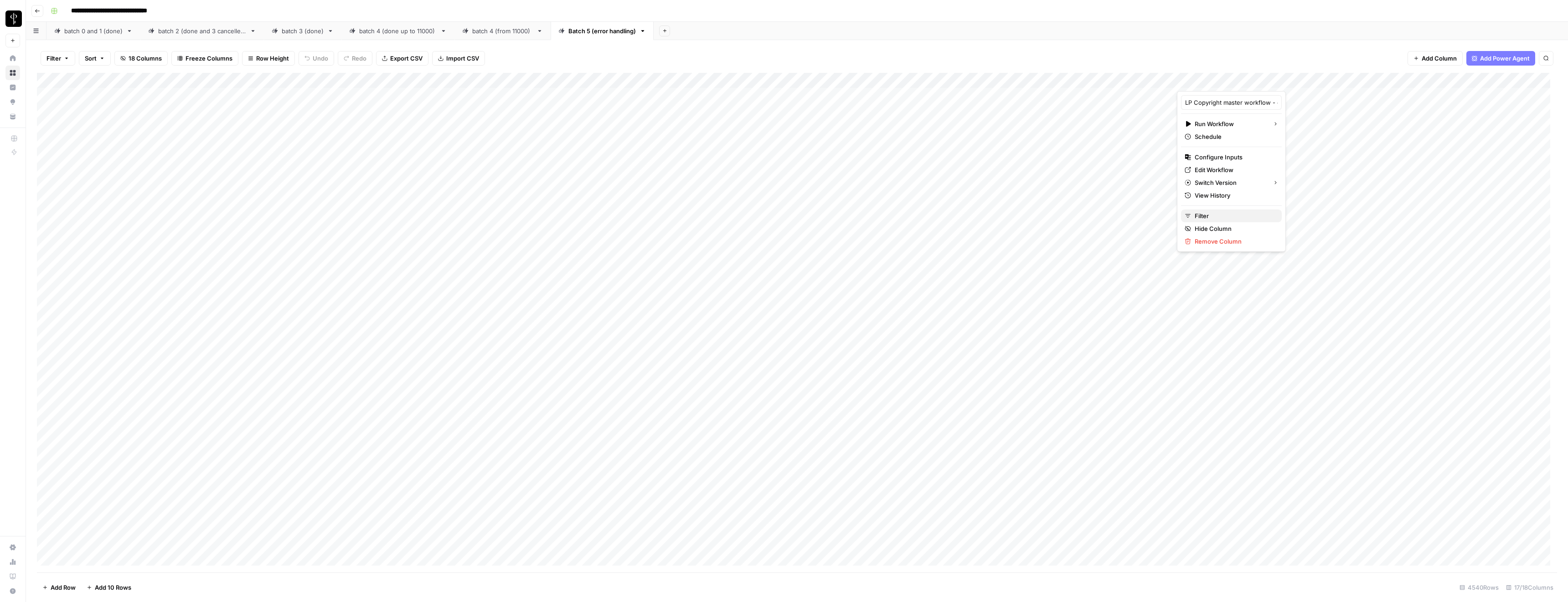
click at [1218, 217] on span "Filter" at bounding box center [1233, 216] width 80 height 9
type input "LP Copyright master workflow - error handling"
click at [631, 60] on div "Filter Sort 18 Columns Freeze Columns Row Height Undo Redo Export CSV Import CS…" at bounding box center [797, 58] width 1520 height 29
click at [1329, 80] on div "Add Column" at bounding box center [797, 323] width 1520 height 500
click at [1220, 33] on div "Add Sheet" at bounding box center [1110, 31] width 914 height 18
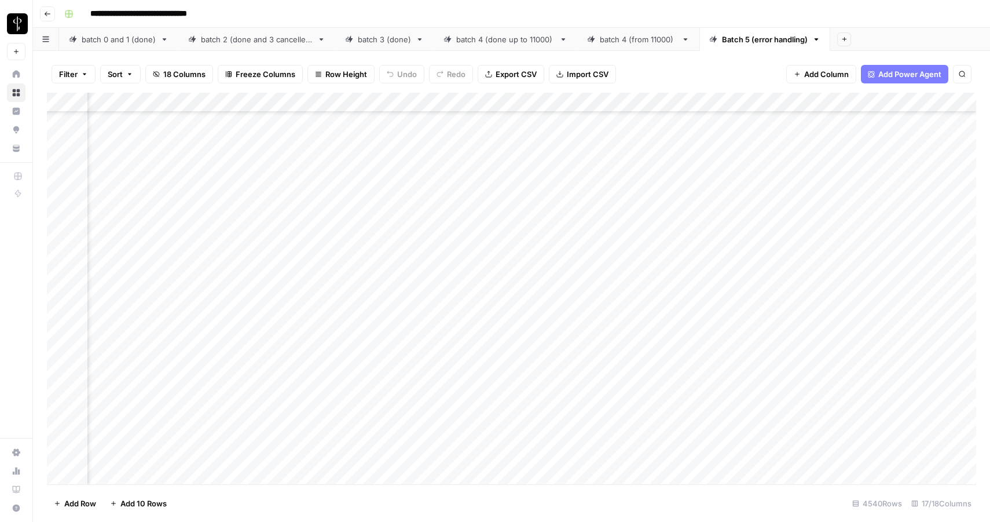
scroll to position [635, 940]
click at [544, 105] on div "Add Column" at bounding box center [511, 288] width 929 height 391
click at [504, 187] on span "Filter" at bounding box center [524, 184] width 101 height 12
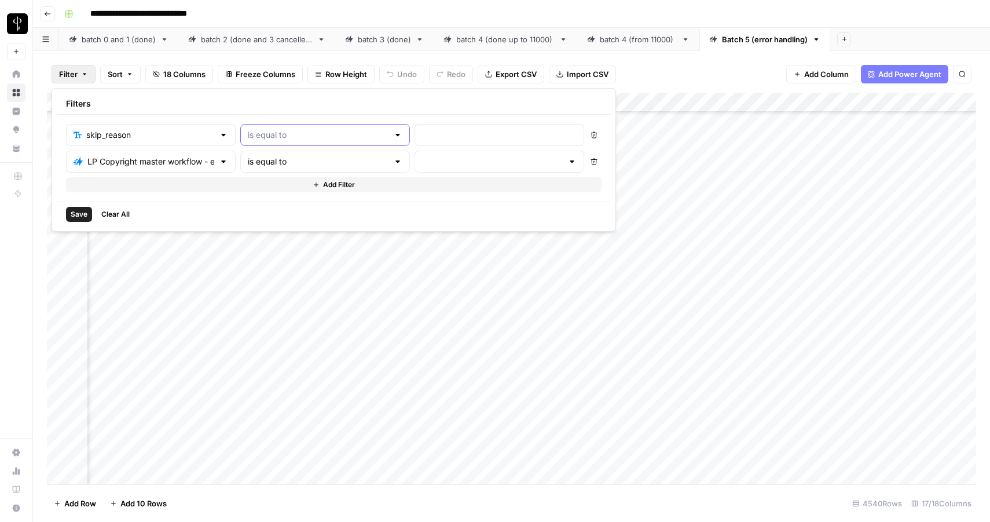
click at [248, 135] on input "text" at bounding box center [318, 135] width 141 height 12
click at [329, 118] on div "skip_reason Delete LP Copyright master workflow - error handling is equal to De…" at bounding box center [334, 158] width 554 height 87
click at [586, 137] on button "Delete" at bounding box center [593, 134] width 15 height 15
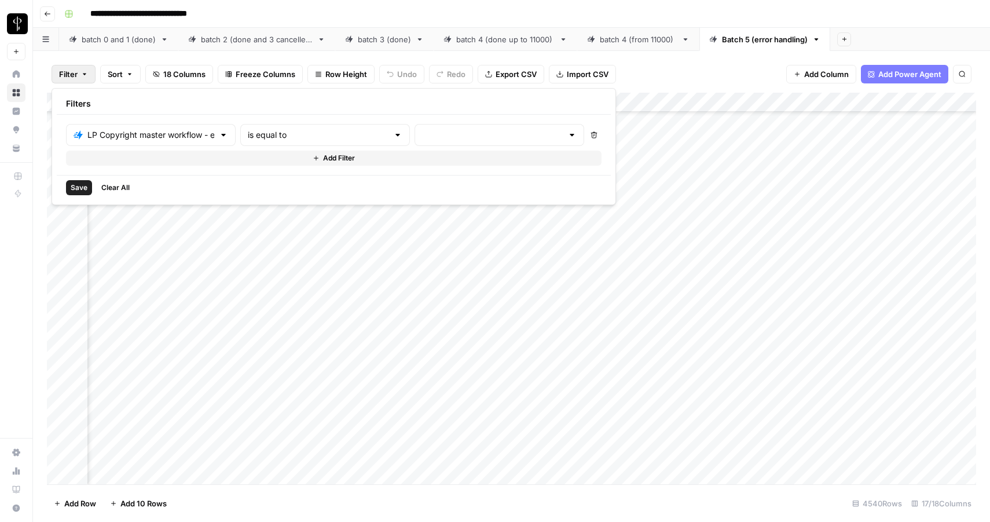
click at [586, 137] on button "Delete" at bounding box center [593, 134] width 15 height 15
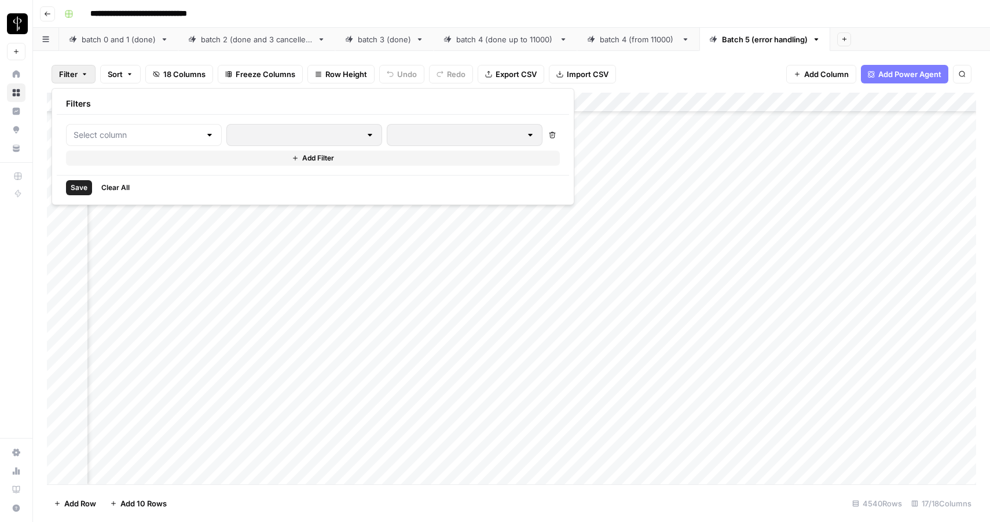
click at [635, 63] on div "Filter Sort 18 Columns Freeze Columns Row Height Undo Redo Export CSV Import CS…" at bounding box center [511, 74] width 929 height 37
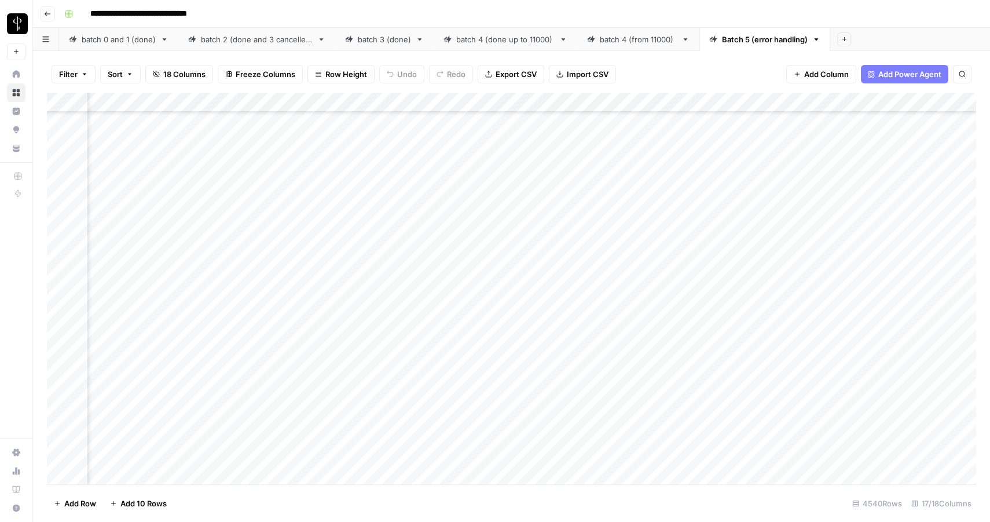
click at [219, 102] on div "Add Column" at bounding box center [511, 288] width 929 height 391
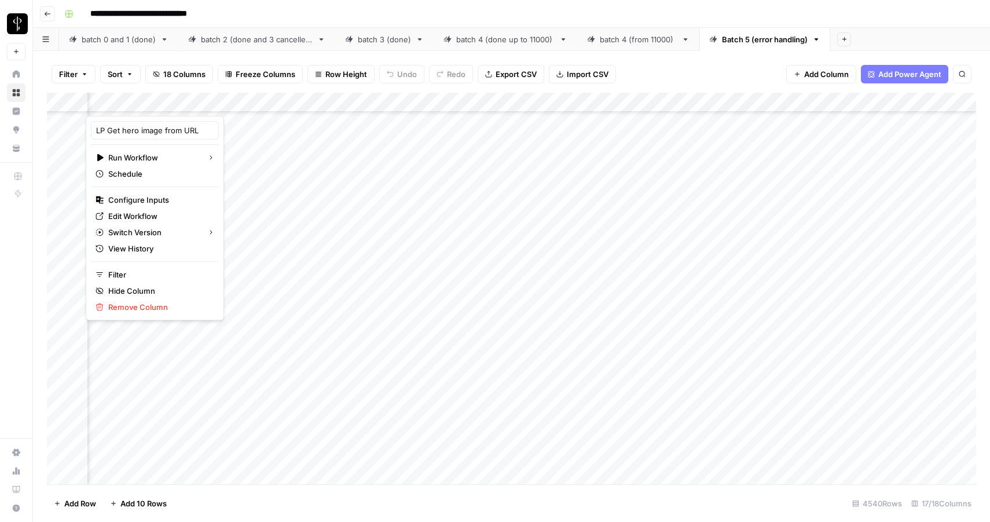
click at [124, 76] on button "Sort" at bounding box center [120, 74] width 41 height 19
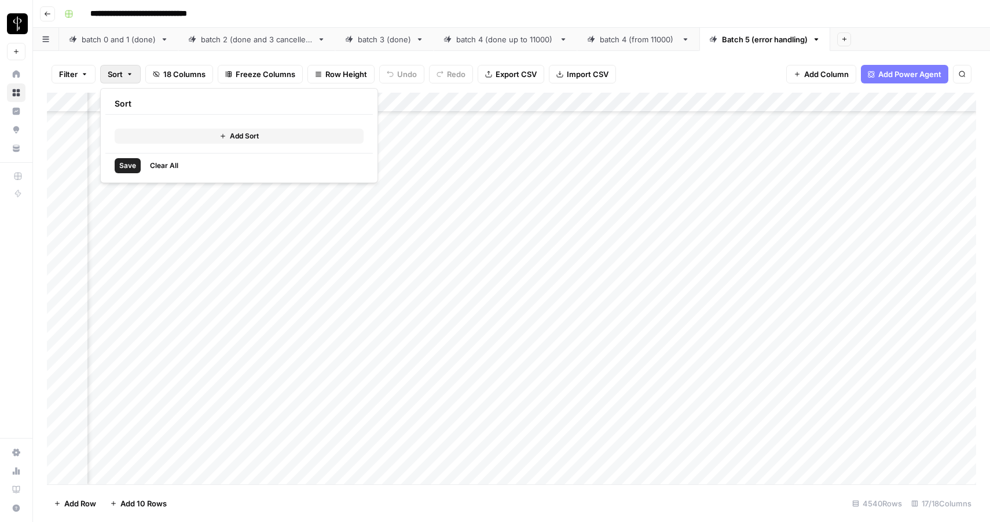
click at [155, 132] on button "Add Sort" at bounding box center [239, 136] width 249 height 15
click at [174, 141] on div at bounding box center [212, 133] width 141 height 19
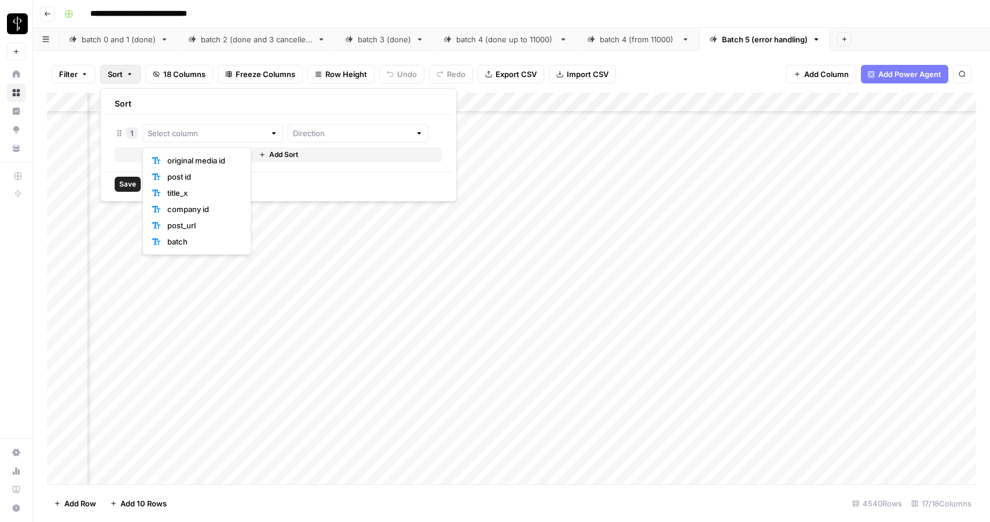
click at [185, 107] on div "Sort" at bounding box center [278, 103] width 346 height 21
click at [193, 131] on input "text" at bounding box center [207, 133] width 118 height 12
click at [254, 183] on div "Save Clear All" at bounding box center [278, 183] width 346 height 25
click at [211, 135] on input "text" at bounding box center [207, 133] width 118 height 12
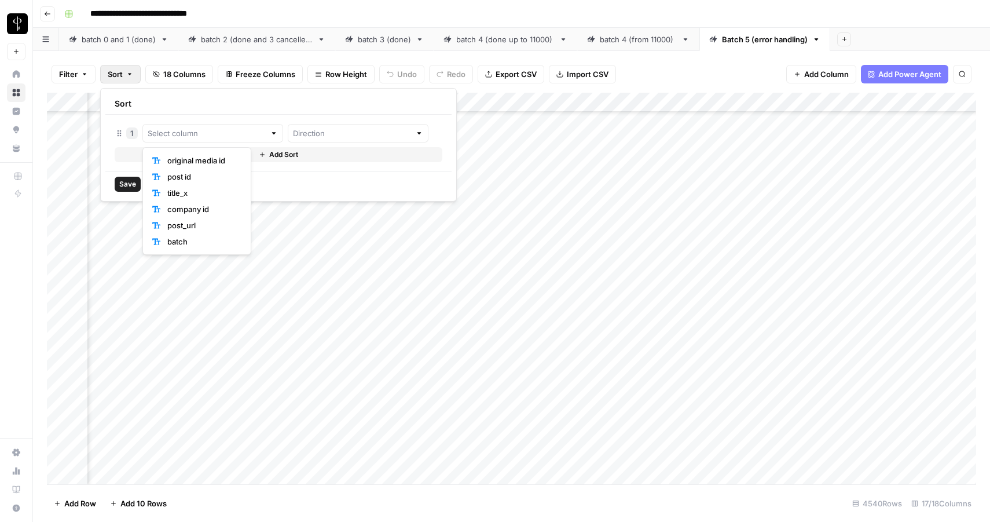
scroll to position [635, 765]
click at [662, 69] on div "Filter Sort 18 Columns Freeze Columns Row Height Undo Redo Export CSV Import CS…" at bounding box center [511, 74] width 929 height 37
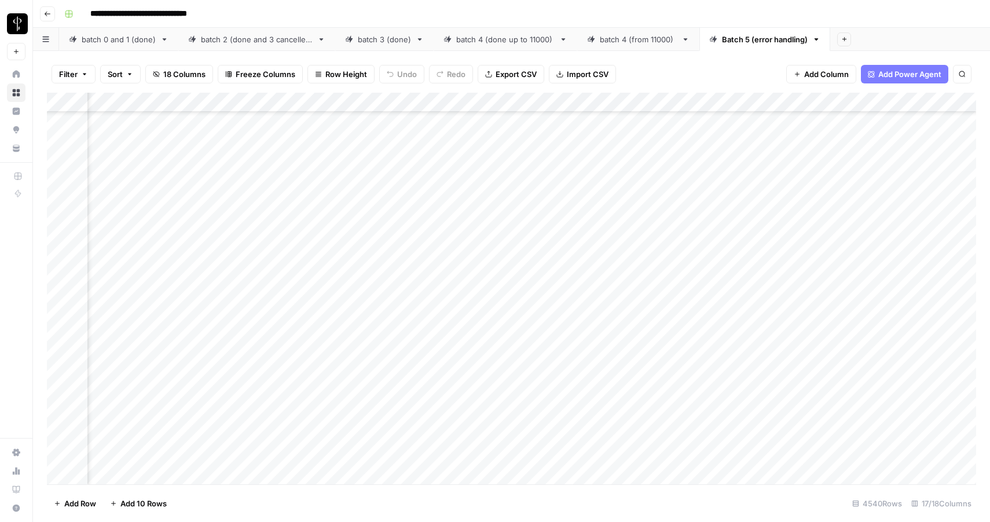
click at [392, 98] on div "Add Column" at bounding box center [511, 288] width 929 height 391
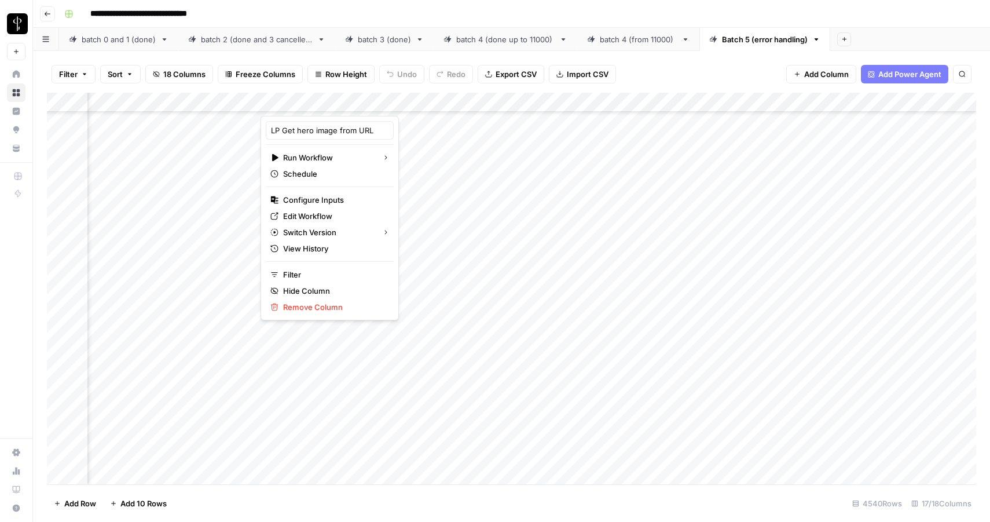
click at [116, 79] on span "Sort" at bounding box center [115, 74] width 15 height 12
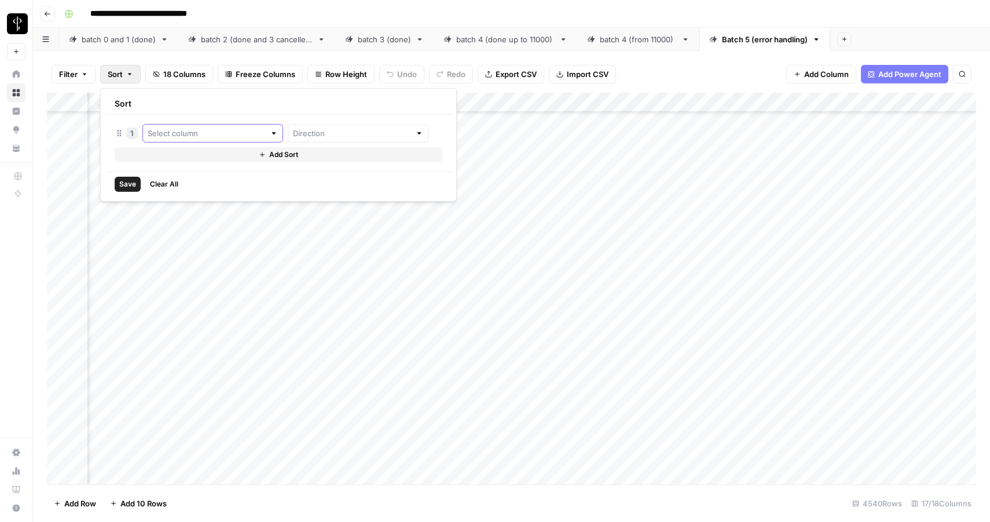
click at [206, 136] on input "text" at bounding box center [207, 133] width 118 height 12
click at [200, 107] on div "Sort" at bounding box center [278, 103] width 346 height 21
click at [128, 71] on icon "button" at bounding box center [129, 74] width 7 height 7
click at [87, 72] on icon "button" at bounding box center [84, 74] width 7 height 7
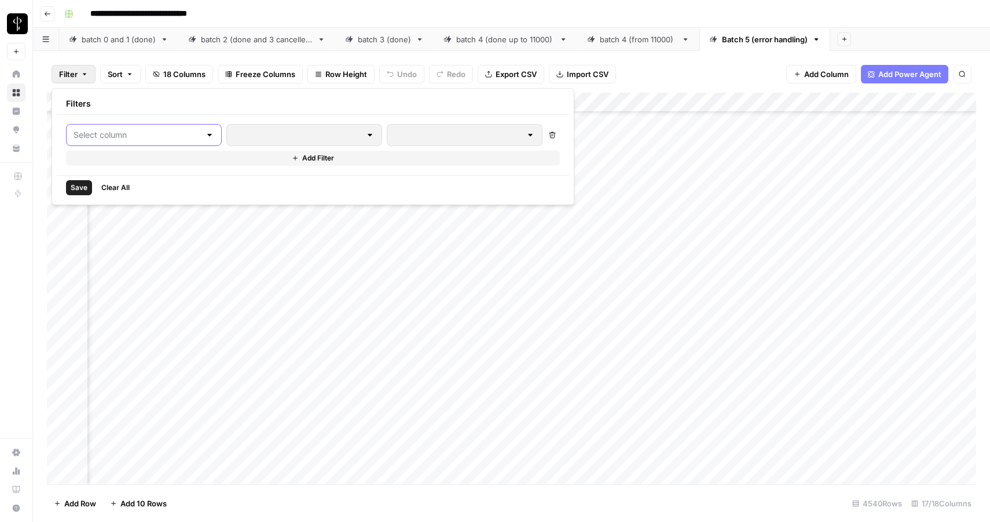
click at [171, 129] on input "text" at bounding box center [137, 135] width 127 height 12
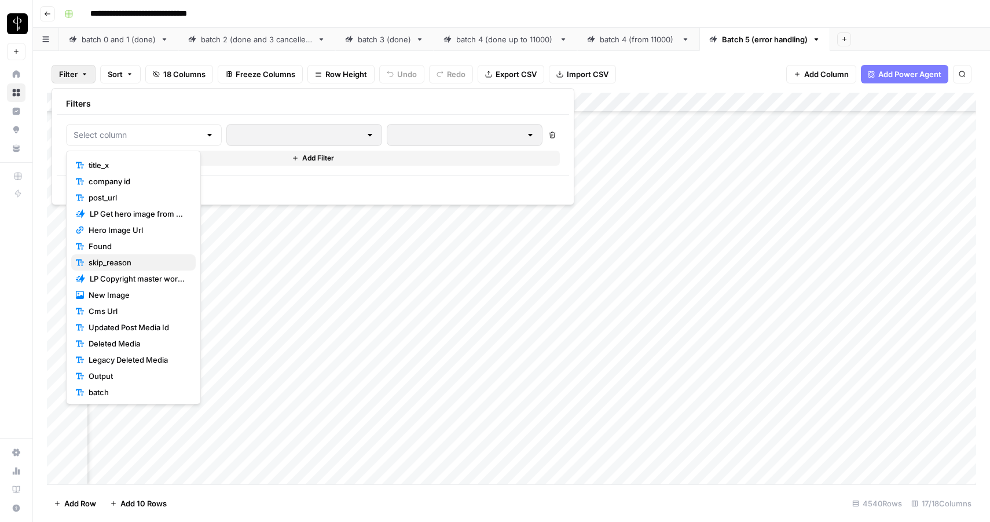
scroll to position [32, 0]
click at [158, 94] on div "Filters" at bounding box center [313, 103] width 512 height 21
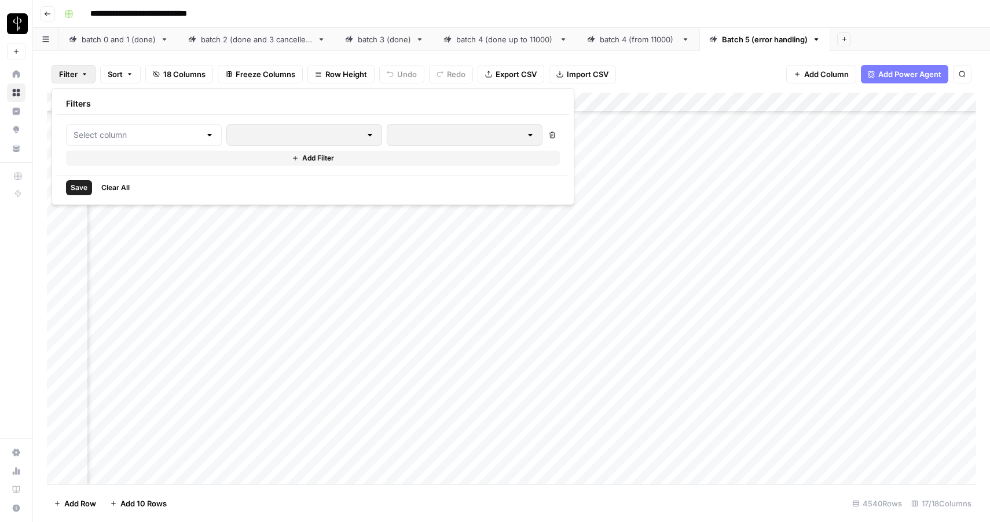
click at [127, 71] on icon "button" at bounding box center [129, 74] width 7 height 7
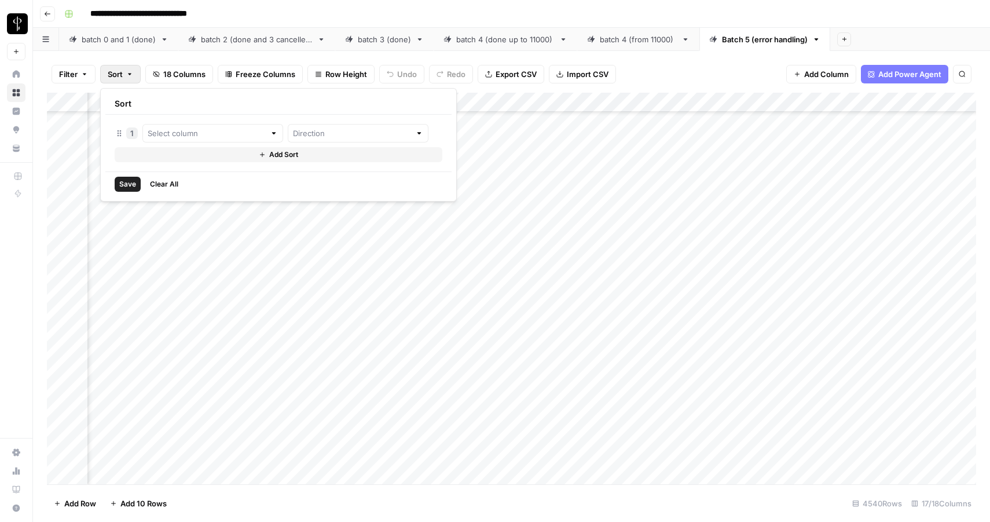
click at [124, 131] on div "1" at bounding box center [279, 133] width 328 height 19
click at [151, 156] on button "Add Sort" at bounding box center [279, 154] width 328 height 15
click at [432, 155] on icon "button" at bounding box center [436, 156] width 8 height 8
click at [182, 135] on input "text" at bounding box center [207, 133] width 118 height 12
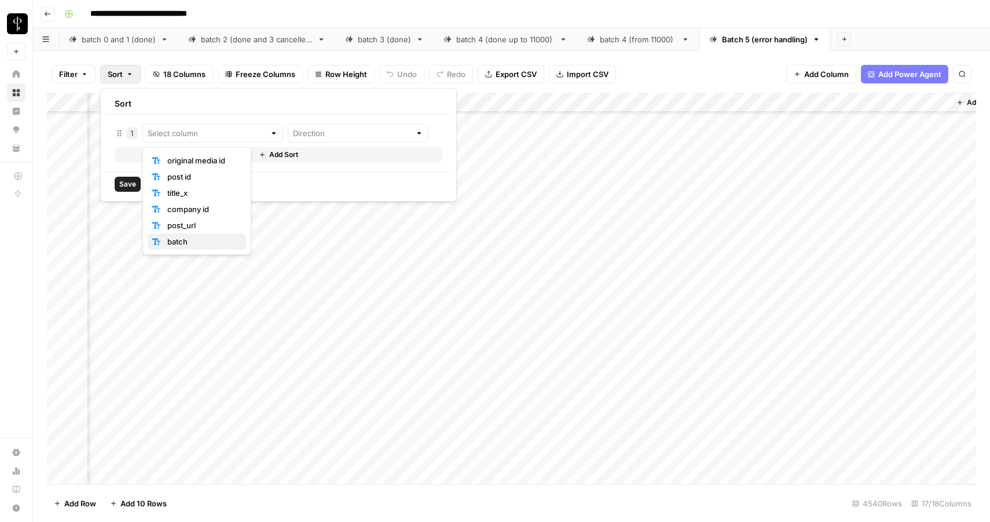
click at [180, 240] on span "batch" at bounding box center [201, 242] width 69 height 12
type input "batch"
click at [463, 130] on icon "button" at bounding box center [467, 134] width 8 height 8
click at [177, 71] on span "18 Columns" at bounding box center [184, 74] width 42 height 12
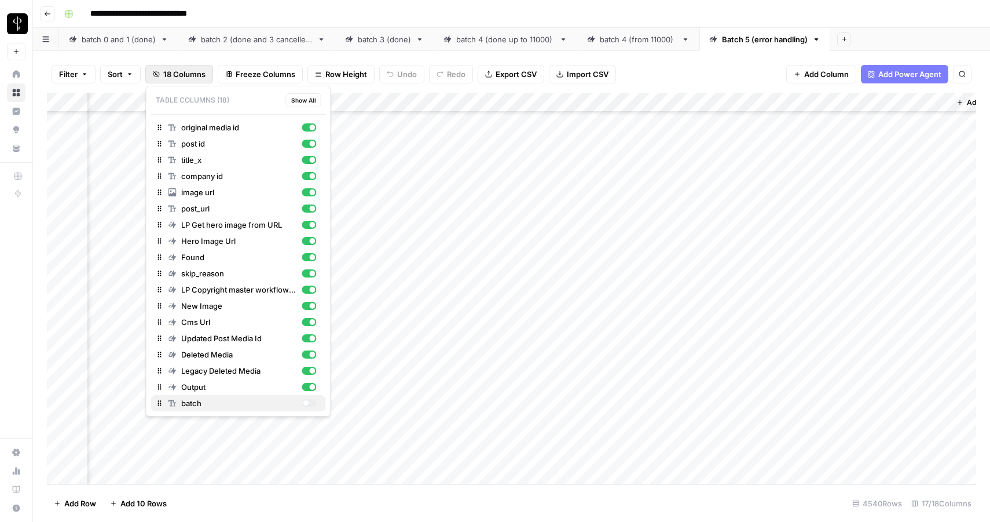
click at [309, 401] on div "button" at bounding box center [309, 403] width 14 height 8
click at [310, 401] on div "button" at bounding box center [313, 403] width 6 height 6
click at [187, 68] on button "18 Columns" at bounding box center [179, 74] width 68 height 19
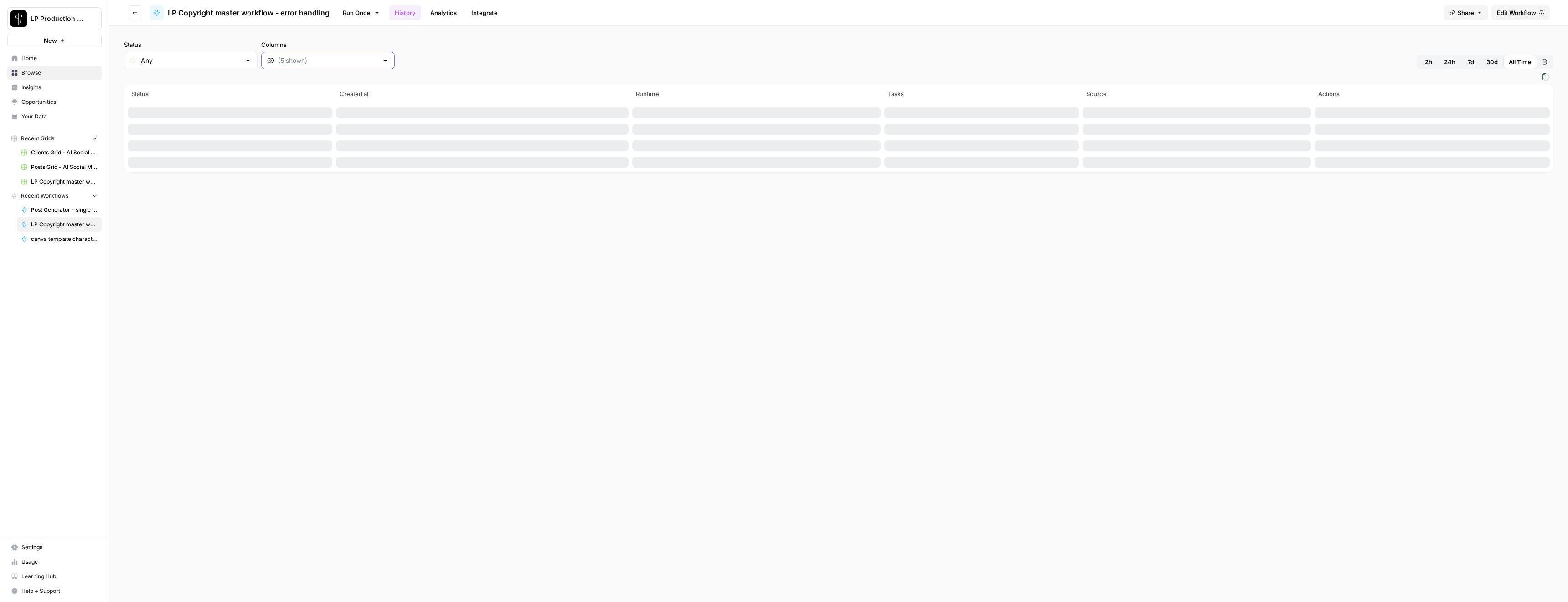
click at [300, 59] on input "Columns" at bounding box center [327, 61] width 100 height 9
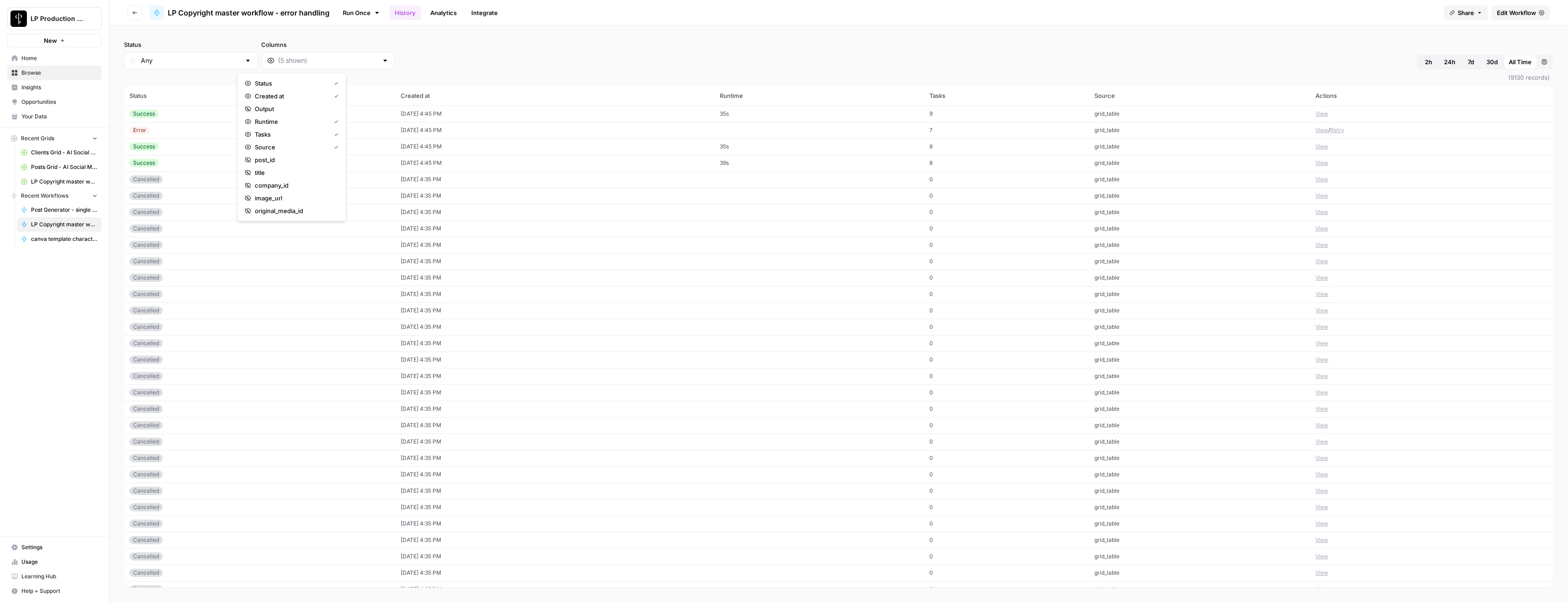
click at [490, 57] on div "Status Any Columns 2h 24h 7d 30d All Time Custom range" at bounding box center [838, 54] width 1429 height 29
click at [1428, 63] on span "2h" at bounding box center [1428, 62] width 7 height 9
click at [165, 57] on input "Any" at bounding box center [190, 61] width 100 height 9
click at [1467, 64] on span "7d" at bounding box center [1470, 62] width 6 height 9
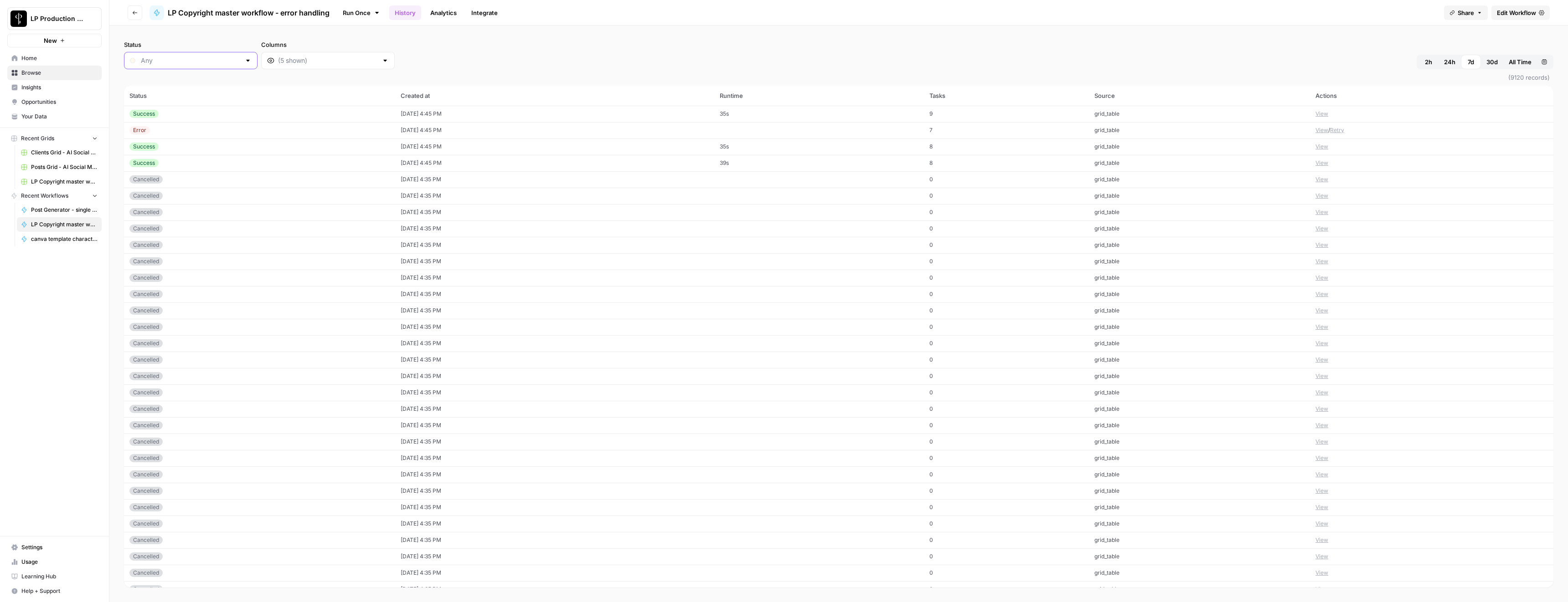
click at [212, 62] on input "Status" at bounding box center [190, 61] width 100 height 9
click at [167, 159] on span "Success" at bounding box center [182, 160] width 80 height 9
type input "Success"
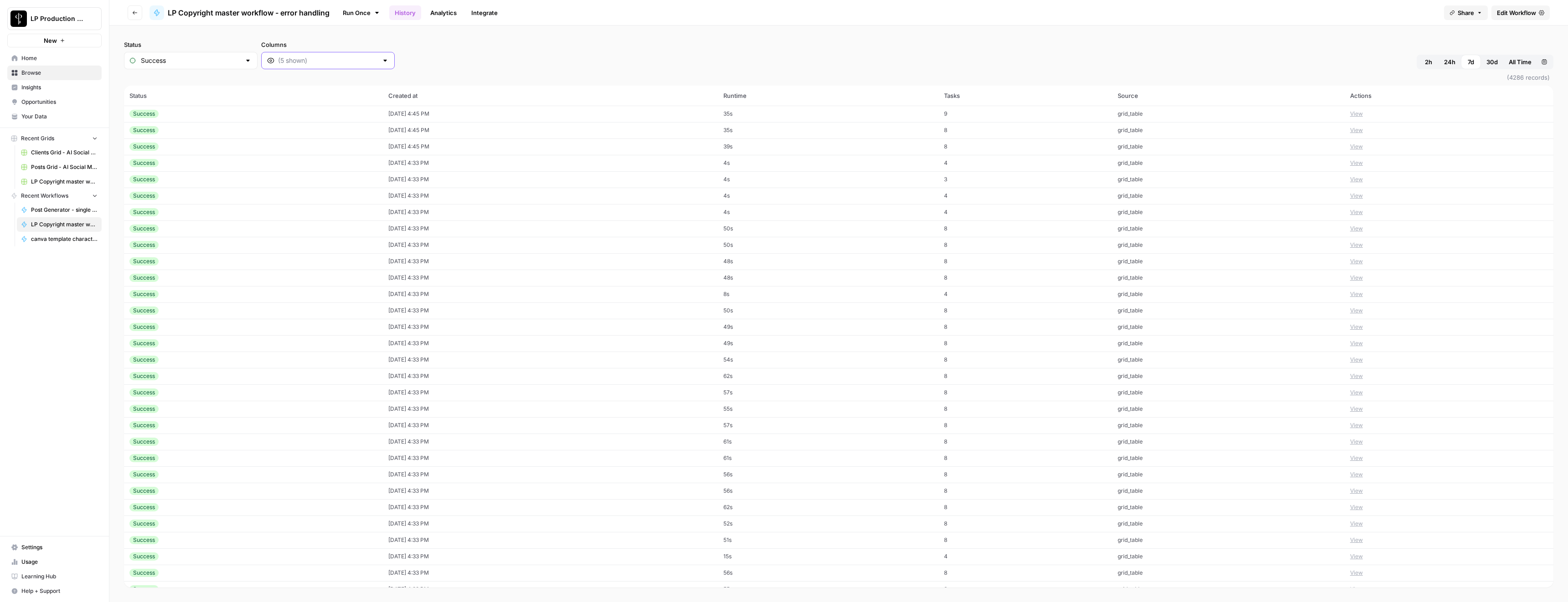
click at [309, 60] on input "Columns" at bounding box center [327, 61] width 100 height 9
click at [281, 163] on span "post_id" at bounding box center [295, 160] width 80 height 9
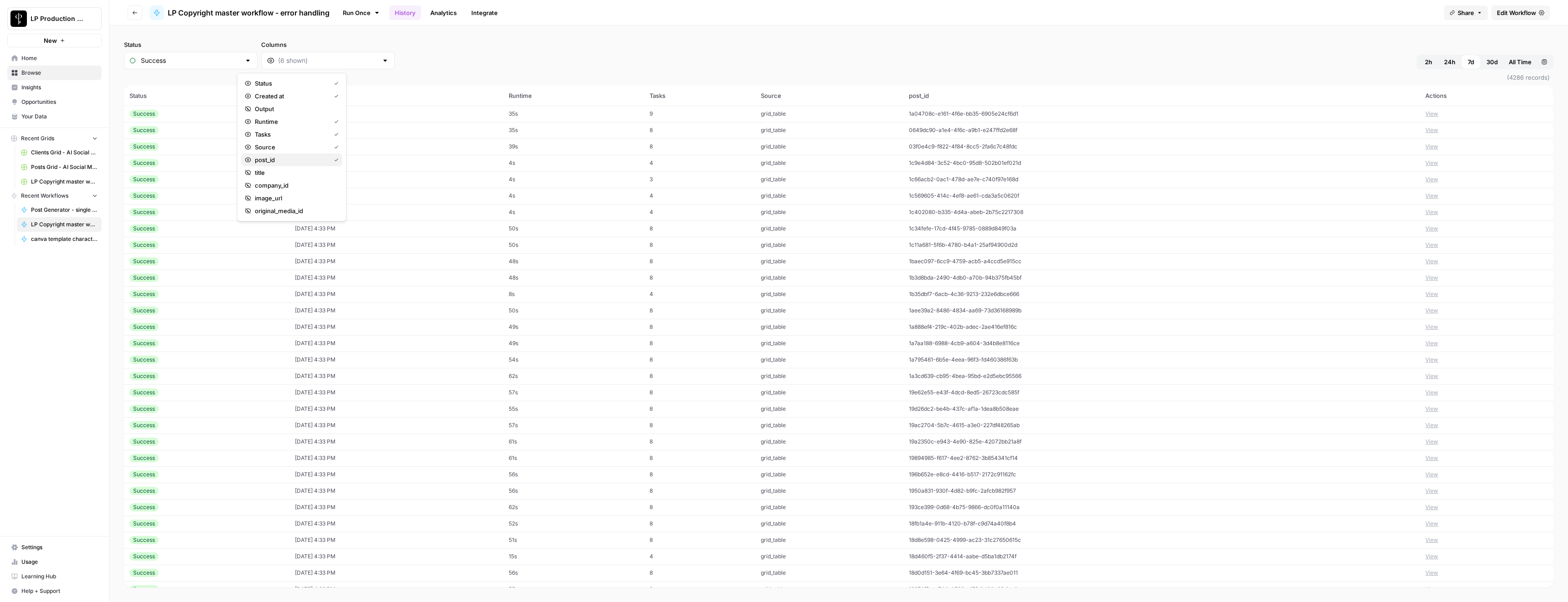
click at [281, 163] on span "post_id" at bounding box center [290, 160] width 72 height 9
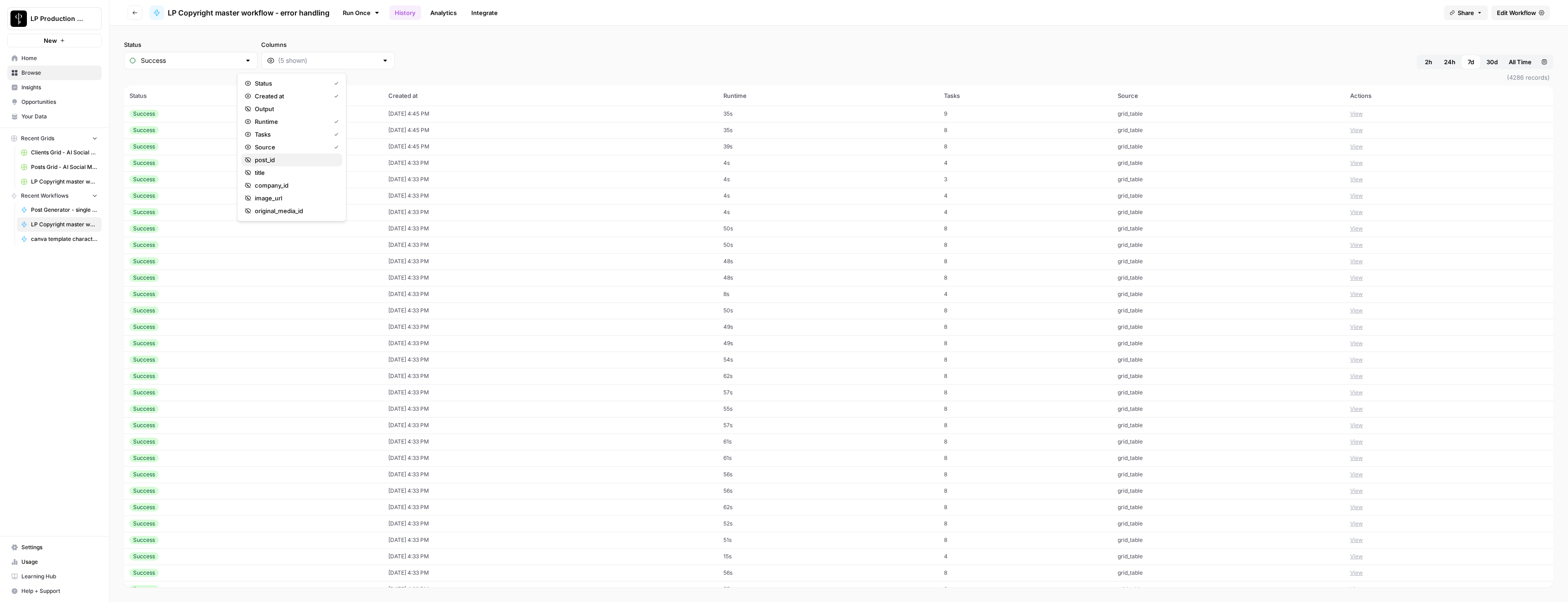
click at [281, 163] on span "post_id" at bounding box center [295, 160] width 80 height 9
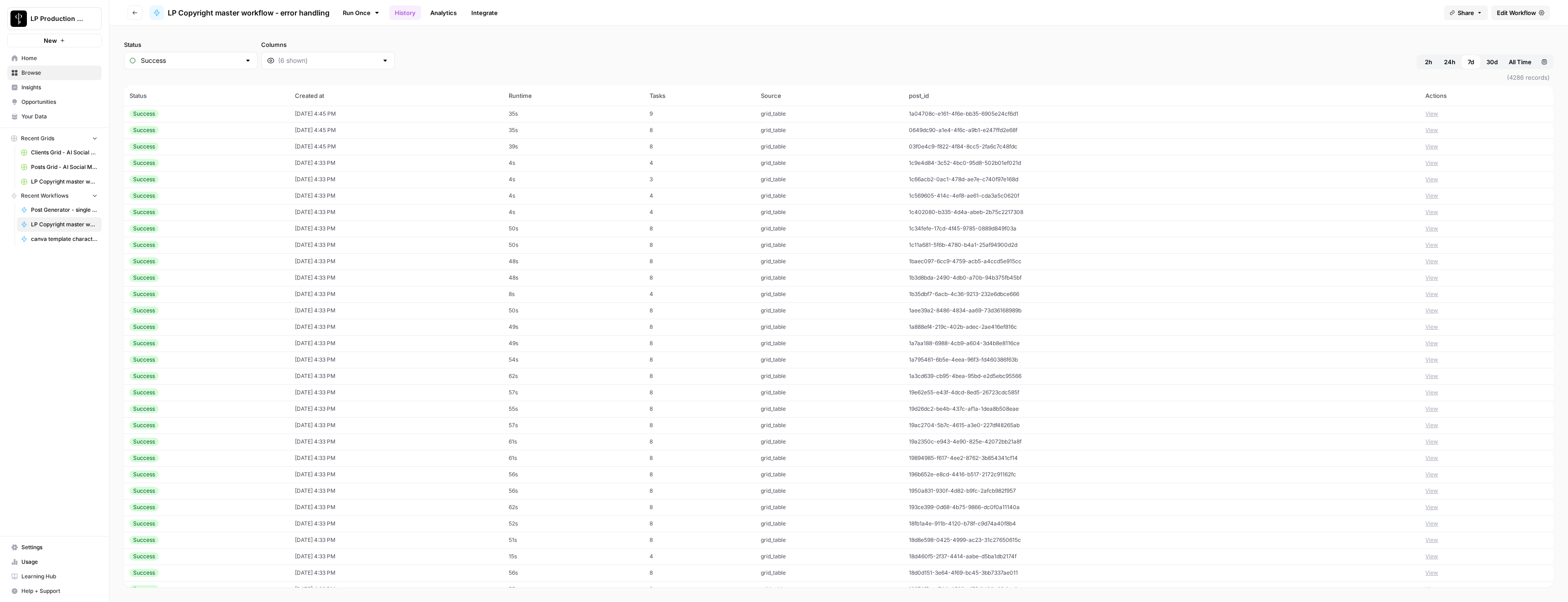
click at [440, 61] on div "Status Success Columns 2h 24h 7d 30d All Time Custom range" at bounding box center [838, 54] width 1429 height 29
click at [946, 95] on th "post_id" at bounding box center [1161, 95] width 516 height 20
click at [939, 94] on th "post_id" at bounding box center [1161, 95] width 516 height 20
click at [198, 65] on div "Success" at bounding box center [190, 61] width 134 height 17
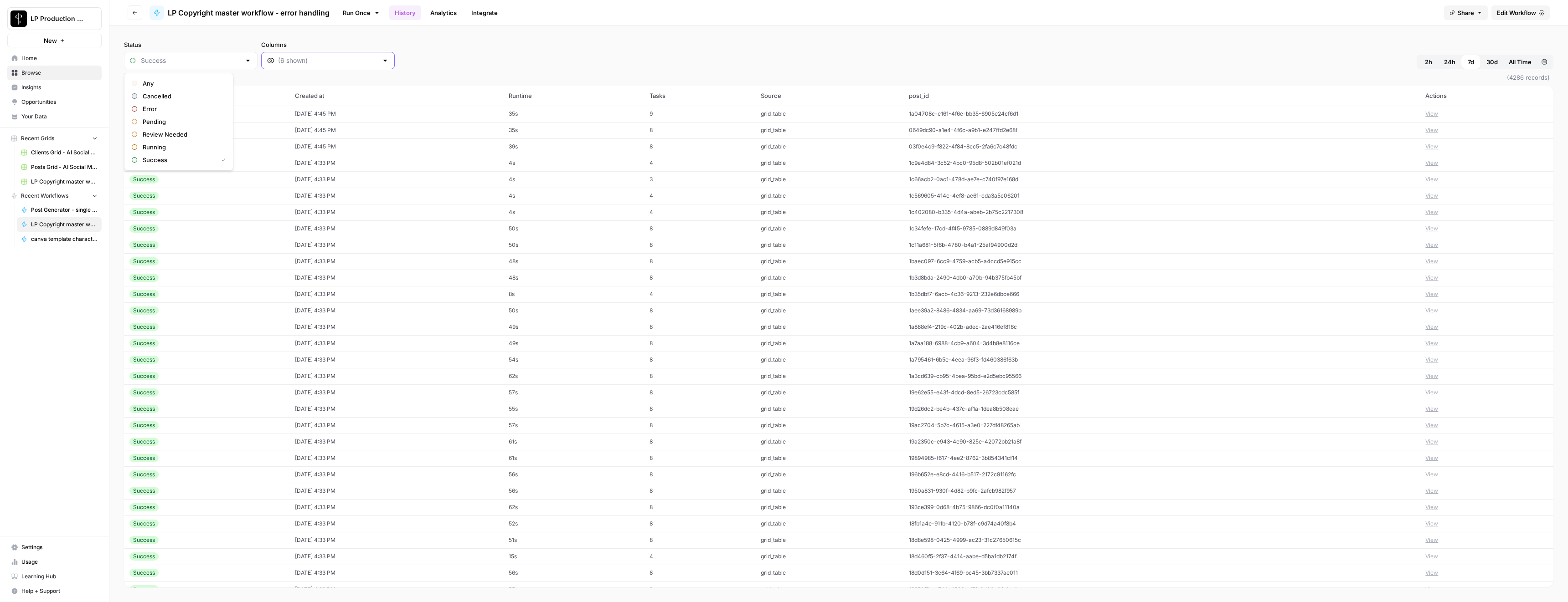
type input "Success"
click at [284, 63] on input "Columns" at bounding box center [327, 61] width 100 height 9
click at [299, 212] on span "original_media_id" at bounding box center [295, 211] width 80 height 9
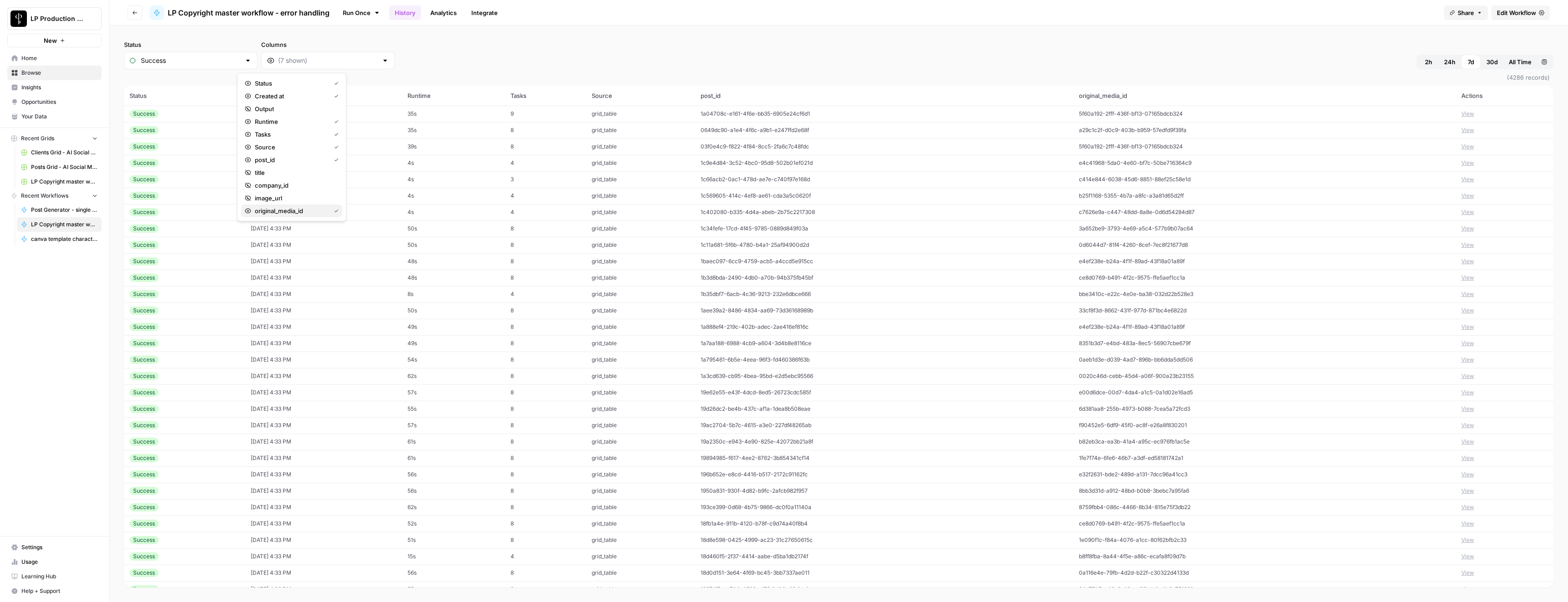
click at [299, 212] on span "original_media_id" at bounding box center [290, 211] width 72 height 9
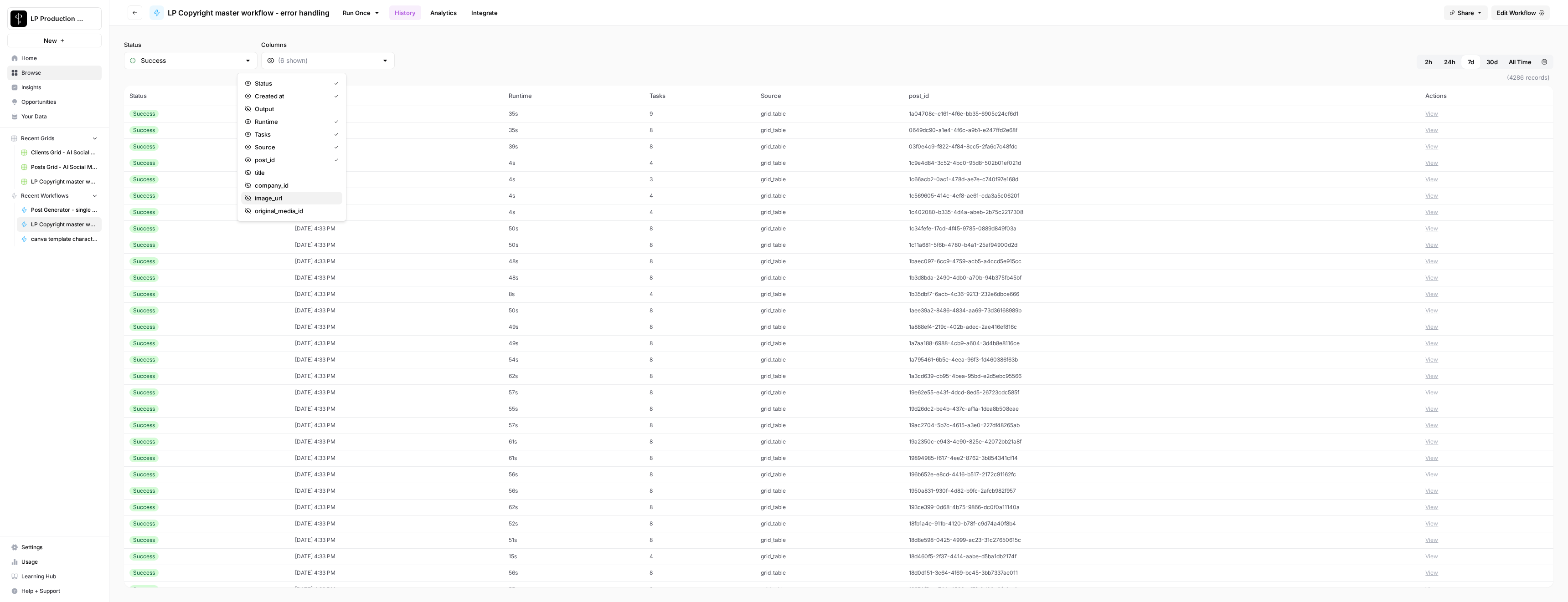
click at [294, 199] on span "image_url" at bounding box center [295, 198] width 80 height 9
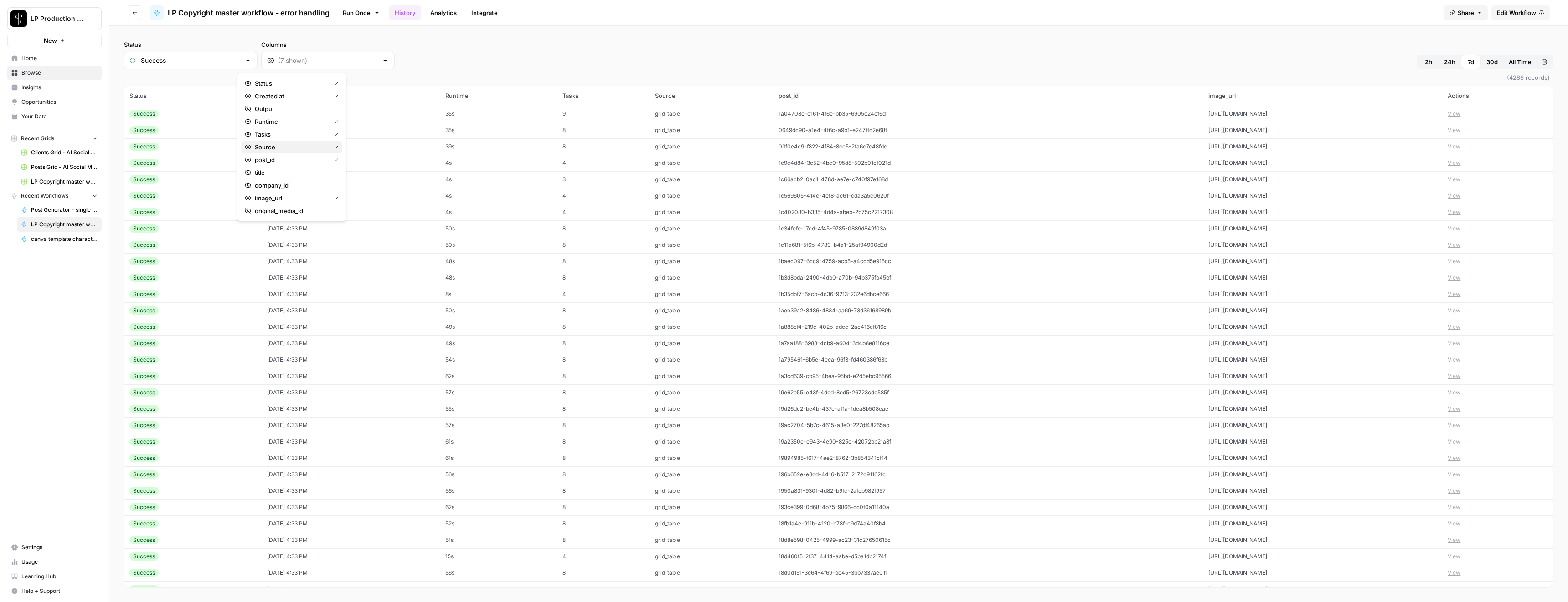
click at [290, 150] on span "Source" at bounding box center [290, 147] width 72 height 9
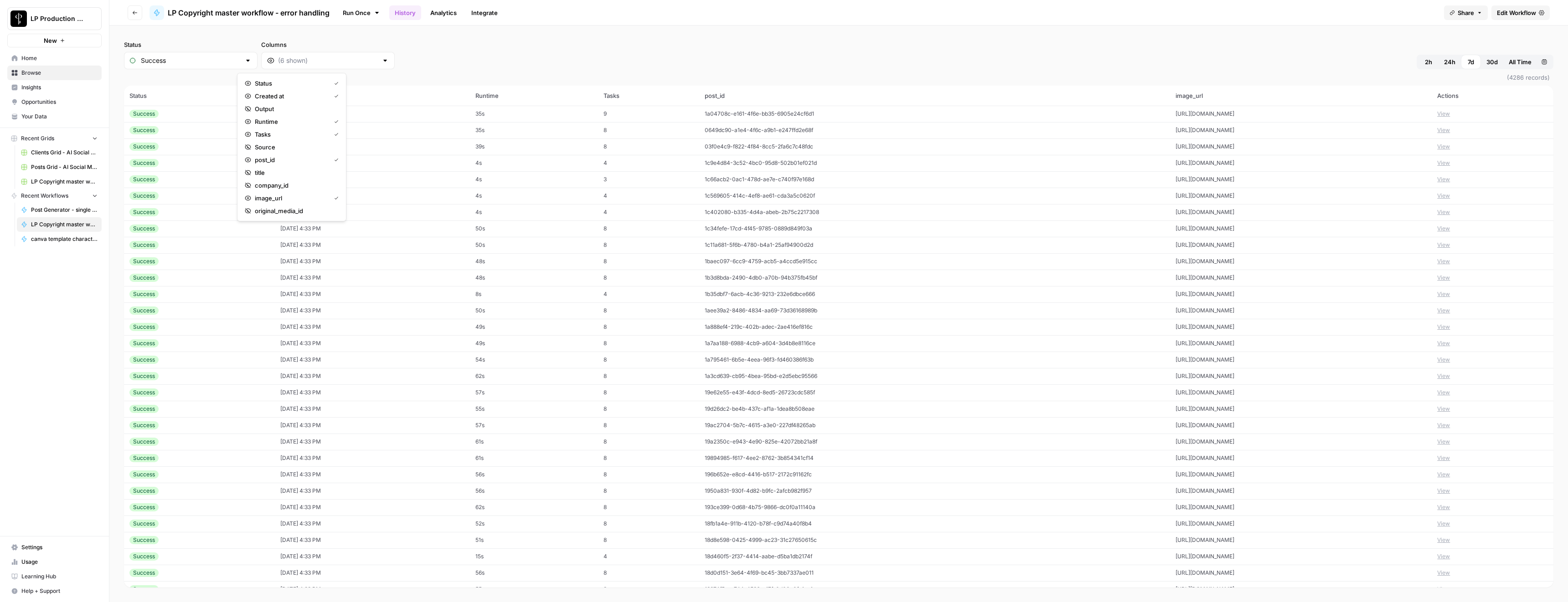
click at [510, 45] on div "Status Success Columns 2h 24h 7d 30d All Time Custom range" at bounding box center [838, 54] width 1429 height 29
click at [1465, 13] on span "Share" at bounding box center [1465, 13] width 17 height 9
click at [1276, 62] on div "Status Success Columns 2h 24h 7d 30d All Time Custom range" at bounding box center [838, 54] width 1429 height 29
click at [1450, 114] on button "View" at bounding box center [1443, 114] width 13 height 8
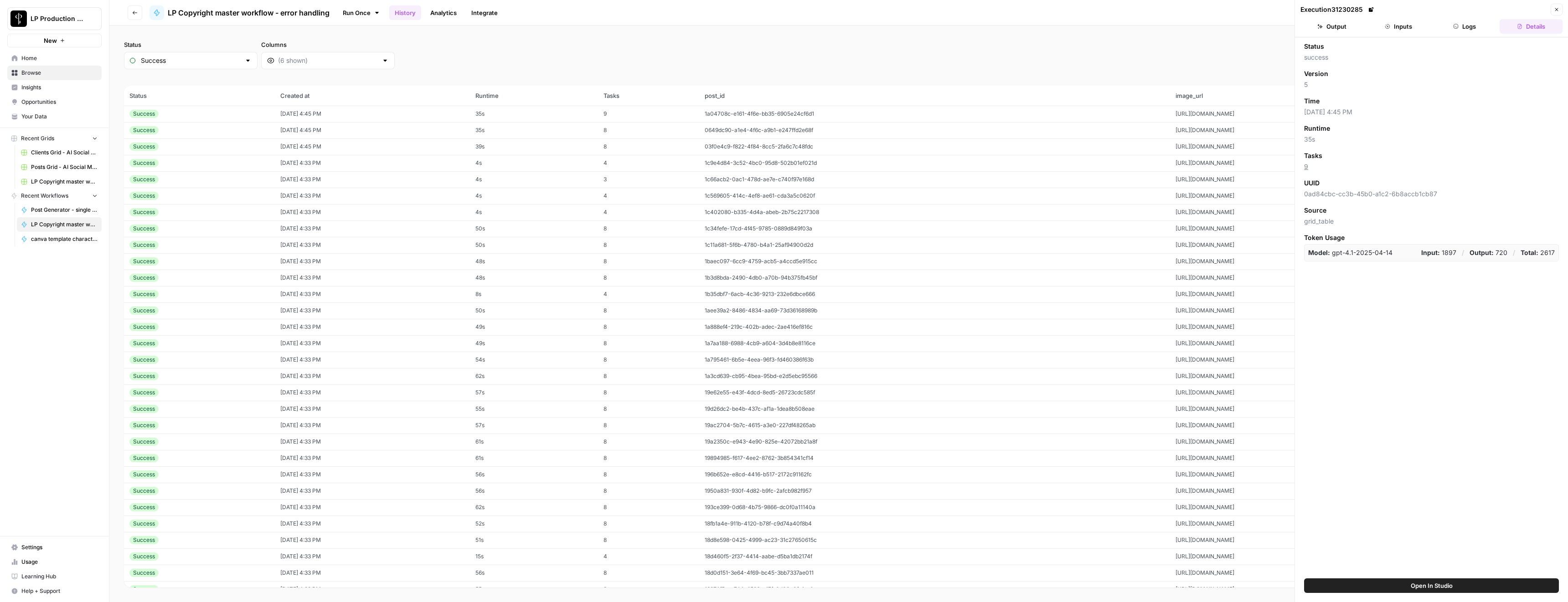
click at [1380, 28] on button "Inputs" at bounding box center [1398, 26] width 63 height 15
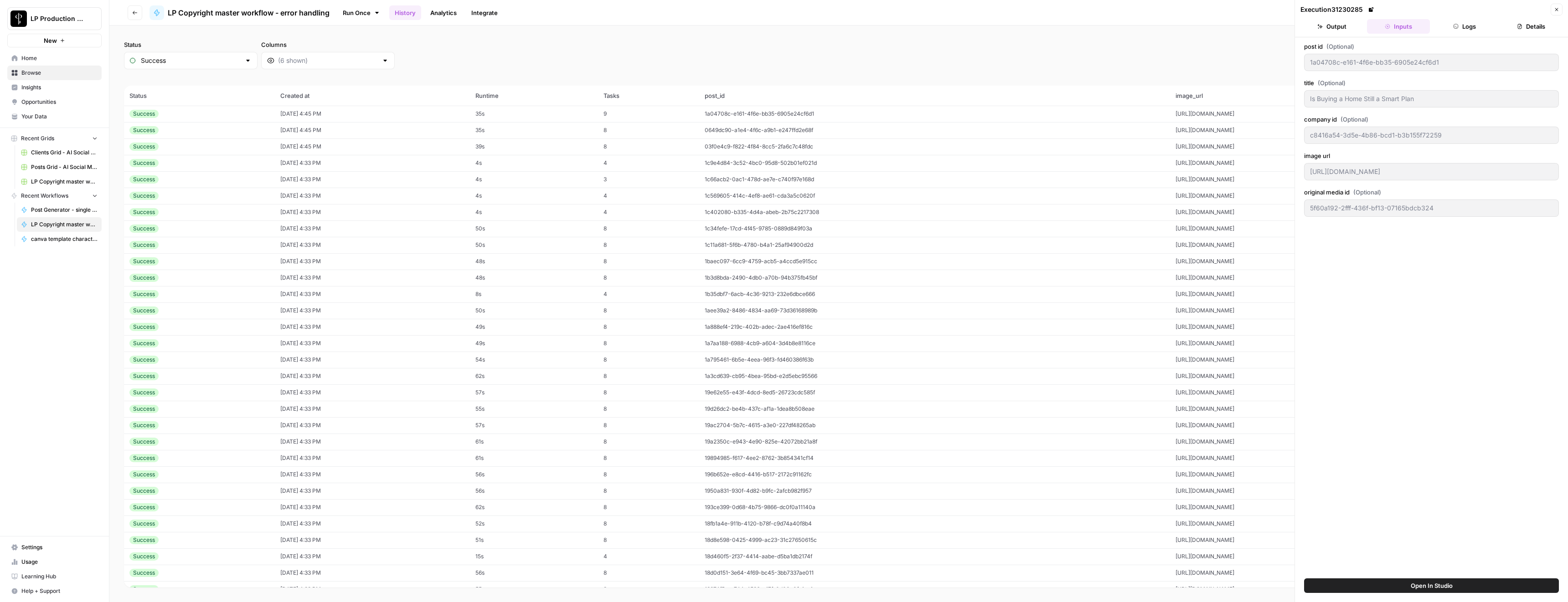
click at [1334, 27] on button "Output" at bounding box center [1332, 26] width 63 height 15
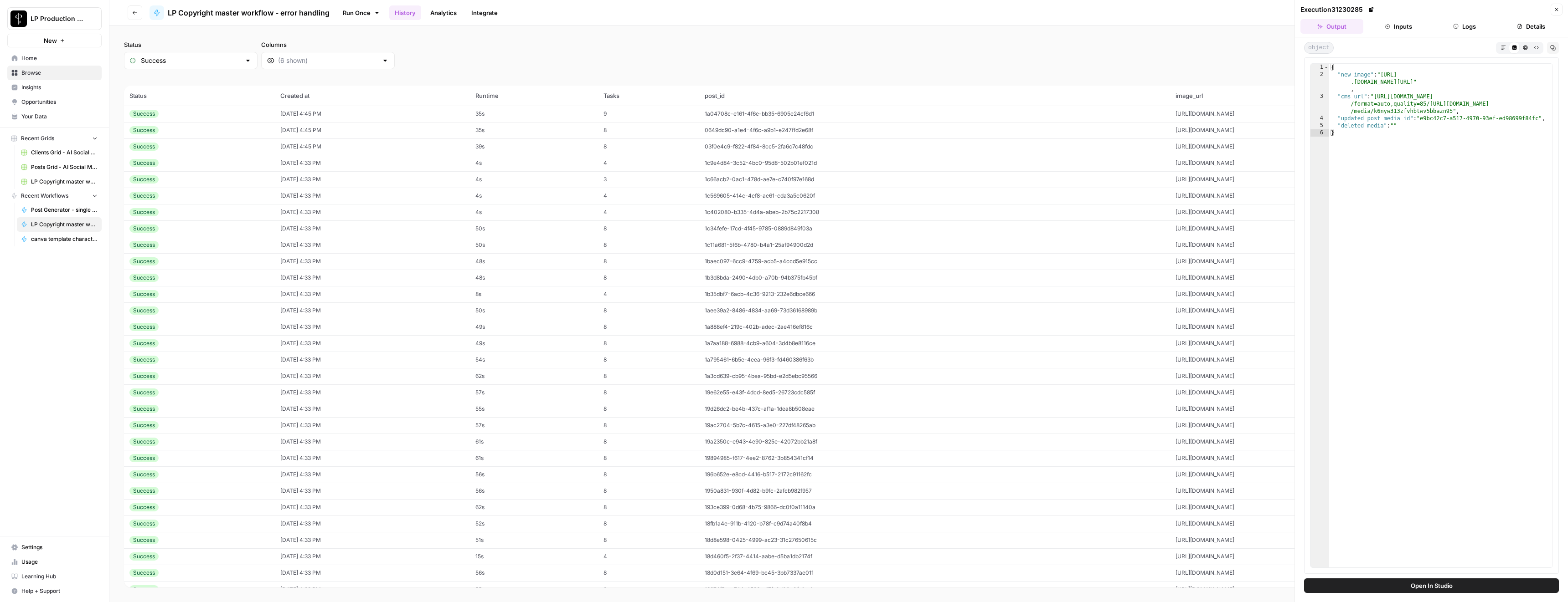
click at [1398, 32] on button "Inputs" at bounding box center [1398, 26] width 63 height 15
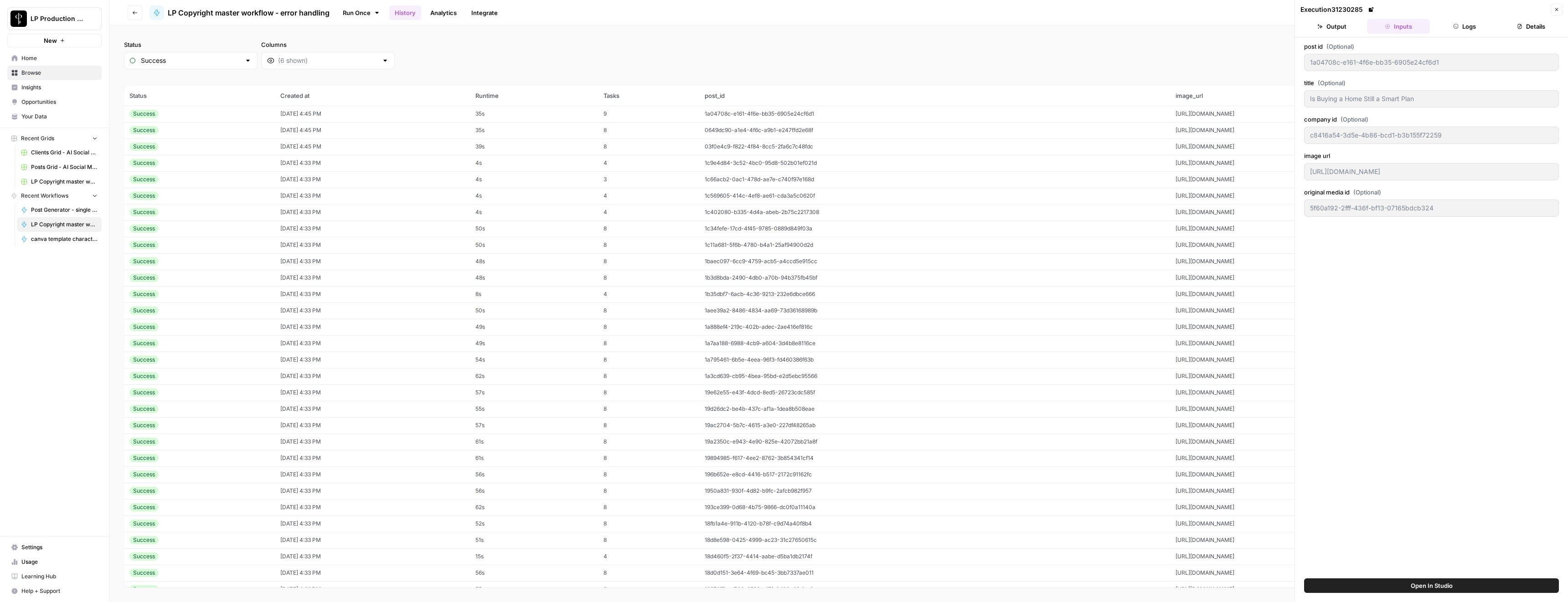
click at [1455, 28] on icon "button" at bounding box center [1455, 26] width 6 height 6
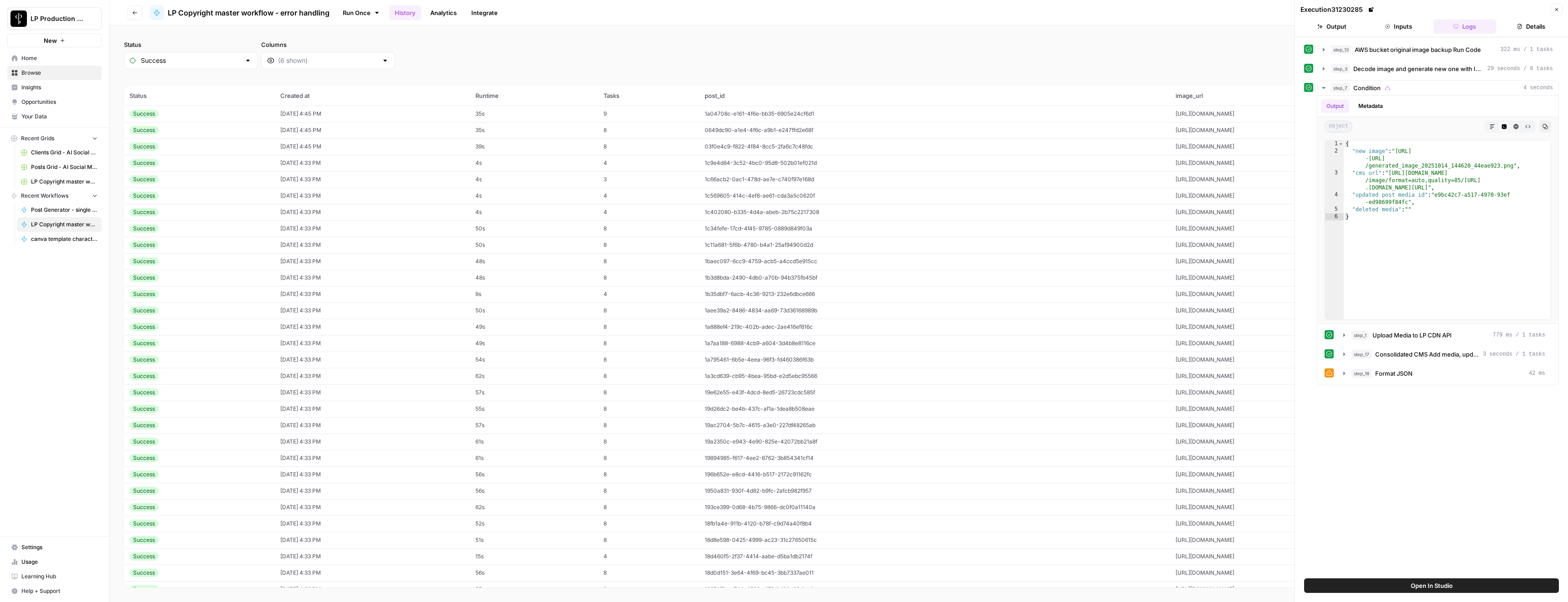
click at [1557, 13] on button "Close" at bounding box center [1556, 9] width 12 height 12
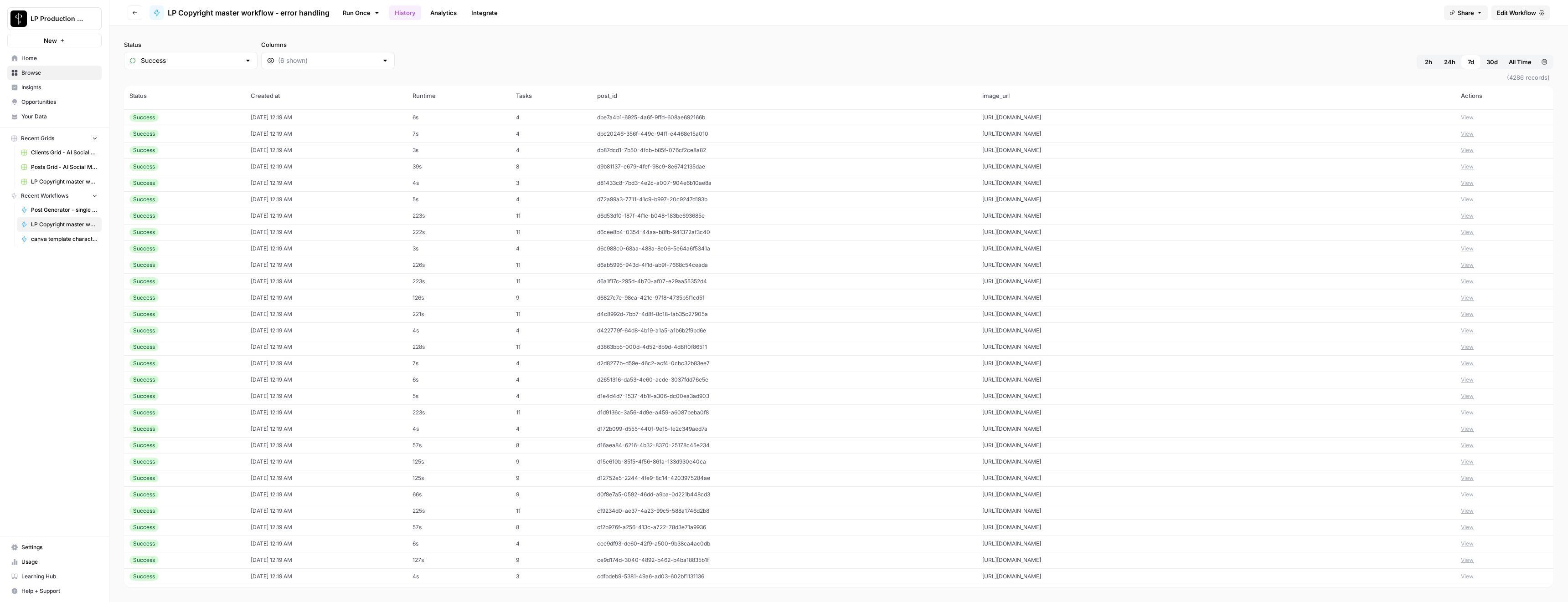
scroll to position [4785, 0]
click at [377, 11] on icon at bounding box center [376, 13] width 7 height 7
